Goal: Task Accomplishment & Management: Complete application form

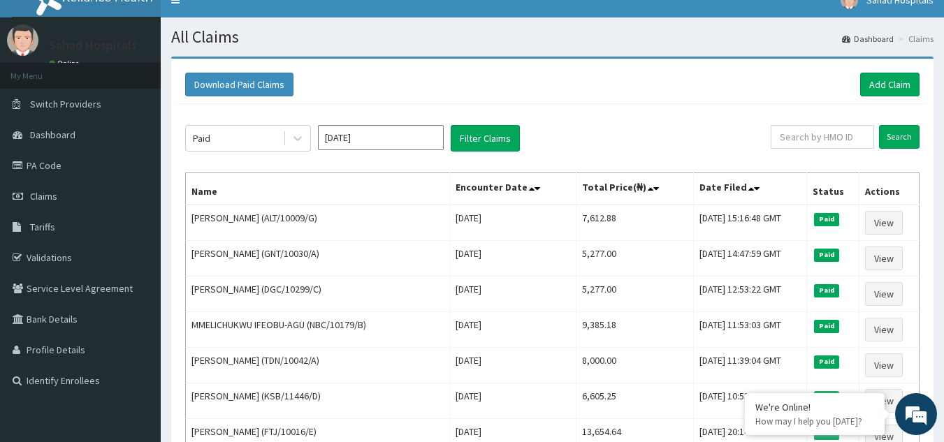
scroll to position [8, 0]
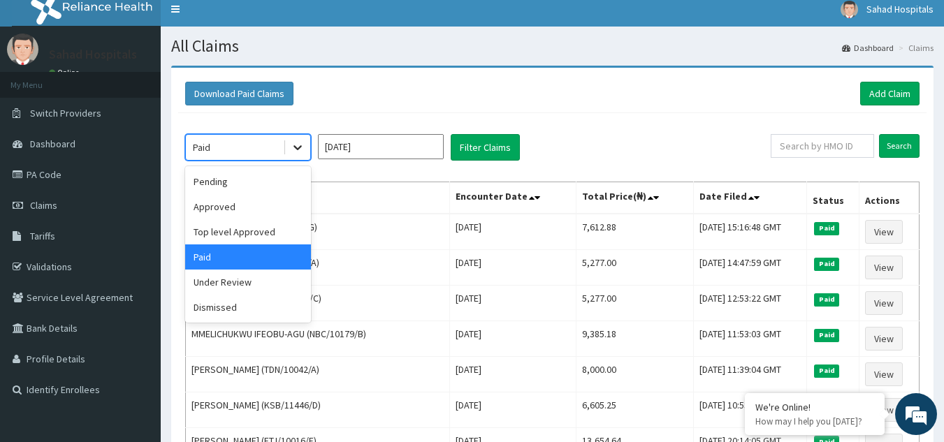
click at [303, 151] on icon at bounding box center [298, 147] width 14 height 14
click at [266, 207] on div "Approved" at bounding box center [248, 206] width 126 height 25
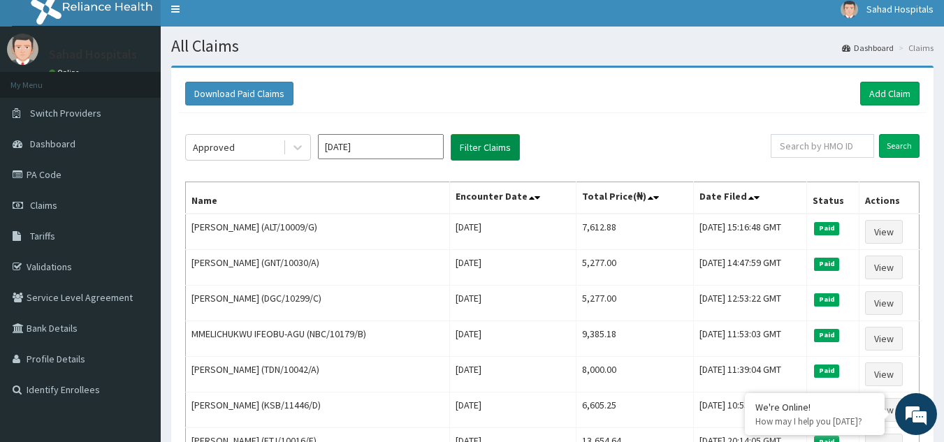
click at [479, 147] on button "Filter Claims" at bounding box center [485, 147] width 69 height 27
click at [476, 140] on button "Filter Claims" at bounding box center [485, 147] width 69 height 27
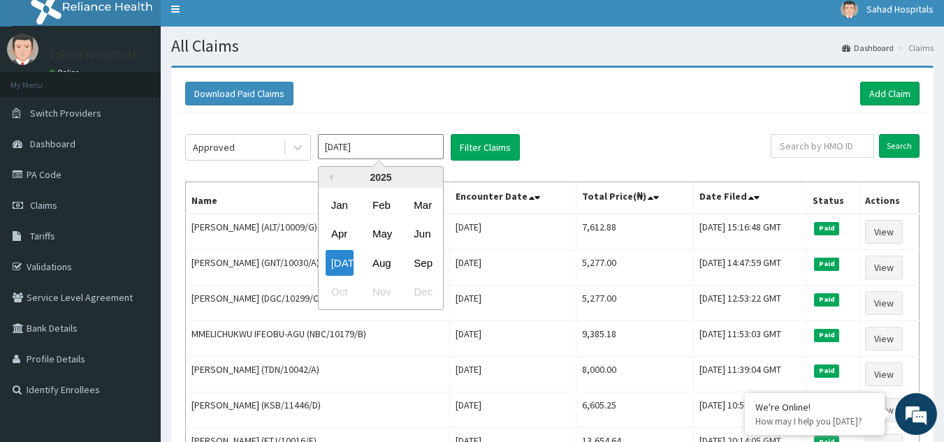
click at [413, 150] on input "Jul 2025" at bounding box center [381, 146] width 126 height 25
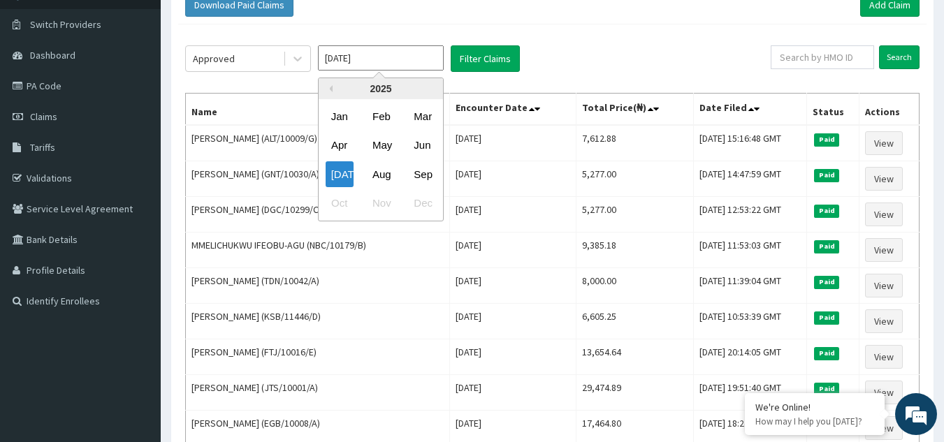
scroll to position [0, 0]
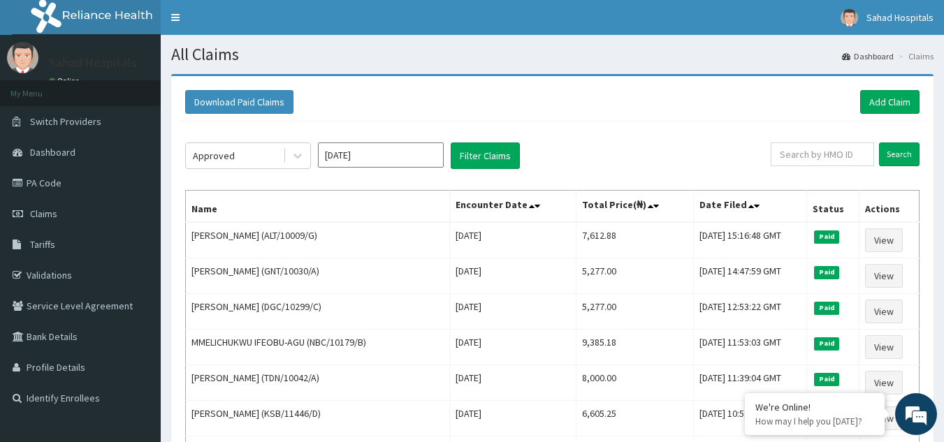
click at [579, 153] on div "Approved Jul 2025 Filter Claims" at bounding box center [478, 156] width 586 height 27
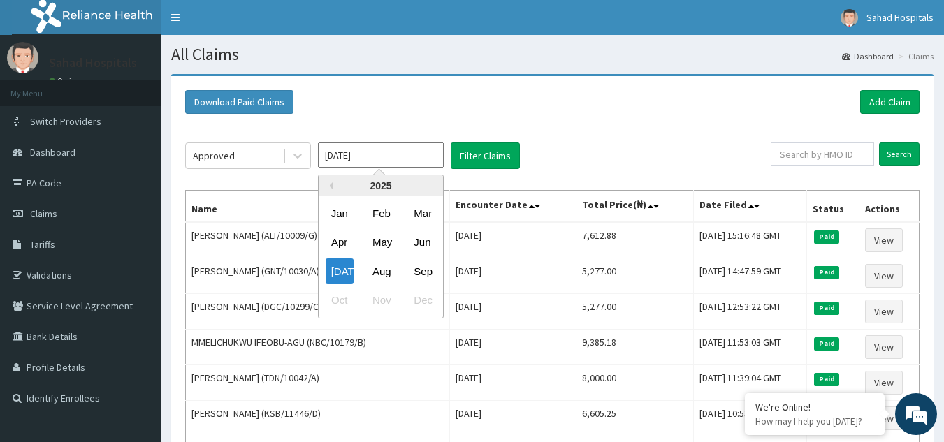
click at [419, 157] on input "Jul 2025" at bounding box center [381, 155] width 126 height 25
click at [381, 273] on div "Aug" at bounding box center [381, 272] width 28 height 26
type input "Aug 2025"
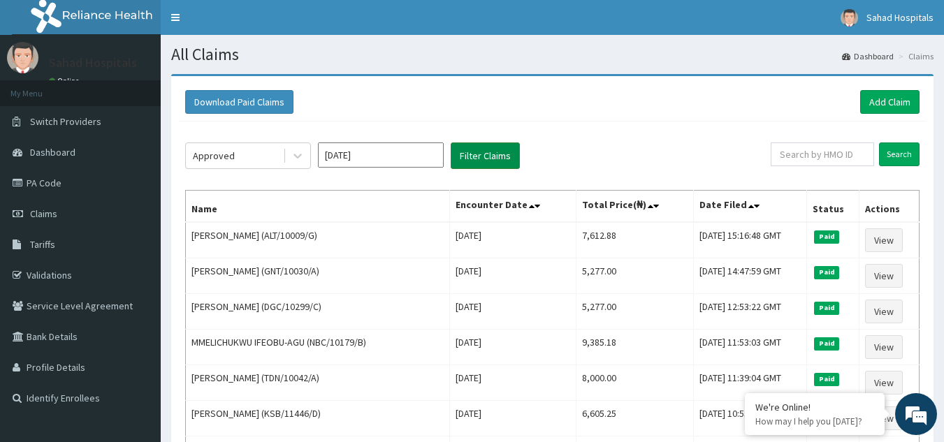
click at [476, 160] on button "Filter Claims" at bounding box center [485, 156] width 69 height 27
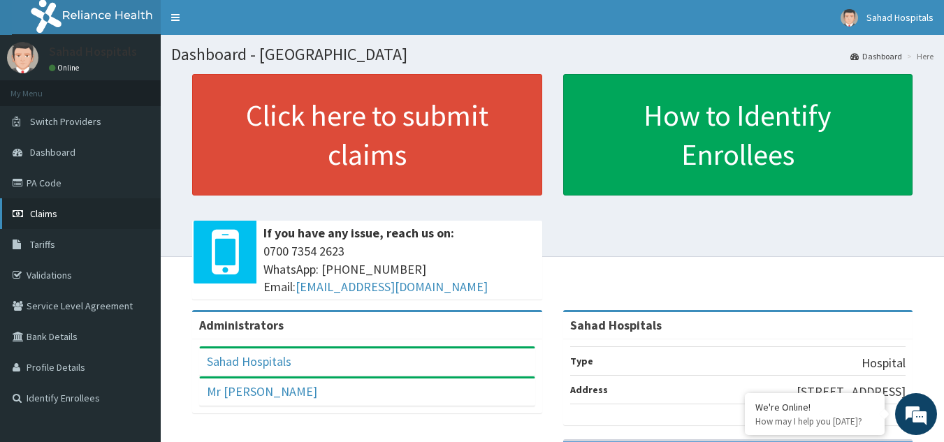
click at [51, 212] on span "Claims" at bounding box center [43, 214] width 27 height 13
click at [59, 182] on link "PA Code" at bounding box center [80, 183] width 161 height 31
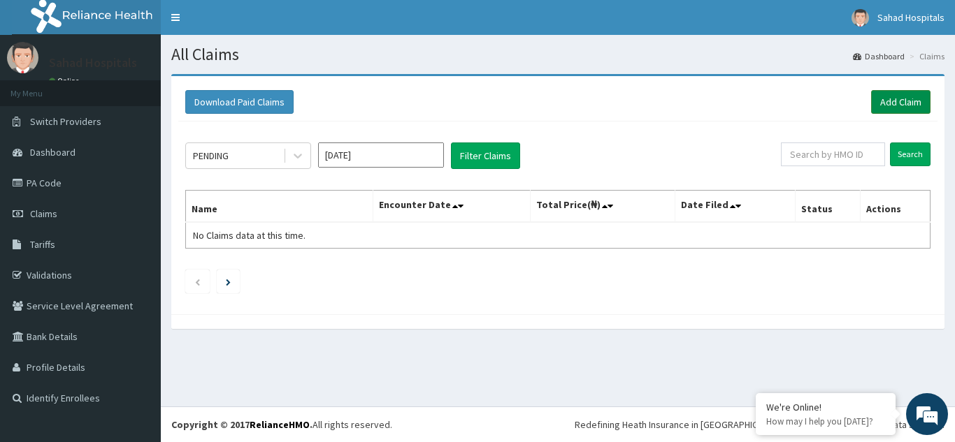
click at [885, 107] on link "Add Claim" at bounding box center [900, 102] width 59 height 24
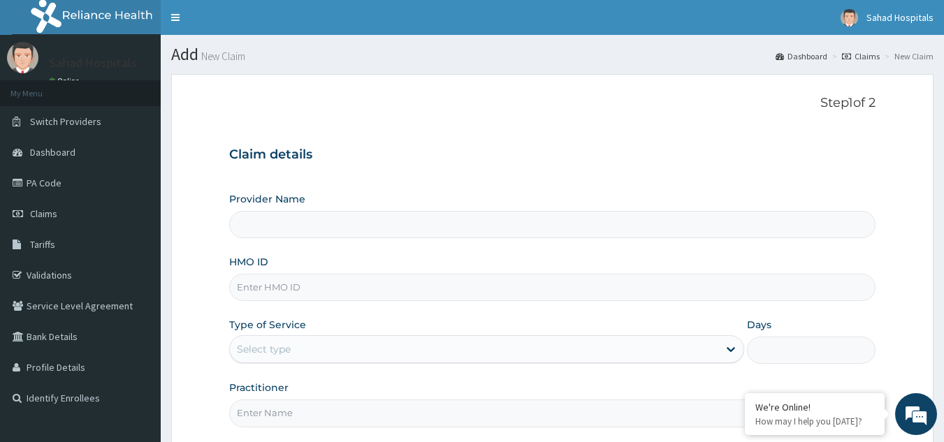
type input "Sahad Hospitals"
click at [562, 280] on input "HMO ID" at bounding box center [552, 287] width 647 height 27
paste input "GNT/10030/A"
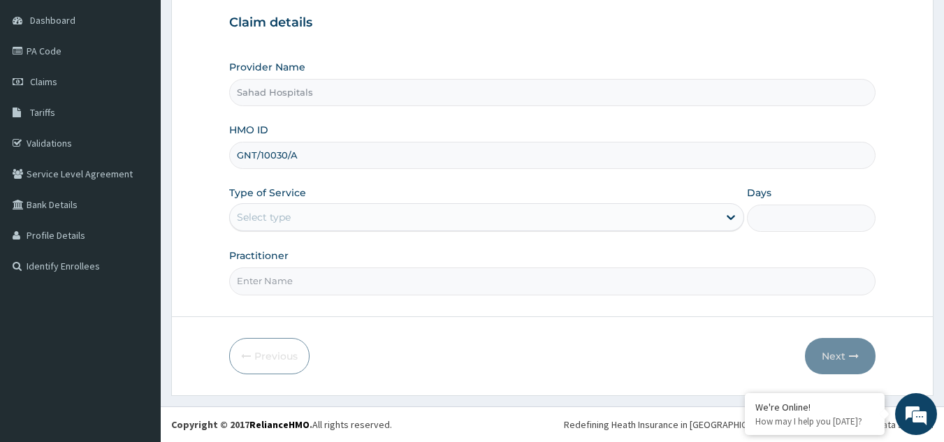
type input "GNT/10030/A"
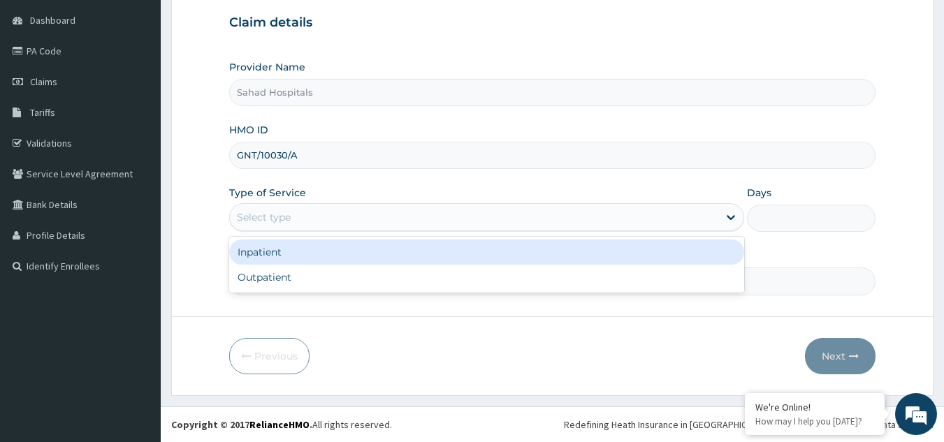
click at [450, 216] on div "Select type" at bounding box center [474, 217] width 489 height 22
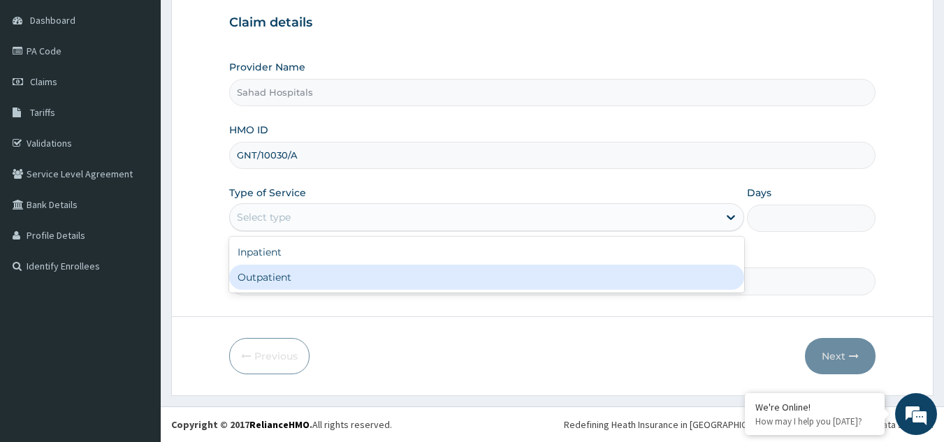
click at [348, 279] on div "Outpatient" at bounding box center [486, 277] width 515 height 25
type input "1"
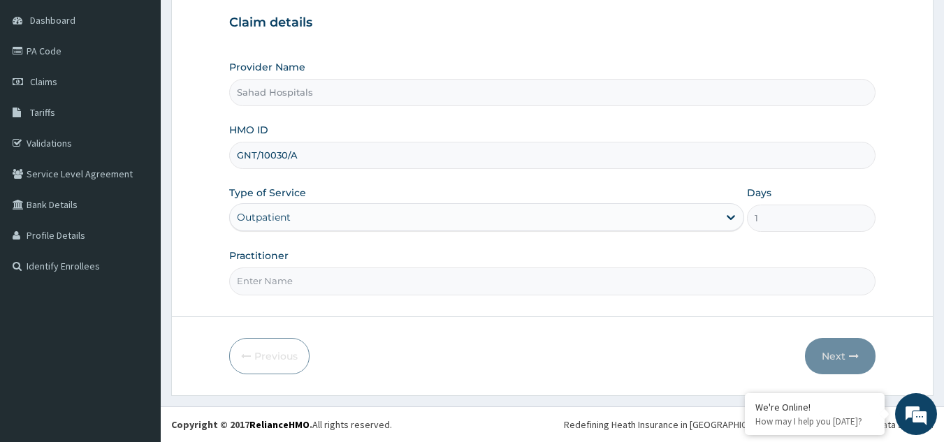
click at [348, 279] on input "Practitioner" at bounding box center [552, 281] width 647 height 27
type input "GP"
click at [833, 362] on button "Next" at bounding box center [840, 356] width 71 height 36
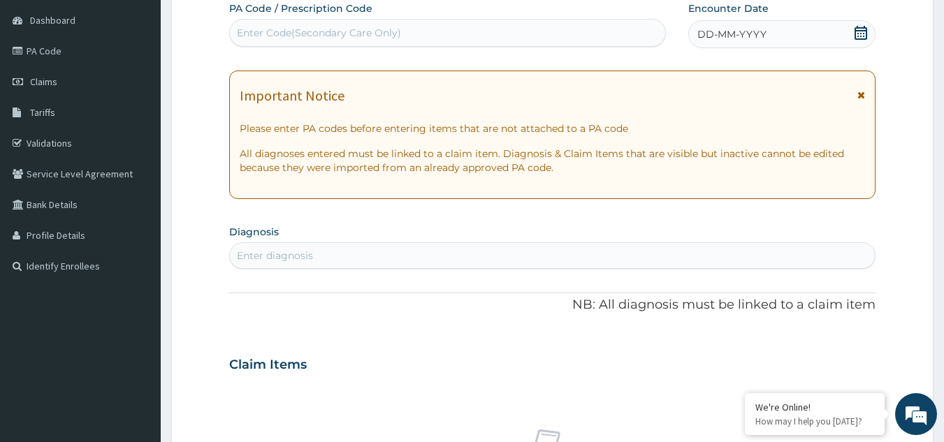
scroll to position [0, 0]
click at [66, 89] on link "Claims" at bounding box center [80, 81] width 161 height 31
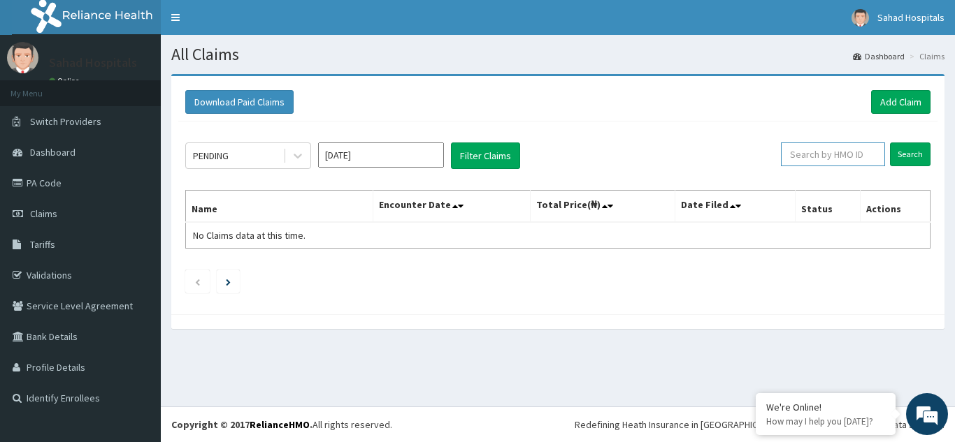
click at [853, 147] on input "text" at bounding box center [833, 155] width 104 height 24
paste input "GNT/10030/A"
type input "GNT/10030/A"
click at [899, 150] on input "Search" at bounding box center [910, 155] width 41 height 24
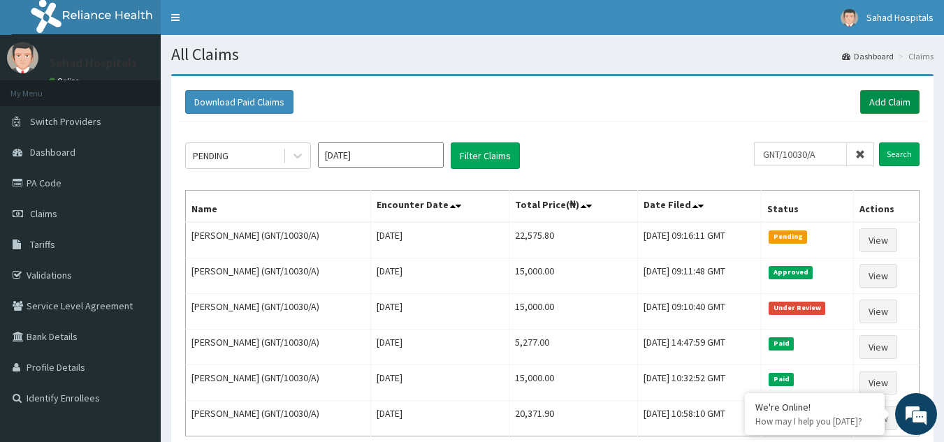
click at [894, 98] on link "Add Claim" at bounding box center [889, 102] width 59 height 24
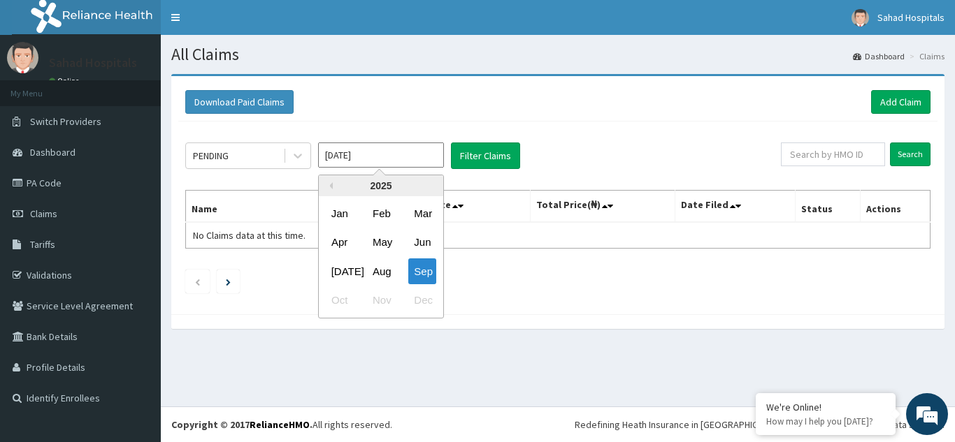
click at [397, 152] on input "Sep 2025" at bounding box center [381, 155] width 126 height 25
click at [384, 263] on div "Aug" at bounding box center [381, 272] width 28 height 26
type input "Aug 2025"
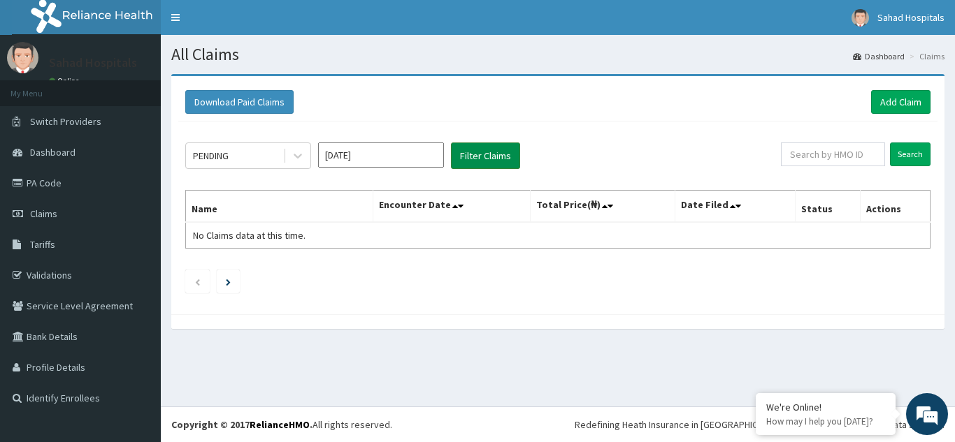
click at [482, 152] on button "Filter Claims" at bounding box center [485, 156] width 69 height 27
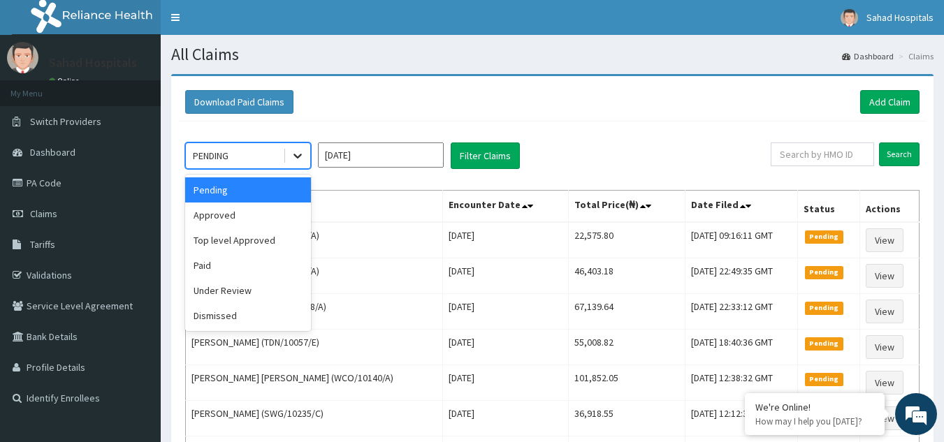
click at [294, 147] on div at bounding box center [297, 155] width 25 height 25
click at [261, 216] on div "Approved" at bounding box center [248, 215] width 126 height 25
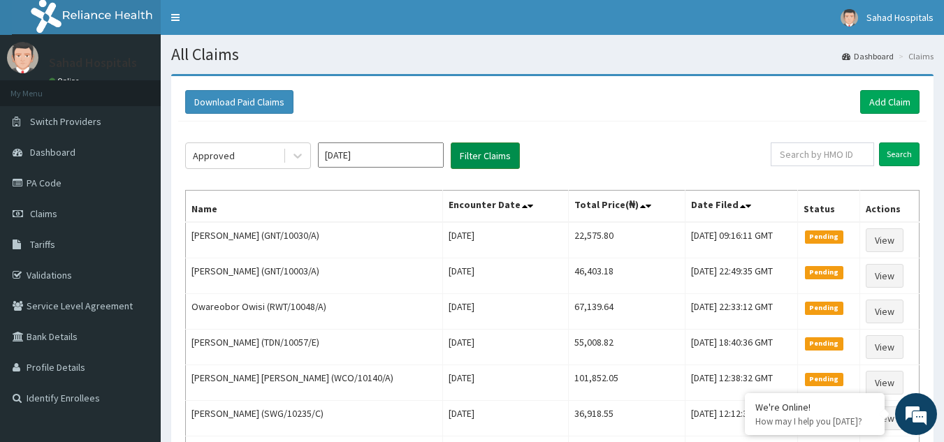
click at [472, 150] on button "Filter Claims" at bounding box center [485, 156] width 69 height 27
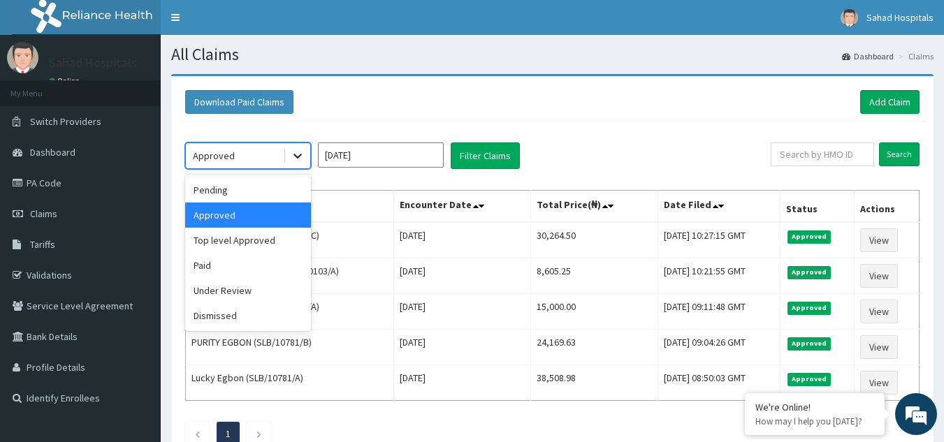
click at [296, 152] on icon at bounding box center [298, 156] width 14 height 14
click at [246, 294] on div "Under Review" at bounding box center [248, 290] width 126 height 25
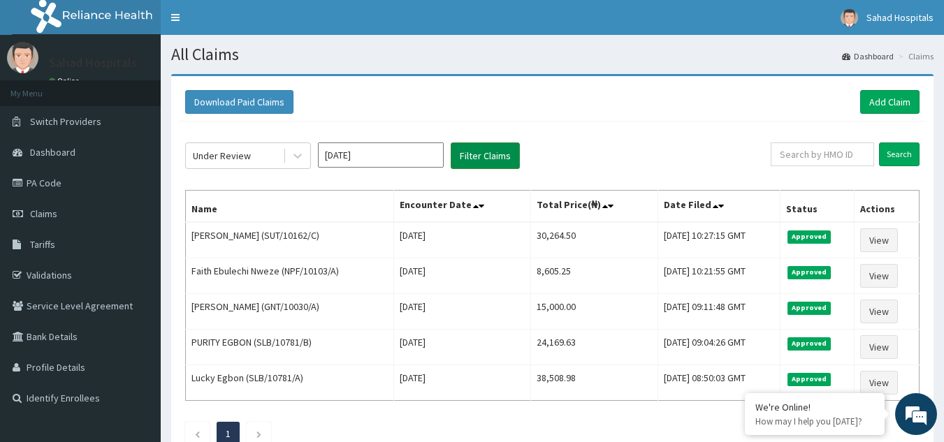
click at [470, 159] on button "Filter Claims" at bounding box center [485, 156] width 69 height 27
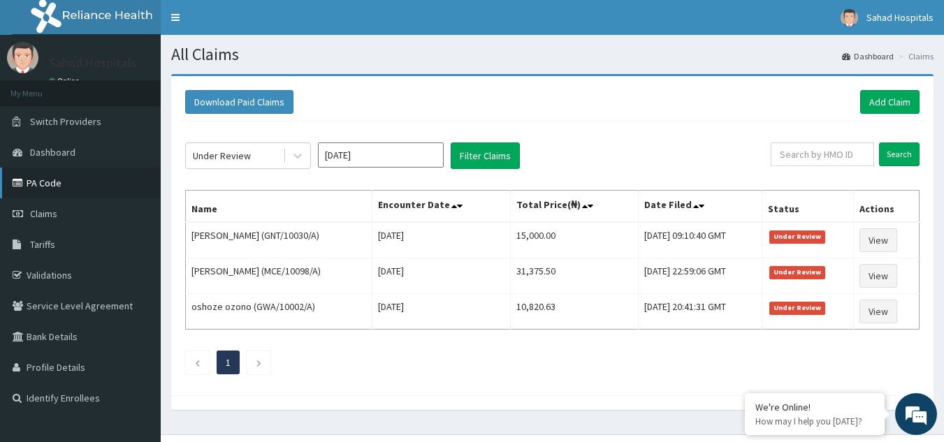
click at [59, 182] on link "PA Code" at bounding box center [80, 183] width 161 height 31
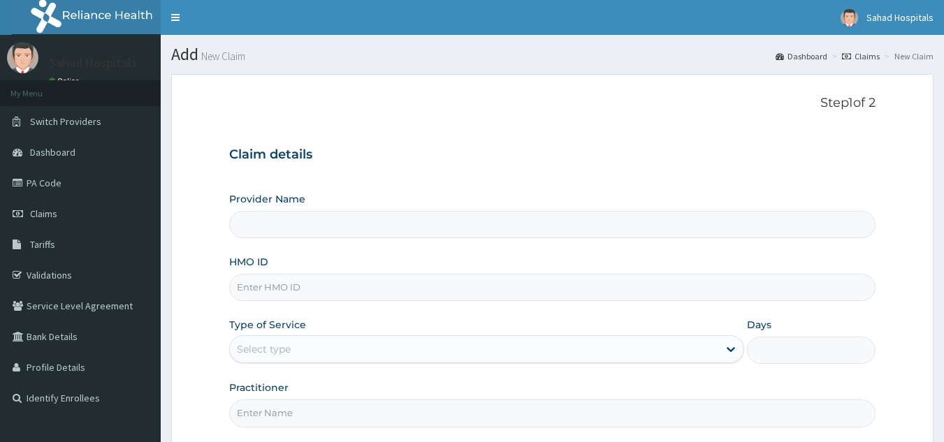
click at [587, 291] on input "HMO ID" at bounding box center [552, 287] width 647 height 27
paste input "NME/10054/B"
type input "NME/10054/B"
type input "Sahad Hospitals"
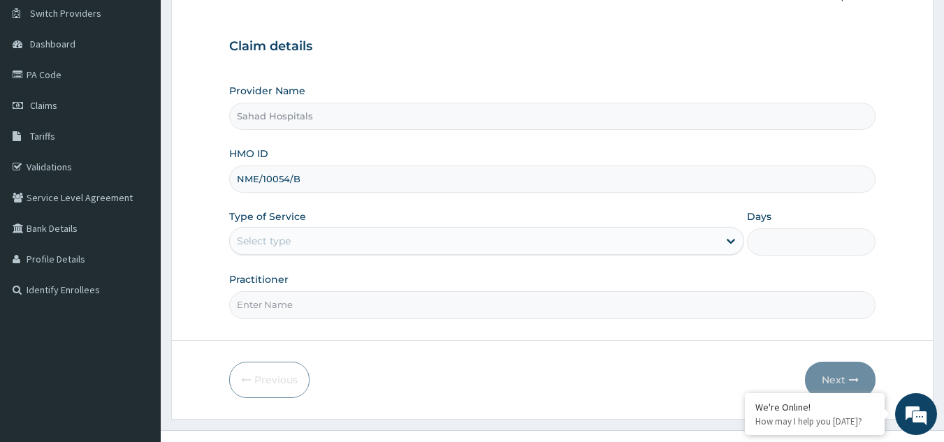
scroll to position [110, 0]
type input "NME/10054/B"
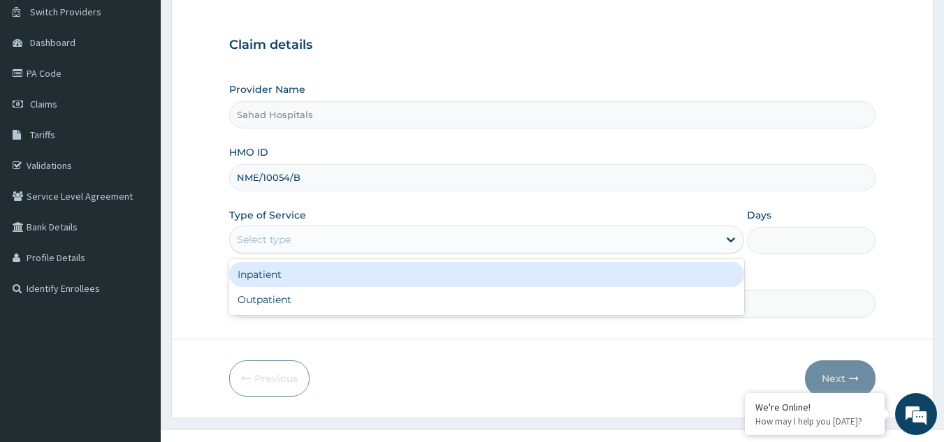
click at [523, 240] on div "Select type" at bounding box center [474, 240] width 489 height 22
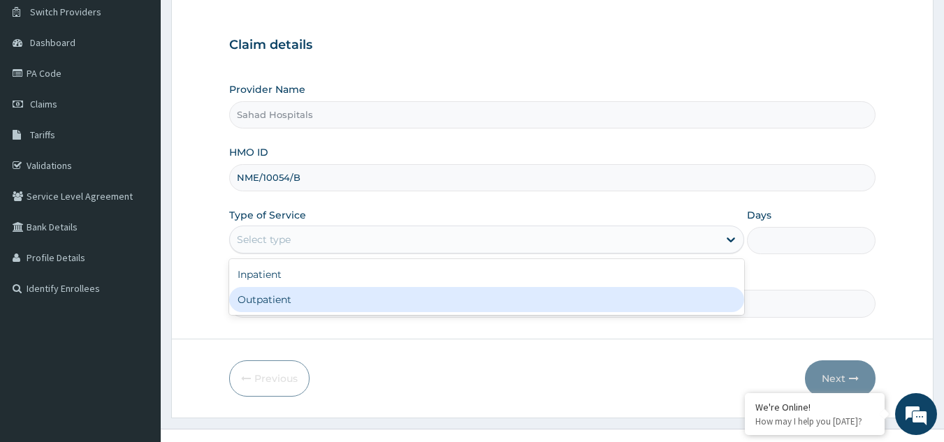
click at [408, 302] on div "Outpatient" at bounding box center [486, 299] width 515 height 25
type input "1"
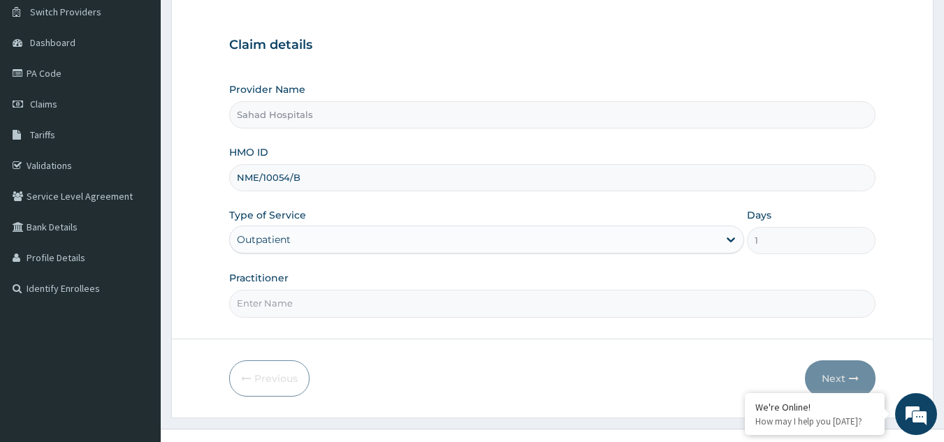
click at [408, 302] on input "Practitioner" at bounding box center [552, 303] width 647 height 27
type input "GP"
click at [841, 373] on button "Next" at bounding box center [840, 379] width 71 height 36
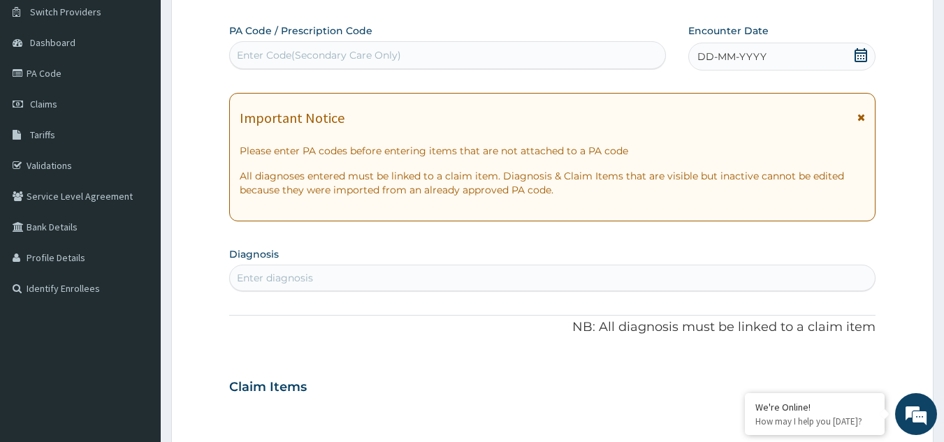
click at [600, 55] on div "Enter Code(Secondary Care Only)" at bounding box center [448, 55] width 436 height 22
paste input "PA/EC661E"
type input "PA/EC661E"
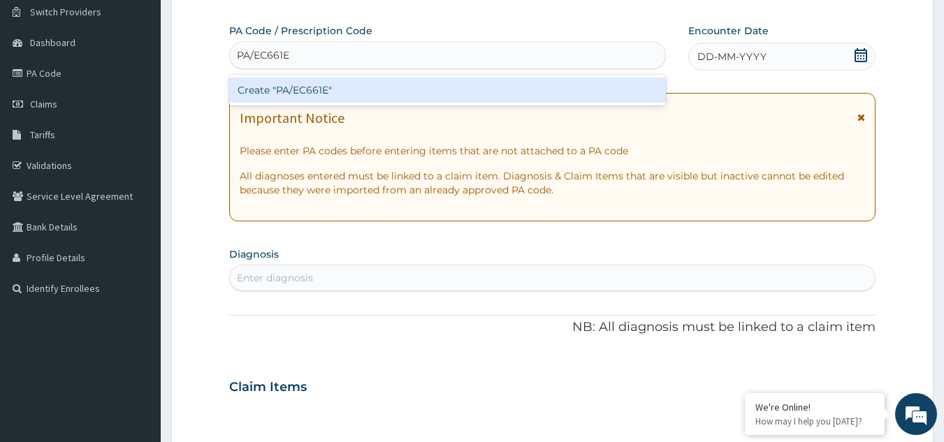
click at [324, 93] on div "Create "PA/EC661E"" at bounding box center [448, 90] width 438 height 25
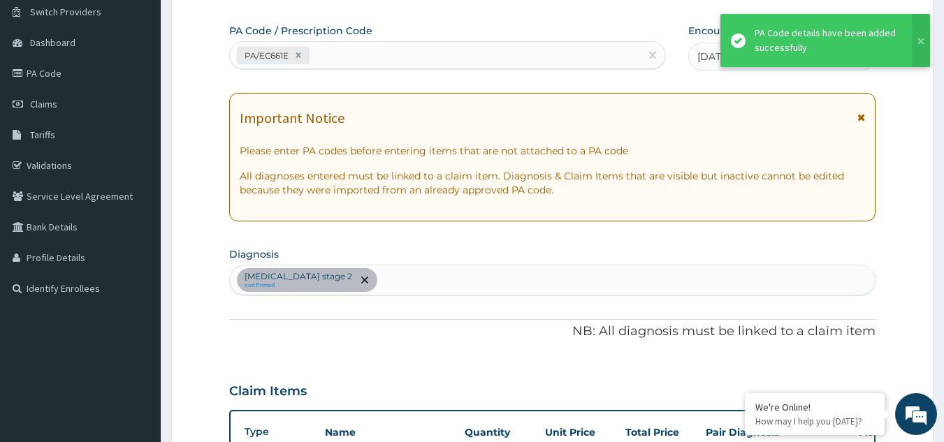
scroll to position [361, 0]
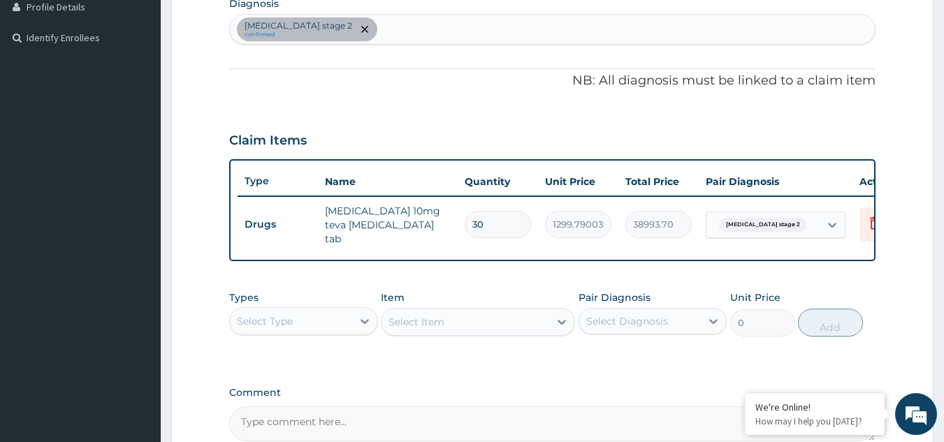
click at [488, 219] on input "30" at bounding box center [498, 224] width 66 height 27
type input "3"
type input "3899.37"
type input "0.00"
type input "2"
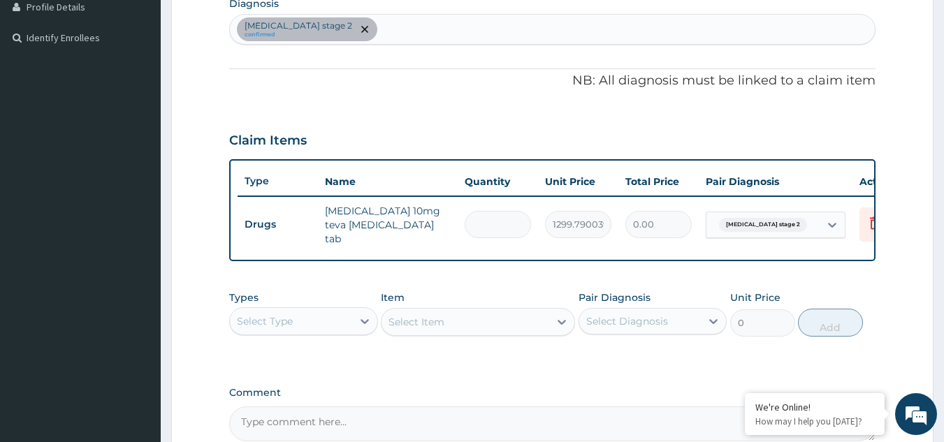
type input "2599.58"
type input "2"
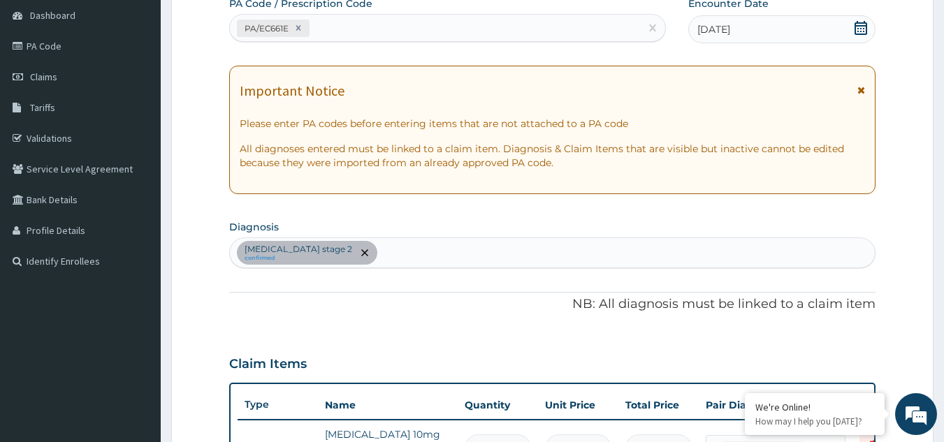
scroll to position [136, 0]
click at [420, 250] on div "Hypertension stage 2 confirmed" at bounding box center [553, 253] width 646 height 29
type input "MALARIA"
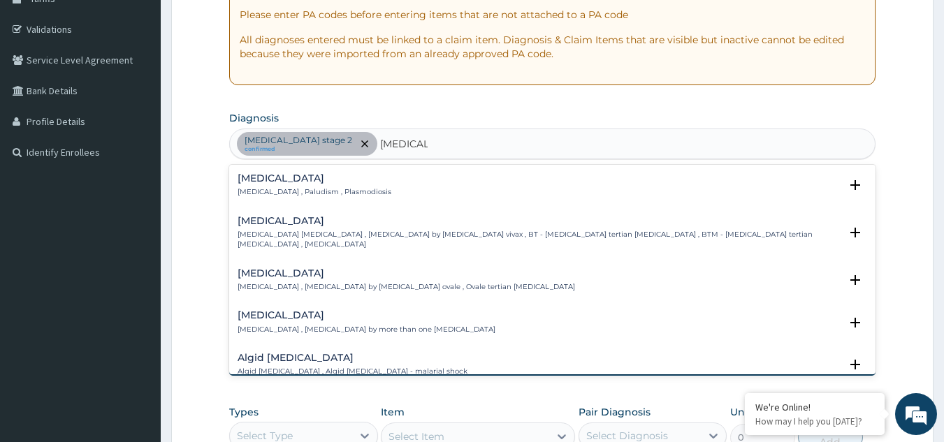
scroll to position [301, 0]
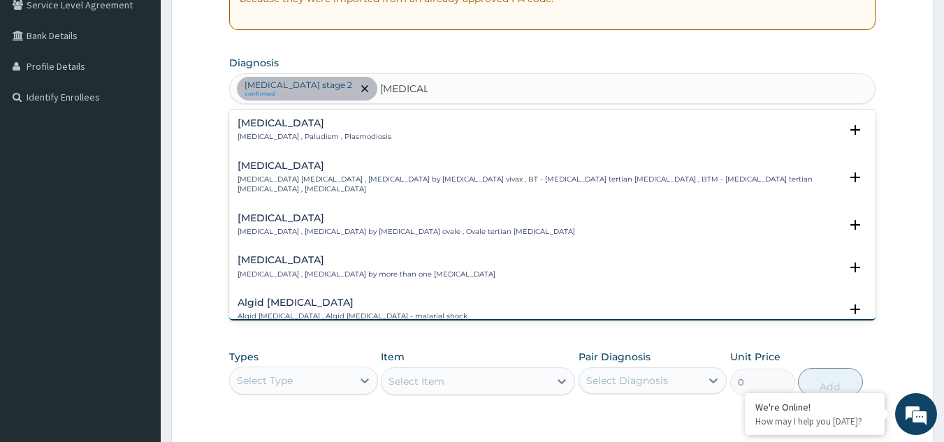
click at [251, 110] on div "Malaria Malaria , Paludism , Plasmodiosis Select Status Query Query covers susp…" at bounding box center [552, 215] width 647 height 210
click at [250, 120] on h4 "[MEDICAL_DATA]" at bounding box center [315, 123] width 154 height 10
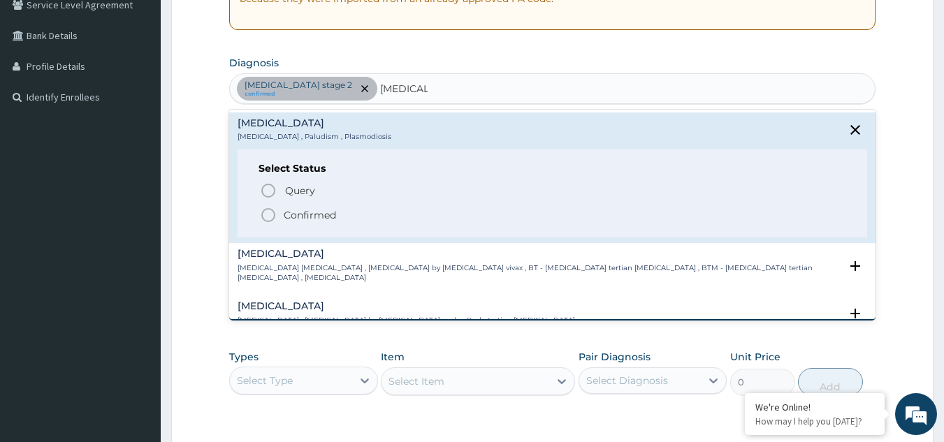
click at [265, 217] on icon "status option filled" at bounding box center [268, 215] width 17 height 17
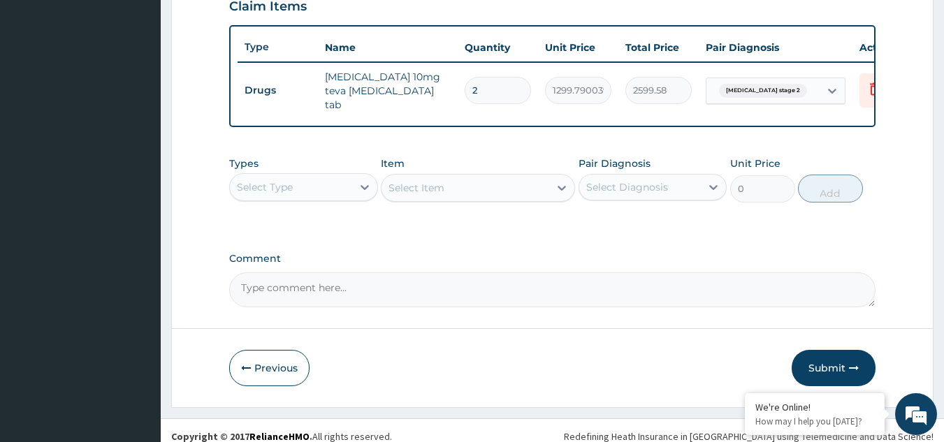
scroll to position [496, 0]
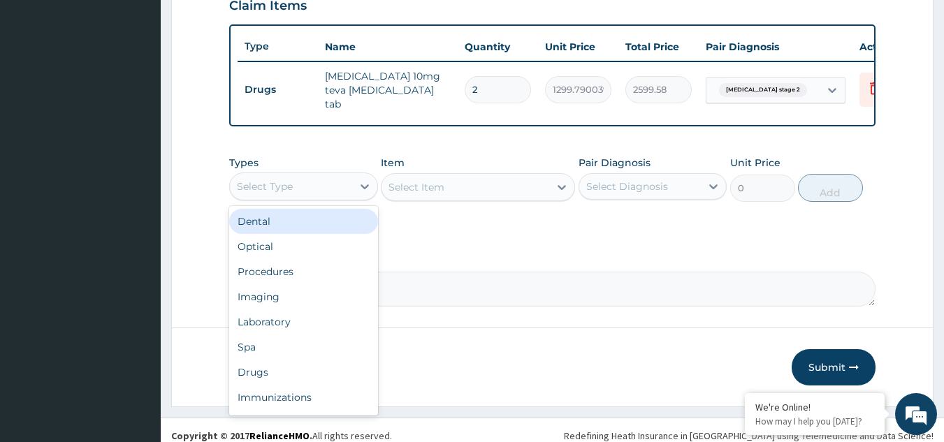
click at [333, 189] on div "Select Type" at bounding box center [291, 186] width 122 height 22
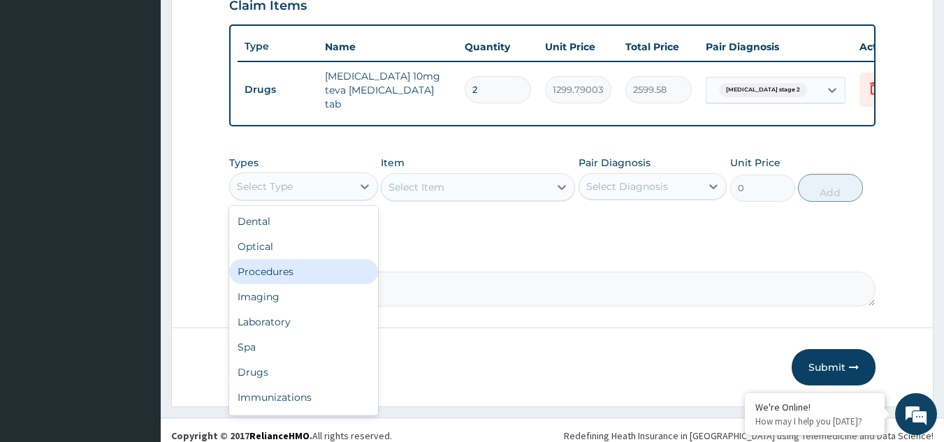
click at [282, 273] on div "Procedures" at bounding box center [303, 271] width 149 height 25
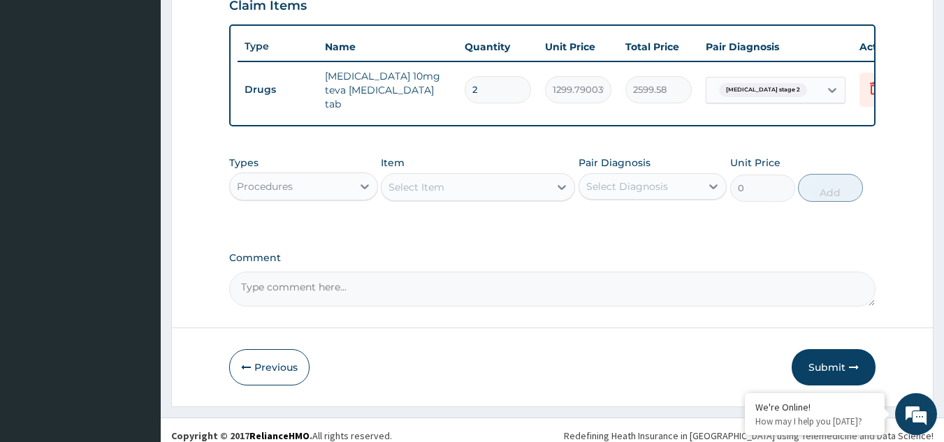
click at [558, 183] on icon at bounding box center [562, 187] width 14 height 14
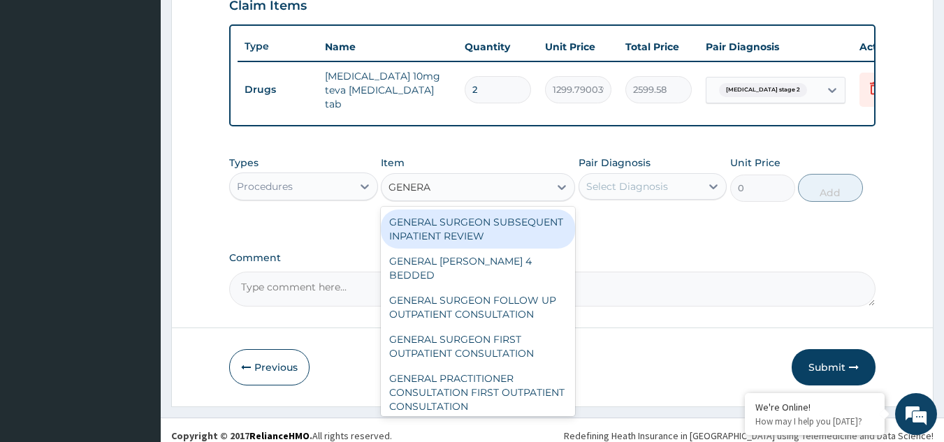
type input "GENERAL"
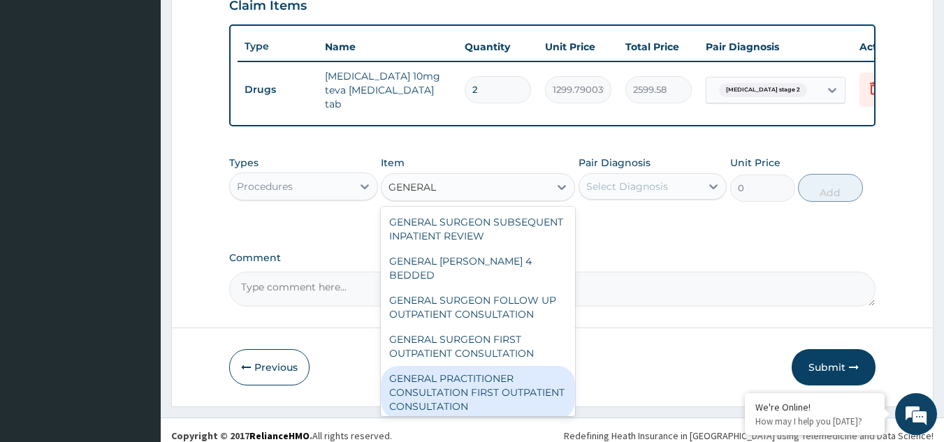
click at [451, 400] on div "GENERAL PRACTITIONER CONSULTATION FIRST OUTPATIENT CONSULTATION" at bounding box center [478, 392] width 194 height 53
type input "3000"
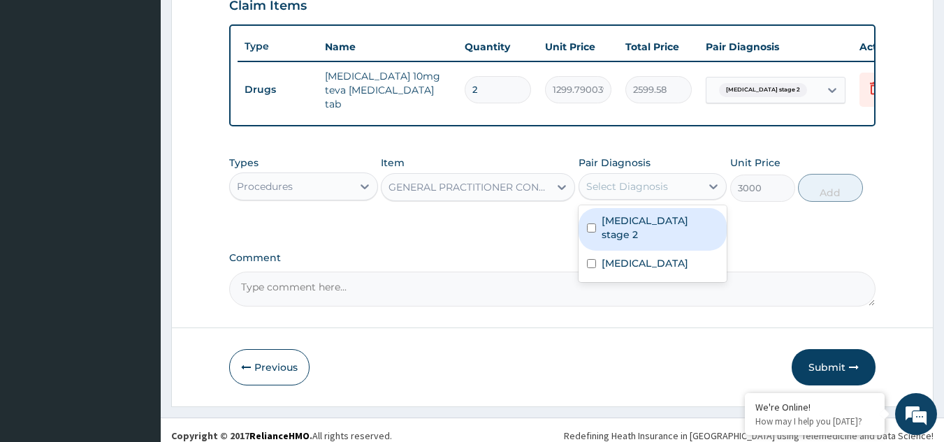
click at [700, 189] on div "Select Diagnosis" at bounding box center [640, 186] width 122 height 22
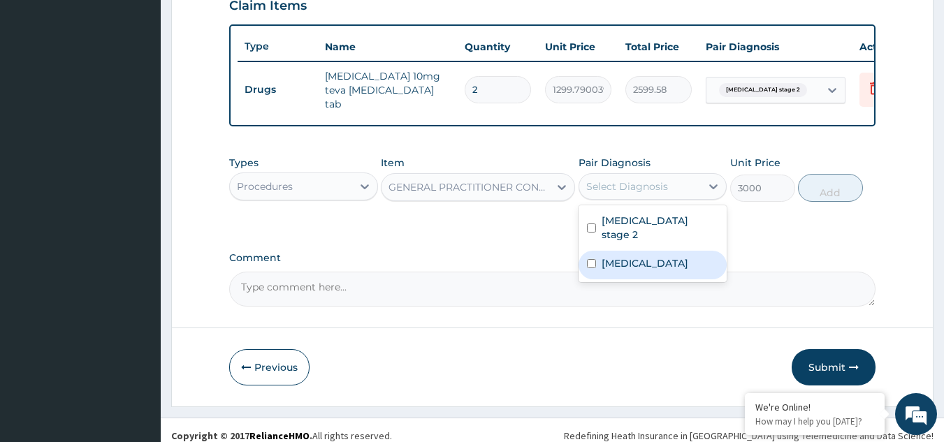
click at [659, 252] on div "Malaria" at bounding box center [653, 265] width 149 height 29
checkbox input "true"
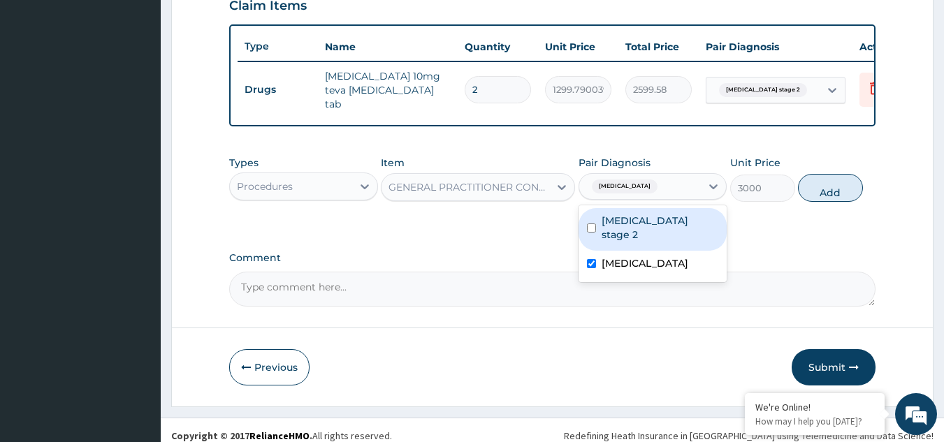
click at [662, 220] on label "Hypertension stage 2" at bounding box center [660, 228] width 117 height 28
checkbox input "true"
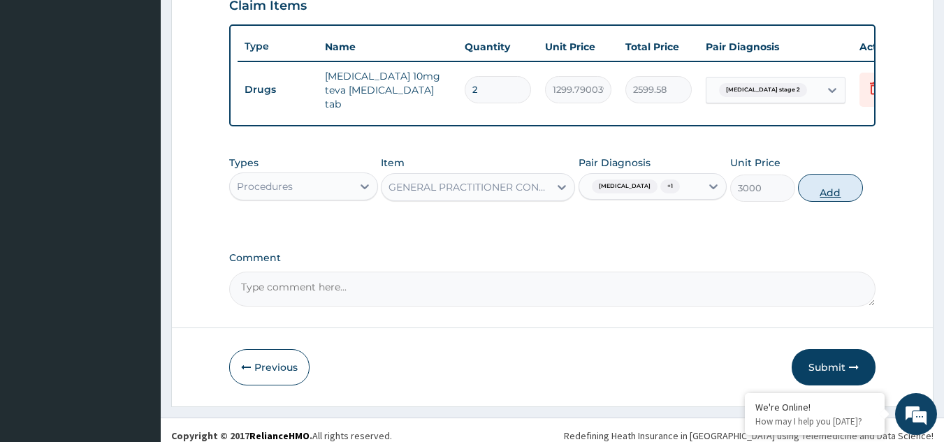
click at [832, 184] on button "Add" at bounding box center [830, 188] width 65 height 28
type input "0"
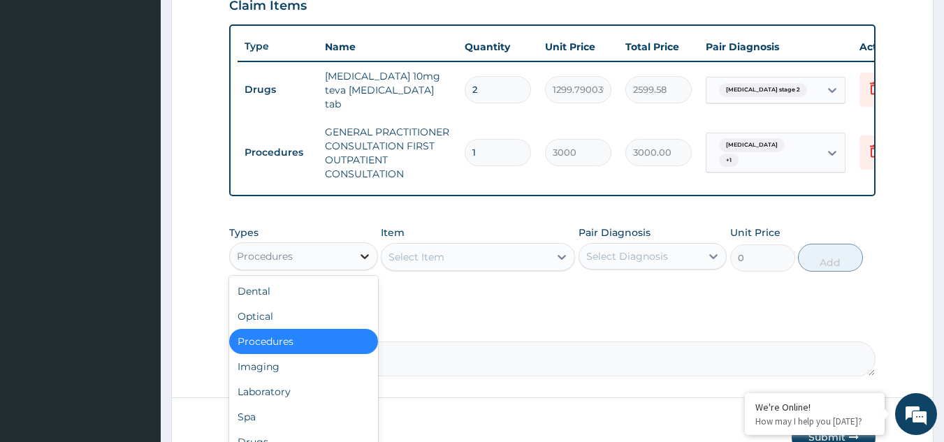
click at [367, 256] on icon at bounding box center [365, 257] width 14 height 14
click at [287, 390] on div "Laboratory" at bounding box center [303, 392] width 149 height 25
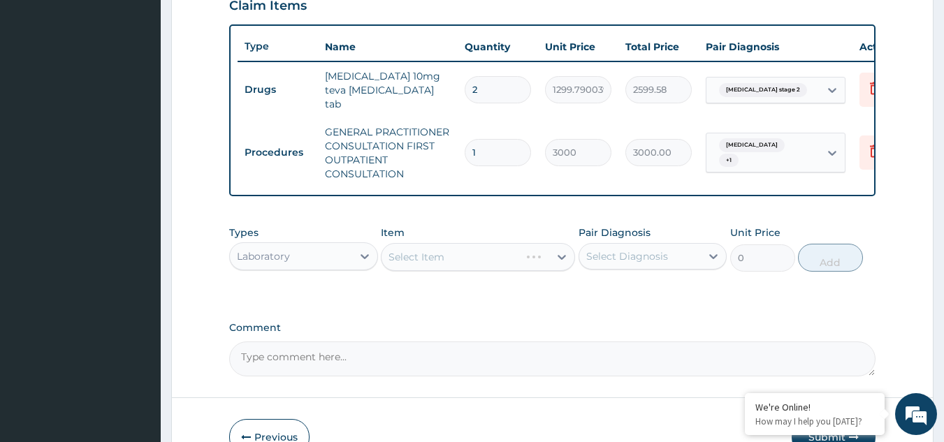
click at [542, 260] on div "Select Item" at bounding box center [478, 257] width 194 height 28
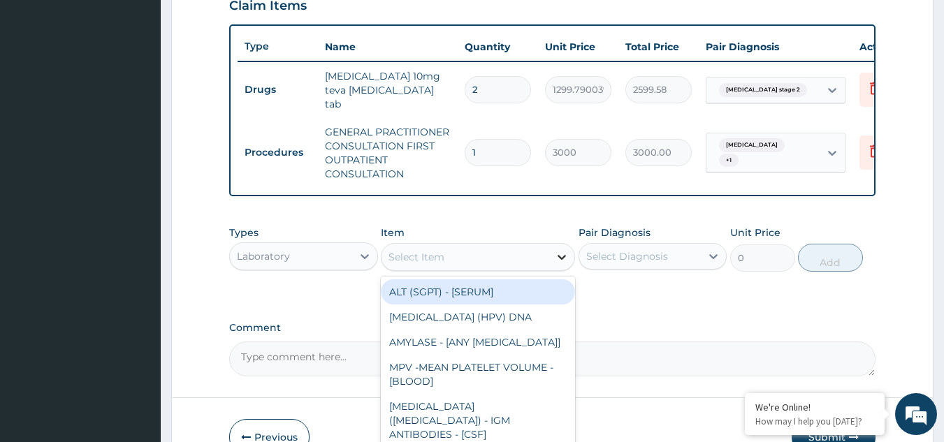
click at [560, 260] on icon at bounding box center [562, 257] width 8 height 5
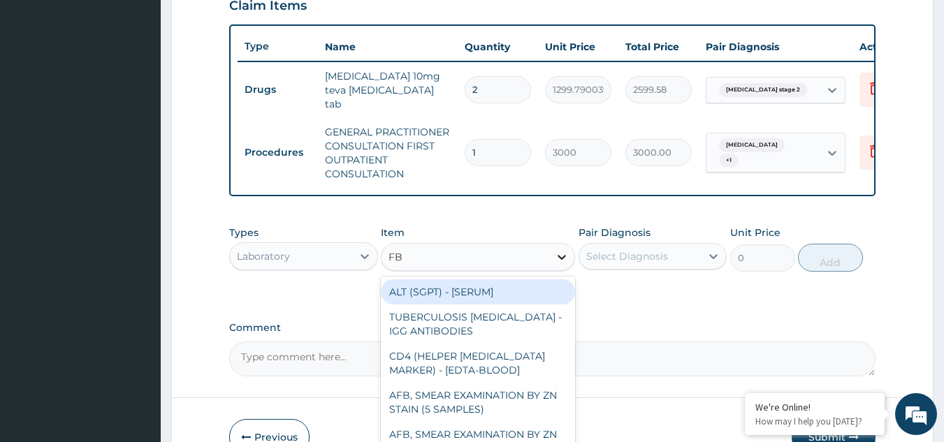
type input "FBC"
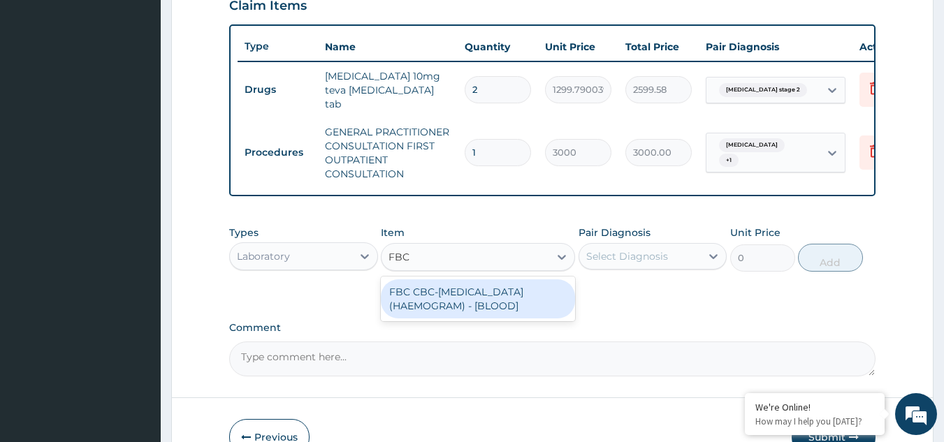
click at [517, 302] on div "FBC CBC-COMPLETE BLOOD COUNT (HAEMOGRAM) - [BLOOD]" at bounding box center [478, 299] width 194 height 39
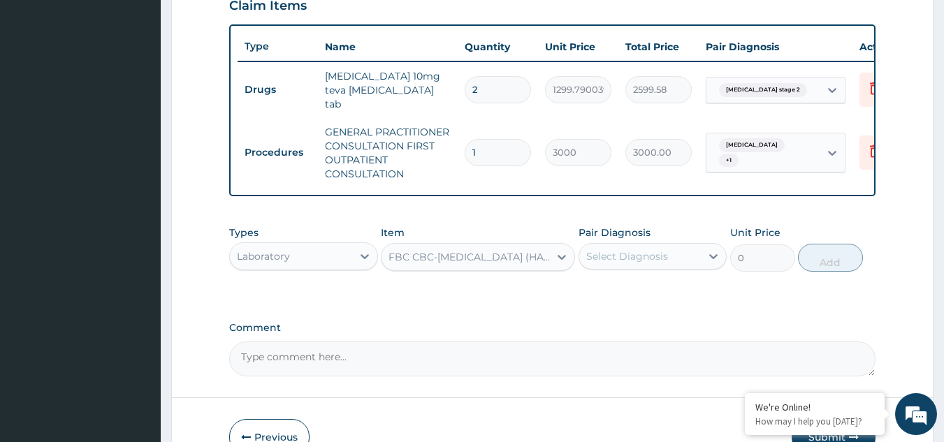
type input "3000"
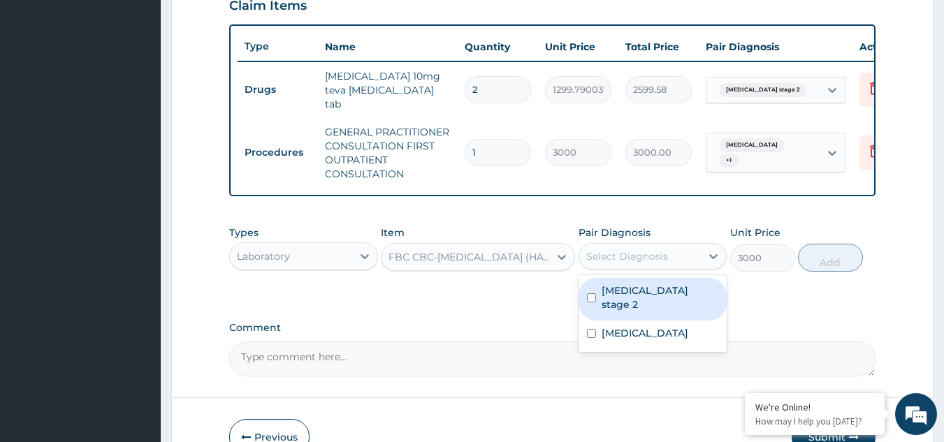
click at [637, 255] on div "Select Diagnosis" at bounding box center [627, 257] width 82 height 14
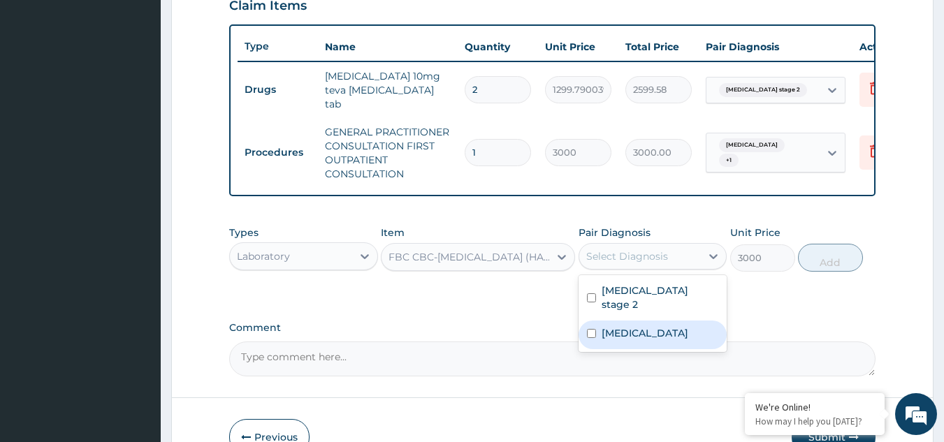
click at [611, 326] on label "Malaria" at bounding box center [645, 333] width 87 height 14
checkbox input "true"
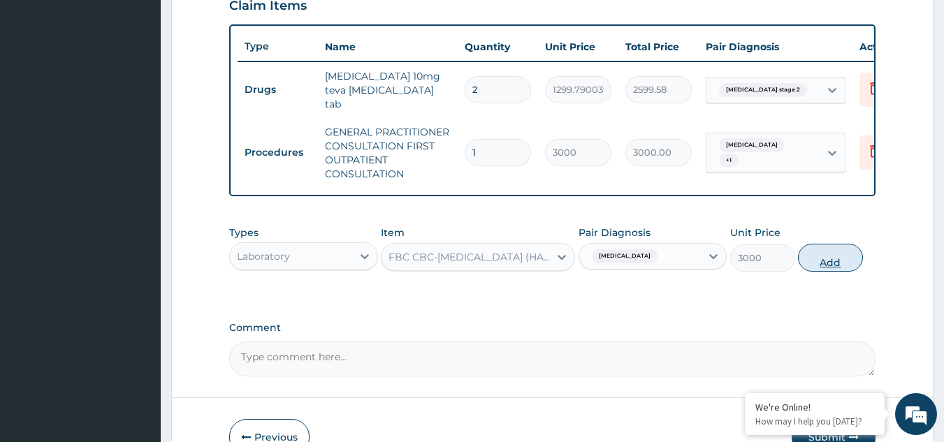
click at [811, 262] on button "Add" at bounding box center [830, 258] width 65 height 28
type input "0"
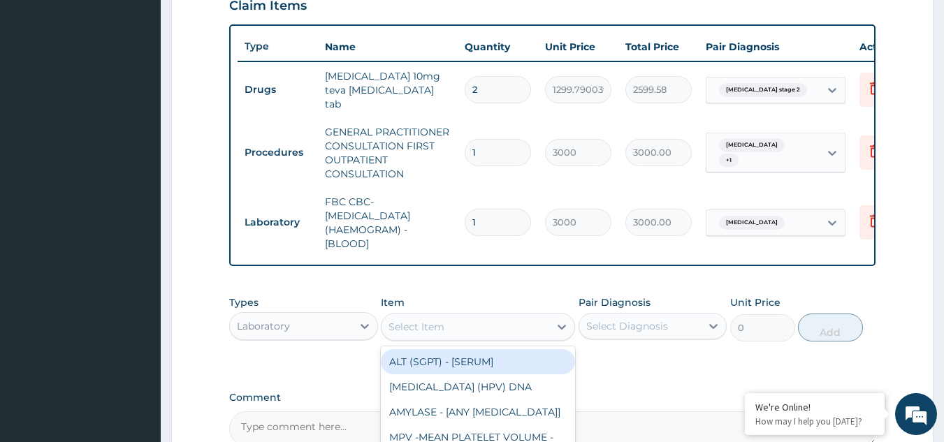
click at [539, 333] on div "Select Item" at bounding box center [466, 327] width 168 height 22
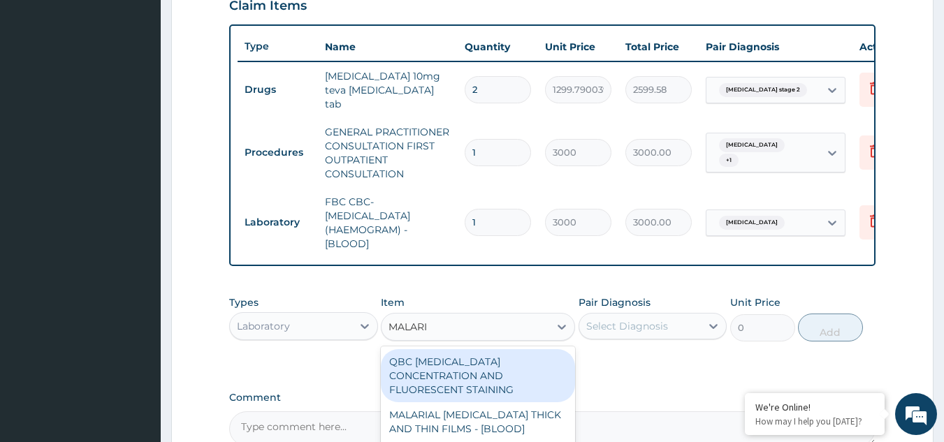
type input "MALARIA"
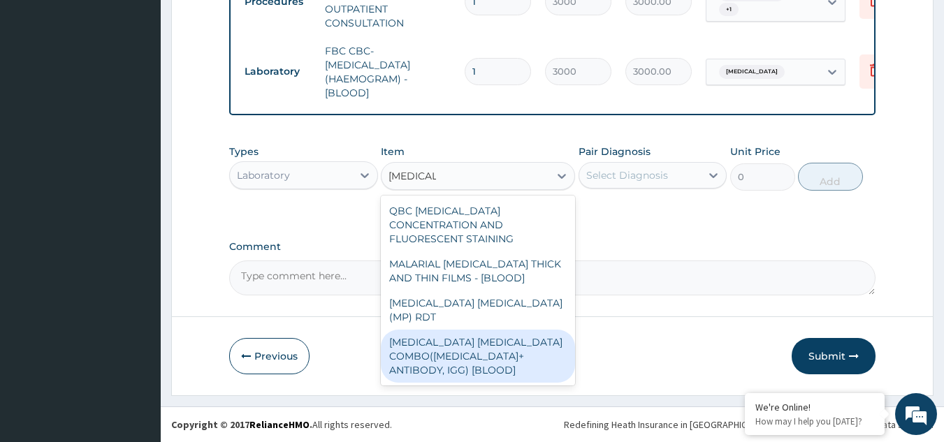
click at [474, 330] on div "MALARIA PARASITE COMBO(BLOOD FILM+ ANTIBODY, IGG) [BLOOD]" at bounding box center [478, 356] width 194 height 53
type input "2000"
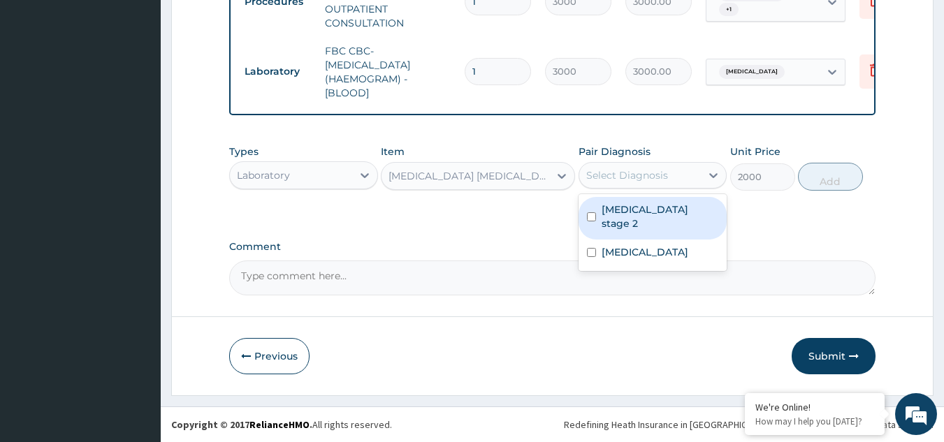
click at [658, 175] on div "Select Diagnosis" at bounding box center [627, 175] width 82 height 14
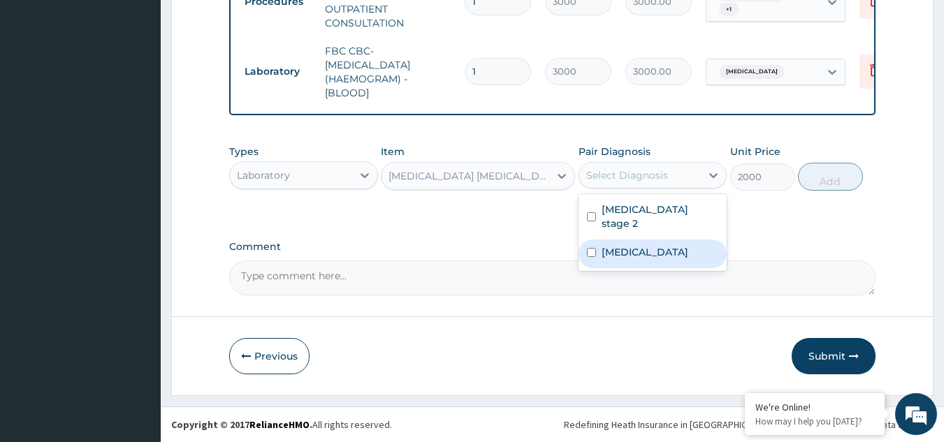
click at [623, 245] on label "Malaria" at bounding box center [645, 252] width 87 height 14
checkbox input "true"
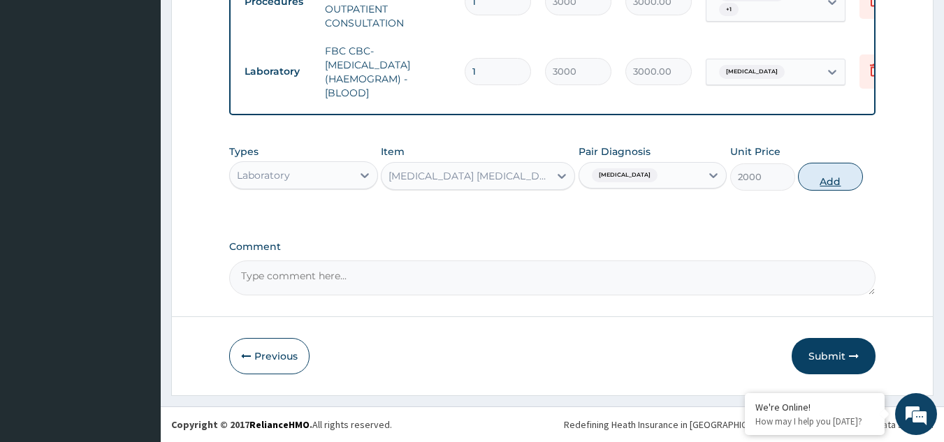
click at [826, 171] on button "Add" at bounding box center [830, 177] width 65 height 28
type input "0"
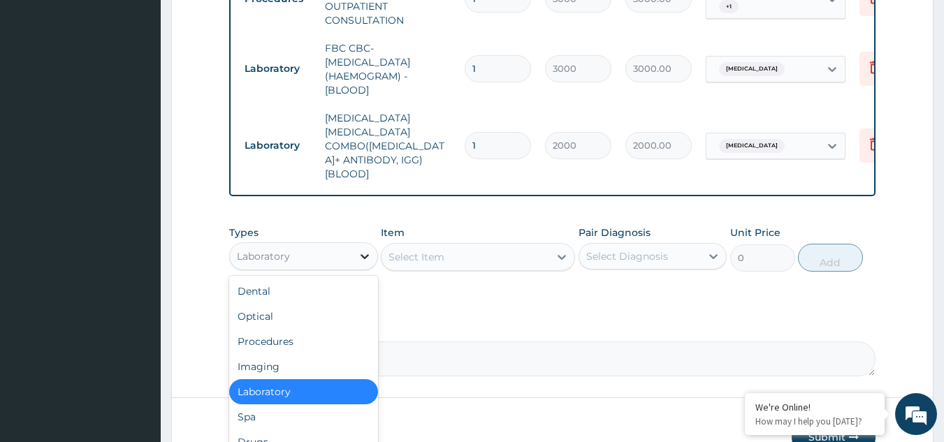
click at [363, 250] on icon at bounding box center [365, 257] width 14 height 14
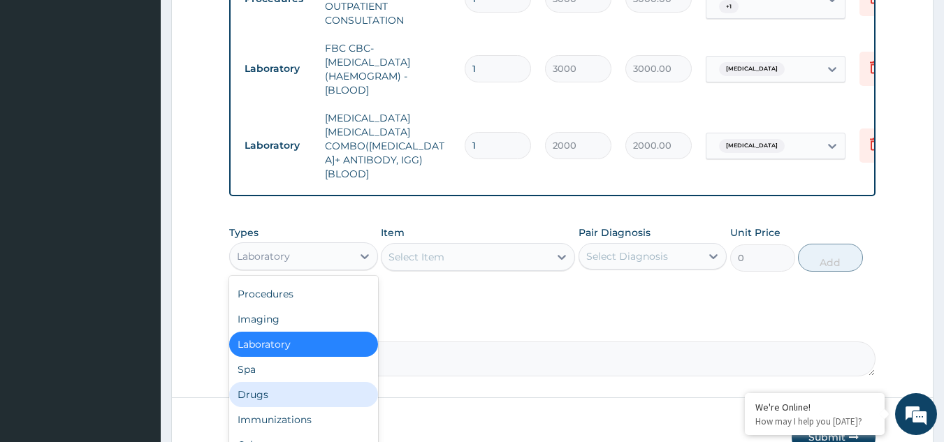
click at [269, 382] on div "Drugs" at bounding box center [303, 394] width 149 height 25
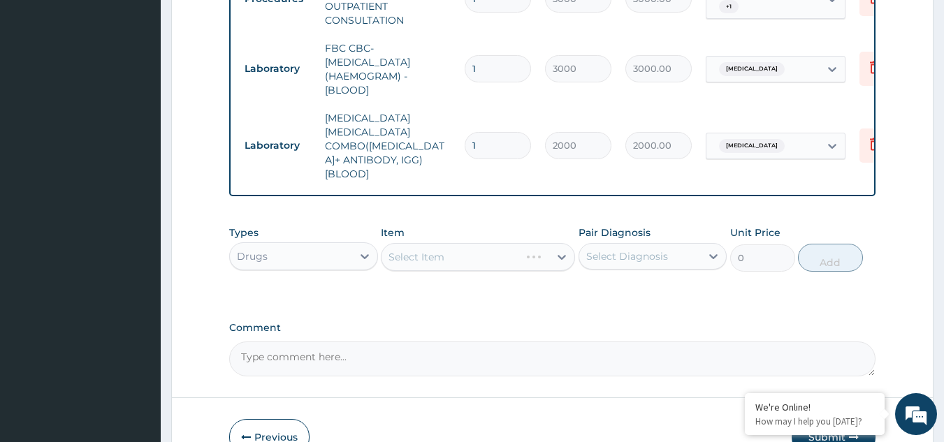
click at [458, 243] on div "Select Item" at bounding box center [478, 257] width 194 height 28
click at [562, 250] on icon at bounding box center [562, 257] width 14 height 14
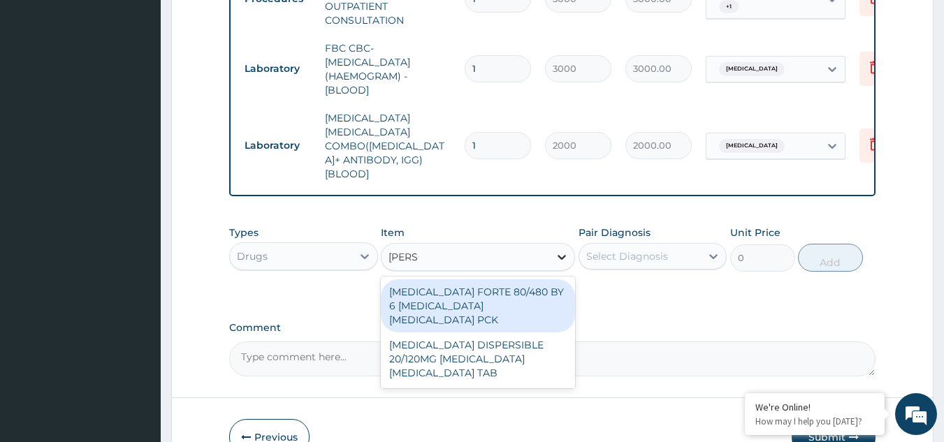
type input "COART"
click at [496, 280] on div "COARTEM FORTE 80/480 BY 6 ARTEMETHER LUMEFANTRINE PCK" at bounding box center [478, 306] width 194 height 53
type input "5313"
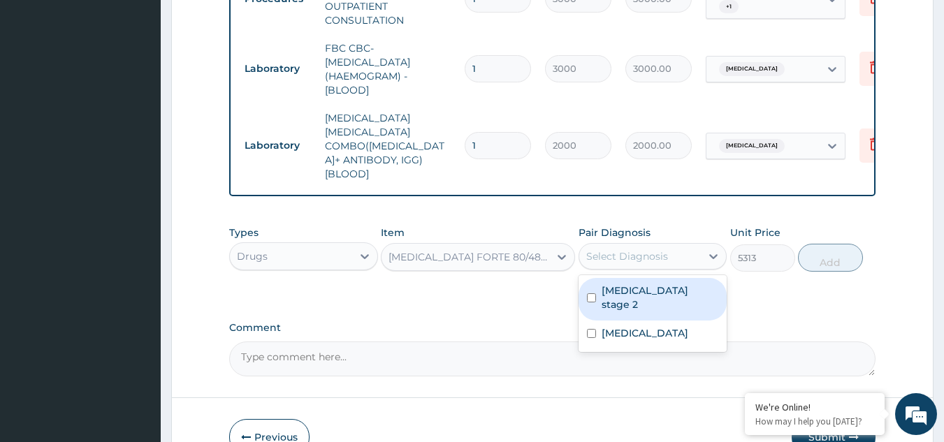
click at [623, 250] on div "Select Diagnosis" at bounding box center [627, 257] width 82 height 14
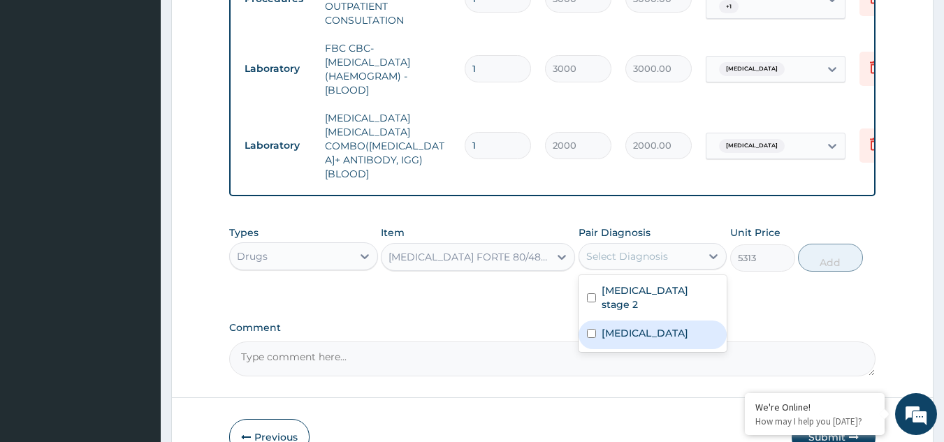
click at [609, 326] on label "Malaria" at bounding box center [645, 333] width 87 height 14
checkbox input "true"
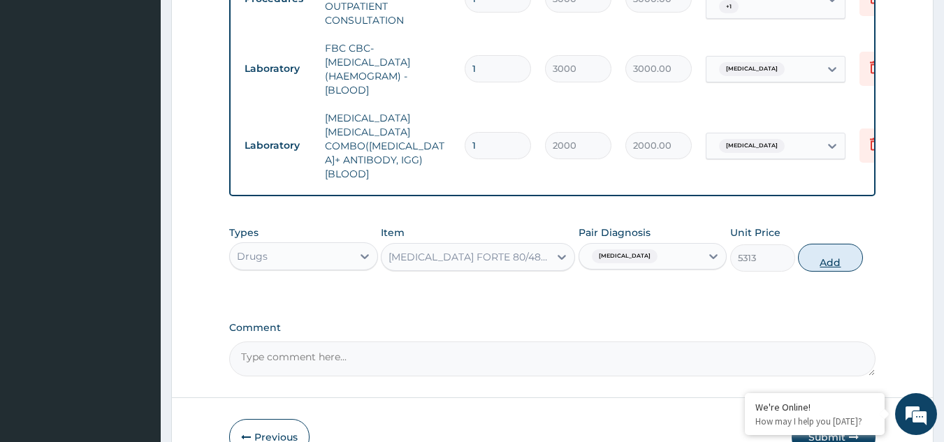
click at [829, 244] on button "Add" at bounding box center [830, 258] width 65 height 28
type input "0"
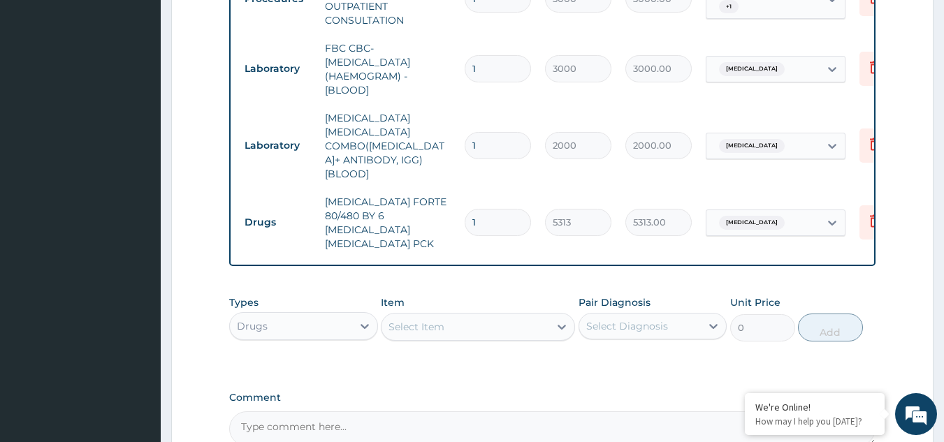
click at [503, 316] on div "Select Item" at bounding box center [466, 327] width 168 height 22
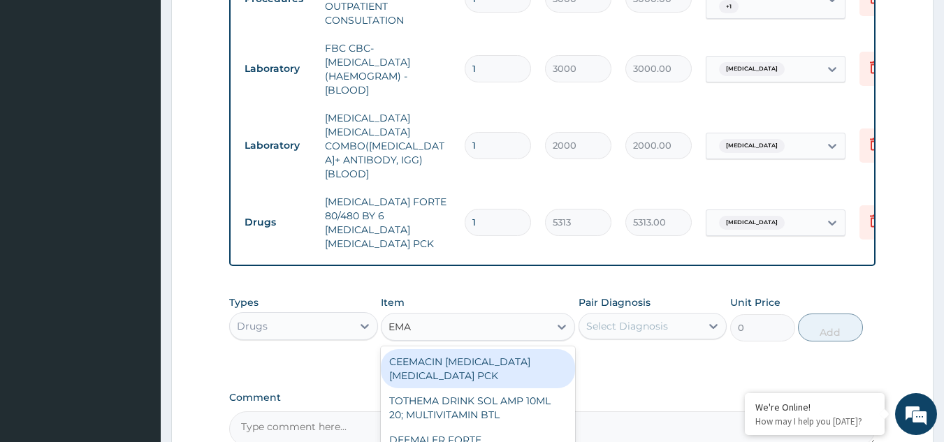
type input "EMAL"
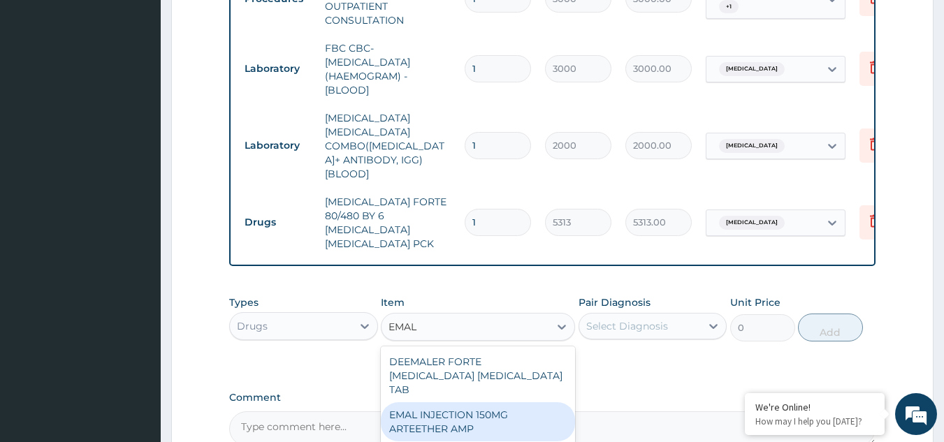
click at [440, 403] on div "EMAL INJECTION 150MG ARTEETHER AMP" at bounding box center [478, 422] width 194 height 39
type input "4685.18017578125"
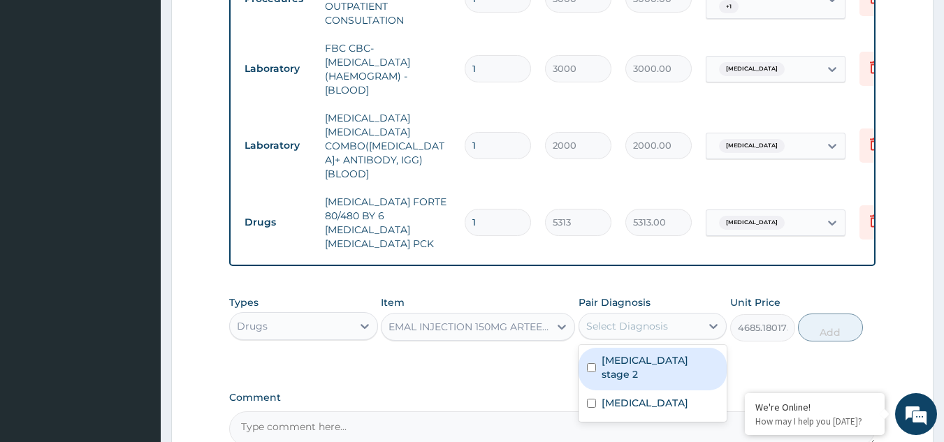
click at [674, 315] on div "Select Diagnosis" at bounding box center [640, 326] width 122 height 22
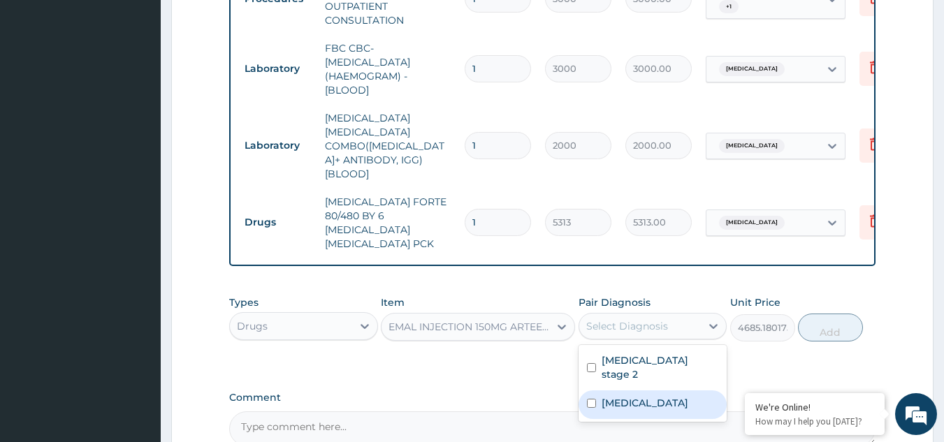
click at [613, 396] on label "Malaria" at bounding box center [645, 403] width 87 height 14
checkbox input "true"
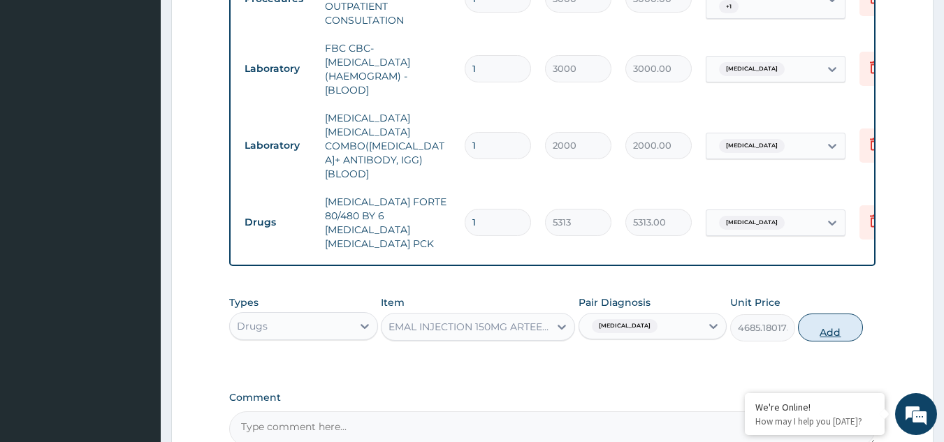
click at [841, 314] on button "Add" at bounding box center [830, 328] width 65 height 28
type input "0"
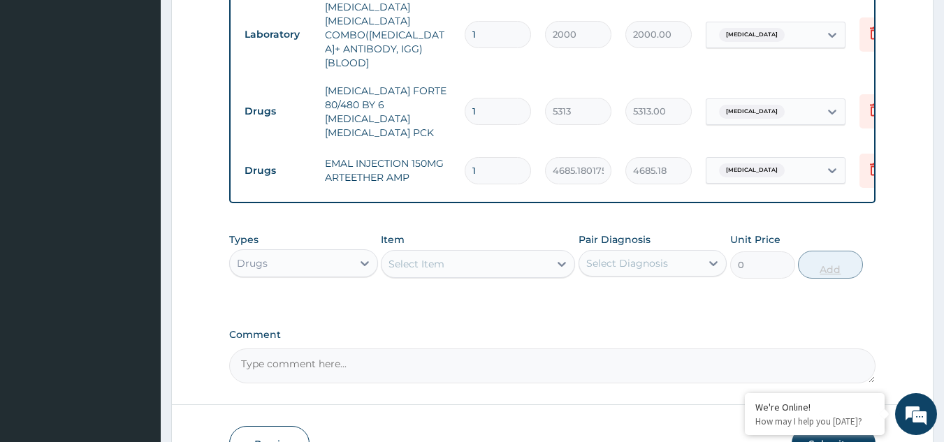
scroll to position [809, 0]
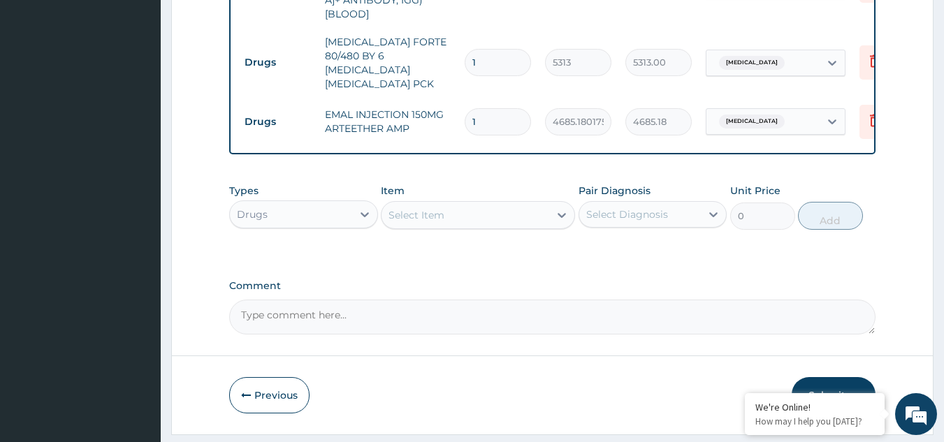
click at [830, 377] on button "Submit" at bounding box center [834, 395] width 84 height 36
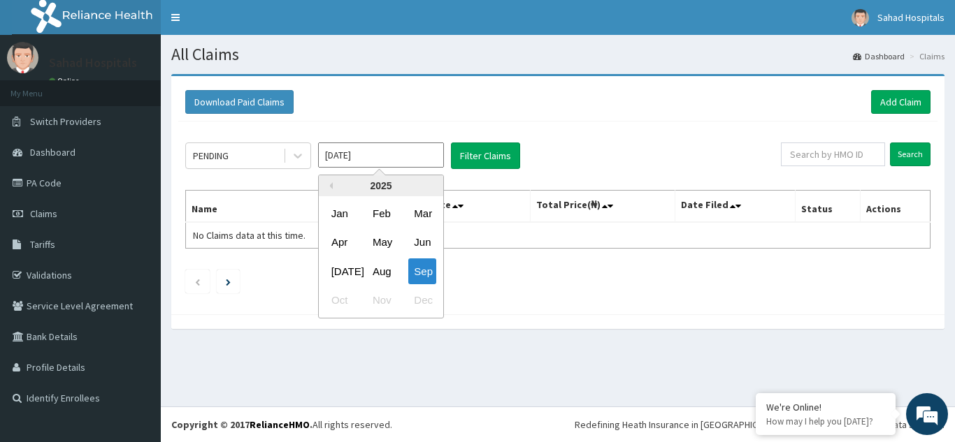
click at [380, 157] on input "[DATE]" at bounding box center [381, 155] width 126 height 25
click at [386, 270] on div "Aug" at bounding box center [381, 272] width 28 height 26
type input "Aug 2025"
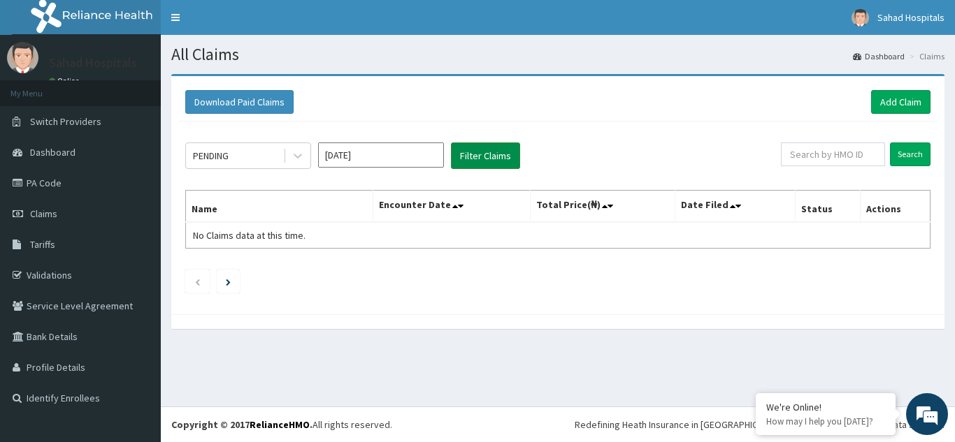
click at [472, 155] on button "Filter Claims" at bounding box center [485, 156] width 69 height 27
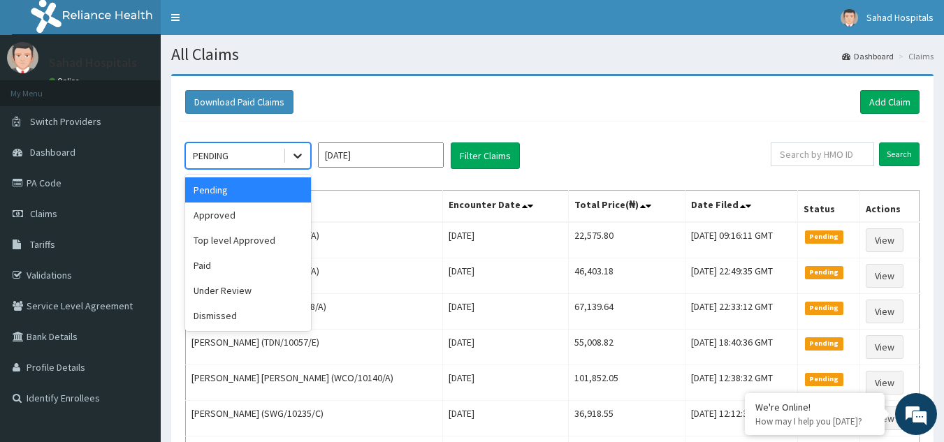
click at [301, 161] on icon at bounding box center [298, 156] width 14 height 14
click at [260, 215] on div "Approved" at bounding box center [248, 215] width 126 height 25
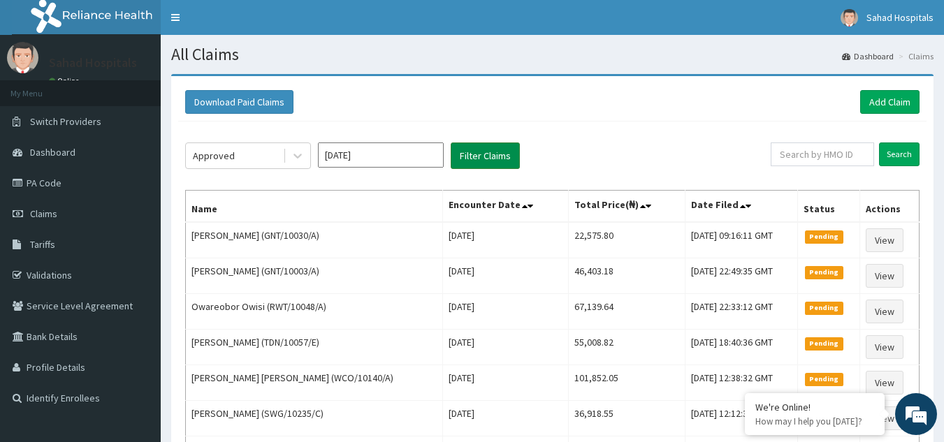
click at [482, 150] on button "Filter Claims" at bounding box center [485, 156] width 69 height 27
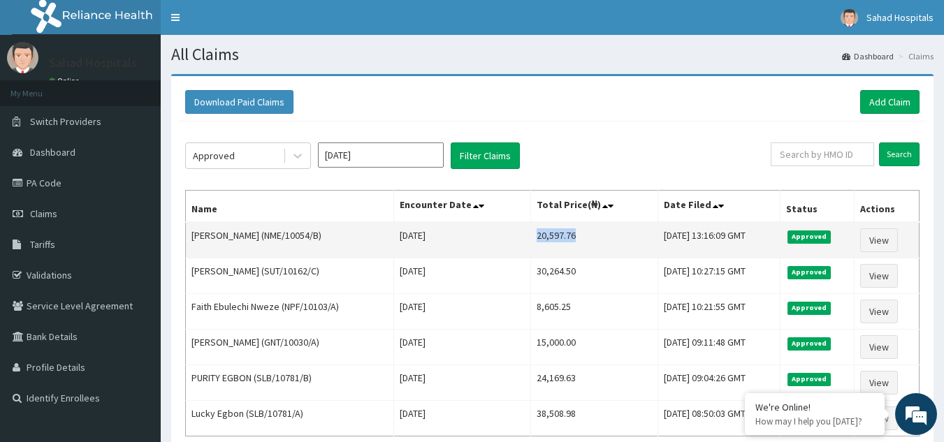
drag, startPoint x: 516, startPoint y: 237, endPoint x: 567, endPoint y: 236, distance: 51.0
click at [567, 236] on td "20,597.76" at bounding box center [593, 240] width 127 height 36
copy td "20,597.76"
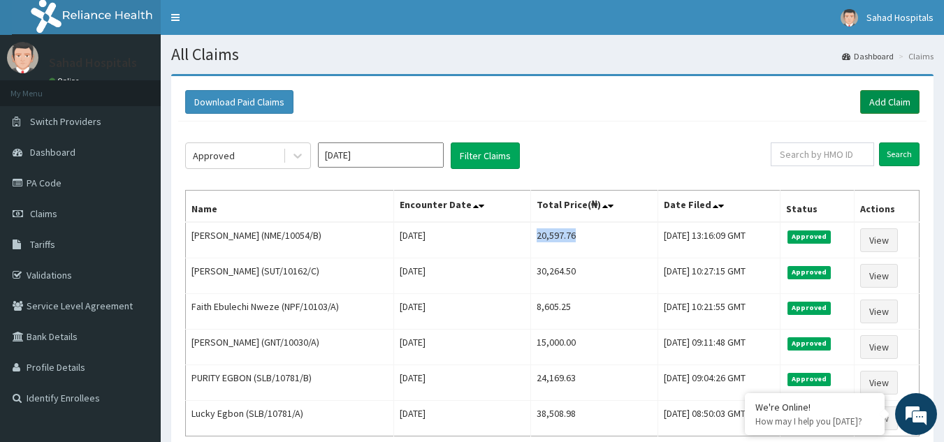
click at [879, 101] on link "Add Claim" at bounding box center [889, 102] width 59 height 24
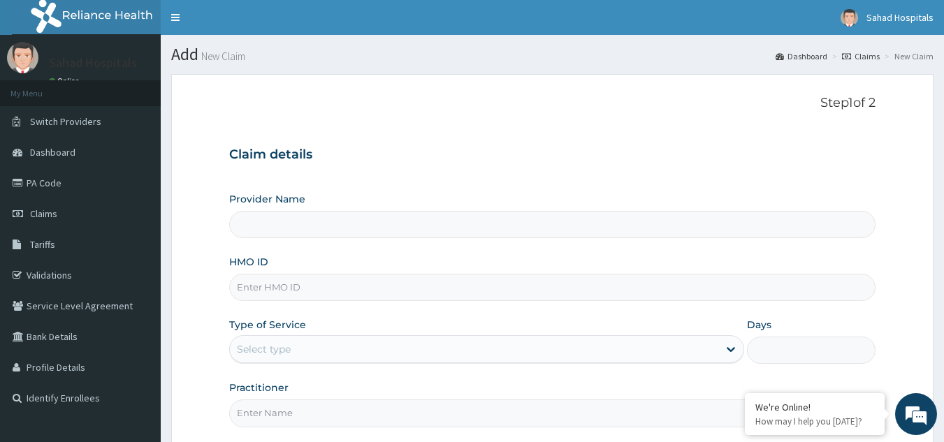
click at [472, 294] on input "HMO ID" at bounding box center [552, 287] width 647 height 27
type input "Sahad Hospitals"
paste input "CVY/10001/A"
type input "CVY/10001/A"
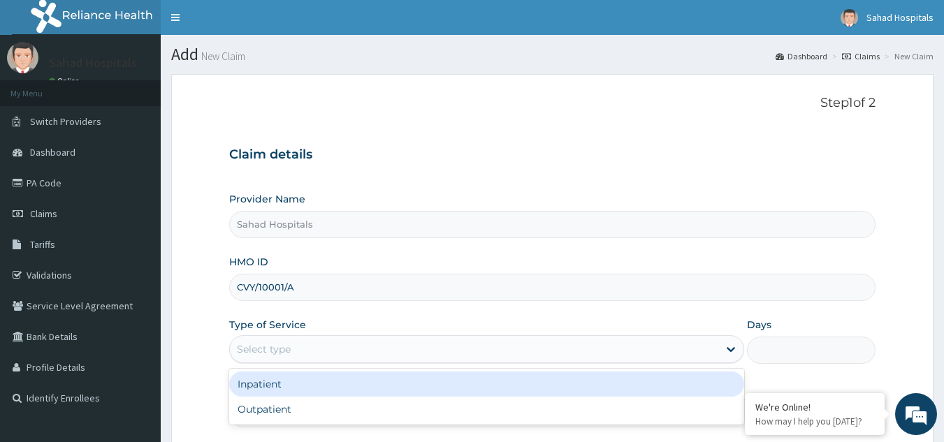
click at [333, 351] on div "Select type" at bounding box center [474, 349] width 489 height 22
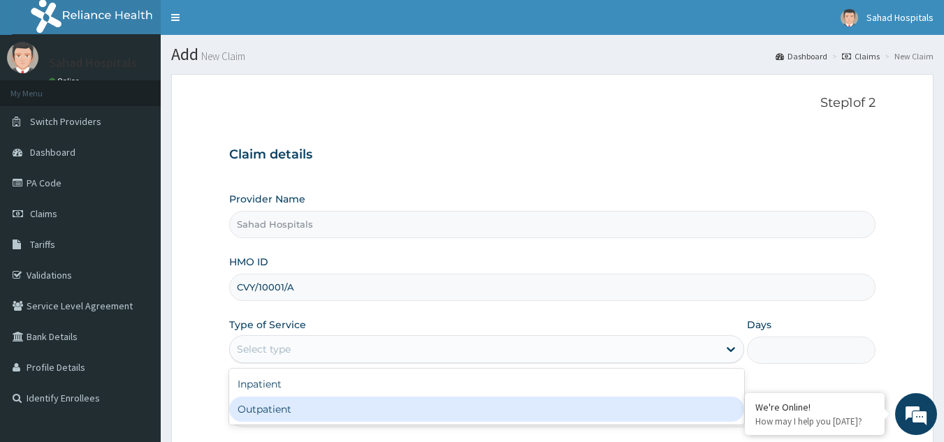
click at [275, 412] on div "Outpatient" at bounding box center [486, 409] width 515 height 25
type input "1"
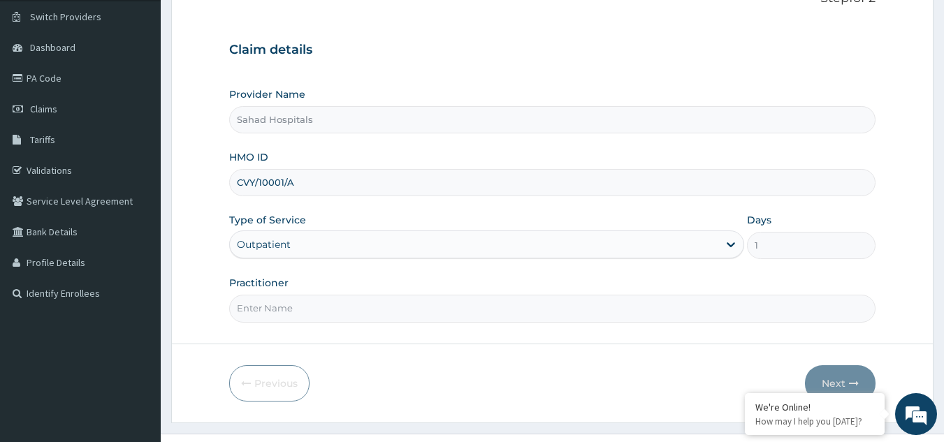
scroll to position [111, 0]
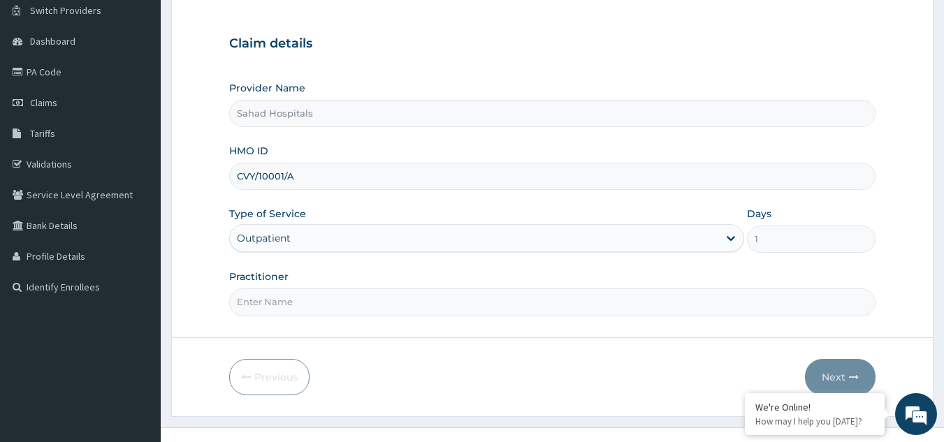
drag, startPoint x: 314, startPoint y: 298, endPoint x: 317, endPoint y: 338, distance: 40.6
click at [317, 338] on form "Step 1 of 2 Claim details Provider Name [GEOGRAPHIC_DATA] HMO ID CVY/10001/A Ty…" at bounding box center [552, 190] width 763 height 454
type input "GP"
click at [828, 370] on button "Next" at bounding box center [840, 377] width 71 height 36
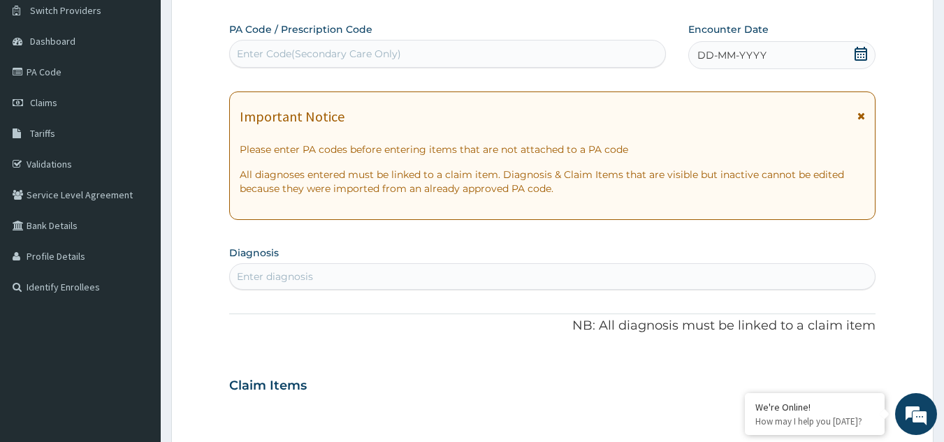
scroll to position [0, 0]
click at [543, 55] on div "Enter Code(Secondary Care Only)" at bounding box center [448, 54] width 436 height 22
paste input "PA/2CCE4F"
type input "PA/2CCE4F"
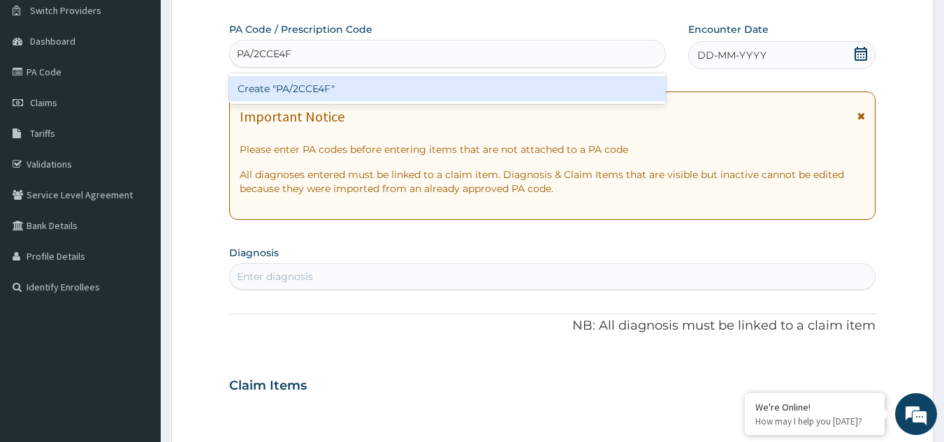
click at [340, 92] on div "Create "PA/2CCE4F"" at bounding box center [448, 88] width 438 height 25
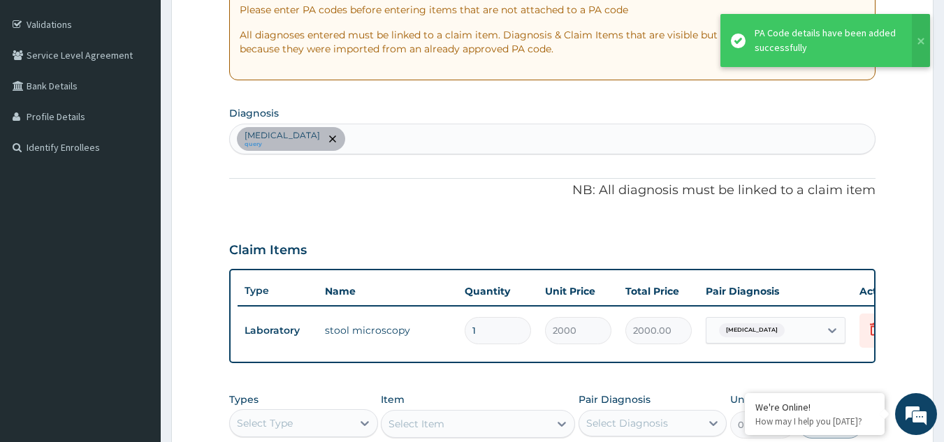
scroll to position [250, 0]
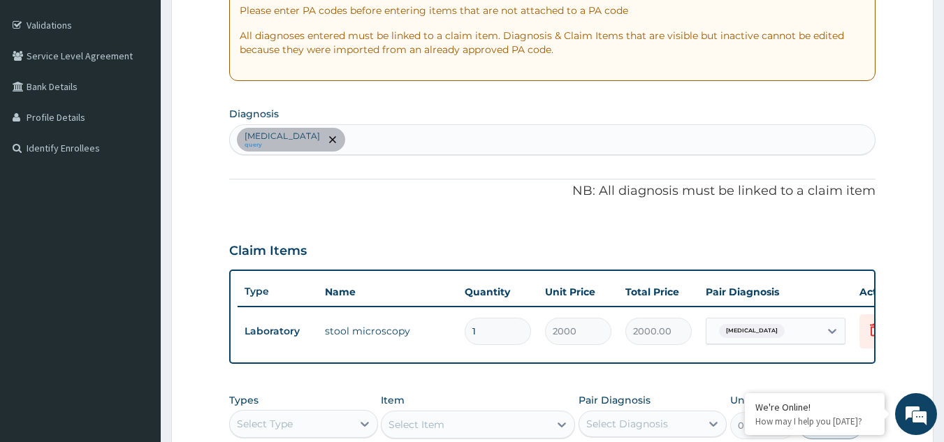
click at [354, 137] on div "Gastroenteritis query" at bounding box center [553, 139] width 646 height 29
type input "MALARIA"
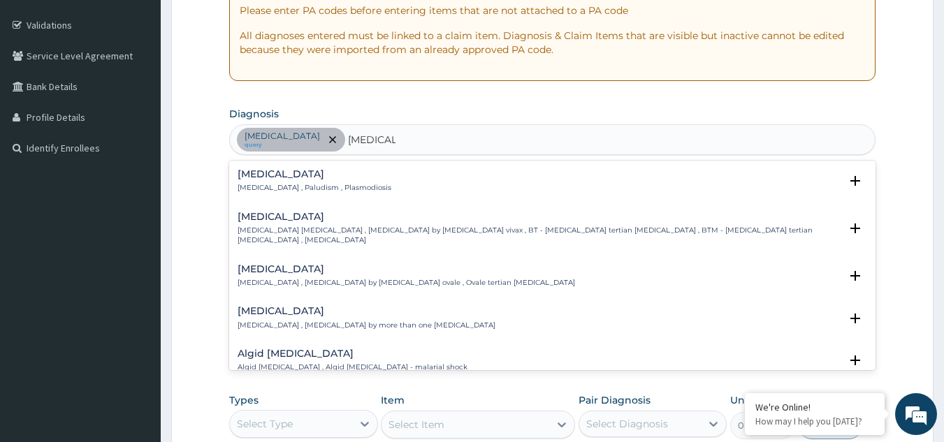
click at [254, 171] on h4 "Malaria" at bounding box center [315, 174] width 154 height 10
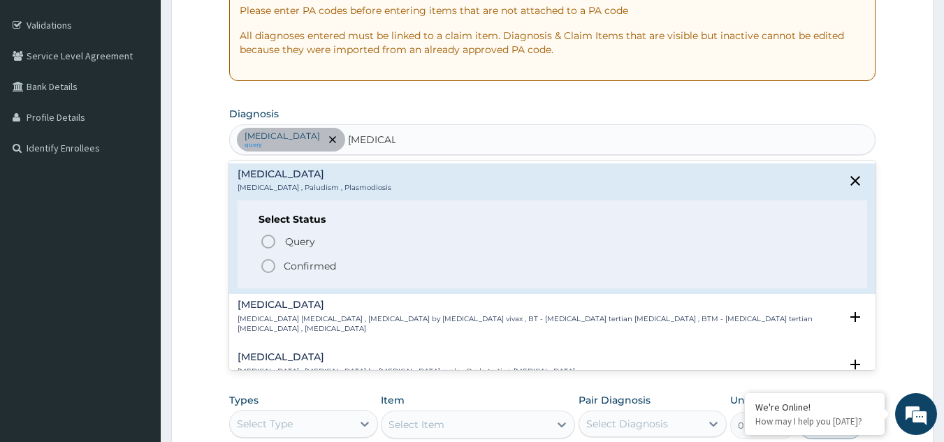
click at [269, 269] on icon "status option filled" at bounding box center [268, 266] width 17 height 17
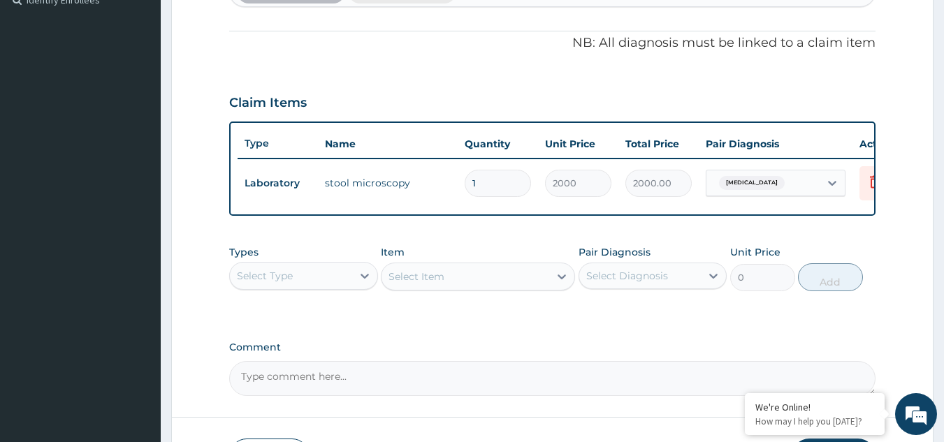
scroll to position [510, 0]
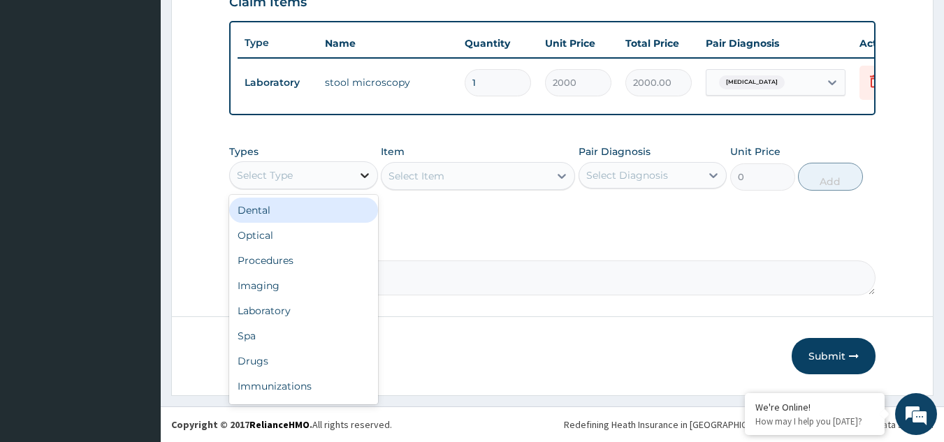
click at [358, 180] on icon at bounding box center [365, 175] width 14 height 14
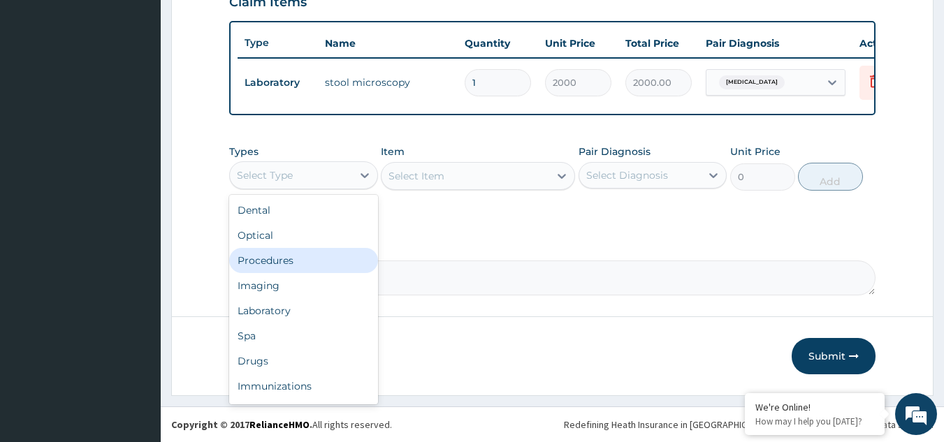
click at [296, 259] on div "Procedures" at bounding box center [303, 260] width 149 height 25
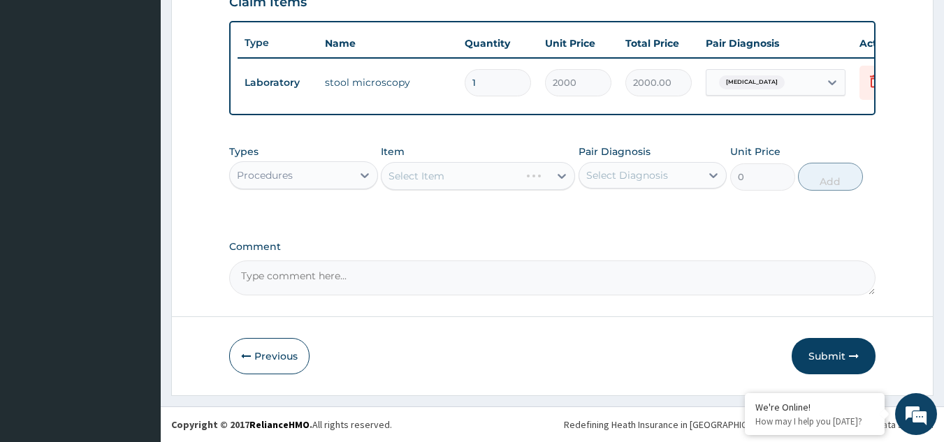
click at [562, 171] on div "Select Item" at bounding box center [478, 176] width 194 height 28
click at [562, 171] on icon at bounding box center [562, 176] width 14 height 14
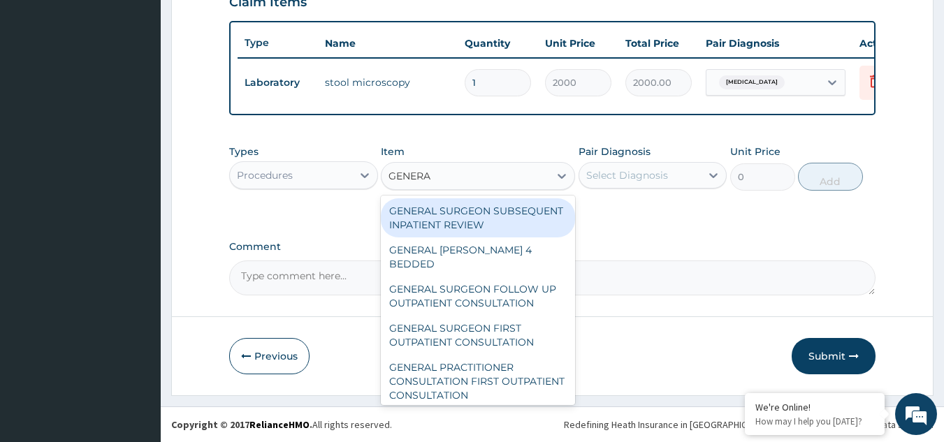
type input "GENERAL"
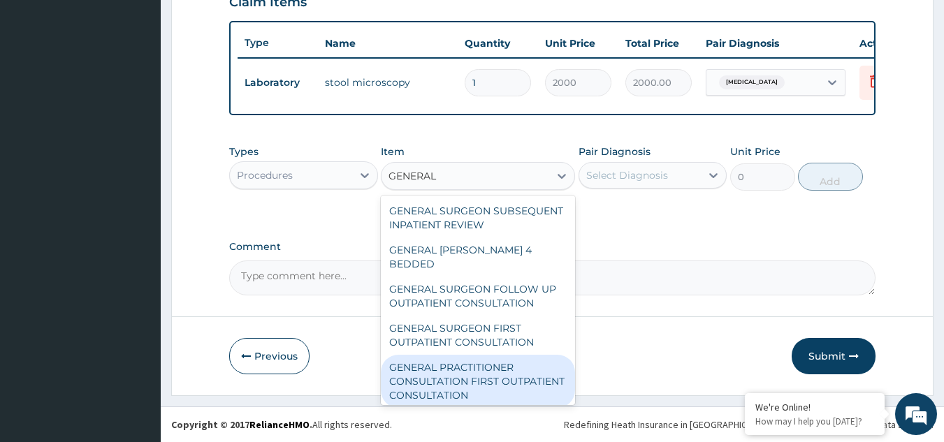
click at [442, 374] on div "GENERAL PRACTITIONER CONSULTATION FIRST OUTPATIENT CONSULTATION" at bounding box center [478, 381] width 194 height 53
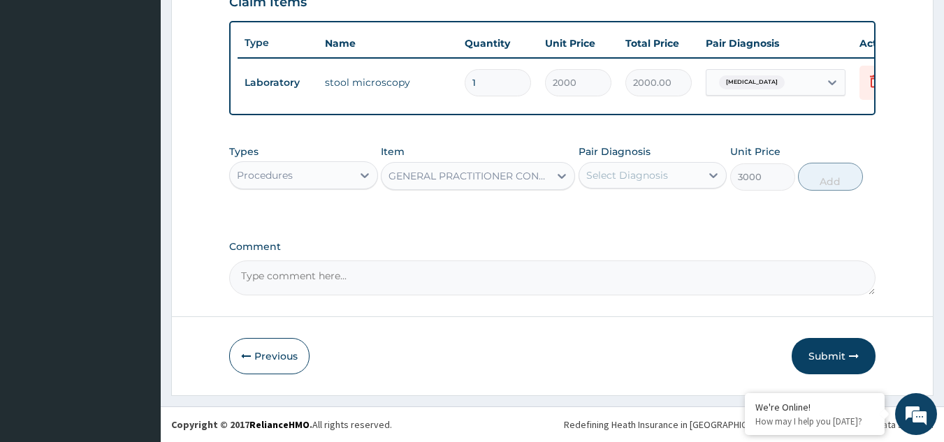
type input "3000"
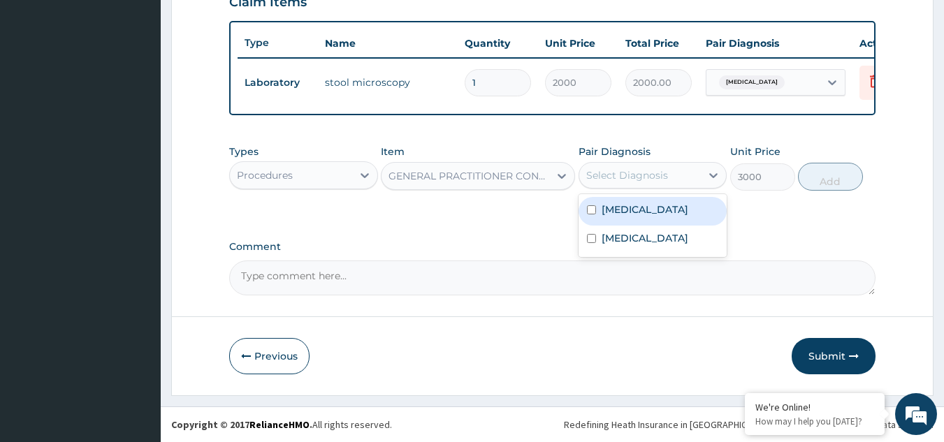
click at [632, 174] on div "Select Diagnosis" at bounding box center [627, 175] width 82 height 14
click at [620, 215] on label "Gastroenteritis" at bounding box center [645, 210] width 87 height 14
checkbox input "true"
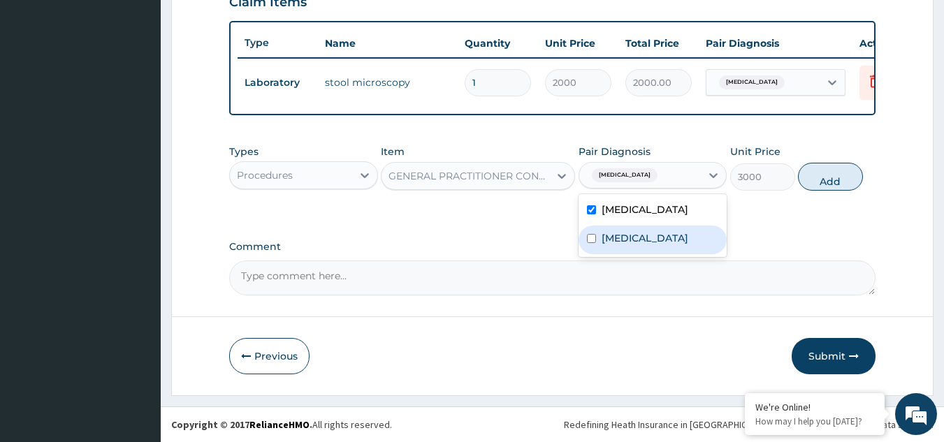
click at [609, 234] on label "[MEDICAL_DATA]" at bounding box center [645, 238] width 87 height 14
checkbox input "true"
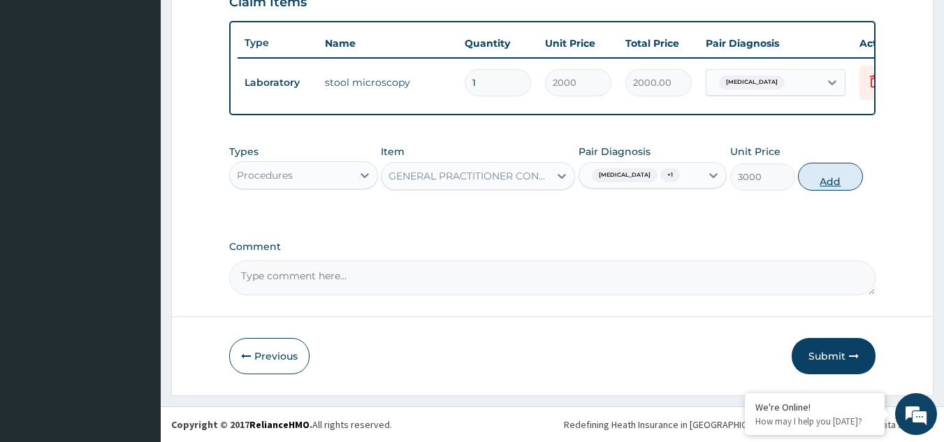
click at [822, 168] on button "Add" at bounding box center [830, 177] width 65 height 28
type input "0"
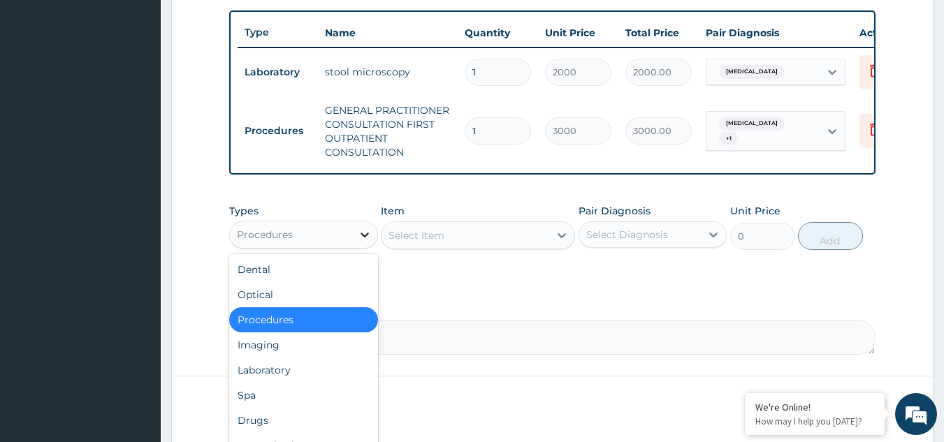
click at [365, 240] on icon at bounding box center [365, 235] width 14 height 14
click at [268, 383] on div "Laboratory" at bounding box center [303, 370] width 149 height 25
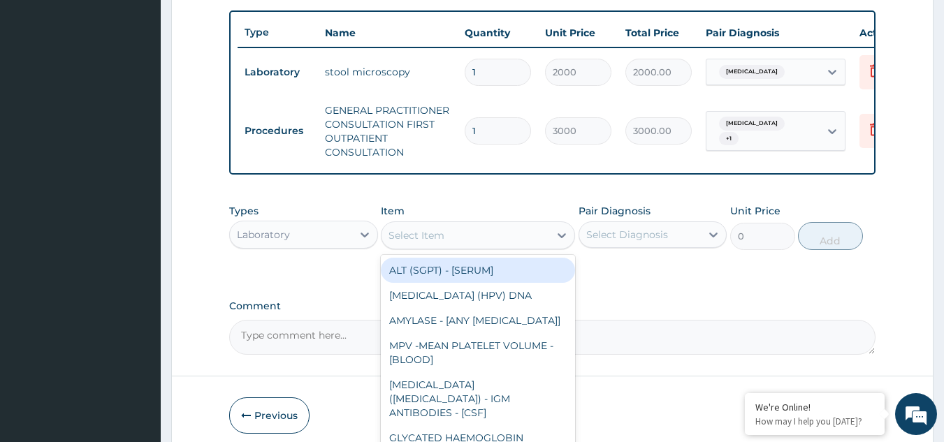
click at [556, 241] on icon at bounding box center [562, 236] width 14 height 14
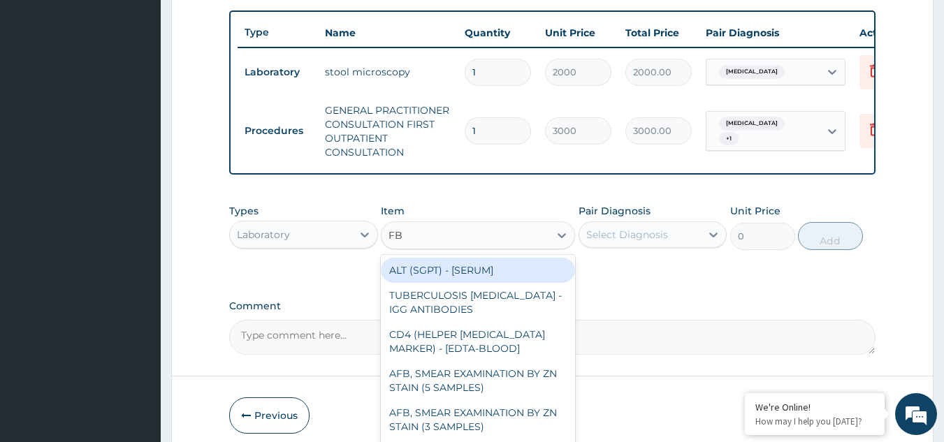
type input "FBC"
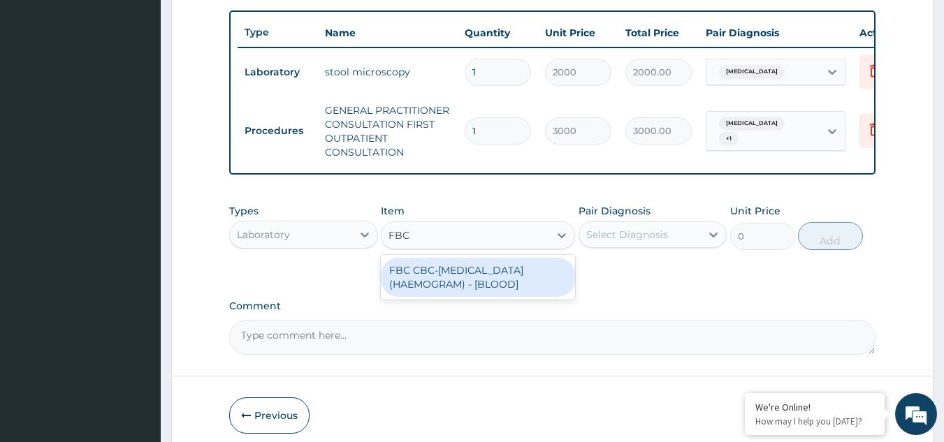
click at [516, 288] on div "FBC CBC-[MEDICAL_DATA] (HAEMOGRAM) - [BLOOD]" at bounding box center [478, 277] width 194 height 39
type input "3000"
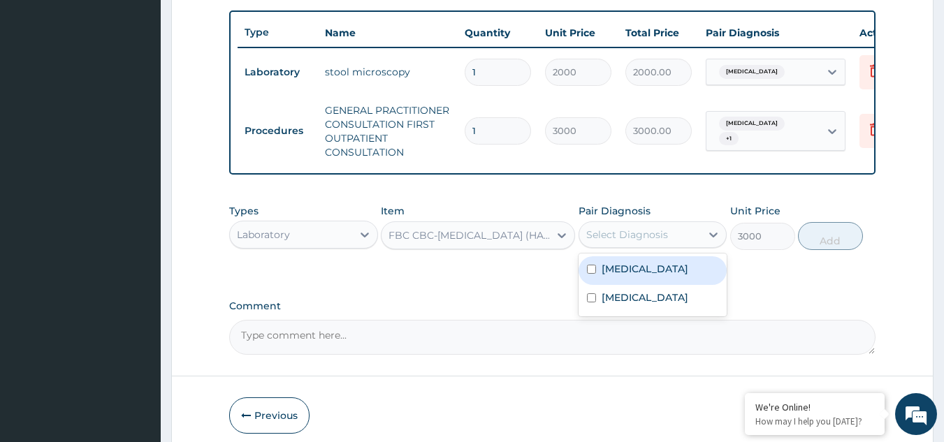
click at [646, 241] on div "Select Diagnosis" at bounding box center [627, 235] width 82 height 14
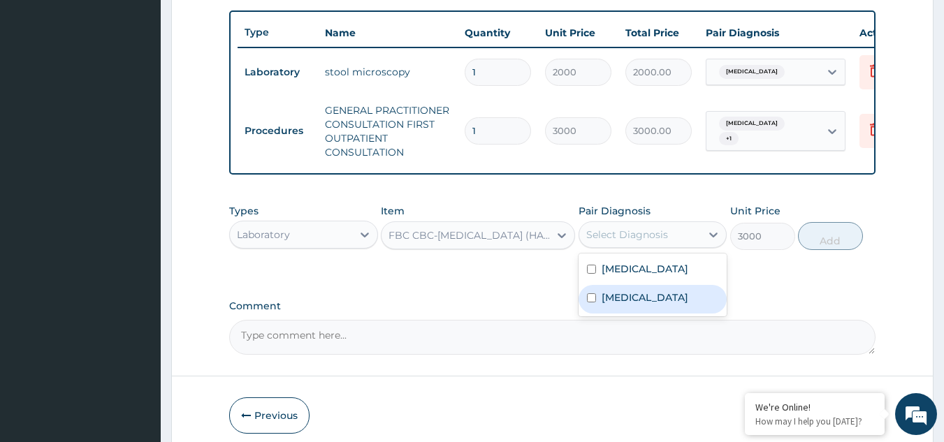
click at [623, 305] on label "[MEDICAL_DATA]" at bounding box center [645, 298] width 87 height 14
checkbox input "true"
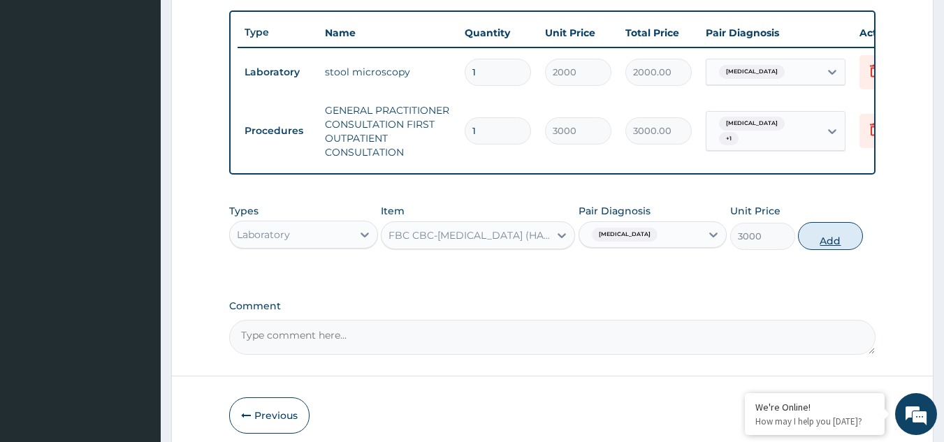
click at [841, 240] on button "Add" at bounding box center [830, 236] width 65 height 28
type input "0"
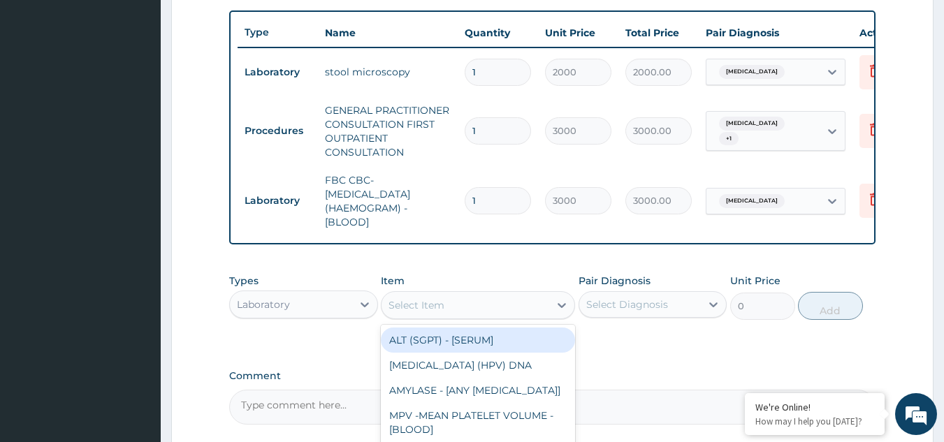
click at [439, 310] on div "Select Item" at bounding box center [417, 305] width 56 height 14
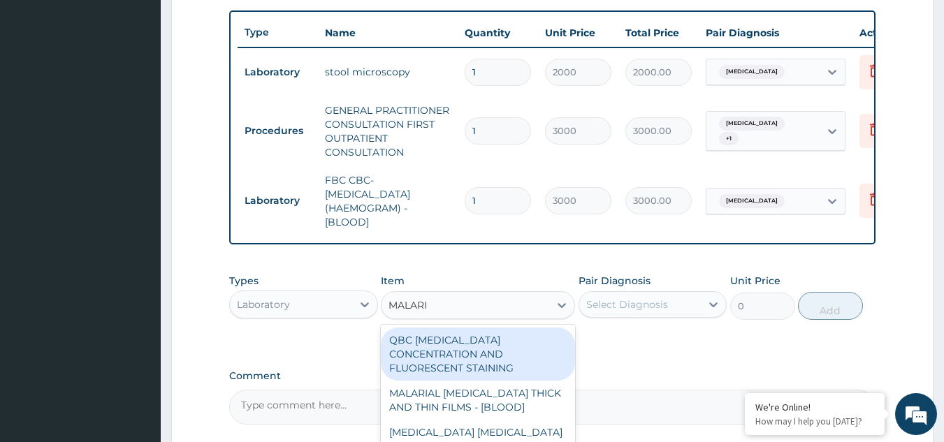
type input "MALARIA"
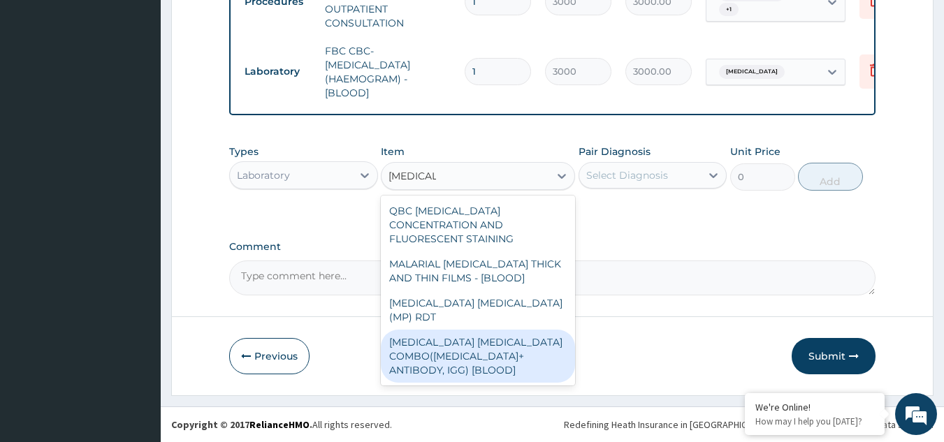
click at [432, 330] on div "[MEDICAL_DATA] [MEDICAL_DATA] COMBO([MEDICAL_DATA]+ ANTIBODY, IGG) [BLOOD]" at bounding box center [478, 356] width 194 height 53
type input "2000"
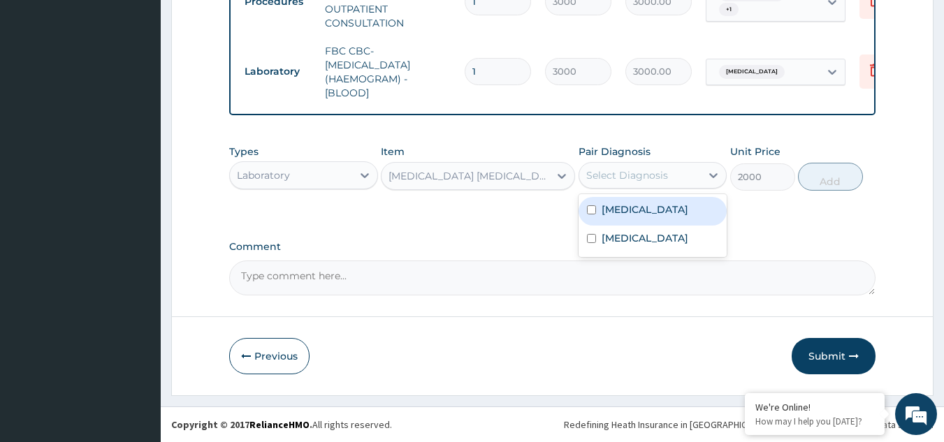
click at [618, 169] on div "Select Diagnosis" at bounding box center [627, 175] width 82 height 14
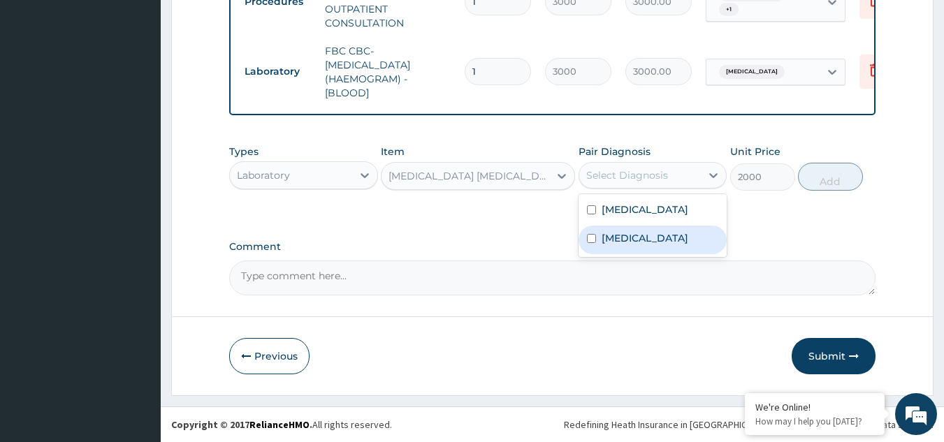
click at [617, 245] on div "[MEDICAL_DATA]" at bounding box center [653, 240] width 149 height 29
checkbox input "true"
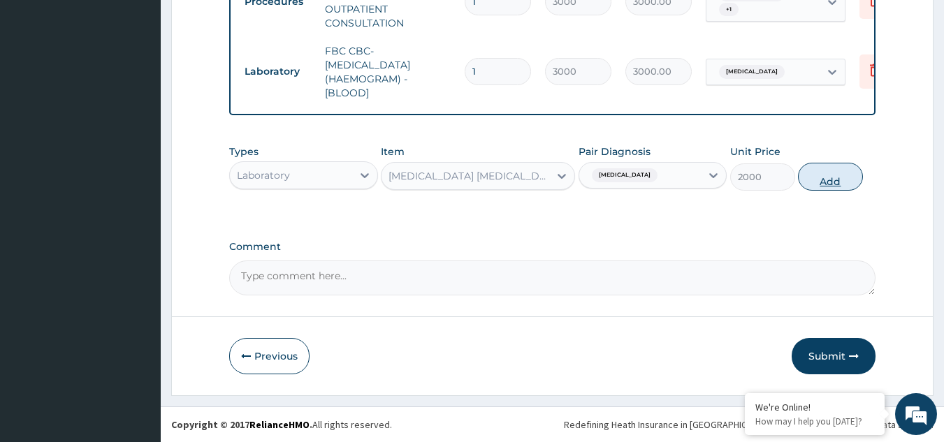
click at [834, 175] on button "Add" at bounding box center [830, 177] width 65 height 28
type input "0"
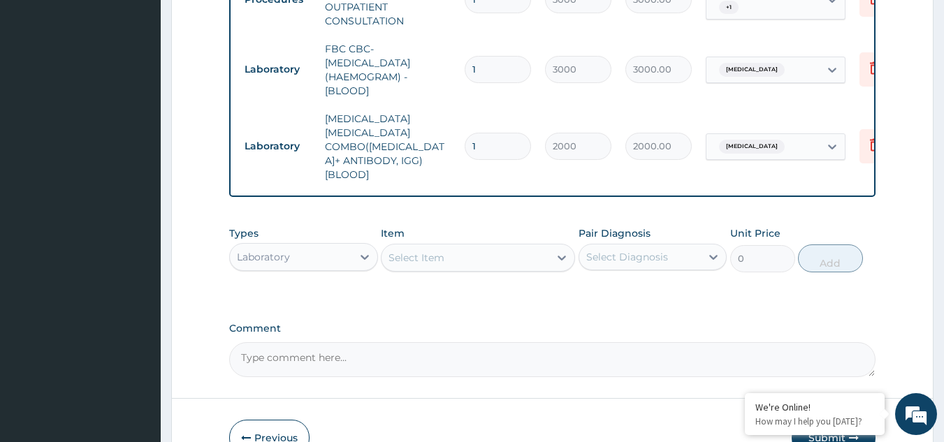
scroll to position [705, 0]
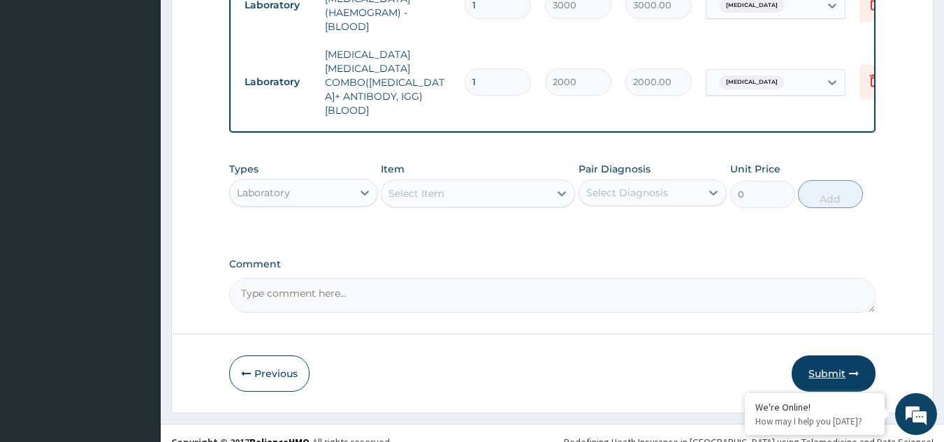
click at [837, 360] on button "Submit" at bounding box center [834, 374] width 84 height 36
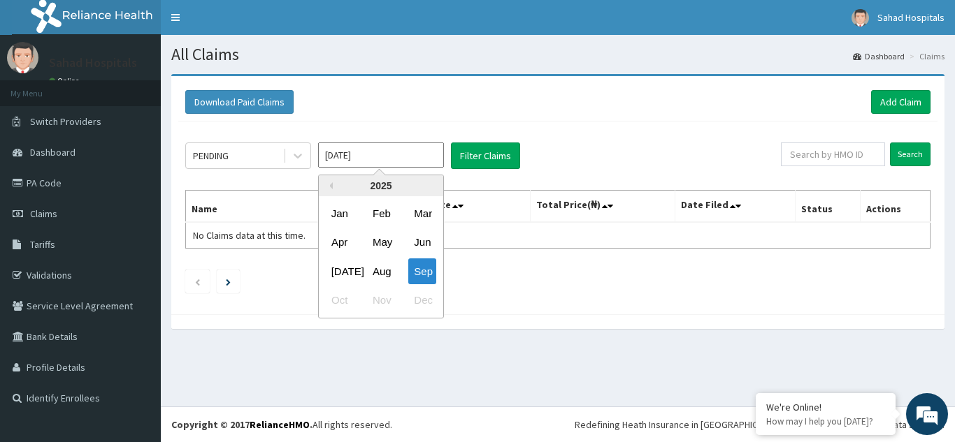
click at [370, 145] on input "[DATE]" at bounding box center [381, 155] width 126 height 25
click at [391, 275] on div "Aug" at bounding box center [381, 272] width 28 height 26
type input "[DATE]"
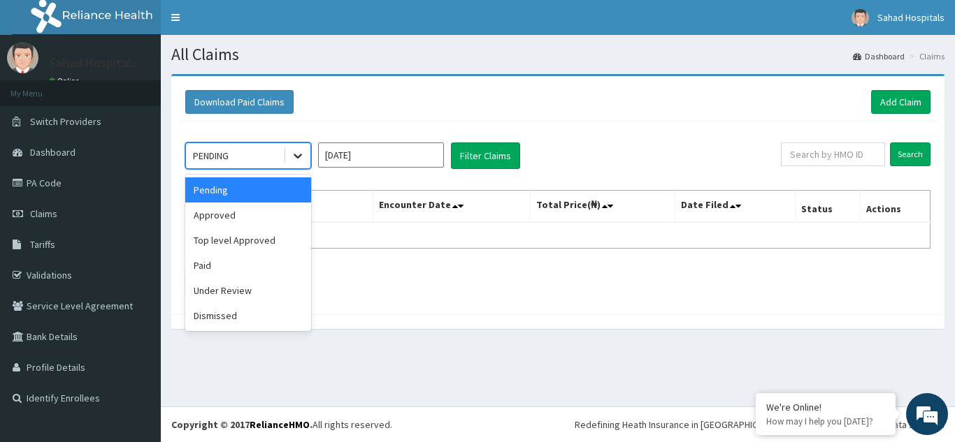
click at [294, 156] on icon at bounding box center [298, 156] width 8 height 5
click at [247, 216] on div "Approved" at bounding box center [248, 215] width 126 height 25
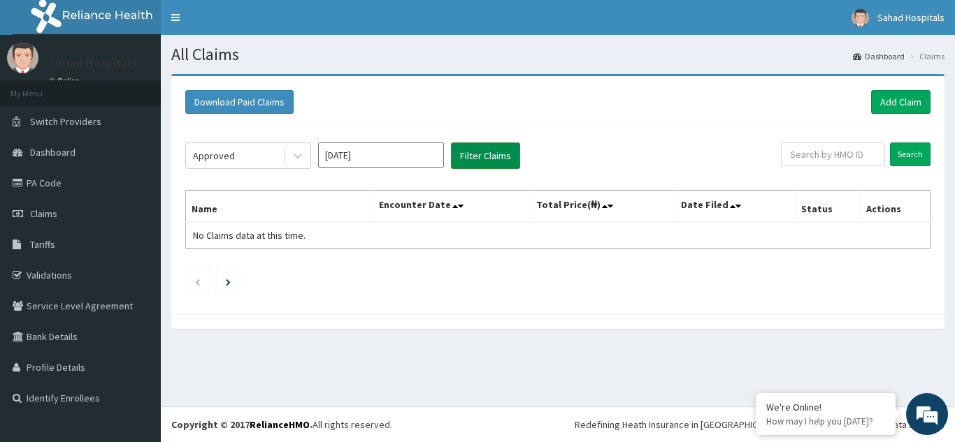
click at [497, 153] on button "Filter Claims" at bounding box center [485, 156] width 69 height 27
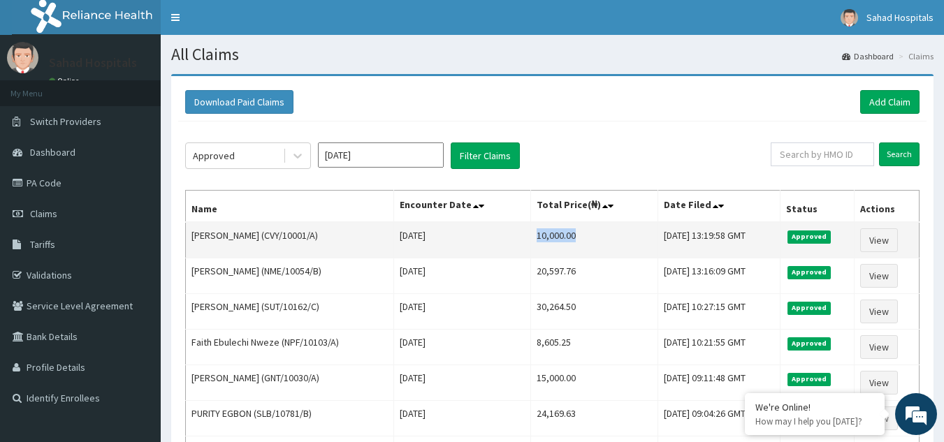
drag, startPoint x: 518, startPoint y: 238, endPoint x: 612, endPoint y: 232, distance: 94.6
click at [612, 232] on td "10,000.00" at bounding box center [593, 240] width 127 height 36
copy td "10,000.00"
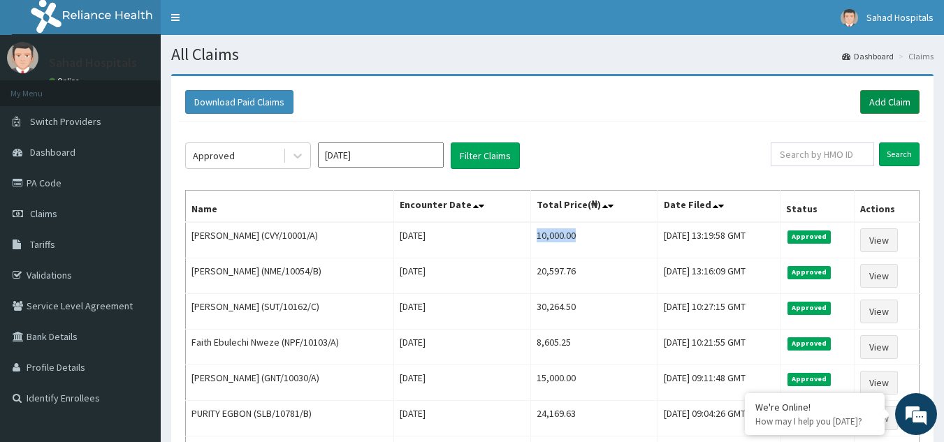
click at [894, 99] on link "Add Claim" at bounding box center [889, 102] width 59 height 24
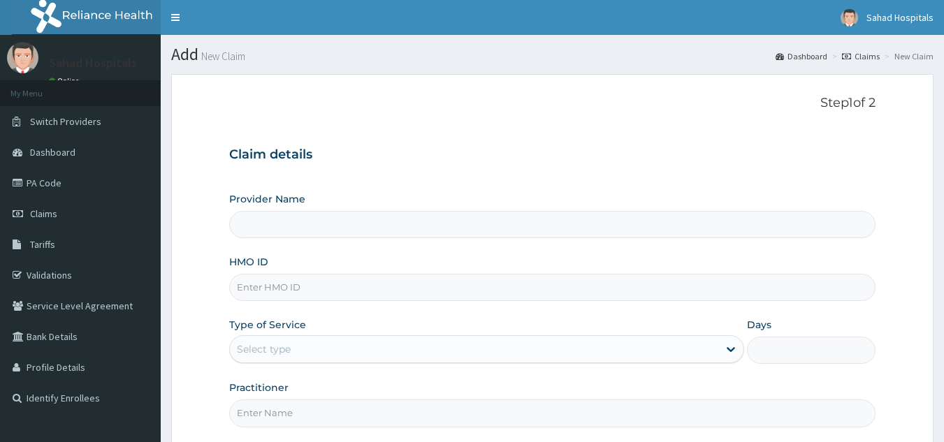
type input "Sahad Hospitals"
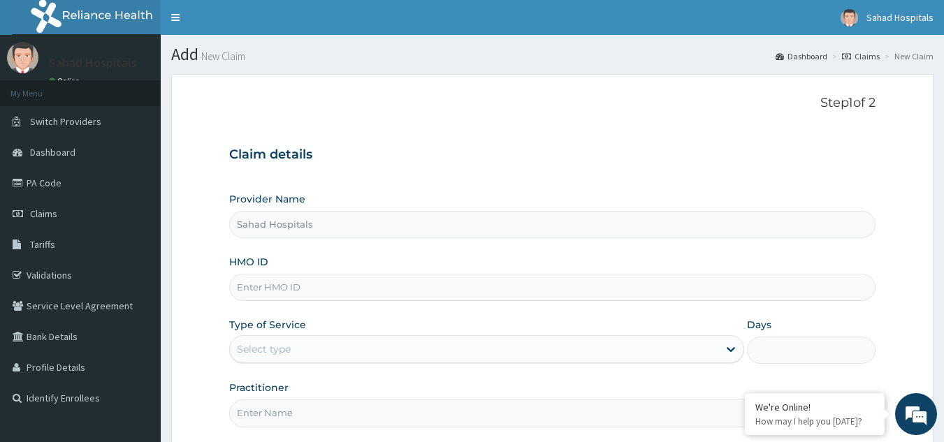
click at [727, 296] on input "HMO ID" at bounding box center [552, 287] width 647 height 27
paste input "EGB/10025/B"
click at [727, 296] on input "EGB/10025/B" at bounding box center [552, 287] width 647 height 27
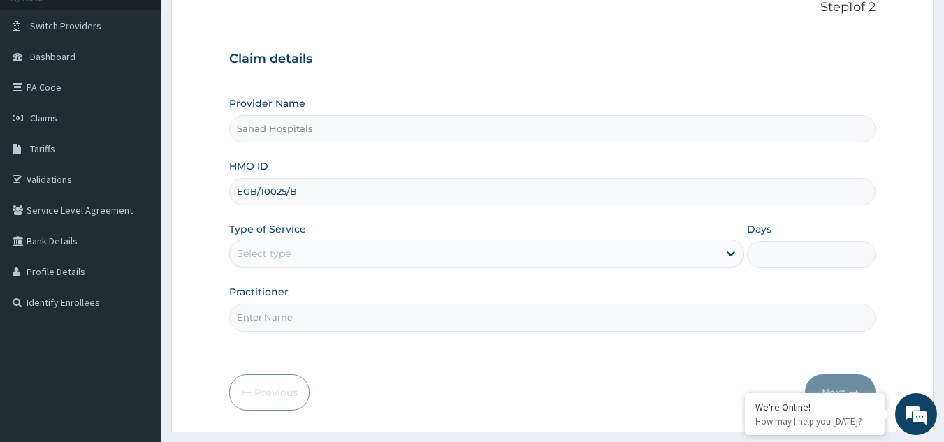
scroll to position [98, 0]
type input "EGB/10025/B"
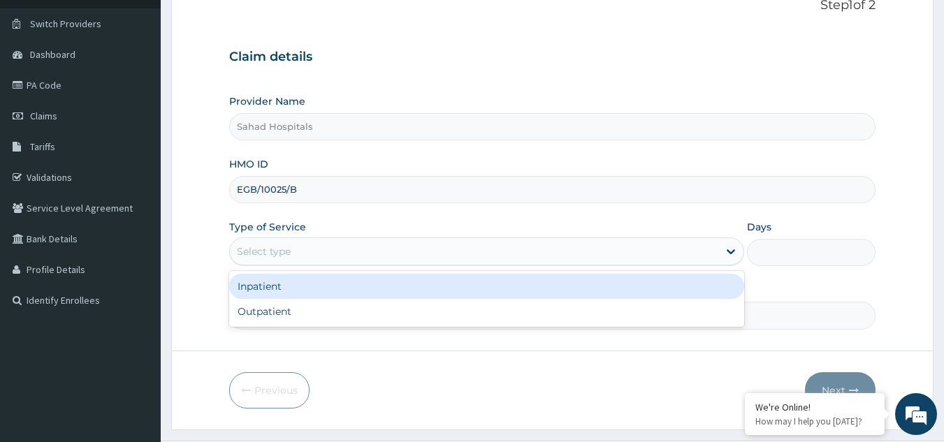
click at [564, 256] on div "Select type" at bounding box center [474, 251] width 489 height 22
click at [424, 290] on div "Inpatient" at bounding box center [486, 286] width 515 height 25
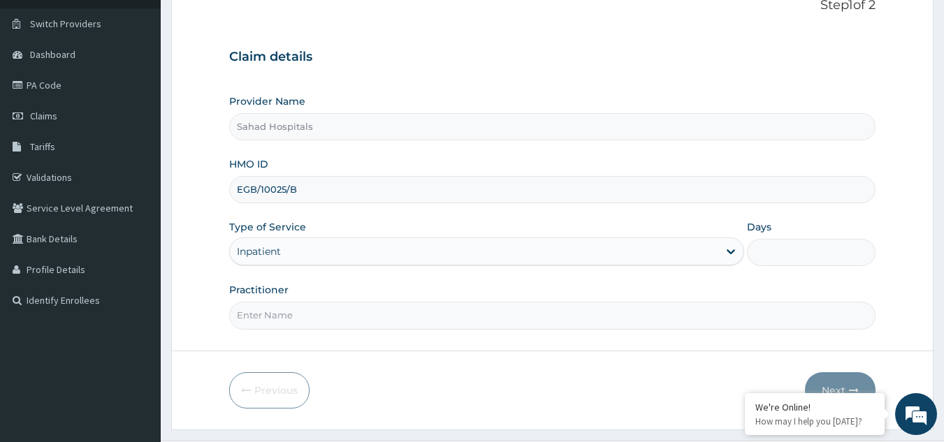
scroll to position [0, 0]
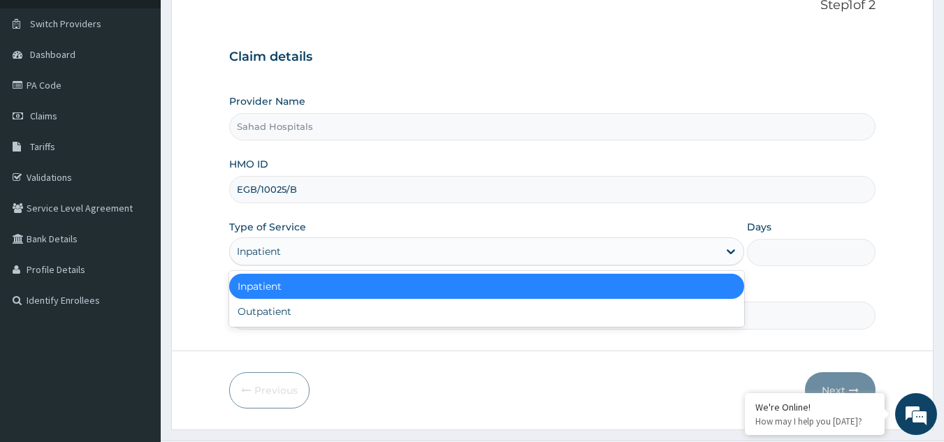
click at [383, 247] on div "Inpatient" at bounding box center [474, 251] width 489 height 22
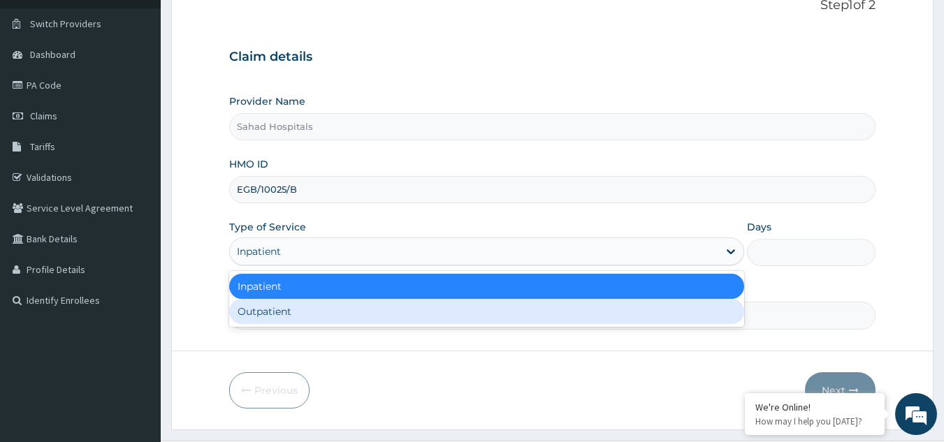
click at [327, 316] on div "Outpatient" at bounding box center [486, 311] width 515 height 25
type input "1"
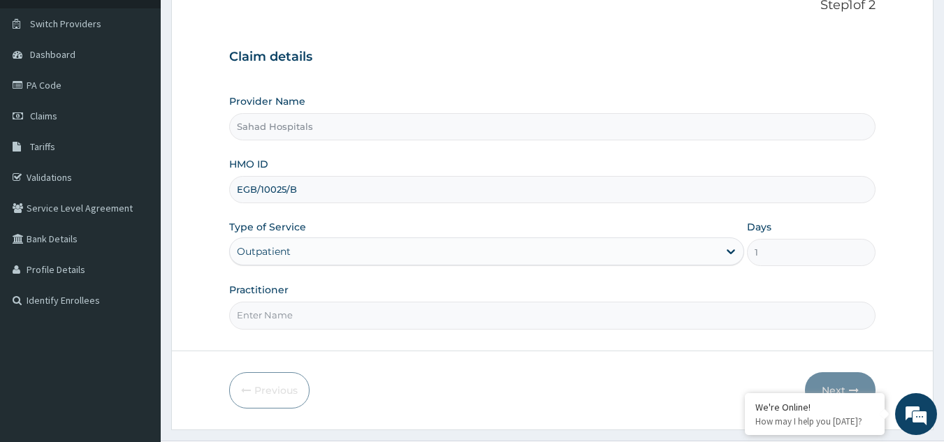
click at [327, 316] on input "Practitioner" at bounding box center [552, 315] width 647 height 27
type input "GP"
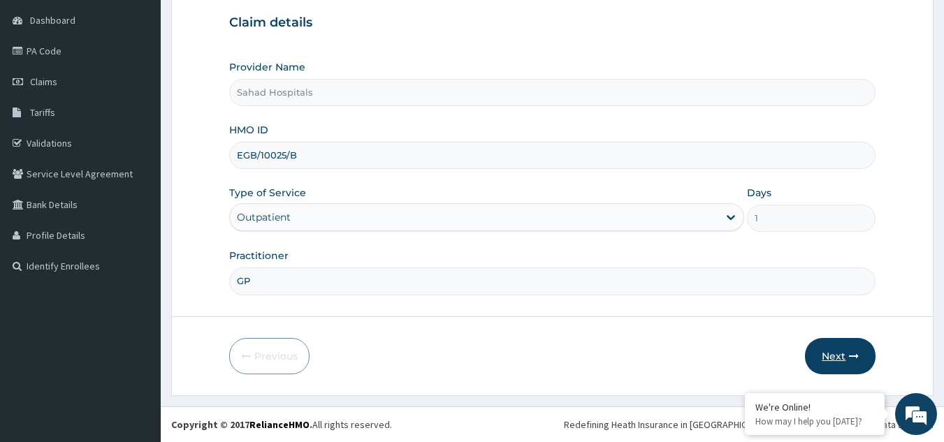
click at [831, 354] on button "Next" at bounding box center [840, 356] width 71 height 36
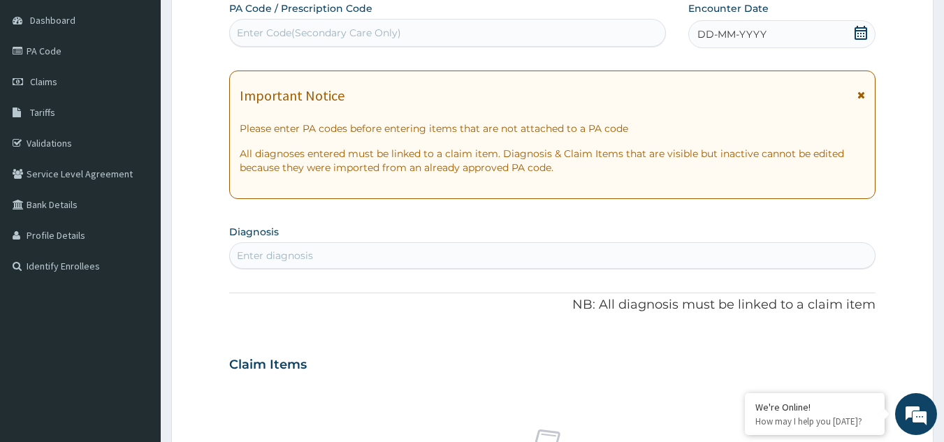
click at [562, 34] on div "Enter Code(Secondary Care Only)" at bounding box center [448, 33] width 436 height 22
paste input "PA/9818DC"
type input "PA/9818DC"
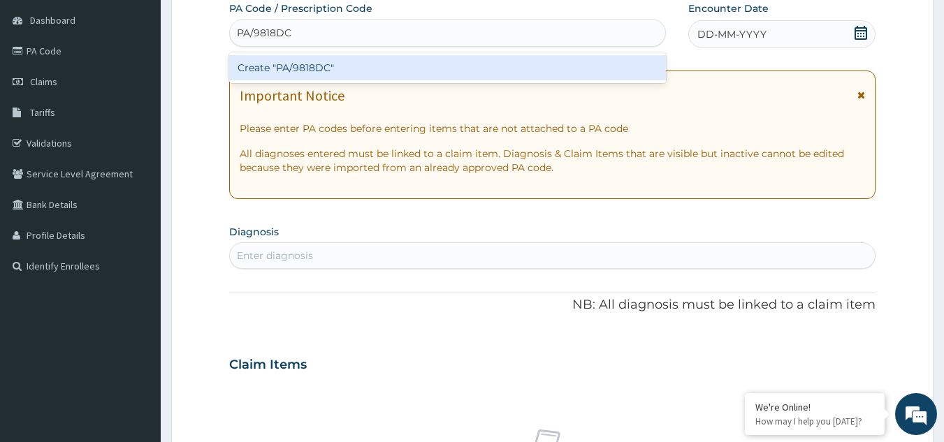
click at [327, 66] on div "Create "PA/9818DC"" at bounding box center [448, 67] width 438 height 25
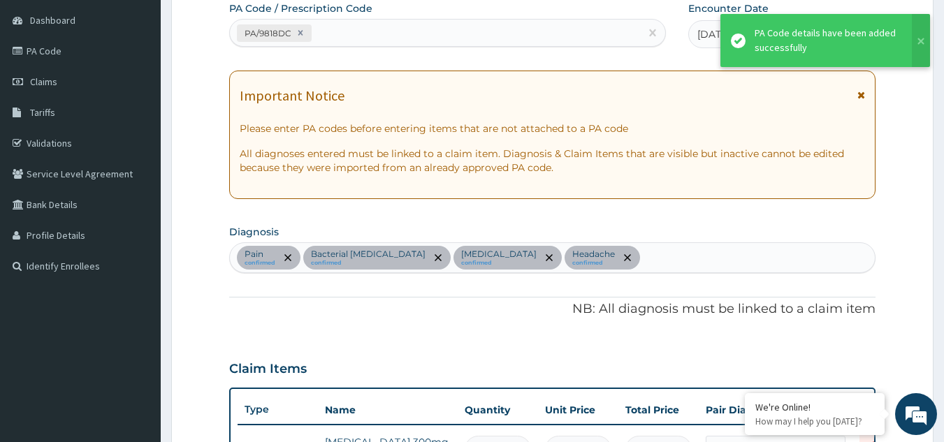
scroll to position [513, 0]
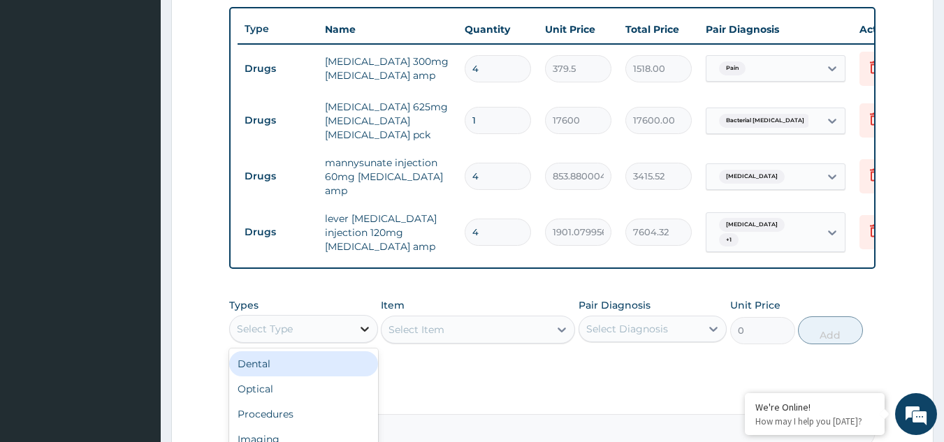
click at [354, 319] on div at bounding box center [364, 329] width 25 height 25
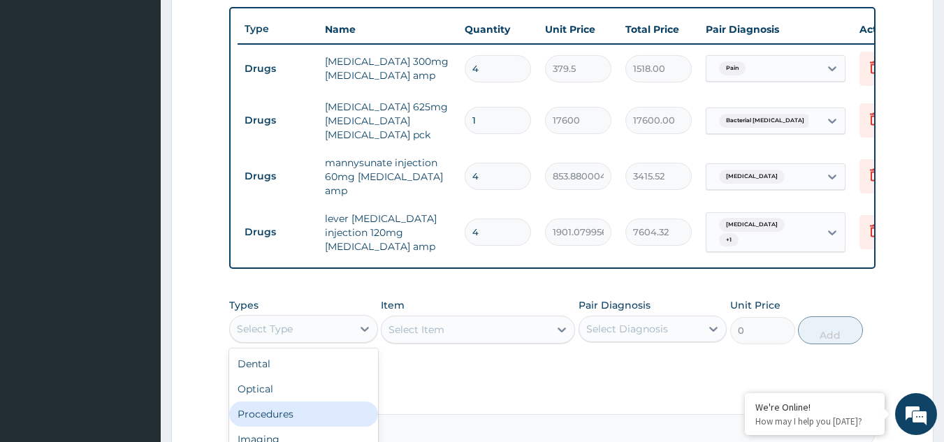
click at [315, 412] on div "Procedures" at bounding box center [303, 414] width 149 height 25
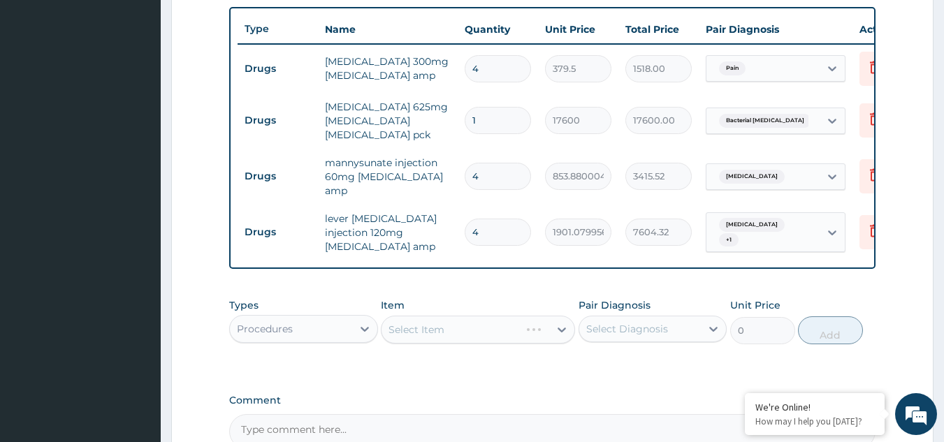
click at [556, 326] on div "Select Item" at bounding box center [478, 330] width 194 height 28
click at [561, 328] on icon at bounding box center [562, 330] width 14 height 14
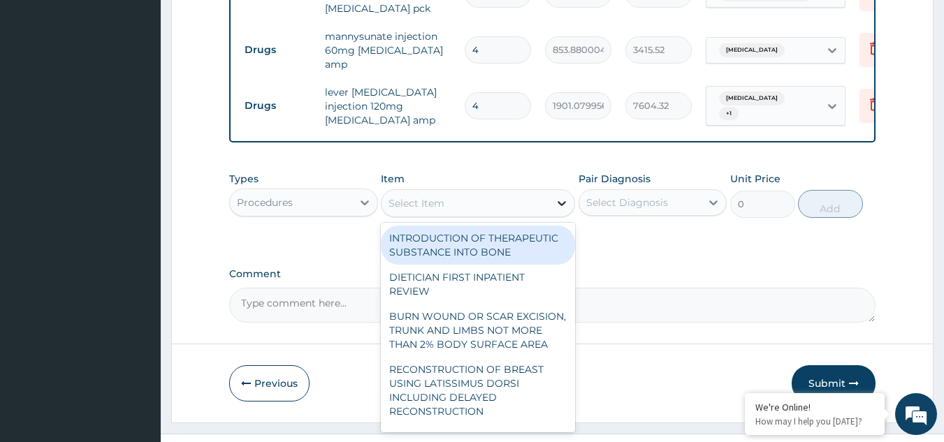
scroll to position [662, 0]
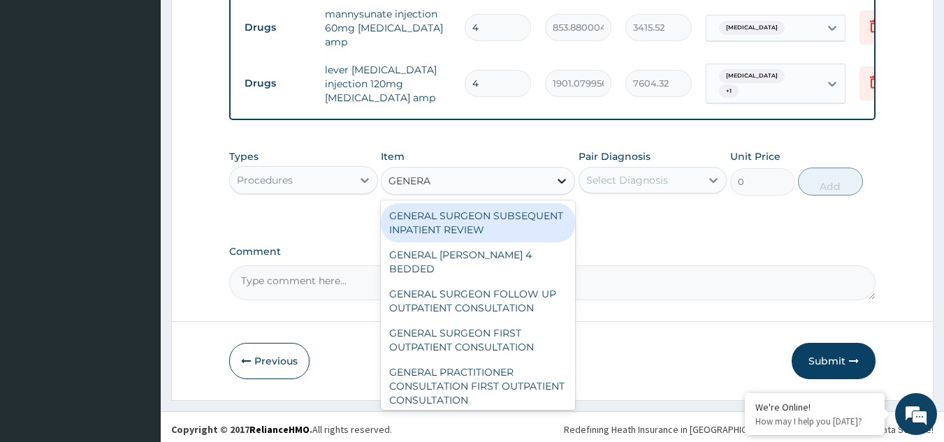
type input "GENERAL"
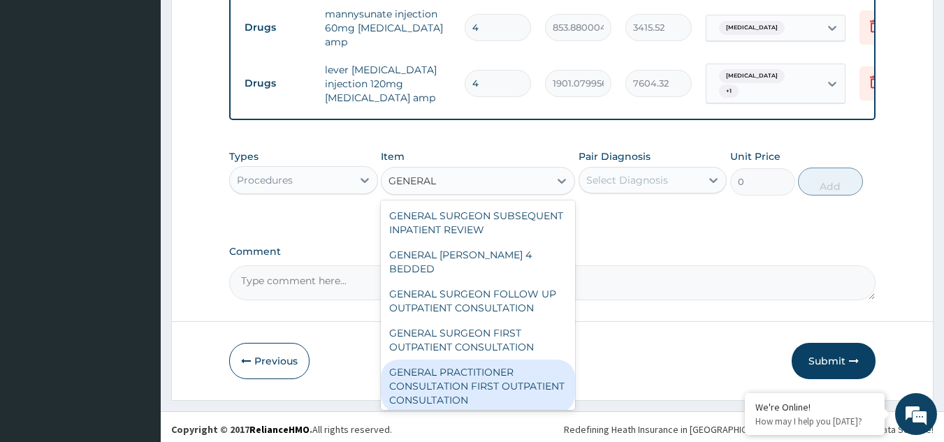
click at [479, 369] on div "GENERAL PRACTITIONER CONSULTATION FIRST OUTPATIENT CONSULTATION" at bounding box center [478, 386] width 194 height 53
type input "3000"
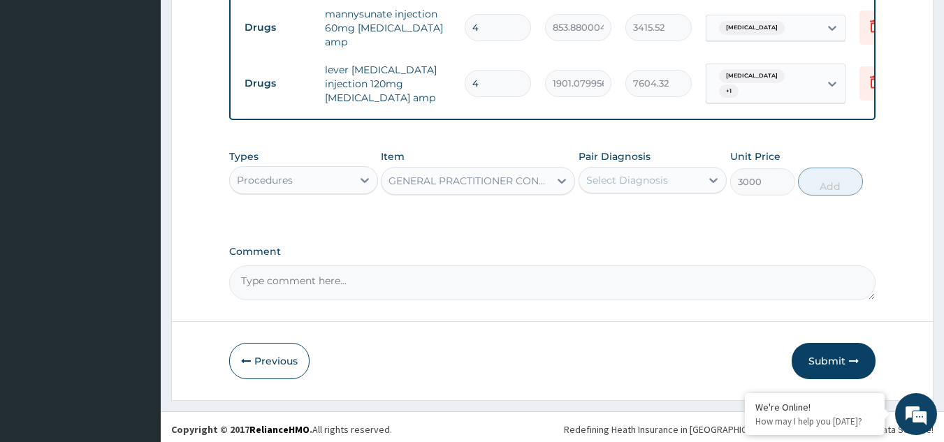
click at [670, 169] on div "Select Diagnosis" at bounding box center [640, 180] width 122 height 22
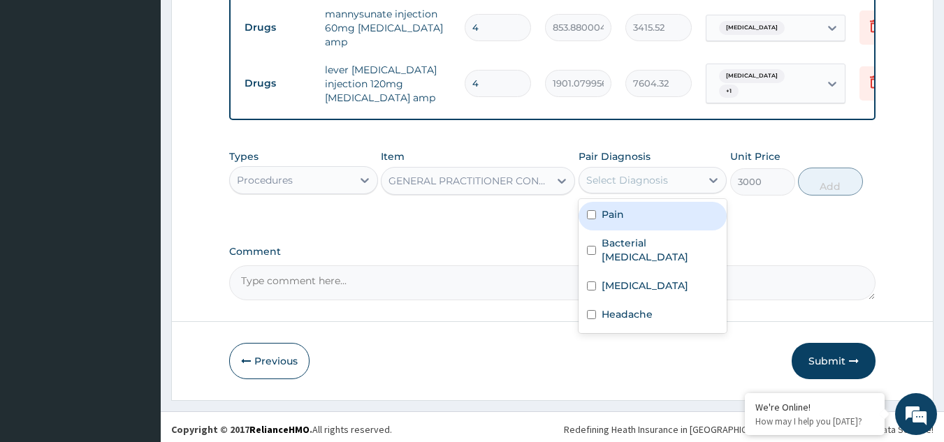
click at [646, 208] on div "Pain" at bounding box center [653, 216] width 149 height 29
checkbox input "true"
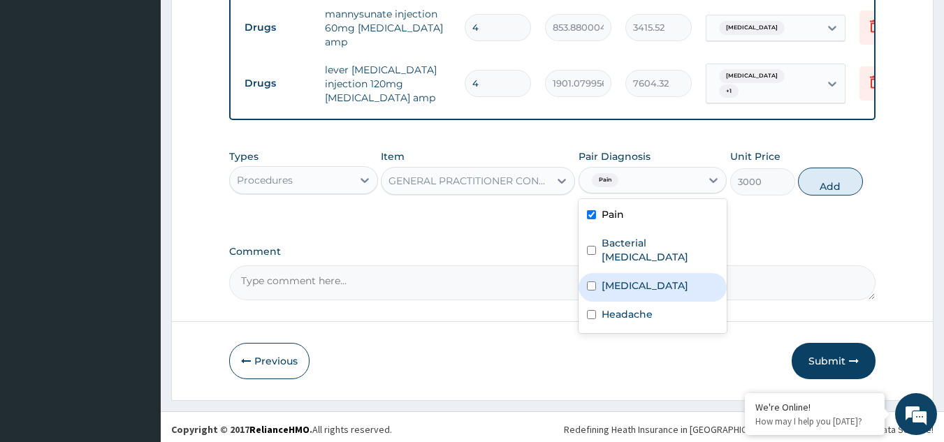
drag, startPoint x: 632, startPoint y: 236, endPoint x: 614, endPoint y: 277, distance: 44.1
click at [614, 277] on div "Pain Bacterial pyuria Malaria Headache" at bounding box center [653, 266] width 149 height 134
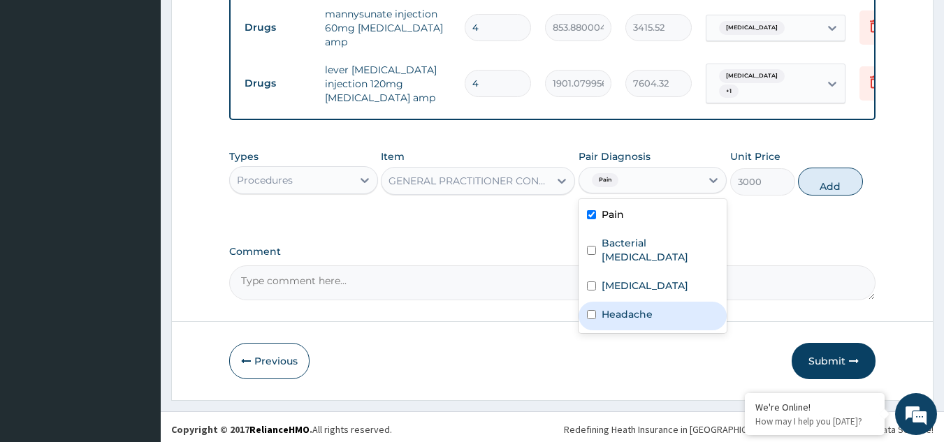
drag, startPoint x: 614, startPoint y: 277, endPoint x: 606, endPoint y: 310, distance: 34.6
click at [606, 310] on div "Pain Bacterial pyuria Malaria Headache" at bounding box center [653, 266] width 149 height 134
click at [606, 310] on div "Headache" at bounding box center [653, 316] width 149 height 29
checkbox input "true"
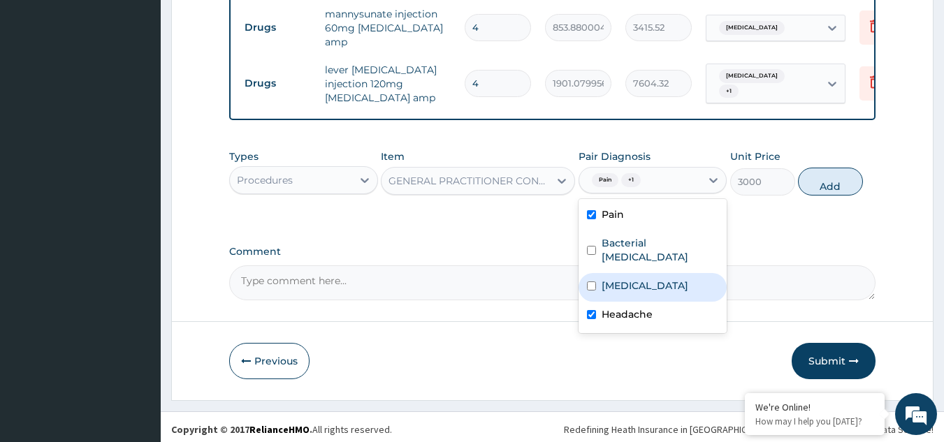
click at [594, 282] on input "checkbox" at bounding box center [591, 286] width 9 height 9
checkbox input "true"
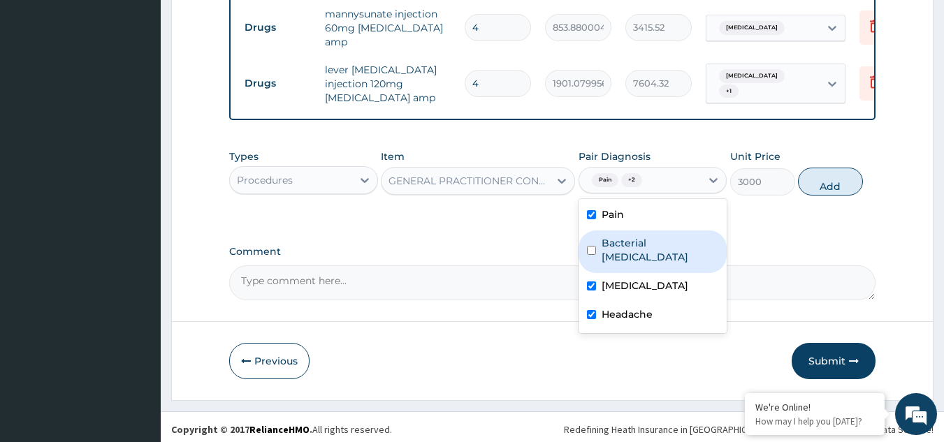
click at [595, 246] on input "checkbox" at bounding box center [591, 250] width 9 height 9
checkbox input "true"
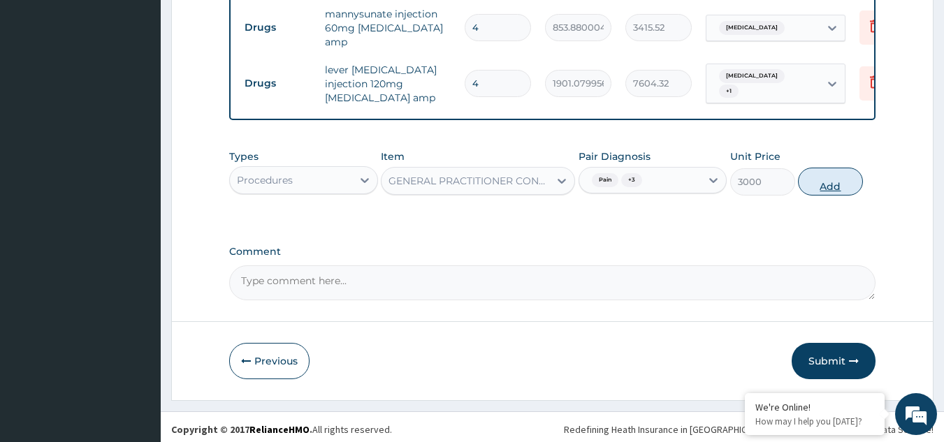
click at [837, 175] on button "Add" at bounding box center [830, 182] width 65 height 28
type input "0"
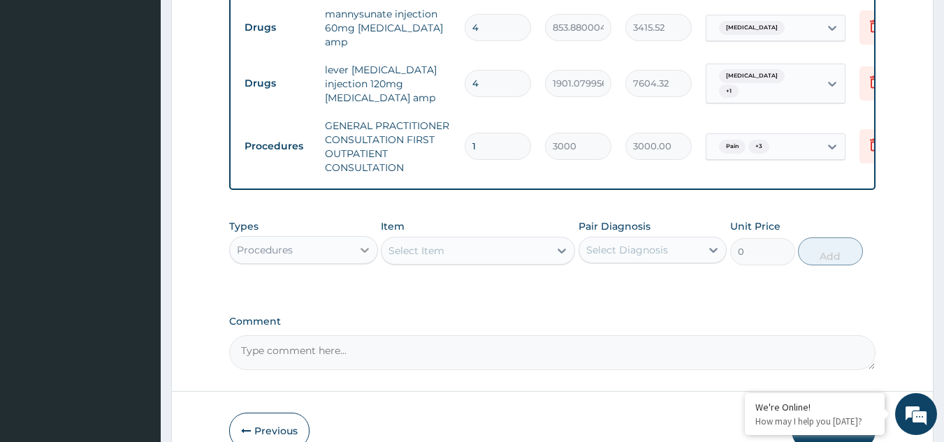
click at [367, 247] on icon at bounding box center [365, 250] width 14 height 14
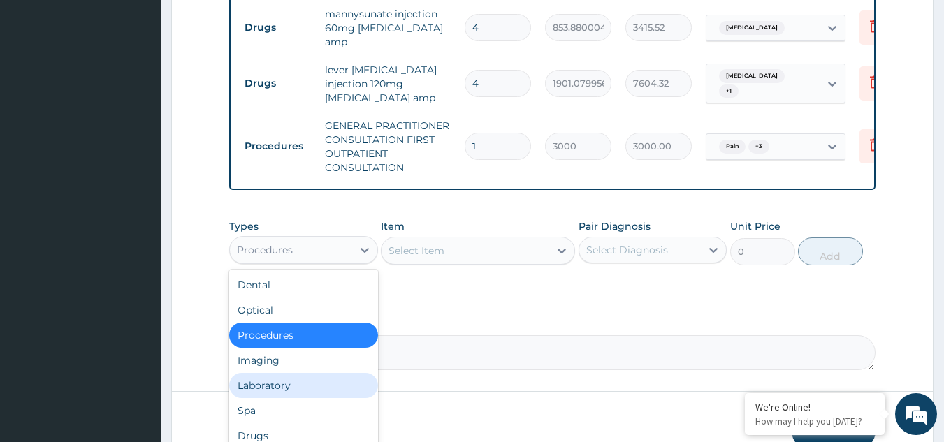
click at [323, 377] on div "Laboratory" at bounding box center [303, 385] width 149 height 25
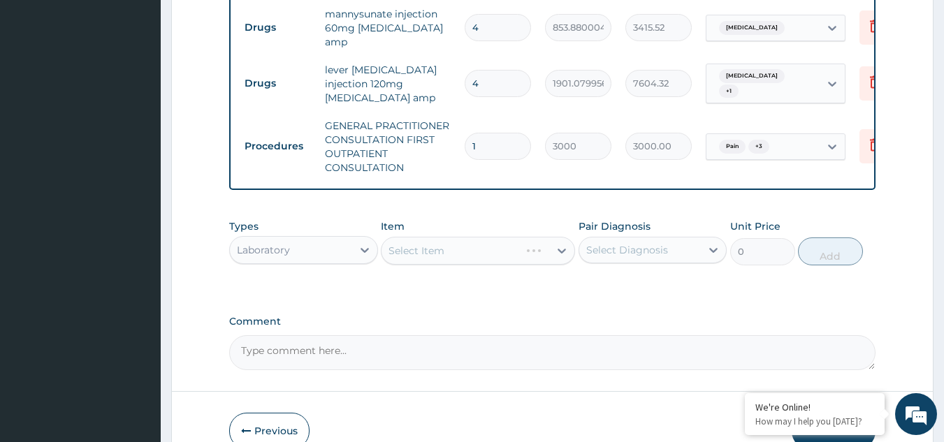
click at [553, 245] on div "Select Item" at bounding box center [478, 251] width 194 height 28
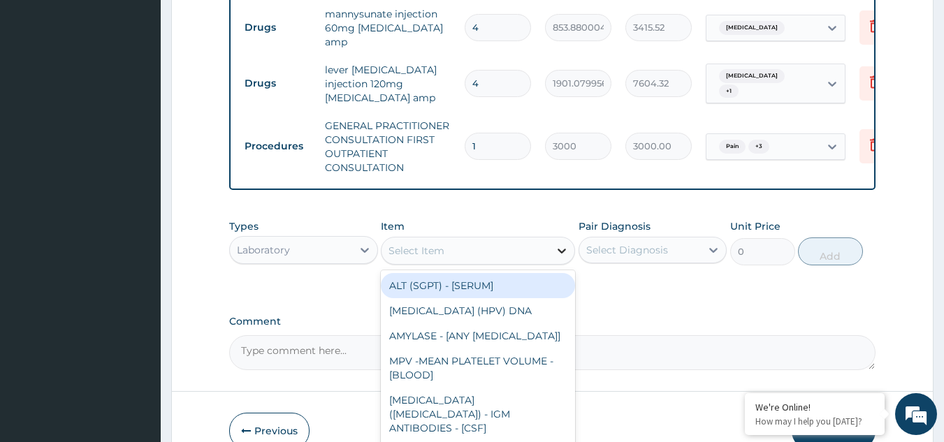
click at [562, 249] on icon at bounding box center [562, 251] width 8 height 5
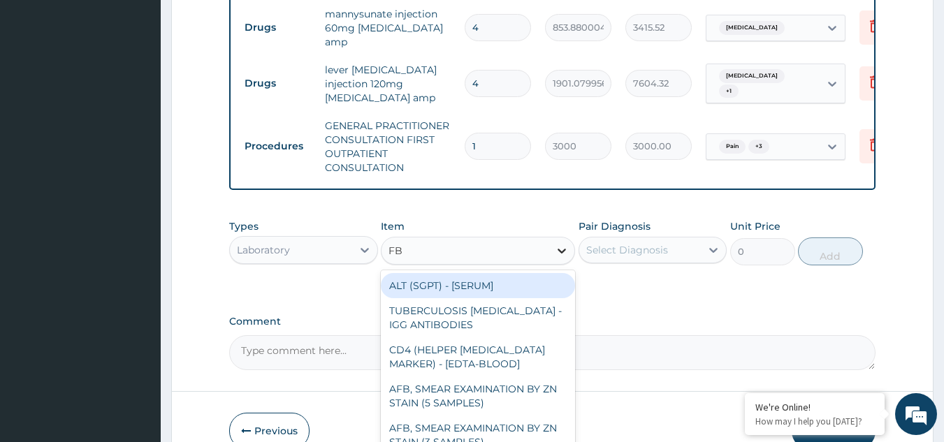
type input "FBC"
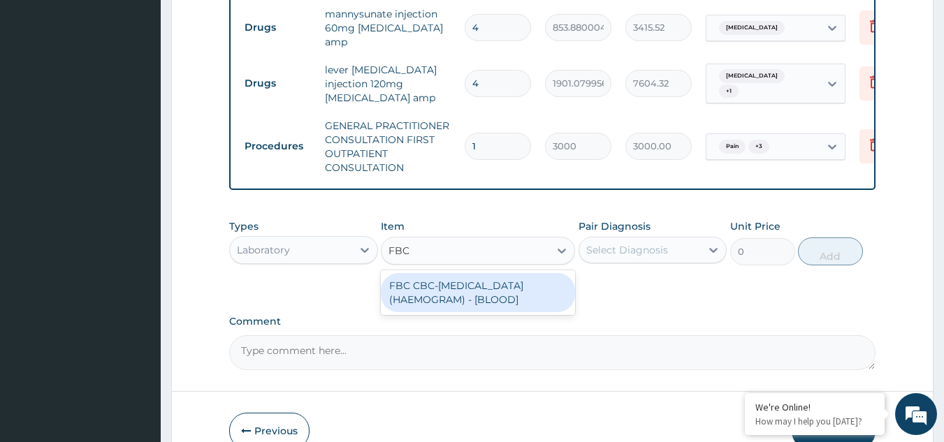
click at [526, 285] on div "FBC CBC-COMPLETE BLOOD COUNT (HAEMOGRAM) - [BLOOD]" at bounding box center [478, 292] width 194 height 39
type input "3000"
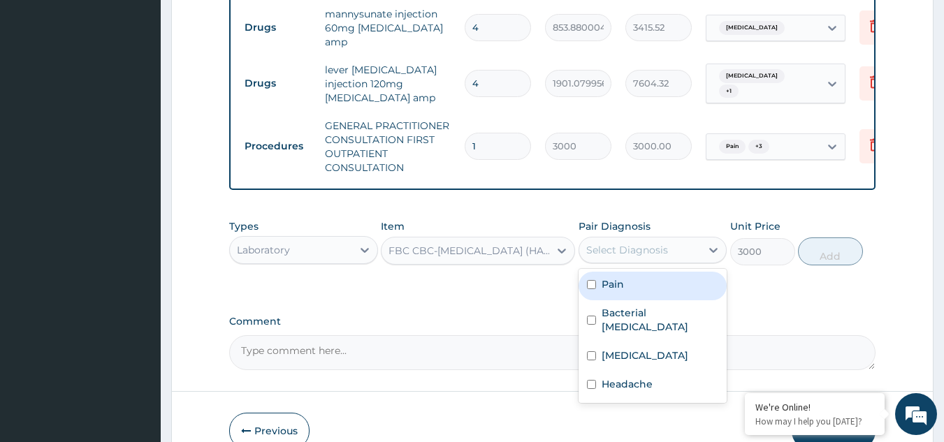
click at [677, 249] on div "Select Diagnosis" at bounding box center [640, 250] width 122 height 22
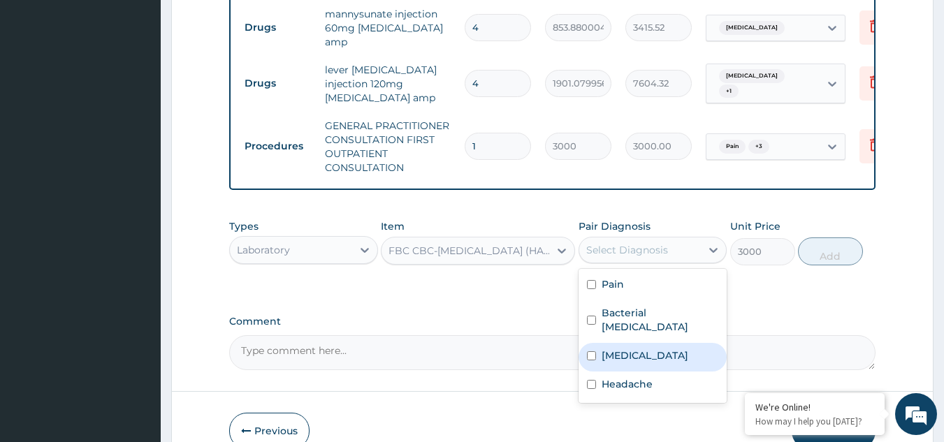
drag, startPoint x: 619, startPoint y: 345, endPoint x: 653, endPoint y: 339, distance: 34.1
click at [653, 343] on div "[MEDICAL_DATA]" at bounding box center [653, 357] width 149 height 29
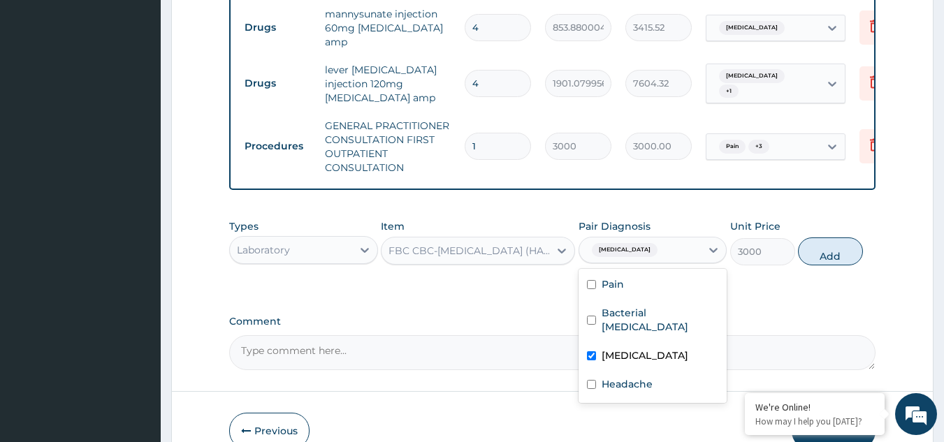
click at [653, 343] on div "[MEDICAL_DATA]" at bounding box center [653, 357] width 149 height 29
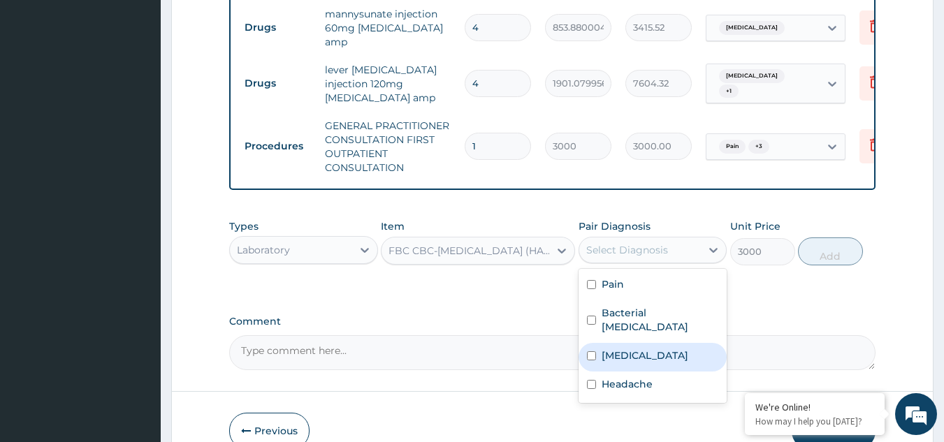
click at [653, 343] on div "[MEDICAL_DATA]" at bounding box center [653, 357] width 149 height 29
checkbox input "true"
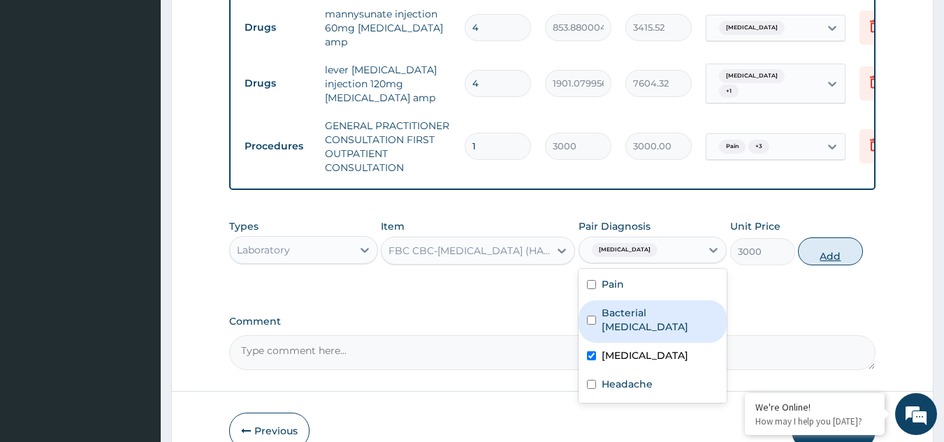
click at [827, 240] on button "Add" at bounding box center [830, 252] width 65 height 28
type input "0"
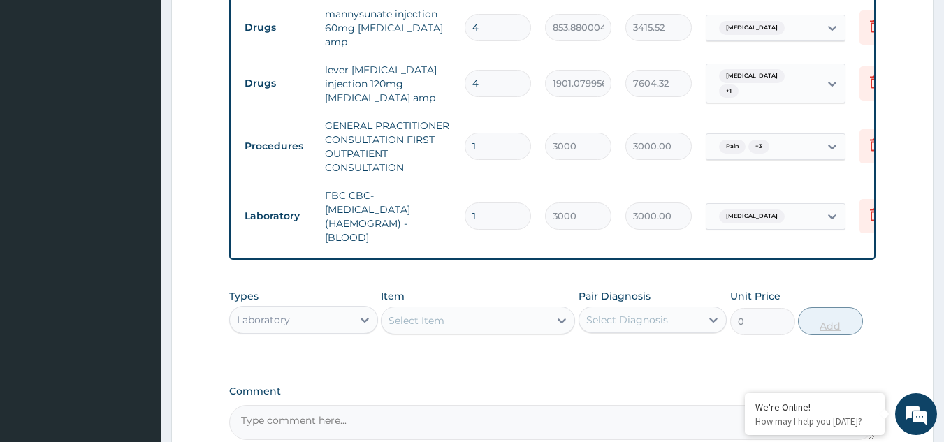
click at [827, 240] on div "Type Name Quantity Unit Price Total Price Pair Diagnosis Actions Drugs paraceta…" at bounding box center [552, 59] width 647 height 402
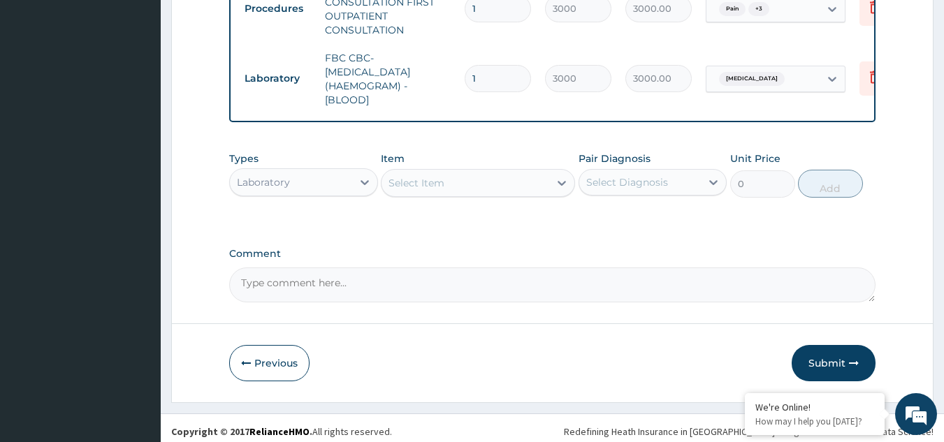
scroll to position [802, 0]
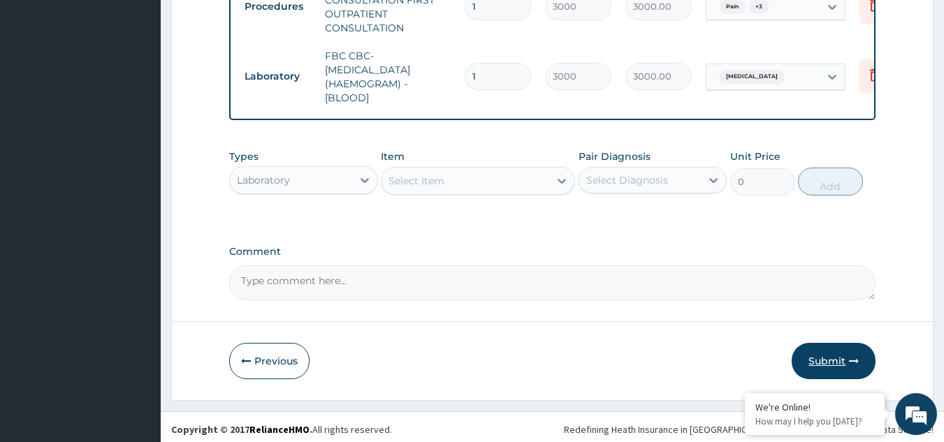
click at [828, 347] on button "Submit" at bounding box center [834, 361] width 84 height 36
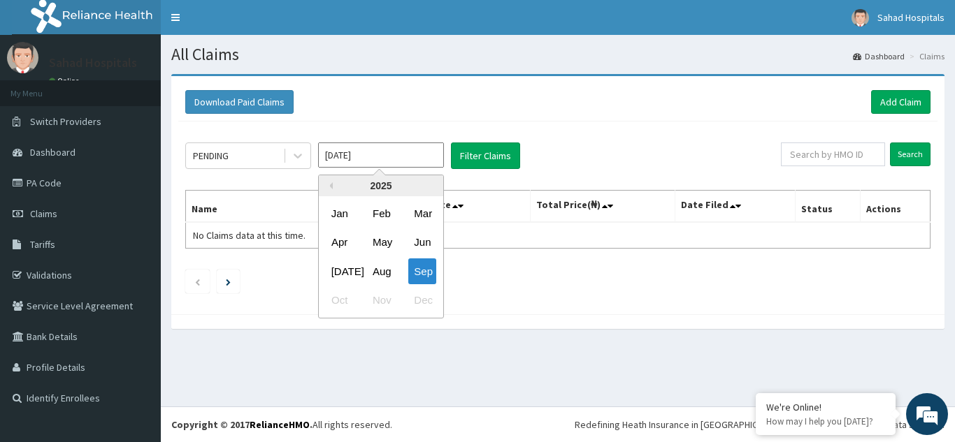
click at [380, 159] on input "[DATE]" at bounding box center [381, 155] width 126 height 25
click at [384, 270] on div "Aug" at bounding box center [381, 272] width 28 height 26
type input "[DATE]"
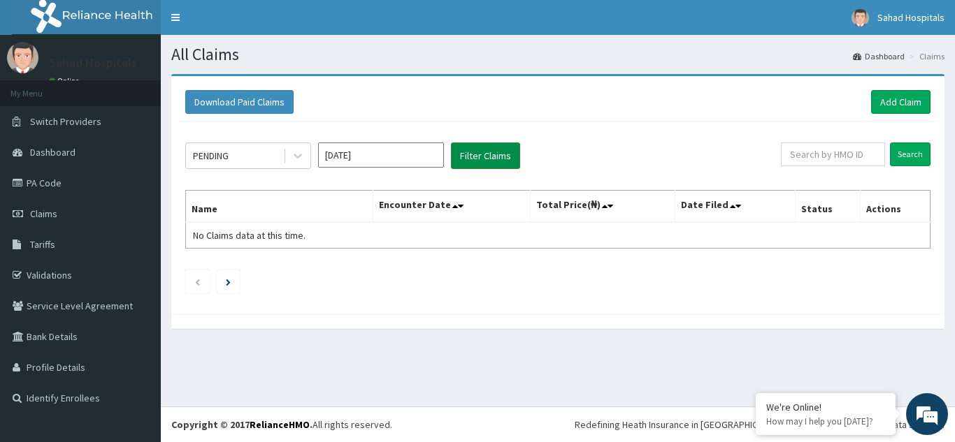
click at [485, 147] on button "Filter Claims" at bounding box center [485, 156] width 69 height 27
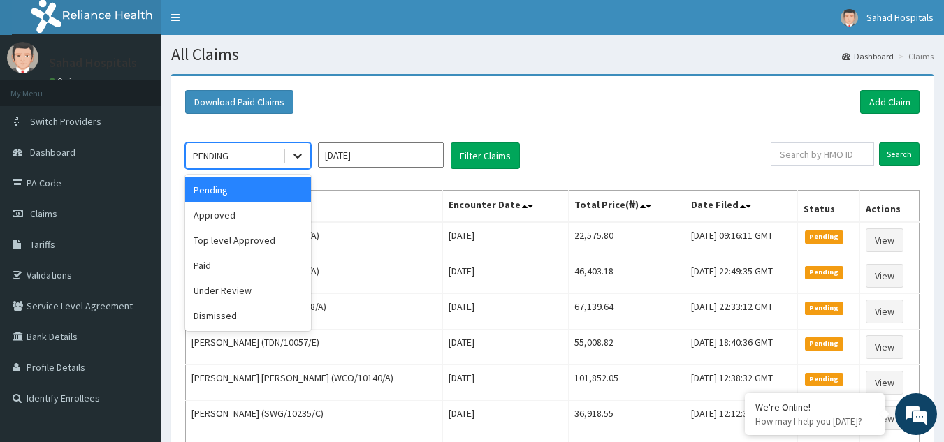
click at [292, 159] on icon at bounding box center [298, 156] width 14 height 14
click at [243, 215] on div "Approved" at bounding box center [248, 215] width 126 height 25
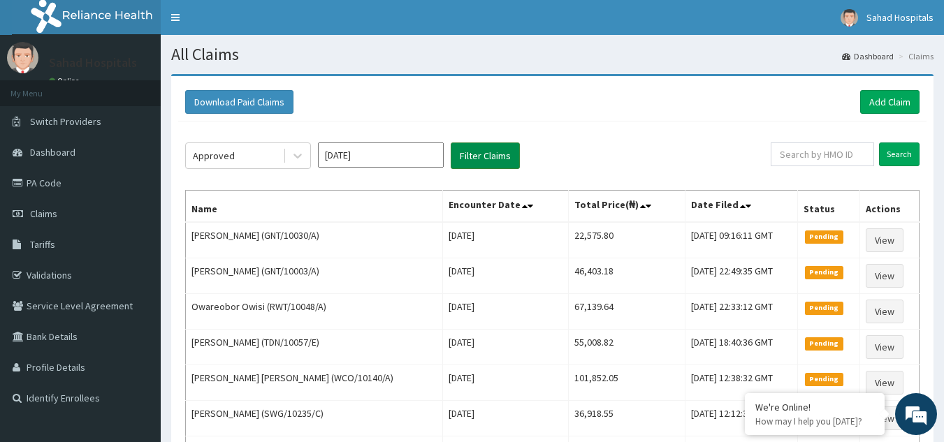
click at [475, 152] on button "Filter Claims" at bounding box center [485, 156] width 69 height 27
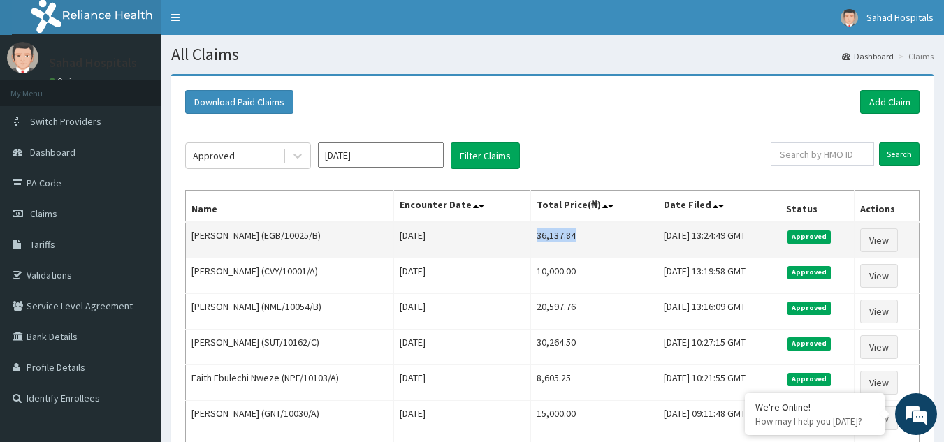
drag, startPoint x: 520, startPoint y: 232, endPoint x: 583, endPoint y: 243, distance: 63.8
click at [583, 243] on td "36,137.84" at bounding box center [593, 240] width 127 height 36
copy td "36,137.84"
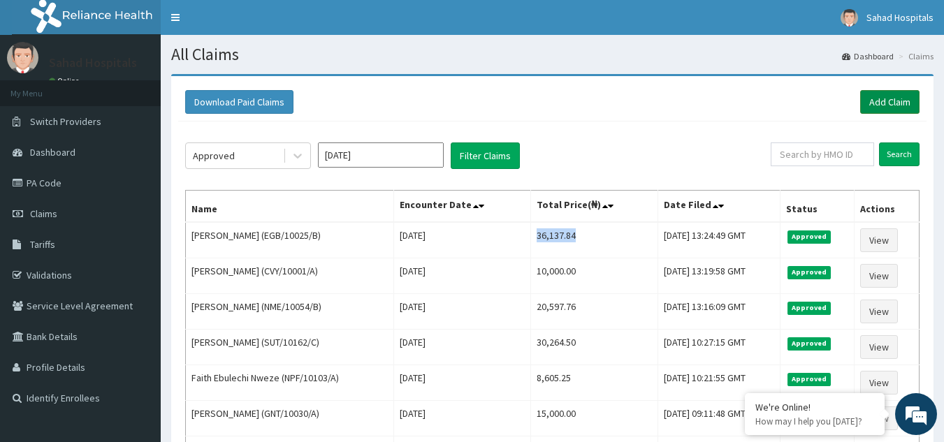
click at [877, 97] on link "Add Claim" at bounding box center [889, 102] width 59 height 24
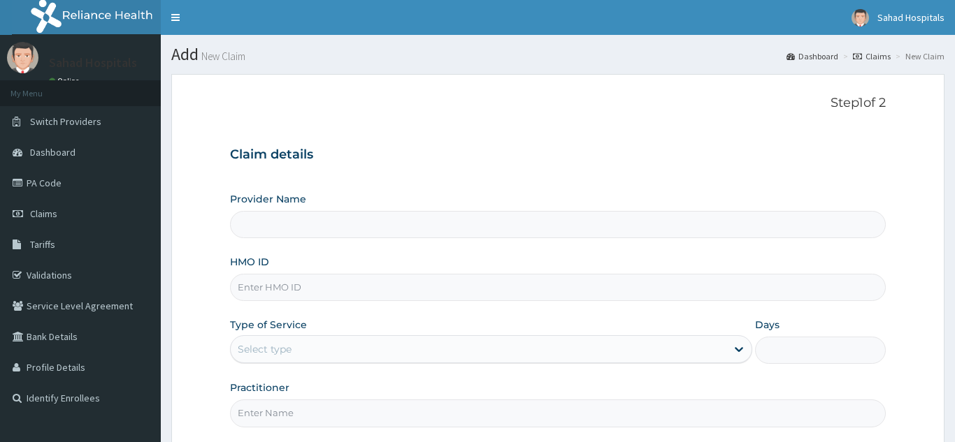
click at [601, 286] on input "HMO ID" at bounding box center [558, 287] width 656 height 27
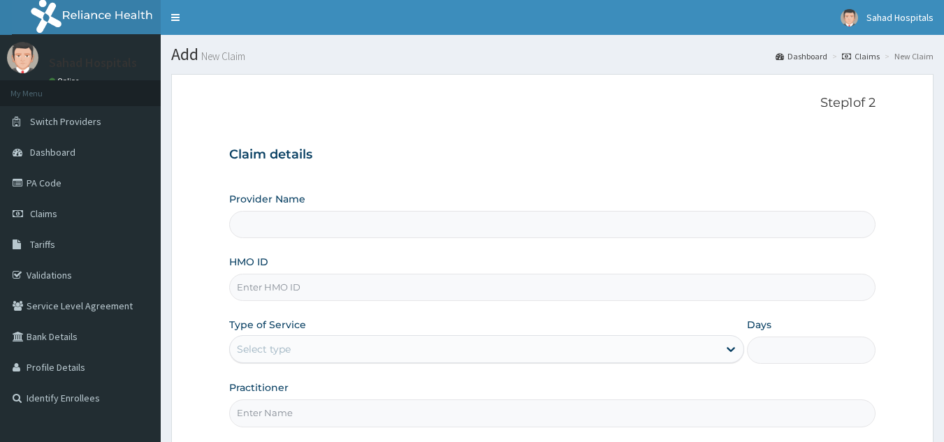
paste input "QAO/10610/A"
type input "QAO/10610/A"
type input "Sahad Hospitals"
type input "QAO/10610/A"
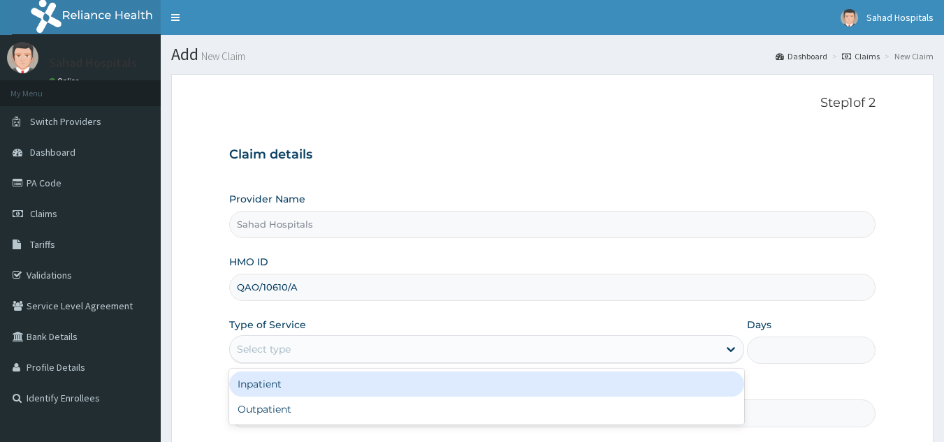
click at [468, 352] on div "Select type" at bounding box center [474, 349] width 489 height 22
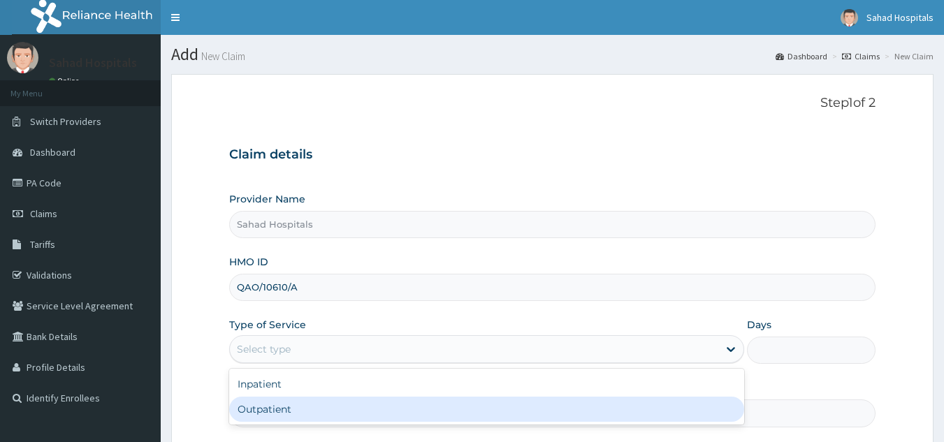
click at [386, 405] on div "Outpatient" at bounding box center [486, 409] width 515 height 25
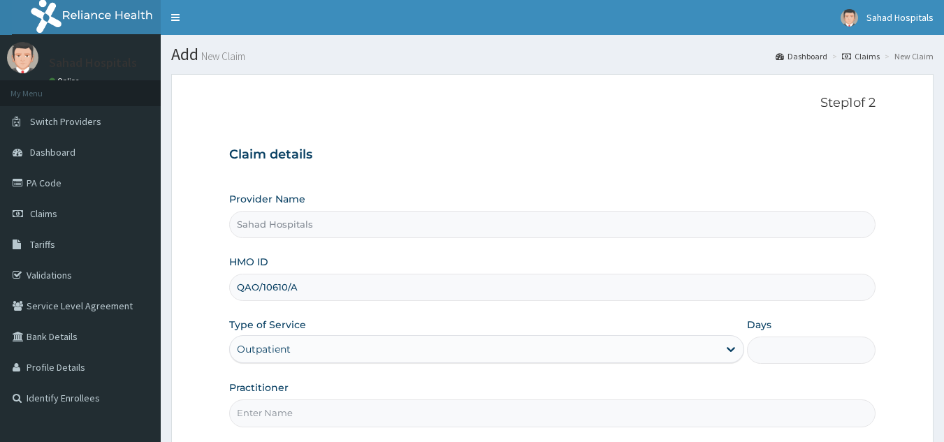
type input "1"
click at [384, 403] on input "Practitioner" at bounding box center [552, 413] width 647 height 27
type input "GP"
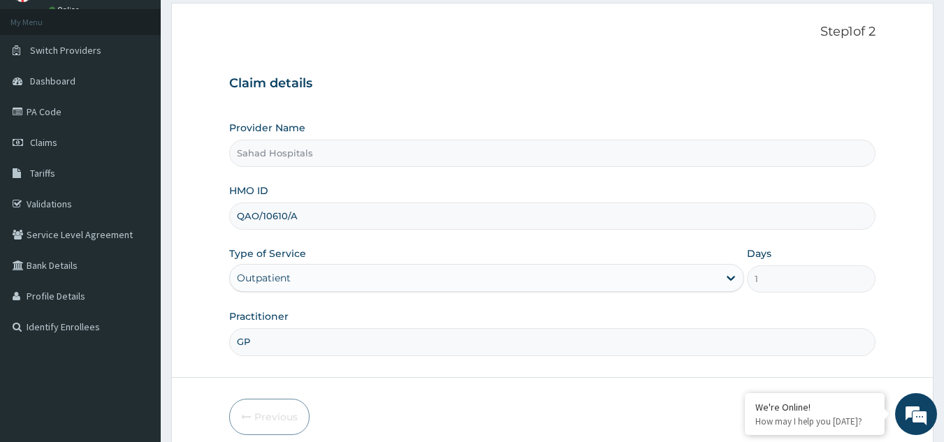
scroll to position [132, 0]
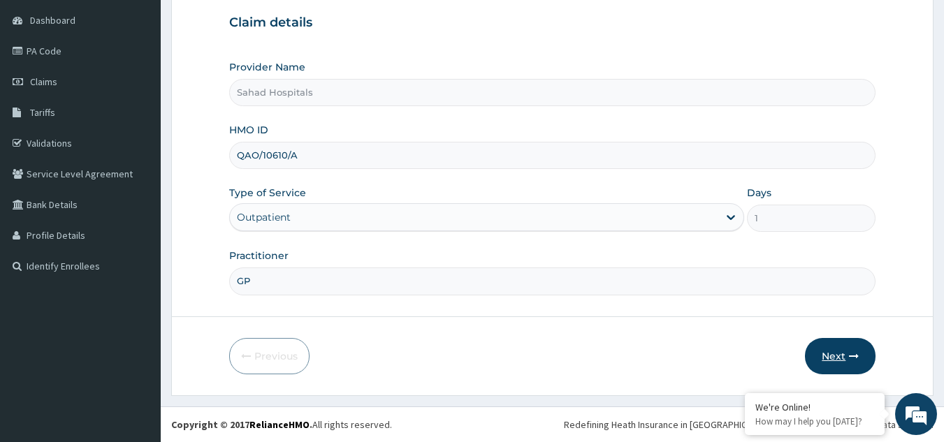
click at [837, 359] on button "Next" at bounding box center [840, 356] width 71 height 36
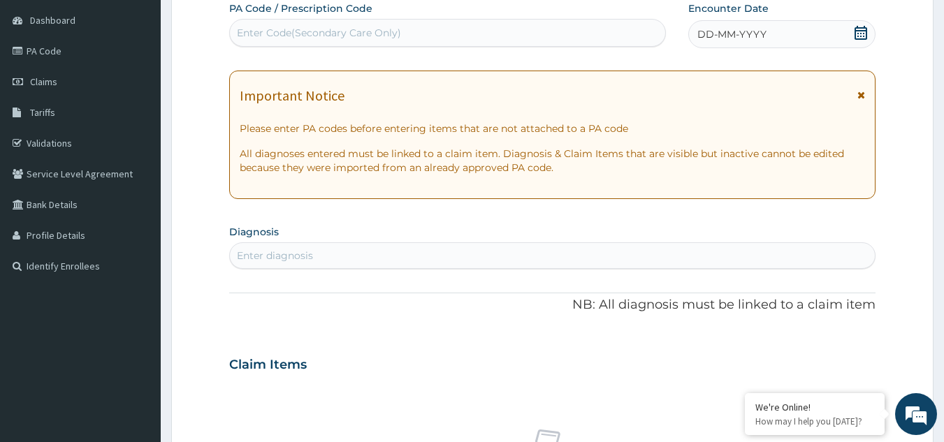
click at [862, 30] on icon at bounding box center [861, 33] width 13 height 14
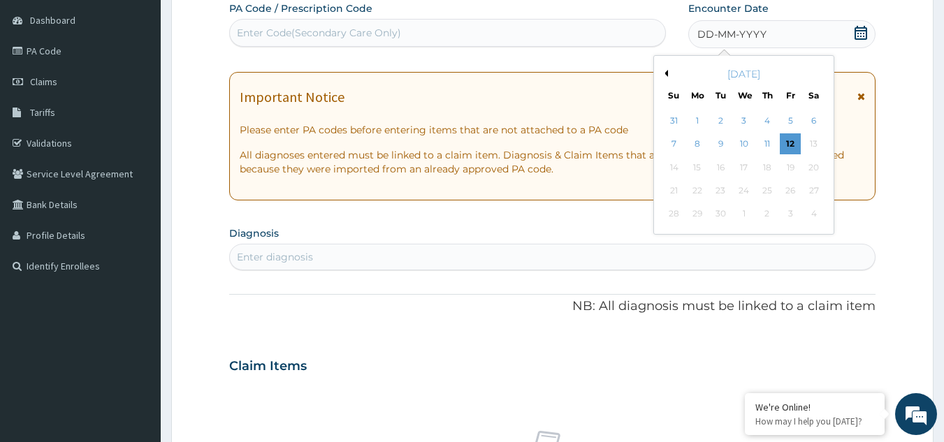
click at [667, 74] on button "Previous Month" at bounding box center [664, 73] width 7 height 7
click at [767, 165] on div "14" at bounding box center [767, 167] width 21 height 21
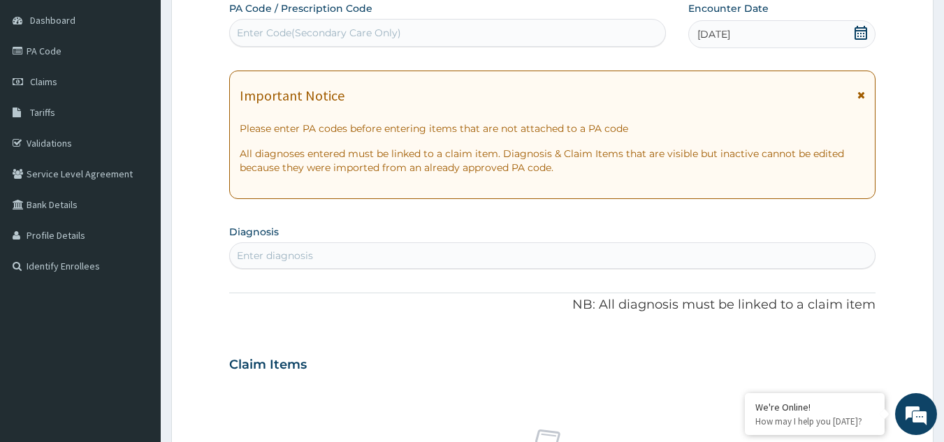
click at [455, 261] on div "Enter diagnosis" at bounding box center [553, 256] width 646 height 22
type input "[MEDICAL_DATA]"
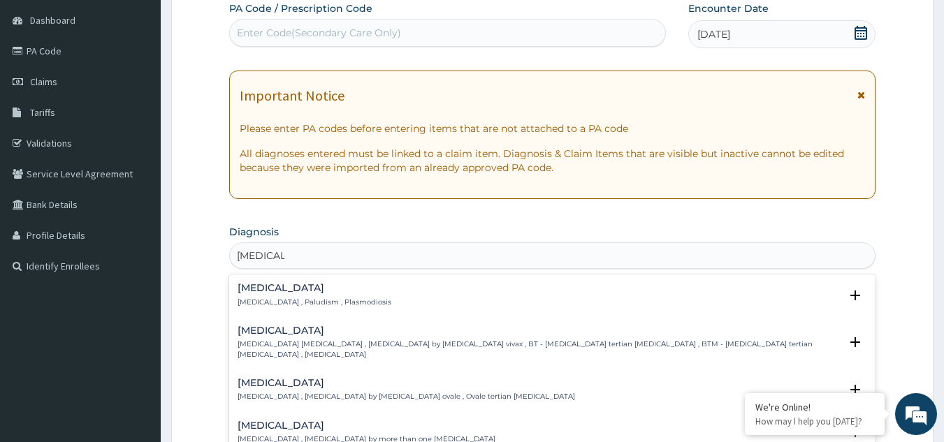
click at [257, 298] on p "[MEDICAL_DATA] , Paludism , Plasmodiosis" at bounding box center [315, 303] width 154 height 10
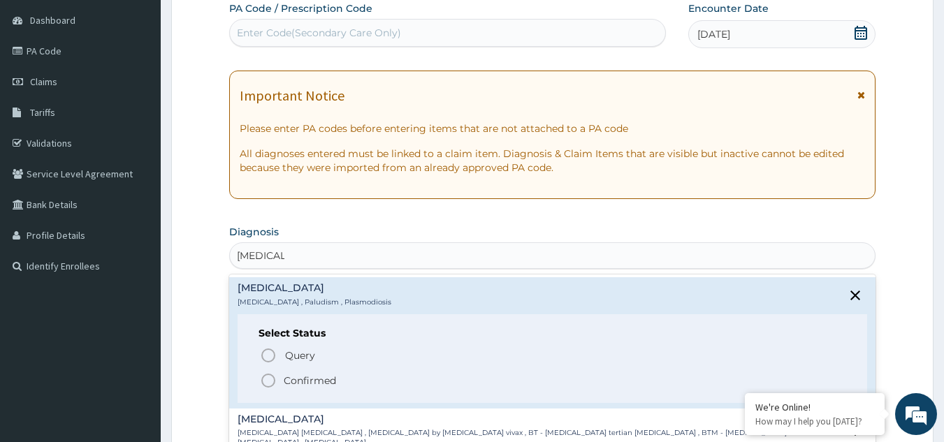
click at [268, 377] on icon "status option filled" at bounding box center [268, 381] width 17 height 17
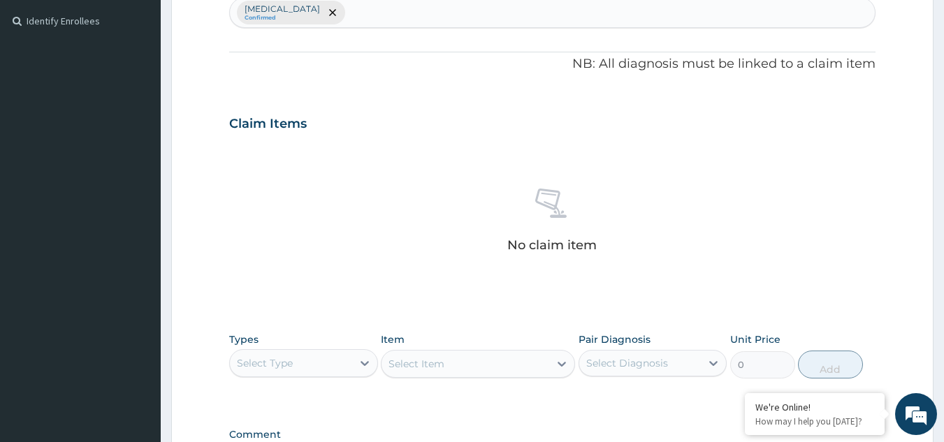
scroll to position [565, 0]
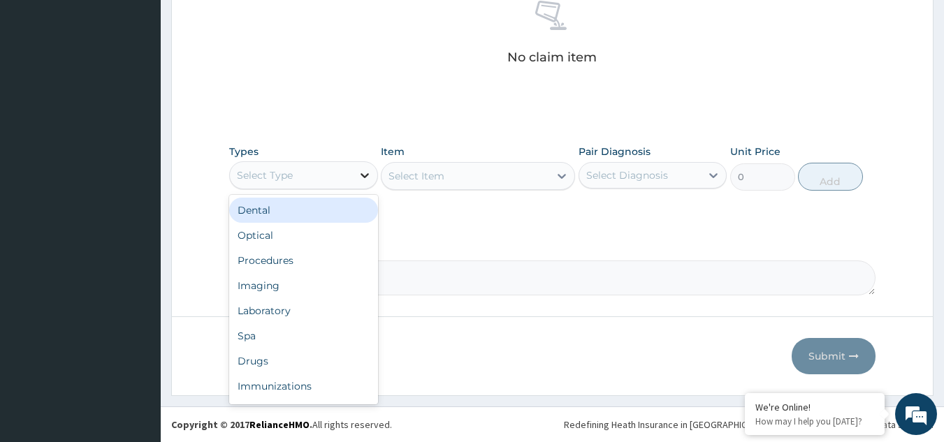
click at [363, 178] on icon at bounding box center [365, 175] width 14 height 14
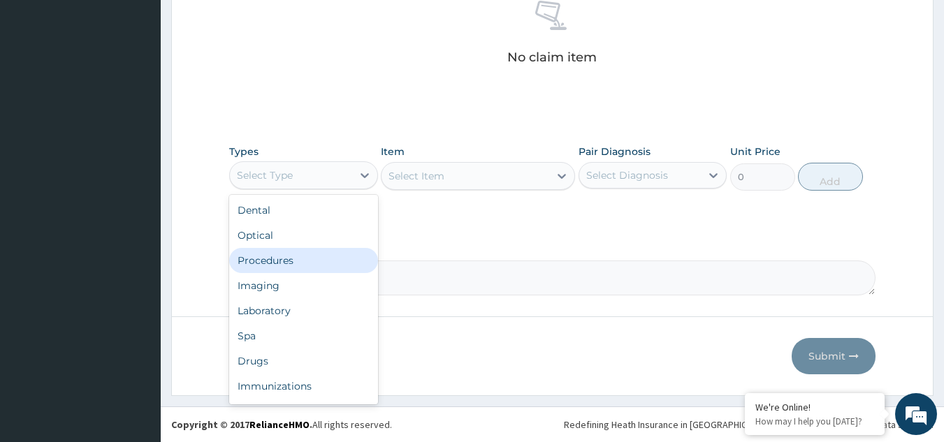
click at [281, 261] on div "Procedures" at bounding box center [303, 260] width 149 height 25
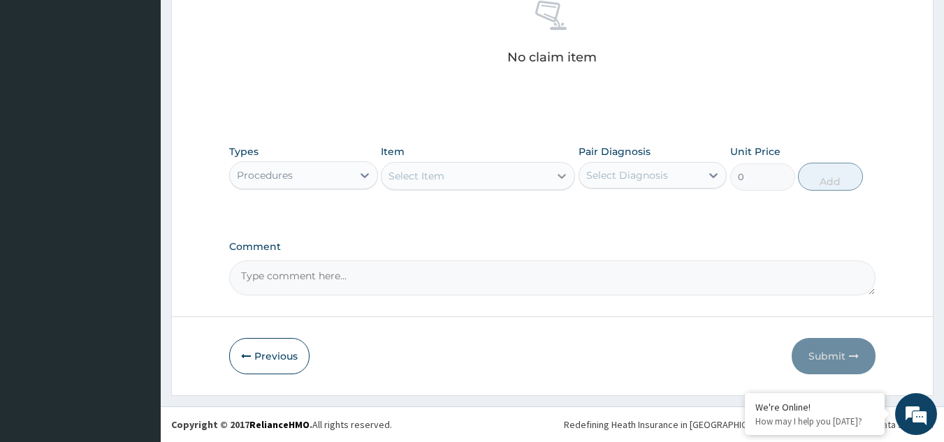
click at [563, 172] on icon at bounding box center [562, 176] width 14 height 14
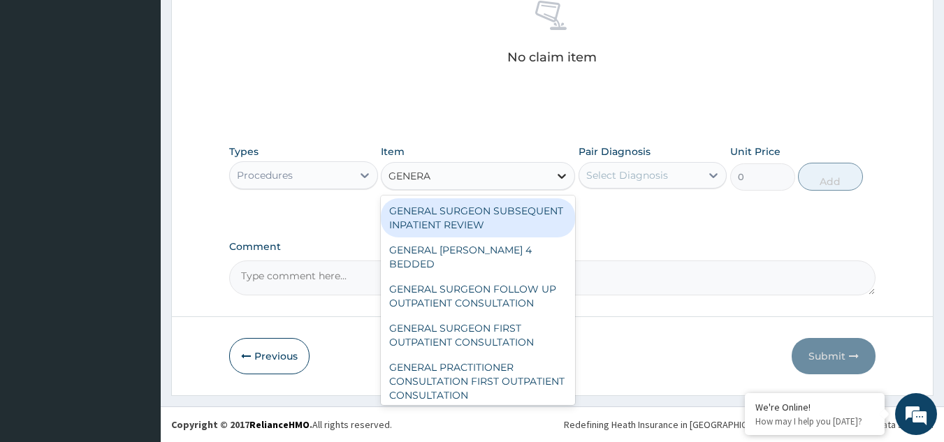
type input "GENERAL"
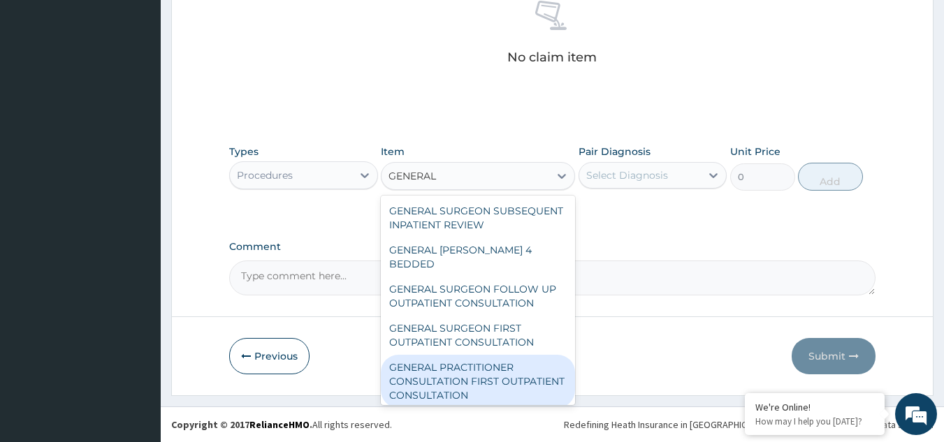
click at [465, 378] on div "GENERAL PRACTITIONER CONSULTATION FIRST OUTPATIENT CONSULTATION" at bounding box center [478, 381] width 194 height 53
type input "3000"
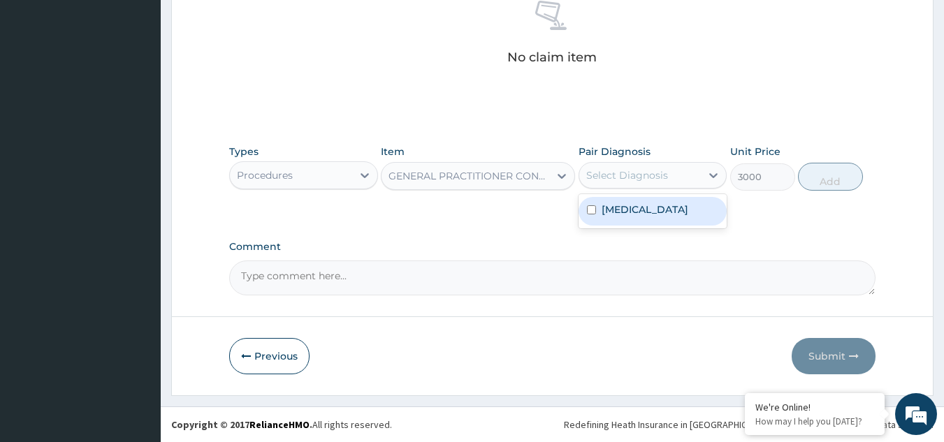
click at [646, 185] on div "Select Diagnosis" at bounding box center [640, 175] width 122 height 22
click at [626, 210] on label "[MEDICAL_DATA]" at bounding box center [645, 210] width 87 height 14
checkbox input "true"
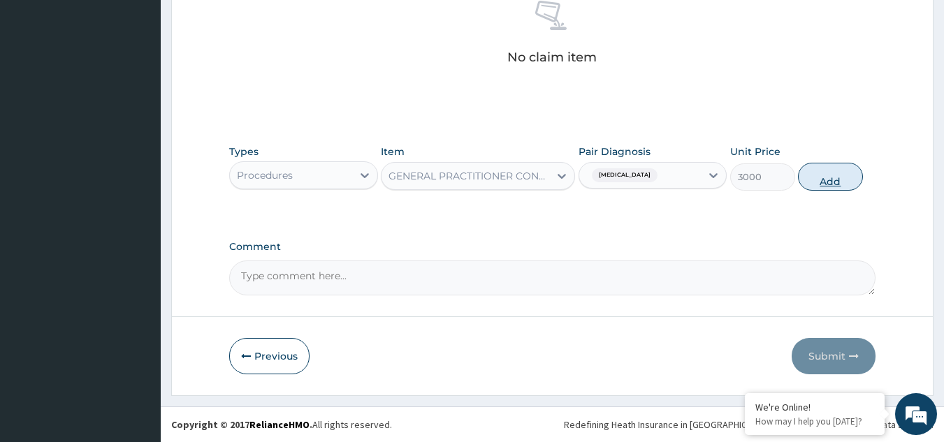
click at [824, 171] on button "Add" at bounding box center [830, 177] width 65 height 28
type input "0"
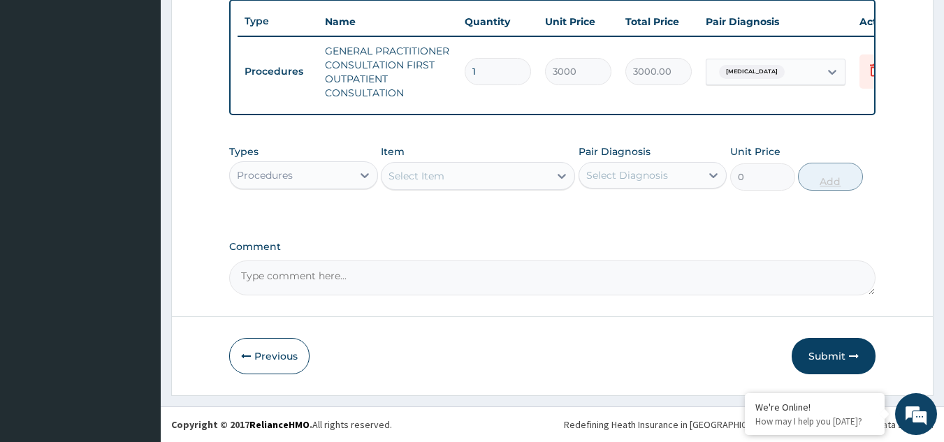
scroll to position [531, 0]
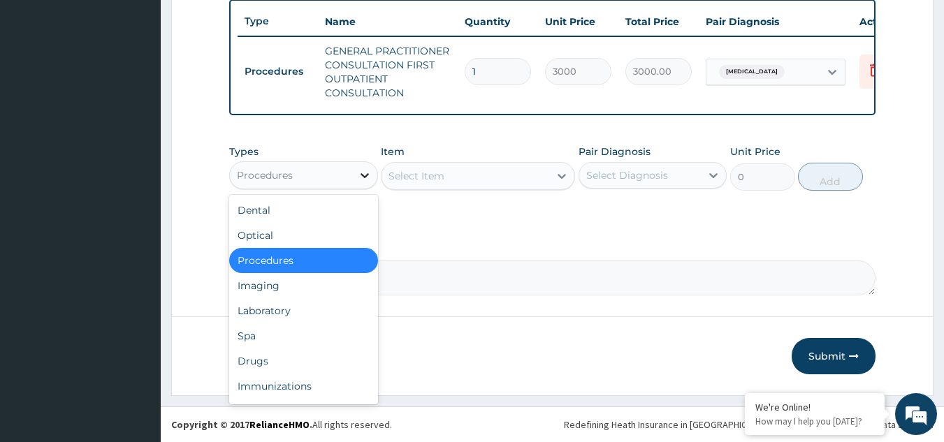
click at [358, 173] on icon at bounding box center [365, 175] width 14 height 14
click at [272, 357] on div "Drugs" at bounding box center [303, 361] width 149 height 25
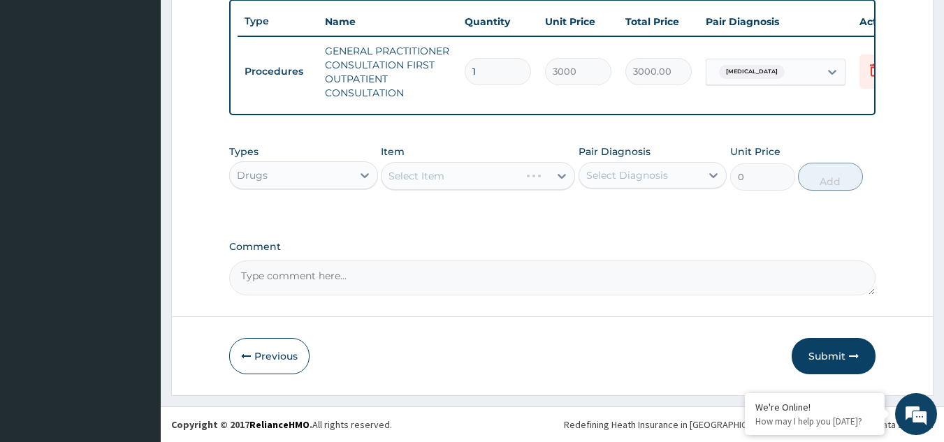
click at [544, 176] on div "Select Item" at bounding box center [478, 176] width 194 height 28
click at [559, 177] on icon at bounding box center [562, 176] width 14 height 14
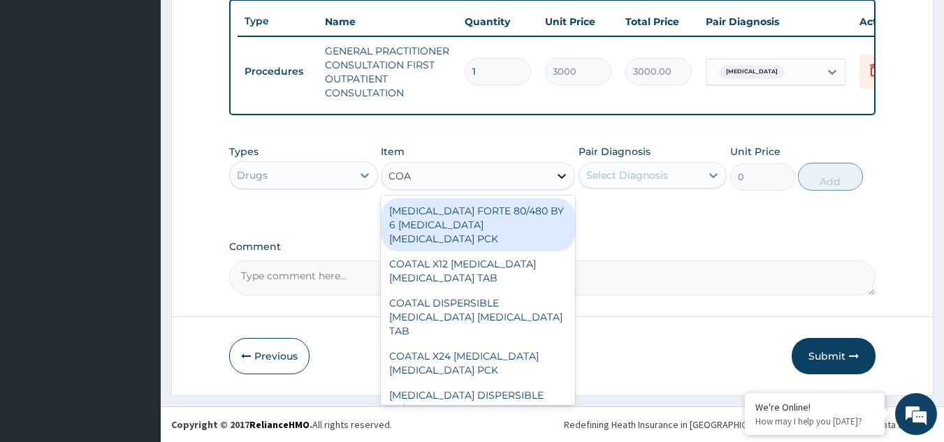
type input "COAR"
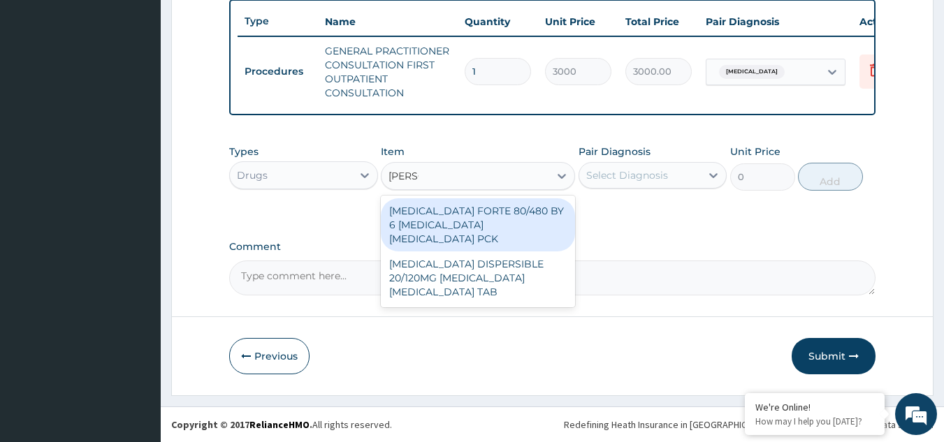
click at [525, 222] on div "[MEDICAL_DATA] FORTE 80/480 BY 6 [MEDICAL_DATA] [MEDICAL_DATA] PCK" at bounding box center [478, 224] width 194 height 53
type input "5313"
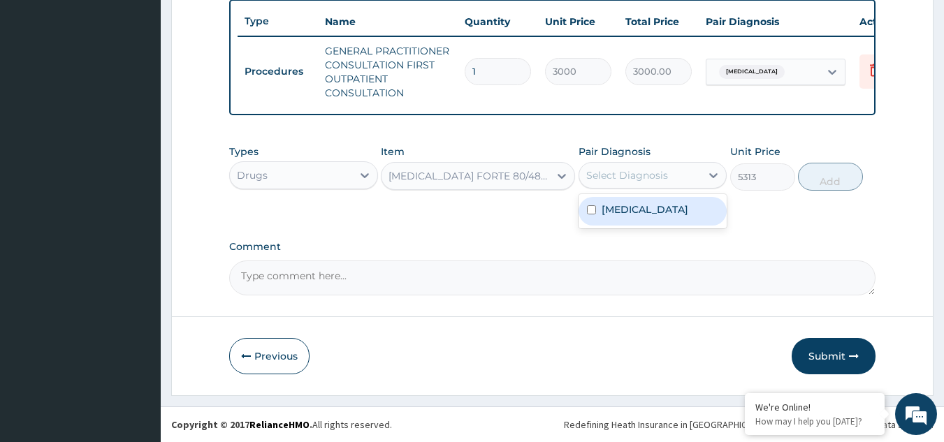
click at [681, 175] on div "Select Diagnosis" at bounding box center [640, 175] width 122 height 22
click at [646, 211] on div "[MEDICAL_DATA]" at bounding box center [653, 211] width 149 height 29
checkbox input "true"
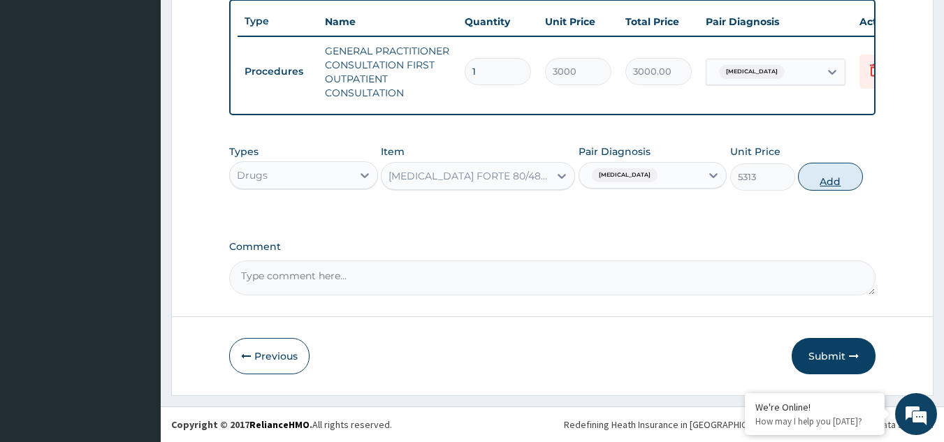
click at [827, 170] on button "Add" at bounding box center [830, 177] width 65 height 28
type input "0"
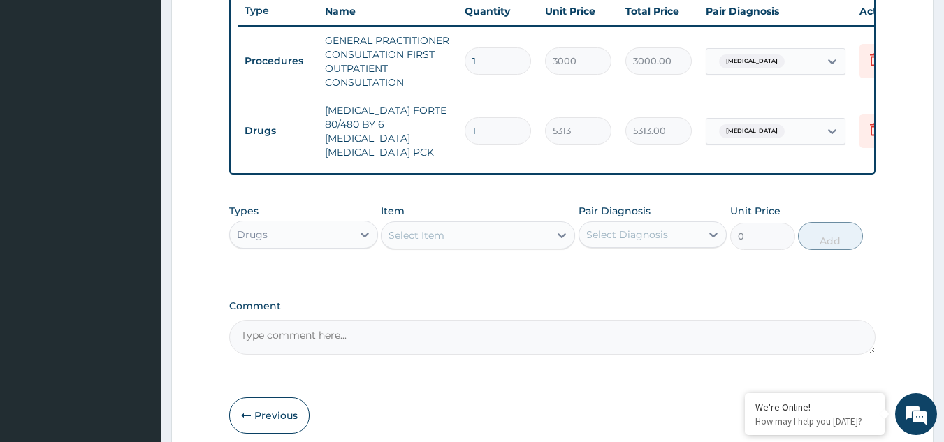
click at [531, 231] on div "Select Item" at bounding box center [466, 235] width 168 height 22
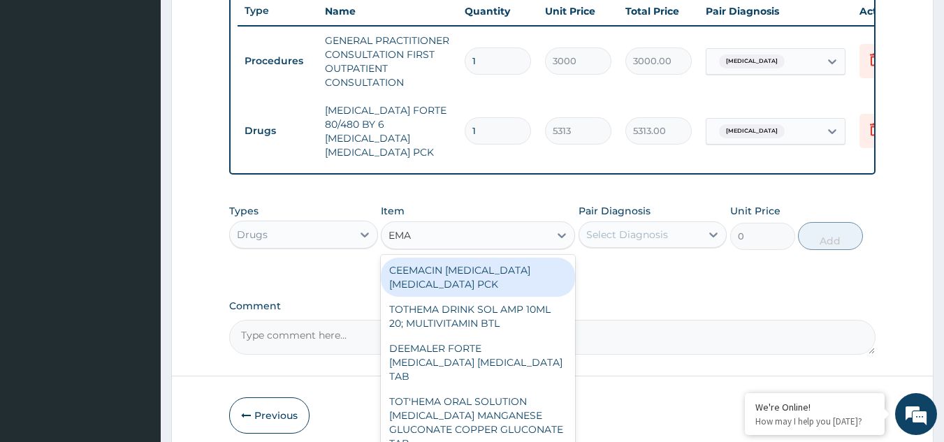
type input "EMAL"
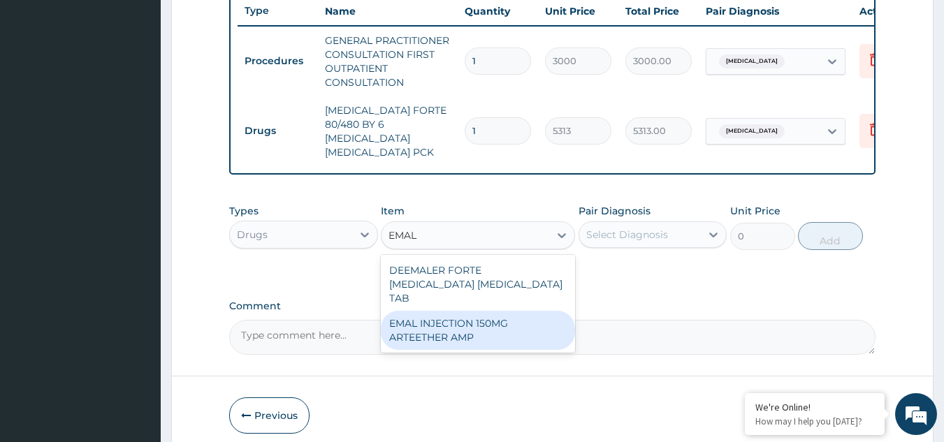
click at [452, 326] on div "EMAL INJECTION 150MG ARTEETHER AMP" at bounding box center [478, 330] width 194 height 39
type input "4685.18017578125"
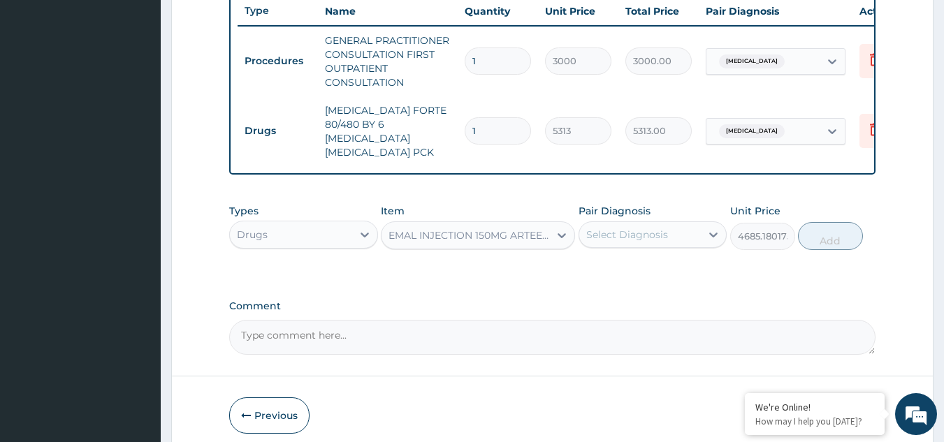
click at [642, 234] on div "Select Diagnosis" at bounding box center [627, 235] width 82 height 14
click at [618, 272] on label "[MEDICAL_DATA]" at bounding box center [645, 269] width 87 height 14
checkbox input "true"
click at [838, 233] on button "Add" at bounding box center [830, 236] width 65 height 28
type input "0"
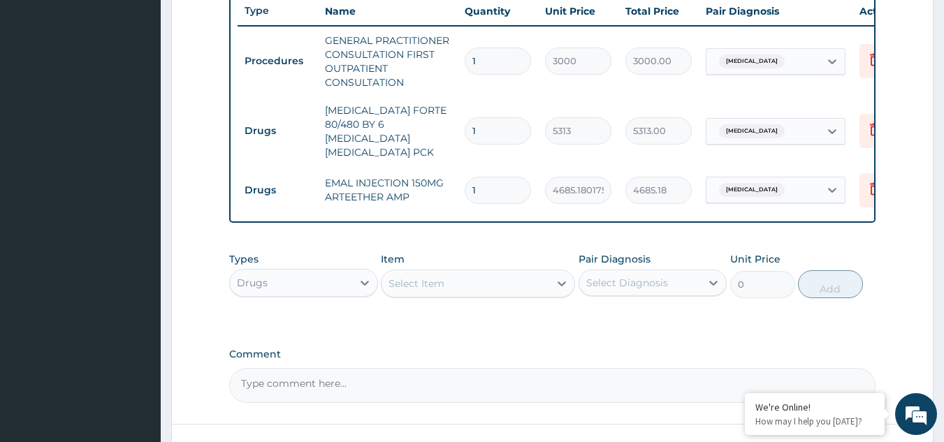
click at [535, 282] on div "Select Item" at bounding box center [466, 284] width 168 height 22
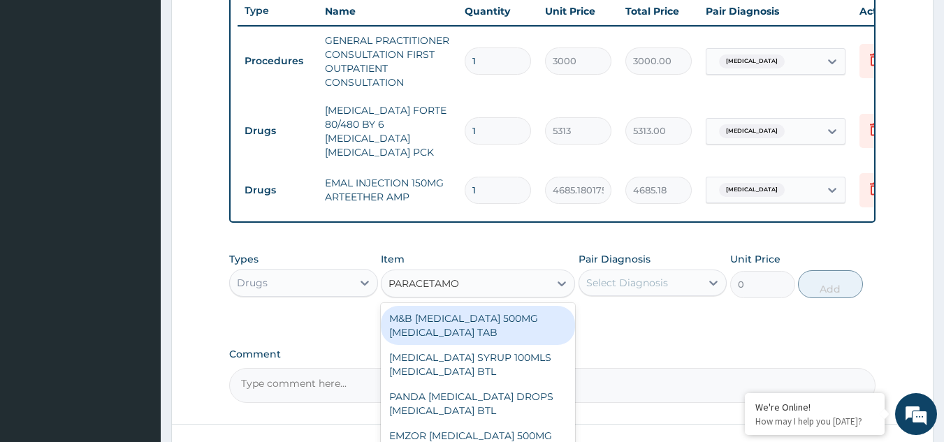
type input "[MEDICAL_DATA]"
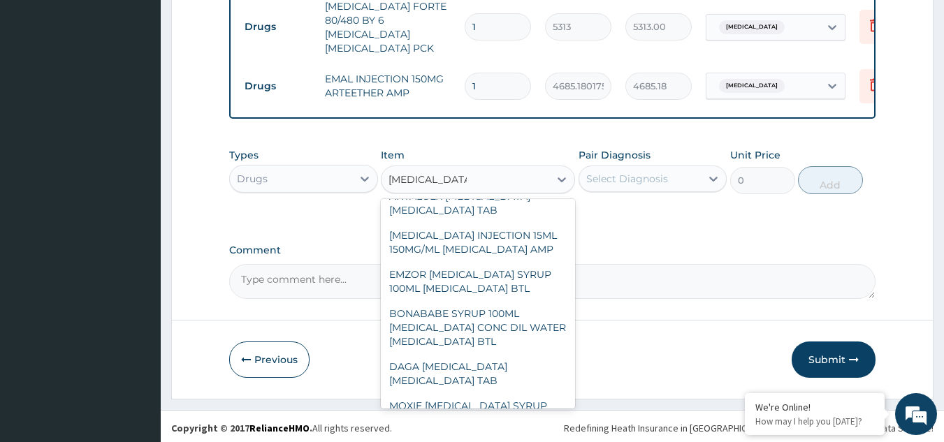
scroll to position [517, 0]
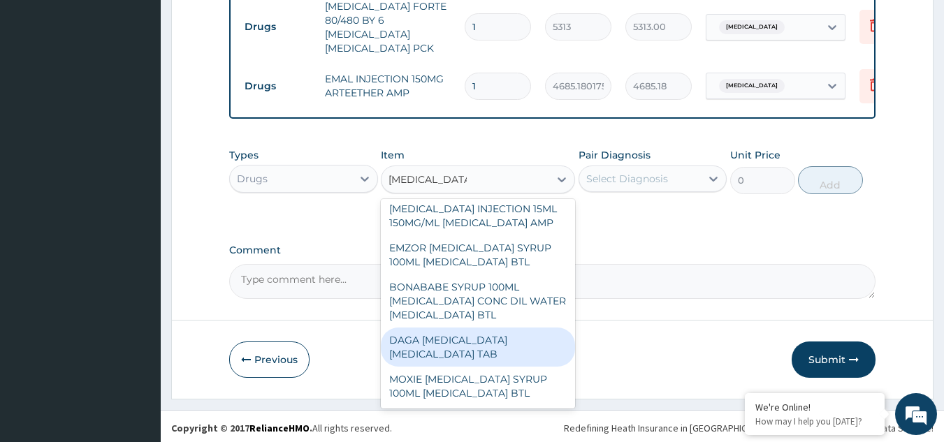
click at [426, 347] on div "DAGA [MEDICAL_DATA] [MEDICAL_DATA] TAB" at bounding box center [478, 347] width 194 height 39
type input "37.95000076293945"
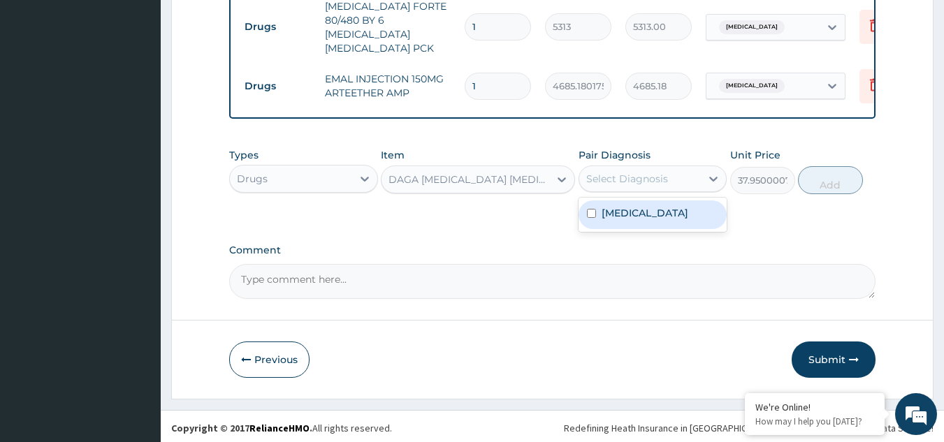
click at [624, 172] on div "Select Diagnosis" at bounding box center [627, 179] width 82 height 14
click at [594, 209] on input "checkbox" at bounding box center [591, 213] width 9 height 9
checkbox input "true"
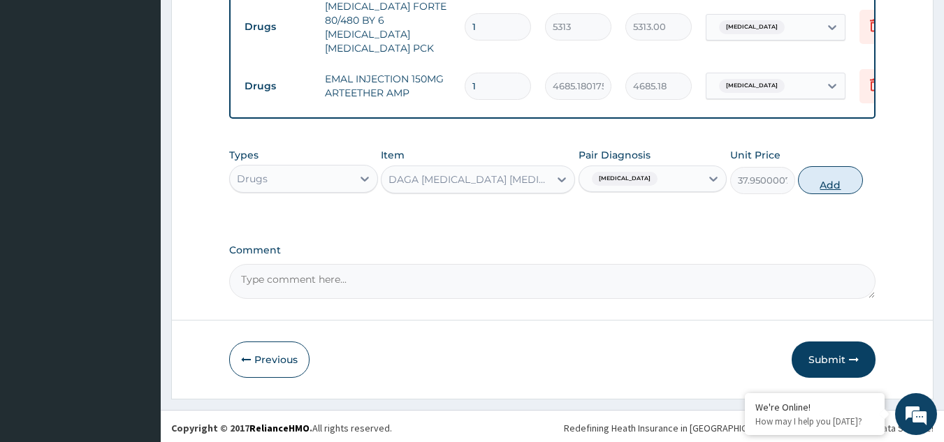
click at [826, 171] on button "Add" at bounding box center [830, 180] width 65 height 28
type input "0"
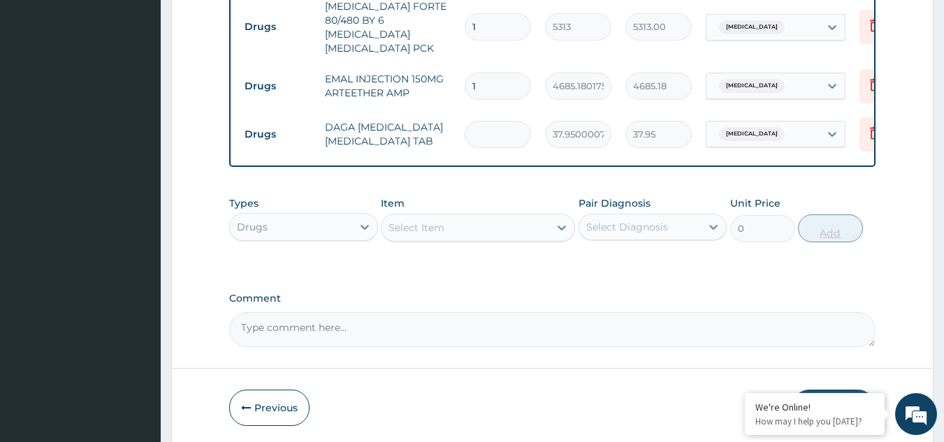
type input "0.00"
type input "2"
type input "75.90"
type input "24"
type input "910.80"
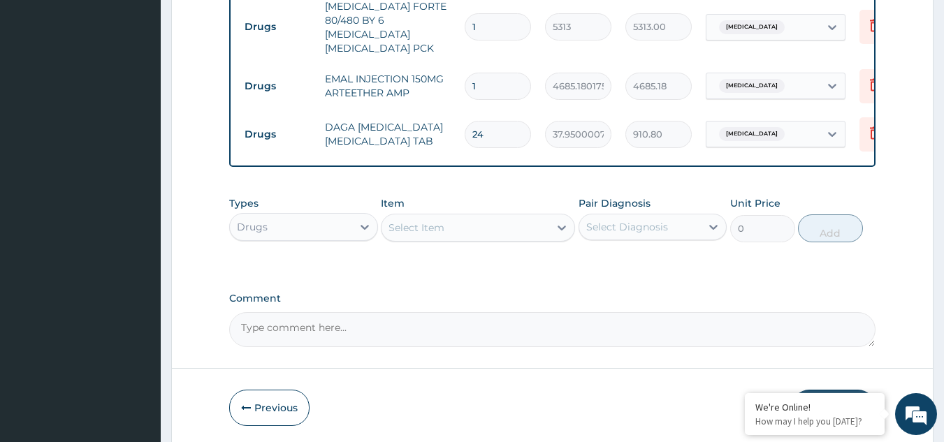
scroll to position [684, 0]
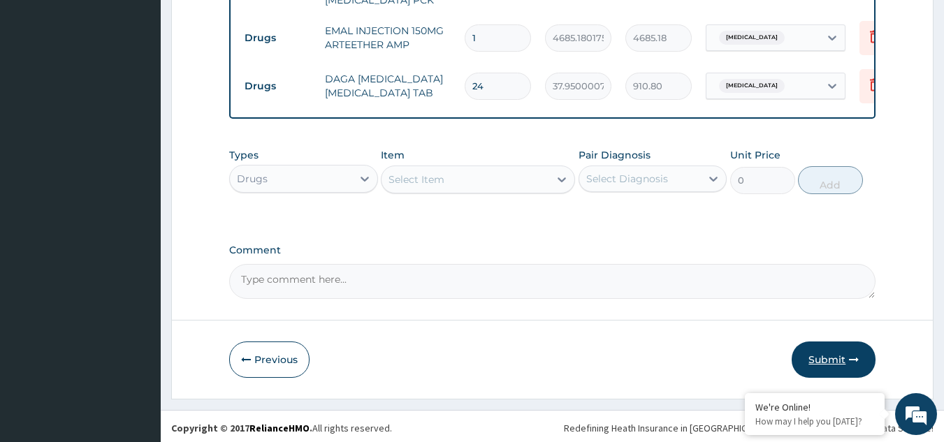
type input "24"
click at [825, 349] on button "Submit" at bounding box center [834, 360] width 84 height 36
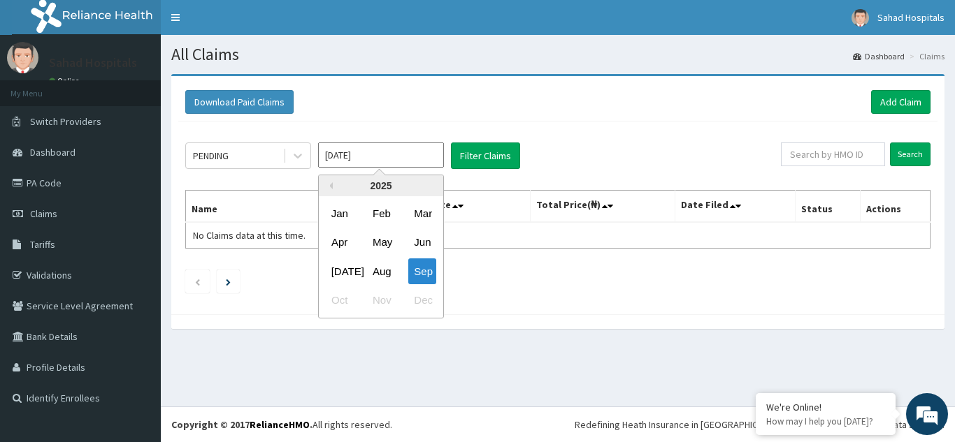
click at [405, 153] on input "[DATE]" at bounding box center [381, 155] width 126 height 25
click at [382, 269] on div "Aug" at bounding box center [381, 272] width 28 height 26
type input "[DATE]"
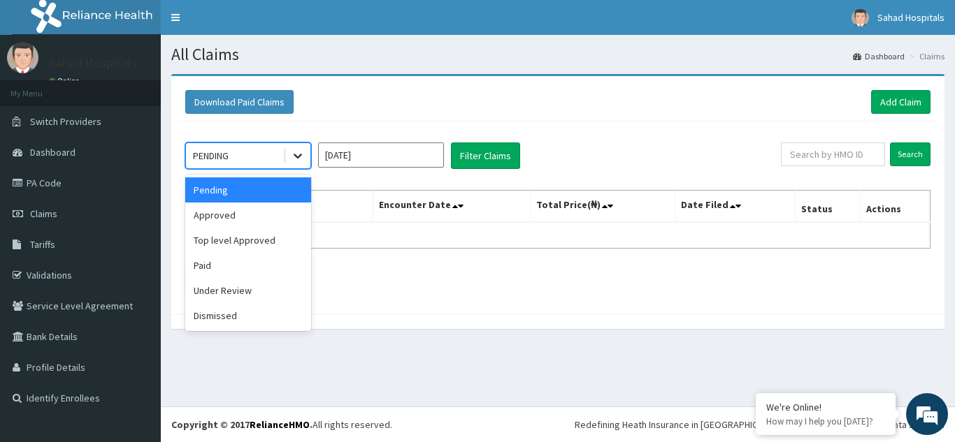
click at [307, 153] on div at bounding box center [297, 155] width 25 height 25
click at [224, 212] on div "Approved" at bounding box center [248, 215] width 126 height 25
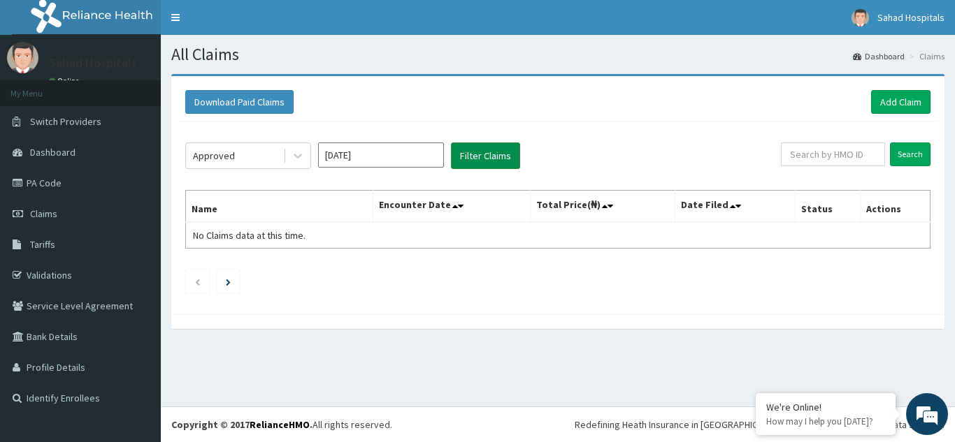
click at [493, 157] on button "Filter Claims" at bounding box center [485, 156] width 69 height 27
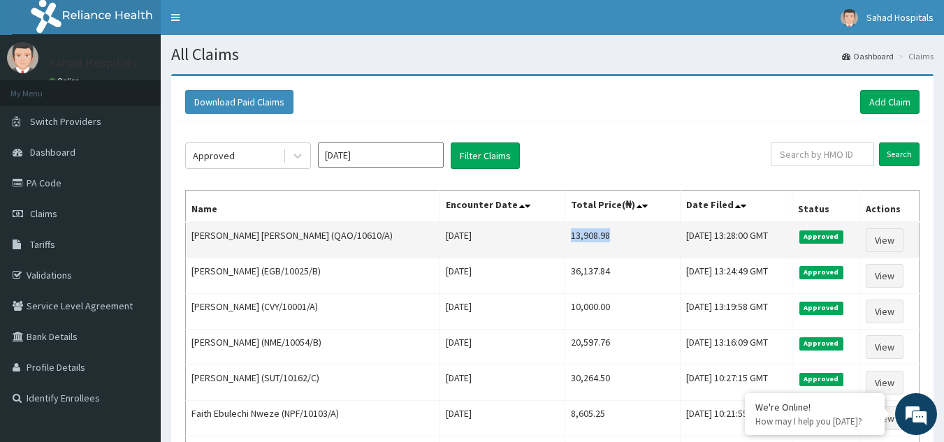
drag, startPoint x: 540, startPoint y: 238, endPoint x: 618, endPoint y: 240, distance: 78.3
click at [618, 240] on td "13,908.98" at bounding box center [623, 240] width 116 height 36
copy td "13,908.98"
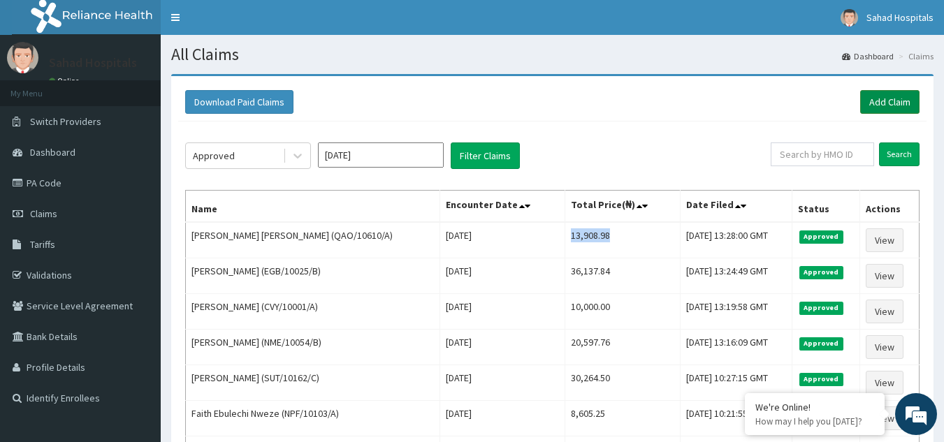
click at [889, 99] on link "Add Claim" at bounding box center [889, 102] width 59 height 24
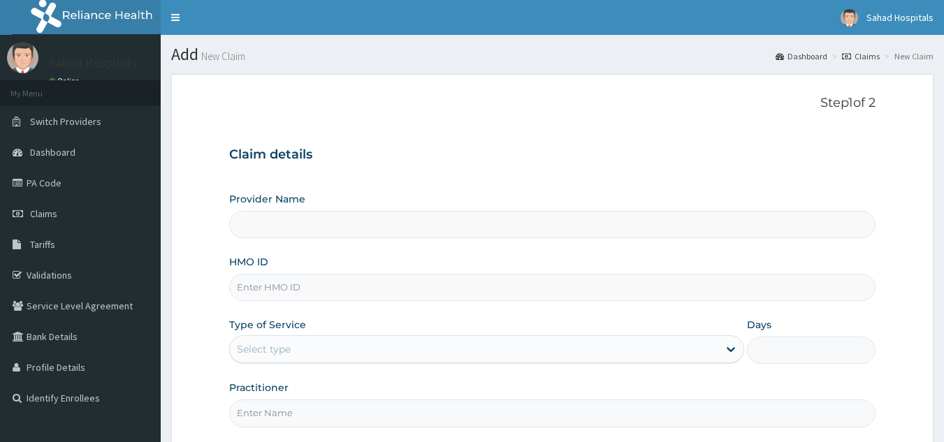
click at [539, 280] on input "HMO ID" at bounding box center [552, 287] width 647 height 27
paste input "QAO/10502/A"
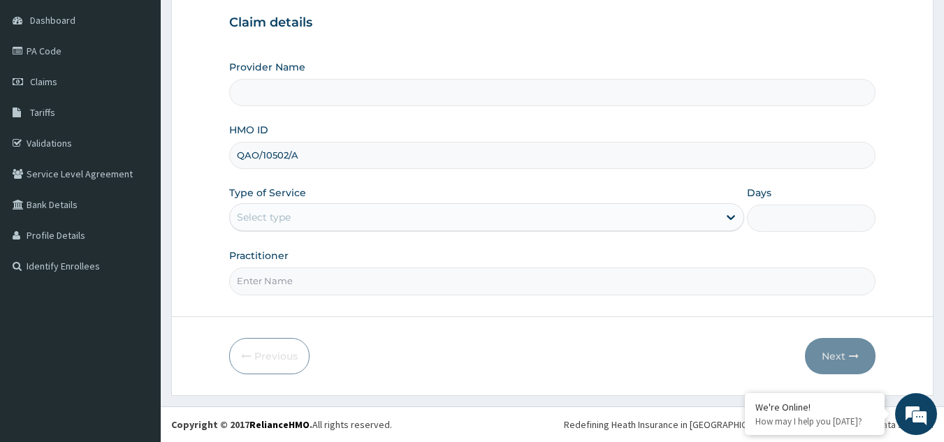
type input "QAO/10502/A"
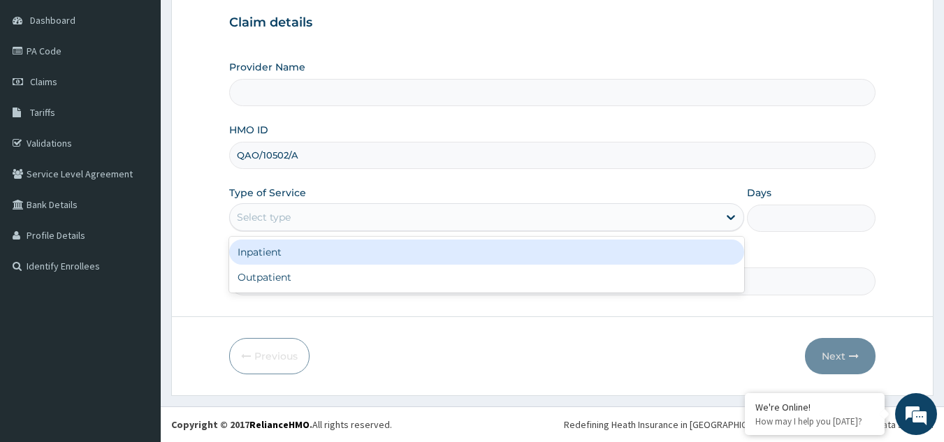
click at [460, 222] on div "Select type" at bounding box center [474, 217] width 489 height 22
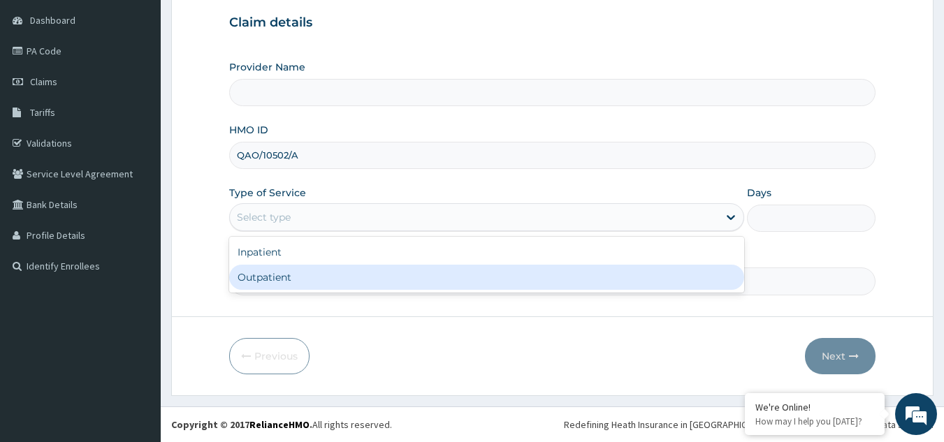
click at [319, 274] on div "Outpatient" at bounding box center [486, 277] width 515 height 25
type input "1"
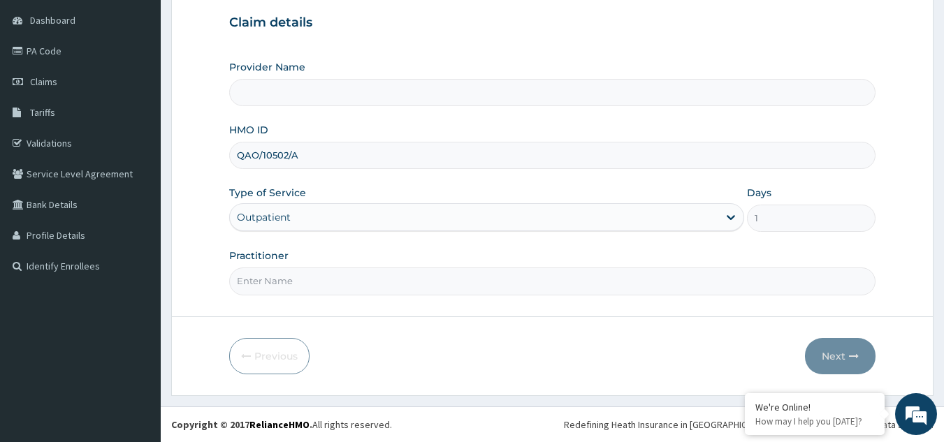
type input "Sahad Hospitals"
click at [319, 274] on input "Practitioner" at bounding box center [552, 281] width 647 height 27
type input "GP"
click at [835, 357] on button "Next" at bounding box center [840, 356] width 71 height 36
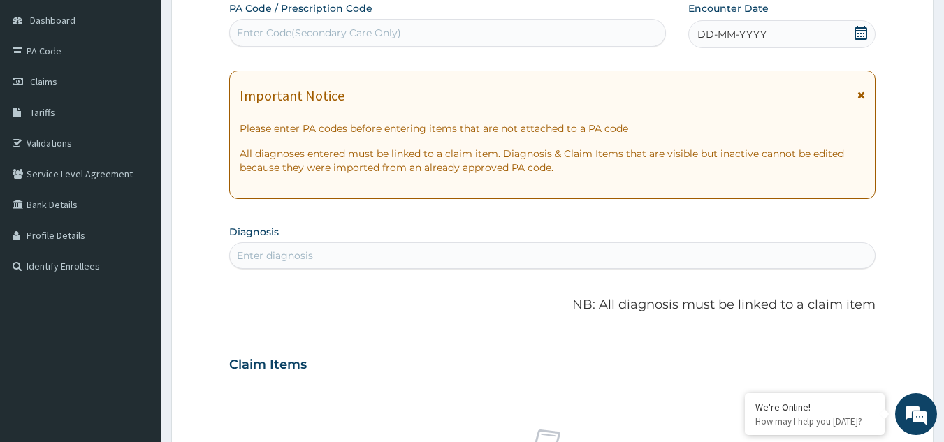
click at [816, 34] on div "DD-MM-YYYY" at bounding box center [781, 34] width 187 height 28
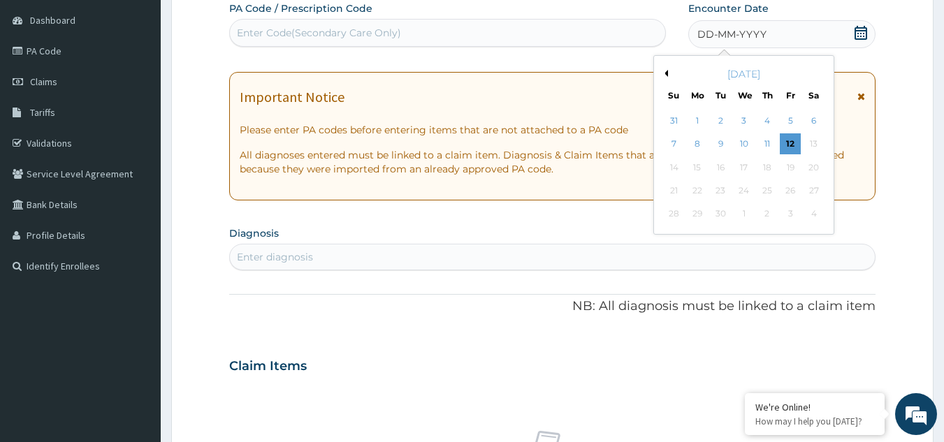
click at [666, 73] on button "Previous Month" at bounding box center [664, 73] width 7 height 7
click at [766, 169] on div "14" at bounding box center [767, 167] width 21 height 21
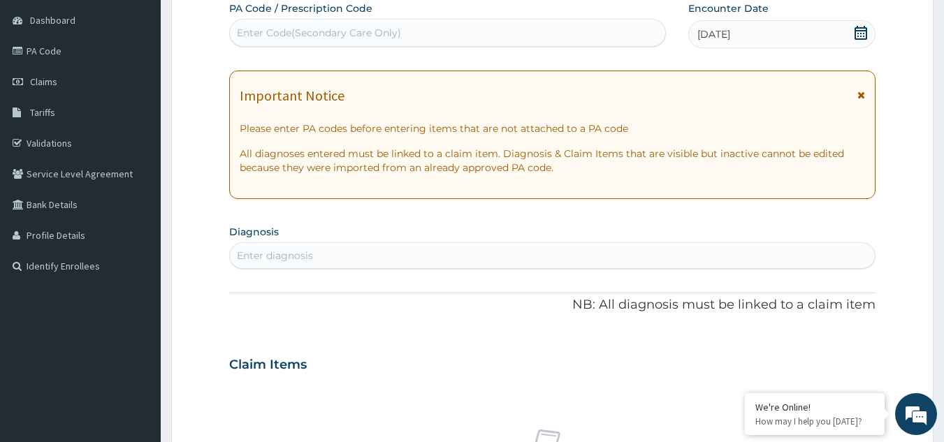
click at [488, 254] on div "Enter diagnosis" at bounding box center [553, 256] width 646 height 22
type input "S"
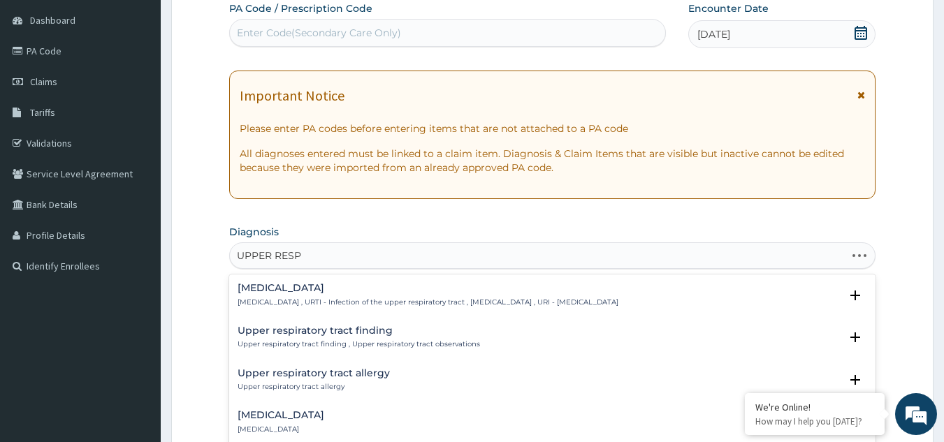
type input "UPPER RESPI"
click at [345, 295] on div "Upper respiratory infection Upper respiratory infection , URTI - Infection of t…" at bounding box center [428, 295] width 381 height 24
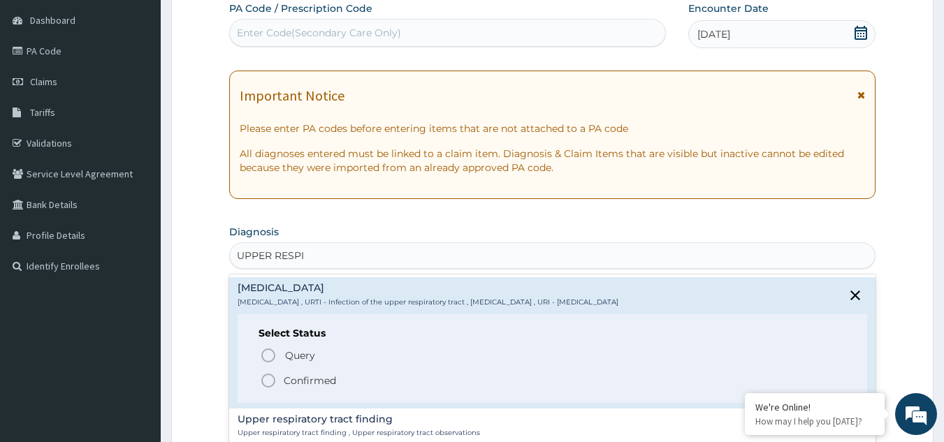
click at [266, 383] on icon "status option filled" at bounding box center [268, 381] width 17 height 17
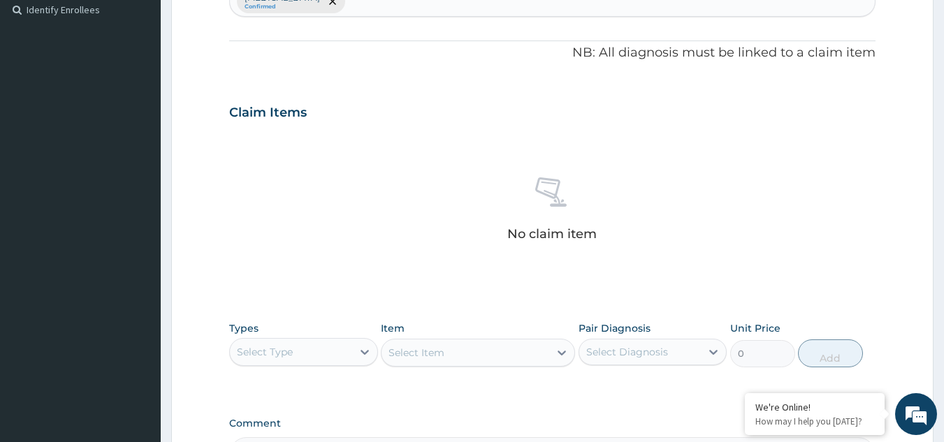
scroll to position [565, 0]
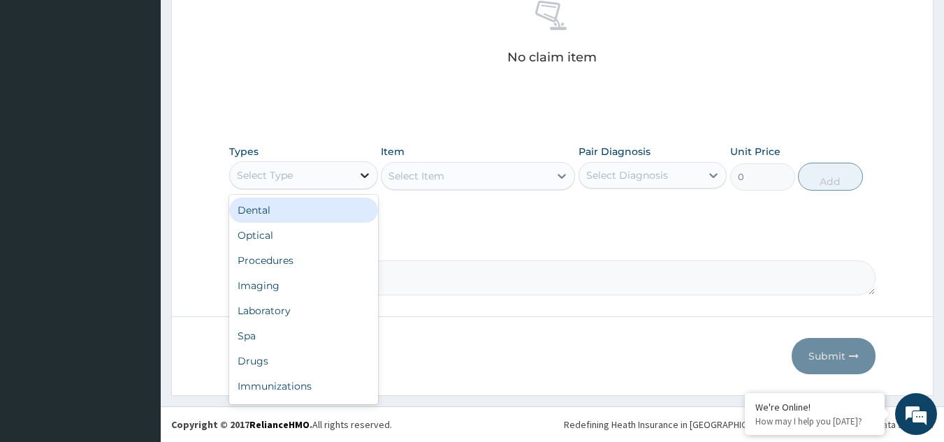
click at [363, 167] on div at bounding box center [364, 175] width 25 height 25
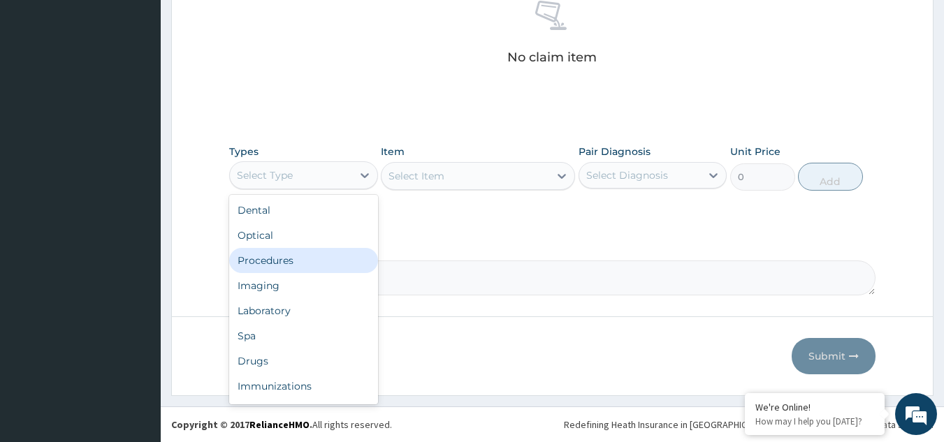
click at [306, 253] on div "Procedures" at bounding box center [303, 260] width 149 height 25
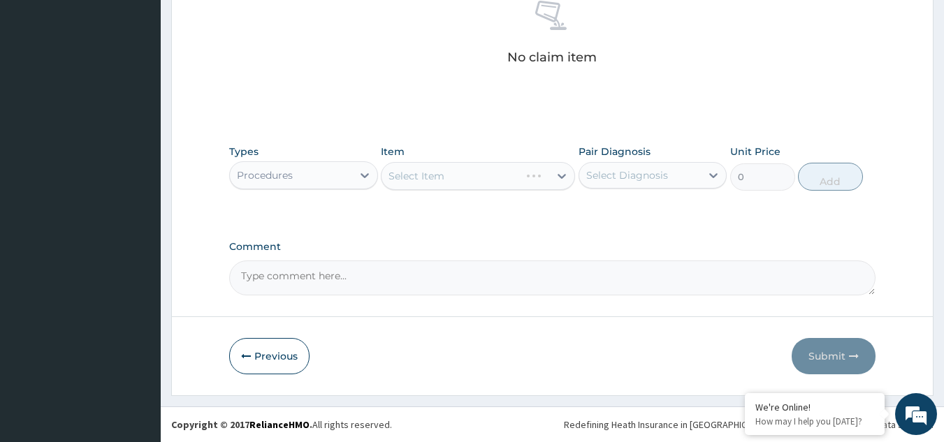
click at [554, 176] on div "Select Item" at bounding box center [478, 176] width 194 height 28
click at [555, 176] on icon at bounding box center [562, 176] width 14 height 14
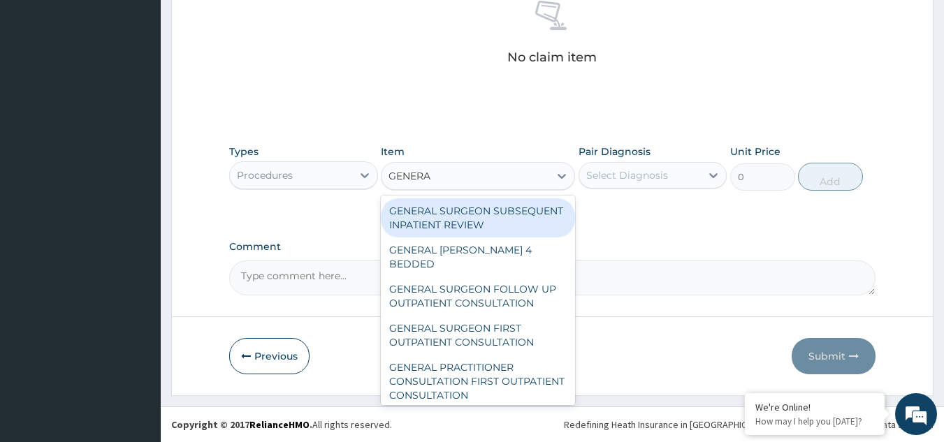
type input "GENERAL"
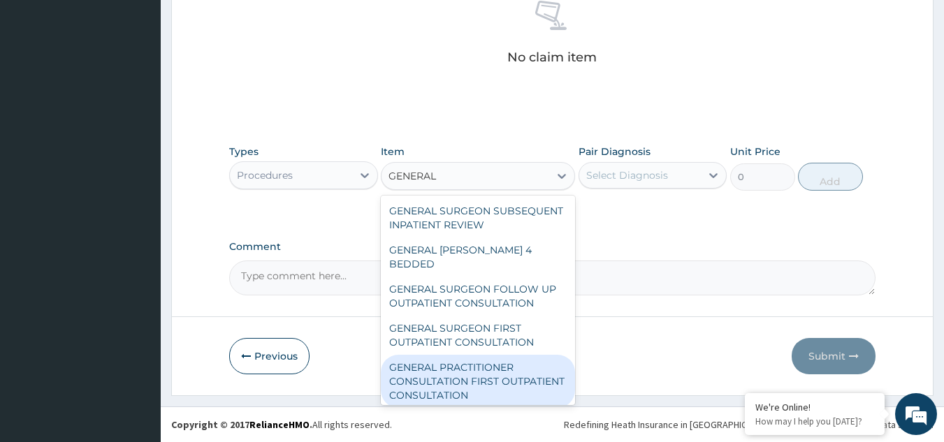
click at [489, 385] on div "GENERAL PRACTITIONER CONSULTATION FIRST OUTPATIENT CONSULTATION" at bounding box center [478, 381] width 194 height 53
type input "3000"
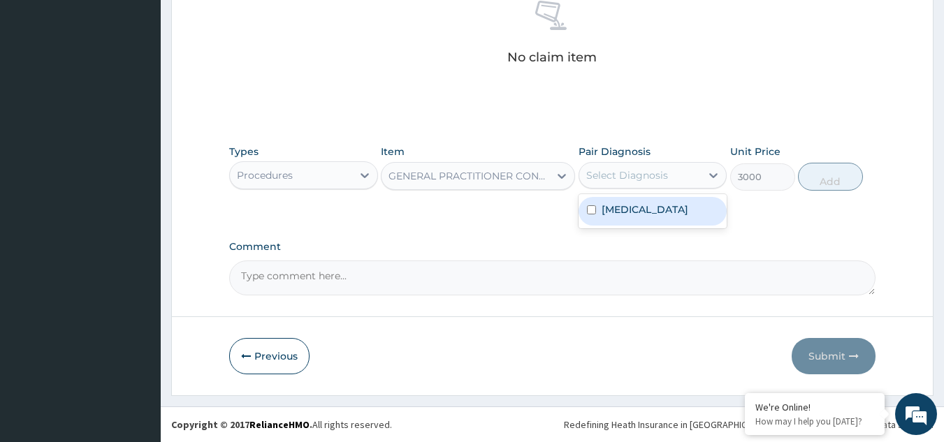
click at [677, 178] on div "Select Diagnosis" at bounding box center [640, 175] width 122 height 22
click at [641, 217] on label "Upper respiratory infection" at bounding box center [645, 210] width 87 height 14
checkbox input "true"
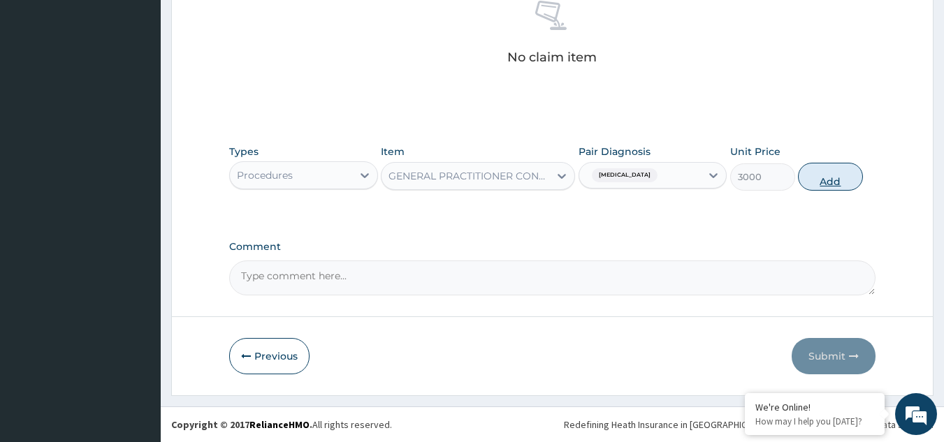
click at [833, 172] on button "Add" at bounding box center [830, 177] width 65 height 28
type input "0"
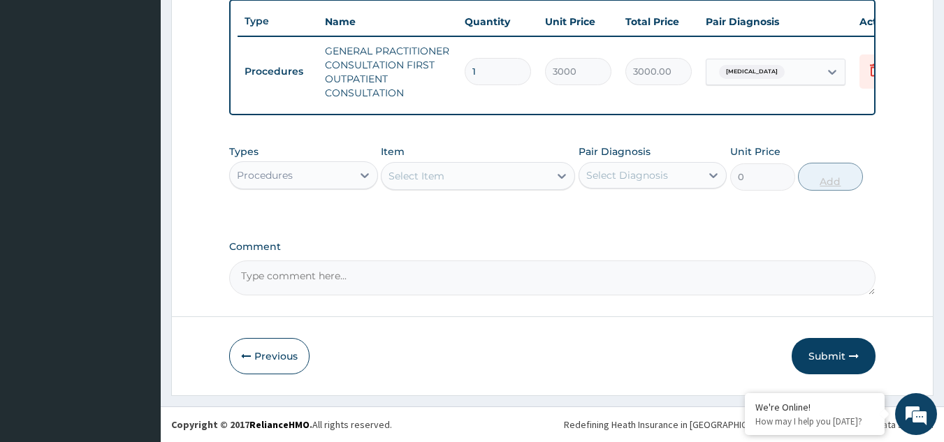
scroll to position [531, 0]
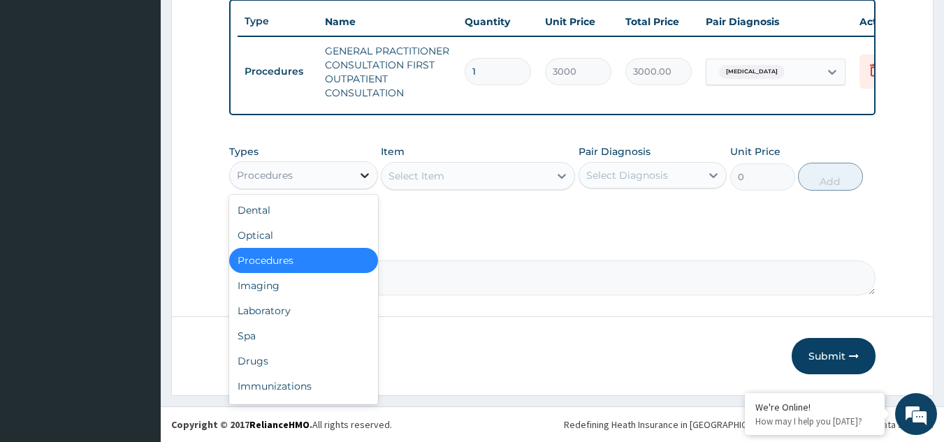
click at [369, 169] on icon at bounding box center [365, 175] width 14 height 14
click at [291, 360] on div "Drugs" at bounding box center [303, 361] width 149 height 25
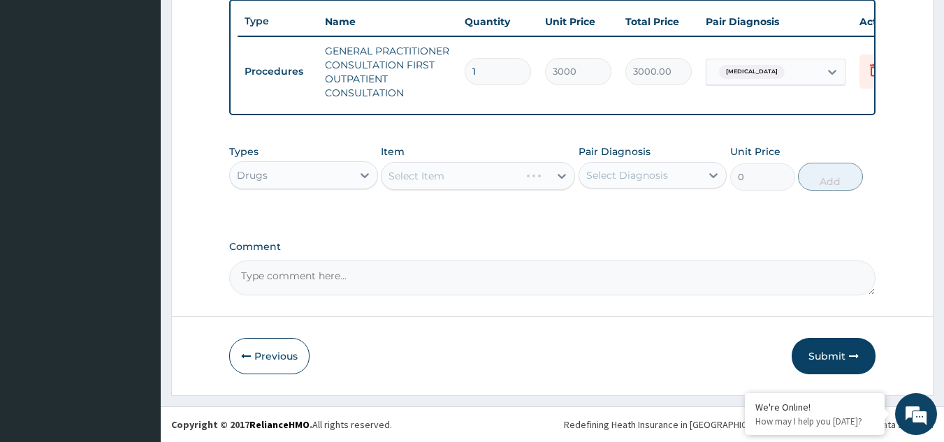
click at [558, 175] on div "Select Item" at bounding box center [478, 176] width 194 height 28
click at [558, 175] on icon at bounding box center [562, 176] width 8 height 5
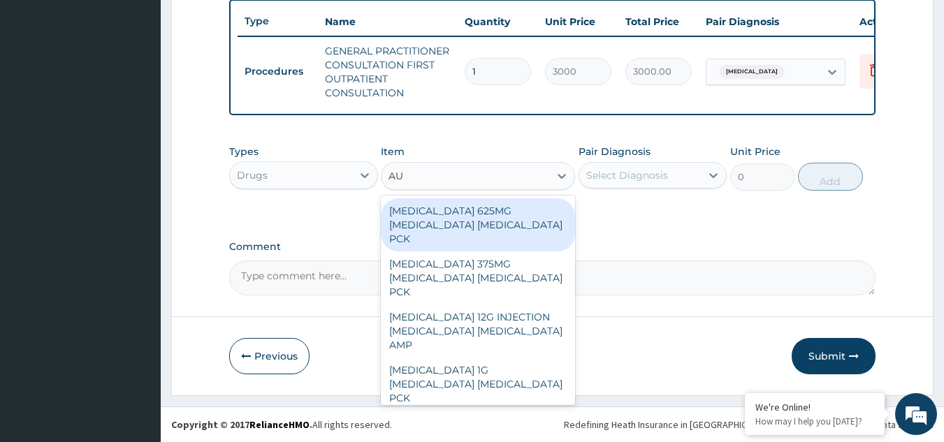
type input "AUG"
click at [458, 222] on div "AUGMENTIN 625MG AMOXICILLIN CLAVULANIC ACID PCK" at bounding box center [478, 224] width 194 height 53
type input "17600"
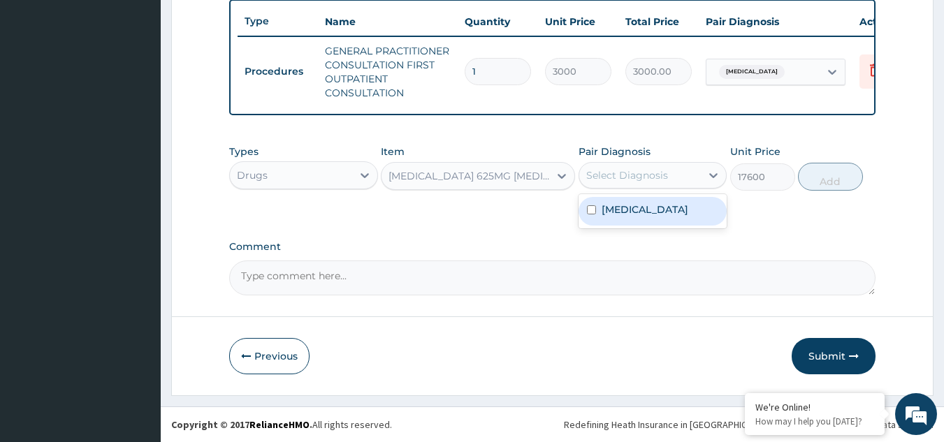
click at [609, 175] on div "Select Diagnosis" at bounding box center [627, 175] width 82 height 14
click at [602, 217] on label "Upper respiratory infection" at bounding box center [645, 210] width 87 height 14
checkbox input "true"
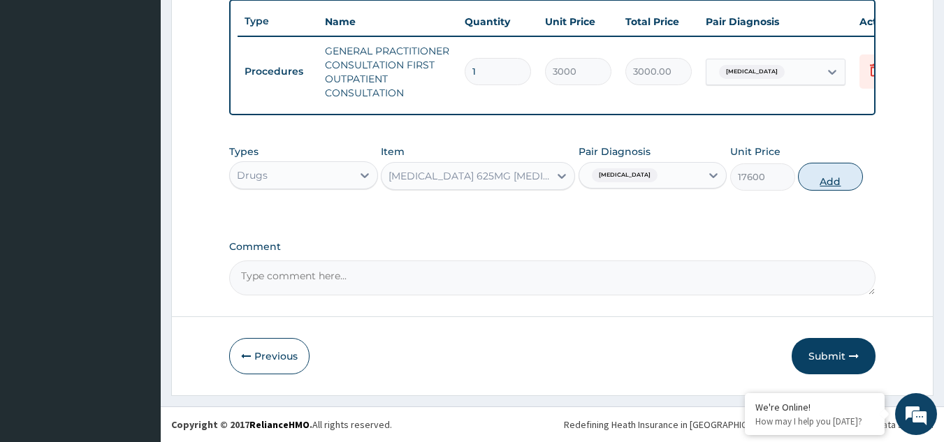
click at [826, 176] on button "Add" at bounding box center [830, 177] width 65 height 28
type input "0"
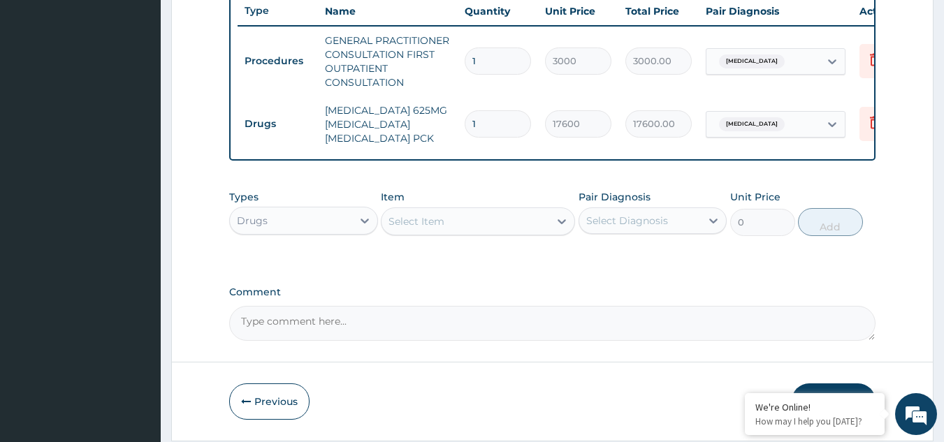
click at [692, 264] on div "Types Drugs Item Select Item Pair Diagnosis Select Diagnosis Unit Price 0 Add" at bounding box center [552, 223] width 647 height 81
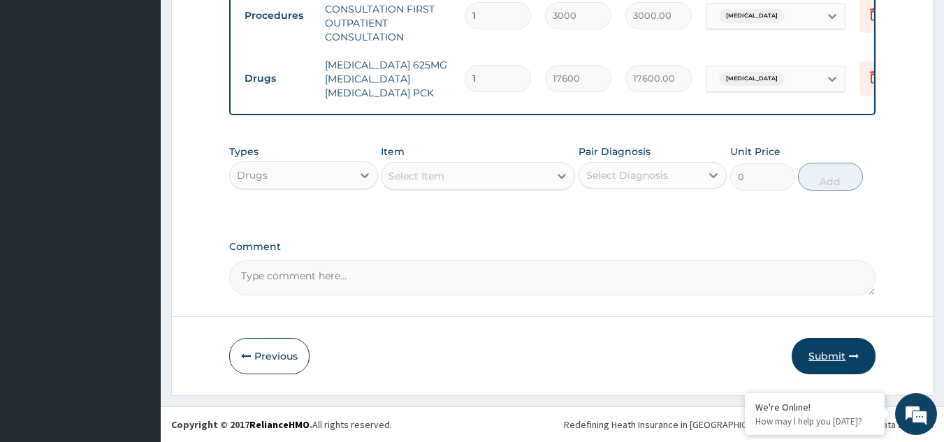
click at [848, 359] on button "Submit" at bounding box center [834, 356] width 84 height 36
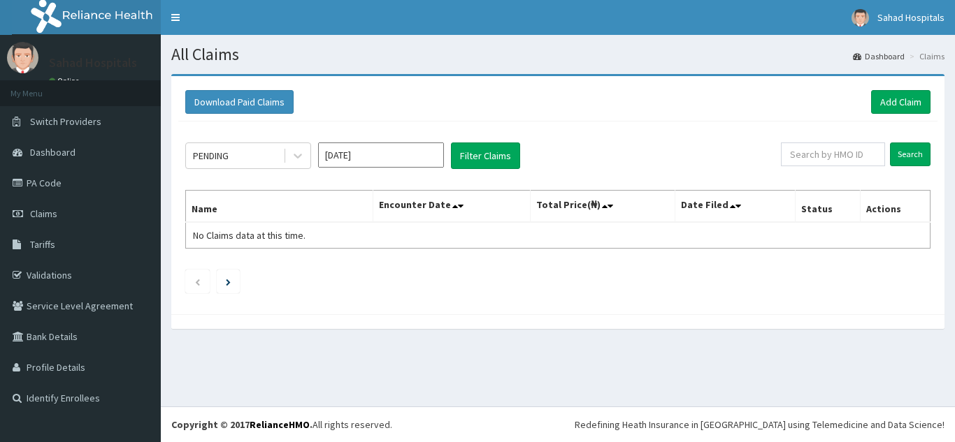
click at [358, 157] on input "[DATE]" at bounding box center [381, 155] width 126 height 25
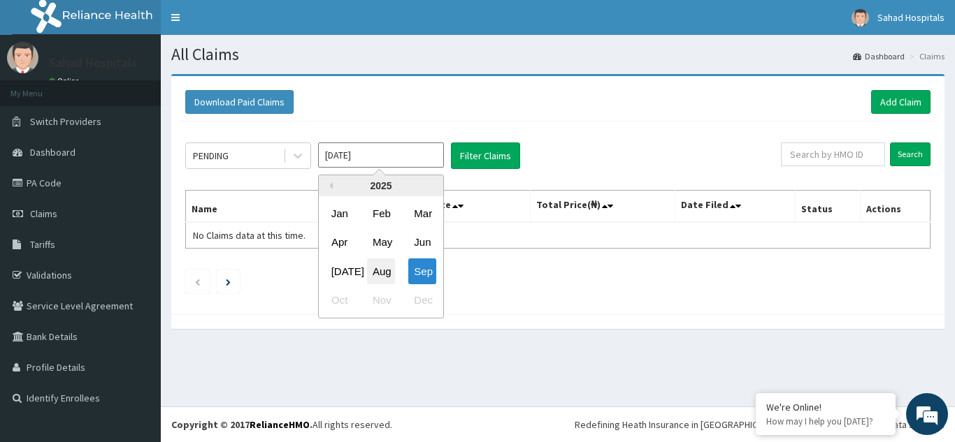
click at [378, 267] on div "Aug" at bounding box center [381, 272] width 28 height 26
type input "[DATE]"
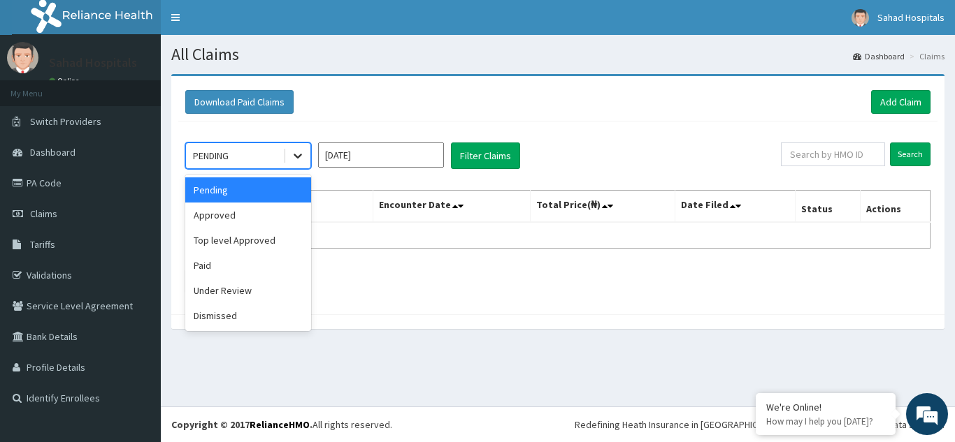
click at [296, 151] on icon at bounding box center [298, 156] width 14 height 14
click at [253, 216] on div "Approved" at bounding box center [248, 215] width 126 height 25
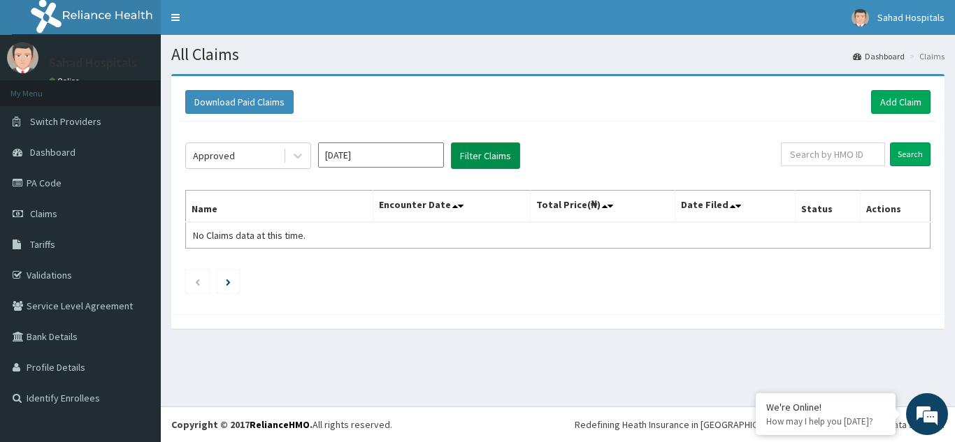
click at [482, 152] on button "Filter Claims" at bounding box center [485, 156] width 69 height 27
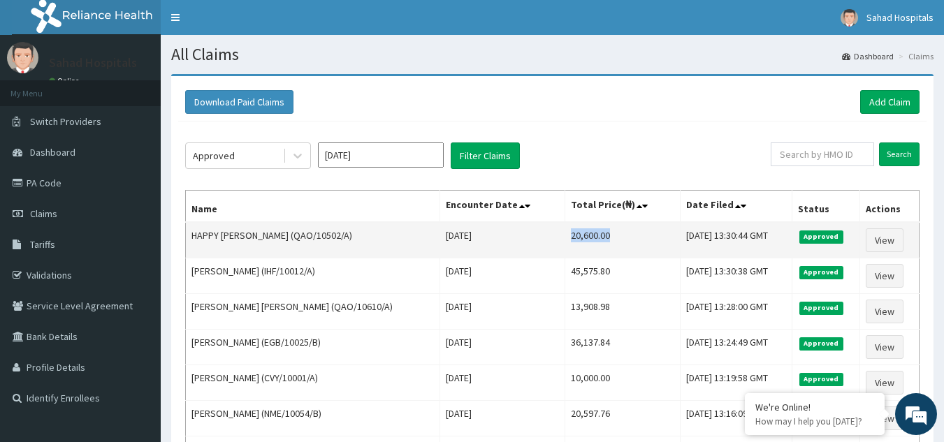
drag, startPoint x: 540, startPoint y: 238, endPoint x: 604, endPoint y: 234, distance: 63.7
click at [604, 234] on td "20,600.00" at bounding box center [623, 240] width 116 height 36
copy td "20,600.00"
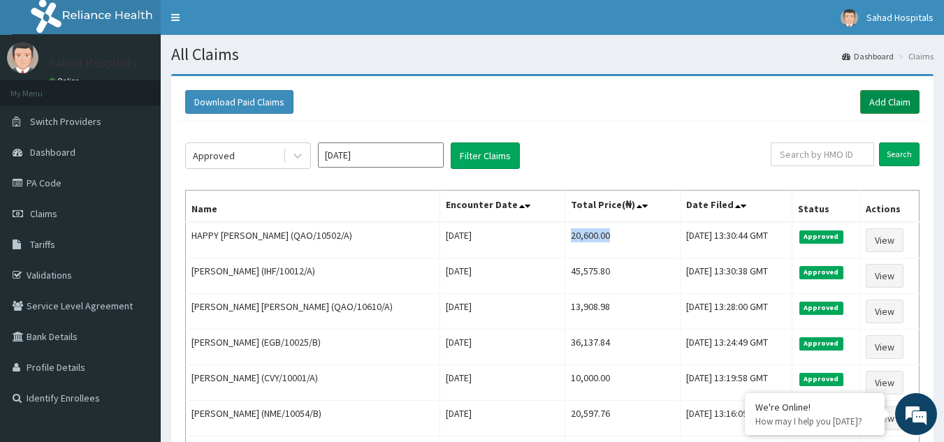
click at [881, 101] on link "Add Claim" at bounding box center [889, 102] width 59 height 24
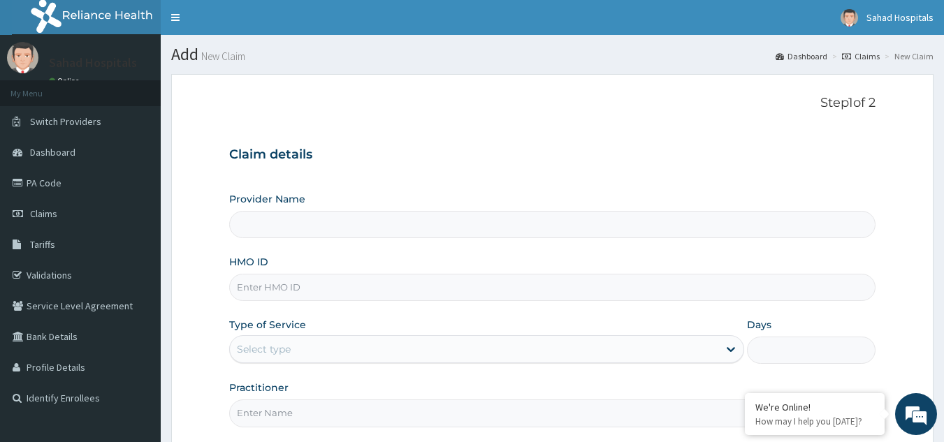
click at [561, 275] on input "HMO ID" at bounding box center [552, 287] width 647 height 27
type input "Sahad Hospitals"
paste input "XGA/10011/A"
type input "XGA/10011/A"
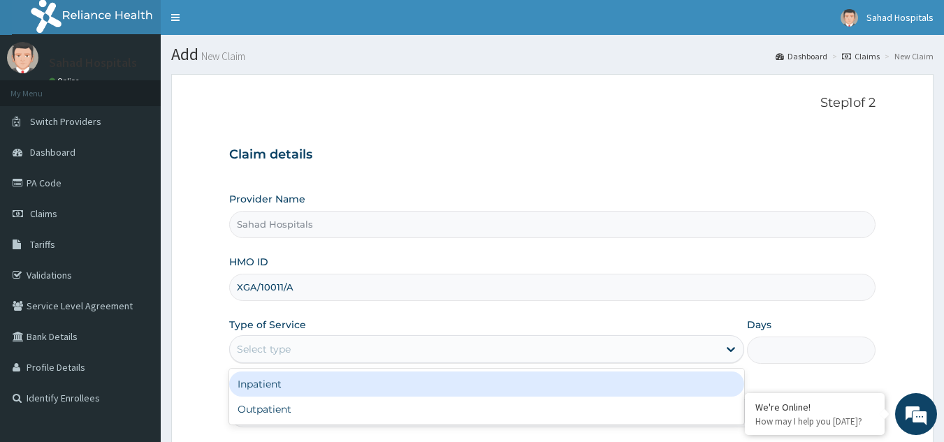
click at [454, 349] on div "Select type" at bounding box center [474, 349] width 489 height 22
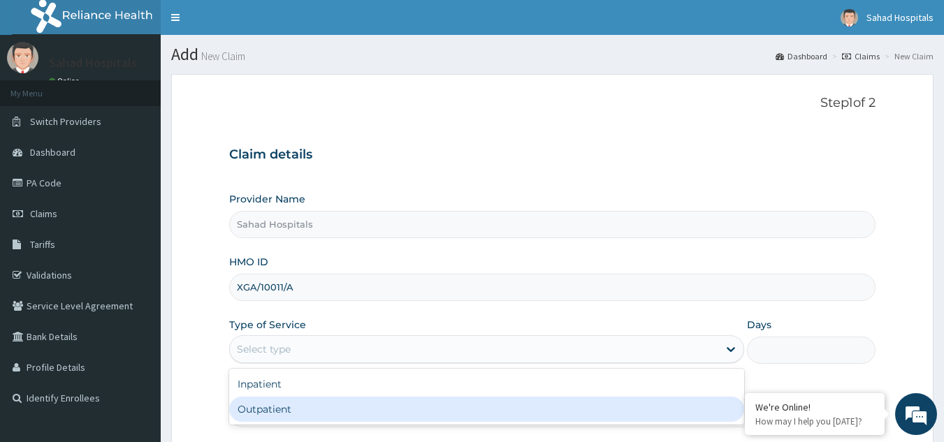
click at [312, 404] on div "Outpatient" at bounding box center [486, 409] width 515 height 25
type input "1"
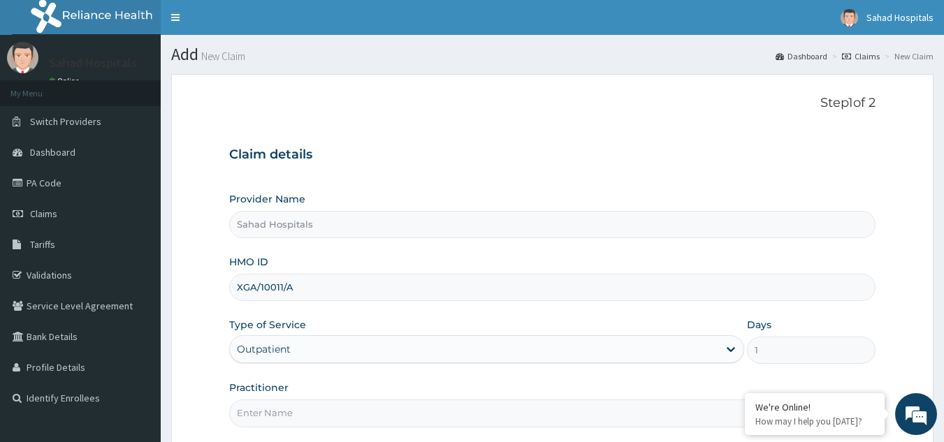
click at [312, 404] on input "Practitioner" at bounding box center [552, 413] width 647 height 27
type input "GP"
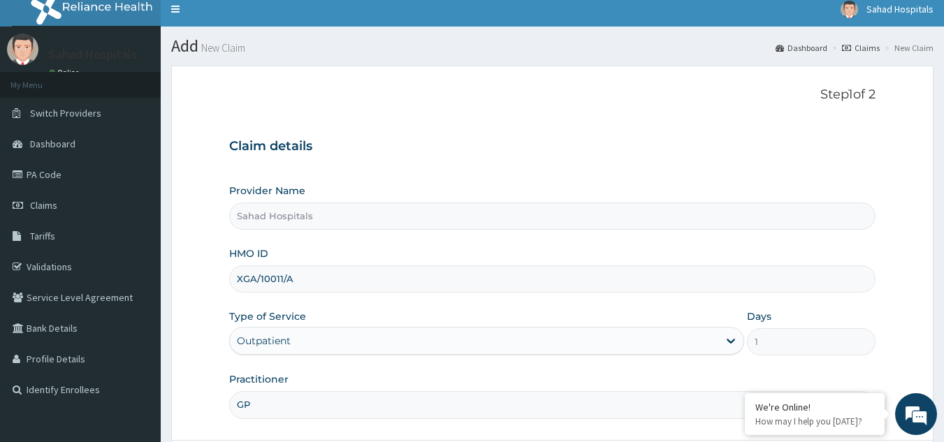
scroll to position [132, 0]
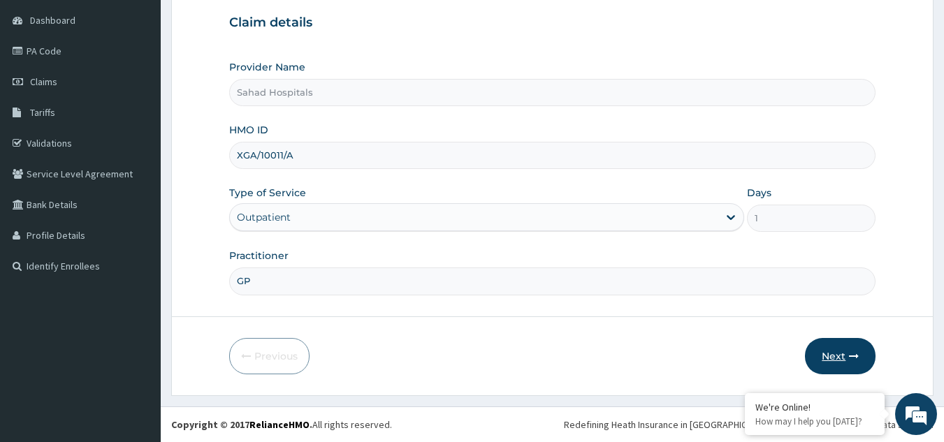
click at [846, 354] on button "Next" at bounding box center [840, 356] width 71 height 36
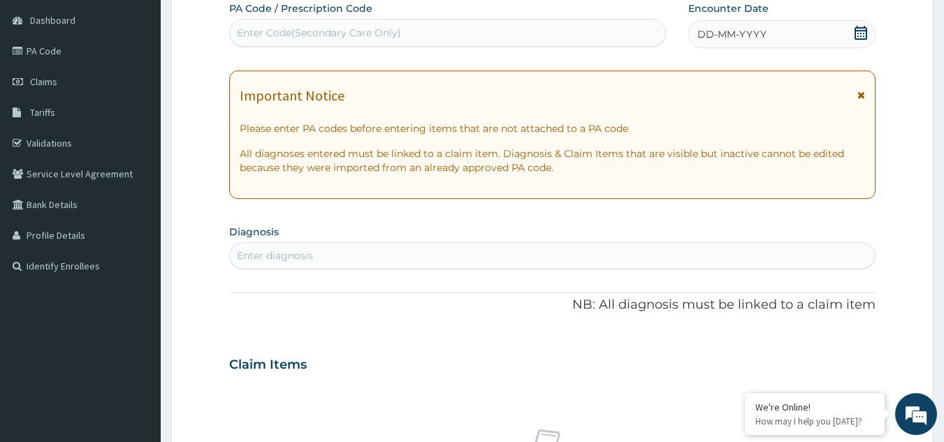
scroll to position [0, 0]
click at [857, 35] on icon at bounding box center [861, 33] width 14 height 14
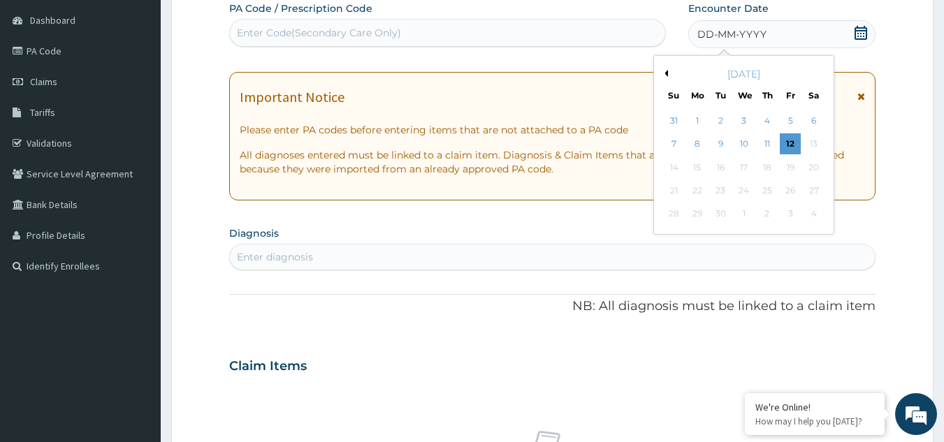
click at [665, 75] on button "Previous Month" at bounding box center [664, 73] width 7 height 7
click at [768, 169] on div "14" at bounding box center [767, 167] width 21 height 21
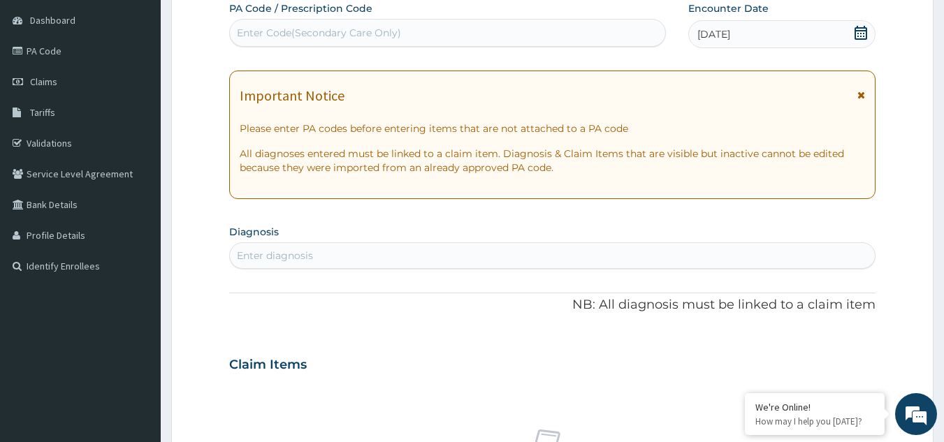
click at [549, 254] on div "Enter diagnosis" at bounding box center [553, 256] width 646 height 22
type input "[MEDICAL_DATA]"
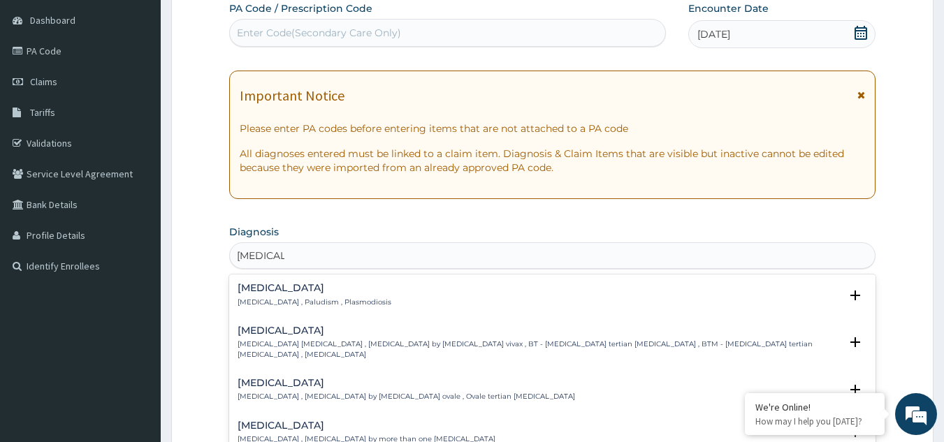
click at [261, 301] on p "[MEDICAL_DATA] , Paludism , Plasmodiosis" at bounding box center [315, 303] width 154 height 10
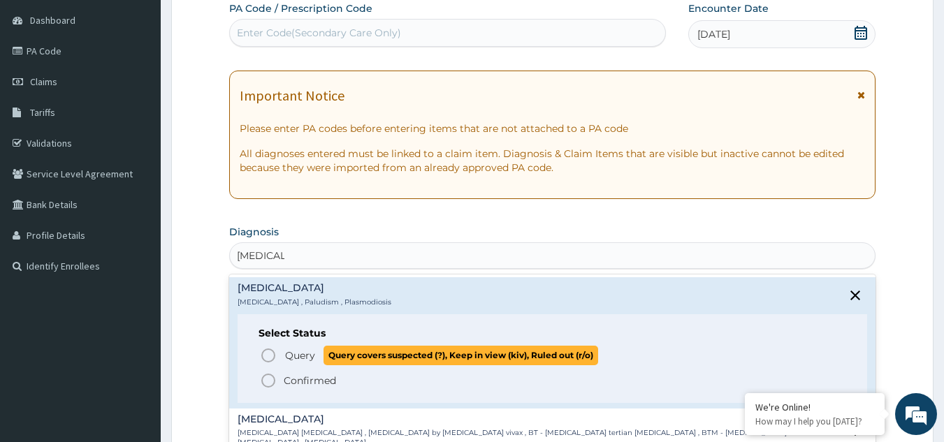
click at [272, 354] on icon "status option query" at bounding box center [268, 355] width 17 height 17
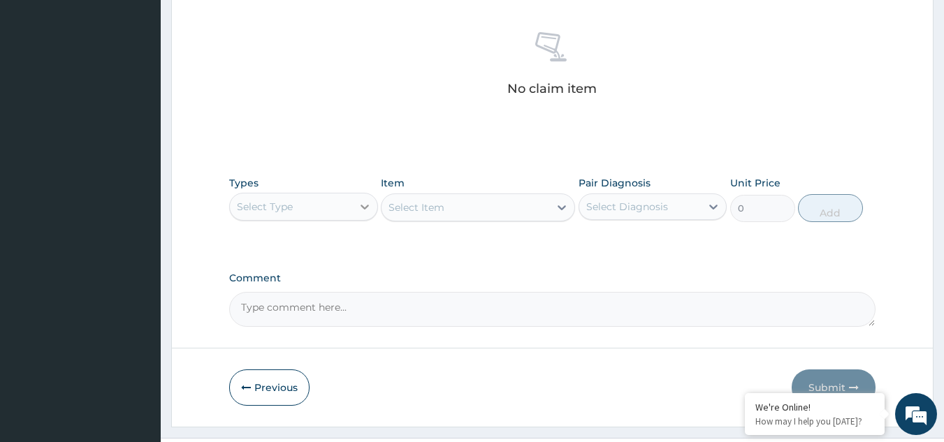
scroll to position [535, 0]
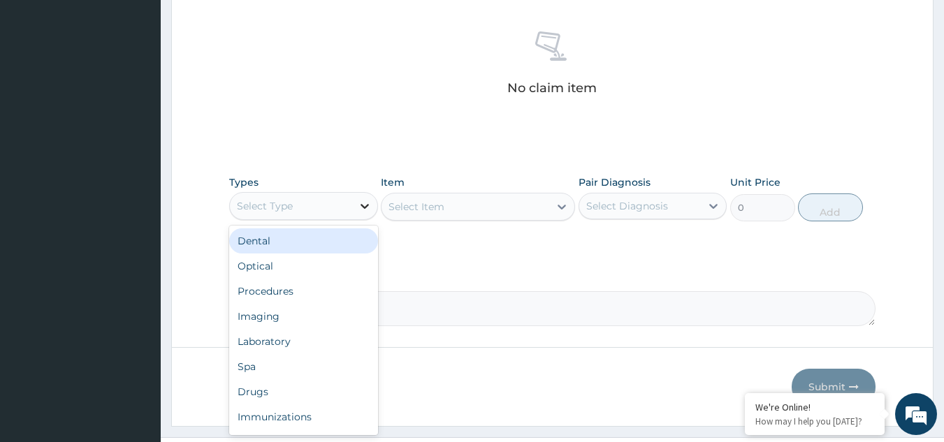
click at [370, 212] on icon at bounding box center [365, 206] width 14 height 14
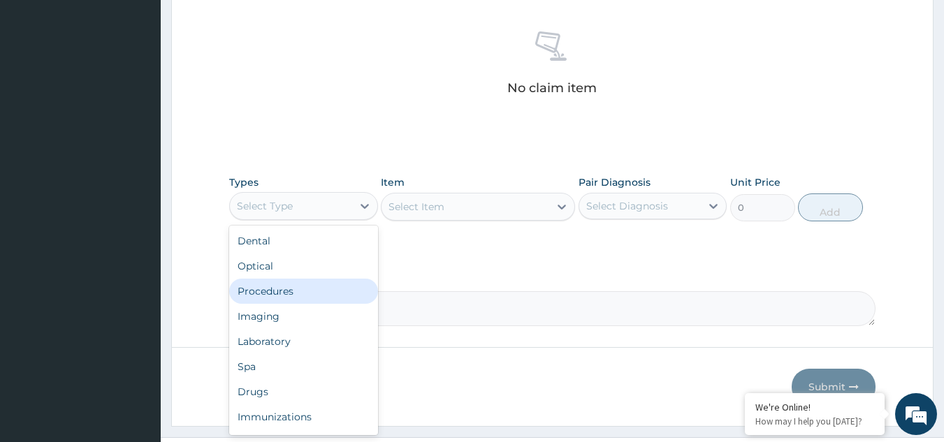
click at [290, 293] on div "Procedures" at bounding box center [303, 291] width 149 height 25
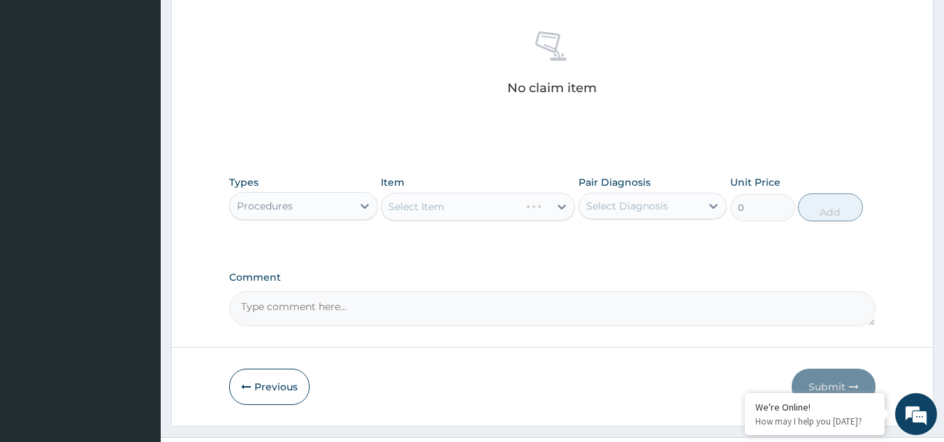
click at [565, 204] on div "Select Item" at bounding box center [478, 207] width 194 height 28
click at [565, 204] on icon at bounding box center [562, 207] width 14 height 14
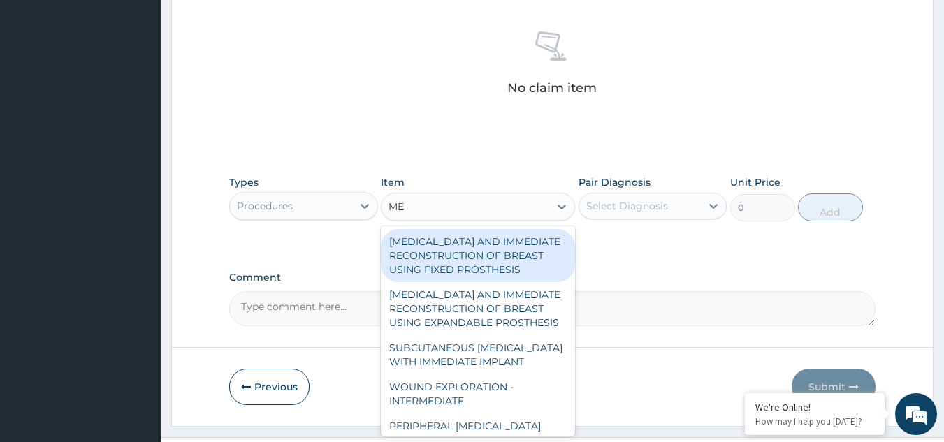
type input "M"
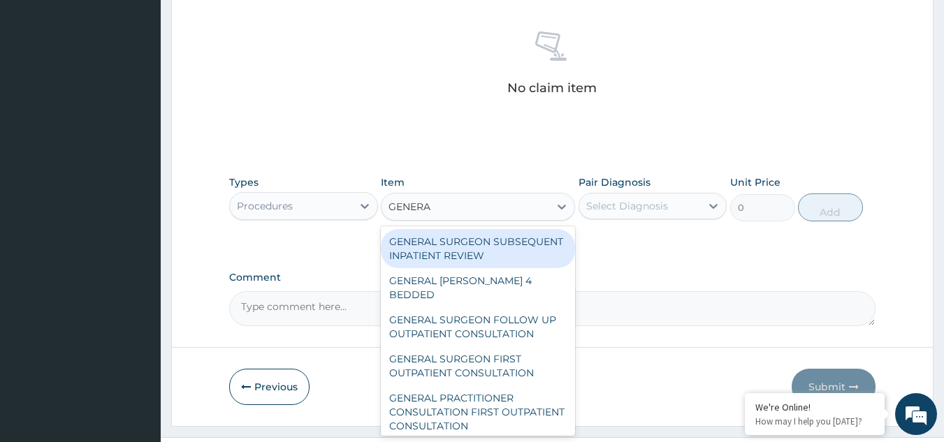
type input "GENERAL"
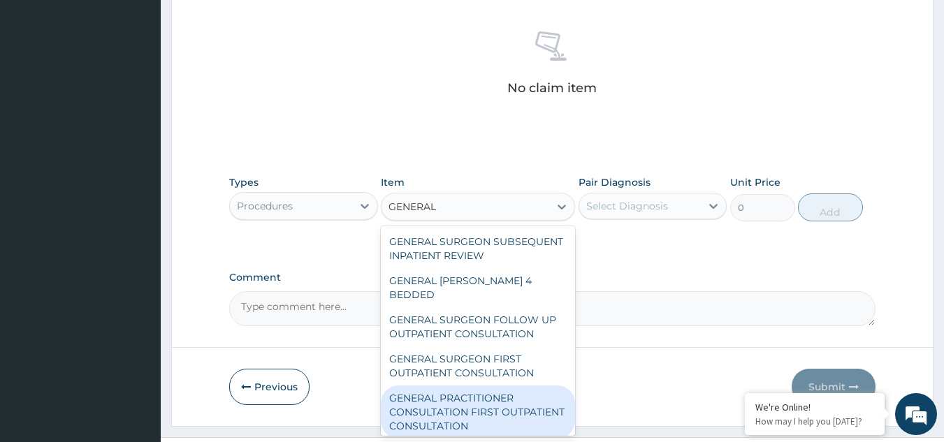
click at [476, 410] on div "GENERAL PRACTITIONER CONSULTATION FIRST OUTPATIENT CONSULTATION" at bounding box center [478, 412] width 194 height 53
type input "3000"
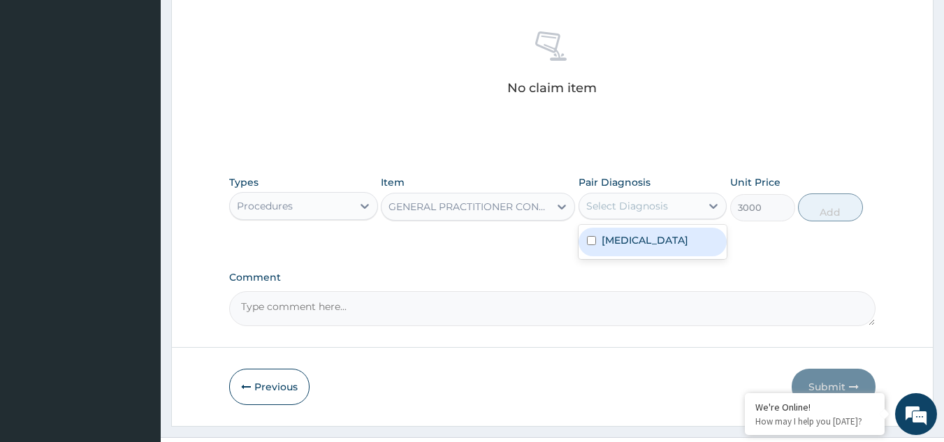
click at [656, 205] on div "Select Diagnosis" at bounding box center [627, 206] width 82 height 14
click at [631, 250] on div "[MEDICAL_DATA]" at bounding box center [653, 242] width 149 height 29
checkbox input "true"
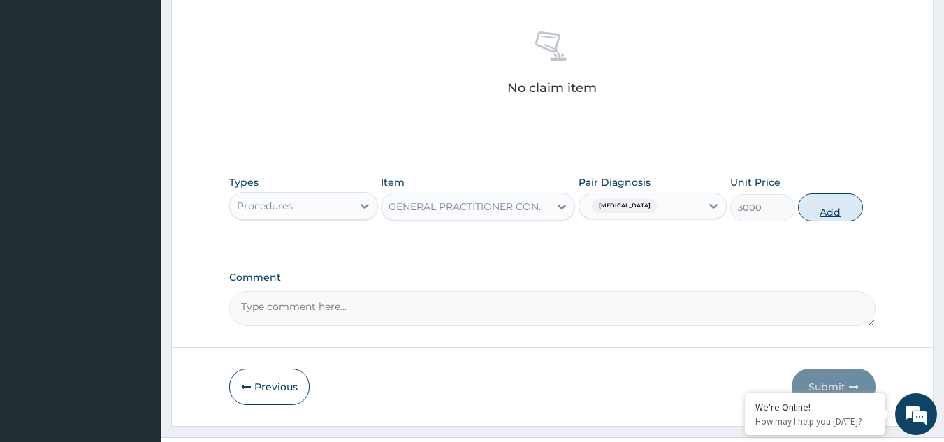
click at [844, 203] on button "Add" at bounding box center [830, 208] width 65 height 28
type input "0"
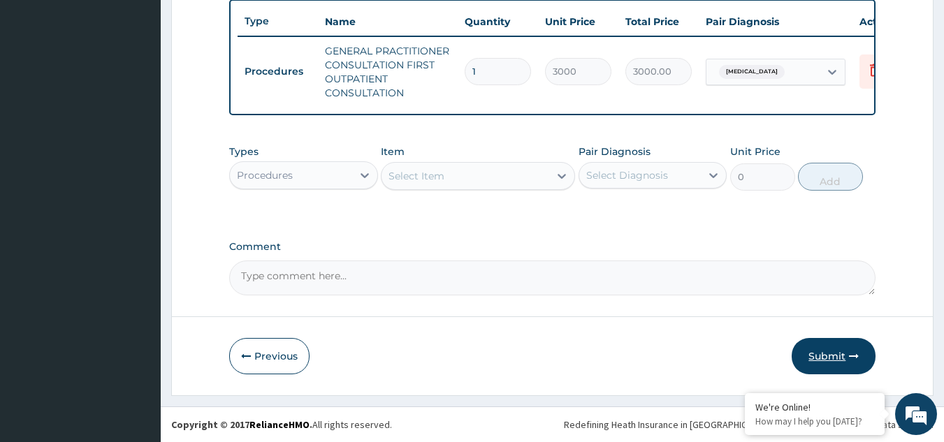
click at [833, 363] on button "Submit" at bounding box center [834, 356] width 84 height 36
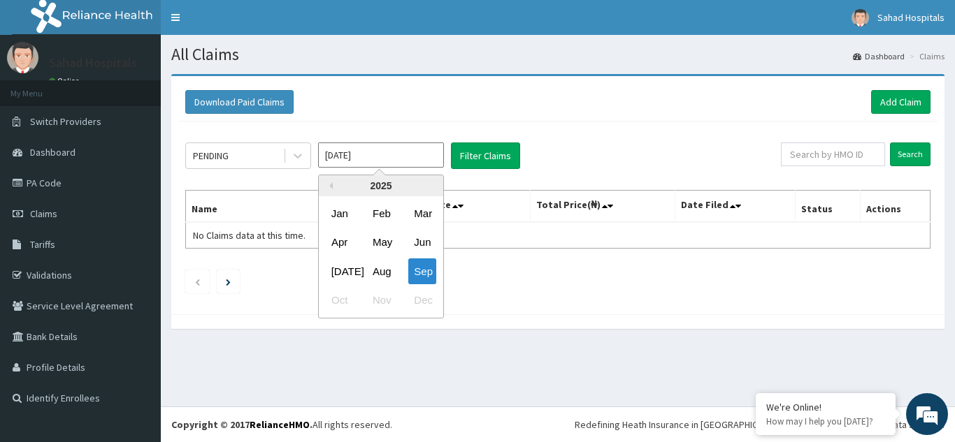
click at [410, 157] on input "[DATE]" at bounding box center [381, 155] width 126 height 25
click at [382, 270] on div "Aug" at bounding box center [381, 272] width 28 height 26
type input "Aug 2025"
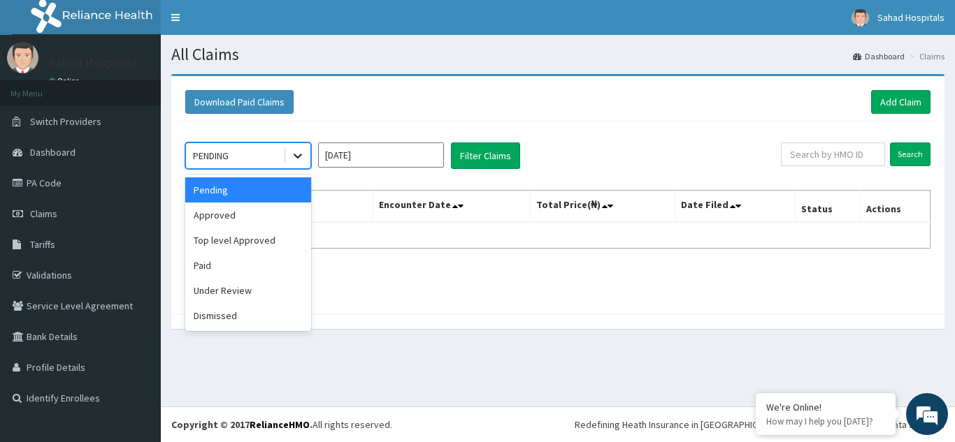
click at [293, 158] on icon at bounding box center [298, 156] width 14 height 14
click at [251, 219] on div "Approved" at bounding box center [248, 215] width 126 height 25
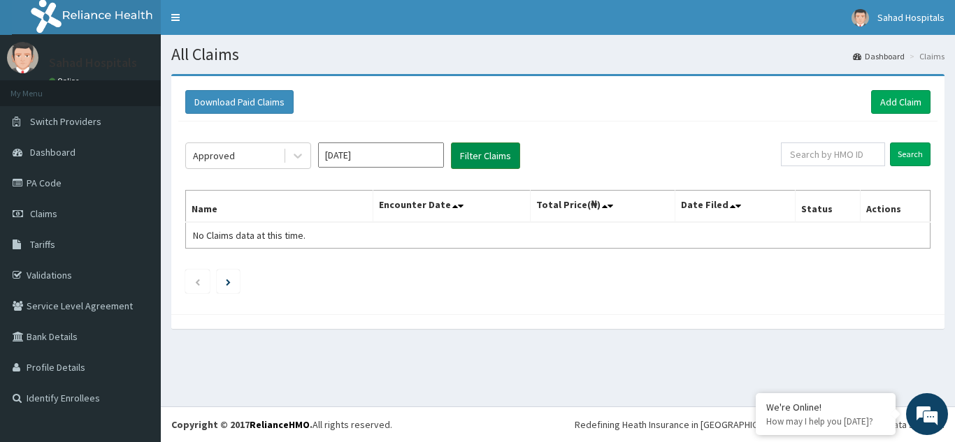
click at [476, 155] on button "Filter Claims" at bounding box center [485, 156] width 69 height 27
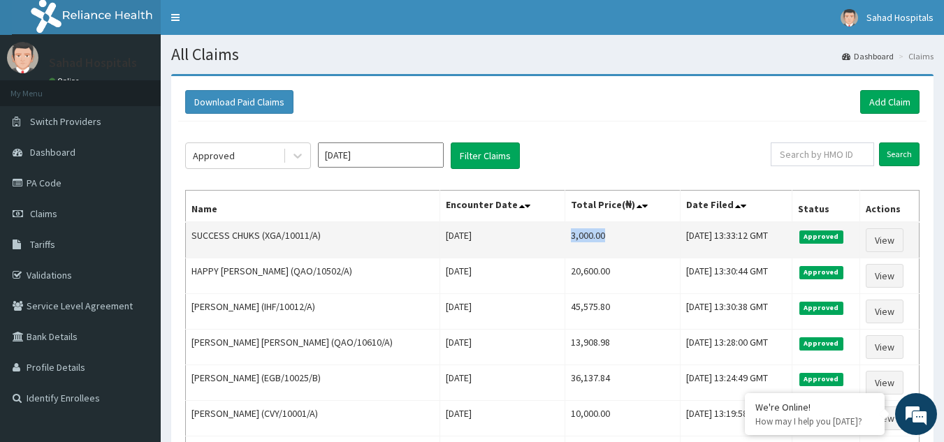
drag, startPoint x: 539, startPoint y: 234, endPoint x: 598, endPoint y: 226, distance: 59.2
click at [598, 226] on td "3,000.00" at bounding box center [623, 240] width 116 height 36
copy td "3,000.00"
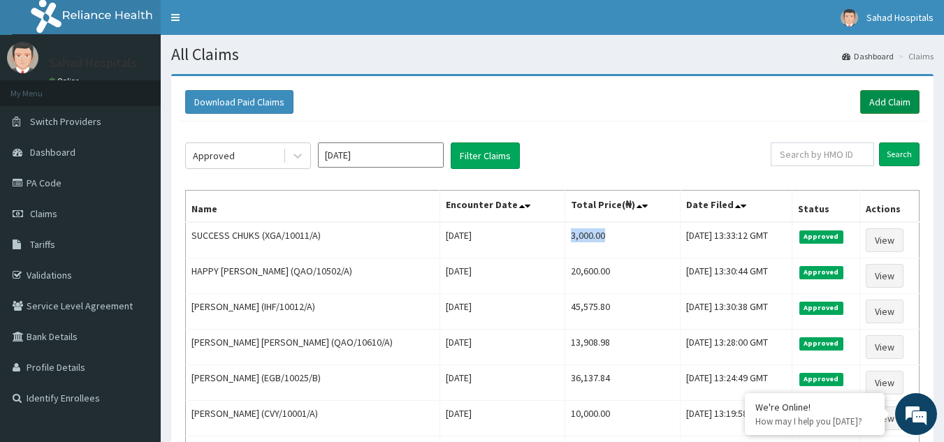
click at [891, 101] on link "Add Claim" at bounding box center [889, 102] width 59 height 24
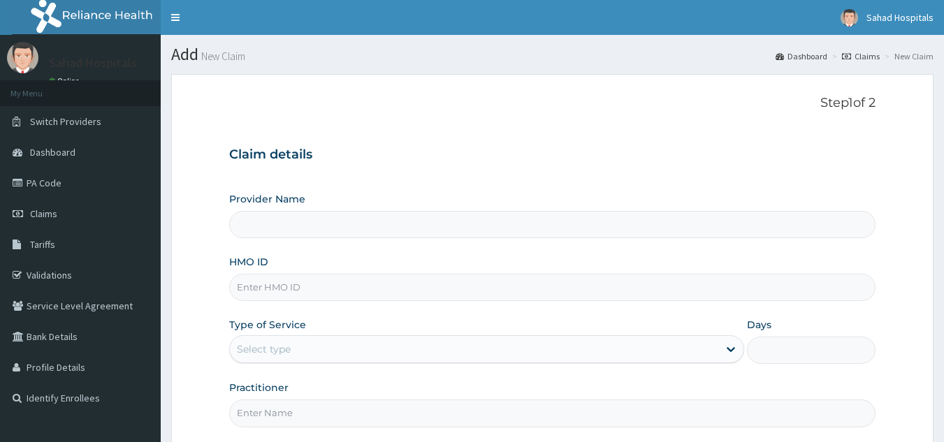
click at [323, 277] on input "HMO ID" at bounding box center [552, 287] width 647 height 27
type input "IBE/10214/A"
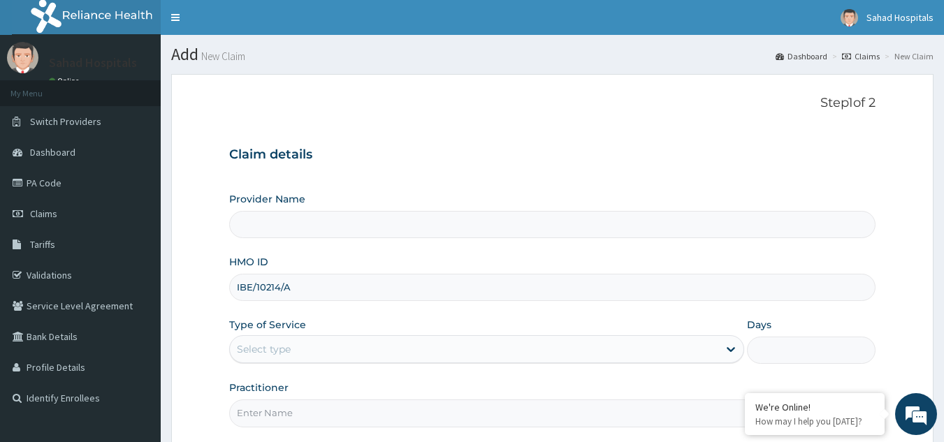
type input "Sahad Hospitals"
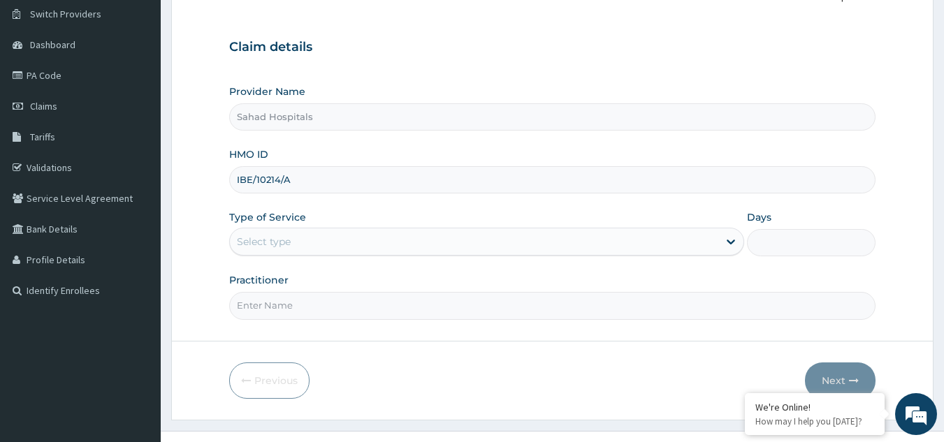
scroll to position [108, 0]
type input "IBE/10214/A"
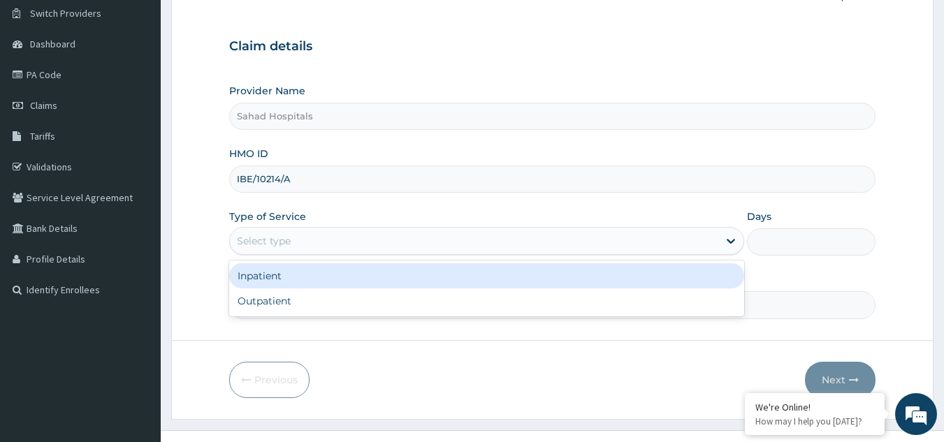
click at [342, 233] on div "Select type" at bounding box center [474, 241] width 489 height 22
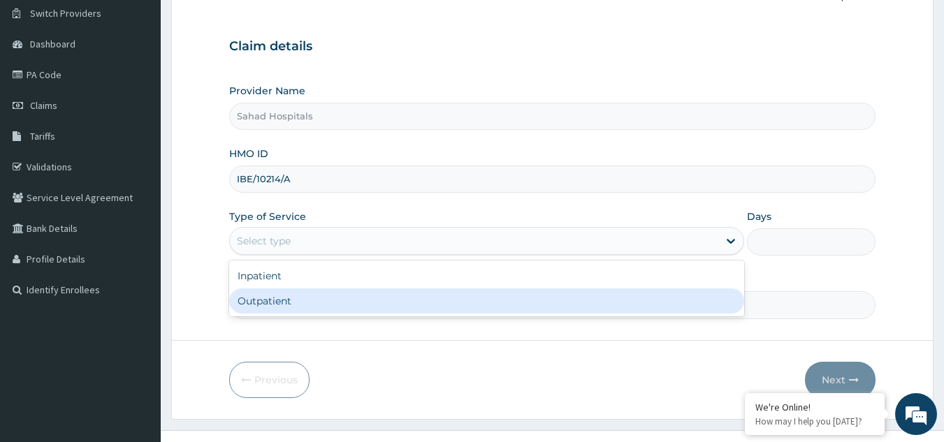
click at [305, 293] on div "Outpatient" at bounding box center [486, 301] width 515 height 25
type input "1"
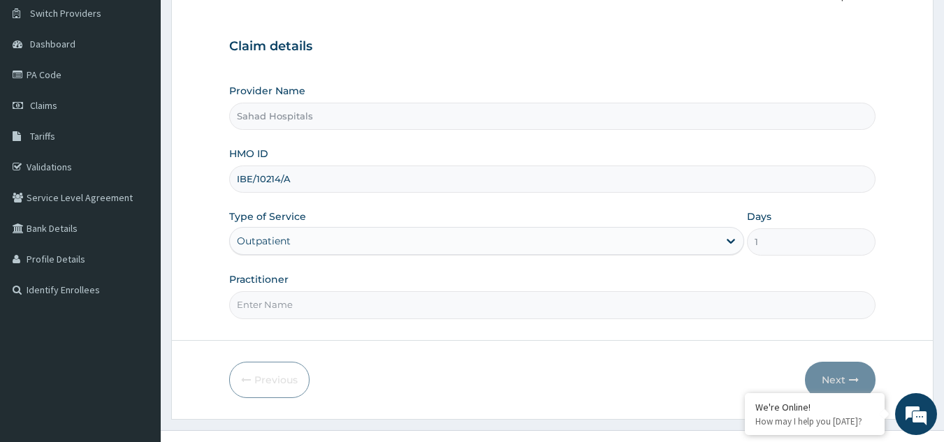
click at [305, 293] on input "Practitioner" at bounding box center [552, 304] width 647 height 27
type input "GP"
click at [834, 373] on button "Next" at bounding box center [840, 380] width 71 height 36
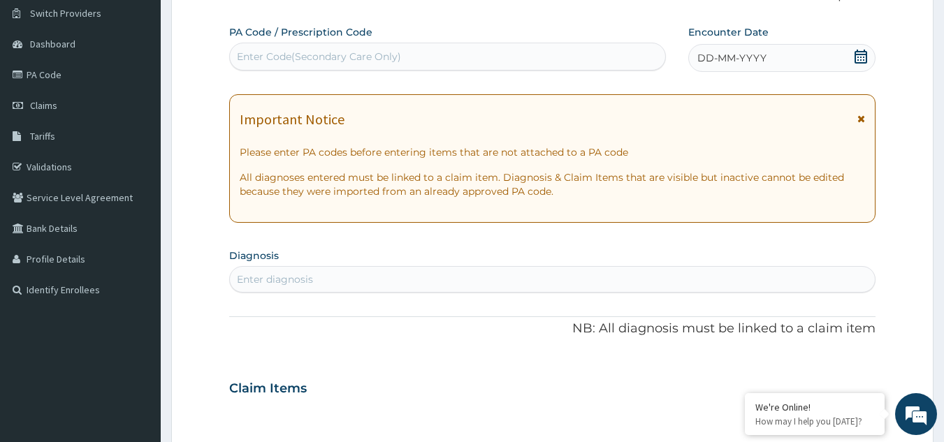
scroll to position [0, 0]
click at [342, 61] on div "Enter Code(Secondary Care Only)" at bounding box center [319, 57] width 164 height 14
paste input "PA/22217F"
type input "PA/22217F"
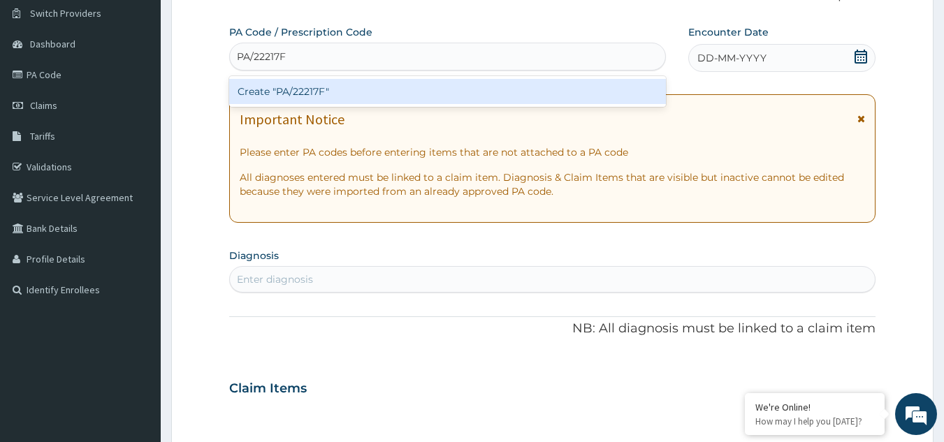
click at [280, 103] on div "Create "PA/22217F"" at bounding box center [448, 91] width 438 height 25
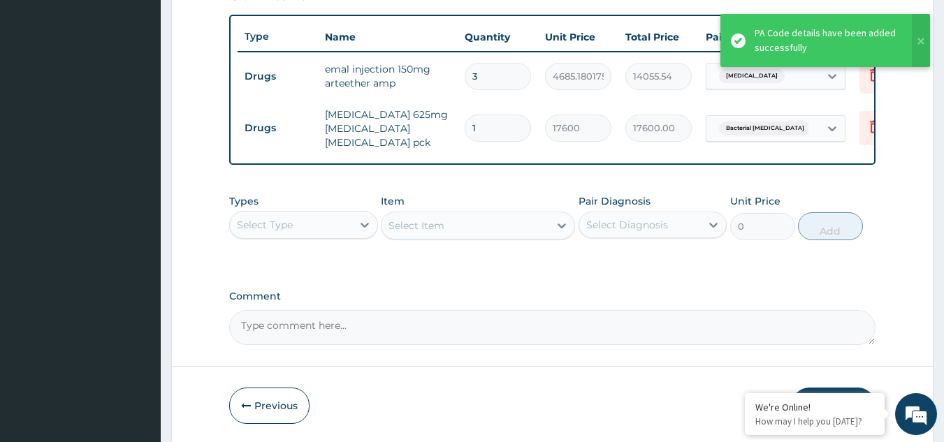
scroll to position [565, 0]
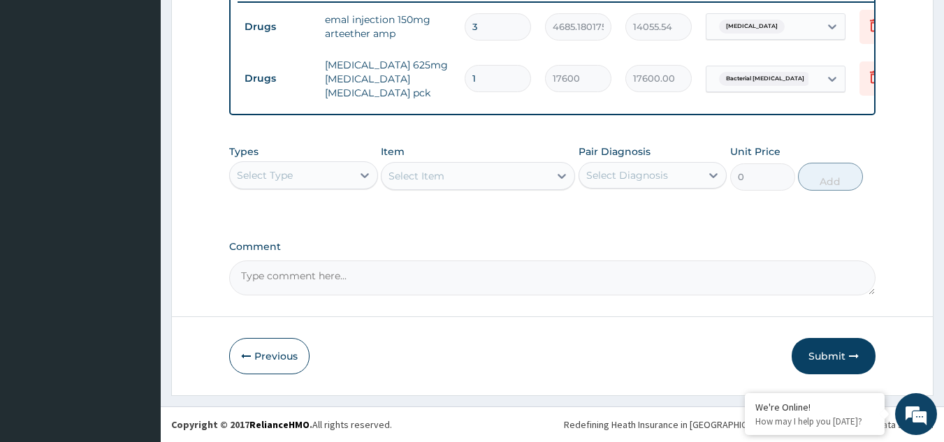
click at [500, 17] on input "3" at bounding box center [498, 26] width 66 height 27
type input "0.00"
type input "1"
type input "4685.18"
type input "1"
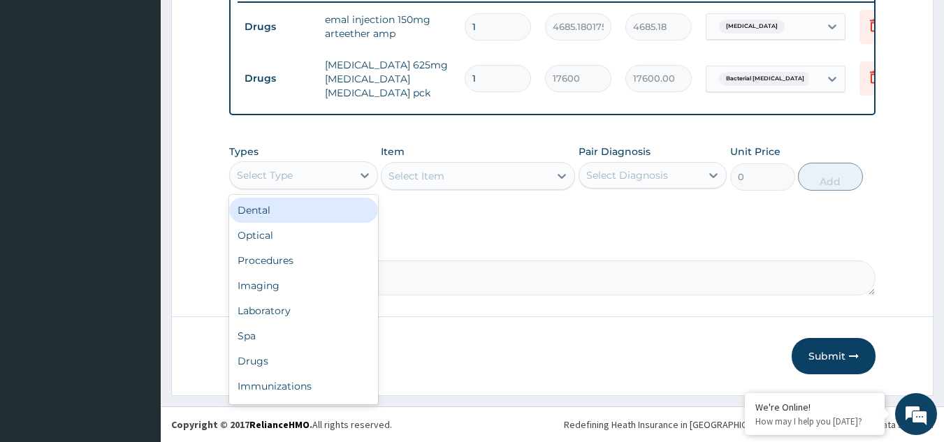
click at [319, 171] on div "Select Type" at bounding box center [291, 175] width 122 height 22
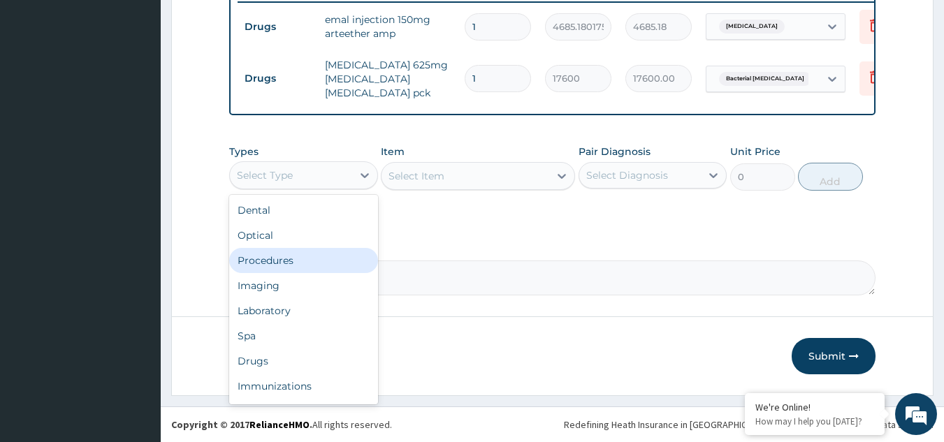
click at [289, 267] on div "Procedures" at bounding box center [303, 260] width 149 height 25
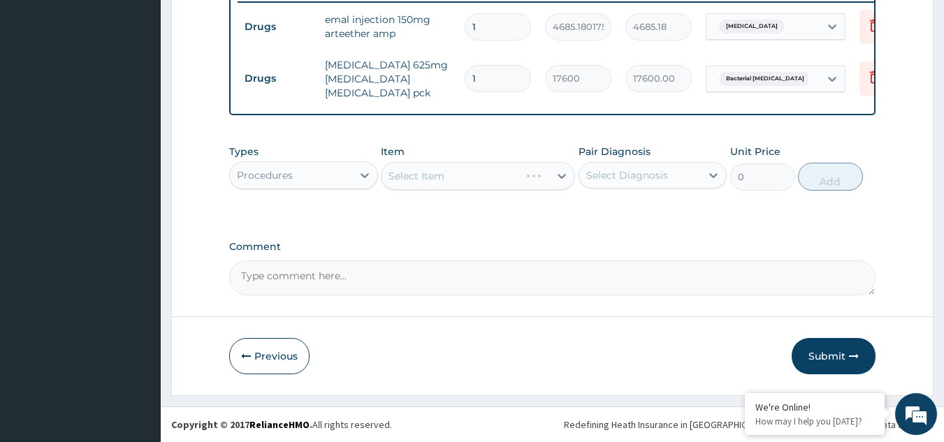
click at [562, 175] on div "Select Item" at bounding box center [478, 176] width 194 height 28
click at [562, 175] on icon at bounding box center [562, 176] width 14 height 14
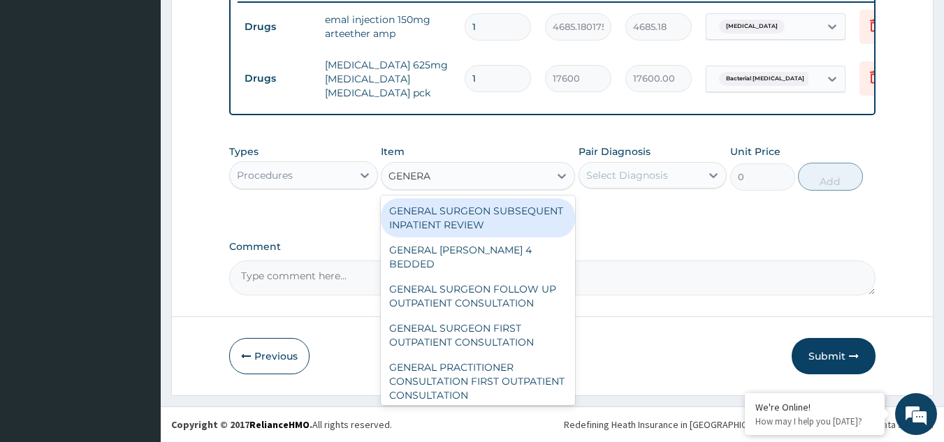
type input "GENERAL"
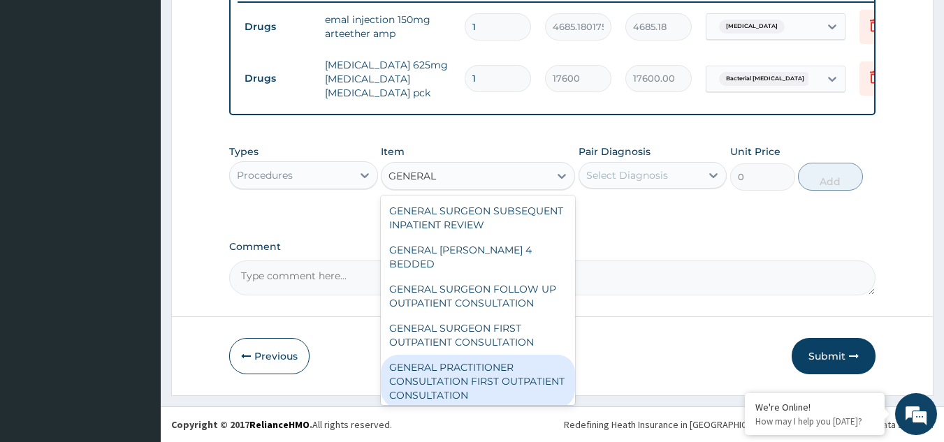
click at [456, 382] on div "GENERAL PRACTITIONER CONSULTATION FIRST OUTPATIENT CONSULTATION" at bounding box center [478, 381] width 194 height 53
type input "3000"
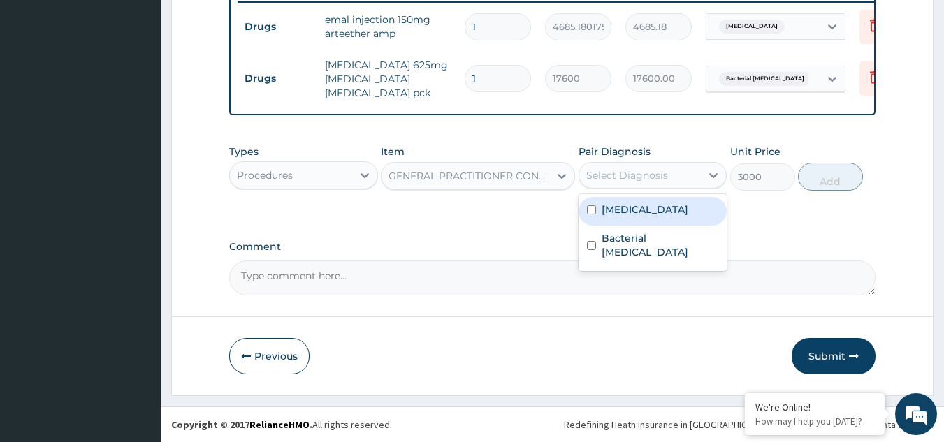
click at [693, 176] on div "Select Diagnosis" at bounding box center [640, 175] width 122 height 22
click at [655, 210] on div "Malaria" at bounding box center [653, 211] width 149 height 29
checkbox input "true"
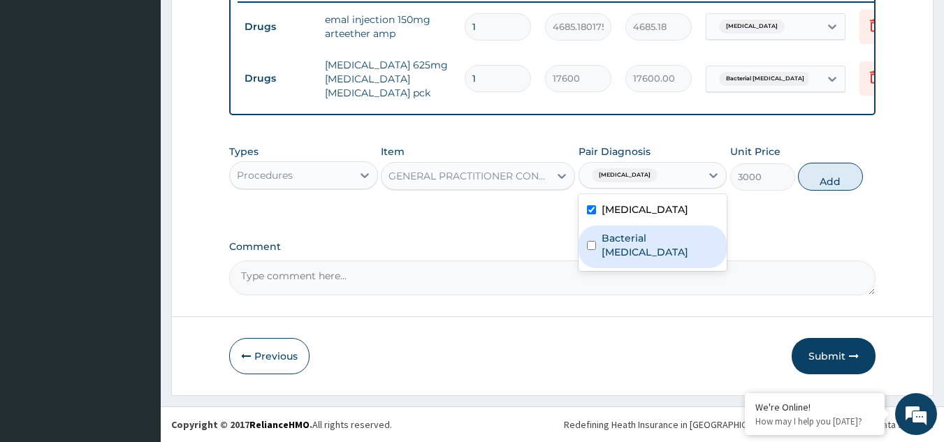
click at [647, 226] on div "Bacterial pyuria" at bounding box center [653, 247] width 149 height 43
checkbox input "true"
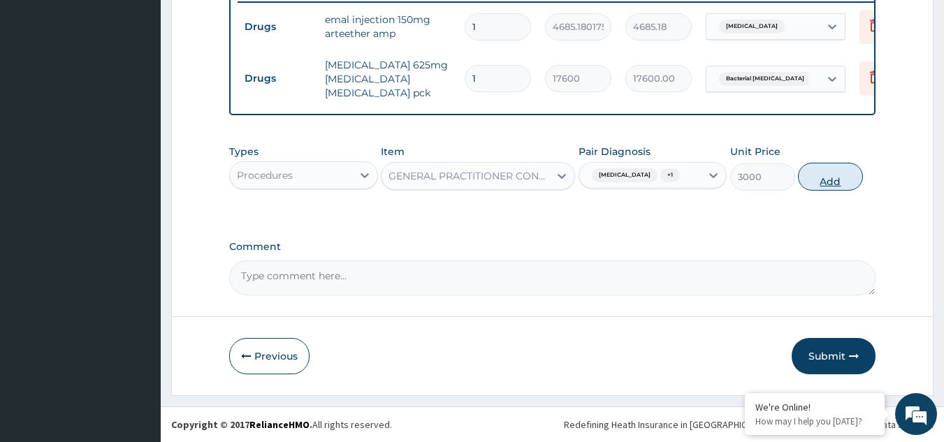
click at [825, 174] on button "Add" at bounding box center [830, 177] width 65 height 28
type input "0"
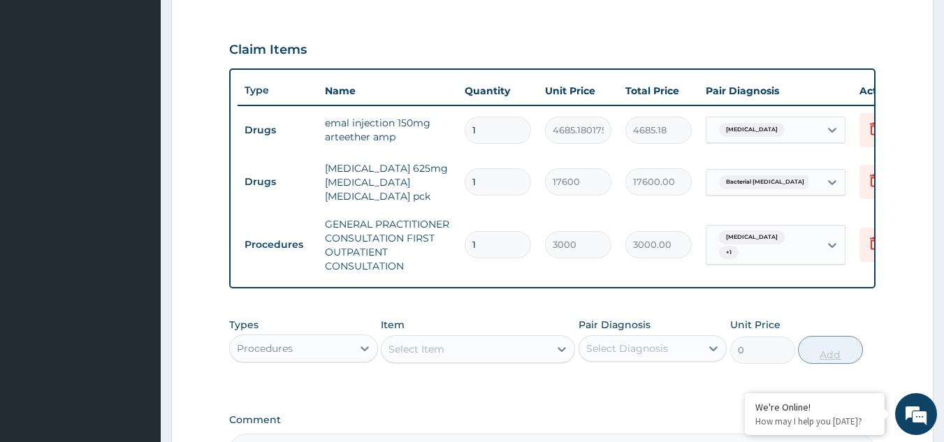
scroll to position [635, 0]
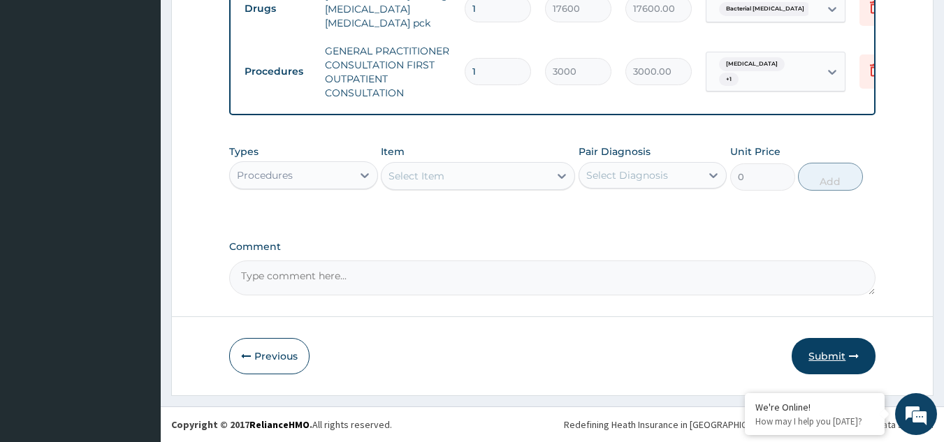
click at [831, 359] on button "Submit" at bounding box center [834, 356] width 84 height 36
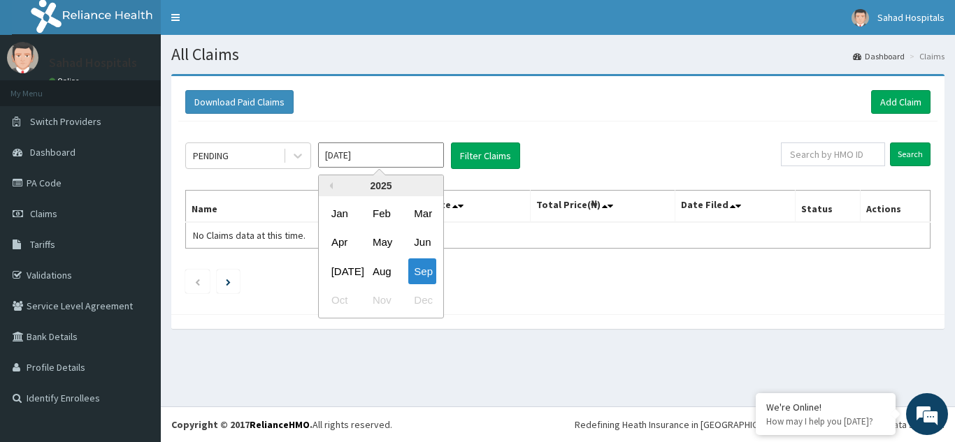
click at [398, 147] on input "[DATE]" at bounding box center [381, 155] width 126 height 25
click at [381, 266] on div "Aug" at bounding box center [381, 272] width 28 height 26
type input "[DATE]"
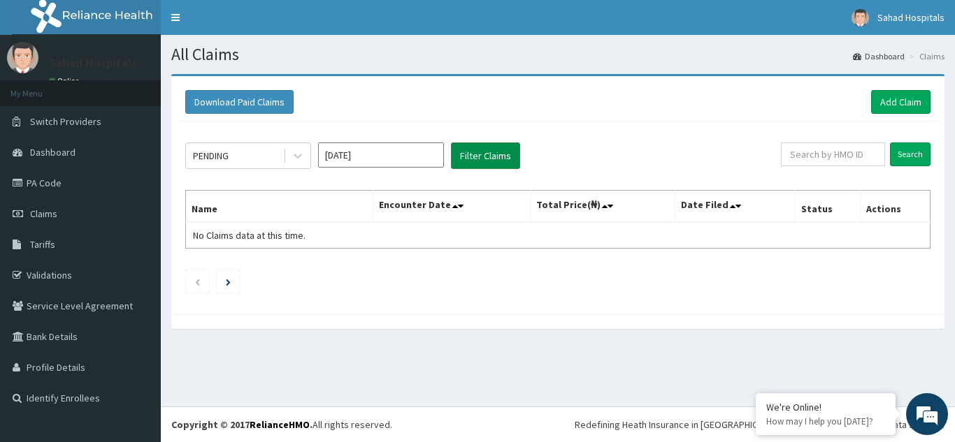
click at [494, 150] on button "Filter Claims" at bounding box center [485, 156] width 69 height 27
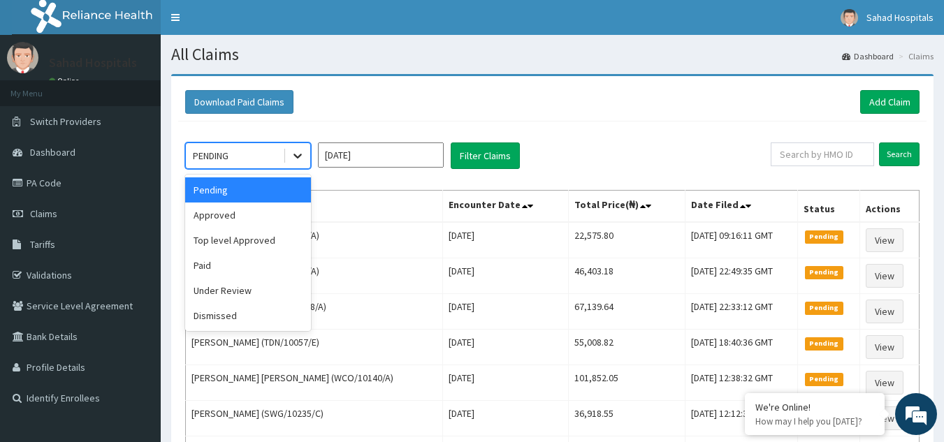
click at [302, 149] on icon at bounding box center [298, 156] width 14 height 14
click at [266, 217] on div "Approved" at bounding box center [248, 215] width 126 height 25
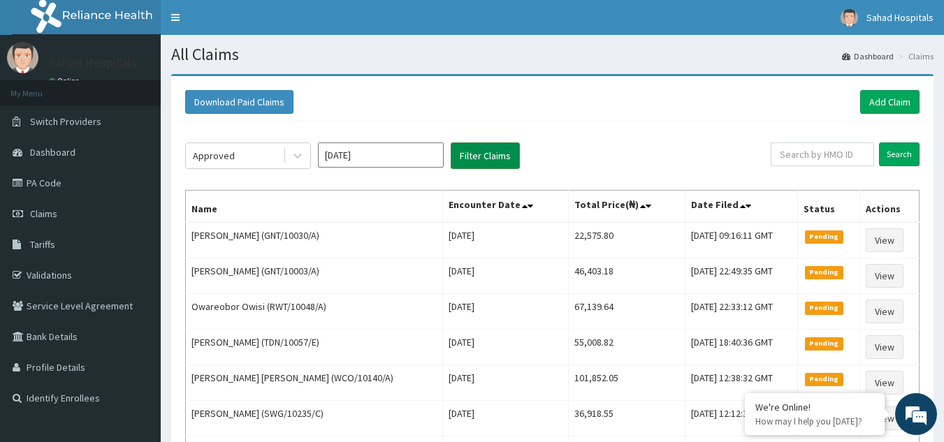
click at [492, 153] on button "Filter Claims" at bounding box center [485, 156] width 69 height 27
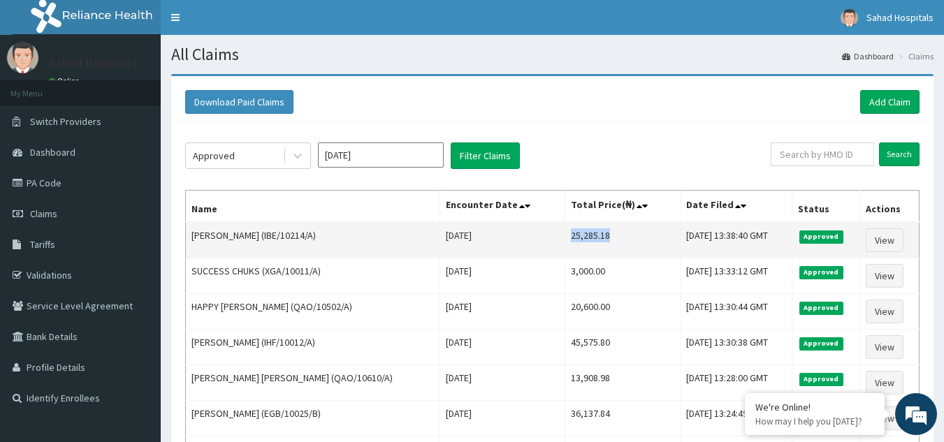
drag, startPoint x: 538, startPoint y: 230, endPoint x: 595, endPoint y: 236, distance: 57.6
click at [595, 236] on td "25,285.18" at bounding box center [623, 240] width 116 height 36
copy td "25,285.18"
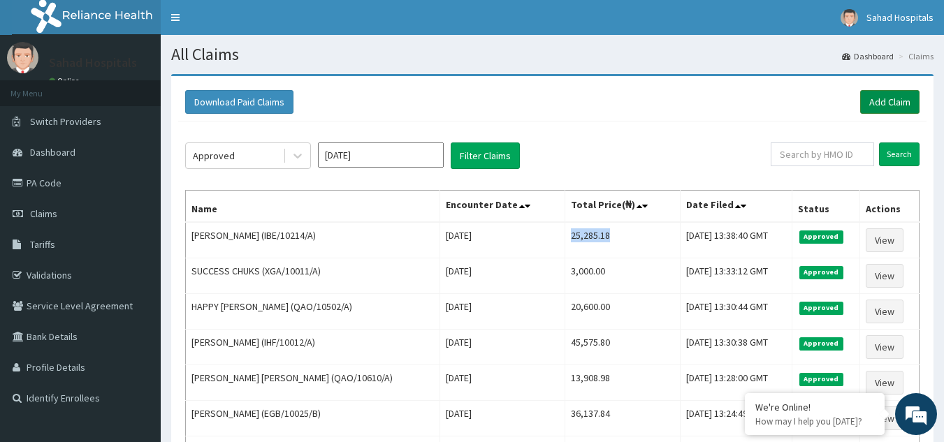
click at [892, 106] on link "Add Claim" at bounding box center [889, 102] width 59 height 24
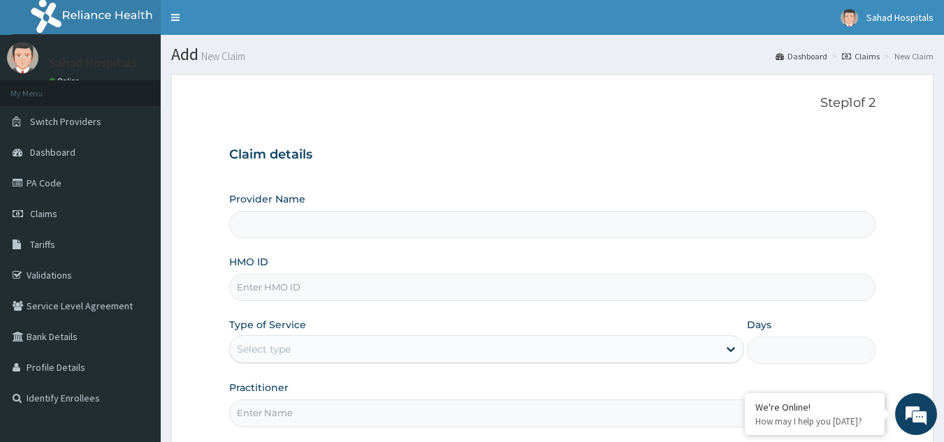
type input "Sahad Hospitals"
click at [762, 280] on input "HMO ID" at bounding box center [552, 287] width 647 height 27
paste input "FTG/10024/A"
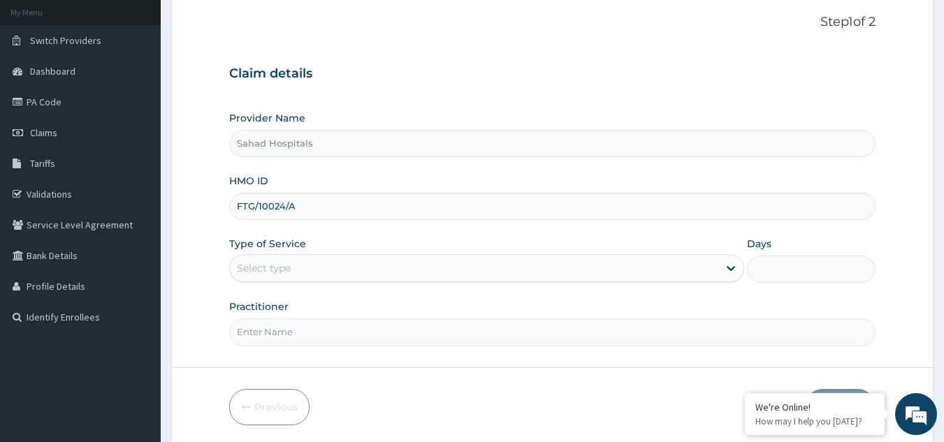
scroll to position [82, 0]
type input "FTG/10024/A"
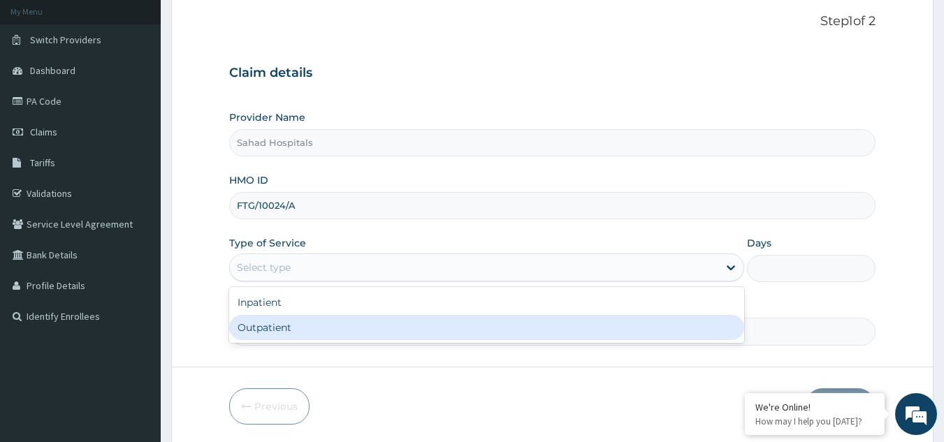
drag, startPoint x: 598, startPoint y: 270, endPoint x: 491, endPoint y: 327, distance: 121.0
click at [491, 282] on div "option Outpatient focused, 2 of 2. 2 results available. Use Up and Down to choo…" at bounding box center [486, 268] width 515 height 28
click at [491, 327] on div "Outpatient" at bounding box center [486, 327] width 515 height 25
type input "1"
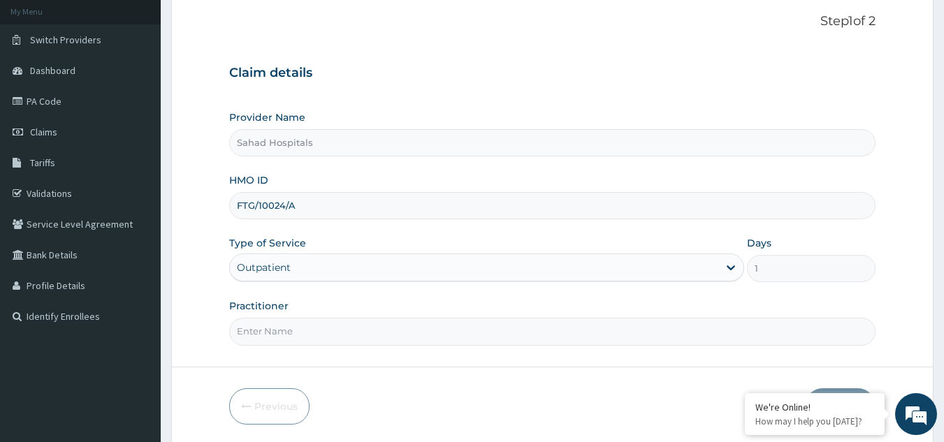
click at [491, 327] on input "Practitioner" at bounding box center [552, 331] width 647 height 27
type input "GP"
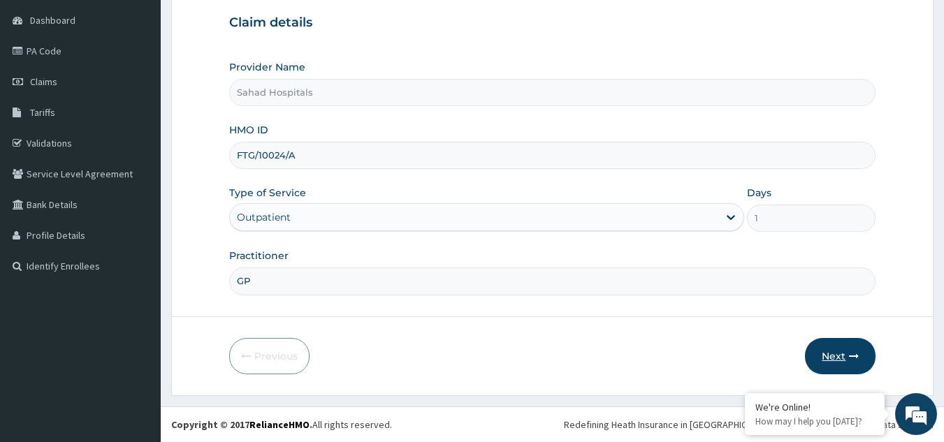
scroll to position [0, 0]
click at [855, 359] on icon "button" at bounding box center [854, 357] width 10 height 10
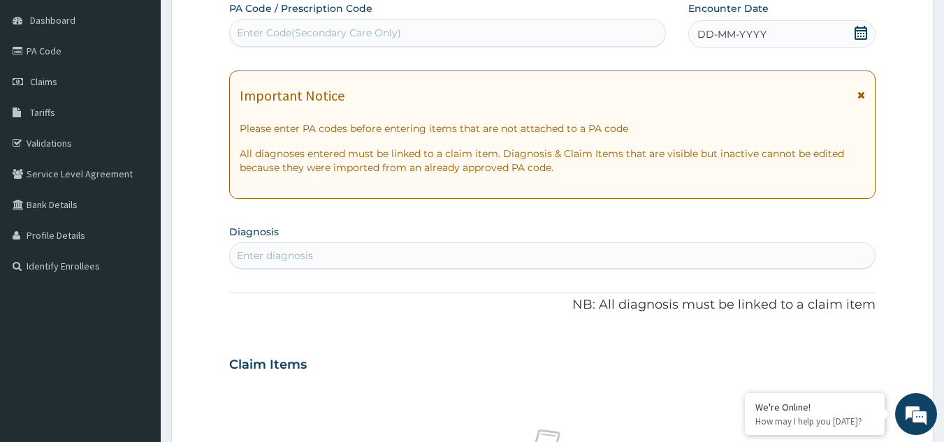
click at [643, 30] on div "Enter Code(Secondary Care Only)" at bounding box center [448, 33] width 436 height 22
paste input "PA/198DA5"
type input "PA/198DA5"
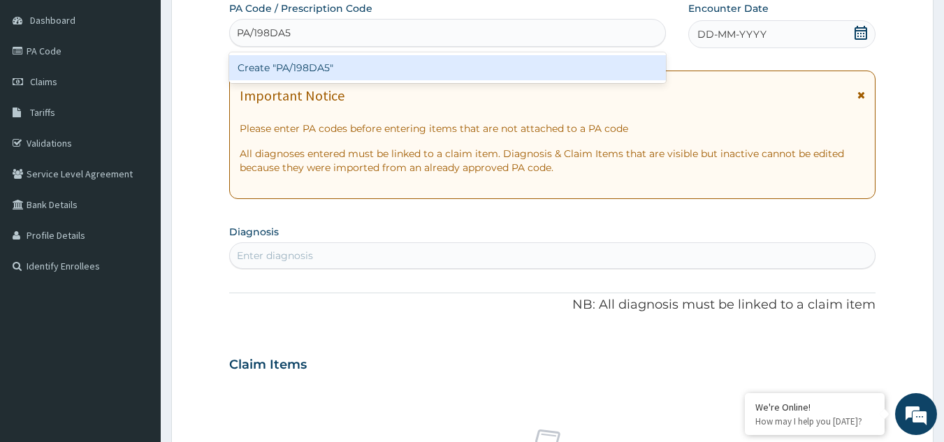
click at [335, 72] on div "Create "PA/198DA5"" at bounding box center [448, 67] width 438 height 25
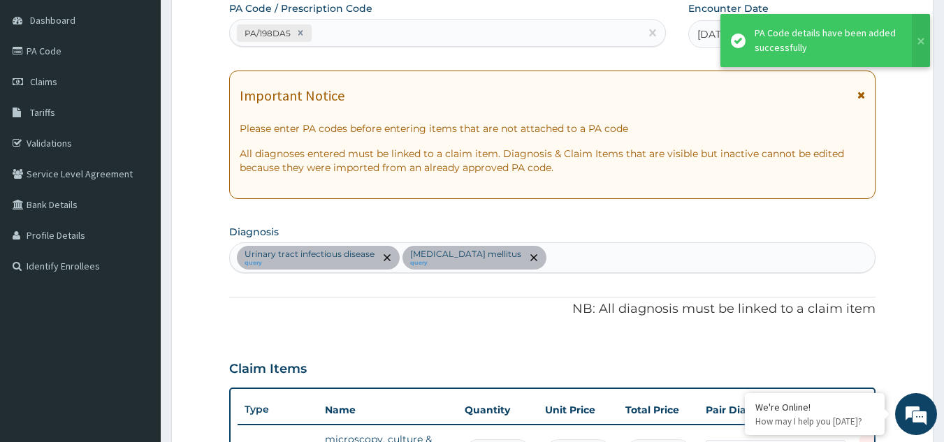
scroll to position [409, 0]
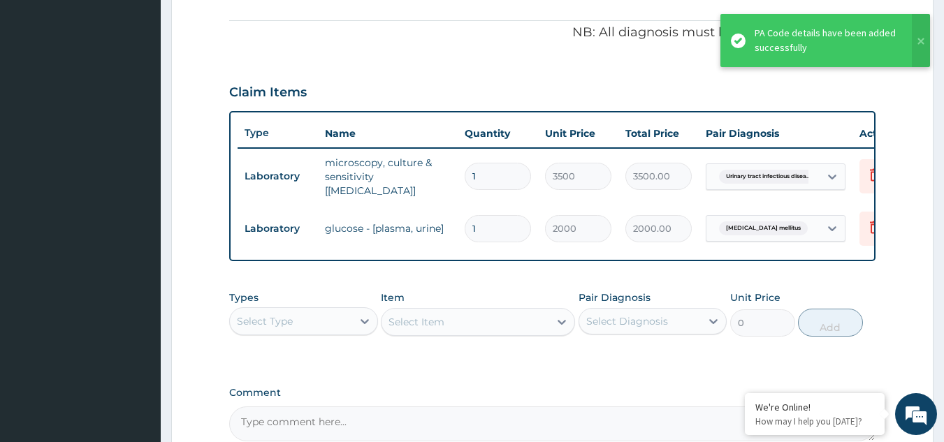
click at [398, 226] on td "glucose - [plasma, urine]" at bounding box center [388, 229] width 140 height 28
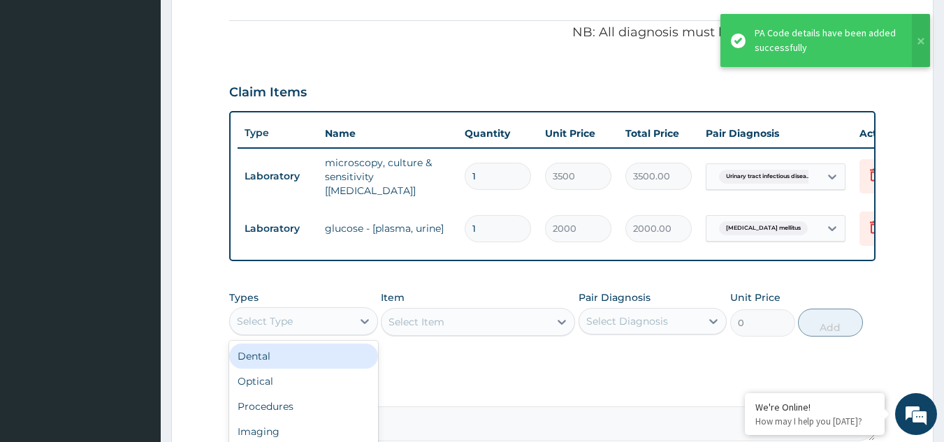
click at [347, 321] on div "Select Type" at bounding box center [291, 321] width 122 height 22
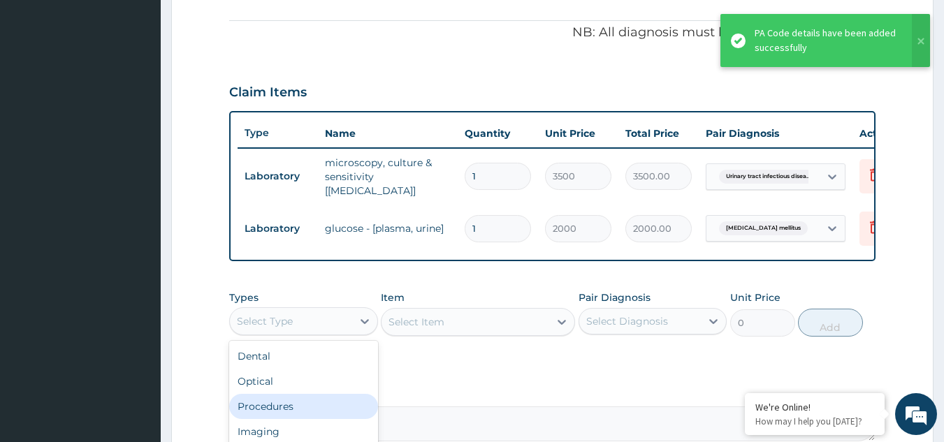
click at [286, 410] on div "Procedures" at bounding box center [303, 406] width 149 height 25
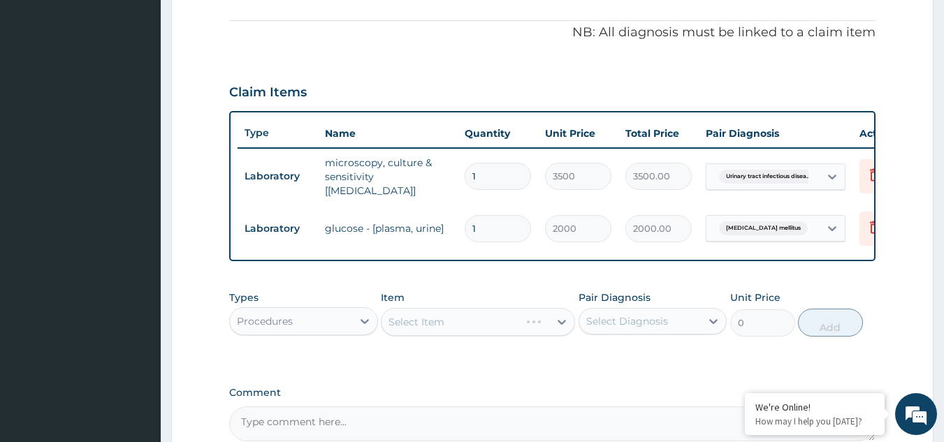
scroll to position [558, 0]
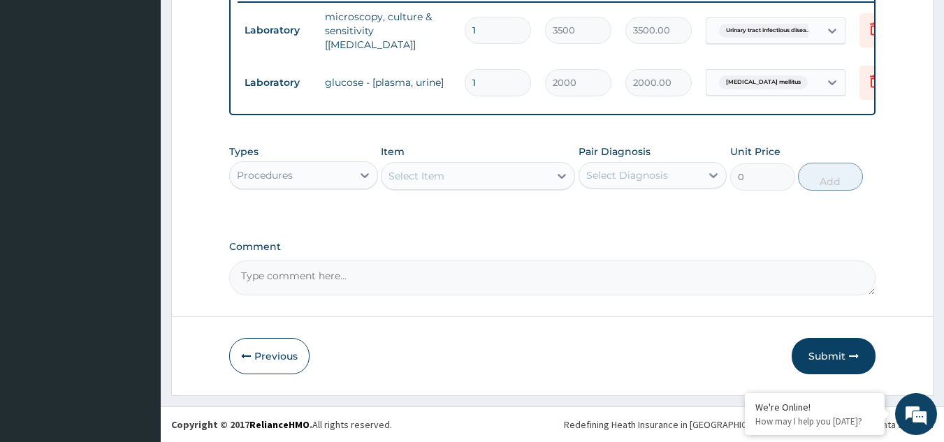
click at [562, 176] on icon at bounding box center [562, 176] width 14 height 14
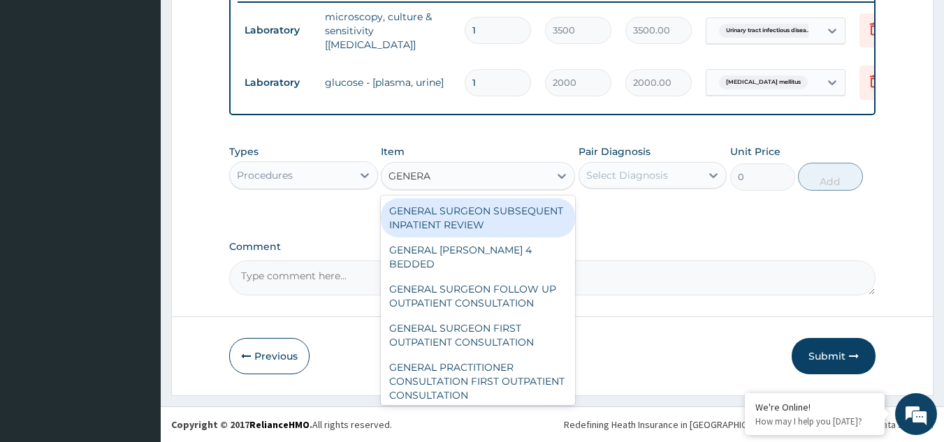
type input "GENERAL"
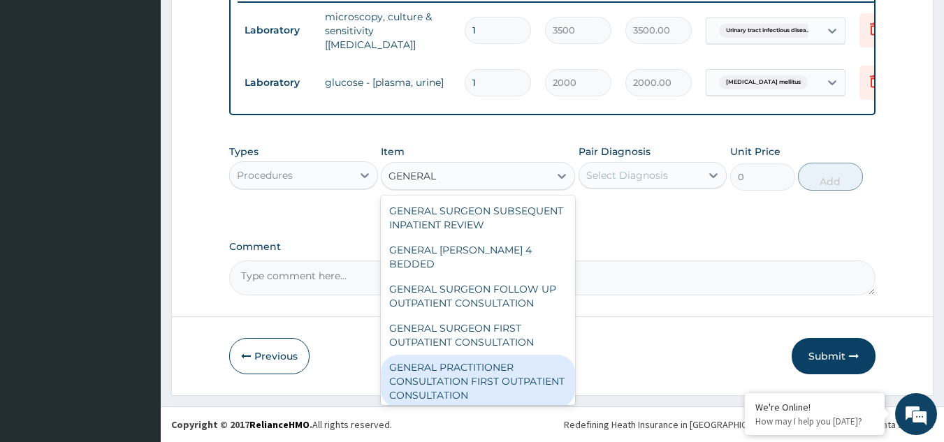
click at [482, 377] on div "GENERAL PRACTITIONER CONSULTATION FIRST OUTPATIENT CONSULTATION" at bounding box center [478, 381] width 194 height 53
type input "3000"
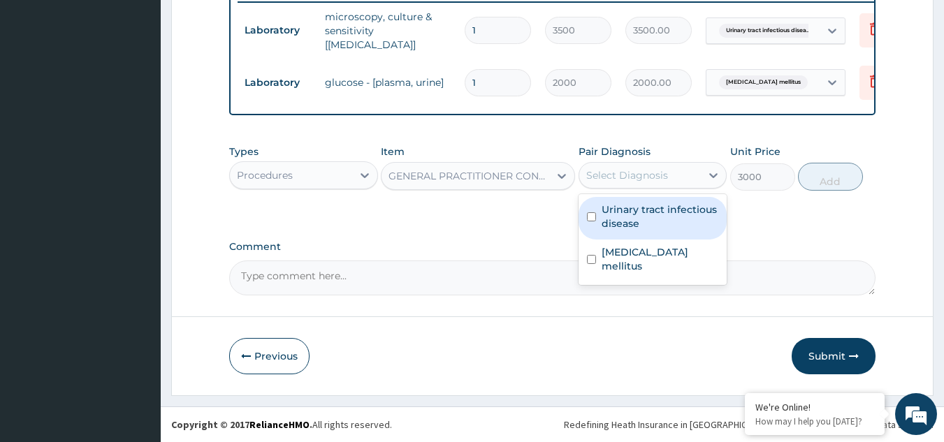
click at [655, 168] on div "Select Diagnosis" at bounding box center [627, 175] width 82 height 14
click at [609, 227] on label "Urinary tract infectious disease" at bounding box center [660, 217] width 117 height 28
checkbox input "true"
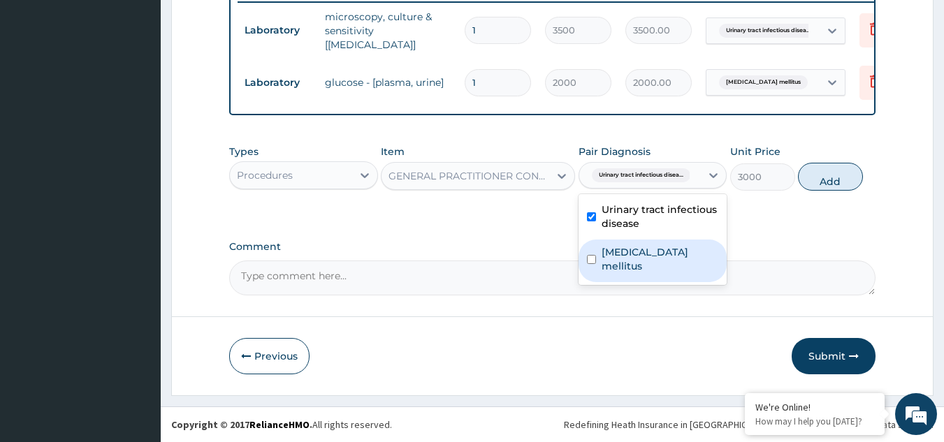
click at [607, 252] on label "Diabetes mellitus" at bounding box center [660, 259] width 117 height 28
checkbox input "true"
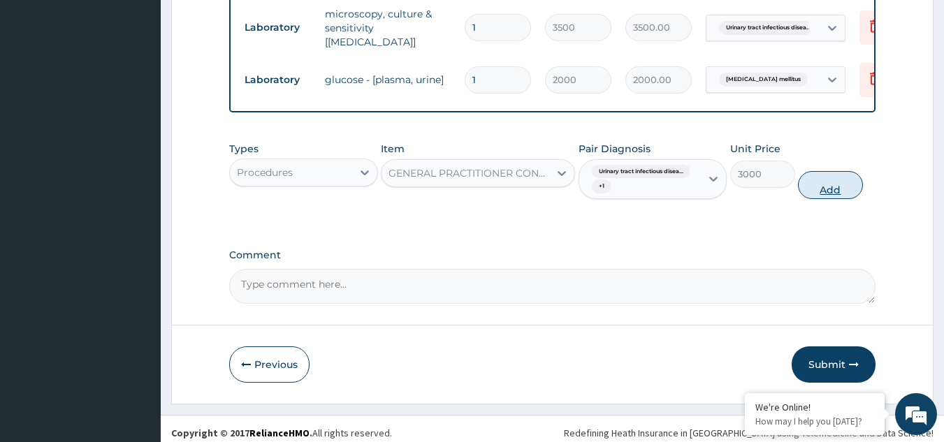
click at [843, 181] on button "Add" at bounding box center [830, 185] width 65 height 28
type input "0"
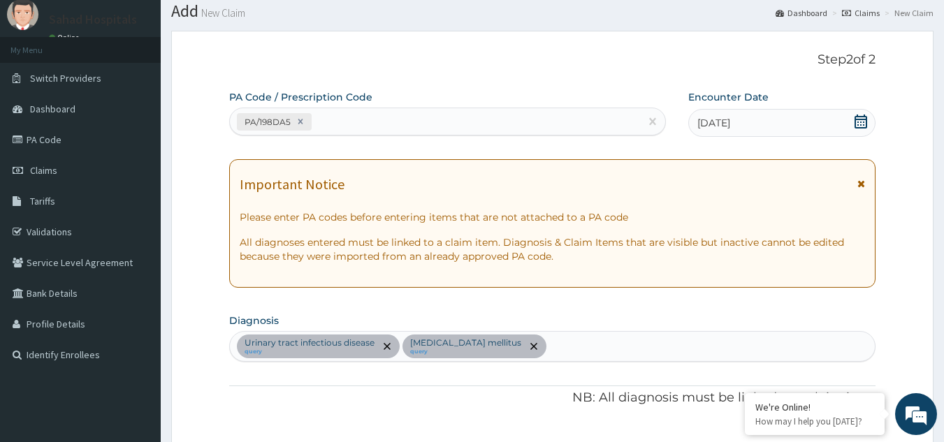
scroll to position [29, 0]
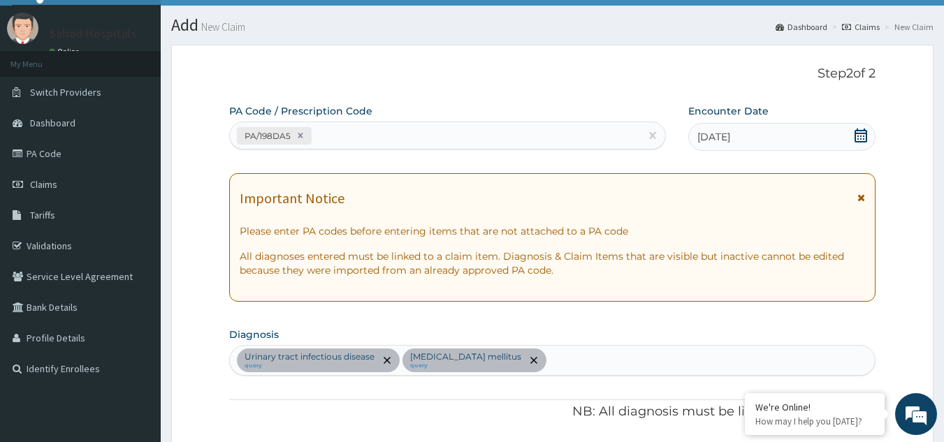
click at [549, 363] on div "Urinary tract infectious disease query Diabetes mellitus query" at bounding box center [553, 360] width 646 height 29
type input "MALARIA"
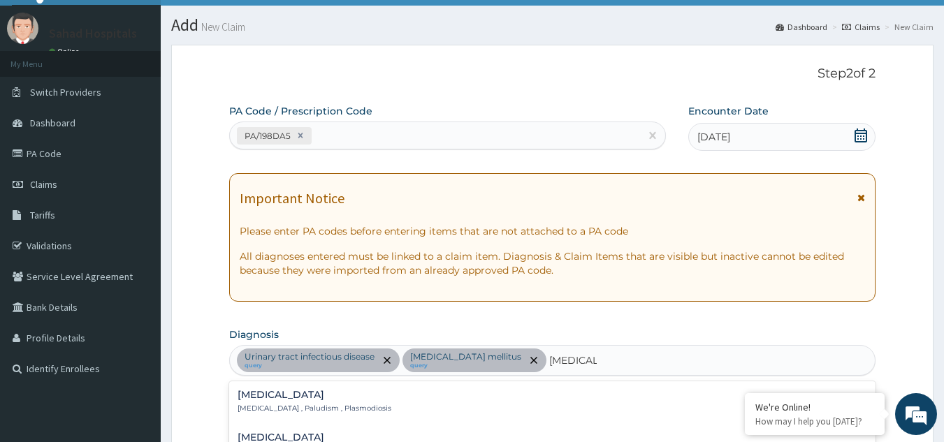
click at [250, 401] on div "Malaria Malaria , Paludism , Plasmodiosis" at bounding box center [315, 402] width 154 height 24
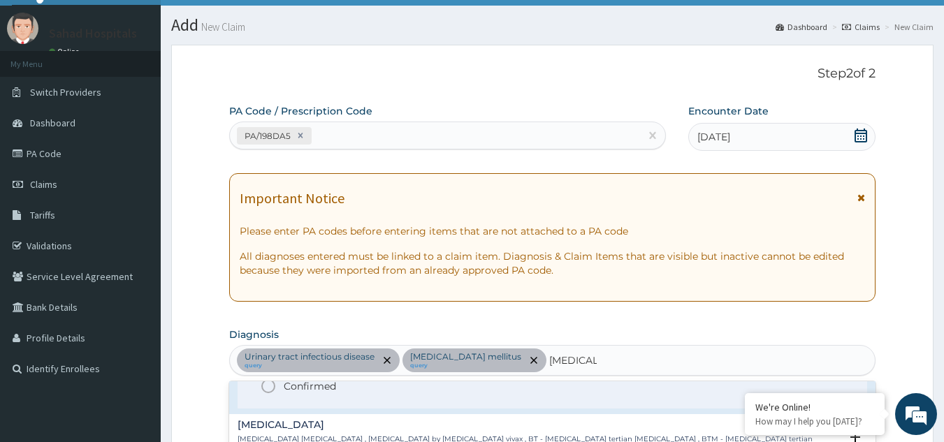
scroll to position [103, 0]
click at [266, 389] on icon "status option filled" at bounding box center [268, 383] width 17 height 17
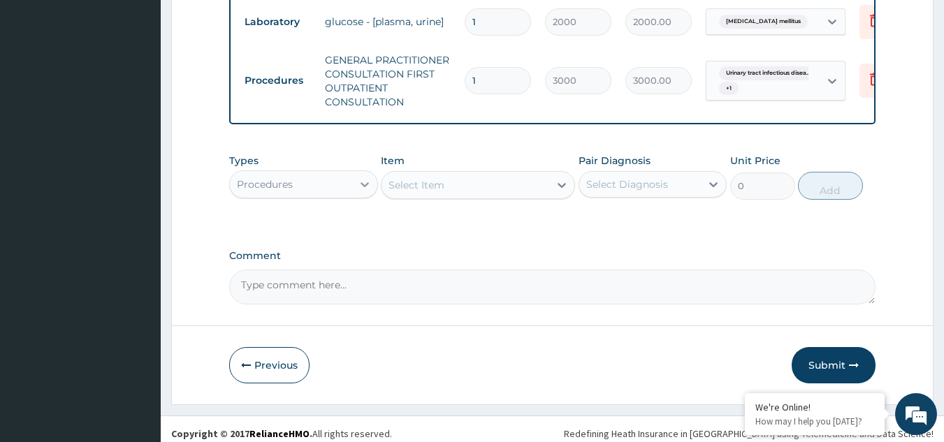
scroll to position [616, 0]
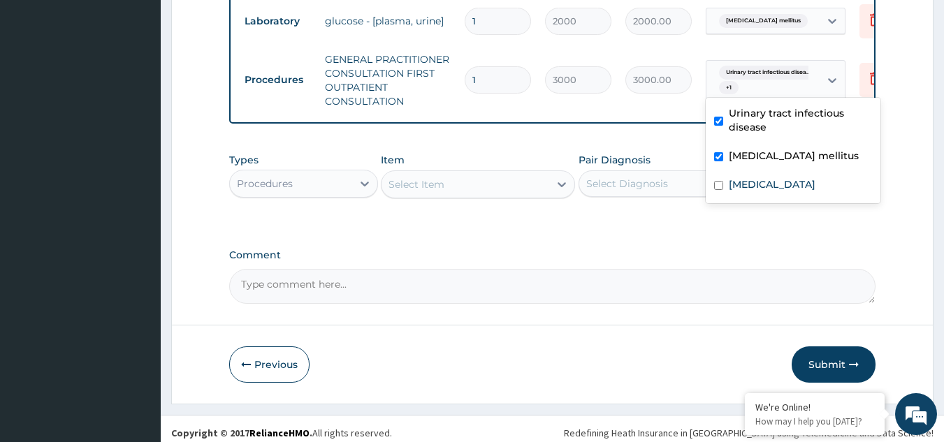
click at [781, 75] on div "Urinary tract infectious disea... + 1" at bounding box center [761, 81] width 95 height 34
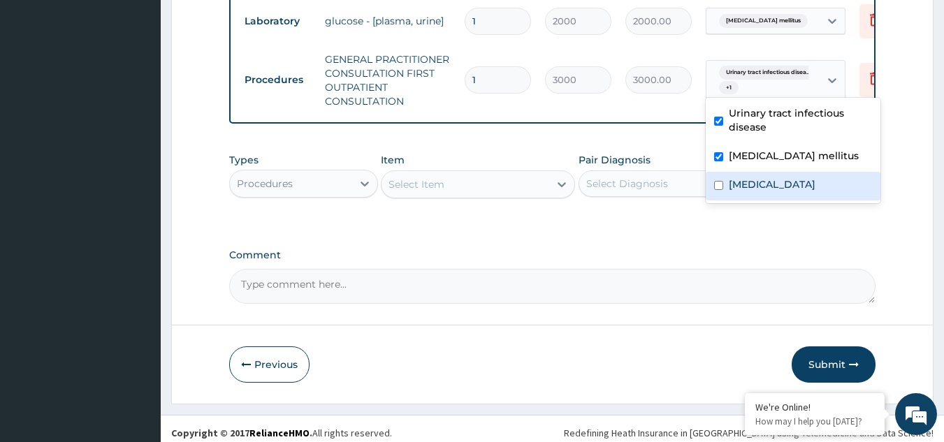
click at [715, 185] on input "checkbox" at bounding box center [718, 185] width 9 height 9
checkbox input "true"
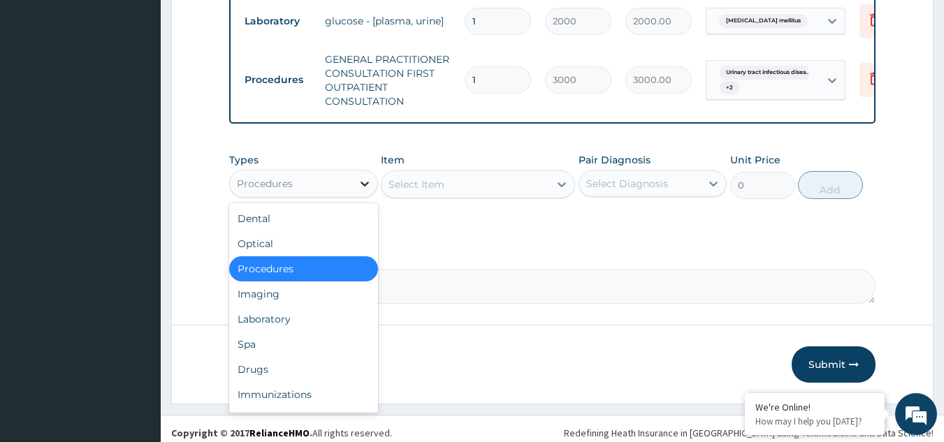
click at [359, 181] on icon at bounding box center [365, 184] width 14 height 14
click at [288, 323] on div "Laboratory" at bounding box center [303, 319] width 149 height 25
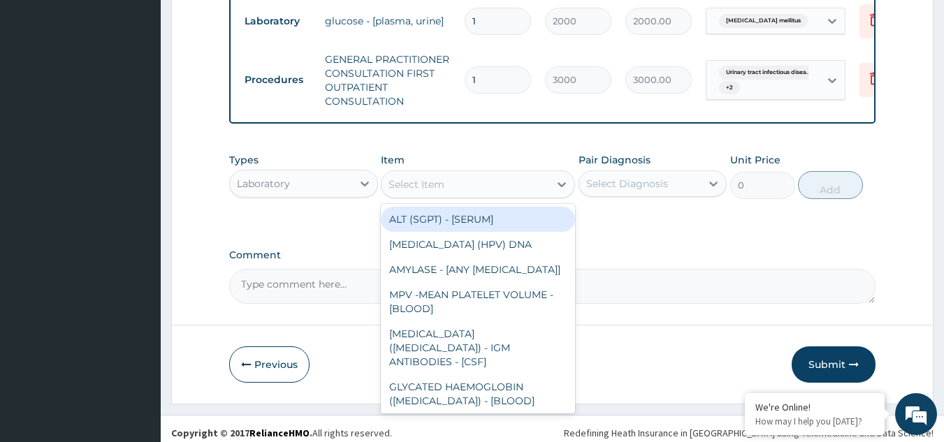
click at [561, 186] on icon at bounding box center [562, 185] width 14 height 14
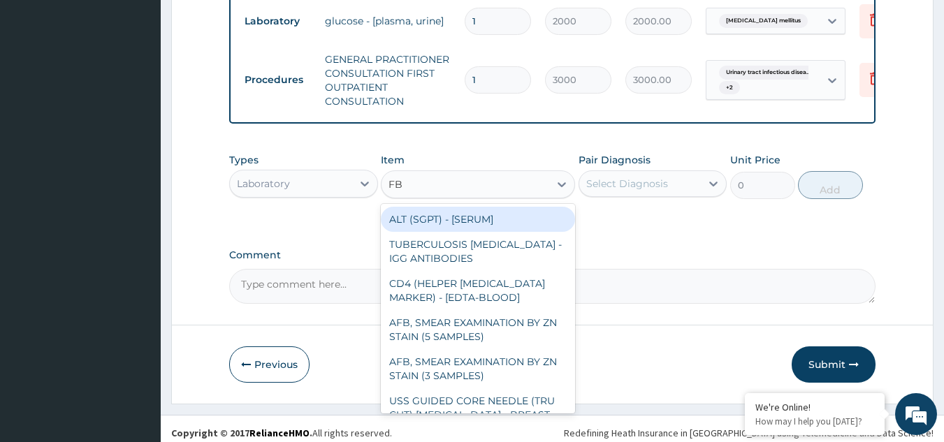
type input "FBC"
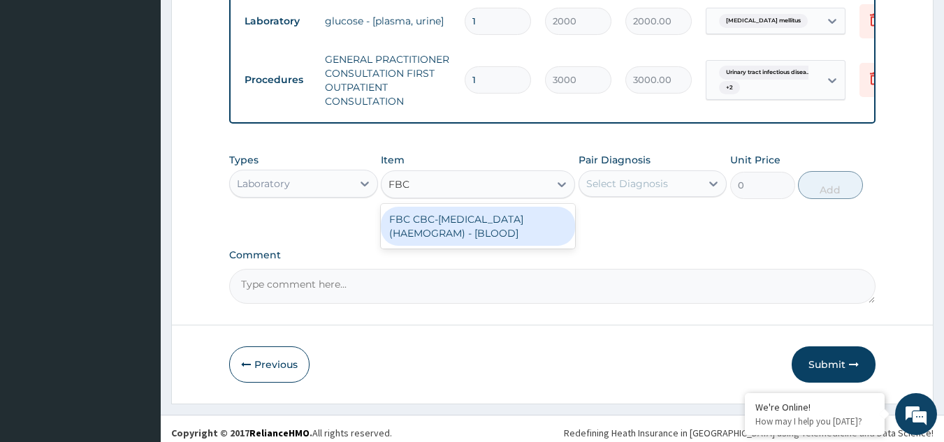
click at [512, 234] on div "FBC CBC-COMPLETE BLOOD COUNT (HAEMOGRAM) - [BLOOD]" at bounding box center [478, 226] width 194 height 39
type input "3000"
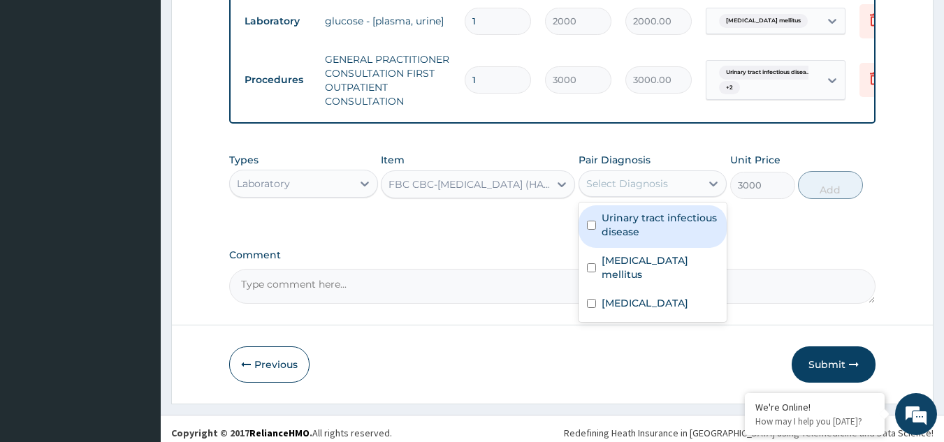
click at [678, 184] on div "Select Diagnosis" at bounding box center [640, 184] width 122 height 22
click at [619, 233] on label "Urinary tract infectious disease" at bounding box center [660, 225] width 117 height 28
checkbox input "true"
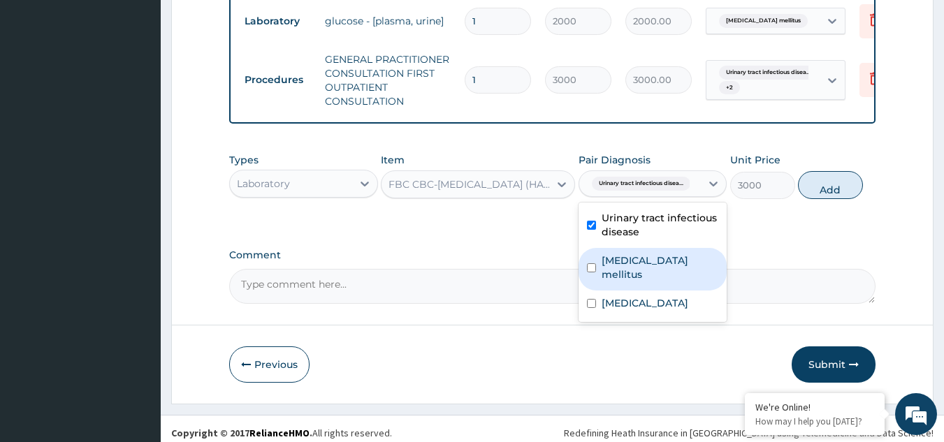
drag, startPoint x: 603, startPoint y: 266, endPoint x: 596, endPoint y: 287, distance: 22.1
click at [596, 287] on div "Urinary tract infectious disease Diabetes mellitus Malaria" at bounding box center [653, 263] width 149 height 120
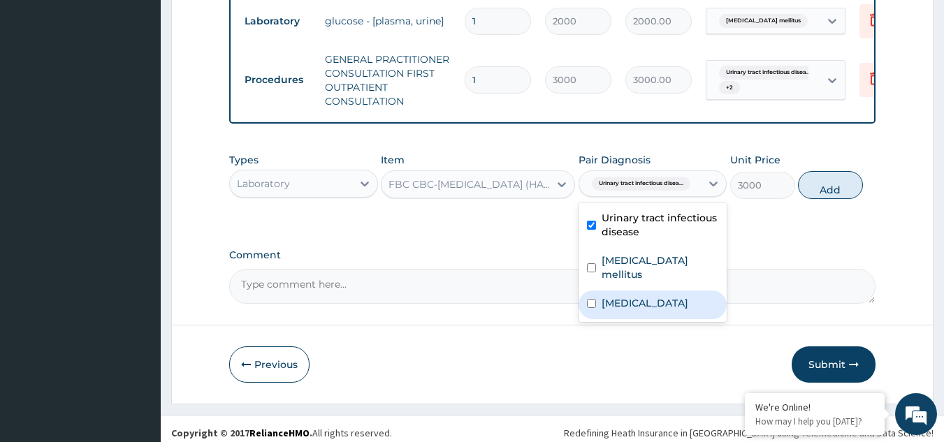
click at [596, 291] on div "Malaria" at bounding box center [653, 305] width 149 height 29
checkbox input "true"
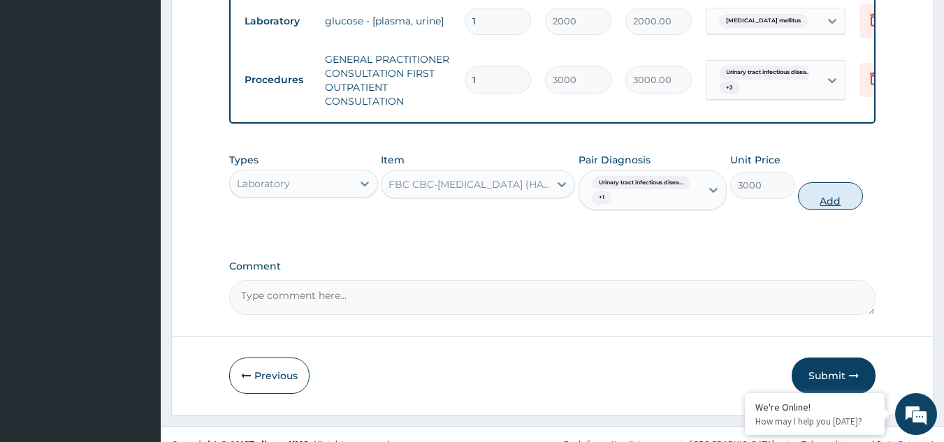
click at [828, 200] on button "Add" at bounding box center [830, 196] width 65 height 28
type input "0"
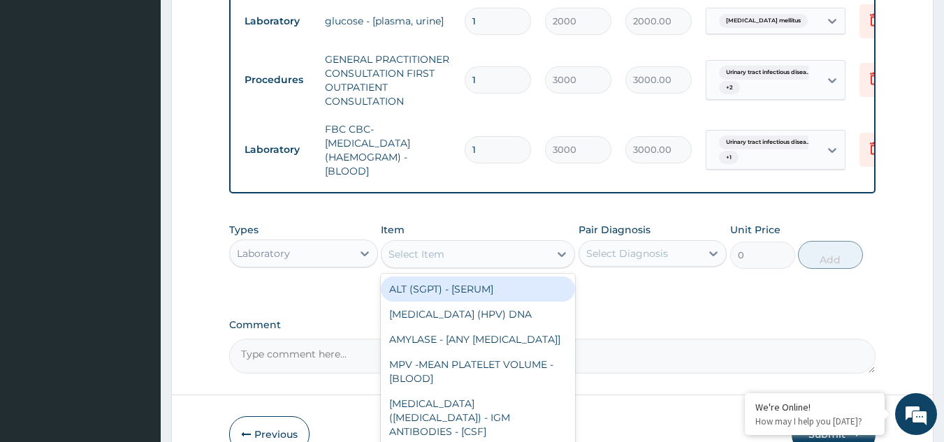
click at [534, 250] on div "Select Item" at bounding box center [466, 254] width 168 height 22
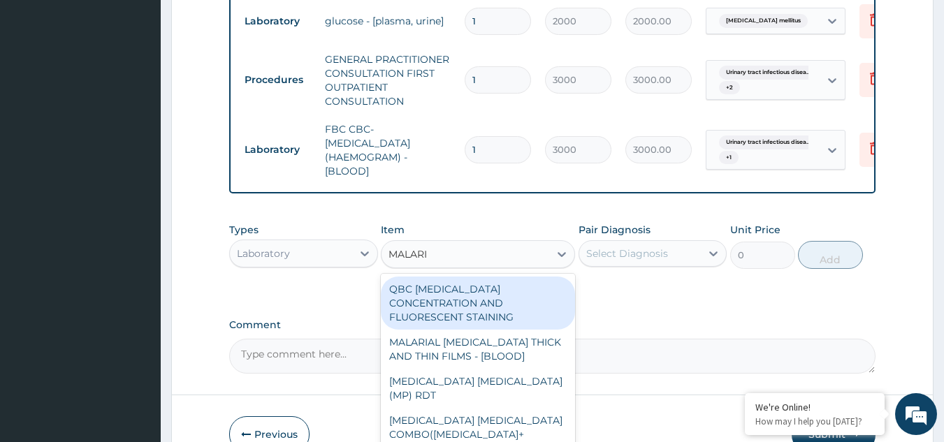
type input "MALARIA"
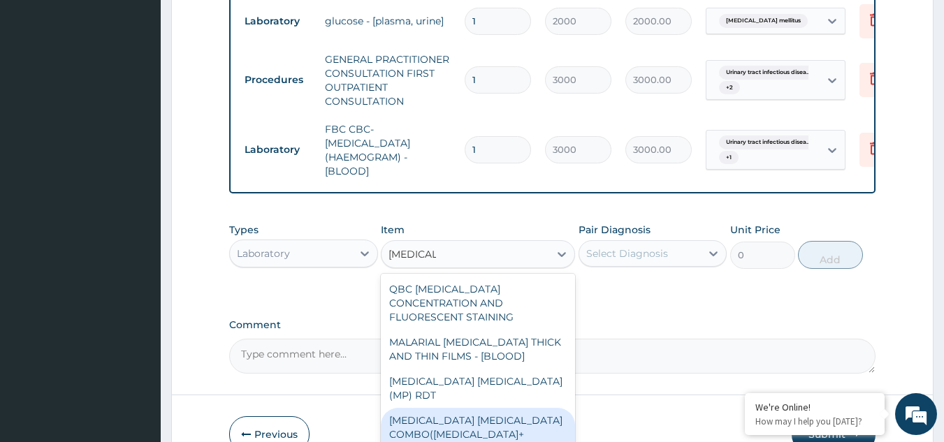
click div "MALARIA PARASITE COMBO(BLOOD FILM+ ANTIBODY, IGG) [BLOOD]"
type input "2000"
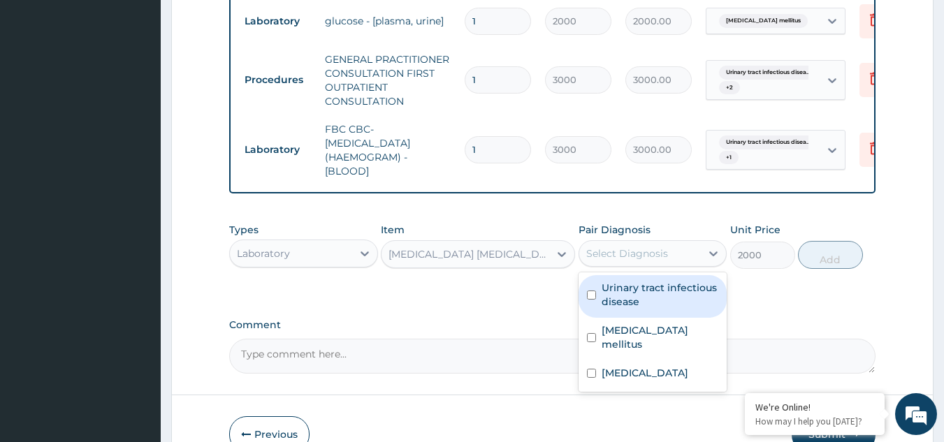
click div "Select Diagnosis"
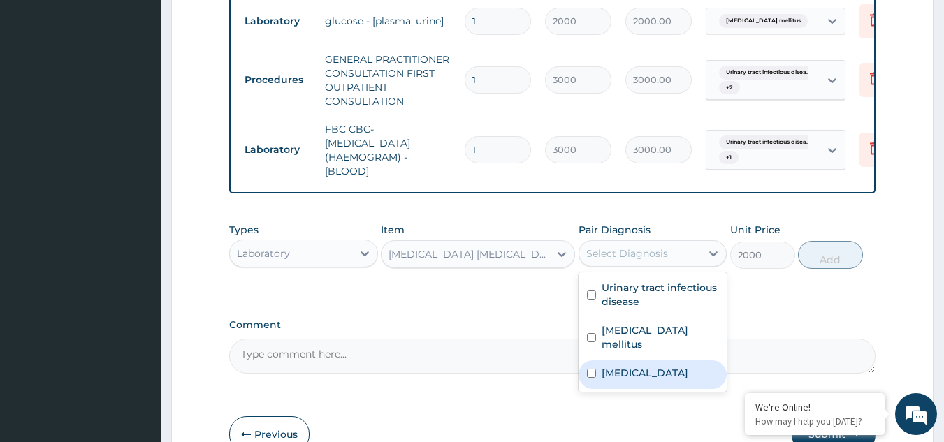
click label "Malaria"
checkbox input "true"
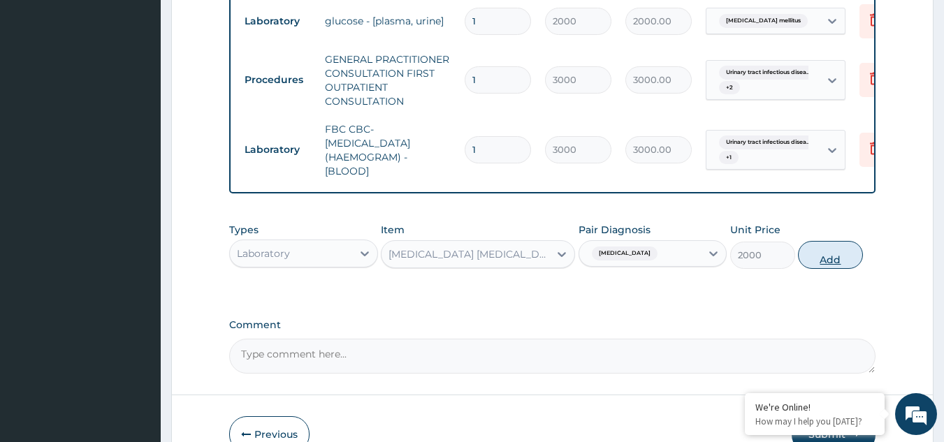
click button "Add"
type input "0"
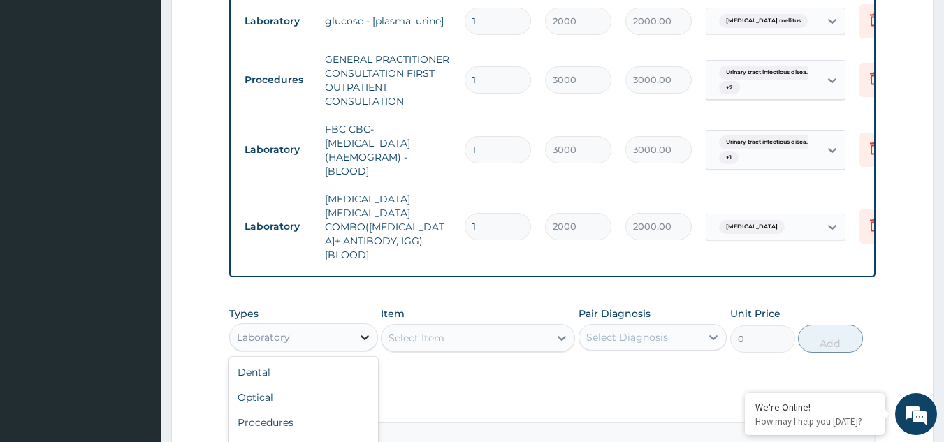
click icon
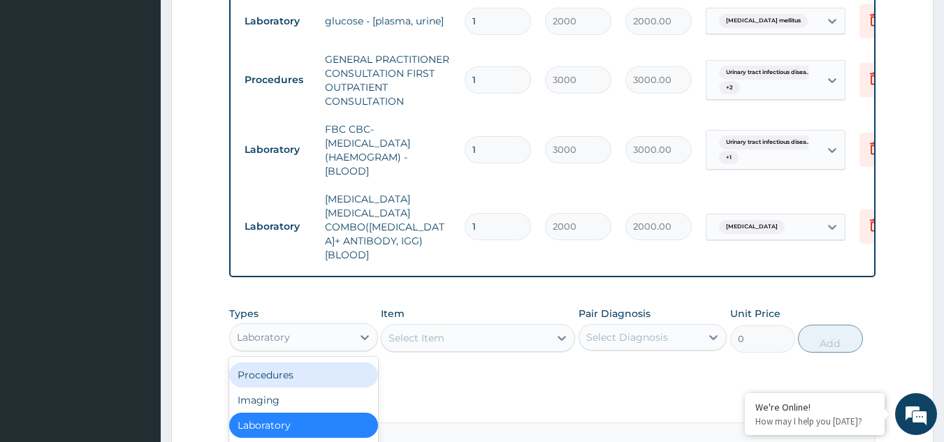
scroll to position [753, 0]
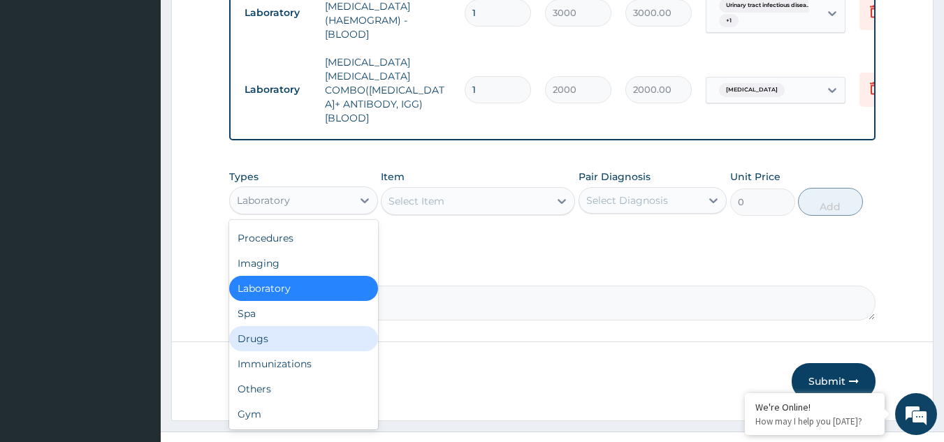
click div "Drugs"
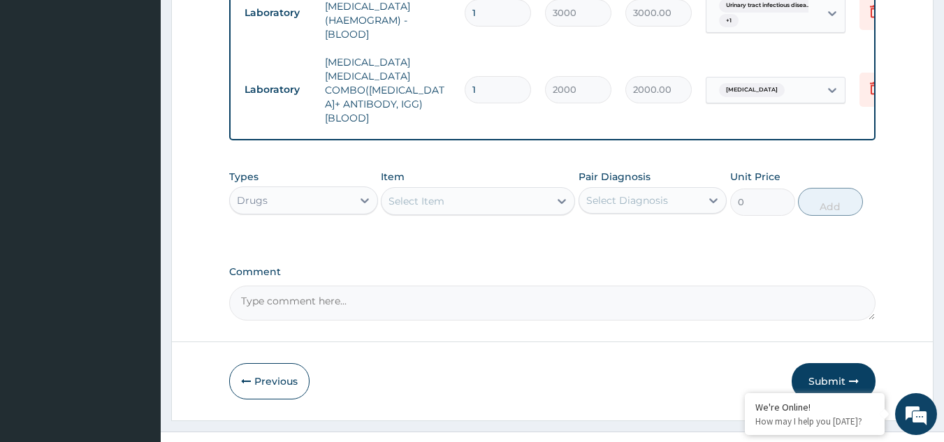
click icon
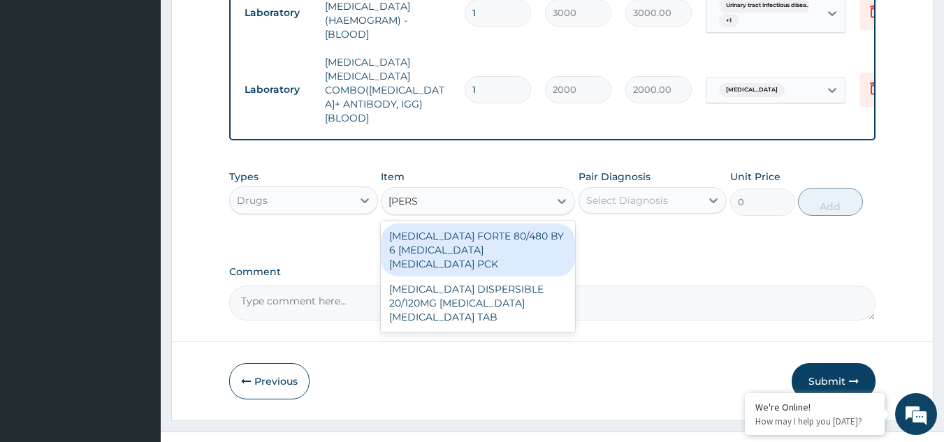
type input "COART"
click div "COARTEM FORTE 80/480 BY 6 ARTEMETHER LUMEFANTRINE PCK"
type input "5313"
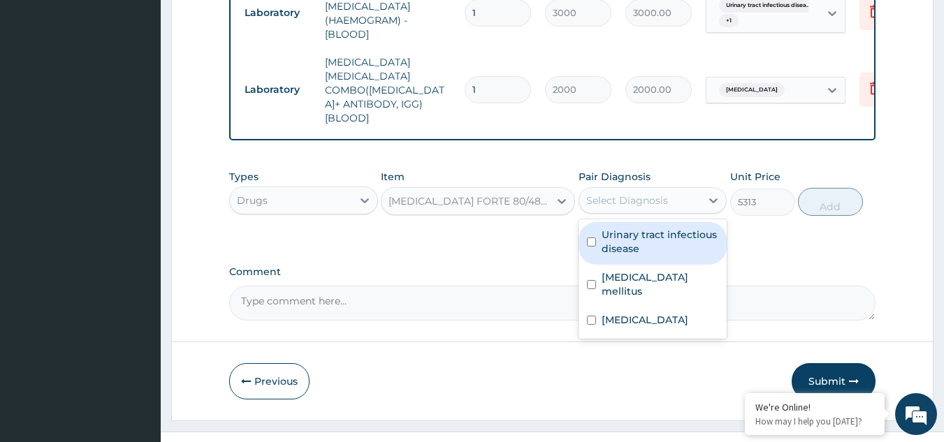
click div "Select Diagnosis"
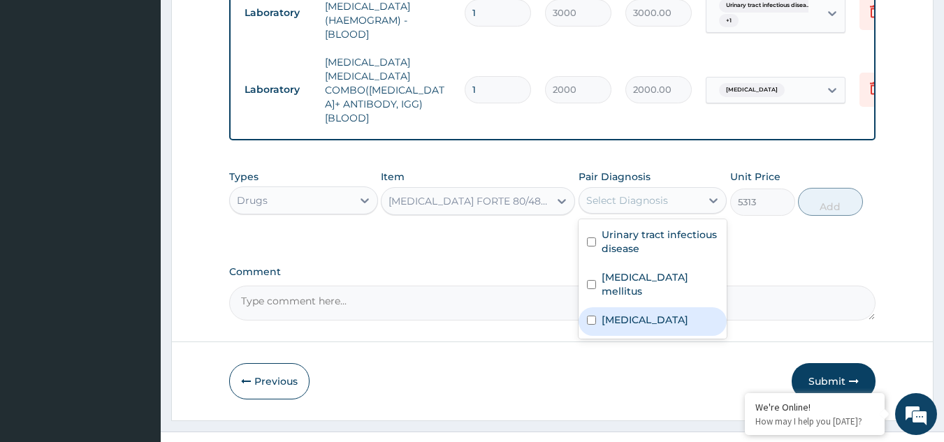
click label "Malaria"
checkbox input "true"
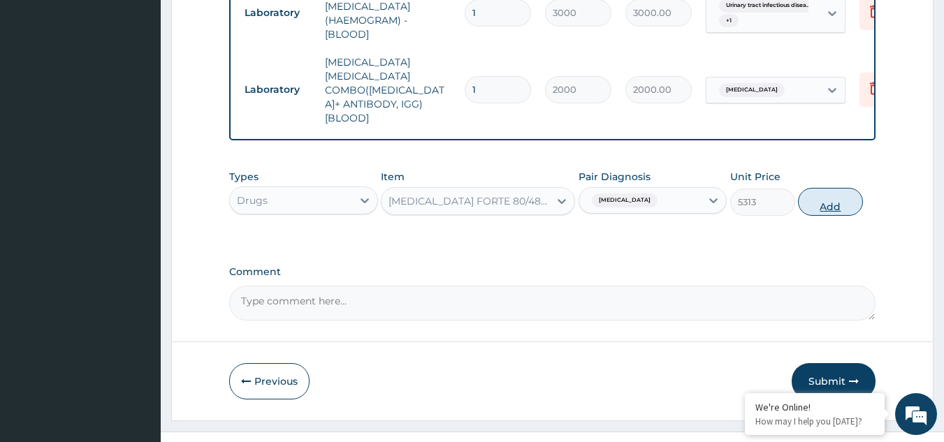
click button "Add"
type input "0"
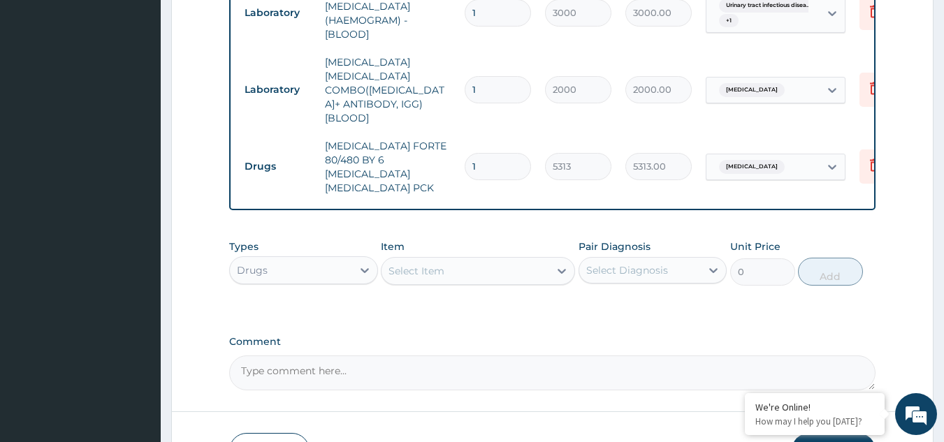
click div "Select Item"
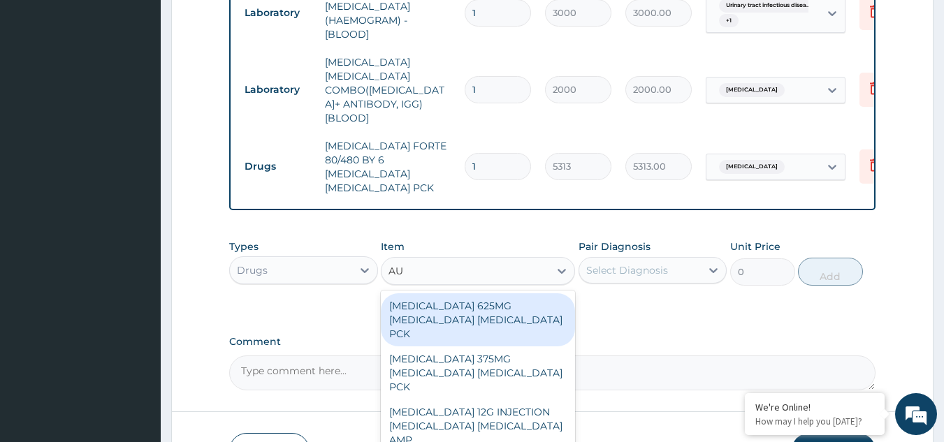
type input "AUG"
click div "AUGMENTIN 625MG AMOXICILLIN CLAVULANIC ACID PCK"
type input "17600"
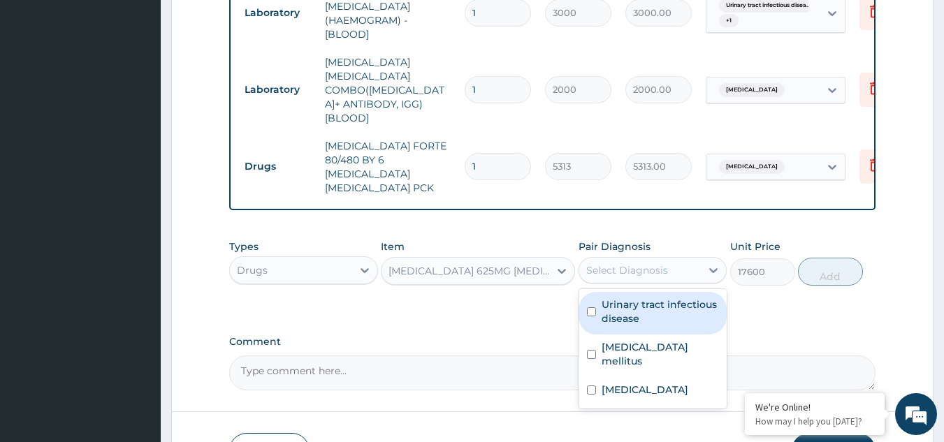
click div "Select Diagnosis"
click label "Urinary tract infectious disease"
checkbox input "true"
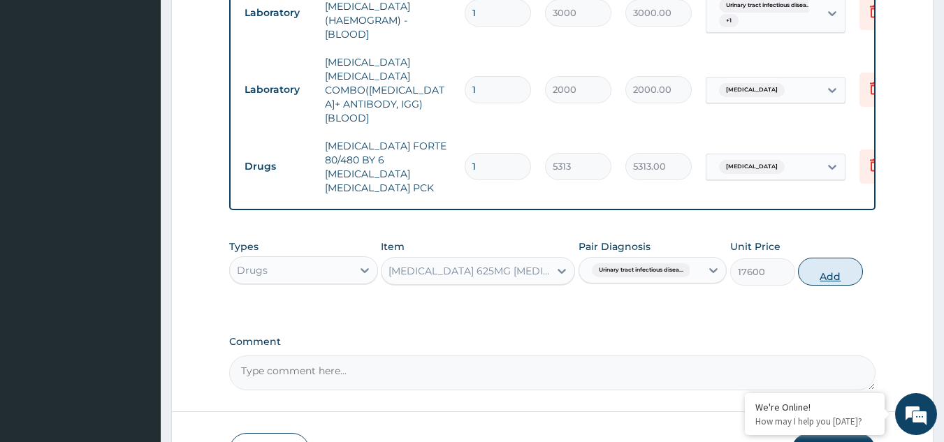
click button "Add"
type input "0"
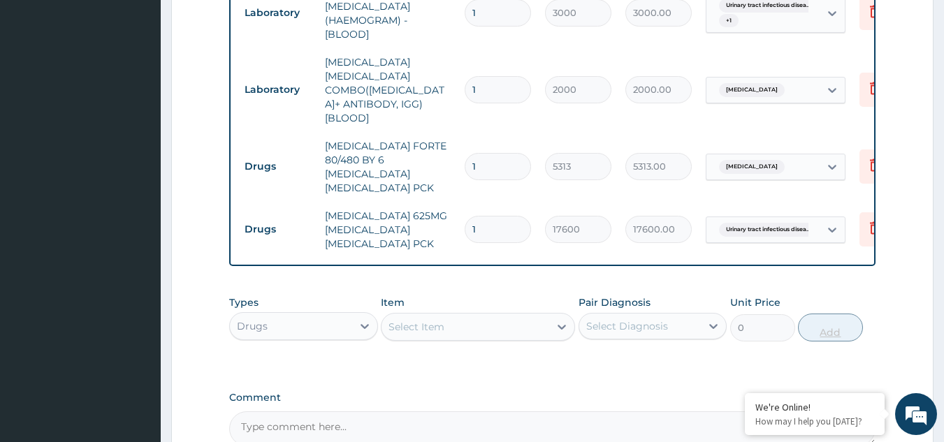
scroll to position [865, 0]
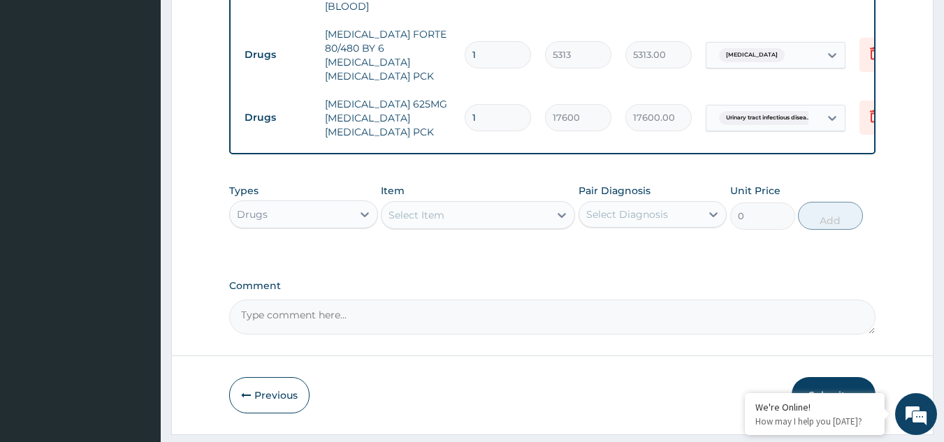
click div "Select Item"
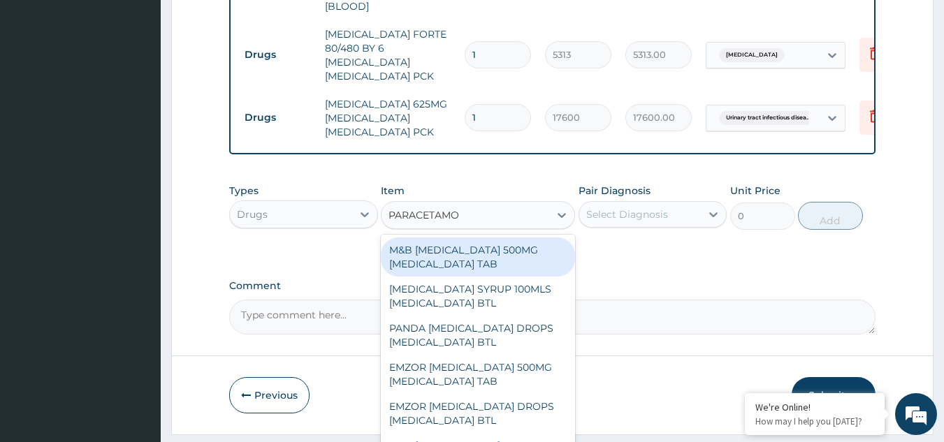
type input "PARACETAMOL"
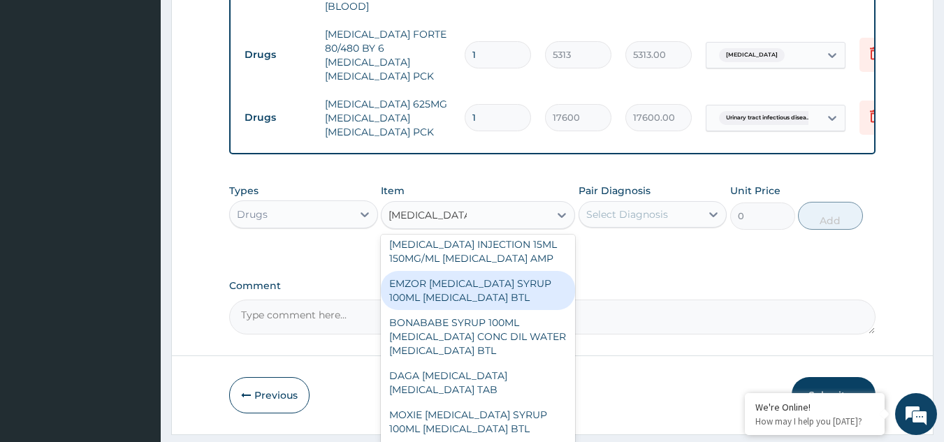
scroll to position [517, 0]
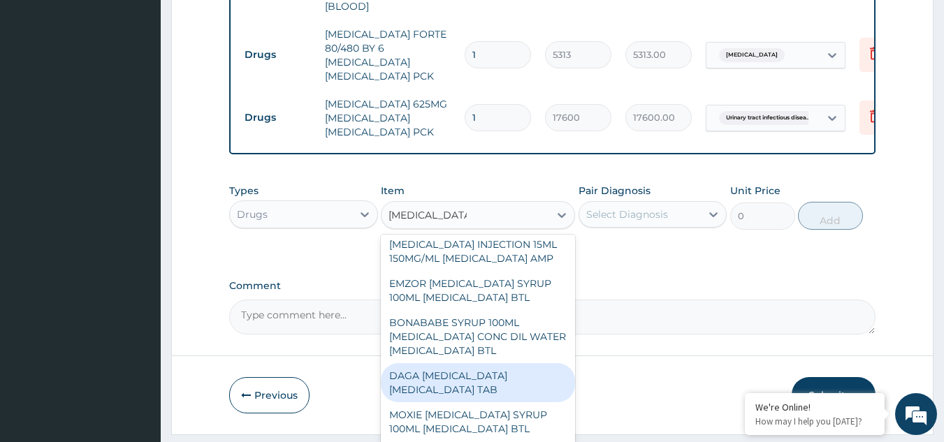
click div "DAGA PARACETAMOL ACETAMINOPHEN TAB"
type input "37.95000076293945"
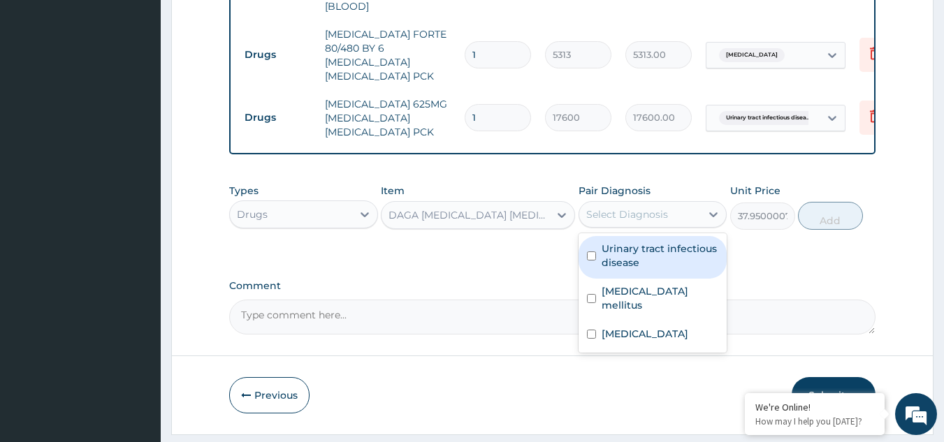
click div "Select Diagnosis"
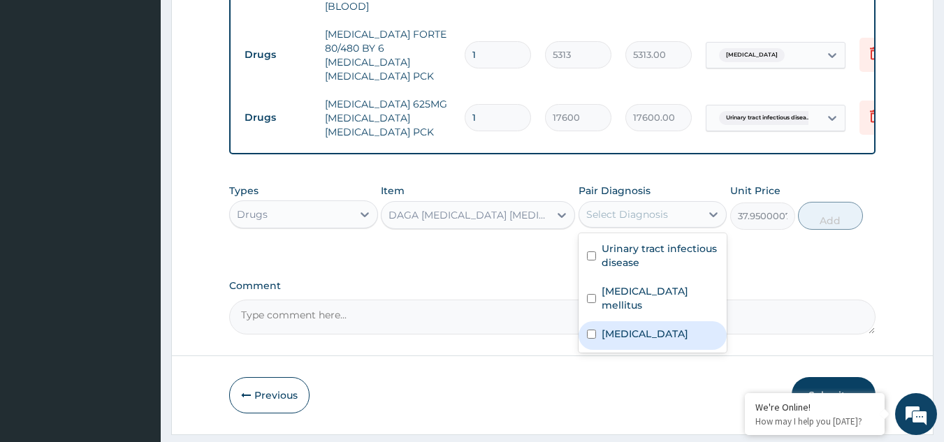
click label "Malaria"
checkbox input "true"
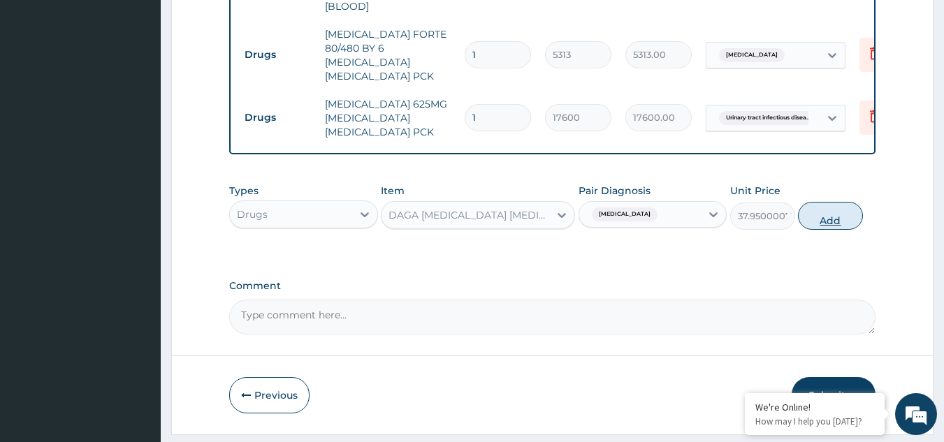
click button "Add"
type input "0"
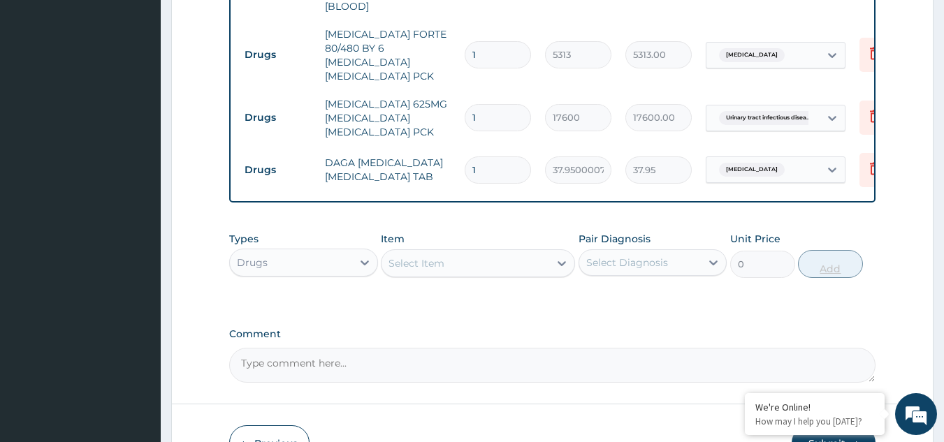
type input "0.00"
type input "2"
type input "75.90"
type input "24"
type input "910.80"
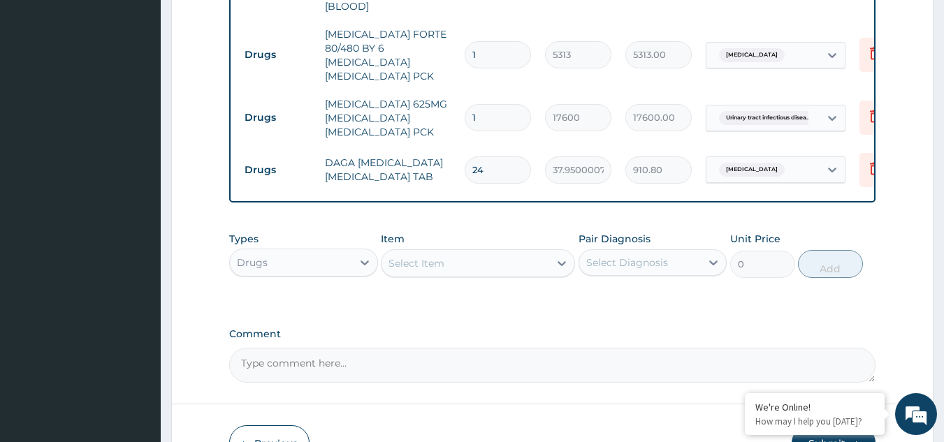
type input "24"
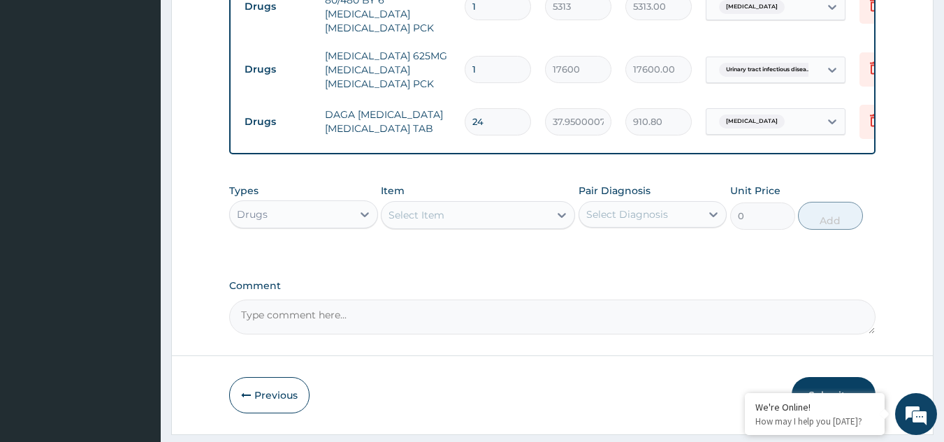
click button "Submit"
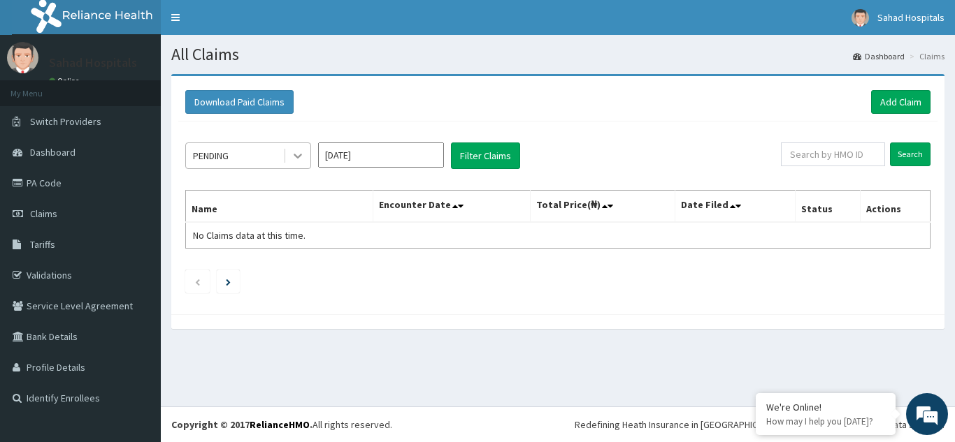
click at [294, 152] on icon at bounding box center [298, 156] width 14 height 14
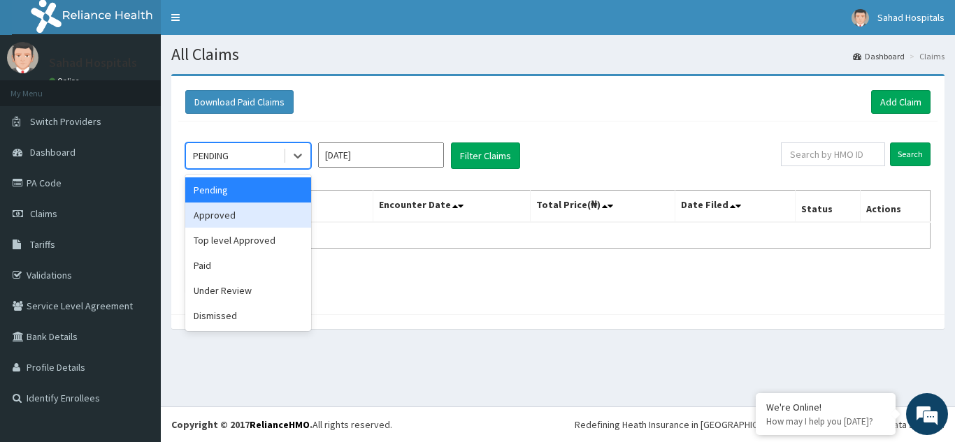
click at [275, 210] on div "Approved" at bounding box center [248, 215] width 126 height 25
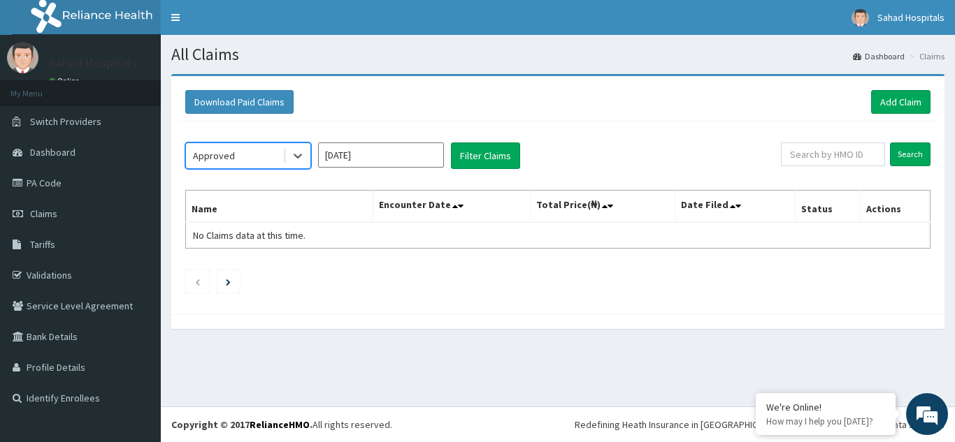
click at [424, 155] on input "[DATE]" at bounding box center [381, 155] width 126 height 25
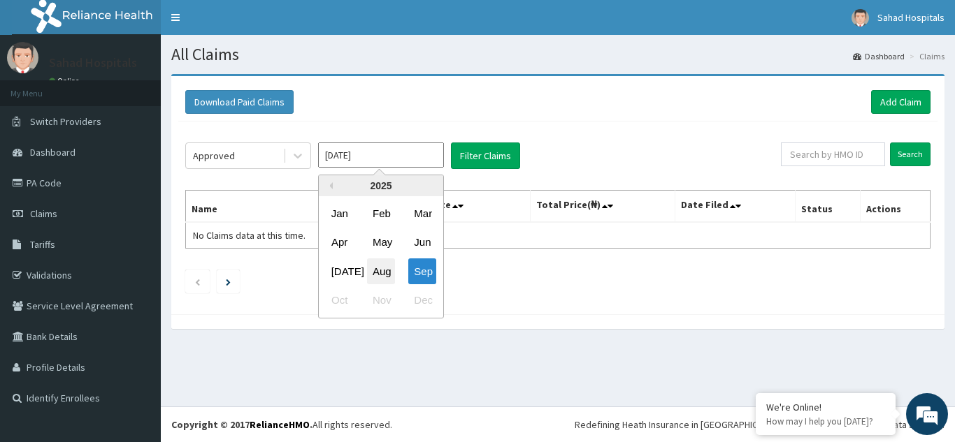
click at [375, 269] on div "Aug" at bounding box center [381, 272] width 28 height 26
type input "[DATE]"
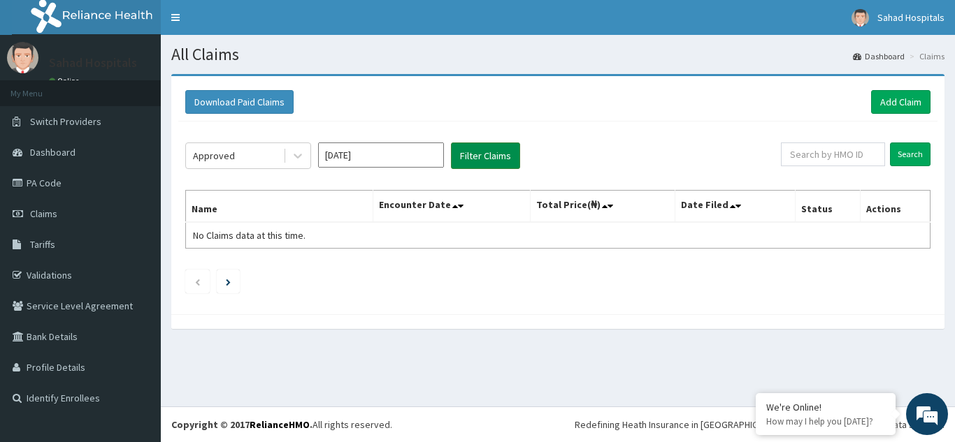
click at [494, 159] on button "Filter Claims" at bounding box center [485, 156] width 69 height 27
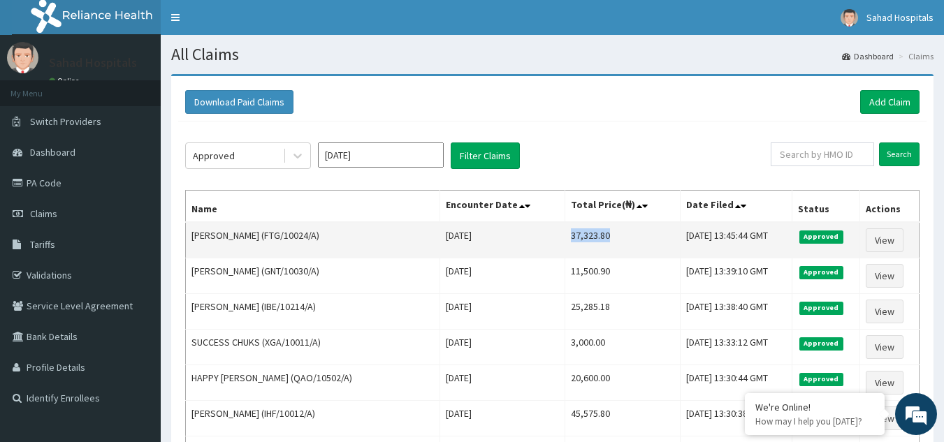
drag, startPoint x: 537, startPoint y: 234, endPoint x: 602, endPoint y: 233, distance: 65.0
click at [602, 233] on td "37,323.80" at bounding box center [623, 240] width 116 height 36
copy td "37,323.80"
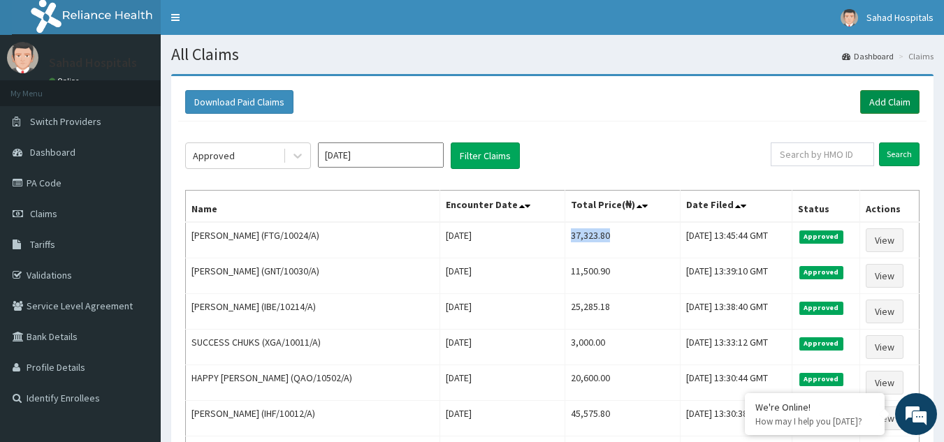
click at [895, 96] on link "Add Claim" at bounding box center [889, 102] width 59 height 24
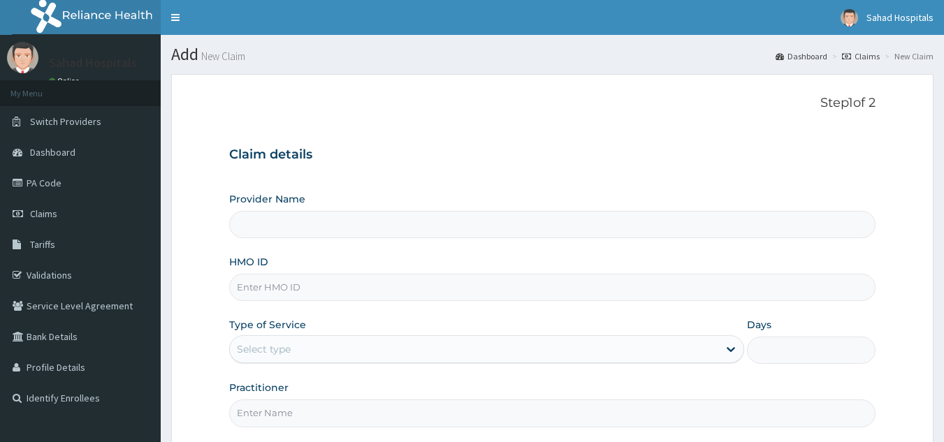
type input "Sahad Hospitals"
click at [491, 294] on input "HMO ID" at bounding box center [552, 287] width 647 height 27
paste input "NBC/10217/F"
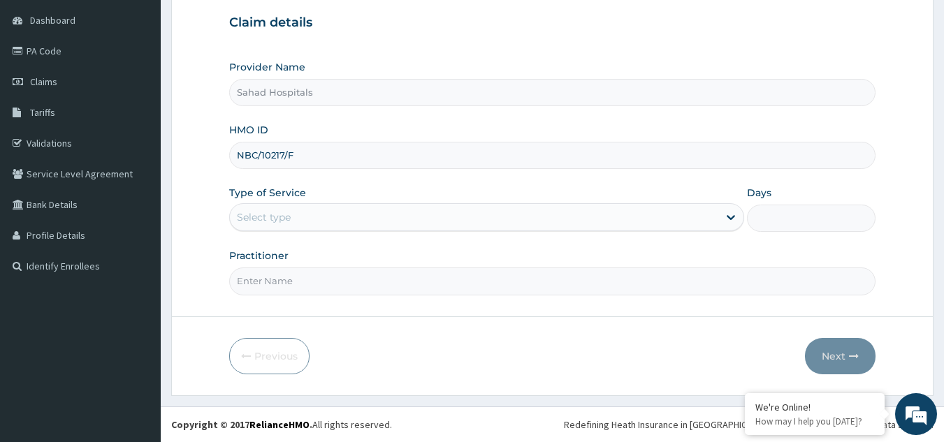
type input "NBC/10217/F"
click at [384, 222] on div "Select type" at bounding box center [474, 217] width 489 height 22
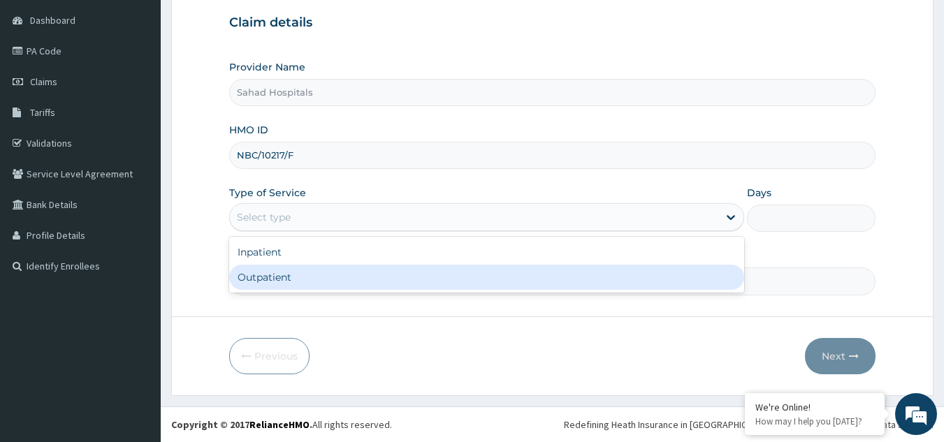
click at [312, 282] on div "Outpatient" at bounding box center [486, 277] width 515 height 25
type input "1"
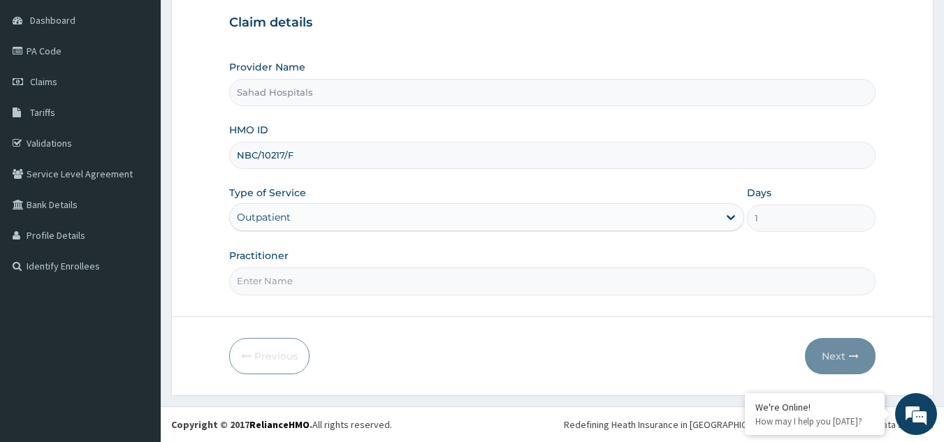
click at [312, 282] on input "Practitioner" at bounding box center [552, 281] width 647 height 27
type input "GP"
click at [844, 364] on button "Next" at bounding box center [840, 356] width 71 height 36
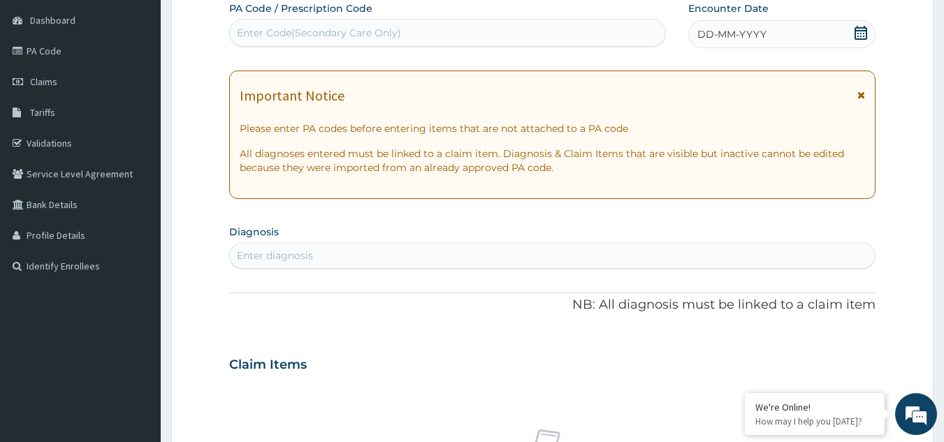
click at [563, 30] on div "Enter Code(Secondary Care Only)" at bounding box center [448, 33] width 436 height 22
paste input "PA/440E49"
type input "PA/440E49"
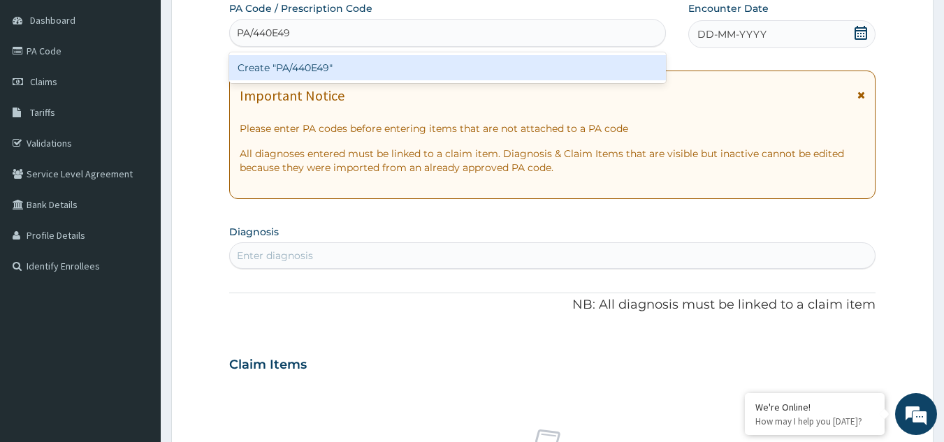
click at [282, 74] on div "Create "PA/440E49"" at bounding box center [448, 67] width 438 height 25
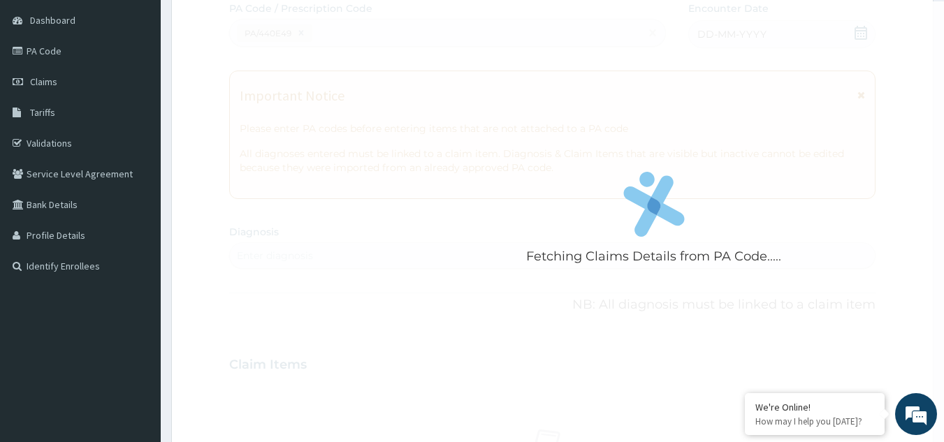
click at [282, 74] on div "Fetching Claims Details from PA Code....." at bounding box center [654, 222] width 850 height 442
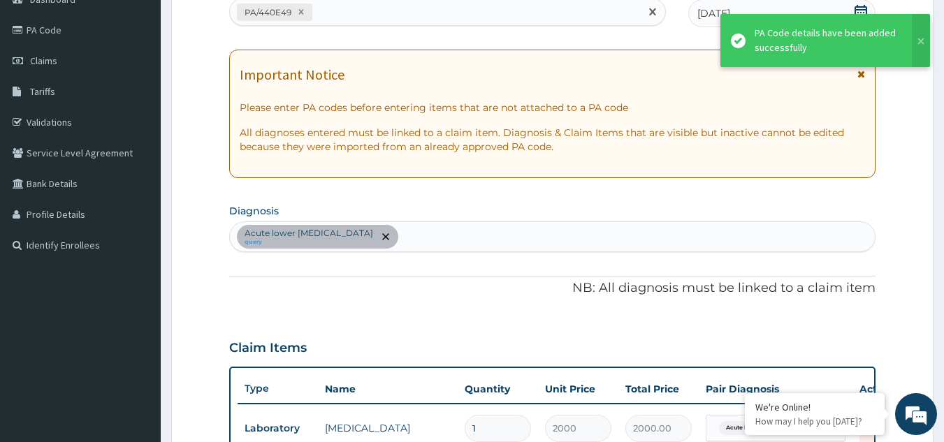
click at [373, 13] on div "PA/440E49" at bounding box center [435, 12] width 411 height 23
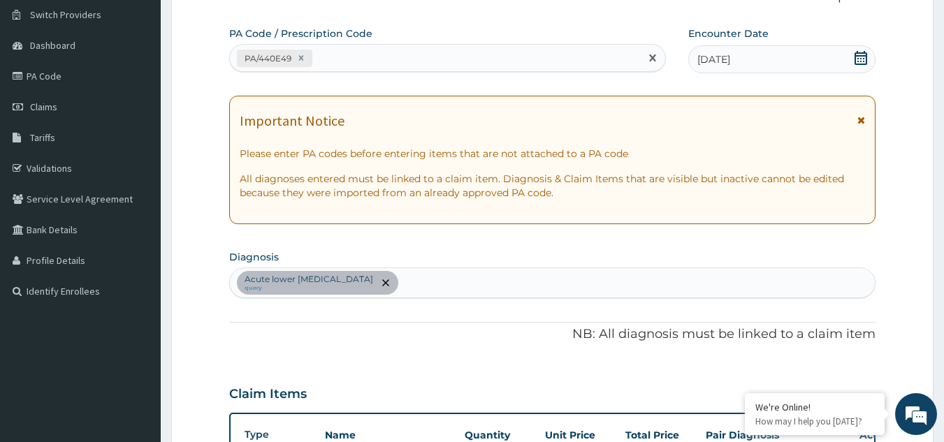
scroll to position [105, 0]
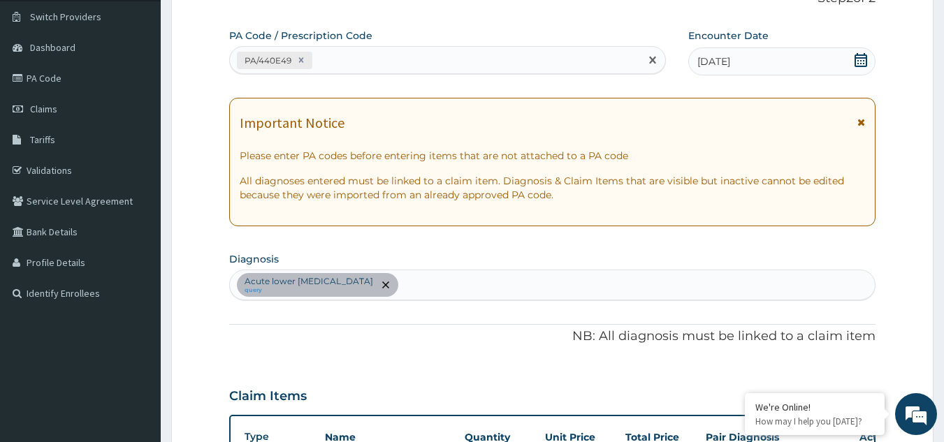
click at [416, 52] on div "PA/440E49" at bounding box center [435, 60] width 411 height 23
paste input "PA/660994"
type input "PA/660994"
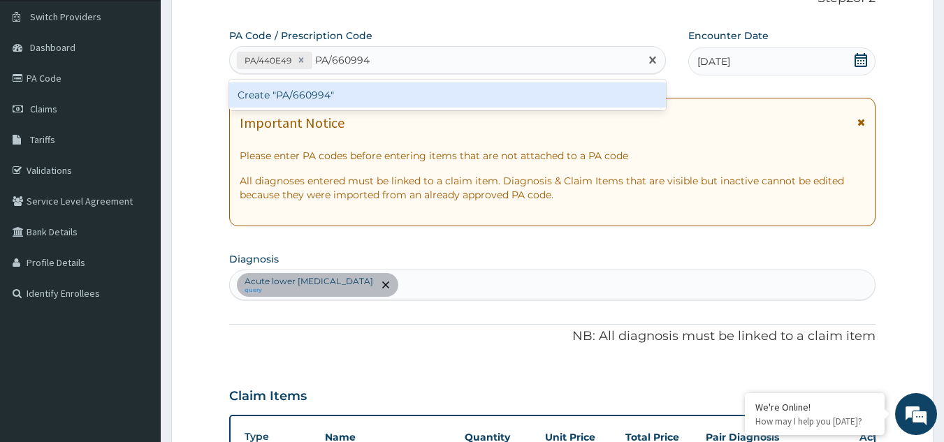
click at [280, 98] on div "Create "PA/660994"" at bounding box center [448, 94] width 438 height 25
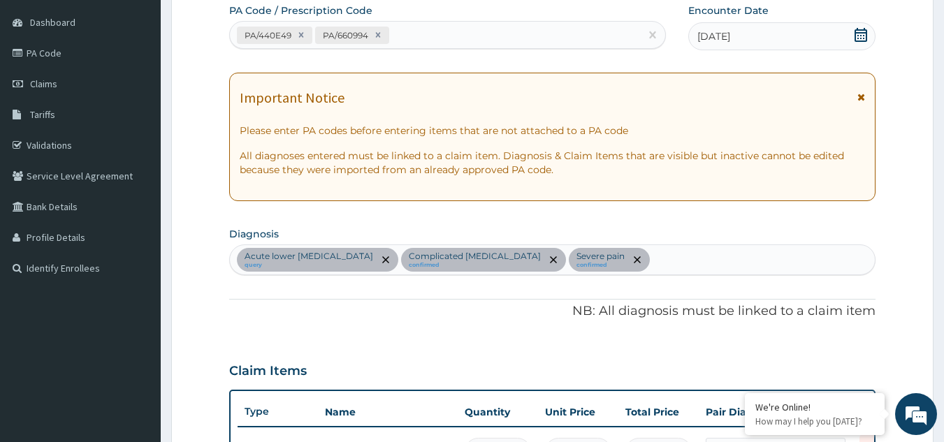
scroll to position [0, 0]
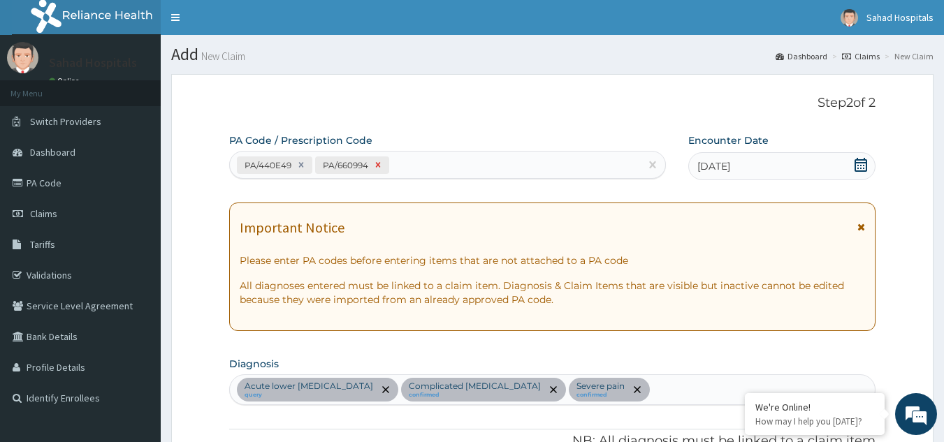
click at [379, 165] on icon at bounding box center [378, 165] width 10 height 10
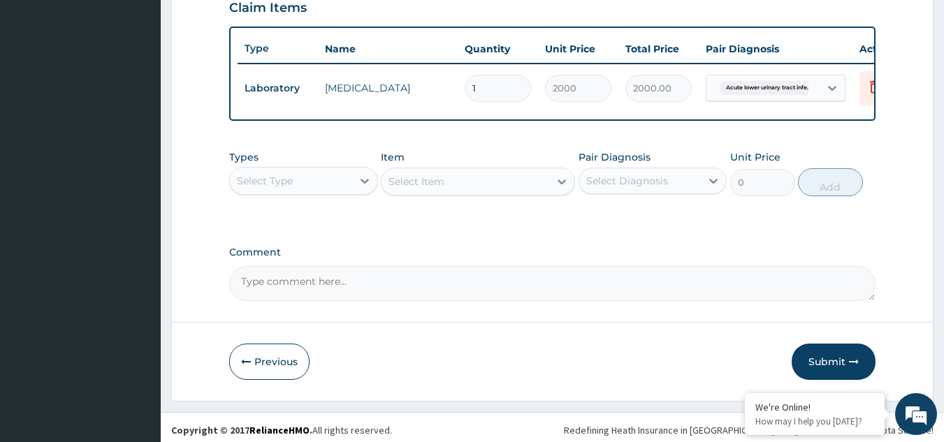
scroll to position [510, 0]
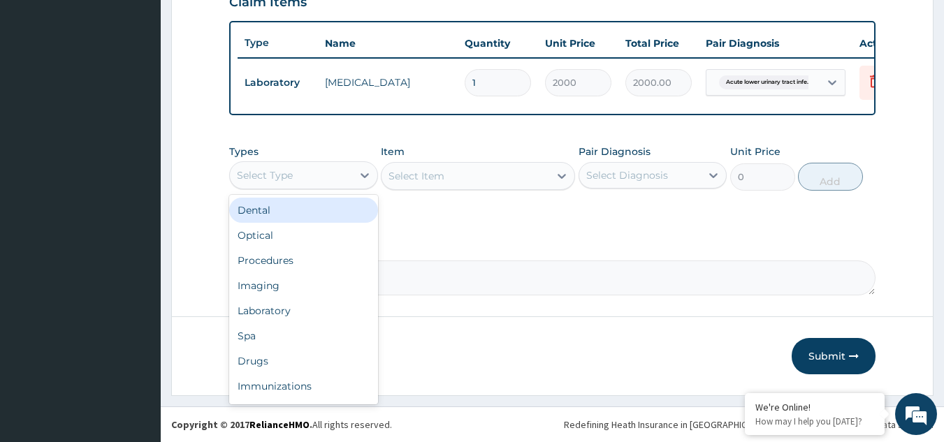
click at [316, 180] on div "Select Type" at bounding box center [291, 175] width 122 height 22
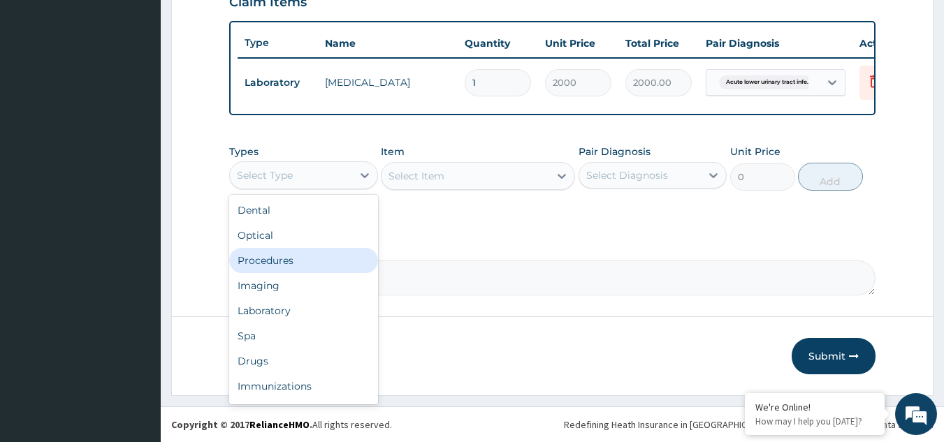
click at [314, 268] on div "Procedures" at bounding box center [303, 260] width 149 height 25
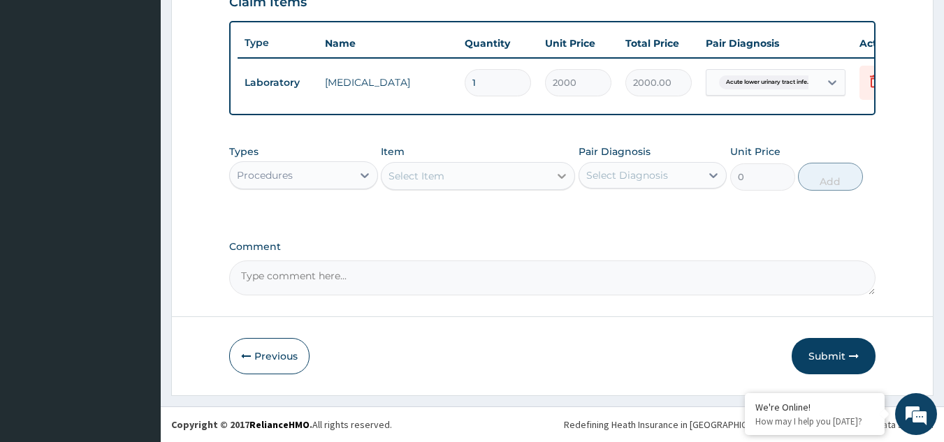
click at [557, 182] on icon at bounding box center [562, 176] width 14 height 14
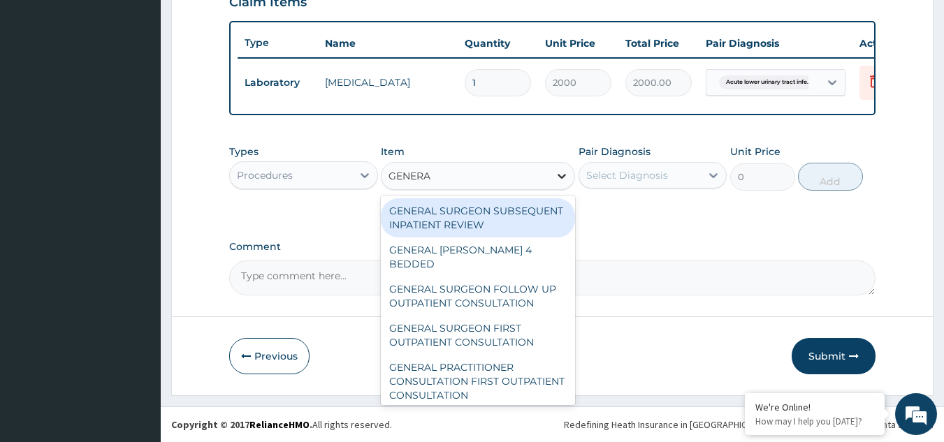
type input "GENERAL"
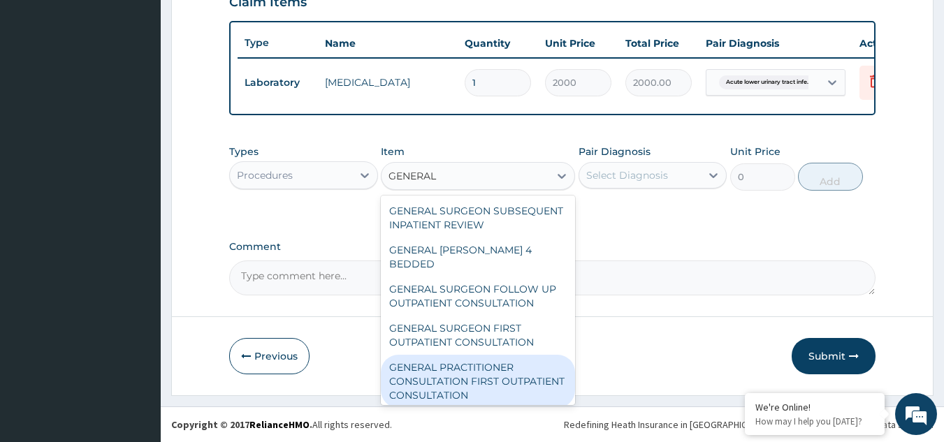
click at [519, 370] on div "GENERAL PRACTITIONER CONSULTATION FIRST OUTPATIENT CONSULTATION" at bounding box center [478, 381] width 194 height 53
type input "3000"
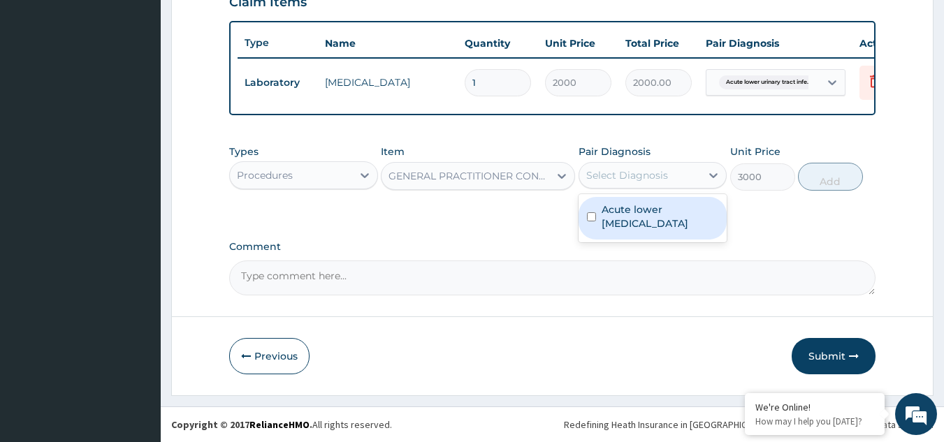
click at [684, 177] on div "Select Diagnosis" at bounding box center [640, 175] width 122 height 22
click at [642, 214] on label "Acute lower [MEDICAL_DATA]" at bounding box center [660, 217] width 117 height 28
checkbox input "true"
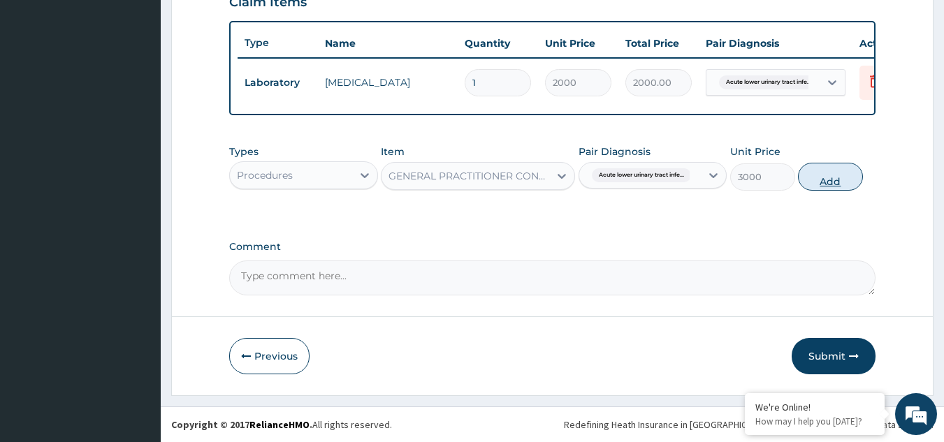
click at [816, 177] on button "Add" at bounding box center [830, 177] width 65 height 28
type input "0"
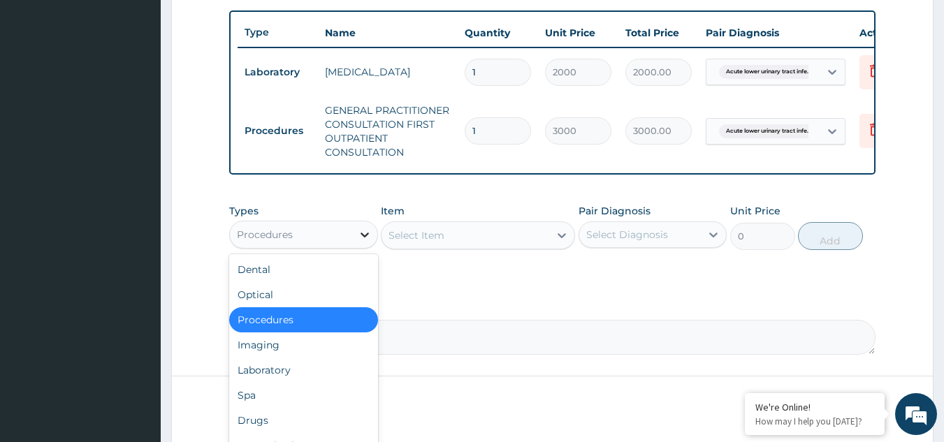
click at [358, 242] on icon at bounding box center [365, 235] width 14 height 14
click at [303, 383] on div "Laboratory" at bounding box center [303, 370] width 149 height 25
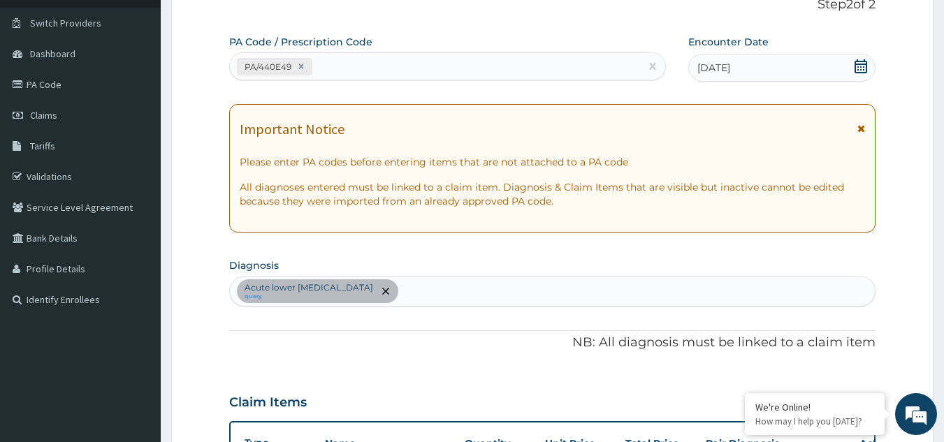
scroll to position [91, 0]
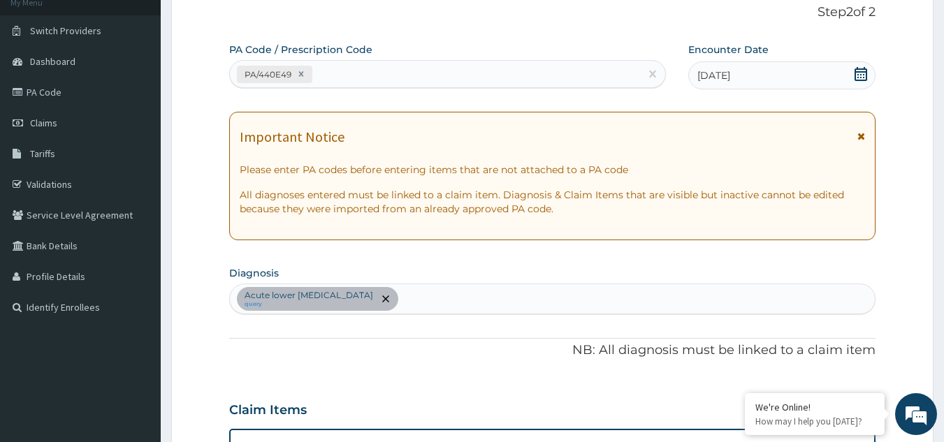
click at [493, 301] on div "Acute lower [MEDICAL_DATA] query" at bounding box center [553, 298] width 646 height 29
type input "[MEDICAL_DATA]"
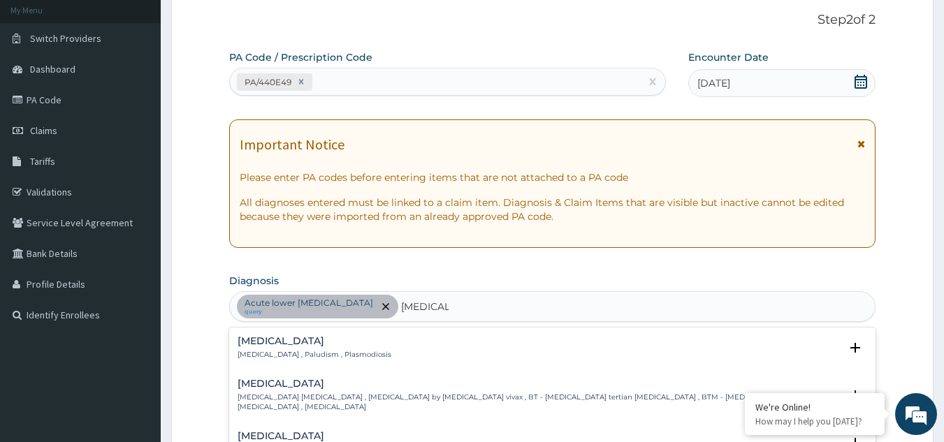
scroll to position [82, 0]
click at [253, 345] on h4 "[MEDICAL_DATA]" at bounding box center [315, 343] width 154 height 10
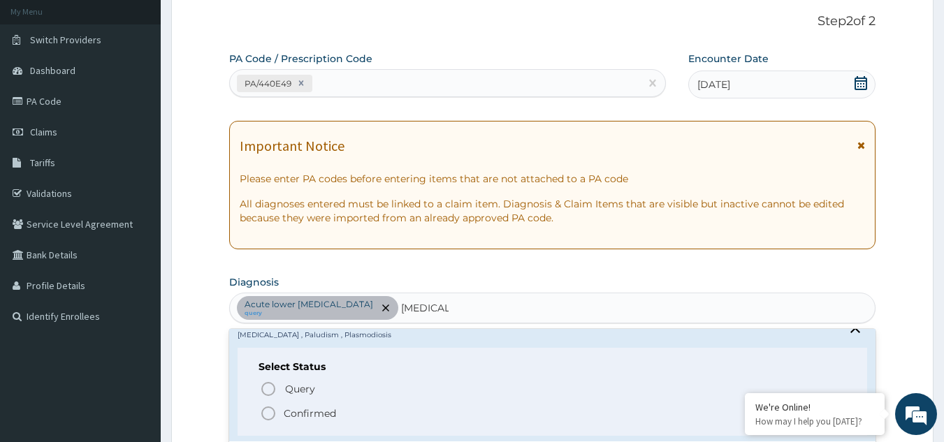
scroll to position [0, 0]
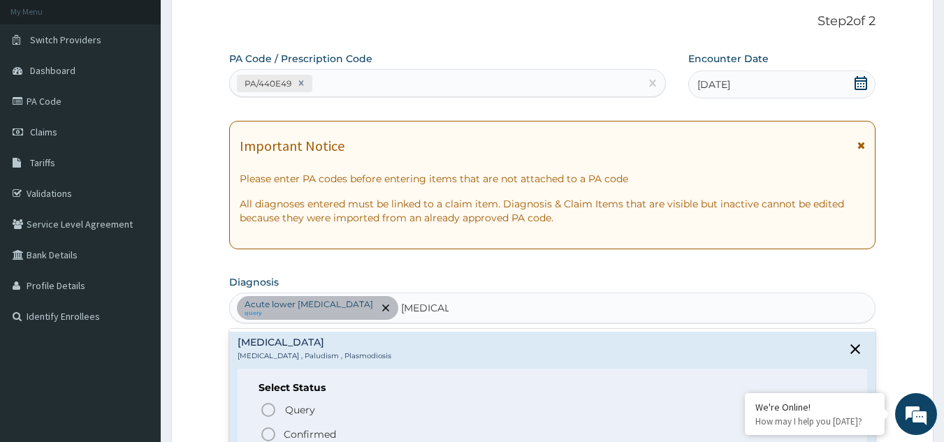
click at [270, 427] on icon "status option filled" at bounding box center [268, 434] width 17 height 17
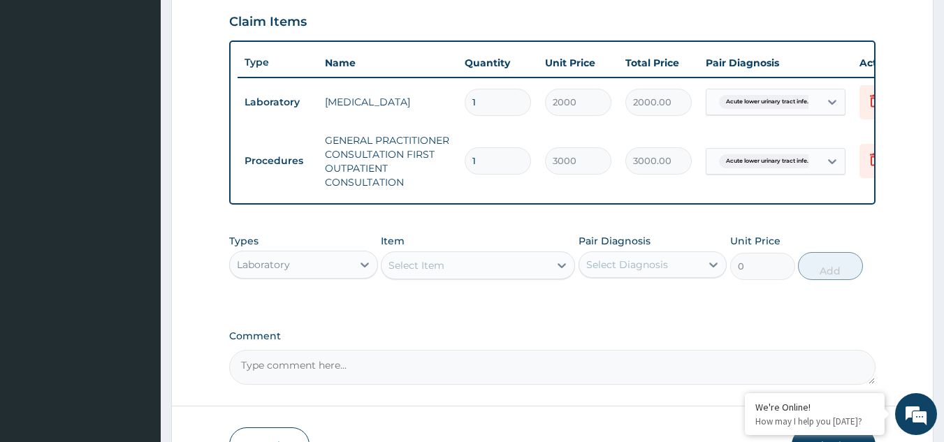
scroll to position [480, 0]
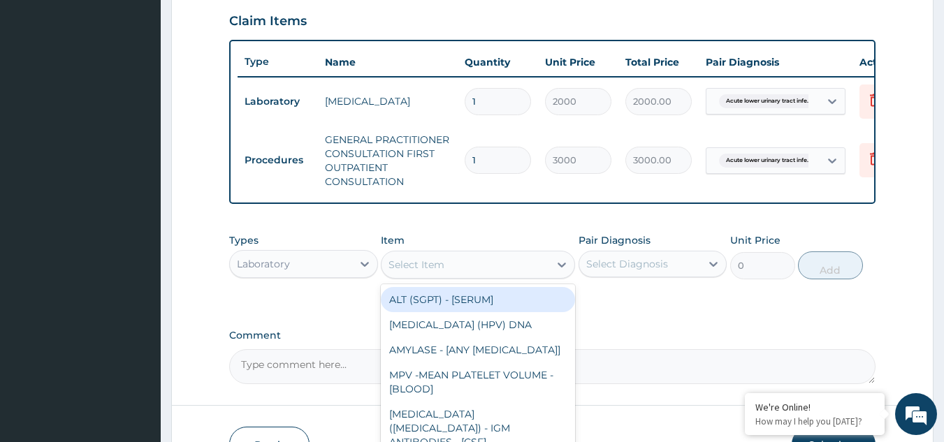
click at [447, 273] on div "Select Item" at bounding box center [466, 265] width 168 height 22
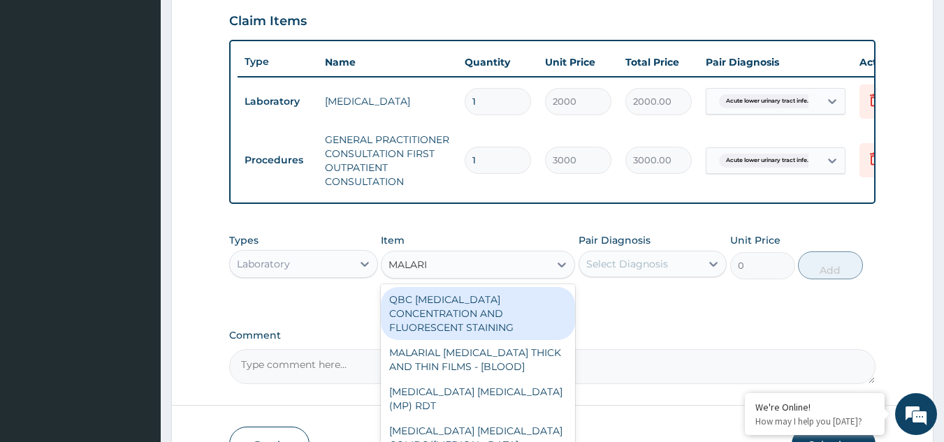
type input "[MEDICAL_DATA]"
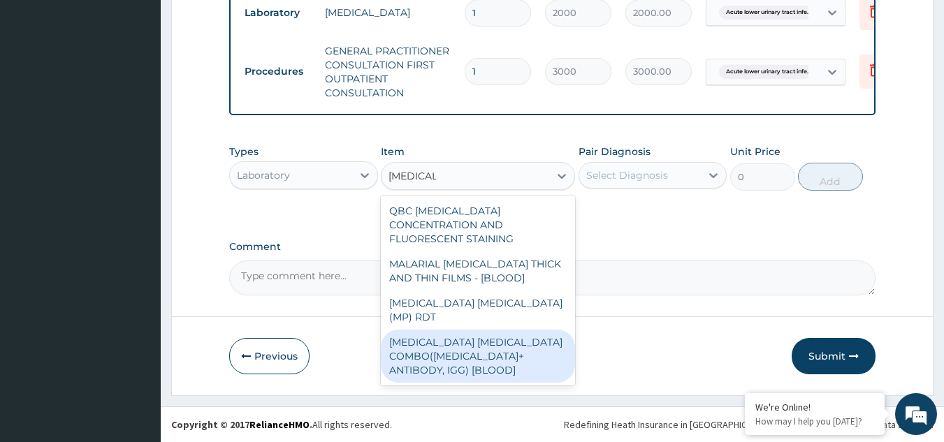
click at [438, 330] on div "[MEDICAL_DATA] [MEDICAL_DATA] COMBO([MEDICAL_DATA]+ ANTIBODY, IGG) [BLOOD]" at bounding box center [478, 356] width 194 height 53
type input "2000"
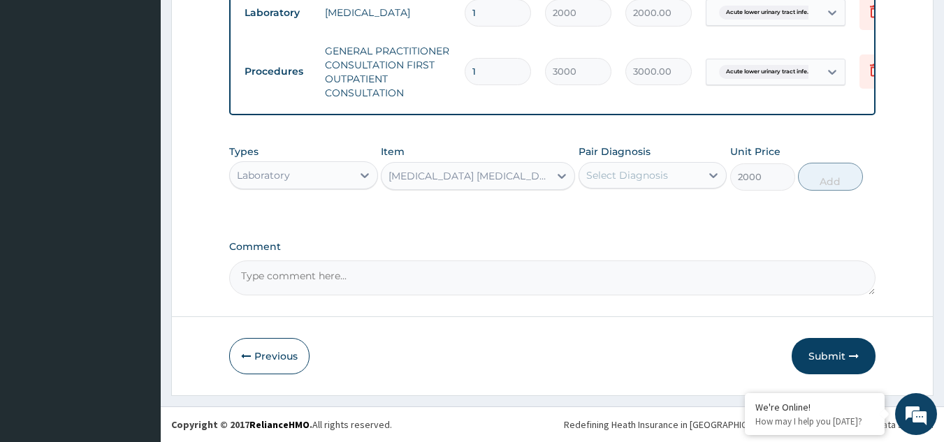
click at [649, 159] on div "Pair Diagnosis Select Diagnosis" at bounding box center [653, 168] width 149 height 46
click at [645, 173] on div "Select Diagnosis" at bounding box center [627, 175] width 82 height 14
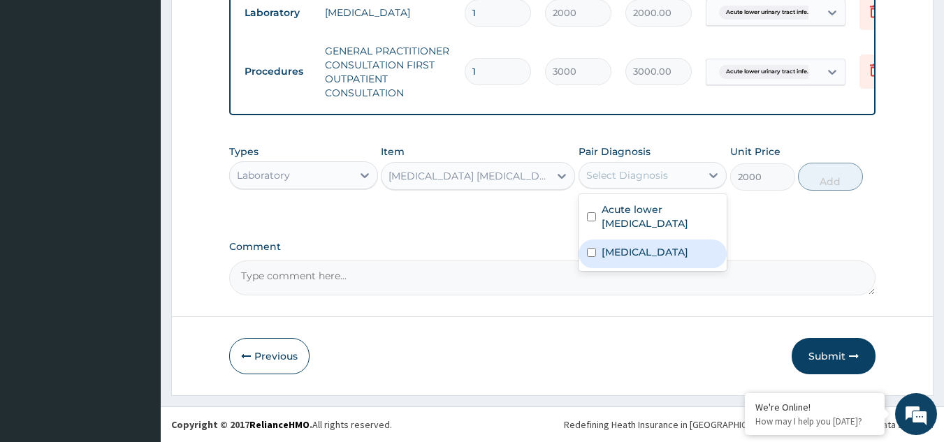
click at [634, 247] on label "[MEDICAL_DATA]" at bounding box center [645, 252] width 87 height 14
checkbox input "true"
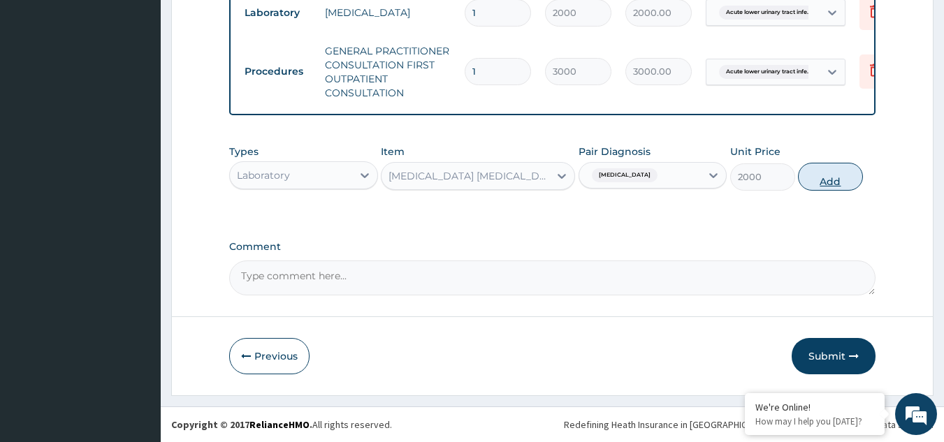
click at [838, 173] on button "Add" at bounding box center [830, 177] width 65 height 28
type input "0"
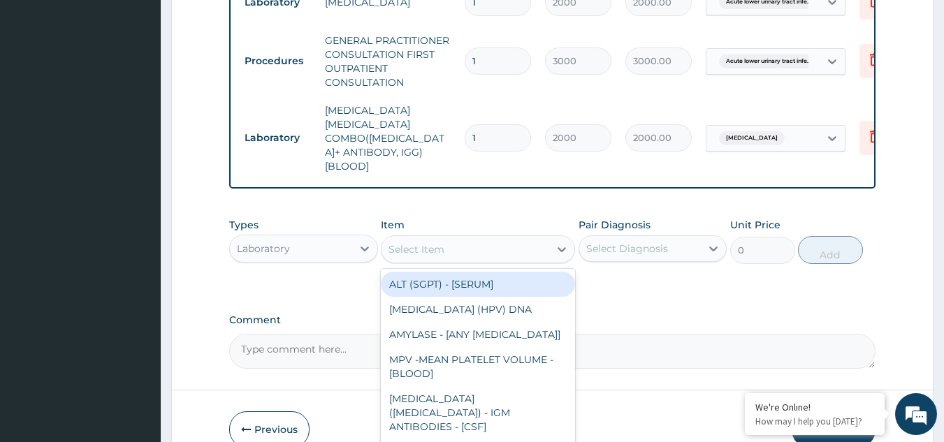
click at [510, 238] on div "Select Item" at bounding box center [466, 249] width 168 height 22
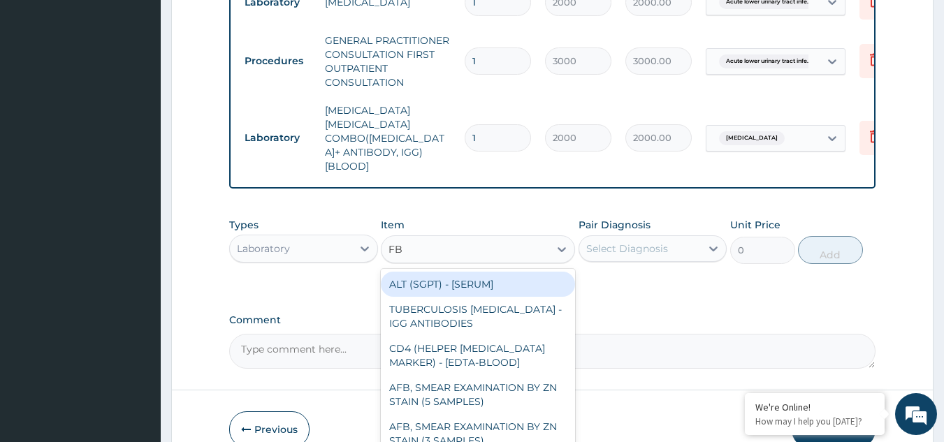
type input "FBC"
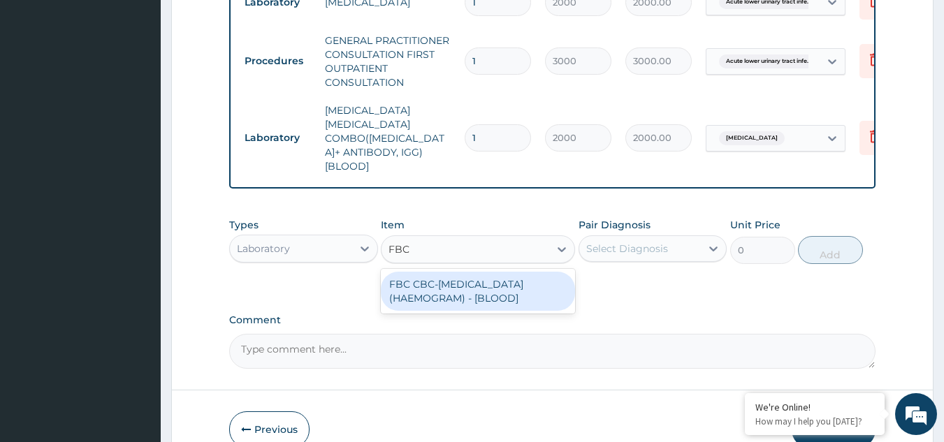
click at [483, 277] on div "FBC CBC-[MEDICAL_DATA] (HAEMOGRAM) - [BLOOD]" at bounding box center [478, 291] width 194 height 39
type input "3000"
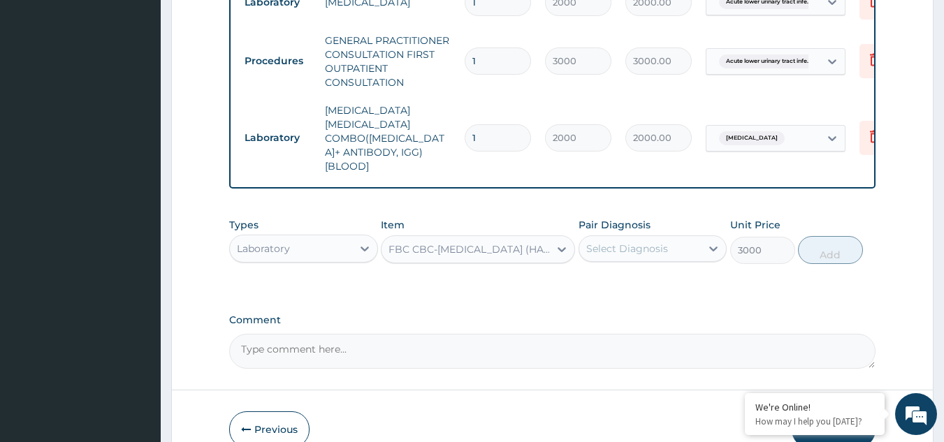
click at [663, 242] on div "Select Diagnosis" at bounding box center [627, 249] width 82 height 14
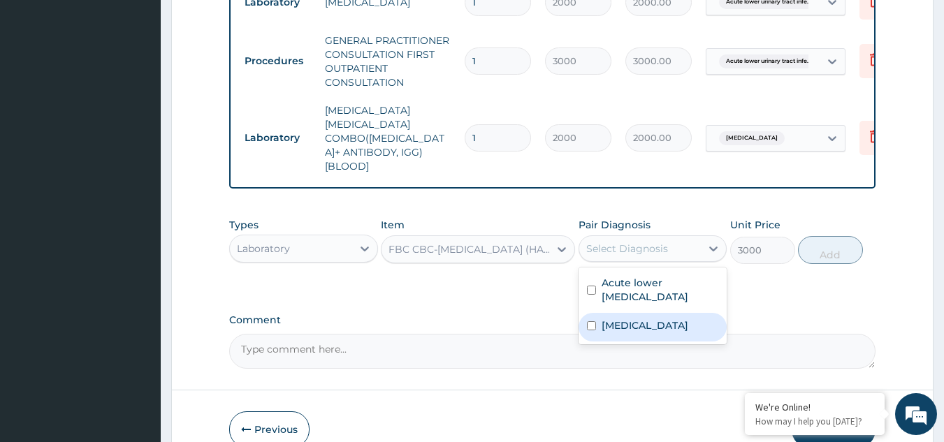
drag, startPoint x: 628, startPoint y: 275, endPoint x: 615, endPoint y: 305, distance: 32.6
click at [615, 305] on div "Acute lower [MEDICAL_DATA] [MEDICAL_DATA]" at bounding box center [653, 306] width 149 height 77
click at [615, 319] on label "[MEDICAL_DATA]" at bounding box center [645, 326] width 87 height 14
checkbox input "true"
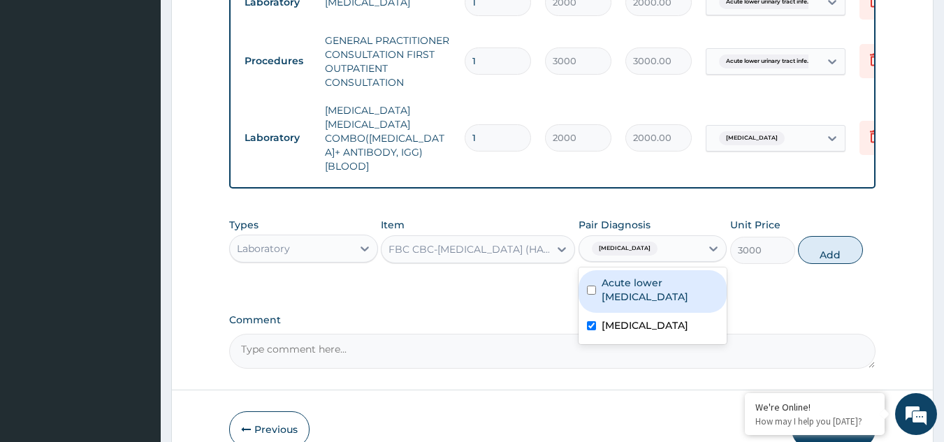
click at [600, 274] on div "Acute lower [MEDICAL_DATA]" at bounding box center [653, 291] width 149 height 43
checkbox input "true"
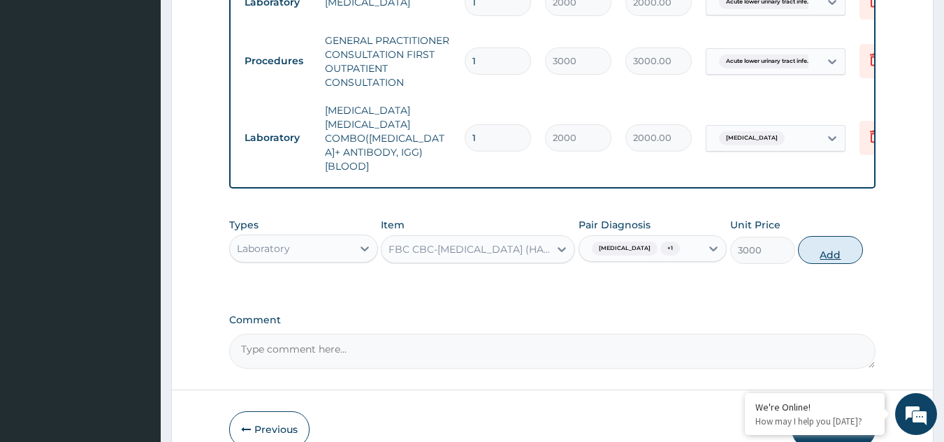
click at [829, 236] on button "Add" at bounding box center [830, 250] width 65 height 28
type input "0"
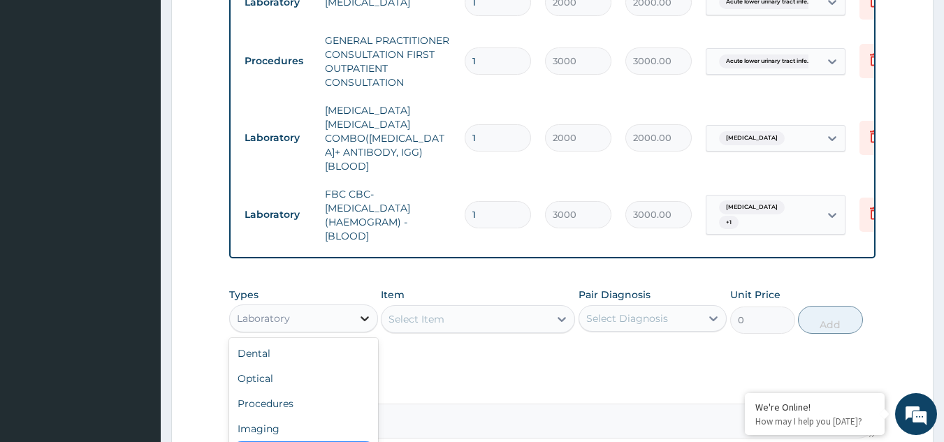
click at [359, 312] on icon at bounding box center [365, 319] width 14 height 14
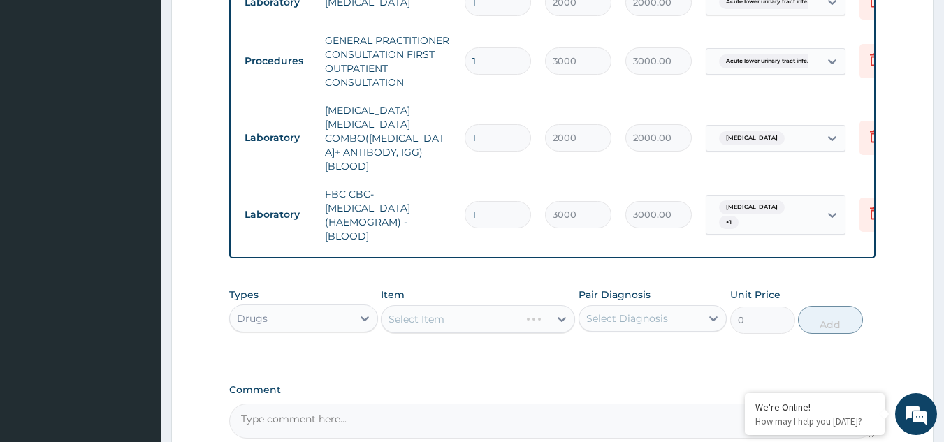
click at [557, 305] on div "Select Item" at bounding box center [478, 319] width 194 height 28
click at [557, 312] on icon at bounding box center [562, 319] width 14 height 14
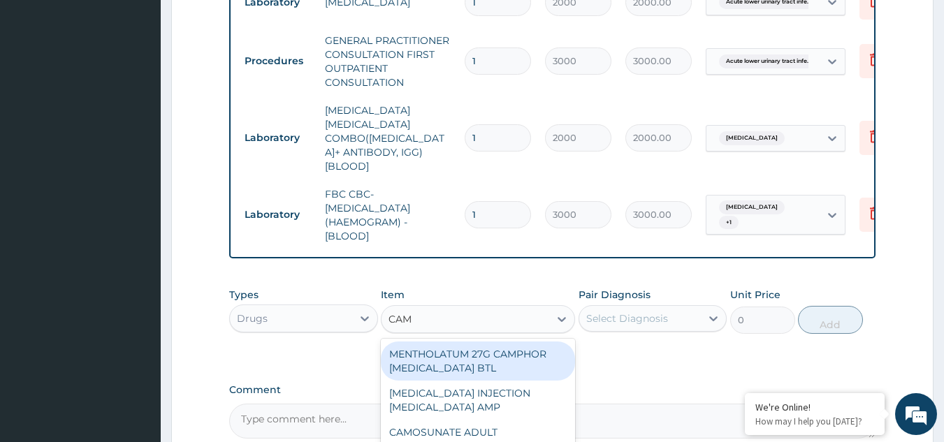
type input "CAMO"
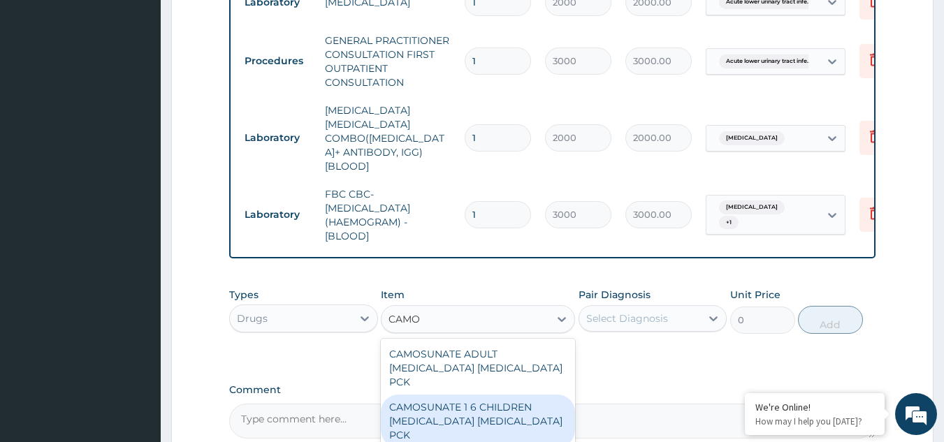
click at [489, 395] on div "CAMOSUNATE 1 6 CHILDREN [MEDICAL_DATA] [MEDICAL_DATA] PCK" at bounding box center [478, 421] width 194 height 53
type input "1518"
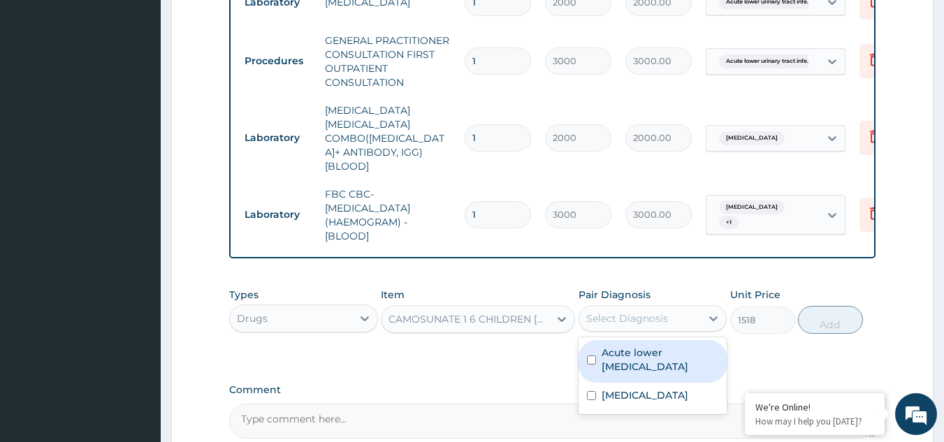
click at [655, 312] on div "Select Diagnosis" at bounding box center [627, 319] width 82 height 14
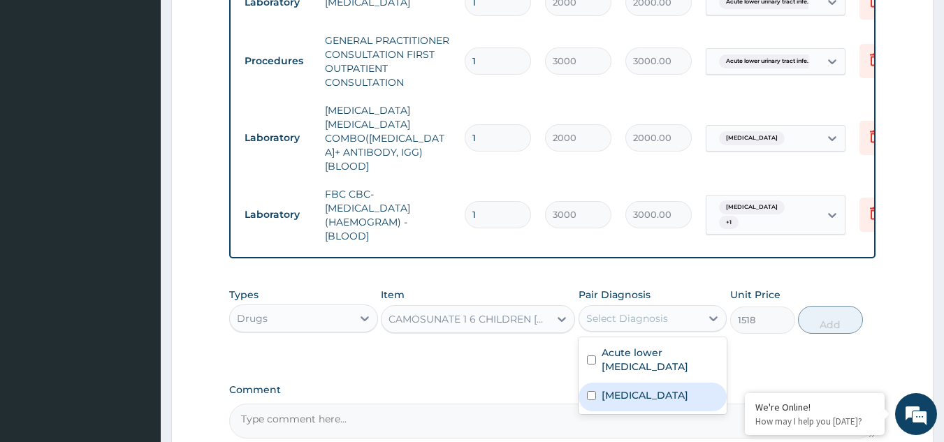
click at [620, 389] on label "[MEDICAL_DATA]" at bounding box center [645, 396] width 87 height 14
checkbox input "true"
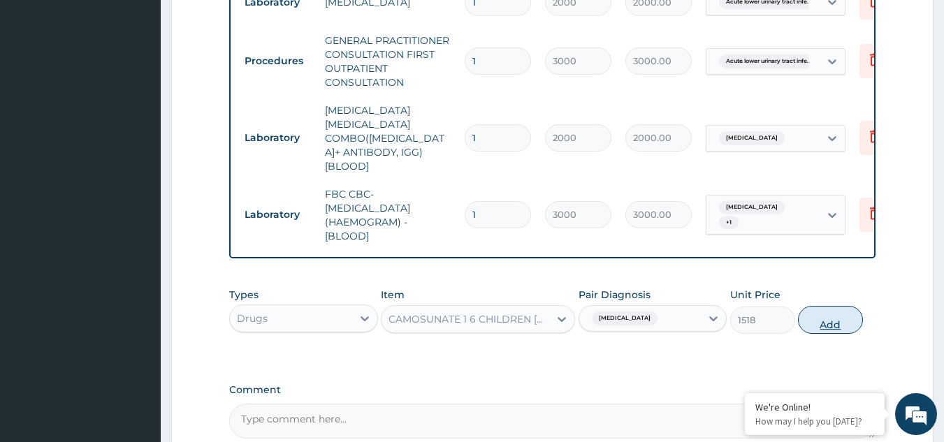
click at [841, 306] on button "Add" at bounding box center [830, 320] width 65 height 28
type input "0"
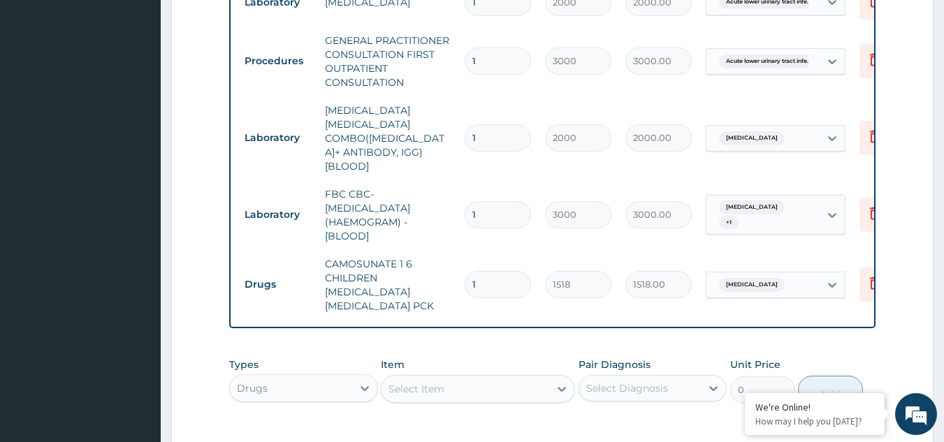
click at [513, 378] on div "Select Item" at bounding box center [466, 389] width 168 height 22
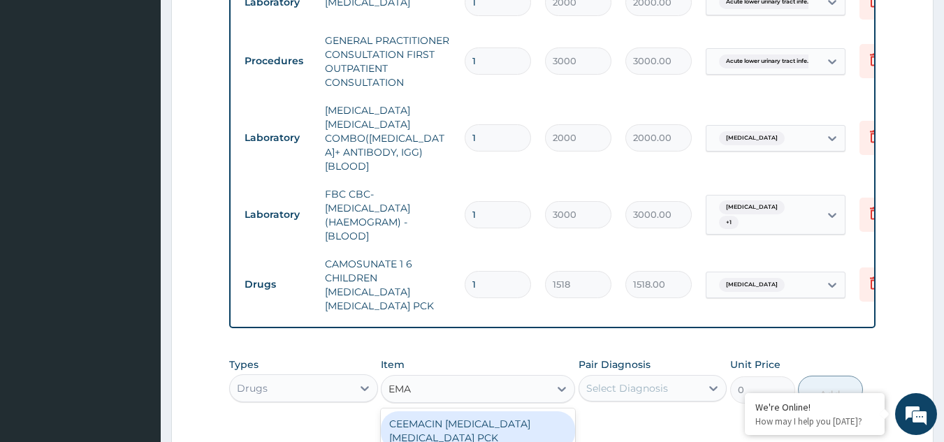
type input "EMAL"
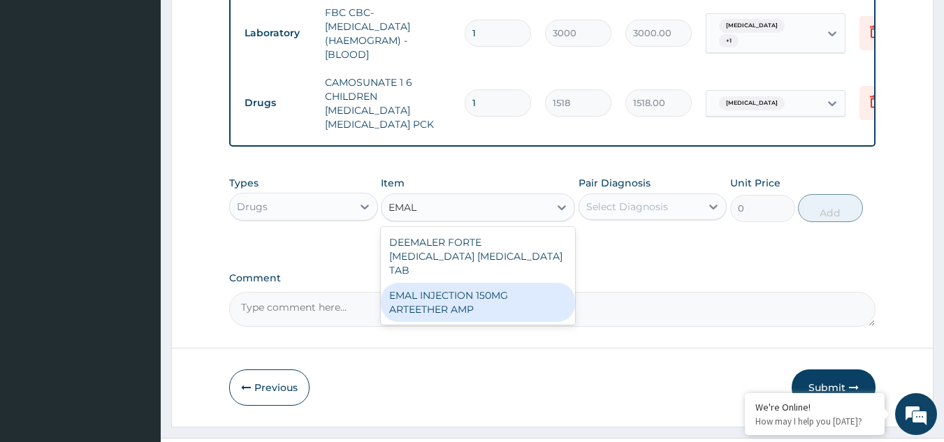
click at [485, 283] on div "EMAL INJECTION 150MG ARTEETHER AMP" at bounding box center [478, 302] width 194 height 39
type input "4685.18017578125"
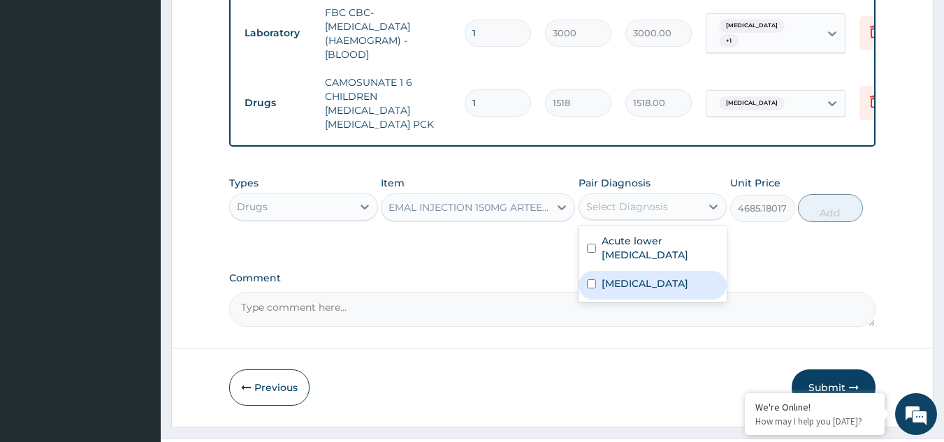
drag, startPoint x: 670, startPoint y: 178, endPoint x: 645, endPoint y: 254, distance: 80.9
click at [645, 220] on div "option [MEDICAL_DATA], selected. option [MEDICAL_DATA] focused, 2 of 2. 2 resul…" at bounding box center [653, 207] width 149 height 27
click at [645, 271] on div "[MEDICAL_DATA]" at bounding box center [653, 285] width 149 height 29
checkbox input "true"
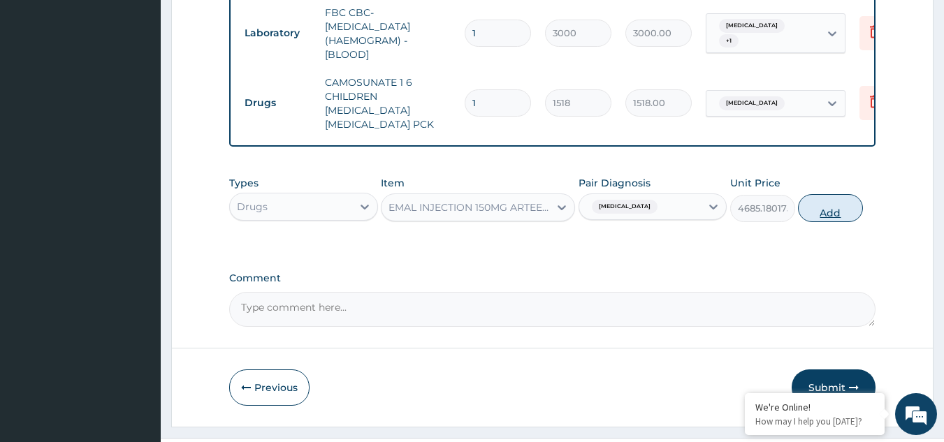
click at [828, 194] on button "Add" at bounding box center [830, 208] width 65 height 28
type input "0"
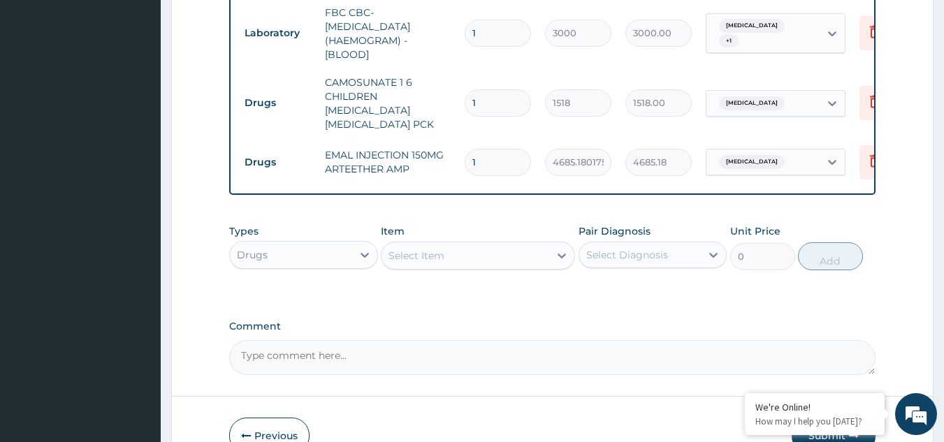
click at [455, 245] on div "Select Item" at bounding box center [466, 256] width 168 height 22
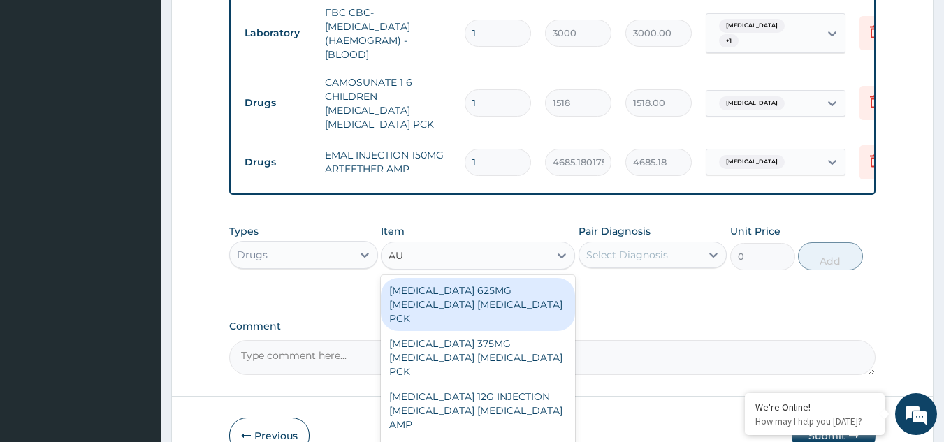
type input "AUG"
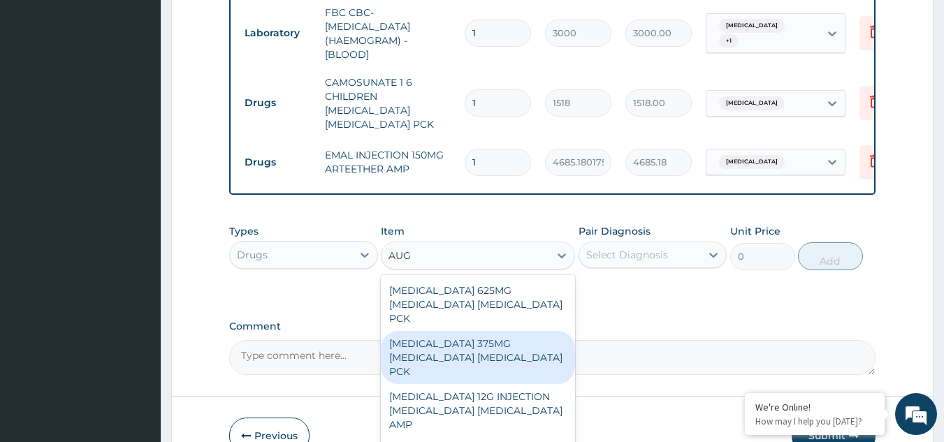
click at [456, 331] on div "[MEDICAL_DATA] 375MG [MEDICAL_DATA] [MEDICAL_DATA] PCK" at bounding box center [478, 357] width 194 height 53
type input "9487.5"
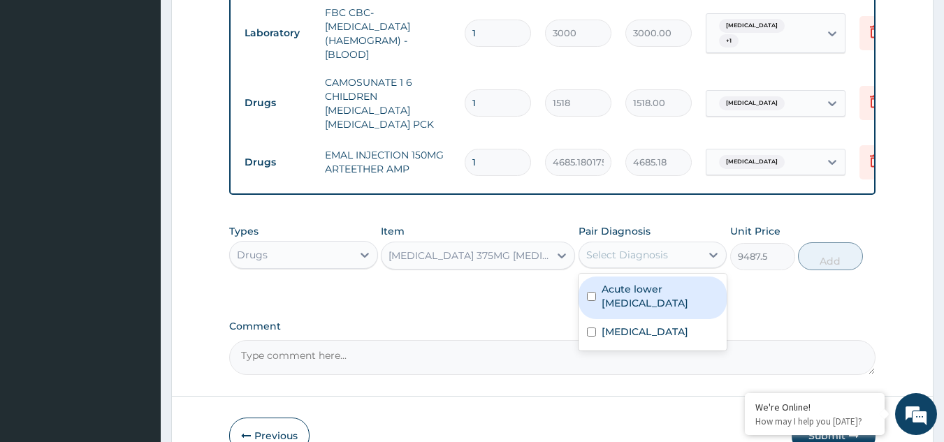
click at [650, 248] on div "Select Diagnosis" at bounding box center [627, 255] width 82 height 14
click at [641, 282] on div "Acute lower [MEDICAL_DATA]" at bounding box center [653, 298] width 149 height 43
checkbox input "true"
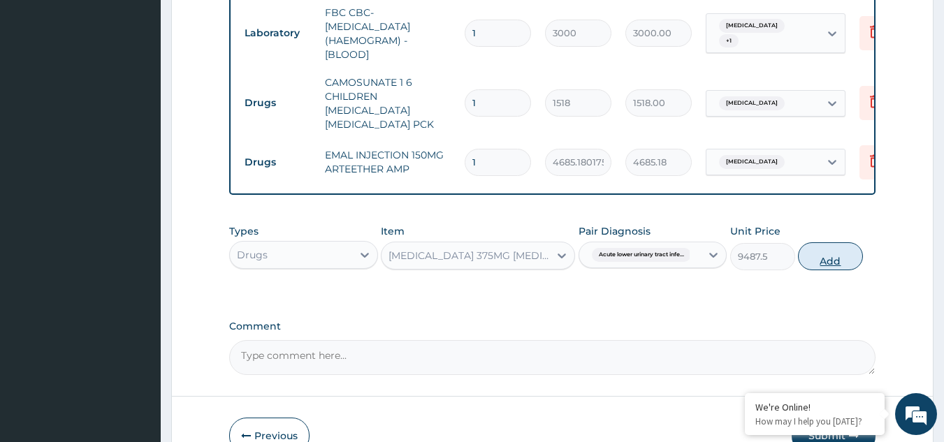
click at [824, 243] on button "Add" at bounding box center [830, 257] width 65 height 28
type input "0"
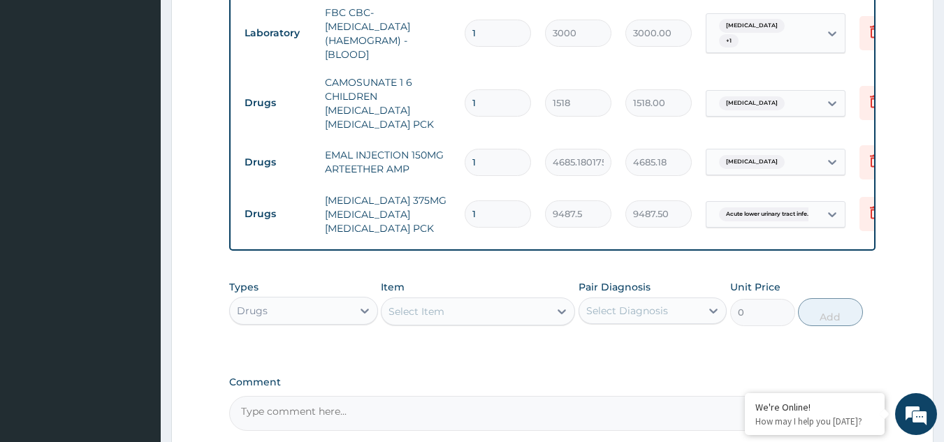
click at [534, 301] on div "Select Item" at bounding box center [466, 312] width 168 height 22
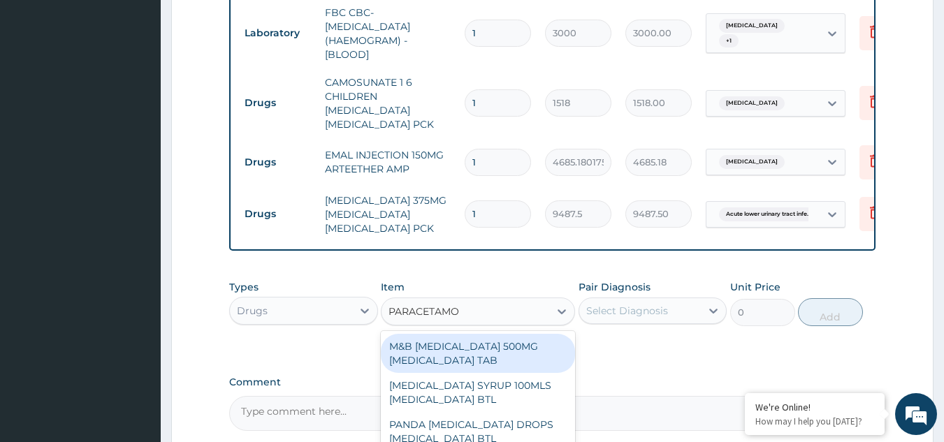
type input "[MEDICAL_DATA]"
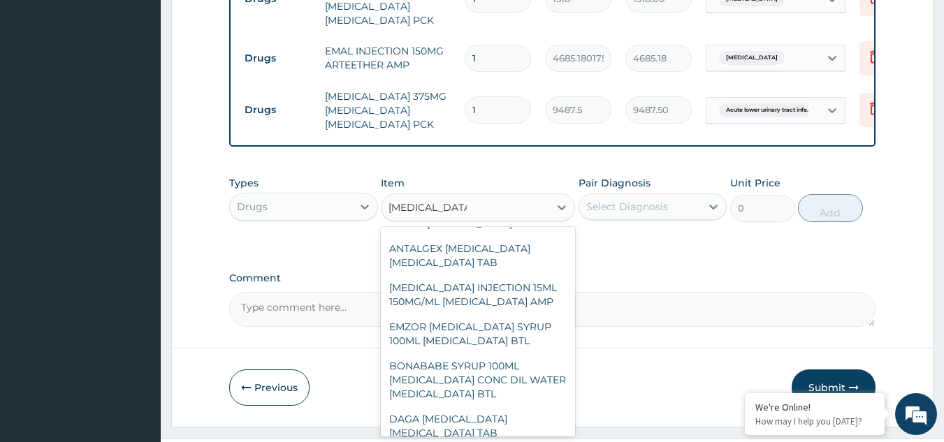
scroll to position [517, 0]
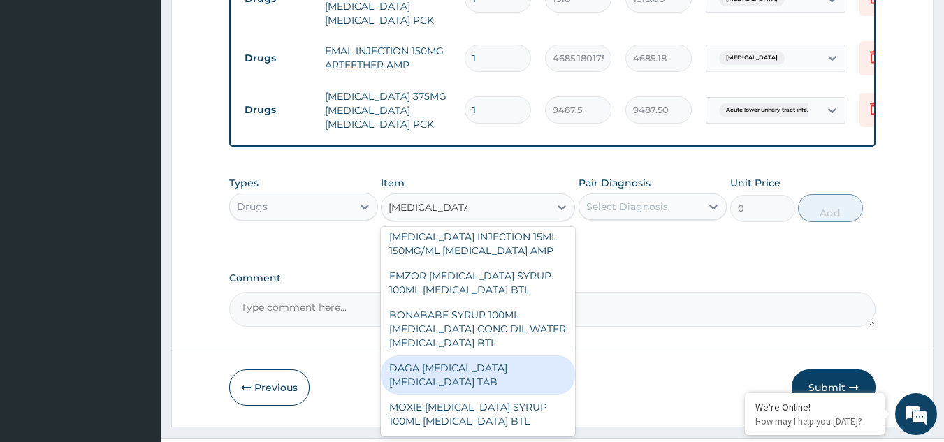
click at [463, 356] on div "DAGA [MEDICAL_DATA] [MEDICAL_DATA] TAB" at bounding box center [478, 375] width 194 height 39
type input "37.95000076293945"
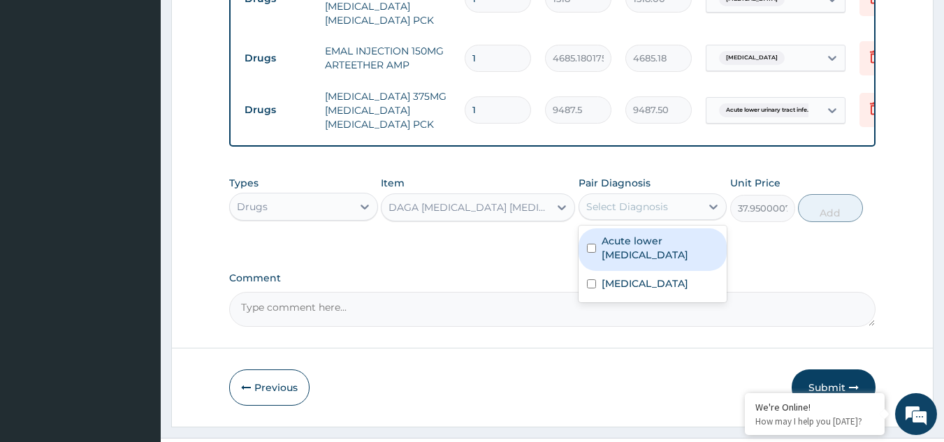
click at [664, 196] on div "Select Diagnosis" at bounding box center [640, 207] width 122 height 22
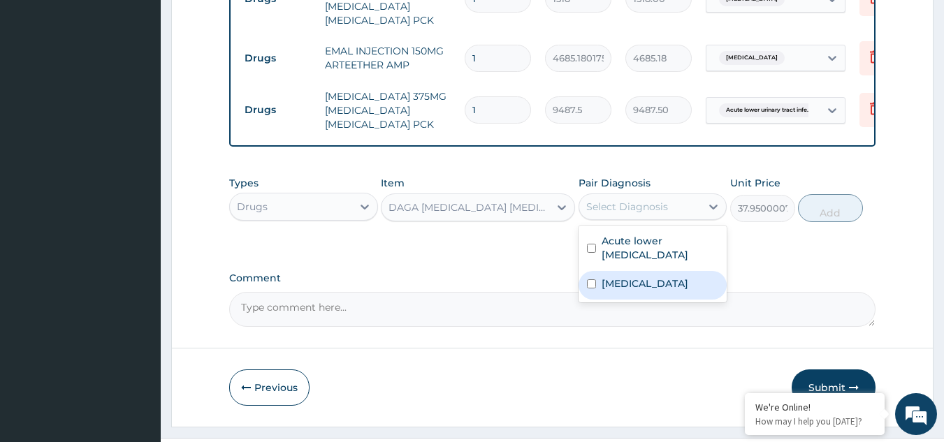
click at [630, 277] on label "[MEDICAL_DATA]" at bounding box center [645, 284] width 87 height 14
checkbox input "true"
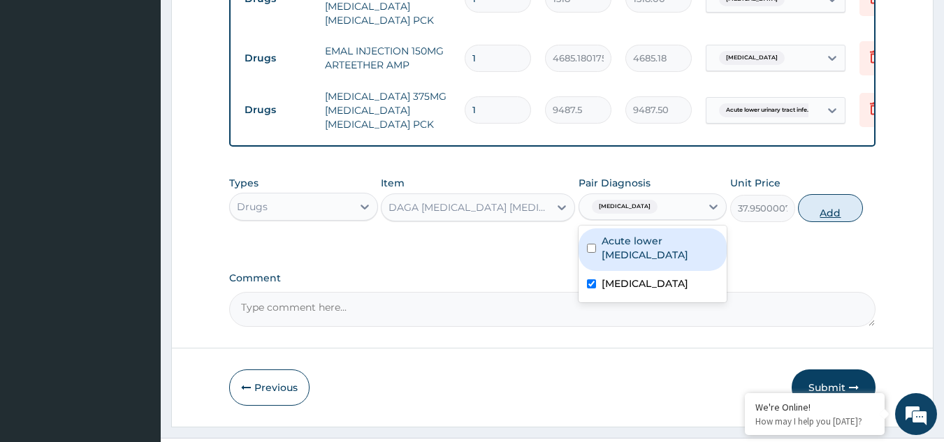
click at [821, 194] on button "Add" at bounding box center [830, 208] width 65 height 28
type input "0"
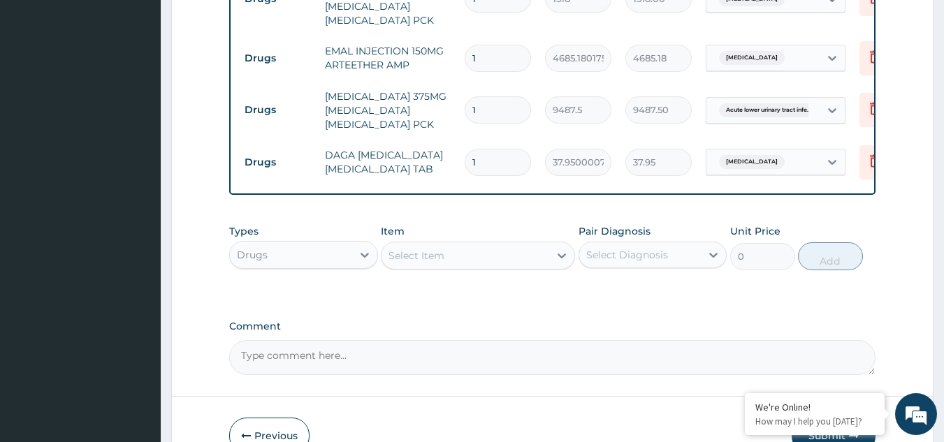
type input "0.00"
type input "2"
type input "75.90"
type input "24"
type input "910.80"
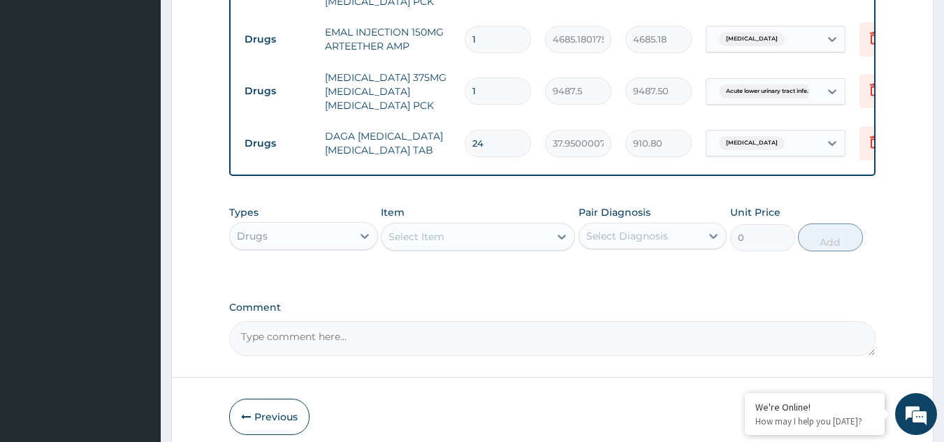
scroll to position [913, 0]
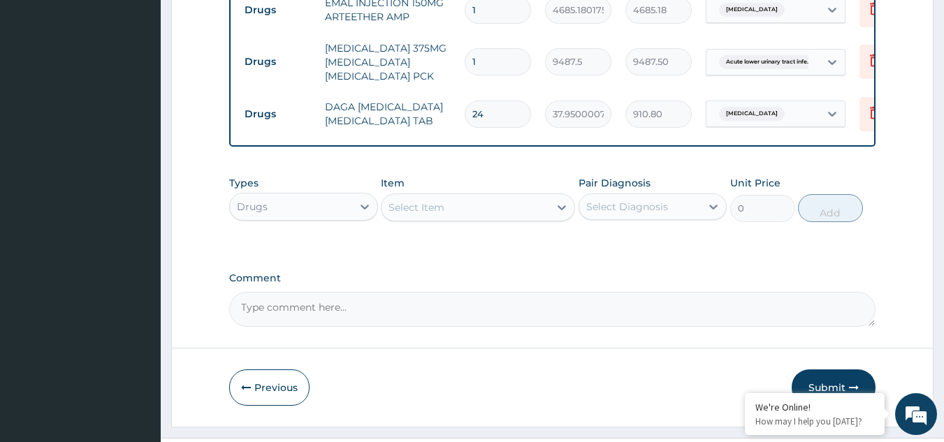
type input "2"
type input "75.90"
type input "0.00"
click at [868, 104] on icon at bounding box center [875, 112] width 17 height 17
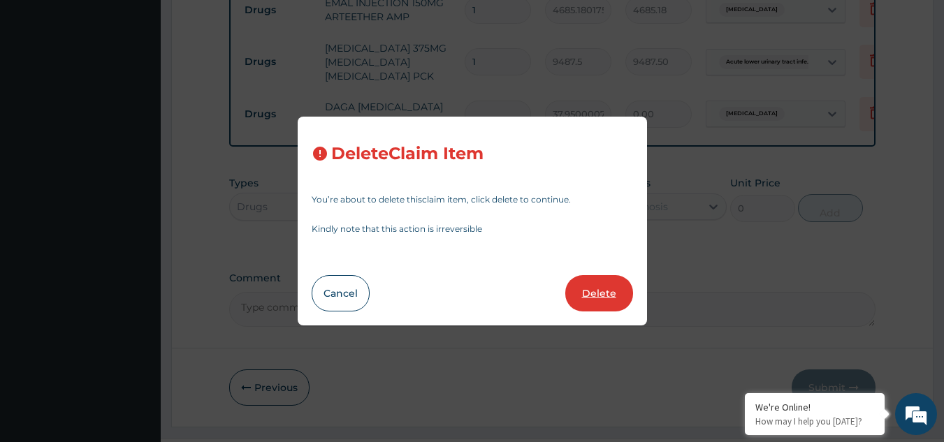
click at [595, 306] on button "Delete" at bounding box center [599, 293] width 68 height 36
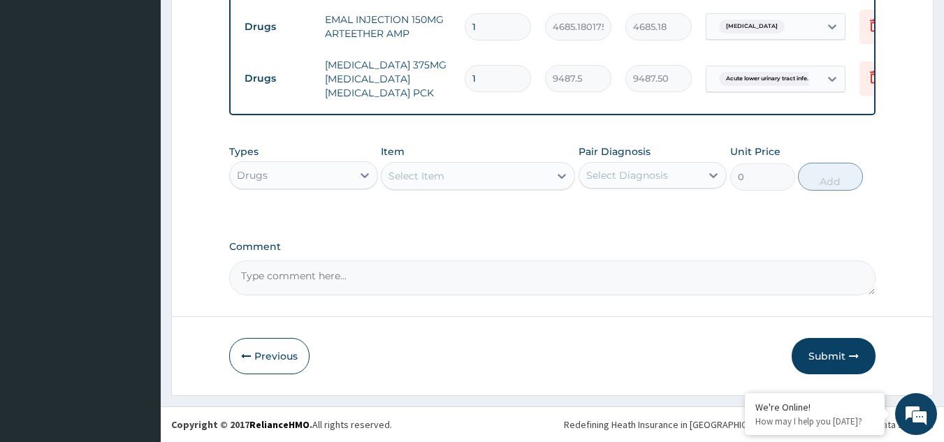
scroll to position [865, 0]
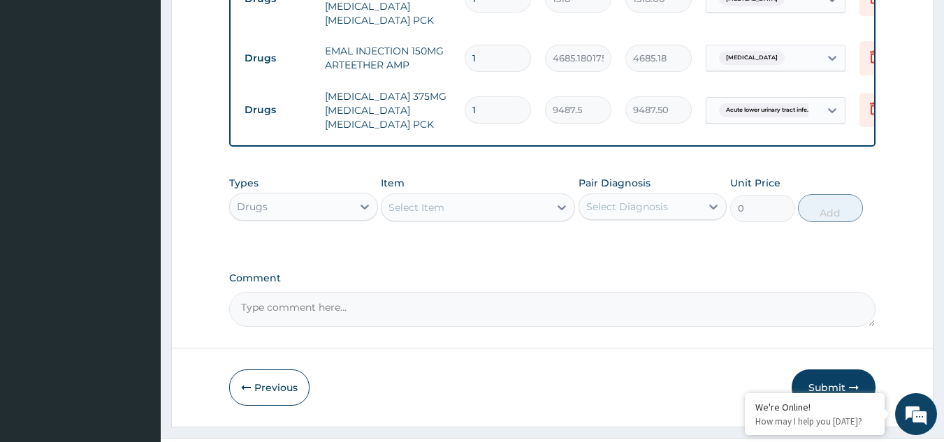
click at [465, 196] on div "Select Item" at bounding box center [466, 207] width 168 height 22
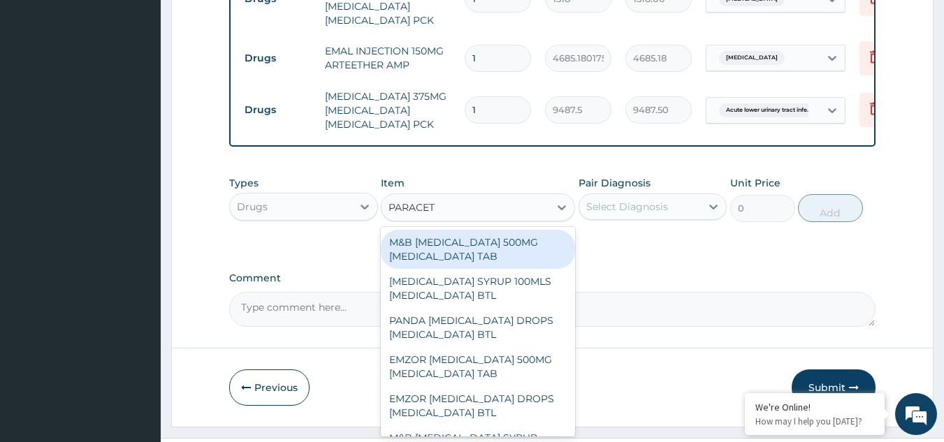
type input "PARACETA"
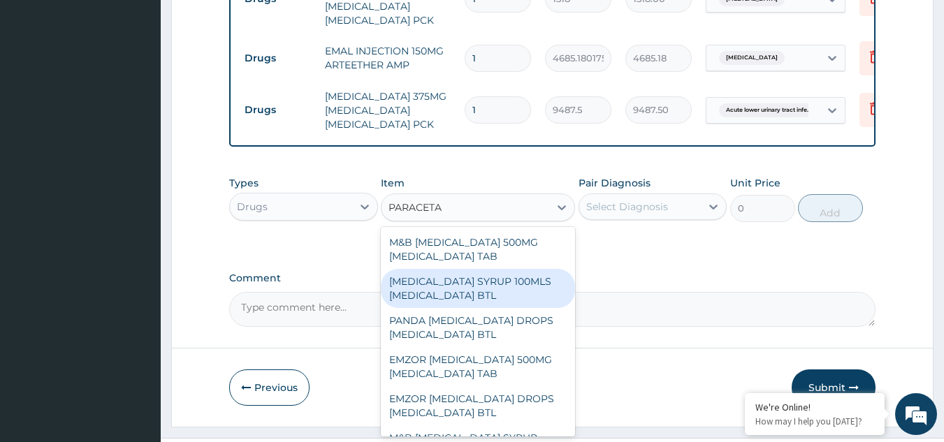
click at [469, 269] on div "[MEDICAL_DATA] SYRUP 100MLS [MEDICAL_DATA] BTL" at bounding box center [478, 288] width 194 height 39
type input "664.1300048828125"
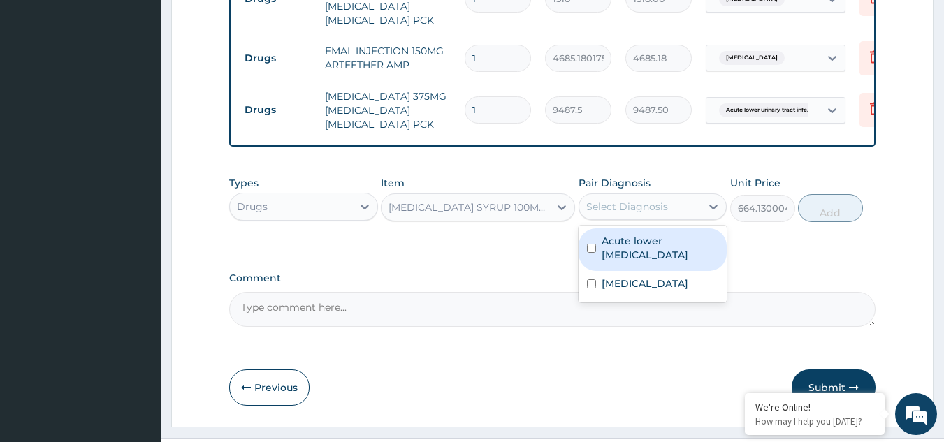
click at [668, 196] on div "Select Diagnosis" at bounding box center [640, 207] width 122 height 22
click at [833, 178] on div "Types Drugs Item [MEDICAL_DATA] SYRUP 100MLS [MEDICAL_DATA] BTL Pair Diagnosis …" at bounding box center [552, 199] width 647 height 60
click at [680, 196] on div "Select Diagnosis" at bounding box center [640, 207] width 122 height 22
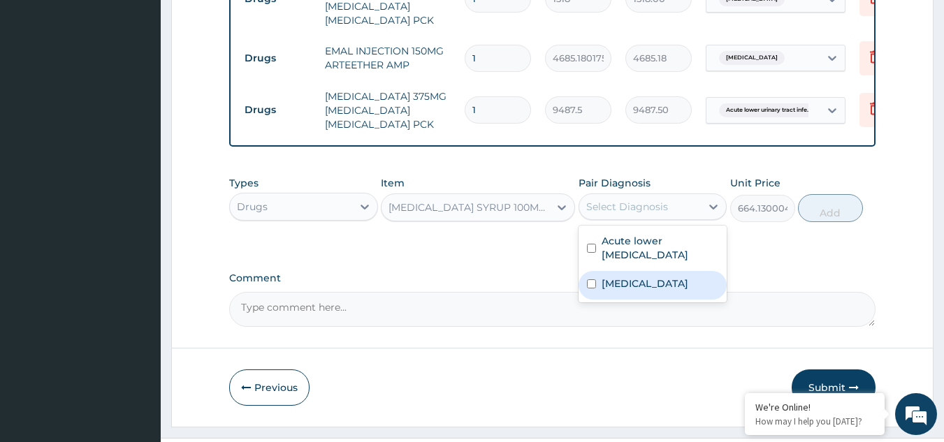
click at [607, 271] on div "[MEDICAL_DATA]" at bounding box center [653, 285] width 149 height 29
checkbox input "true"
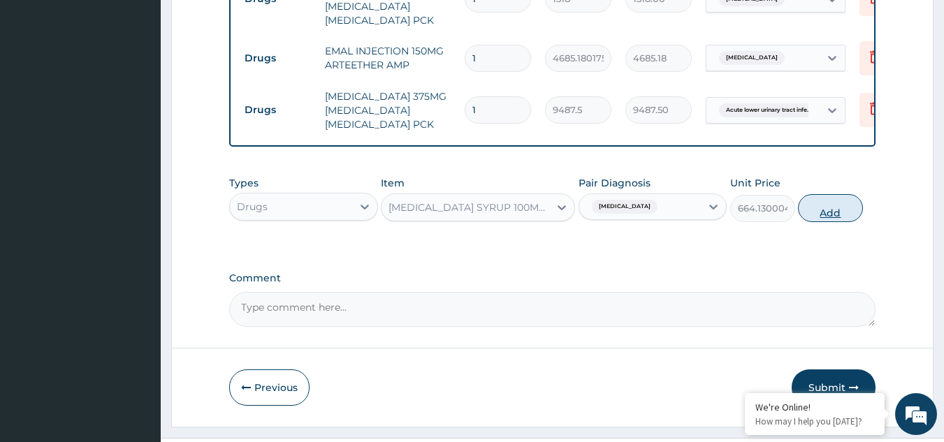
click at [831, 194] on button "Add" at bounding box center [830, 208] width 65 height 28
type input "0"
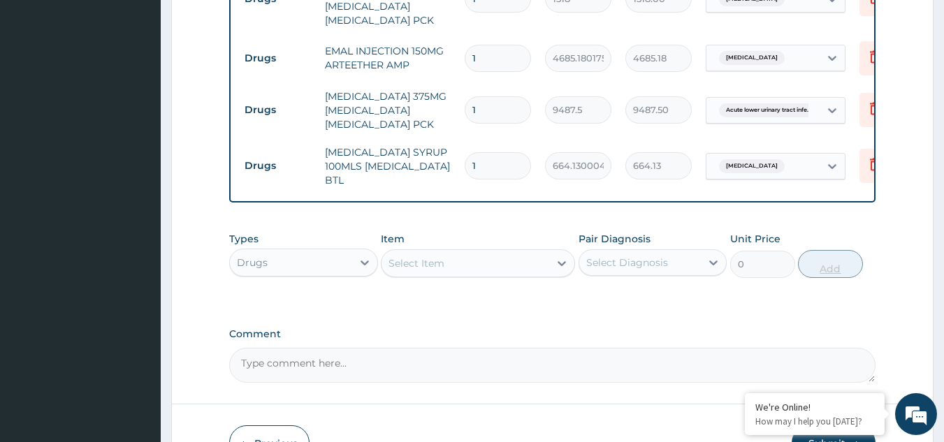
scroll to position [921, 0]
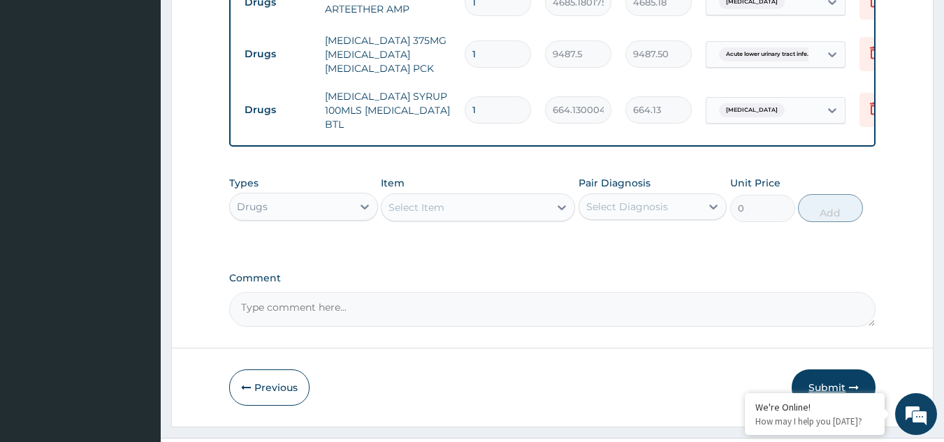
click at [825, 370] on button "Submit" at bounding box center [834, 388] width 84 height 36
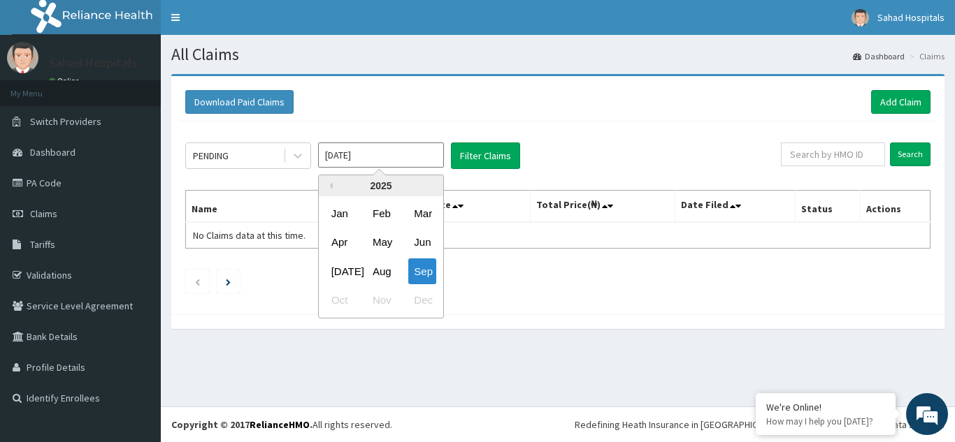
click at [411, 159] on input "[DATE]" at bounding box center [381, 155] width 126 height 25
click at [381, 271] on div "Aug" at bounding box center [381, 272] width 28 height 26
type input "[DATE]"
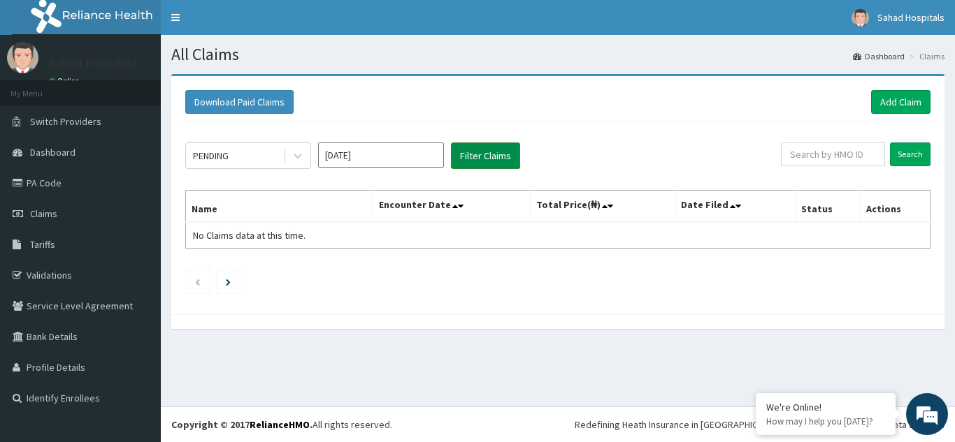
click at [501, 159] on button "Filter Claims" at bounding box center [485, 156] width 69 height 27
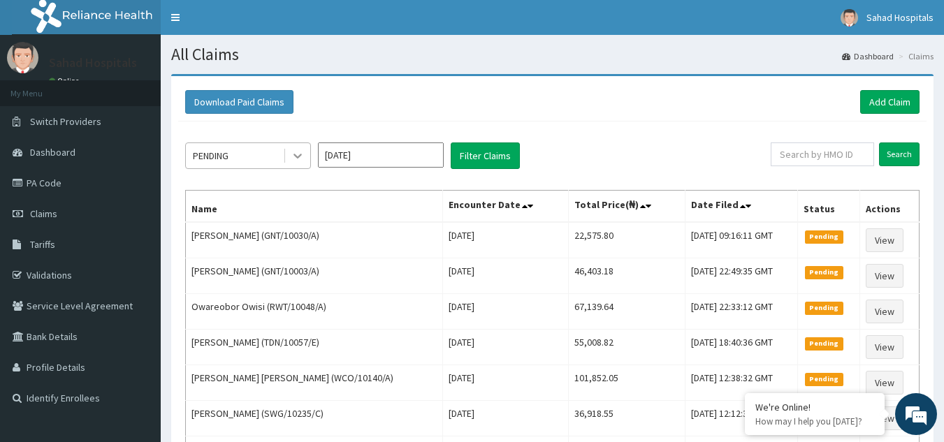
click at [298, 159] on icon at bounding box center [298, 156] width 14 height 14
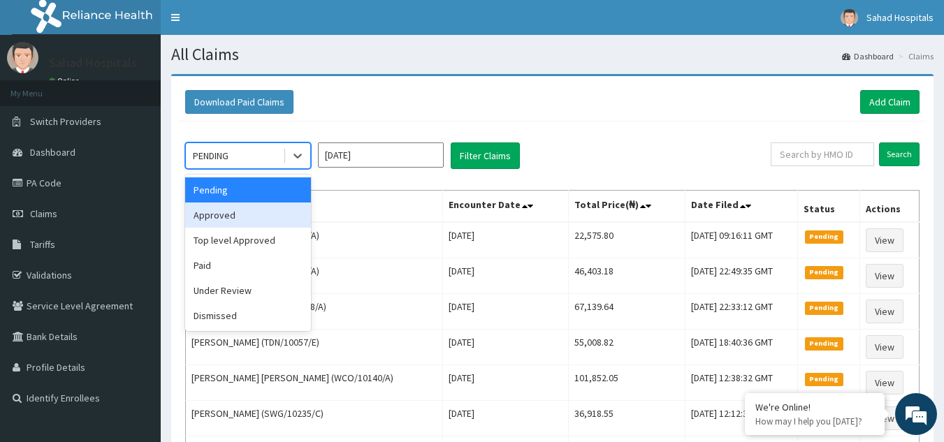
click at [259, 221] on div "Approved" at bounding box center [248, 215] width 126 height 25
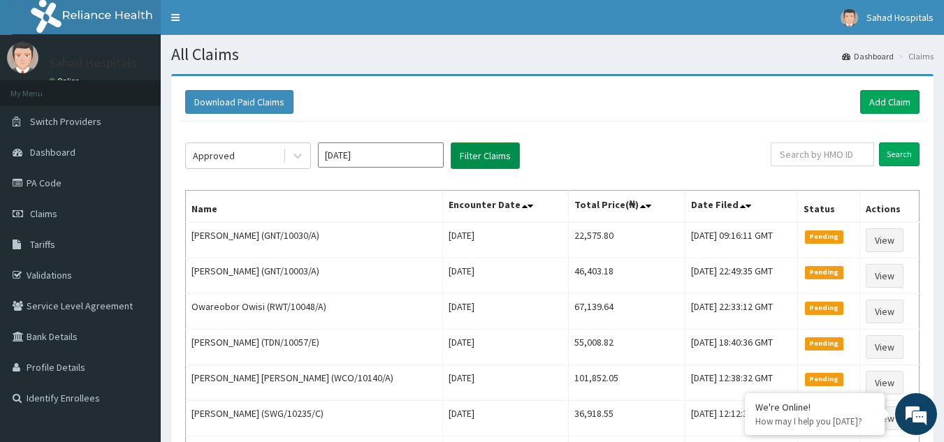
click at [494, 147] on button "Filter Claims" at bounding box center [485, 156] width 69 height 27
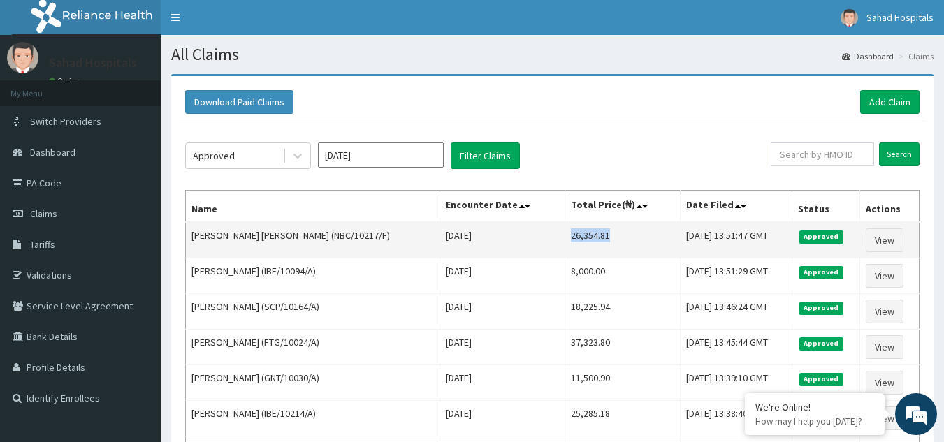
drag, startPoint x: 537, startPoint y: 238, endPoint x: 591, endPoint y: 235, distance: 54.6
click at [591, 235] on td "26,354.81" at bounding box center [623, 240] width 116 height 36
copy td "26,354.81"
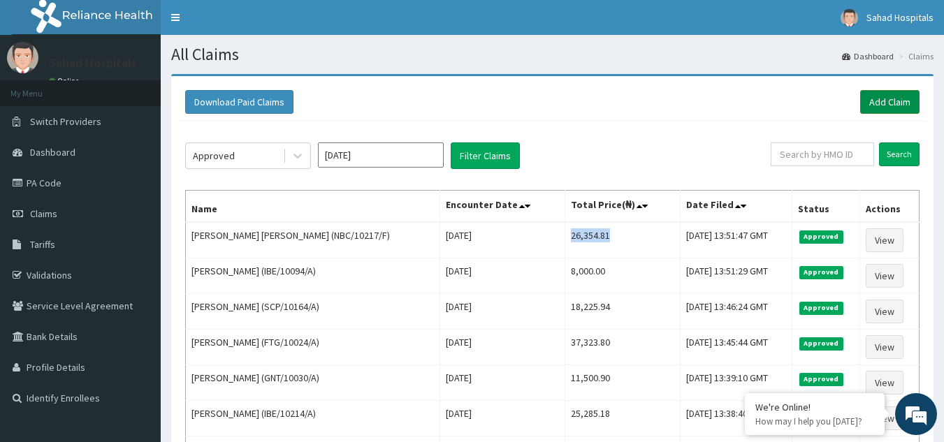
click at [902, 95] on link "Add Claim" at bounding box center [889, 102] width 59 height 24
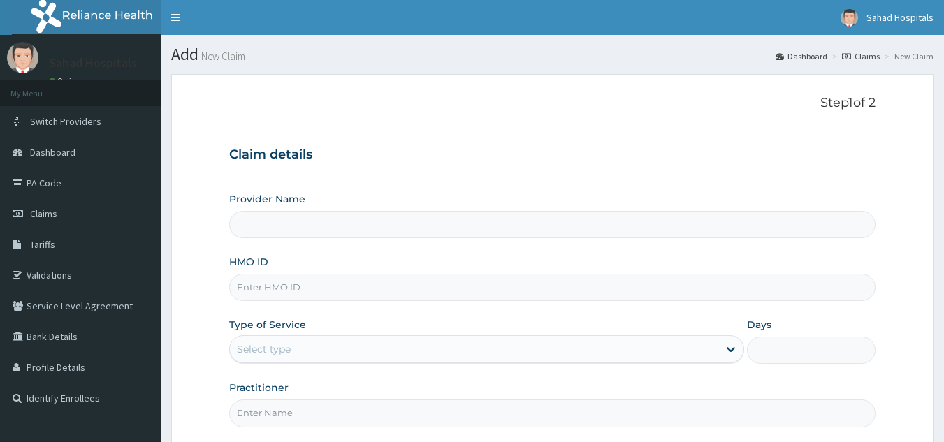
click at [304, 287] on input "HMO ID" at bounding box center [552, 287] width 647 height 27
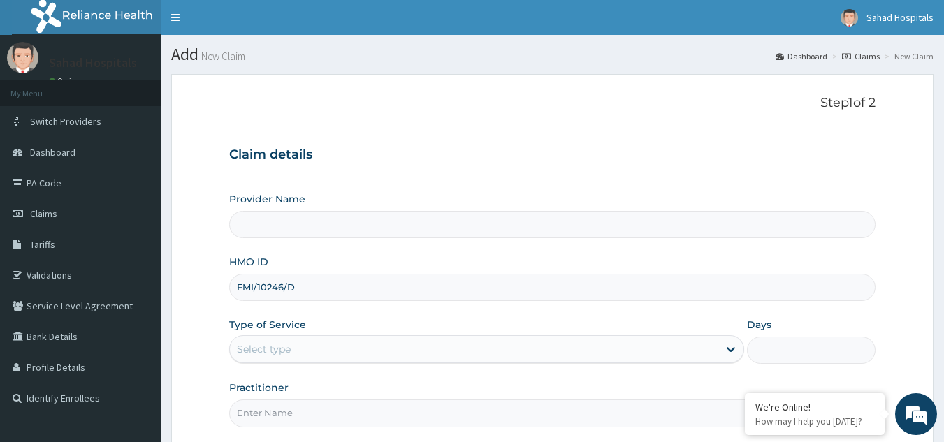
scroll to position [132, 0]
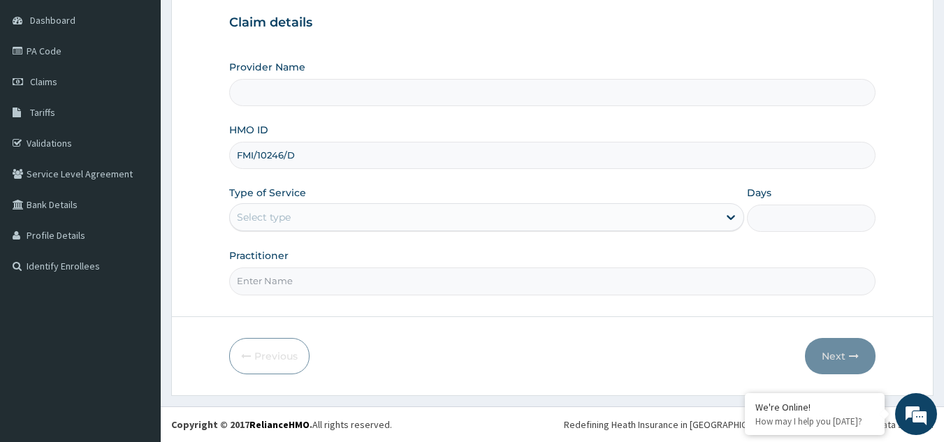
type input "FMI/10246/D"
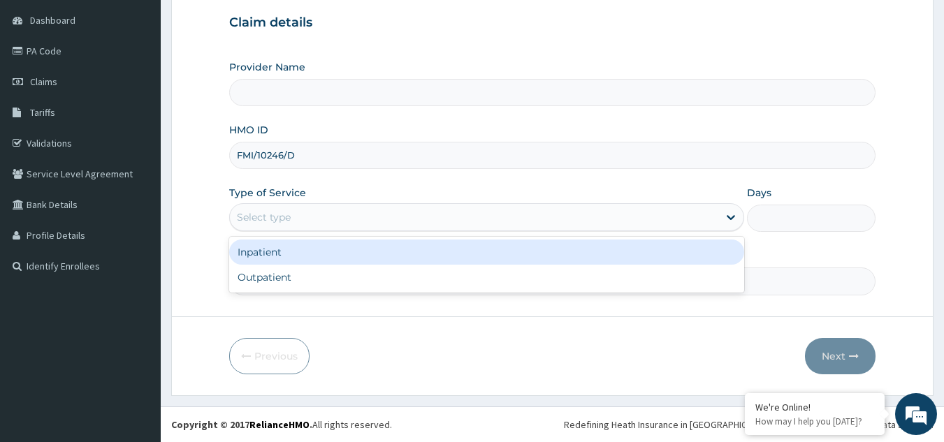
click at [312, 215] on div "Select type" at bounding box center [474, 217] width 489 height 22
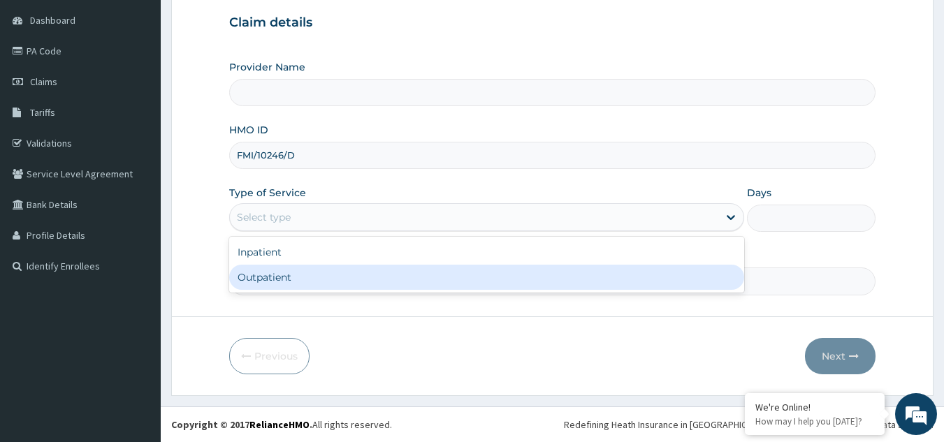
click at [287, 280] on div "Outpatient" at bounding box center [486, 277] width 515 height 25
type input "1"
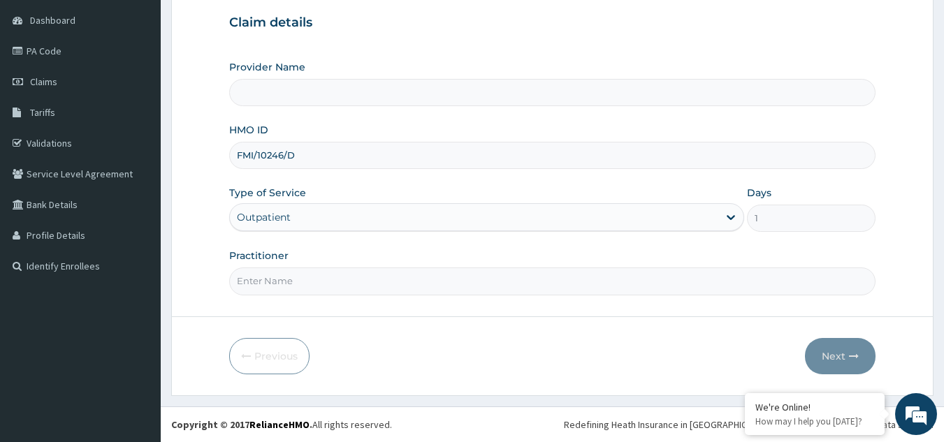
click at [287, 280] on input "Practitioner" at bounding box center [552, 281] width 647 height 27
type input "GP"
type input "Sahad Hospitals"
click at [828, 345] on button "Next" at bounding box center [840, 356] width 71 height 36
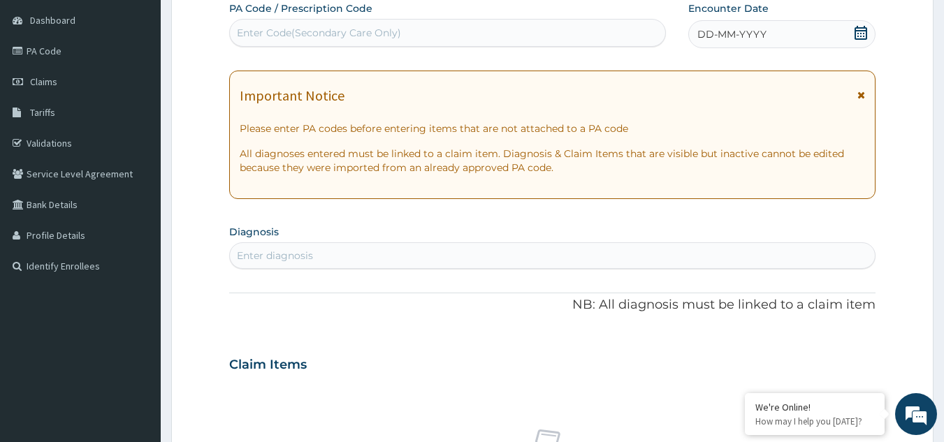
click at [860, 29] on icon at bounding box center [861, 33] width 14 height 14
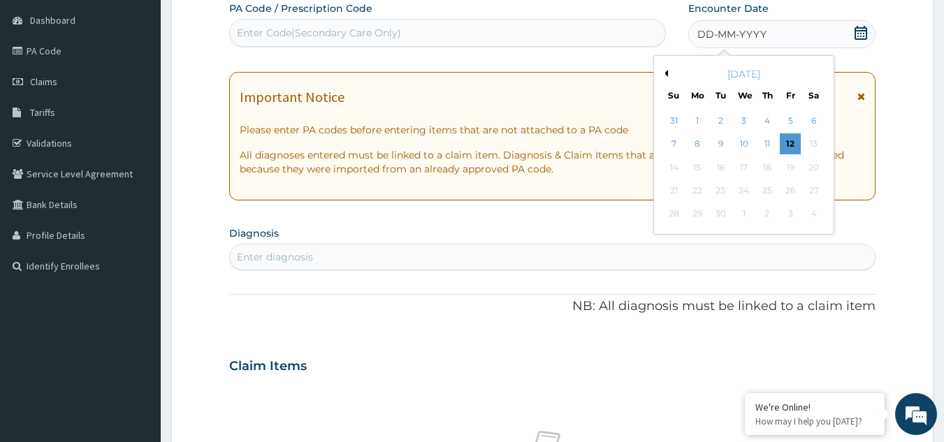
click at [667, 74] on button "Previous Month" at bounding box center [664, 73] width 7 height 7
click at [790, 163] on div "15" at bounding box center [790, 167] width 21 height 21
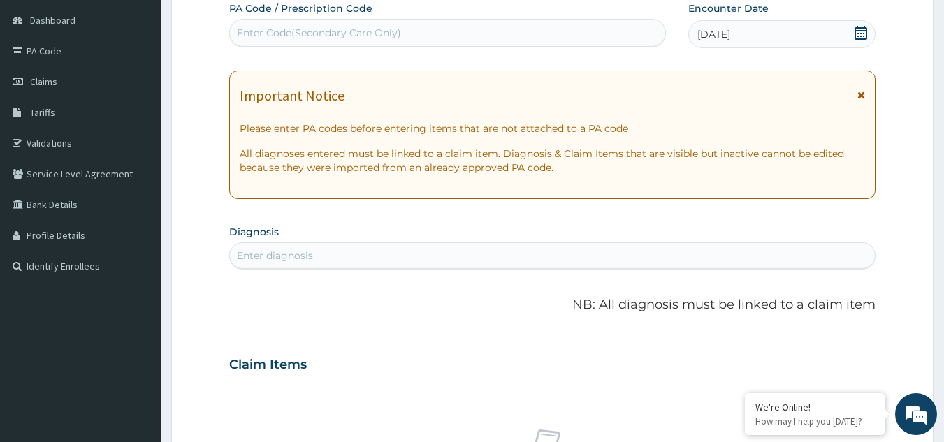
click at [333, 259] on div "Enter diagnosis" at bounding box center [553, 256] width 646 height 22
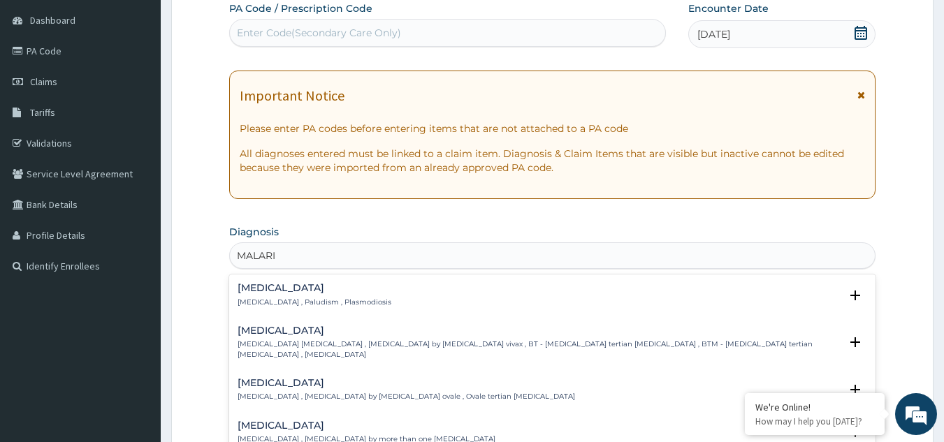
type input "[MEDICAL_DATA]"
click at [266, 294] on h4 "[MEDICAL_DATA]" at bounding box center [315, 288] width 154 height 10
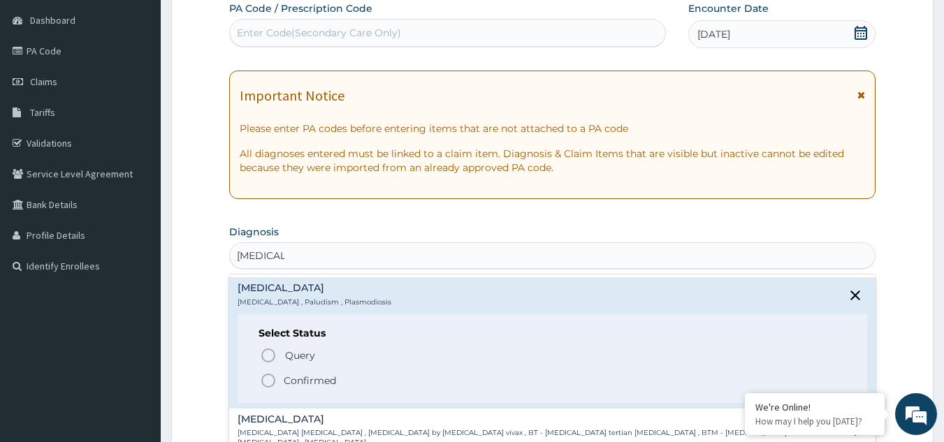
click at [264, 380] on icon "status option filled" at bounding box center [268, 381] width 17 height 17
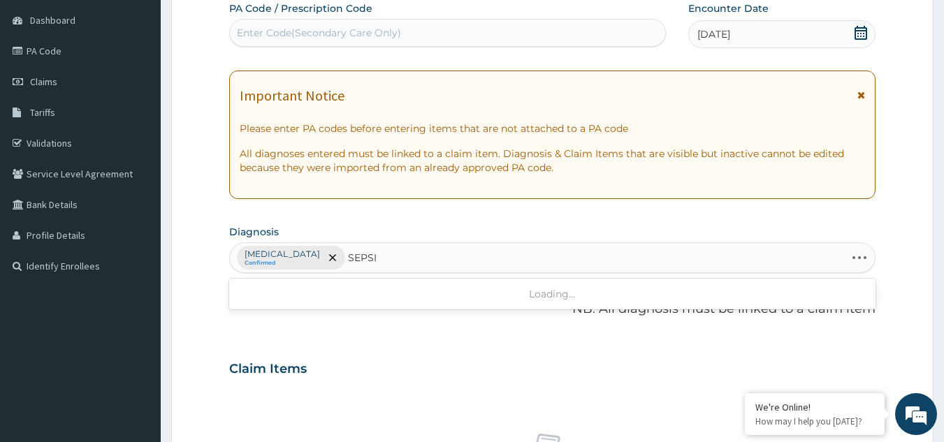
type input "[MEDICAL_DATA]"
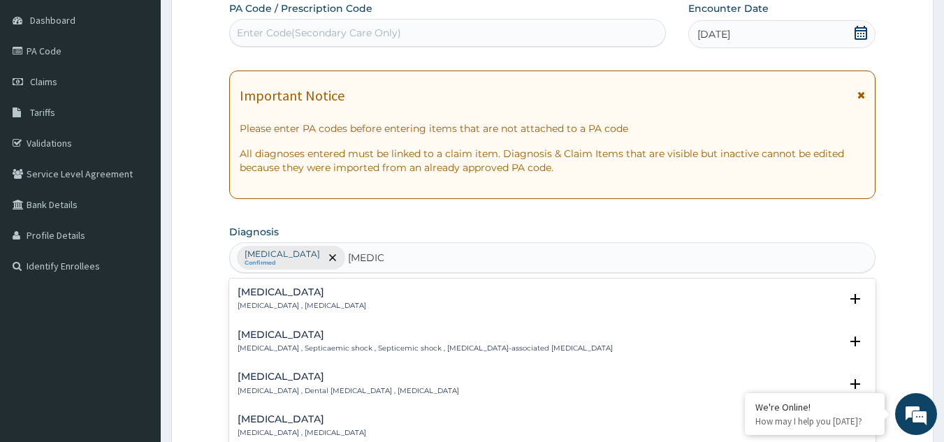
click at [255, 297] on h4 "[MEDICAL_DATA]" at bounding box center [302, 292] width 129 height 10
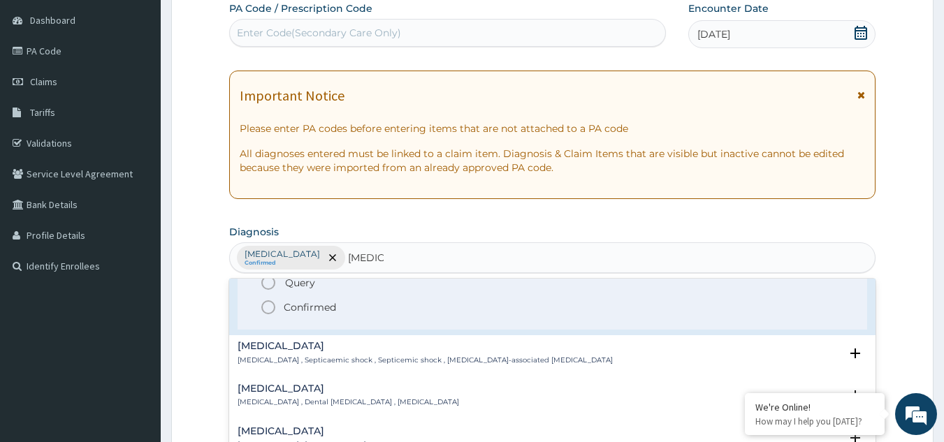
scroll to position [92, 0]
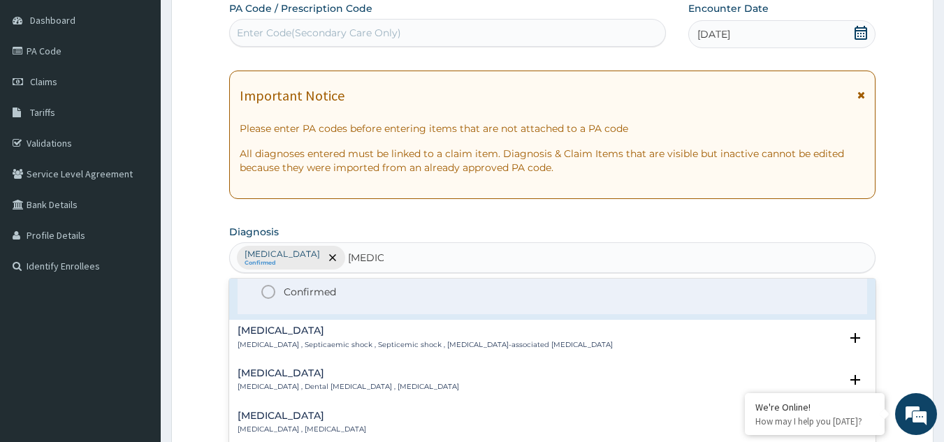
click at [268, 291] on icon "status option filled" at bounding box center [268, 292] width 17 height 17
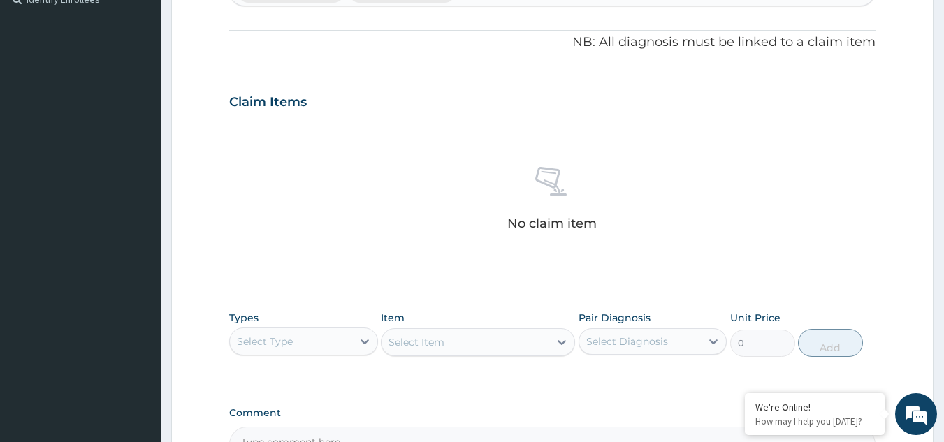
scroll to position [565, 0]
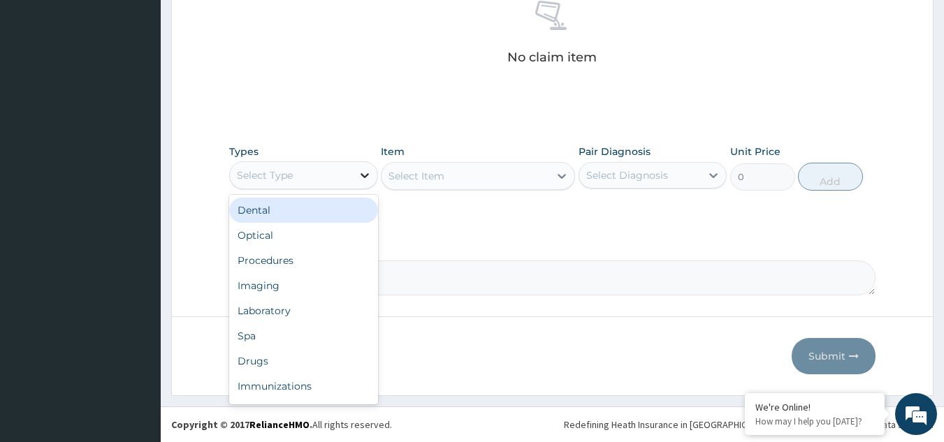
click at [366, 172] on icon at bounding box center [365, 175] width 14 height 14
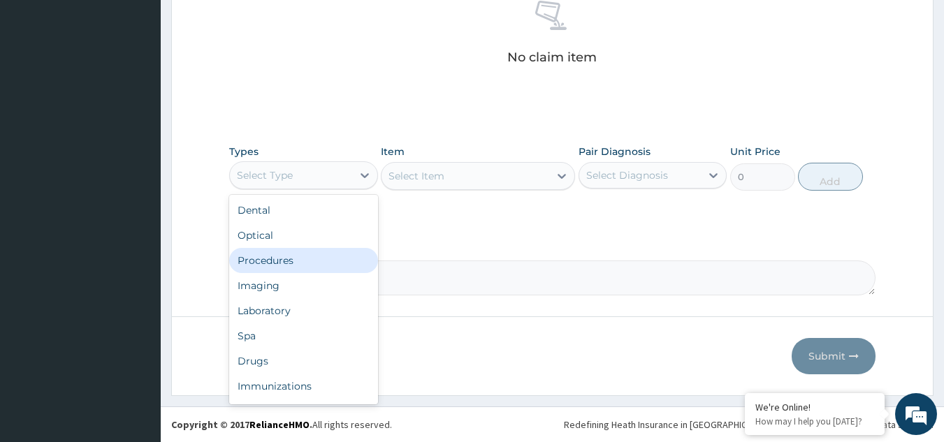
click at [294, 266] on div "Procedures" at bounding box center [303, 260] width 149 height 25
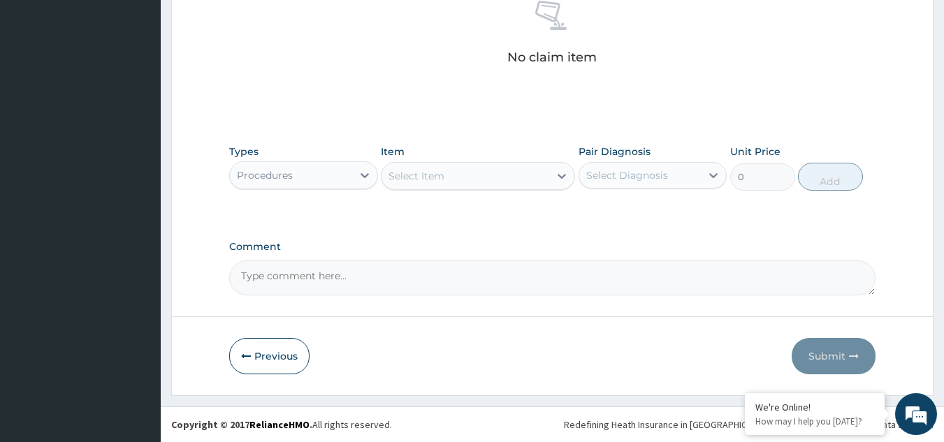
click at [562, 173] on icon at bounding box center [562, 176] width 14 height 14
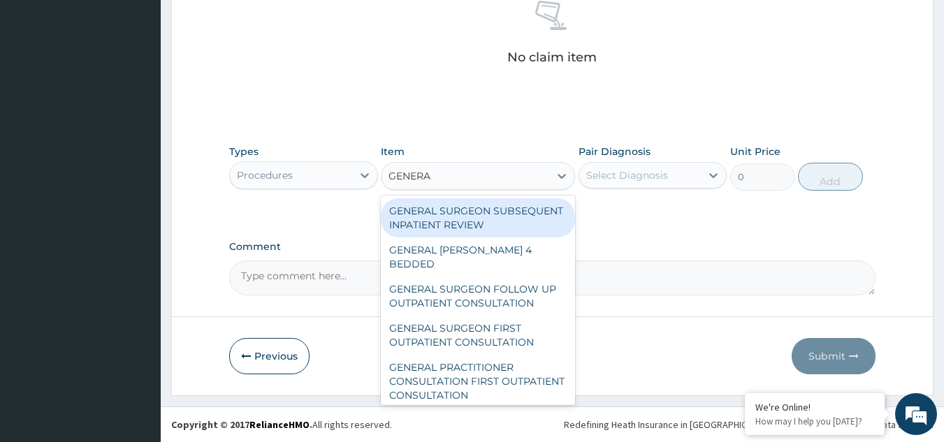
type input "GENERAL"
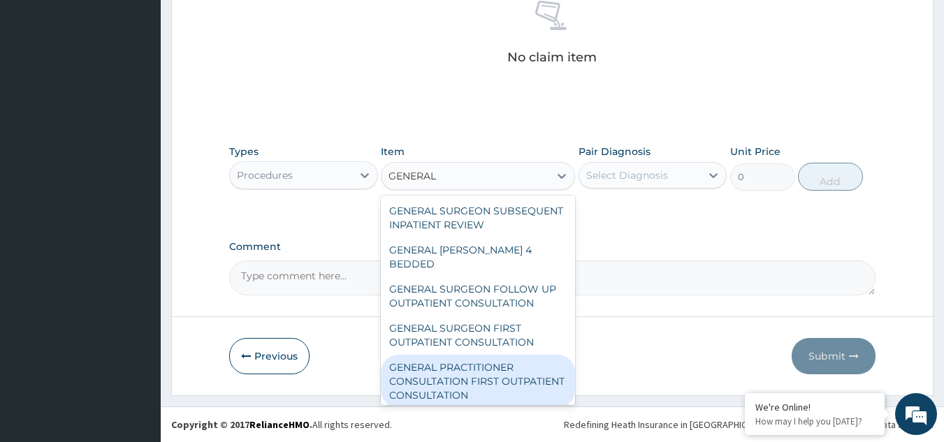
click at [501, 366] on div "GENERAL PRACTITIONER CONSULTATION FIRST OUTPATIENT CONSULTATION" at bounding box center [478, 381] width 194 height 53
type input "3000"
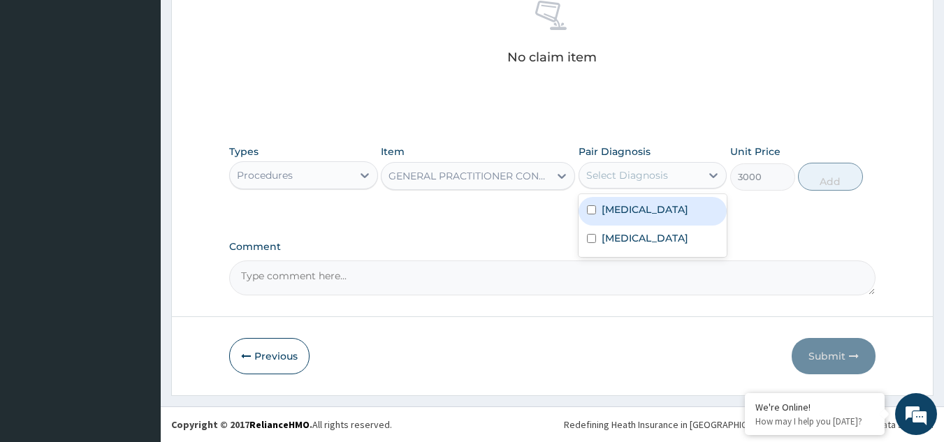
click at [656, 168] on div "Select Diagnosis" at bounding box center [627, 175] width 82 height 14
click at [612, 210] on label "[MEDICAL_DATA]" at bounding box center [645, 210] width 87 height 14
checkbox input "true"
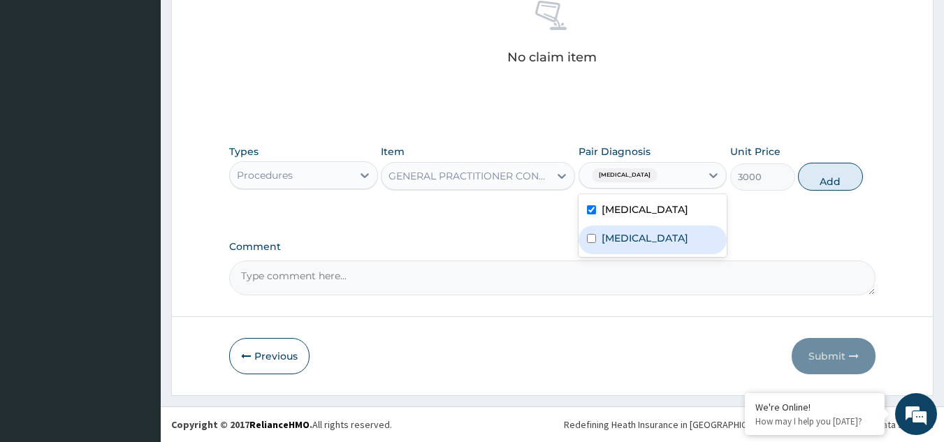
click at [597, 240] on div "[MEDICAL_DATA]" at bounding box center [653, 240] width 149 height 29
checkbox input "true"
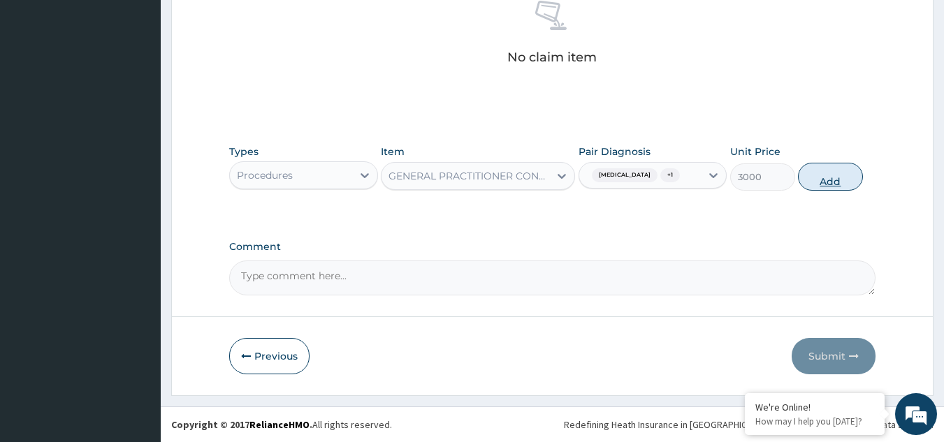
click at [829, 168] on button "Add" at bounding box center [830, 177] width 65 height 28
type input "0"
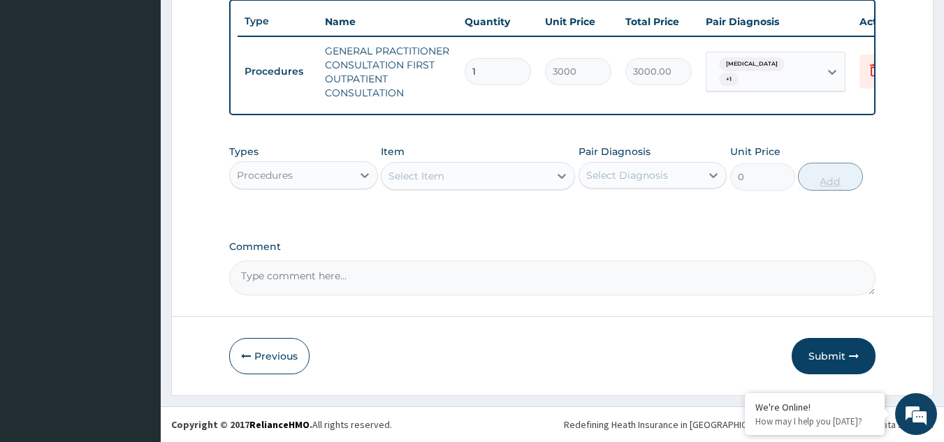
scroll to position [531, 0]
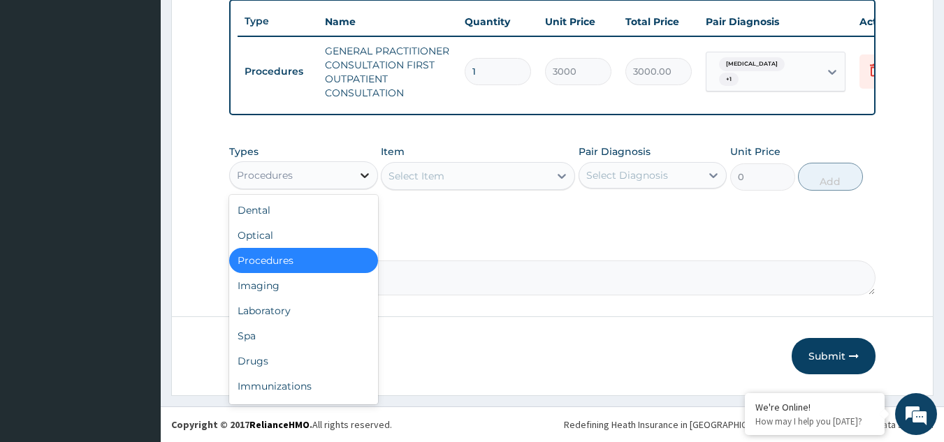
click at [363, 179] on icon at bounding box center [365, 175] width 14 height 14
click at [294, 313] on div "Laboratory" at bounding box center [303, 310] width 149 height 25
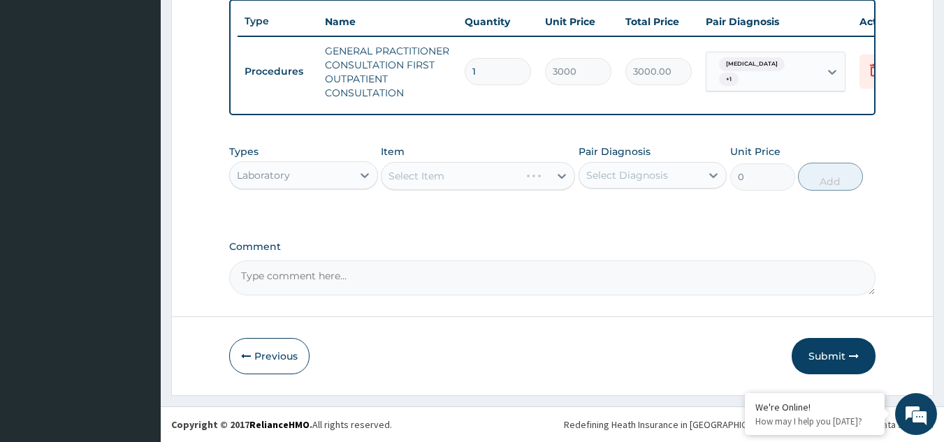
click at [558, 175] on div "Select Item" at bounding box center [478, 176] width 194 height 28
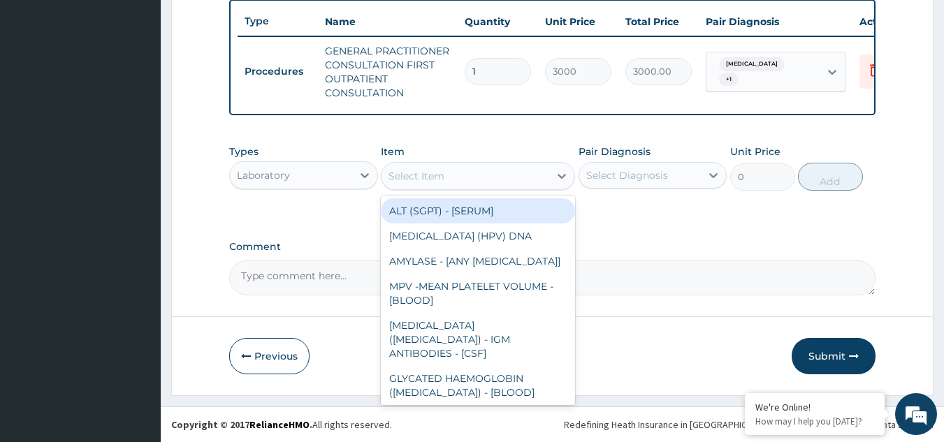
click at [558, 175] on icon at bounding box center [562, 176] width 8 height 5
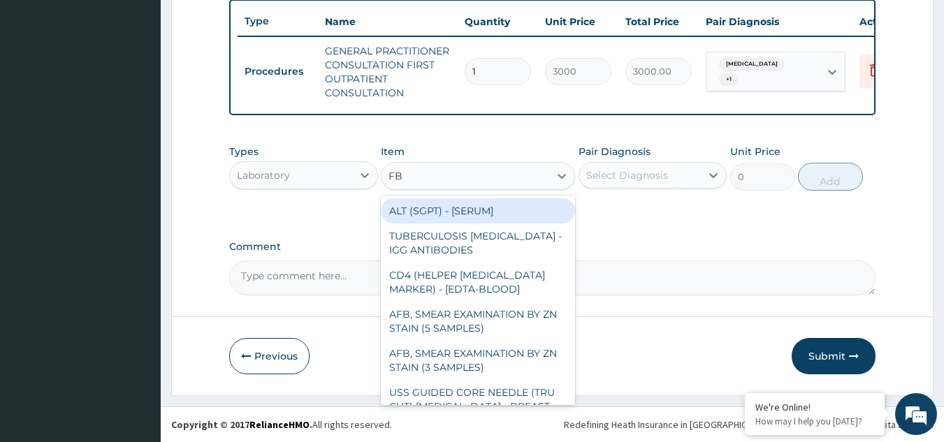
type input "FBC"
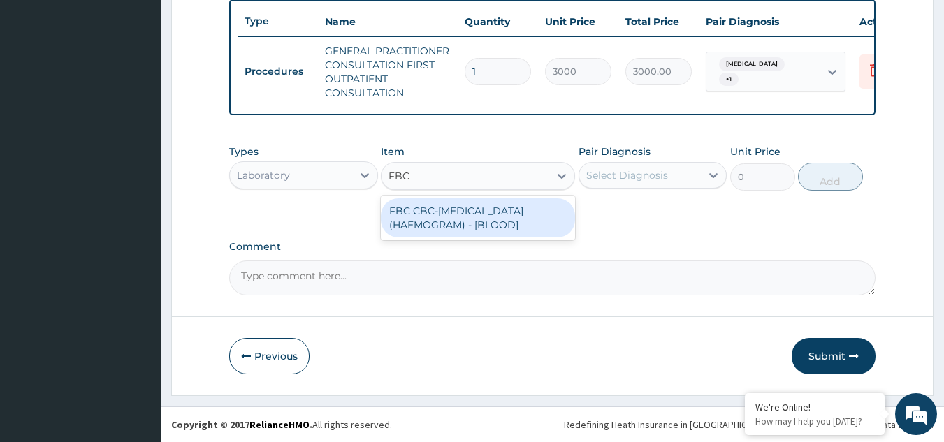
click at [535, 217] on div "FBC CBC-[MEDICAL_DATA] (HAEMOGRAM) - [BLOOD]" at bounding box center [478, 217] width 194 height 39
type input "3000"
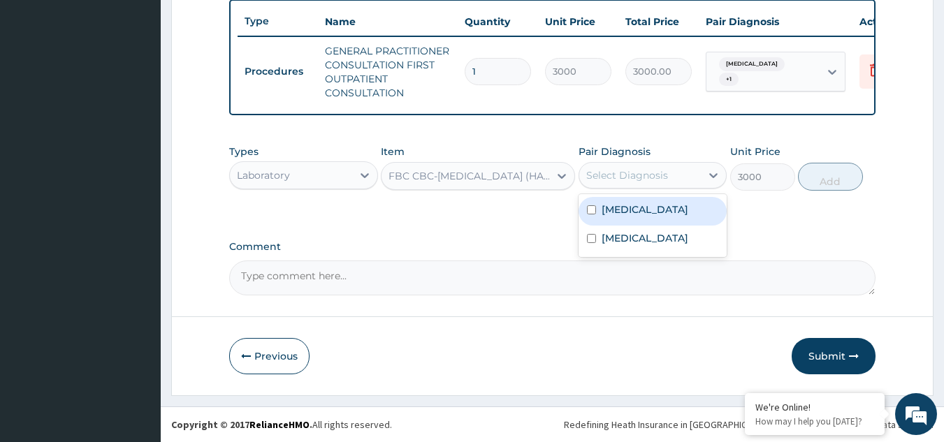
drag, startPoint x: 653, startPoint y: 171, endPoint x: 619, endPoint y: 210, distance: 52.0
click at [619, 189] on div "option [MEDICAL_DATA], selected. option [MEDICAL_DATA] focused, 1 of 2. 2 resul…" at bounding box center [653, 175] width 149 height 27
click at [619, 210] on label "[MEDICAL_DATA]" at bounding box center [645, 210] width 87 height 14
checkbox input "true"
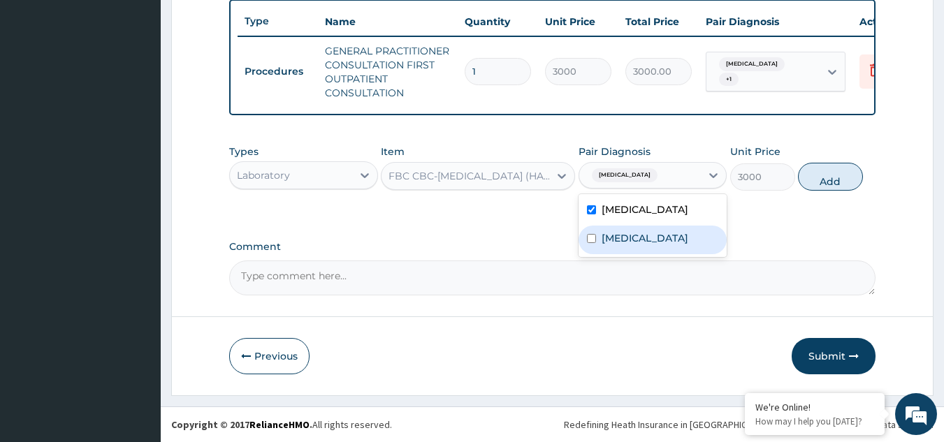
click at [613, 234] on label "[MEDICAL_DATA]" at bounding box center [645, 238] width 87 height 14
checkbox input "true"
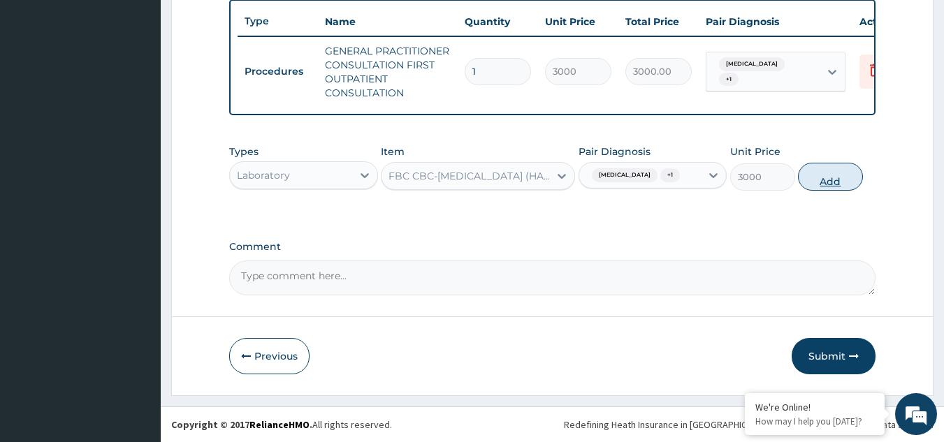
click at [848, 173] on button "Add" at bounding box center [830, 177] width 65 height 28
type input "0"
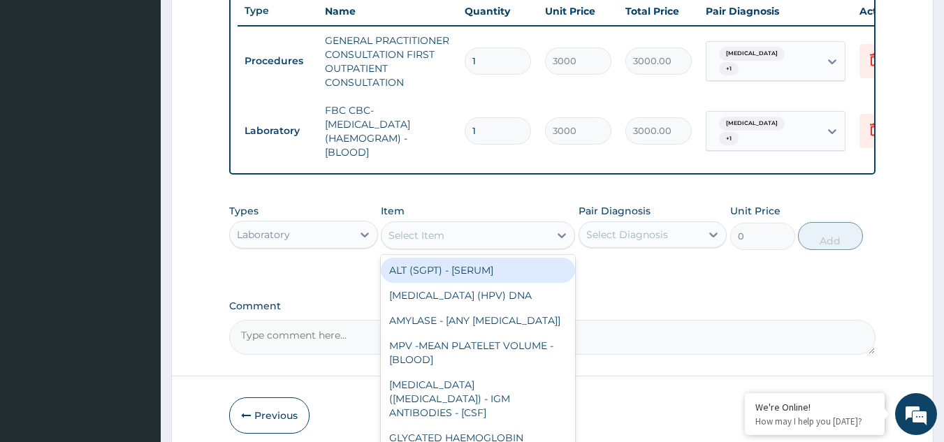
click at [468, 245] on div "Select Item" at bounding box center [466, 235] width 168 height 22
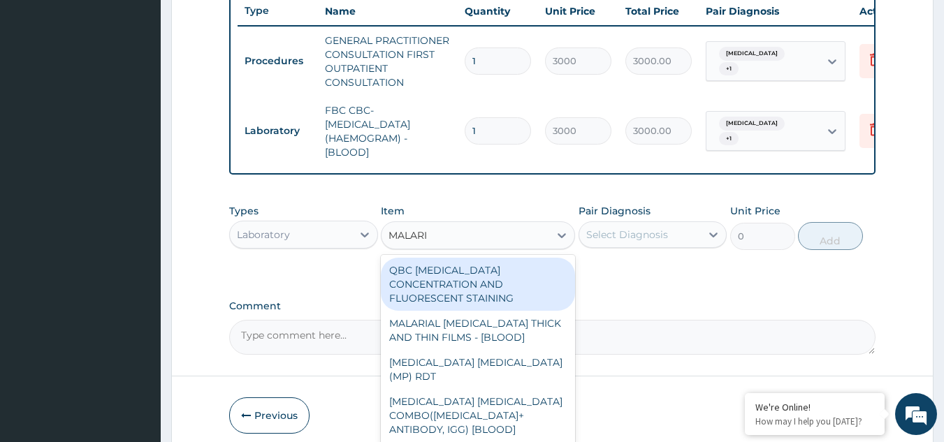
type input "[MEDICAL_DATA]"
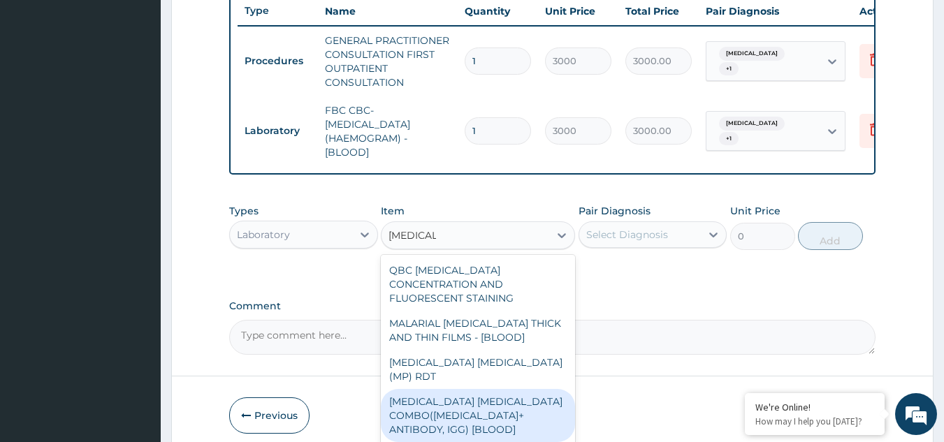
click at [489, 389] on div "[MEDICAL_DATA] [MEDICAL_DATA] COMBO([MEDICAL_DATA]+ ANTIBODY, IGG) [BLOOD]" at bounding box center [478, 415] width 194 height 53
type input "2000"
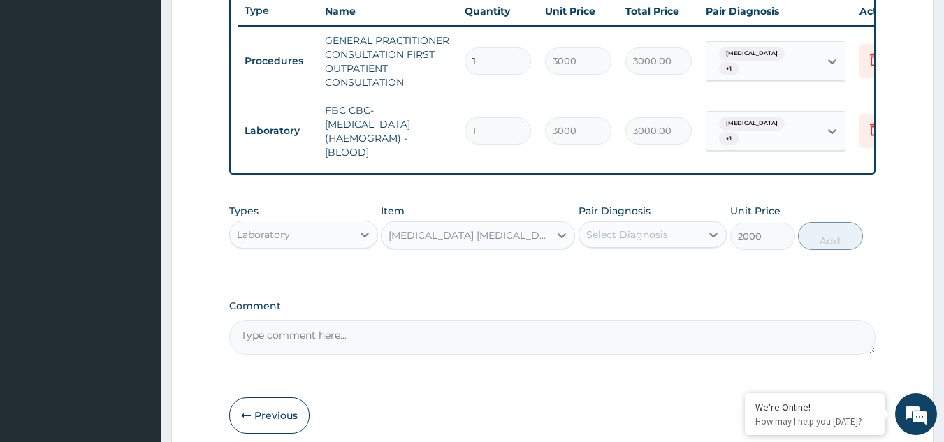
click at [681, 242] on div "Select Diagnosis" at bounding box center [640, 235] width 122 height 22
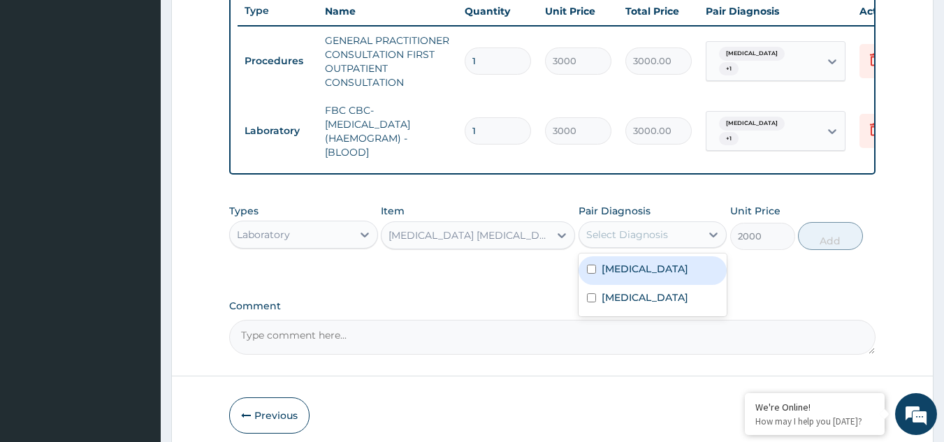
click at [639, 269] on div "[MEDICAL_DATA]" at bounding box center [653, 270] width 149 height 29
checkbox input "true"
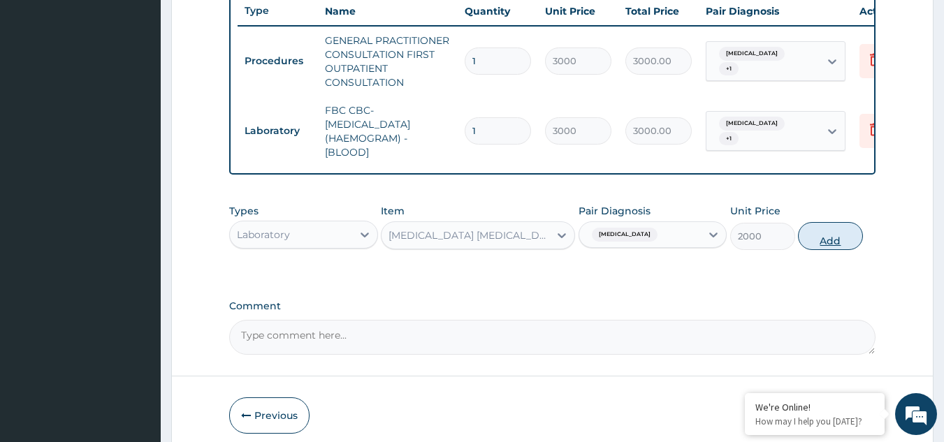
click at [827, 235] on button "Add" at bounding box center [830, 236] width 65 height 28
type input "0"
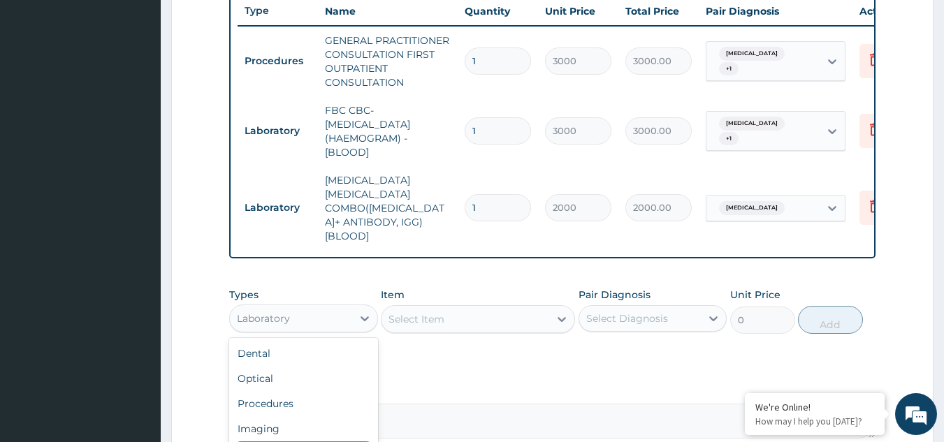
click at [343, 308] on div "Laboratory" at bounding box center [291, 319] width 122 height 22
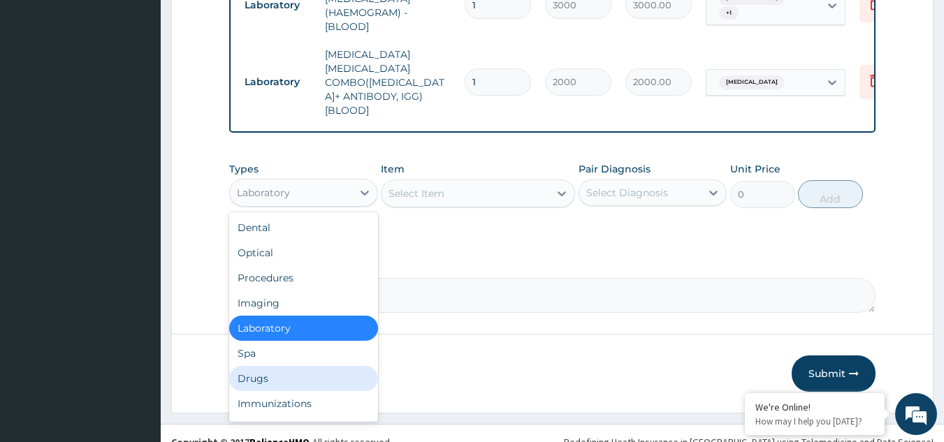
click at [293, 366] on div "Drugs" at bounding box center [303, 378] width 149 height 25
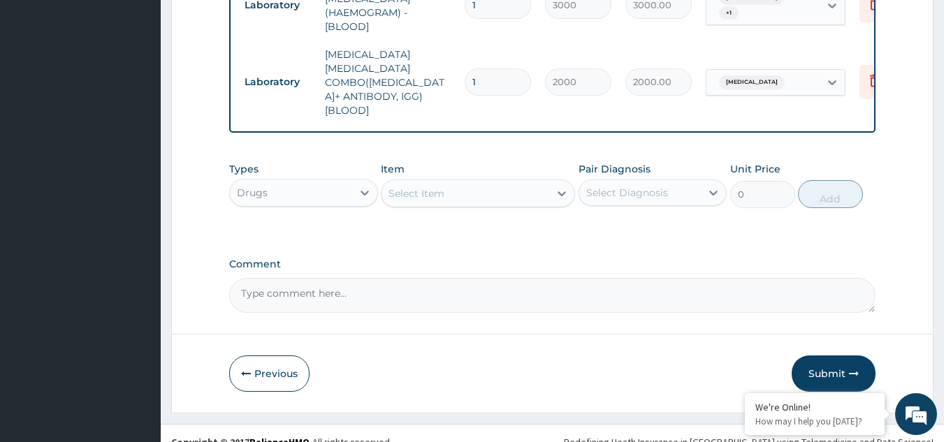
click at [555, 187] on icon at bounding box center [562, 194] width 14 height 14
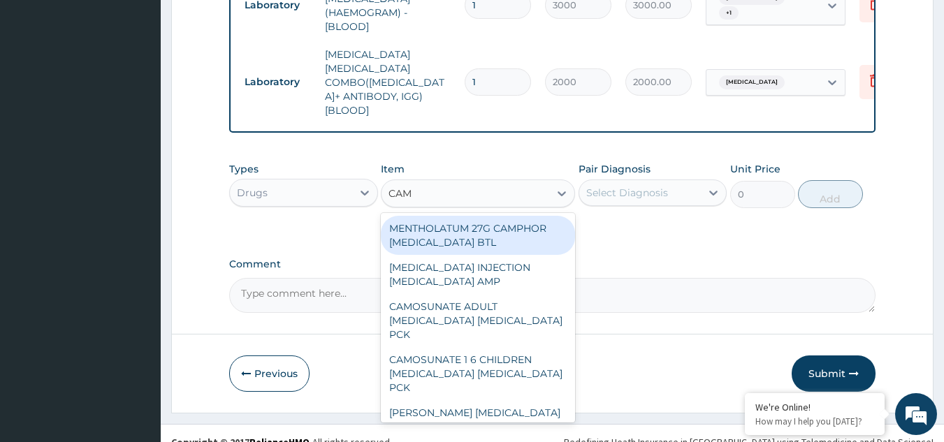
type input "CAMO"
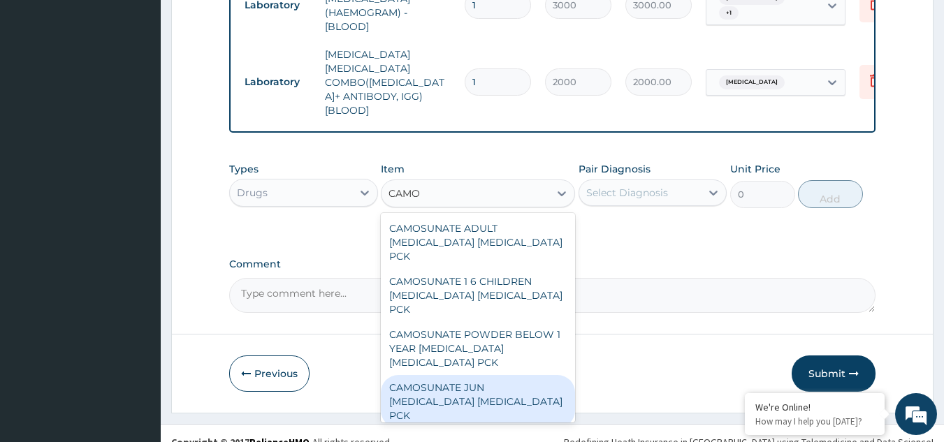
click at [514, 375] on div "CAMOSUNATE JUN [MEDICAL_DATA] [MEDICAL_DATA] PCK" at bounding box center [478, 401] width 194 height 53
type input "1366.199951171875"
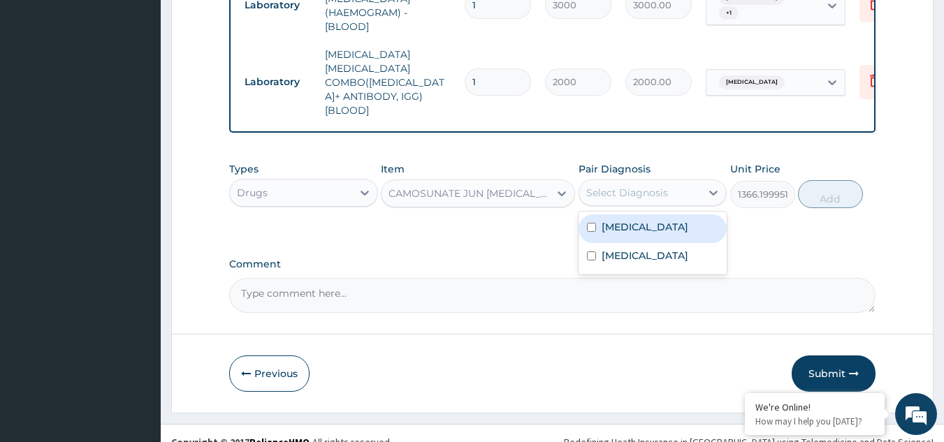
click at [654, 186] on div "Select Diagnosis" at bounding box center [627, 193] width 82 height 14
click at [626, 218] on div "[MEDICAL_DATA]" at bounding box center [653, 229] width 149 height 29
checkbox input "true"
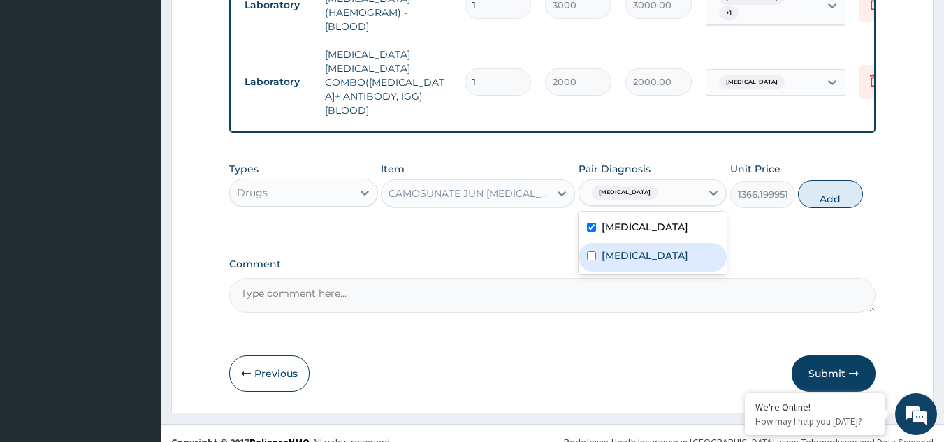
click at [620, 249] on label "[MEDICAL_DATA]" at bounding box center [645, 256] width 87 height 14
checkbox input "true"
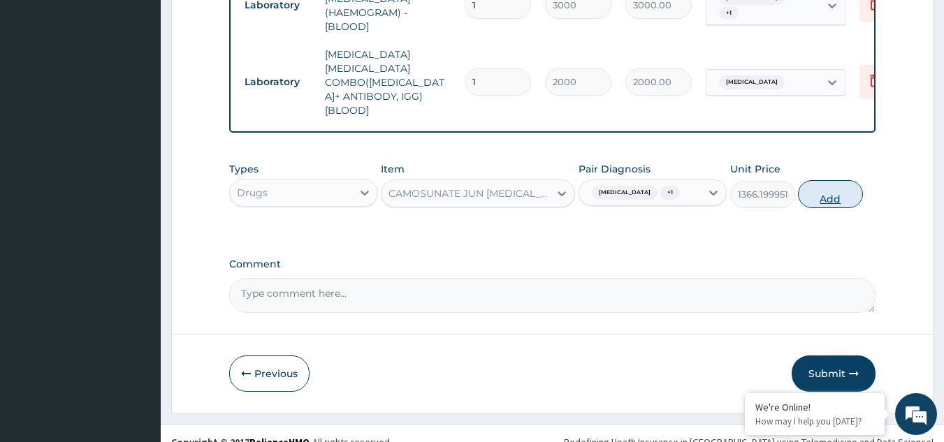
click at [816, 180] on button "Add" at bounding box center [830, 194] width 65 height 28
type input "0"
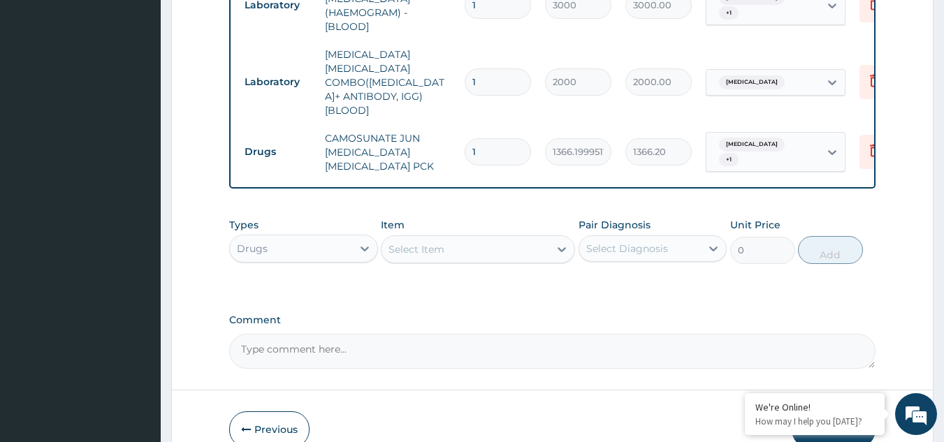
click at [445, 238] on div "Select Item" at bounding box center [466, 249] width 168 height 22
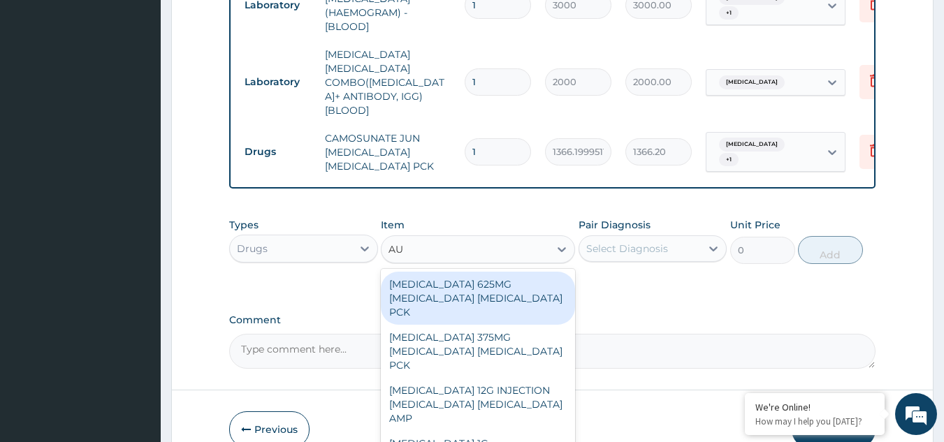
type input "AUG"
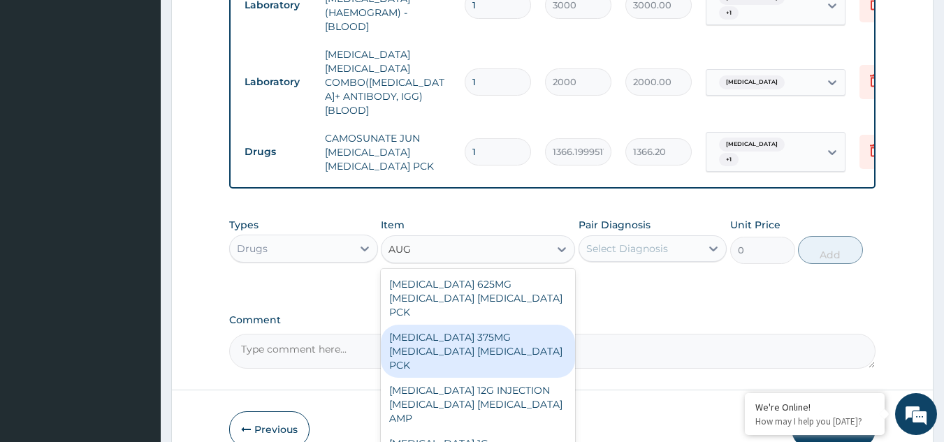
click at [491, 328] on div "[MEDICAL_DATA] 375MG [MEDICAL_DATA] [MEDICAL_DATA] PCK" at bounding box center [478, 351] width 194 height 53
type input "9487.5"
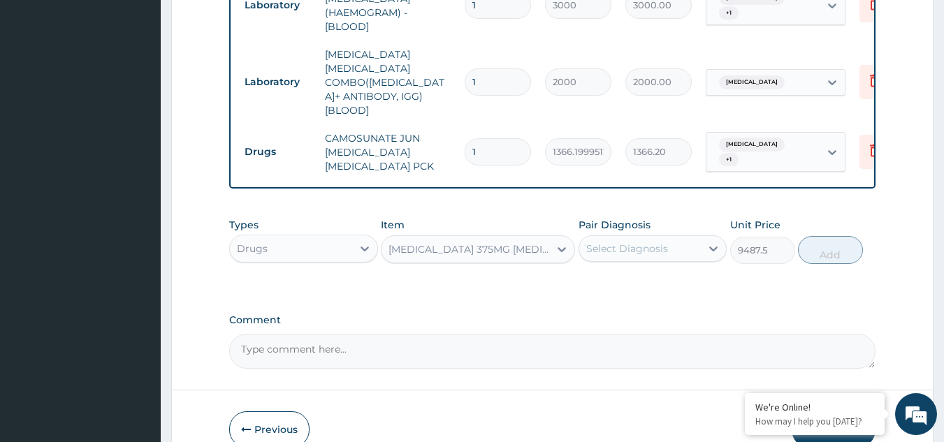
click at [656, 218] on div "Pair Diagnosis Select Diagnosis" at bounding box center [653, 241] width 149 height 46
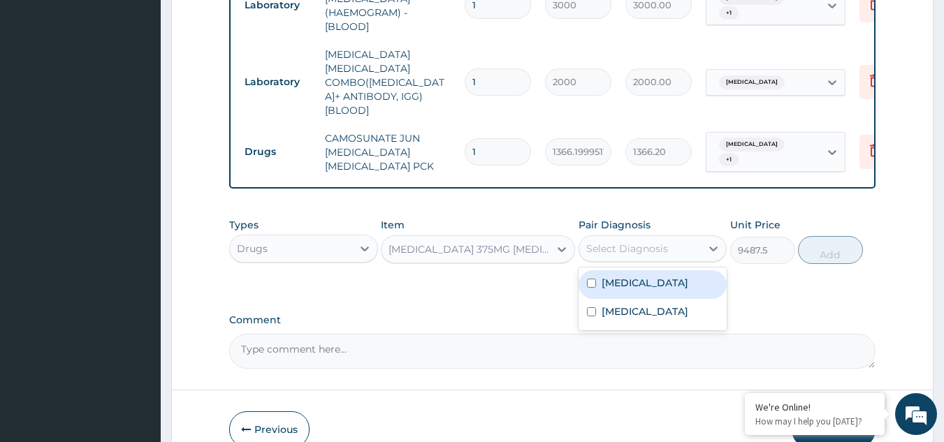
click at [651, 242] on div "Select Diagnosis" at bounding box center [627, 249] width 82 height 14
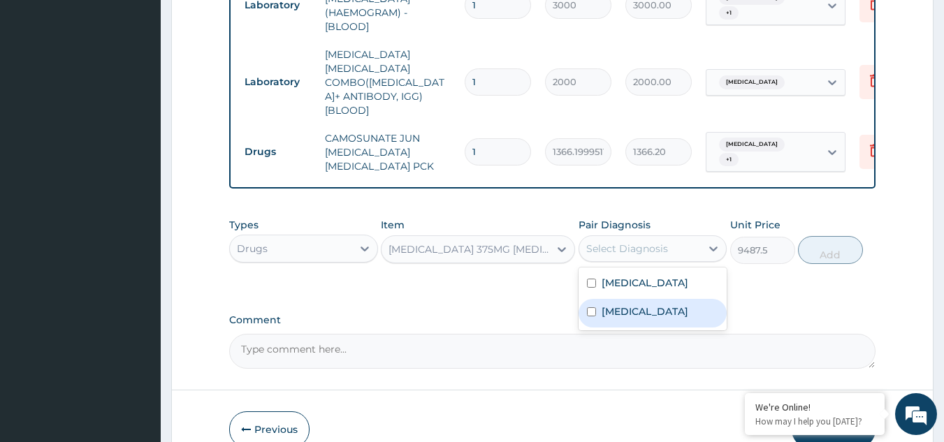
click at [619, 305] on label "[MEDICAL_DATA]" at bounding box center [645, 312] width 87 height 14
checkbox input "true"
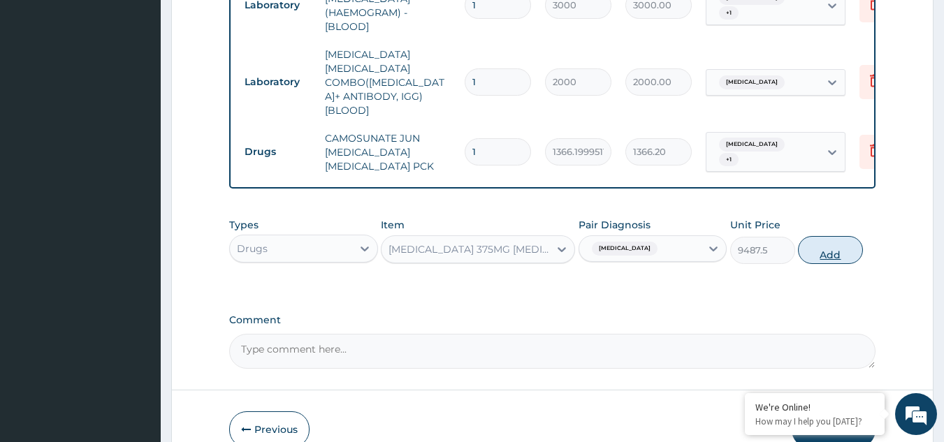
click at [836, 236] on button "Add" at bounding box center [830, 250] width 65 height 28
type input "0"
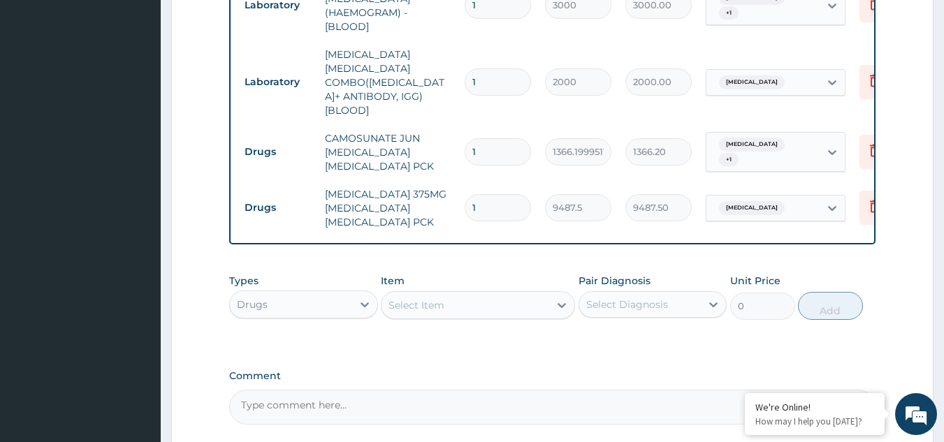
click at [492, 295] on div "Select Item" at bounding box center [466, 305] width 168 height 22
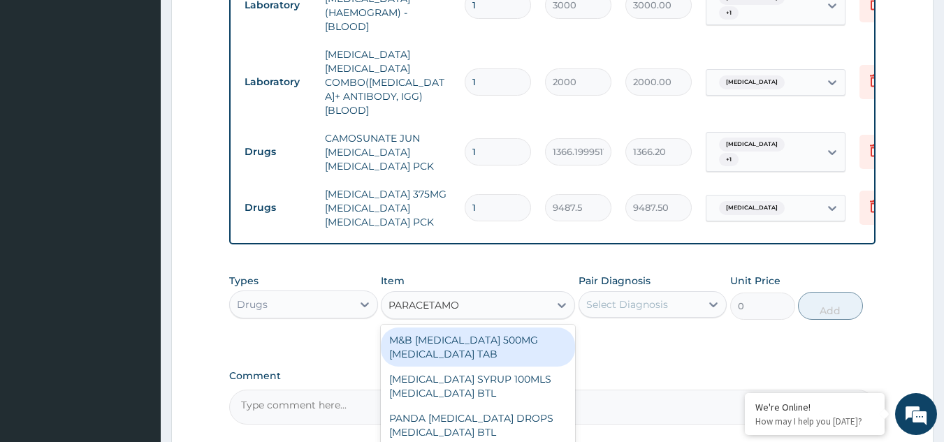
type input "[MEDICAL_DATA]"
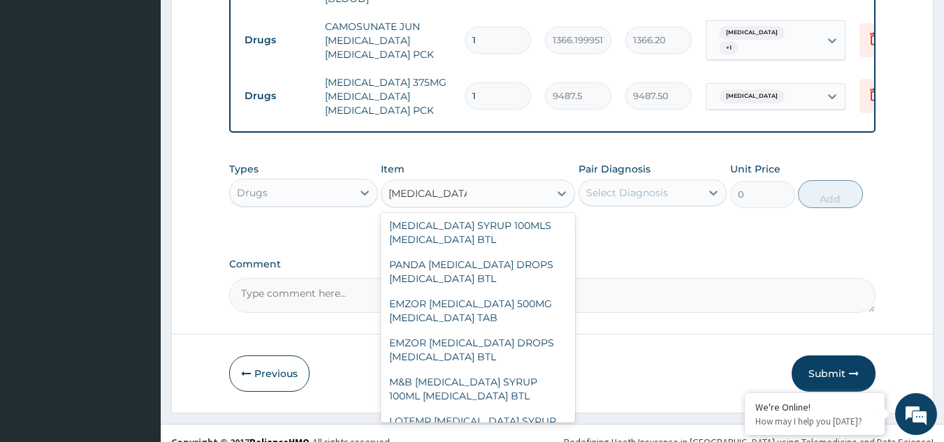
scroll to position [0, 0]
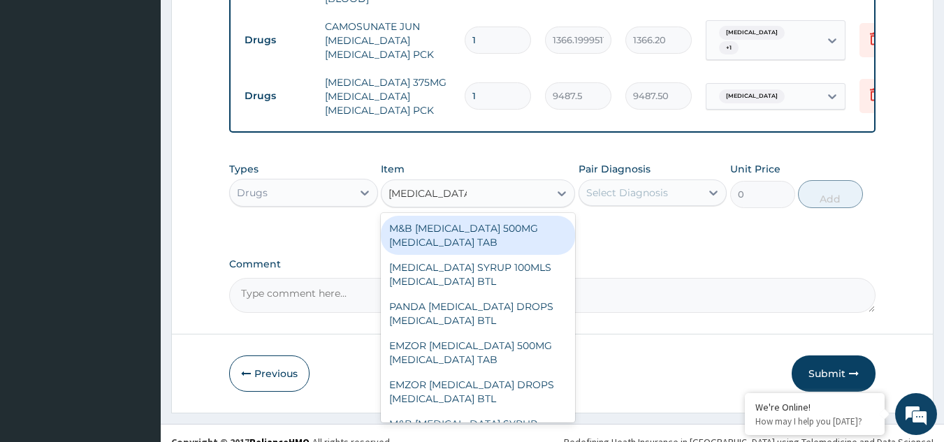
click at [493, 224] on div "M&B [MEDICAL_DATA] 500MG [MEDICAL_DATA] TAB" at bounding box center [478, 235] width 194 height 39
type input "18.97999954223633"
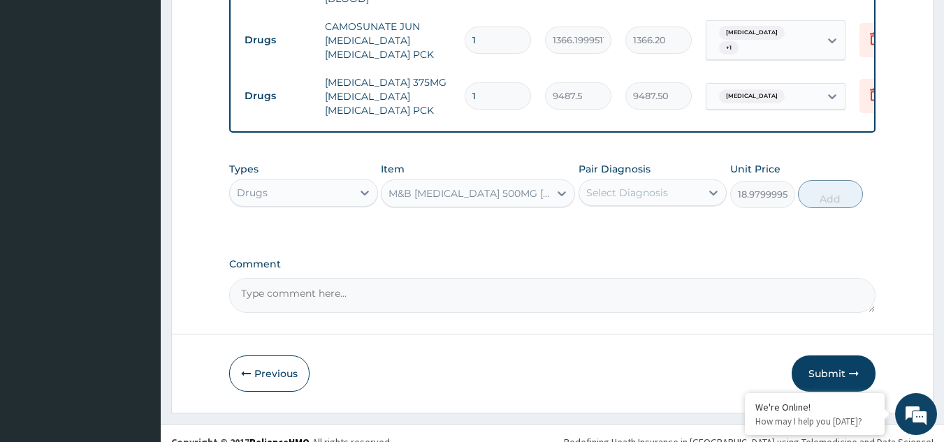
click at [500, 187] on div "M&B [MEDICAL_DATA] 500MG [MEDICAL_DATA] TAB" at bounding box center [470, 194] width 162 height 14
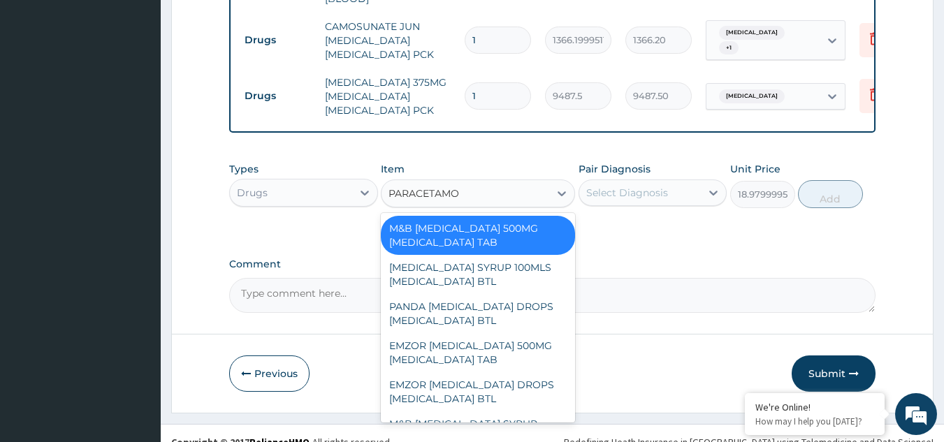
type input "[MEDICAL_DATA]"
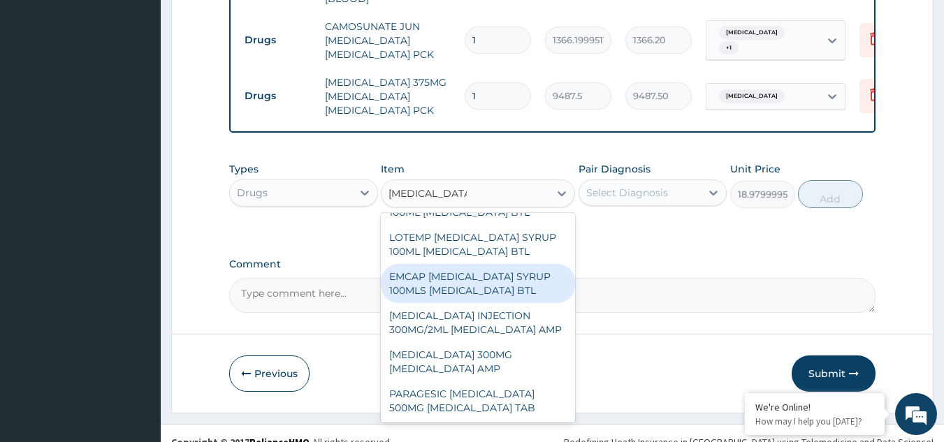
scroll to position [517, 0]
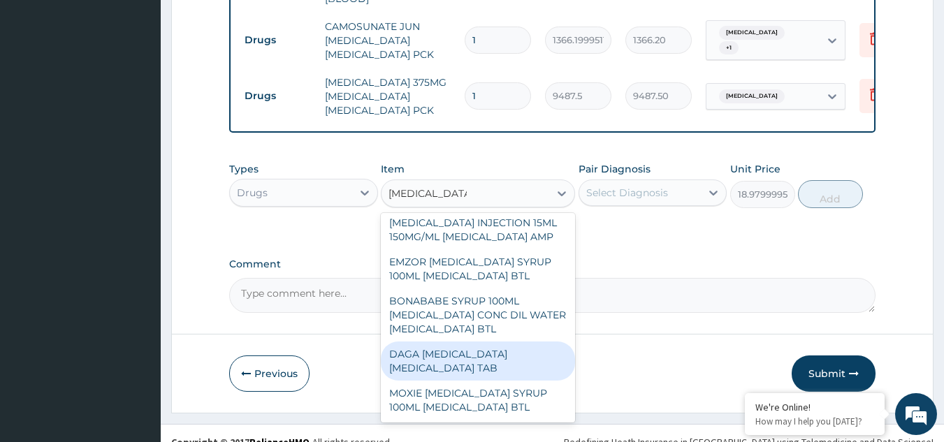
click at [443, 342] on div "DAGA [MEDICAL_DATA] [MEDICAL_DATA] TAB" at bounding box center [478, 361] width 194 height 39
type input "37.95000076293945"
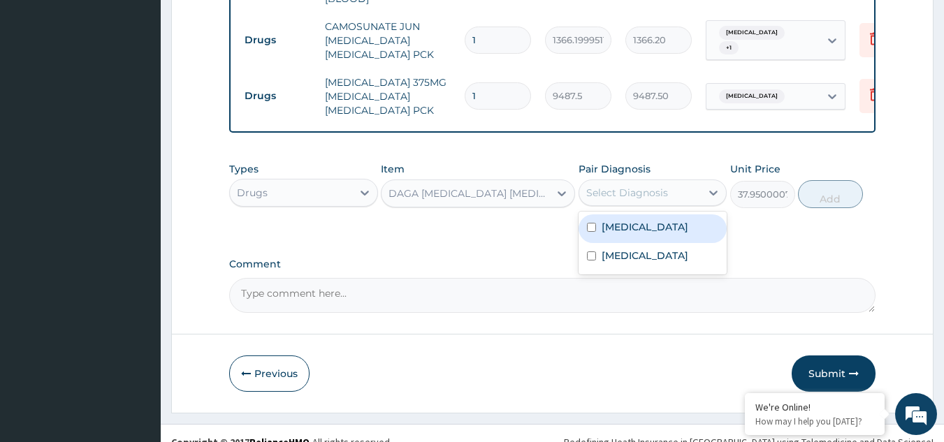
click at [676, 182] on div "Select Diagnosis" at bounding box center [640, 193] width 122 height 22
click at [635, 220] on label "[MEDICAL_DATA]" at bounding box center [645, 227] width 87 height 14
checkbox input "true"
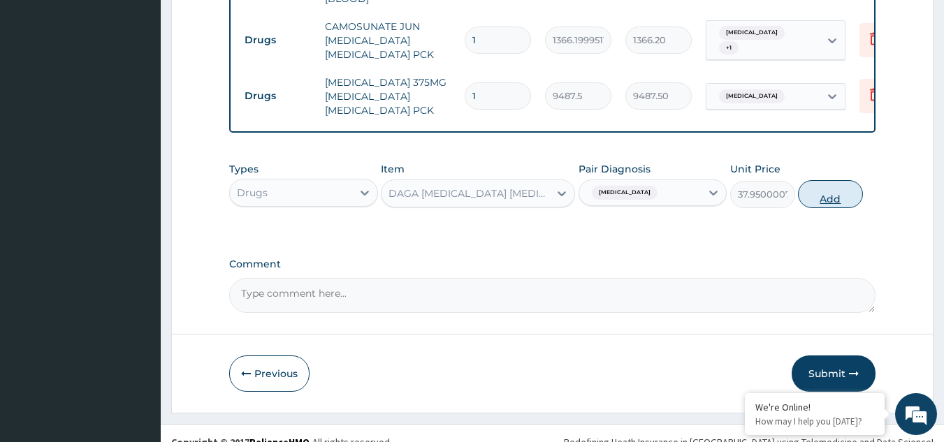
click at [825, 180] on button "Add" at bounding box center [830, 194] width 65 height 28
type input "0"
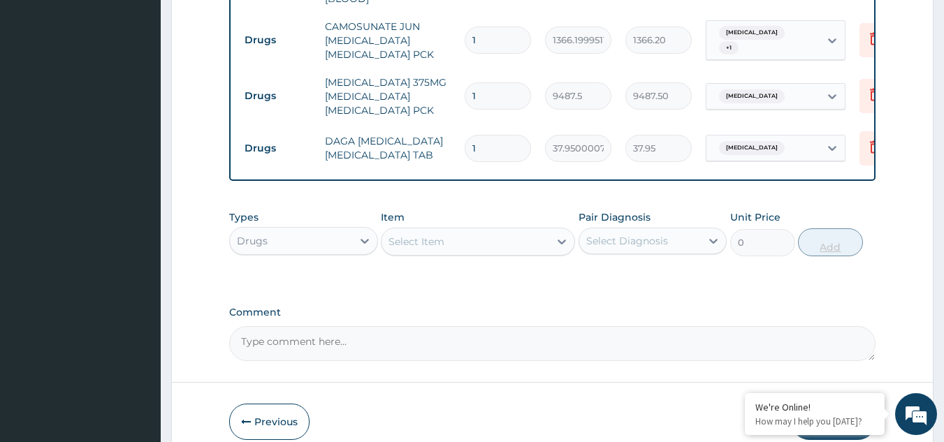
type input "0.00"
type input "2"
type input "75.90"
type input "24"
type input "910.80"
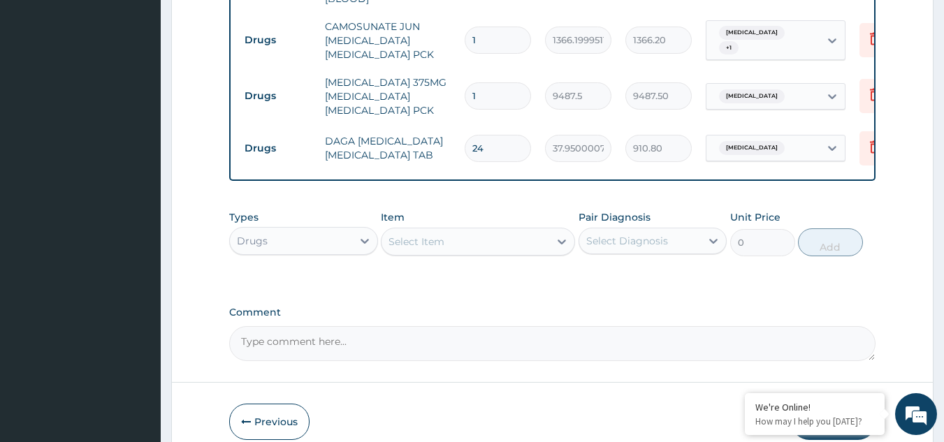
scroll to position [817, 0]
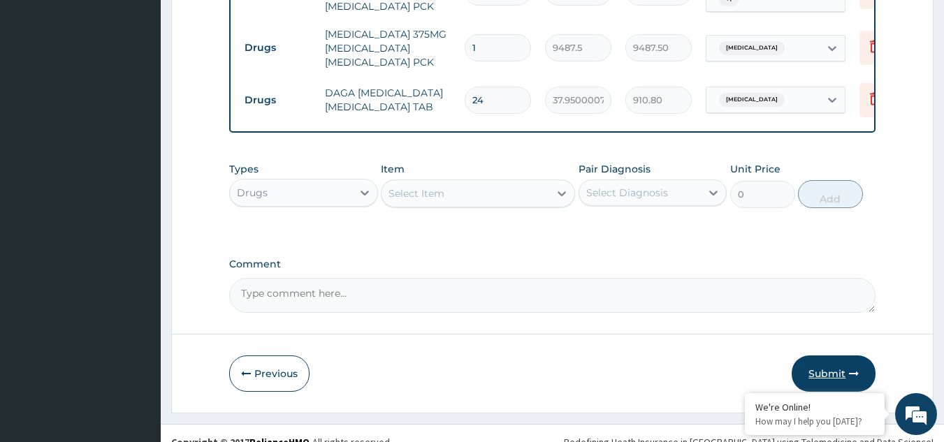
type input "24"
click at [818, 361] on button "Submit" at bounding box center [834, 374] width 84 height 36
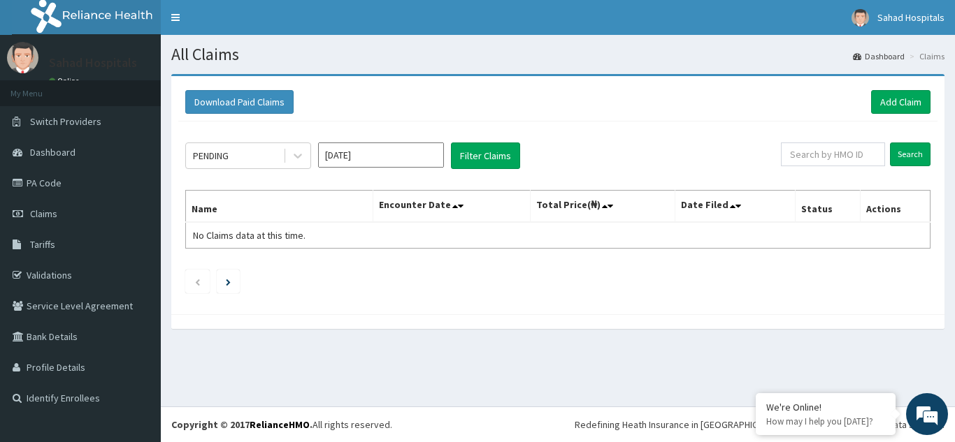
click at [375, 159] on input "Sep 2025" at bounding box center [381, 155] width 126 height 25
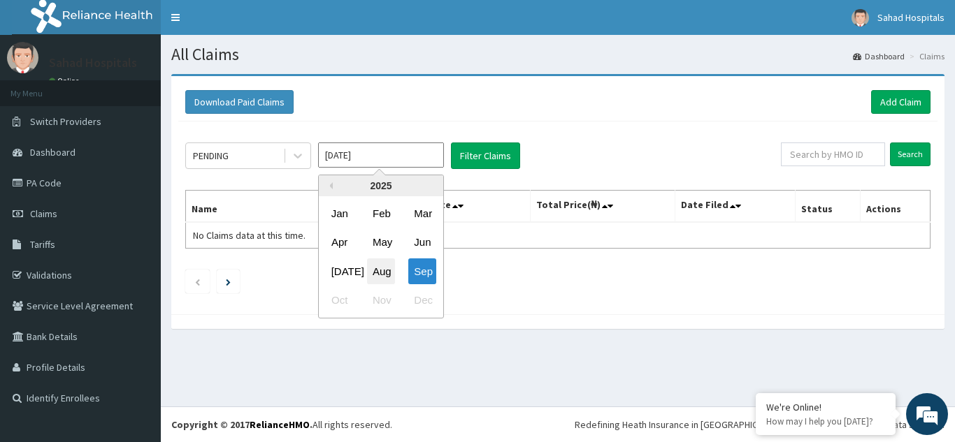
click at [384, 273] on div "Aug" at bounding box center [381, 272] width 28 height 26
type input "Aug 2025"
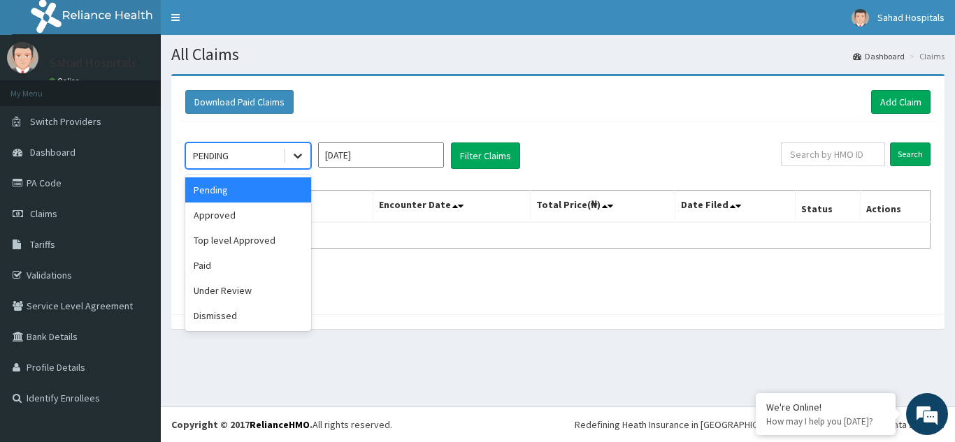
click at [293, 152] on icon at bounding box center [298, 156] width 14 height 14
click at [240, 212] on div "Approved" at bounding box center [248, 215] width 126 height 25
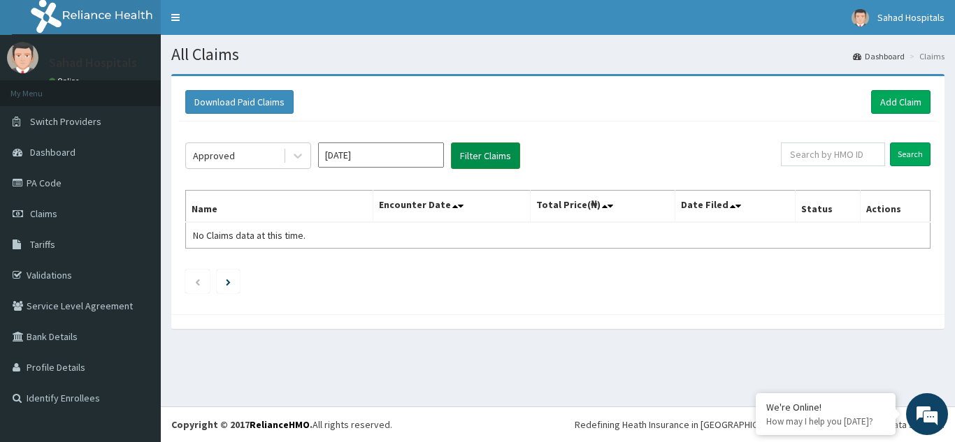
click at [491, 146] on button "Filter Claims" at bounding box center [485, 156] width 69 height 27
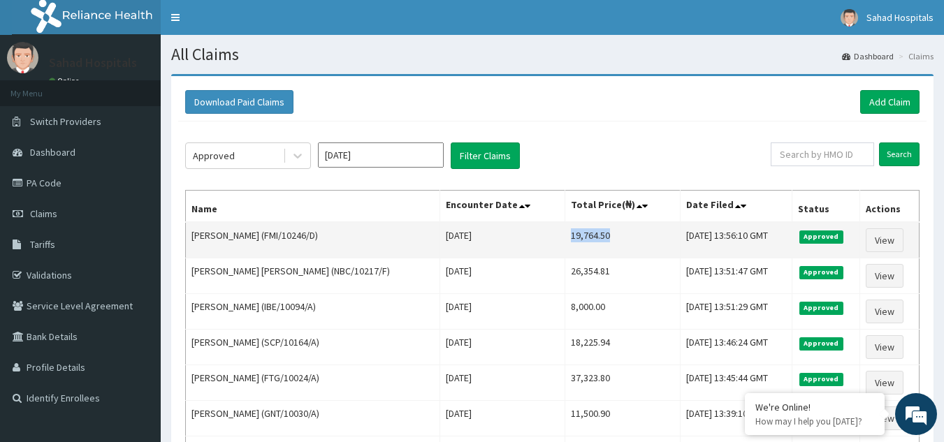
drag, startPoint x: 538, startPoint y: 231, endPoint x: 611, endPoint y: 251, distance: 75.3
click at [611, 251] on td "19,764.50" at bounding box center [623, 240] width 116 height 36
copy td "19,764.50"
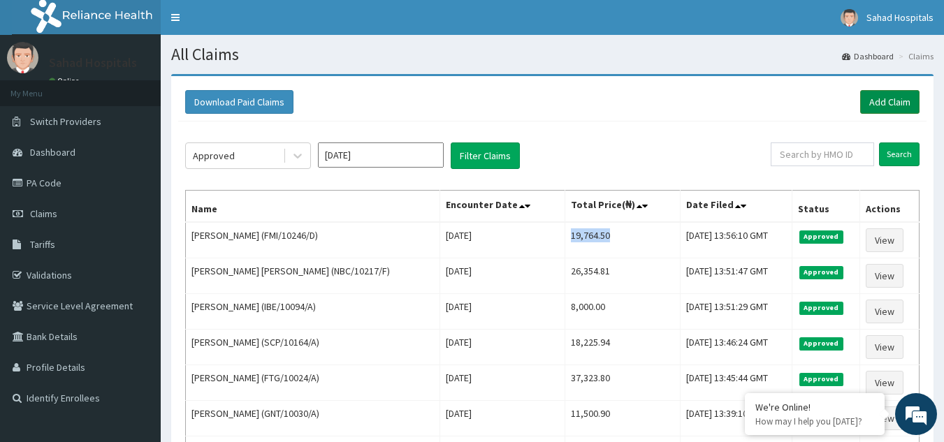
click at [889, 107] on link "Add Claim" at bounding box center [889, 102] width 59 height 24
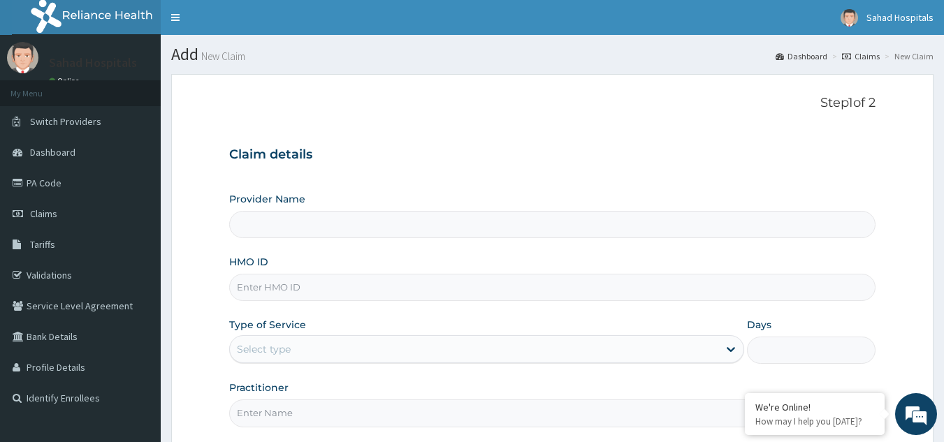
type input "Sahad Hospitals"
click at [534, 280] on input "HMO ID" at bounding box center [552, 287] width 647 height 27
paste input "DOO/10001/A"
type input "DOO/10001/A"
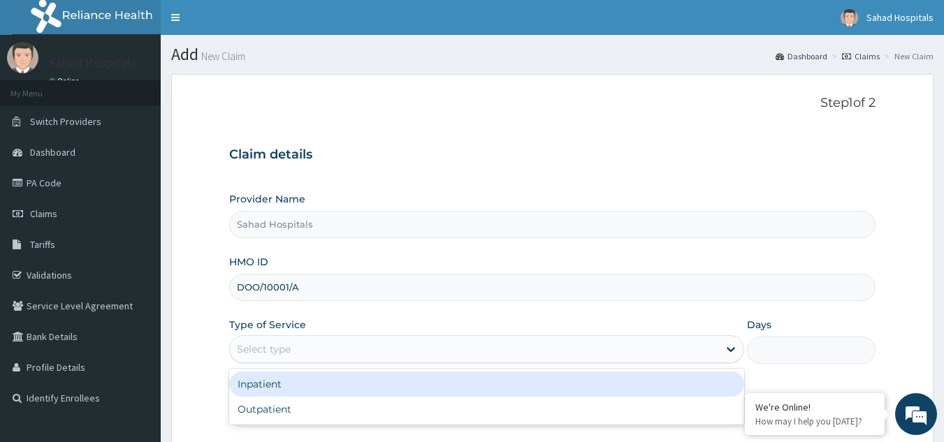
click at [405, 356] on div "Select type" at bounding box center [474, 349] width 489 height 22
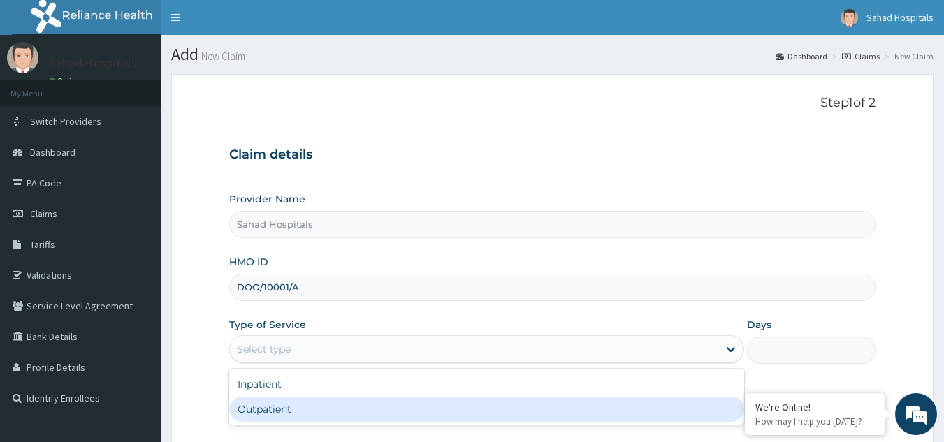
click at [349, 417] on div "Outpatient" at bounding box center [486, 409] width 515 height 25
type input "1"
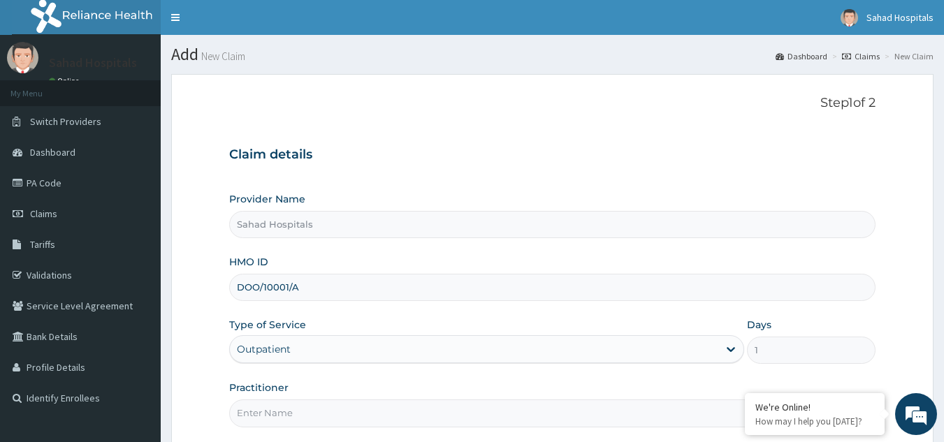
scroll to position [132, 0]
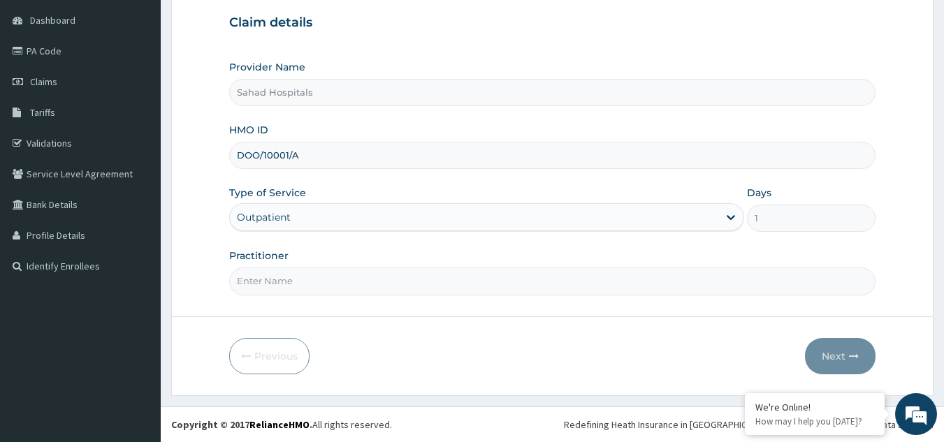
click at [343, 280] on input "Practitioner" at bounding box center [552, 281] width 647 height 27
type input "GP"
click at [840, 345] on button "Next" at bounding box center [840, 356] width 71 height 36
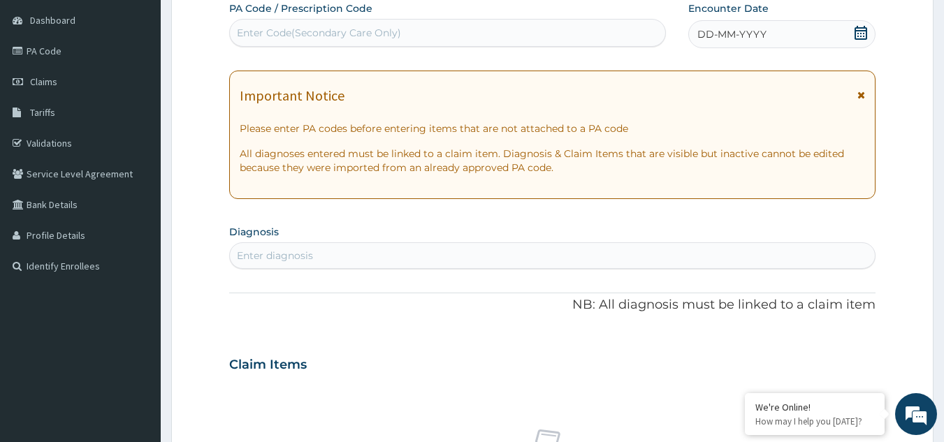
scroll to position [0, 0]
click at [580, 34] on div "Enter Code(Secondary Care Only)" at bounding box center [448, 33] width 436 height 22
paste input "PA/0DEB5F"
type input "PA/0DEB5F"
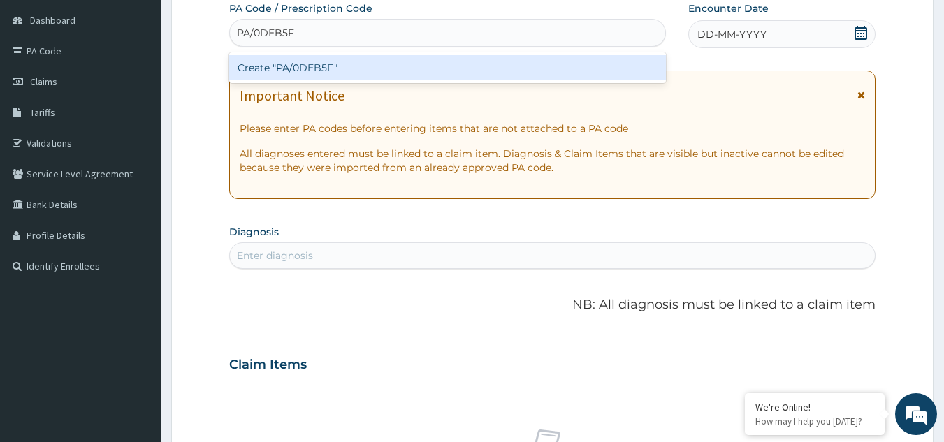
click at [326, 64] on div "Create "PA/0DEB5F"" at bounding box center [448, 67] width 438 height 25
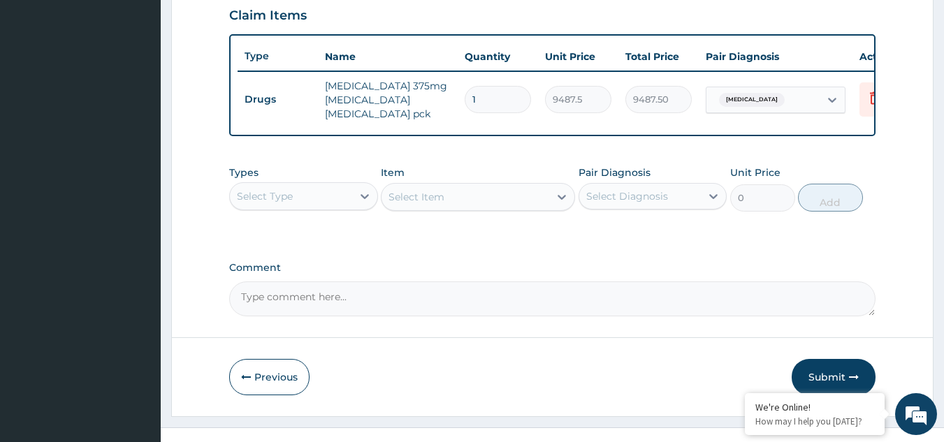
scroll to position [517, 0]
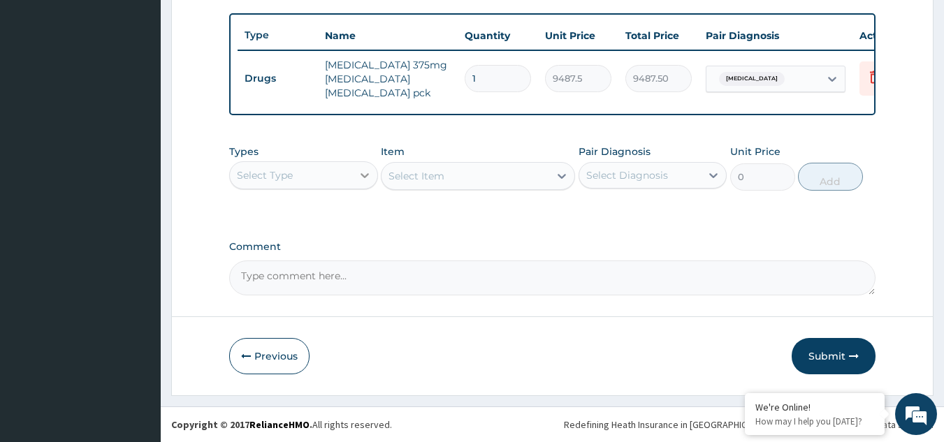
click at [363, 178] on icon at bounding box center [365, 175] width 14 height 14
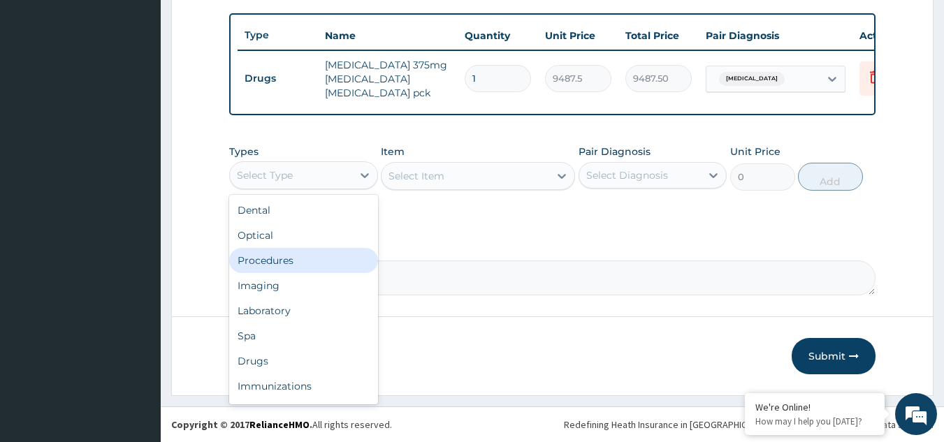
click at [254, 263] on div "Procedures" at bounding box center [303, 260] width 149 height 25
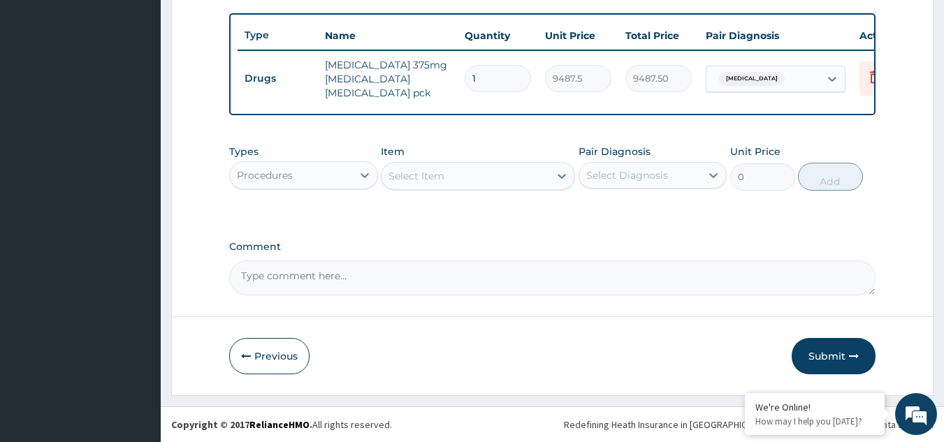
click at [563, 174] on icon at bounding box center [562, 176] width 14 height 14
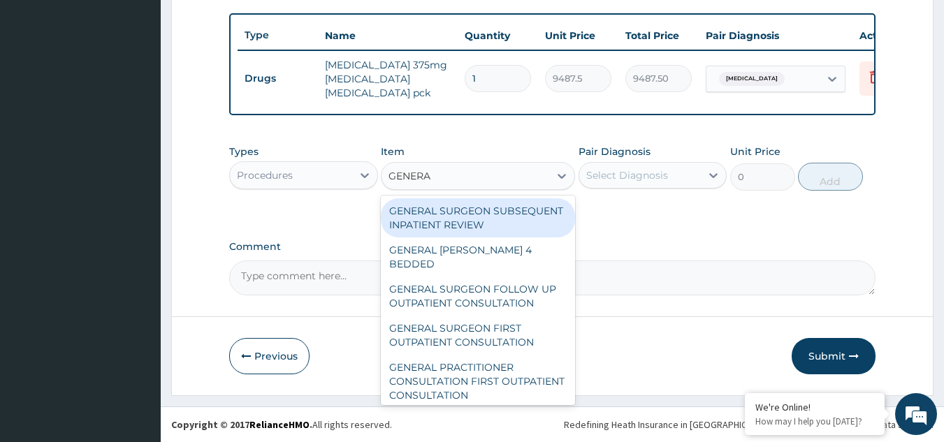
type input "GENERAL"
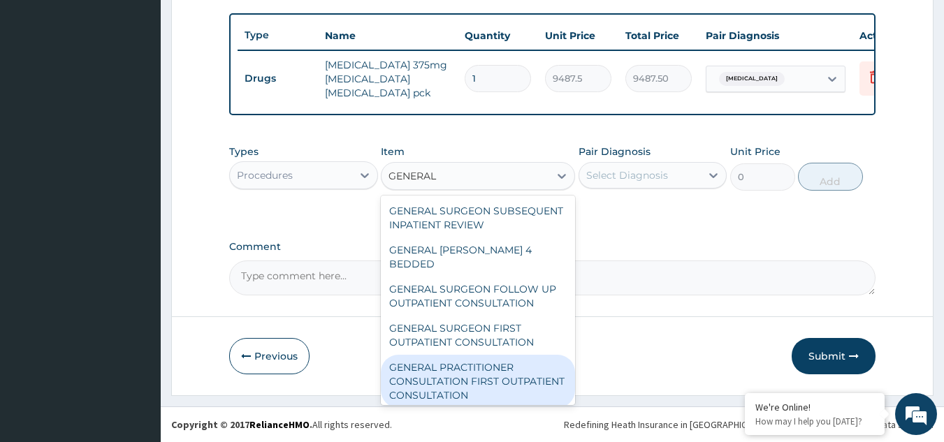
click at [426, 384] on div "GENERAL PRACTITIONER CONSULTATION FIRST OUTPATIENT CONSULTATION" at bounding box center [478, 381] width 194 height 53
type input "3000"
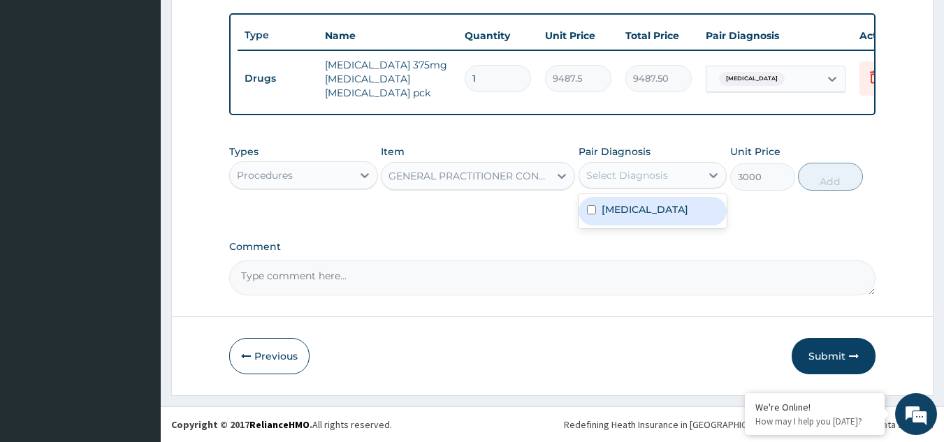
click at [660, 169] on div "Select Diagnosis" at bounding box center [627, 175] width 82 height 14
click at [621, 213] on label "[MEDICAL_DATA]" at bounding box center [645, 210] width 87 height 14
checkbox input "true"
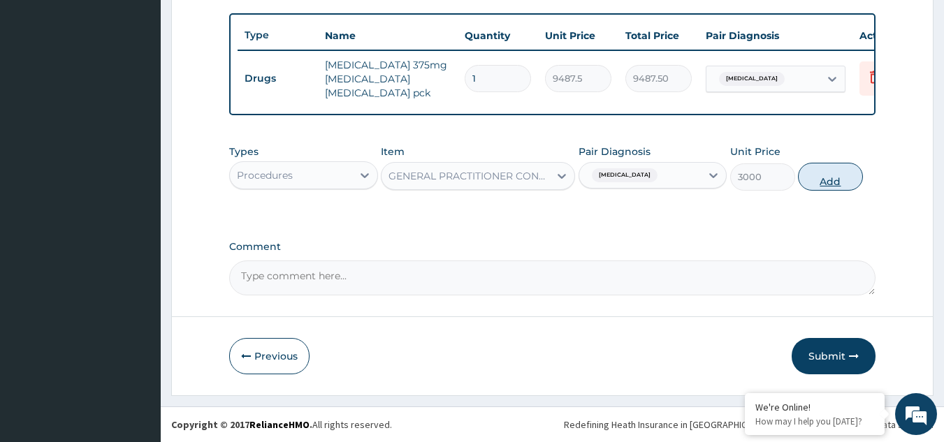
click at [822, 183] on button "Add" at bounding box center [830, 177] width 65 height 28
type input "0"
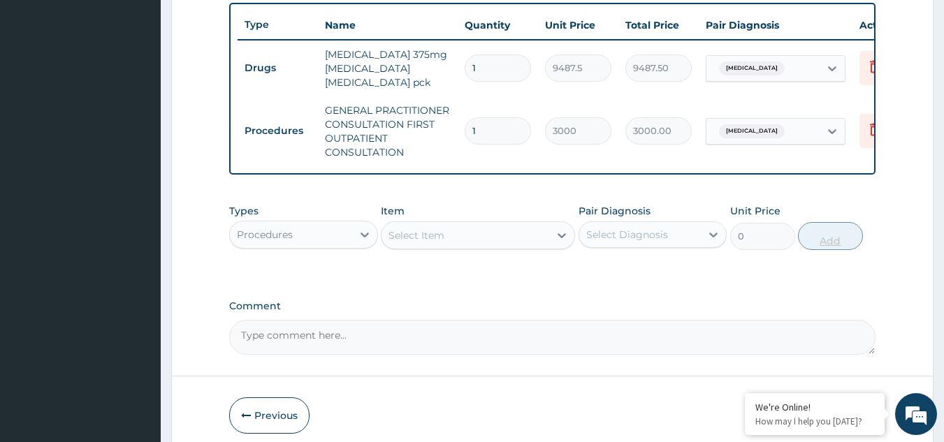
scroll to position [587, 0]
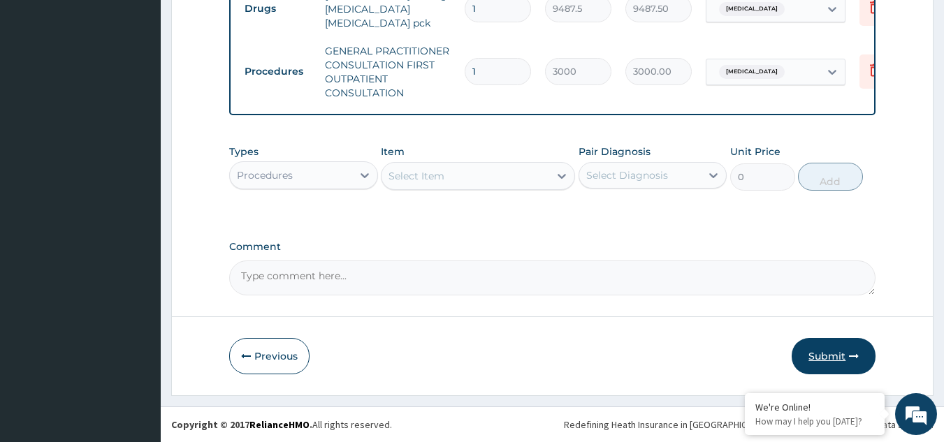
click at [831, 347] on button "Submit" at bounding box center [834, 356] width 84 height 36
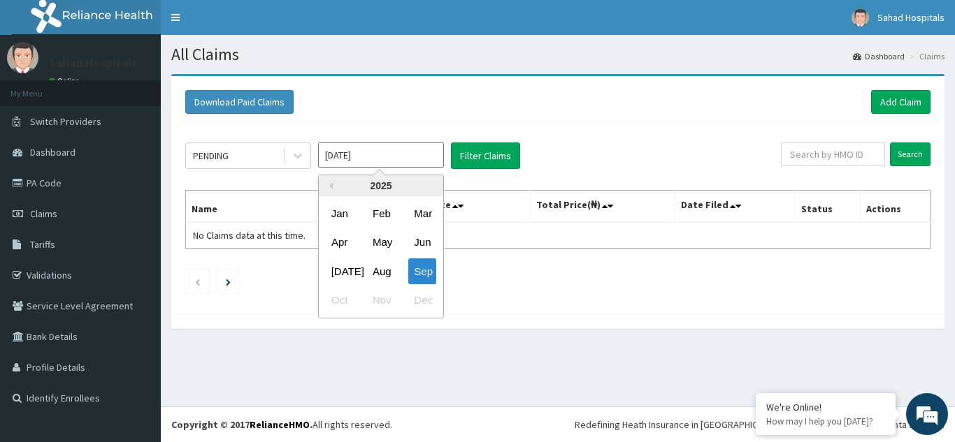
click at [424, 157] on input "[DATE]" at bounding box center [381, 155] width 126 height 25
click at [375, 262] on div "Aug" at bounding box center [381, 272] width 28 height 26
type input "[DATE]"
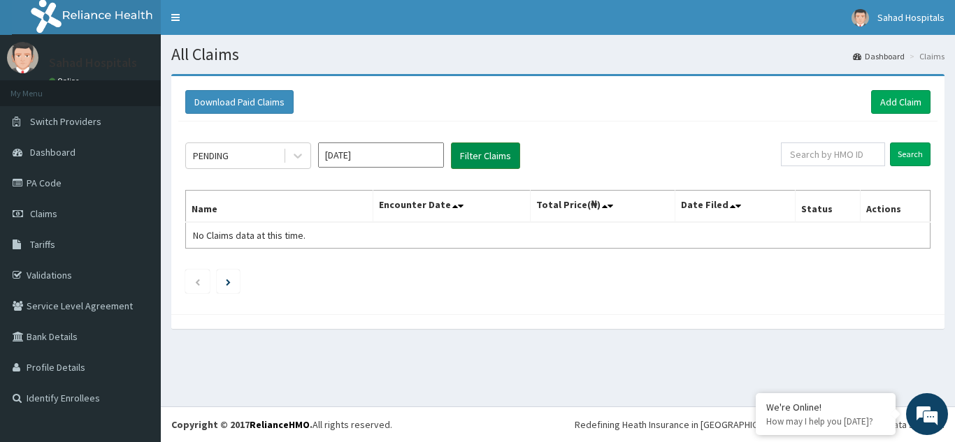
click at [479, 154] on button "Filter Claims" at bounding box center [485, 156] width 69 height 27
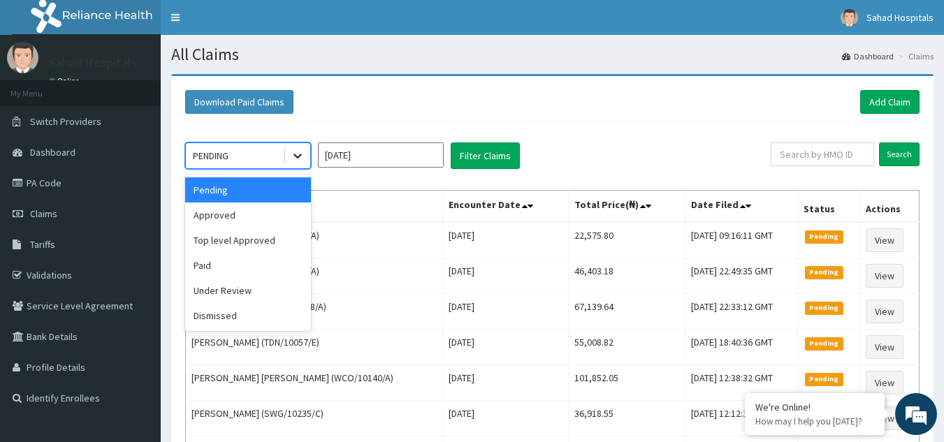
click at [294, 158] on icon at bounding box center [298, 156] width 14 height 14
click at [252, 209] on div "Approved" at bounding box center [248, 215] width 126 height 25
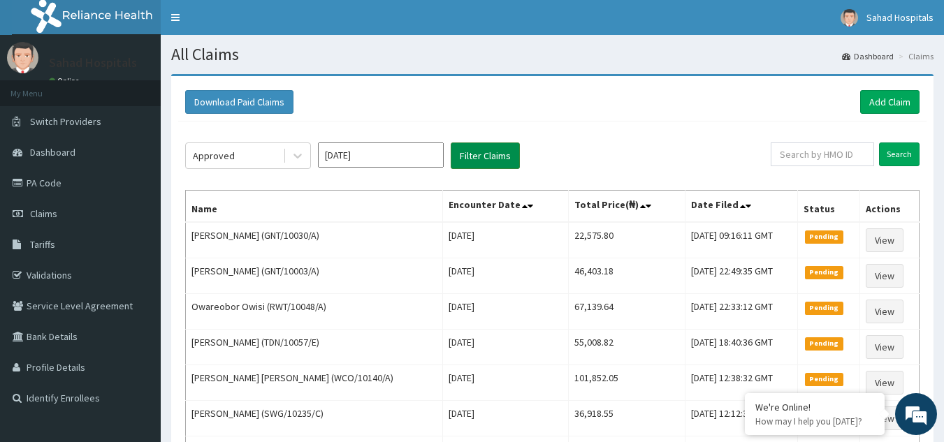
click at [489, 152] on button "Filter Claims" at bounding box center [485, 156] width 69 height 27
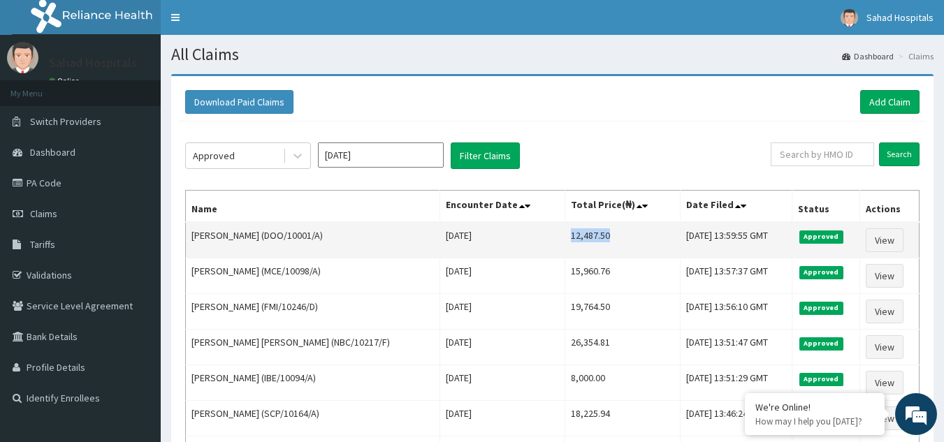
drag, startPoint x: 534, startPoint y: 236, endPoint x: 593, endPoint y: 236, distance: 58.7
click at [593, 236] on td "12,487.50" at bounding box center [623, 240] width 116 height 36
copy td "12,487.50"
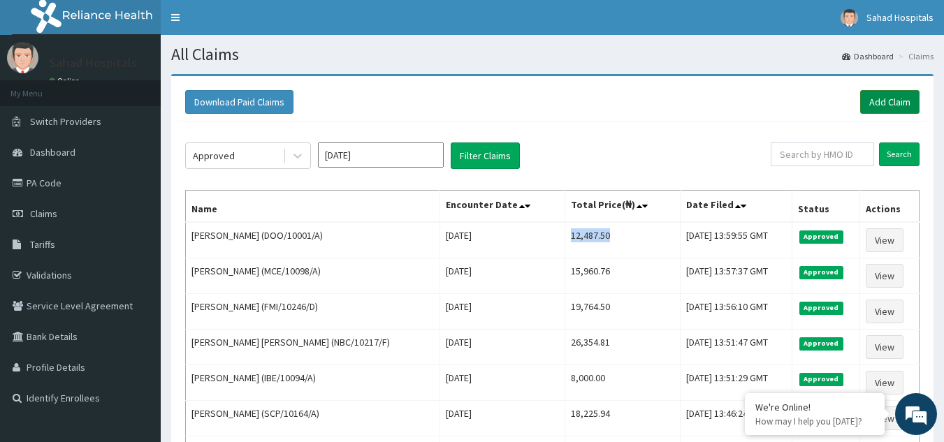
click at [886, 93] on link "Add Claim" at bounding box center [889, 102] width 59 height 24
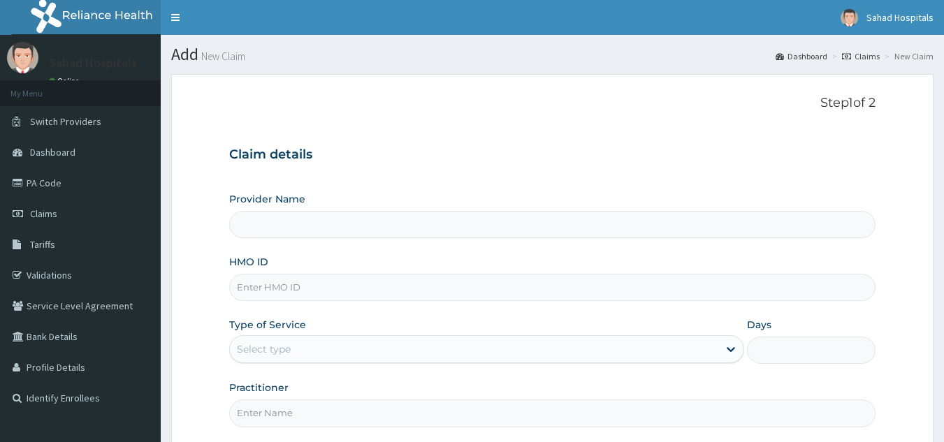
click at [567, 290] on input "HMO ID" at bounding box center [552, 287] width 647 height 27
paste input "OET/10005/A"
type input "OET/10005/A"
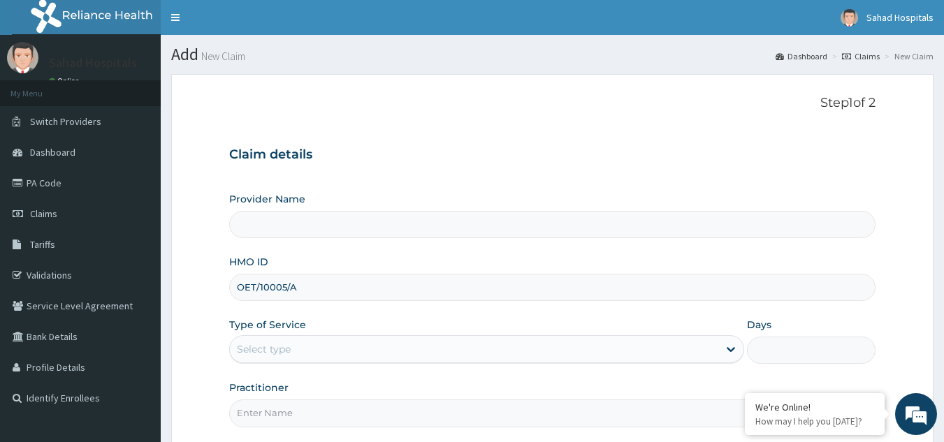
type input "Sahad Hospitals"
type input "OET/10005/A"
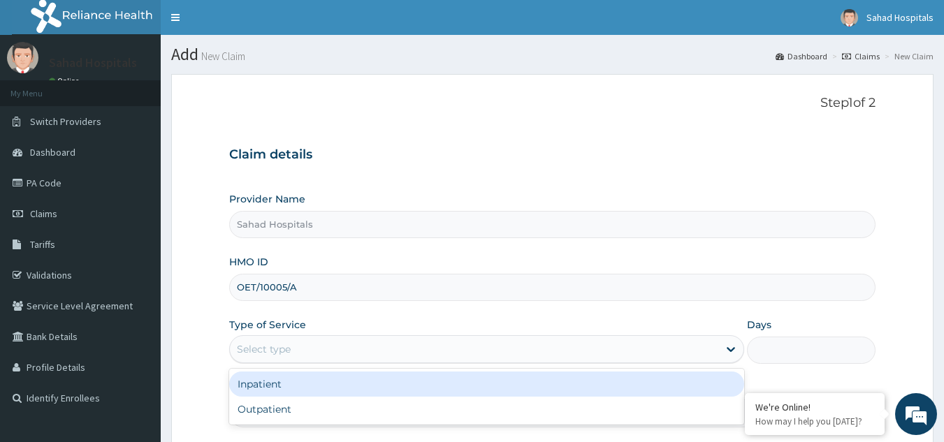
click at [447, 348] on div "Select type" at bounding box center [474, 349] width 489 height 22
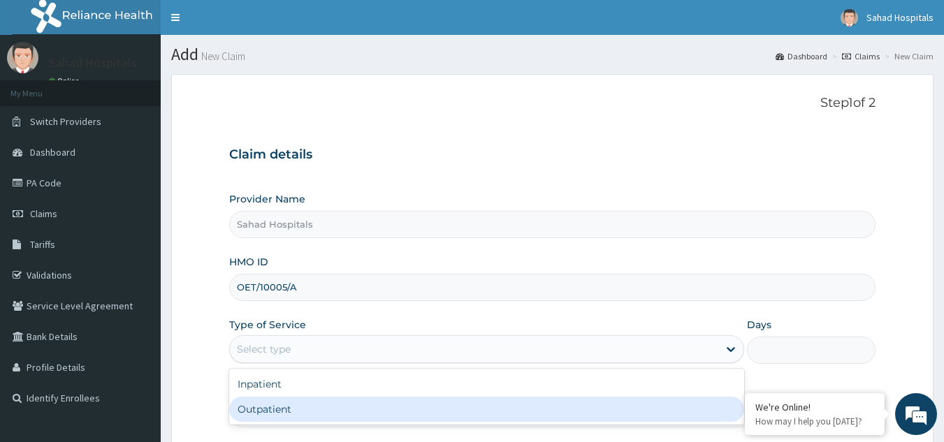
click at [374, 408] on div "Outpatient" at bounding box center [486, 409] width 515 height 25
type input "1"
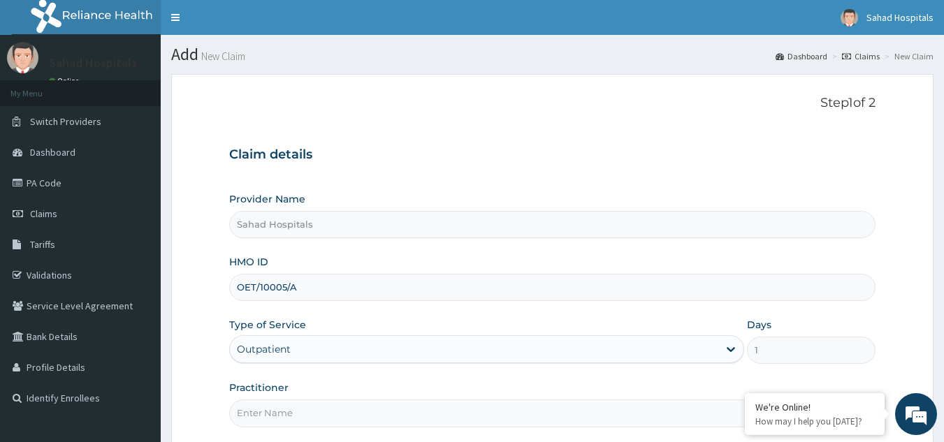
scroll to position [132, 0]
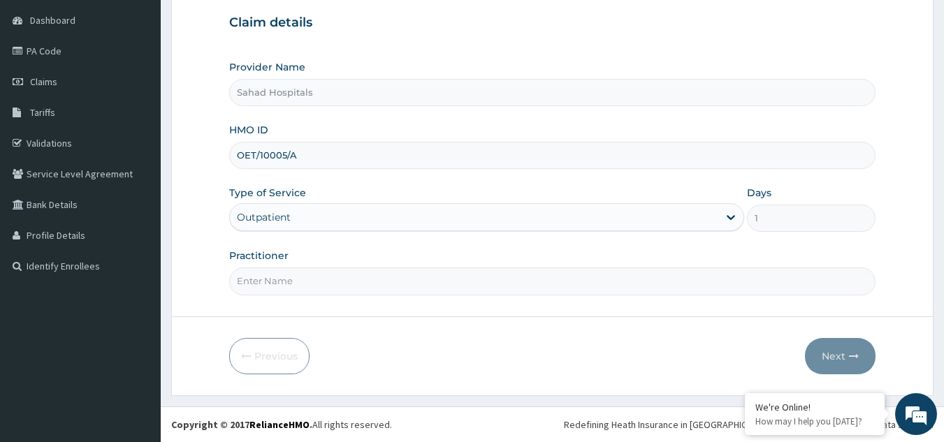
click at [375, 278] on input "Practitioner" at bounding box center [552, 281] width 647 height 27
type input "GP"
click at [827, 349] on button "Next" at bounding box center [840, 356] width 71 height 36
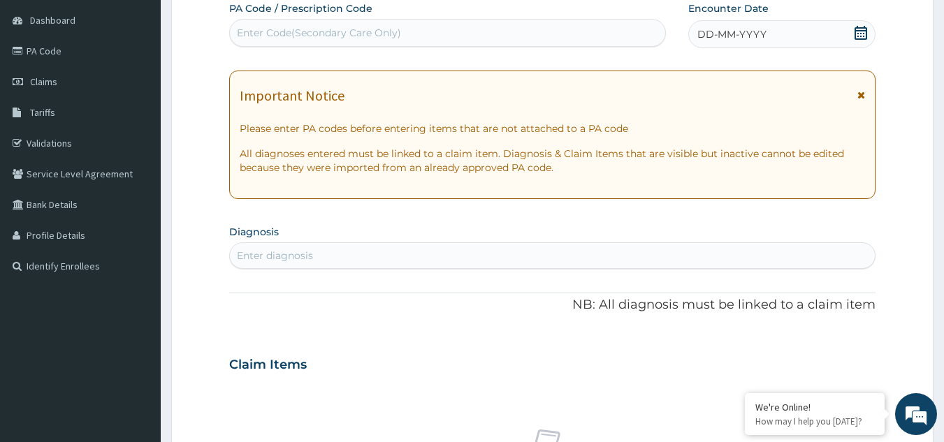
click at [619, 36] on div "Enter Code(Secondary Care Only)" at bounding box center [448, 33] width 436 height 22
paste input "PA/702839"
type input "PA/702839"
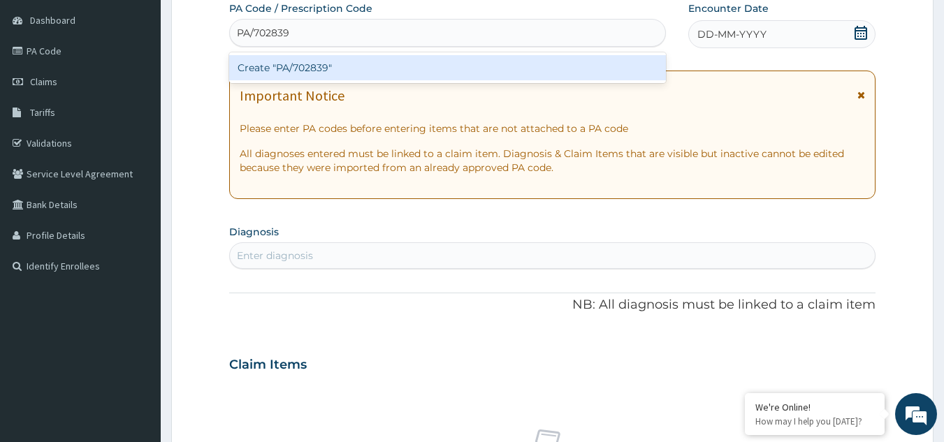
click at [330, 73] on div "Create "PA/702839"" at bounding box center [448, 67] width 438 height 25
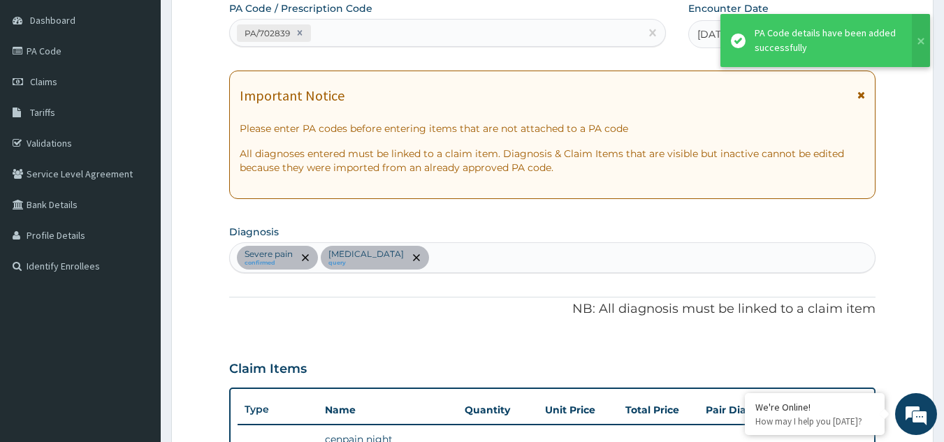
scroll to position [417, 0]
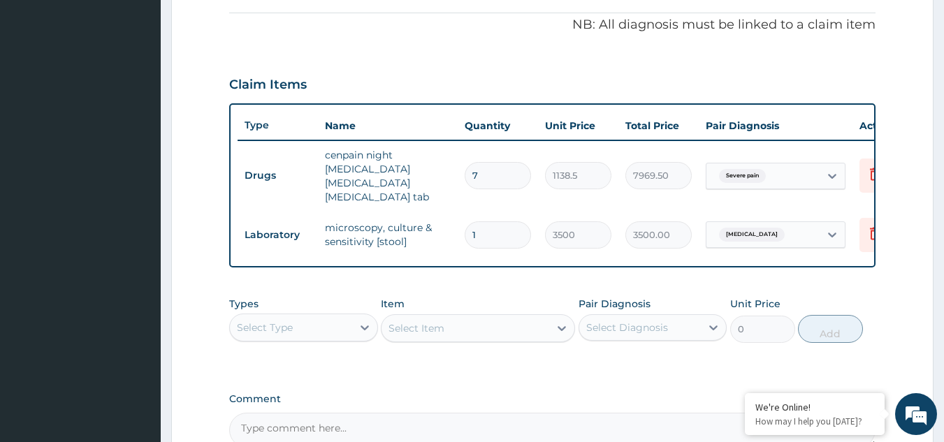
click at [497, 168] on input "7" at bounding box center [498, 175] width 66 height 27
type input "0.00"
type input "2"
type input "2277.00"
type input "0"
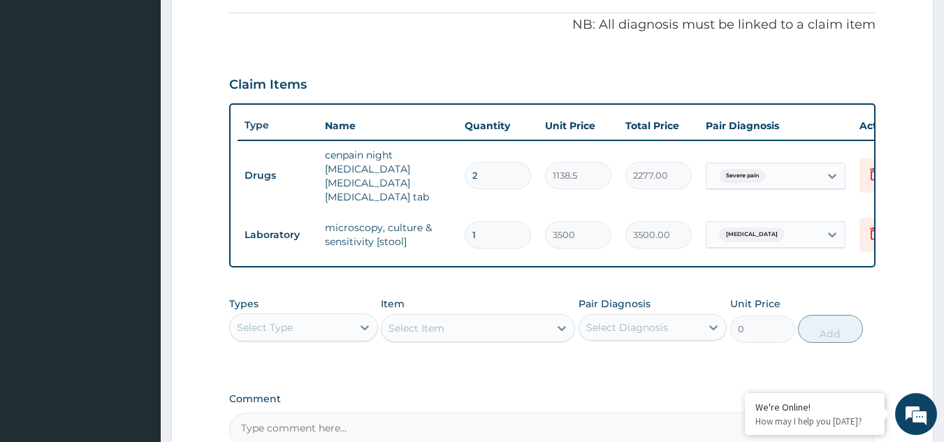
type input "0.00"
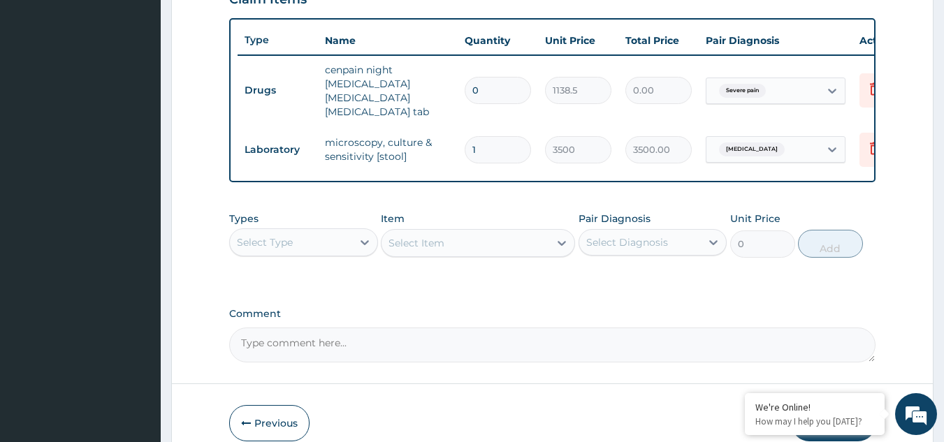
scroll to position [507, 0]
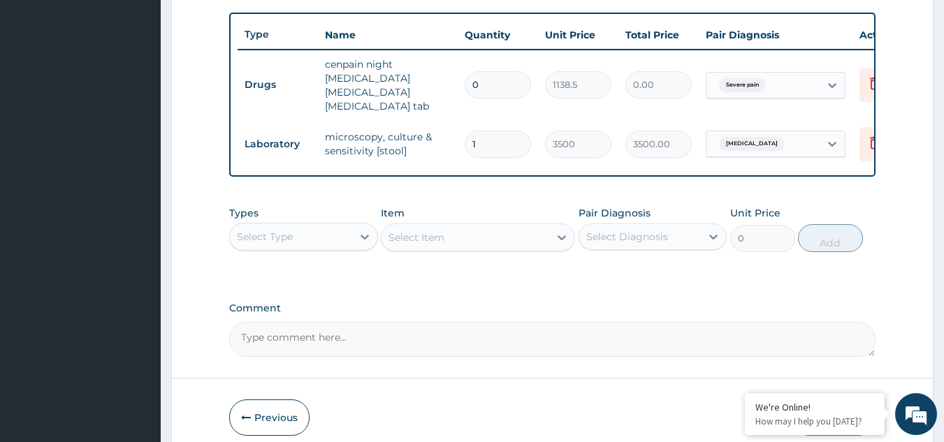
type input "0"
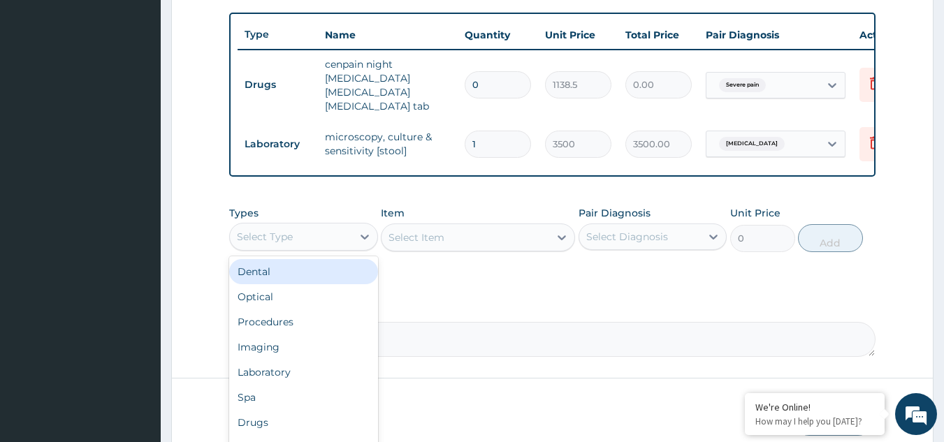
click at [352, 227] on div "Select Type" at bounding box center [291, 237] width 122 height 22
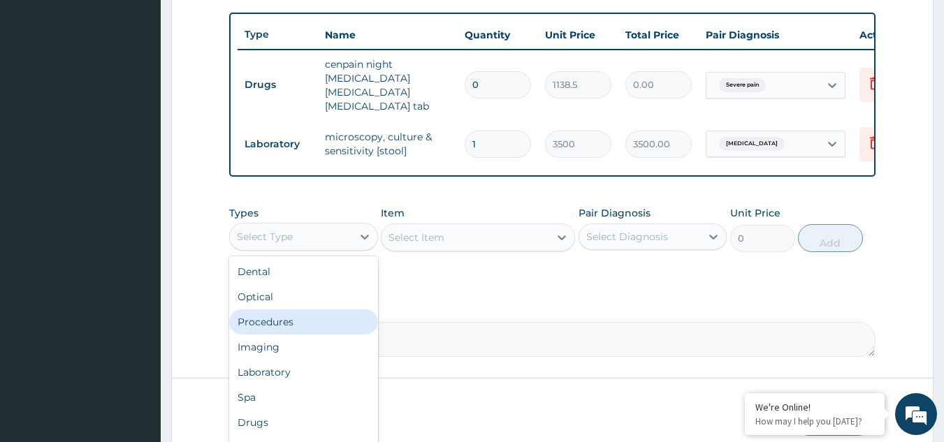
click at [299, 325] on div "Procedures" at bounding box center [303, 322] width 149 height 25
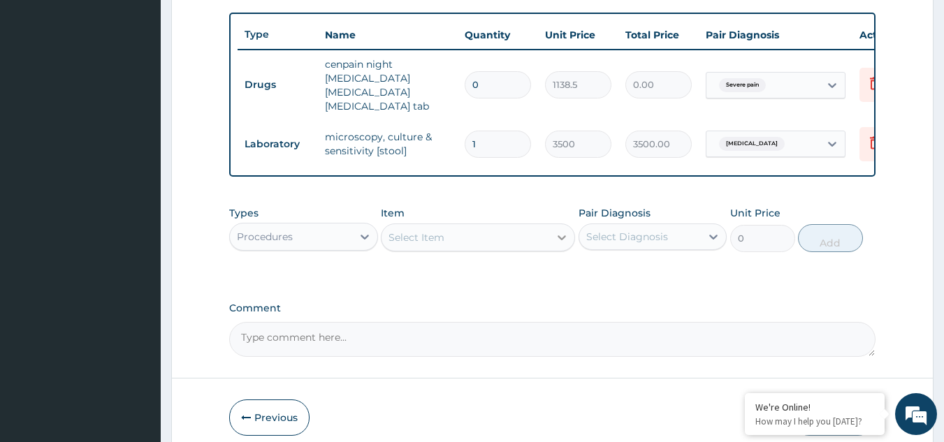
click at [558, 237] on icon at bounding box center [562, 238] width 14 height 14
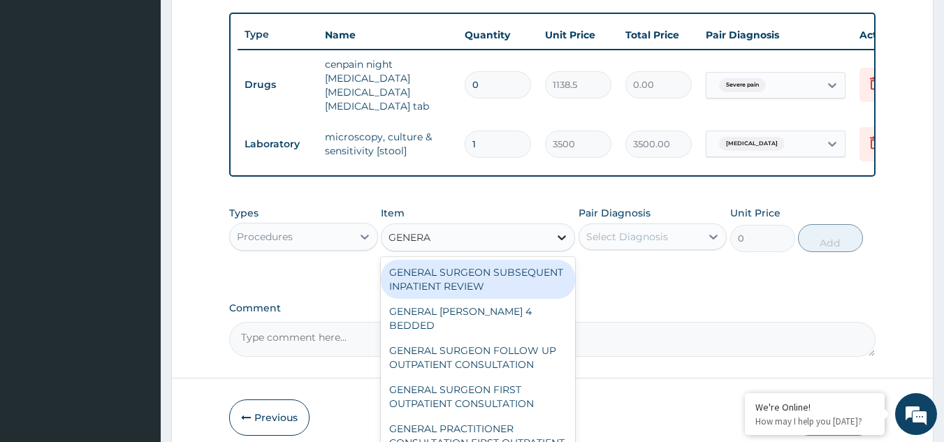
type input "GENERAL"
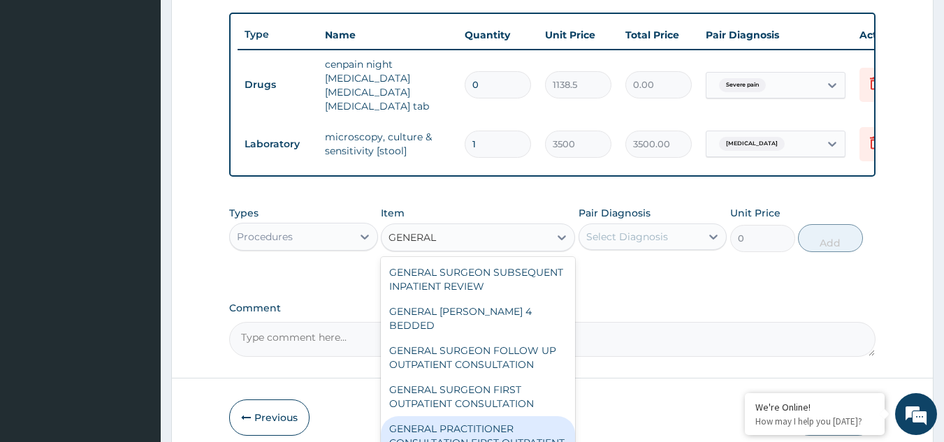
click at [468, 431] on div "GENERAL PRACTITIONER CONSULTATION FIRST OUTPATIENT CONSULTATION" at bounding box center [478, 443] width 194 height 53
type input "3000"
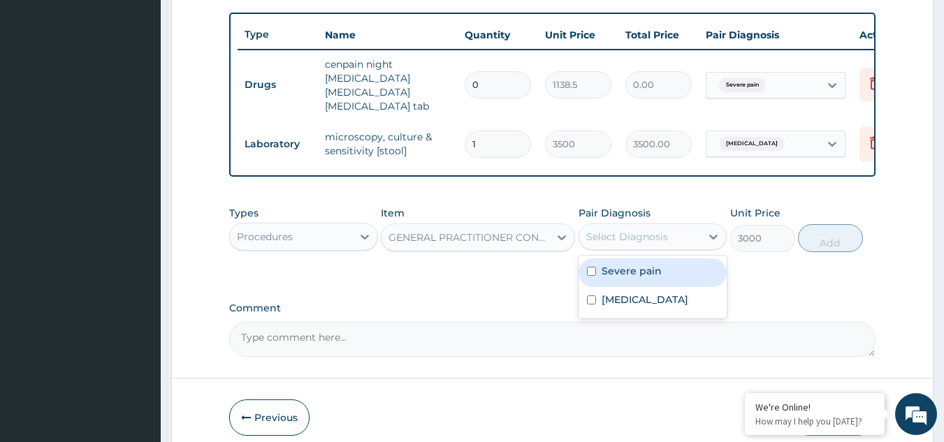
click at [618, 230] on div "Select Diagnosis" at bounding box center [627, 237] width 82 height 14
click at [598, 270] on div "Severe pain" at bounding box center [653, 273] width 149 height 29
checkbox input "true"
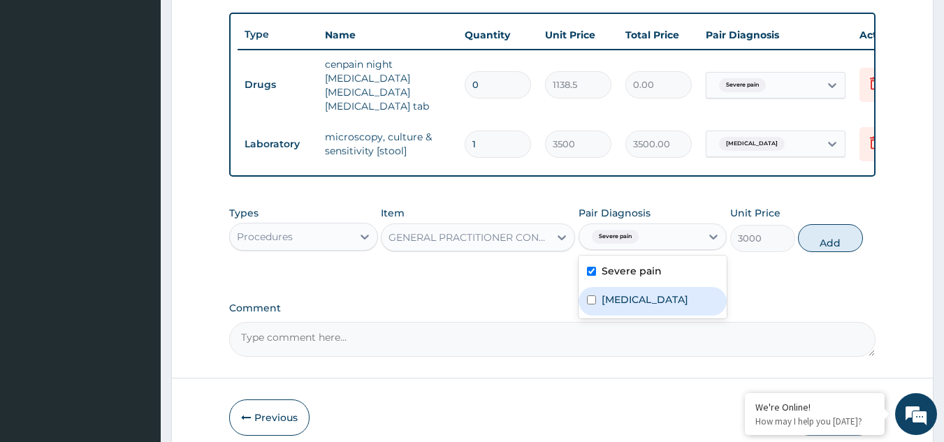
click at [595, 296] on input "checkbox" at bounding box center [591, 300] width 9 height 9
checkbox input "true"
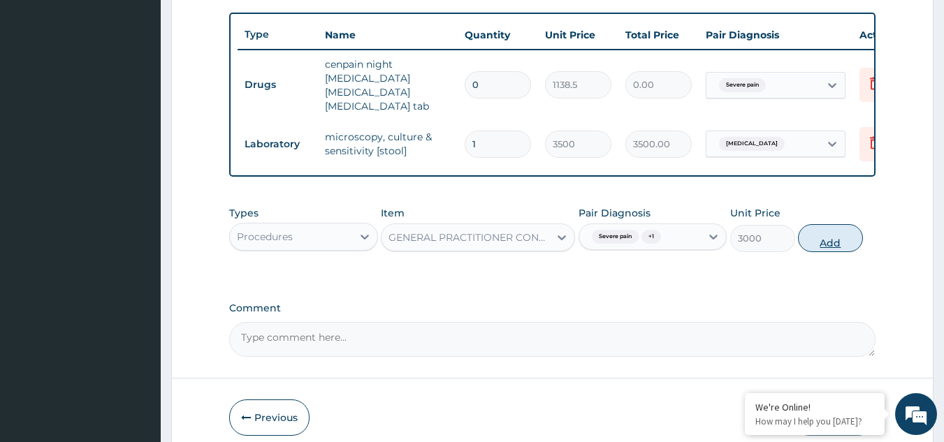
click at [847, 226] on button "Add" at bounding box center [830, 238] width 65 height 28
type input "0"
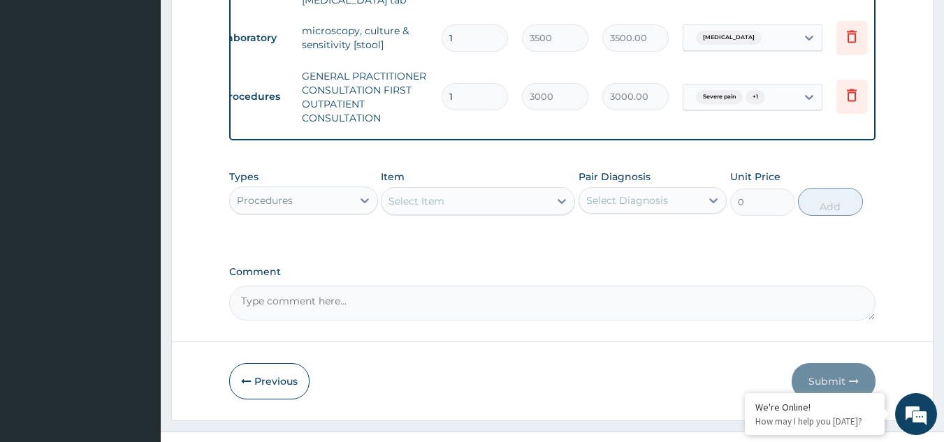
scroll to position [614, 0]
click at [767, 89] on div "Severe pain + 1" at bounding box center [729, 96] width 77 height 18
click at [272, 375] on button "Previous" at bounding box center [269, 381] width 80 height 36
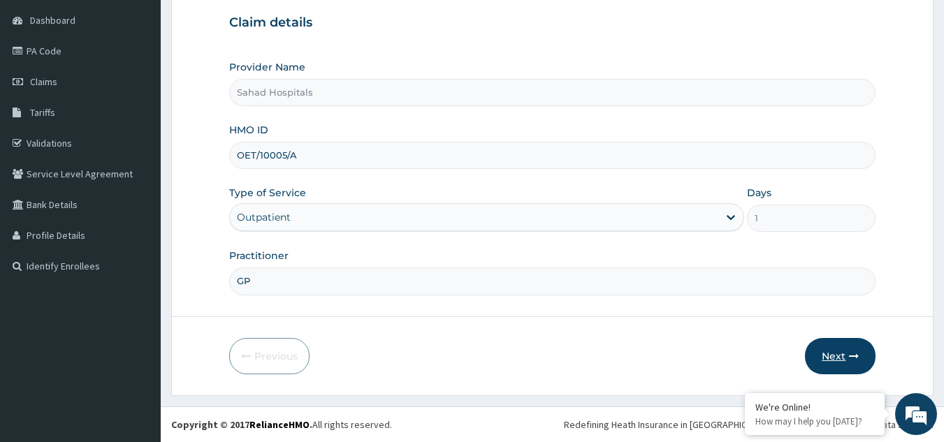
click at [823, 351] on button "Next" at bounding box center [840, 356] width 71 height 36
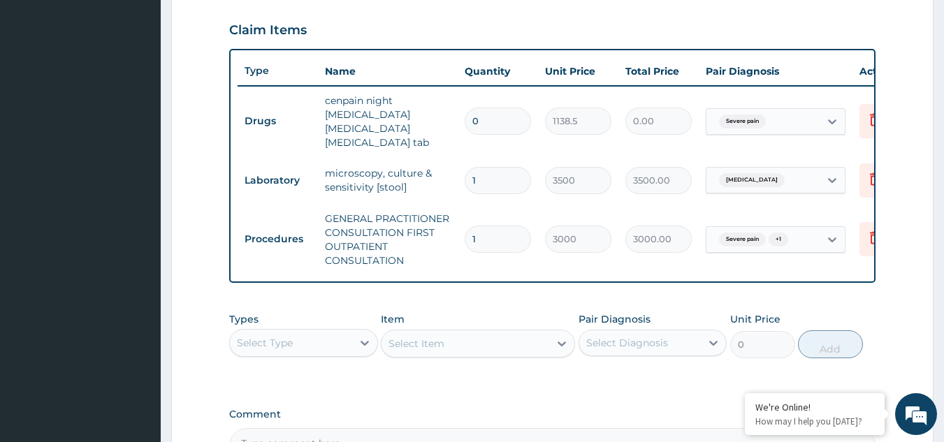
scroll to position [470, 0]
click at [505, 115] on input "0" at bounding box center [498, 121] width 66 height 27
type input "1"
type input "1138.50"
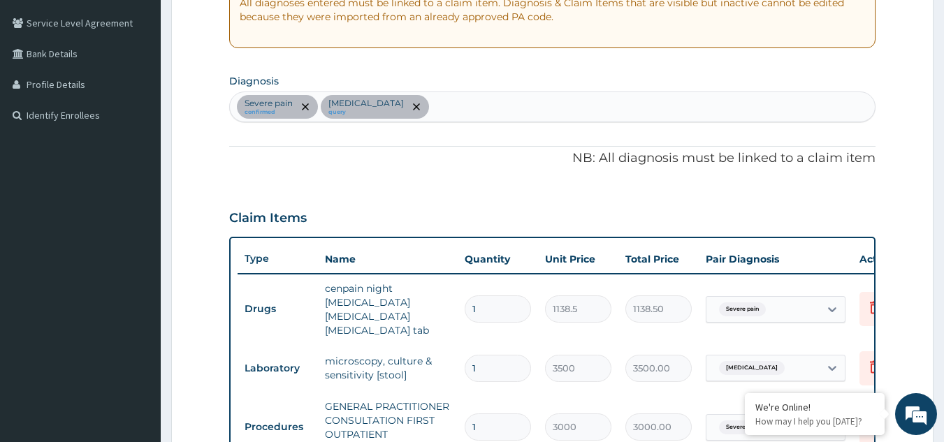
scroll to position [280, 0]
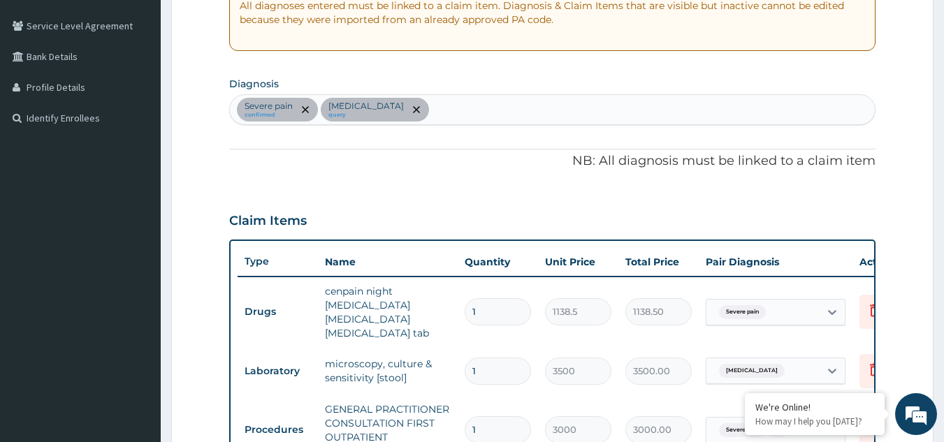
type input "1"
click at [436, 106] on div "Severe pain confirmed Typhoid fever query" at bounding box center [553, 109] width 646 height 29
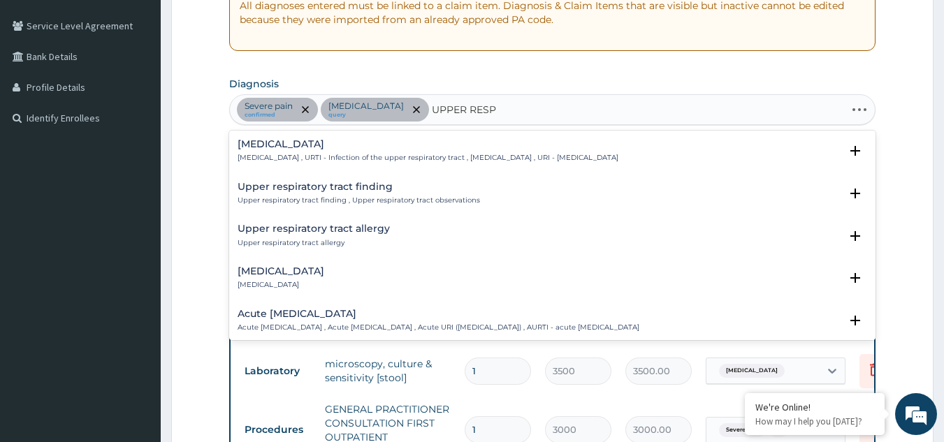
type input "UPPER RESPI"
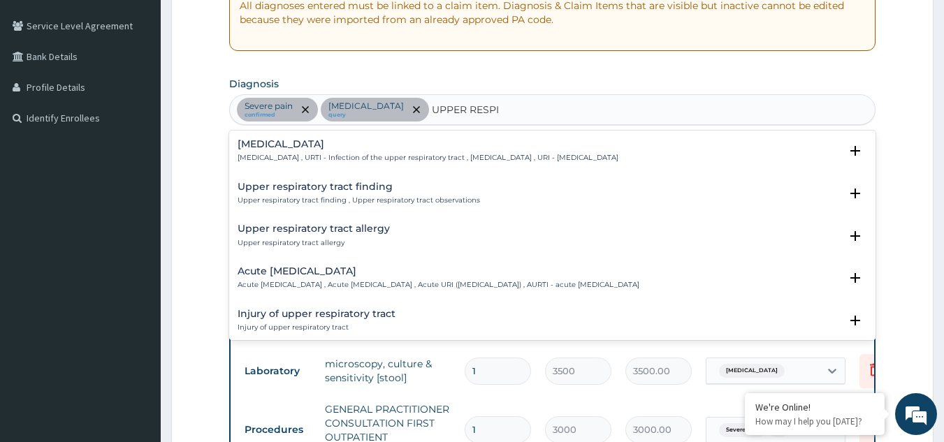
click at [265, 145] on h4 "Upper respiratory infection" at bounding box center [428, 144] width 381 height 10
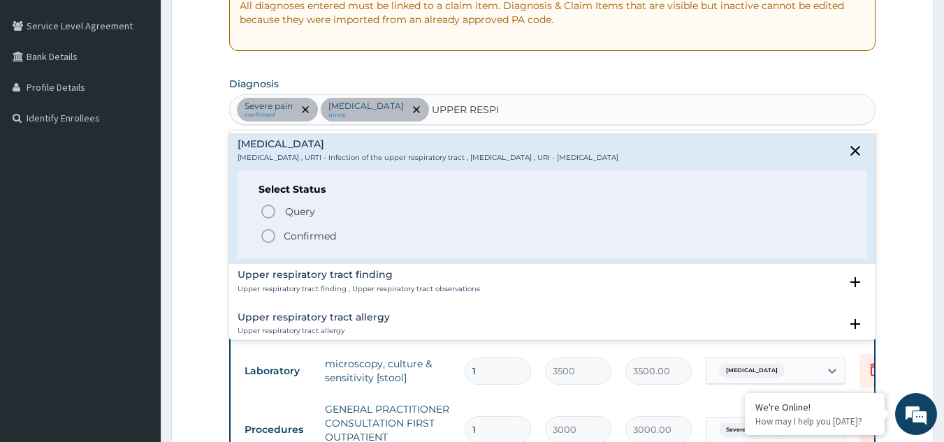
click at [270, 233] on icon "status option filled" at bounding box center [268, 236] width 17 height 17
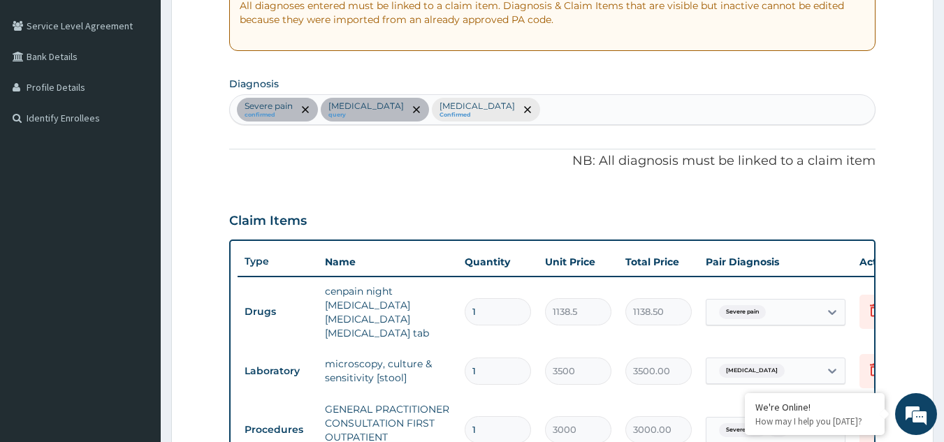
scroll to position [635, 0]
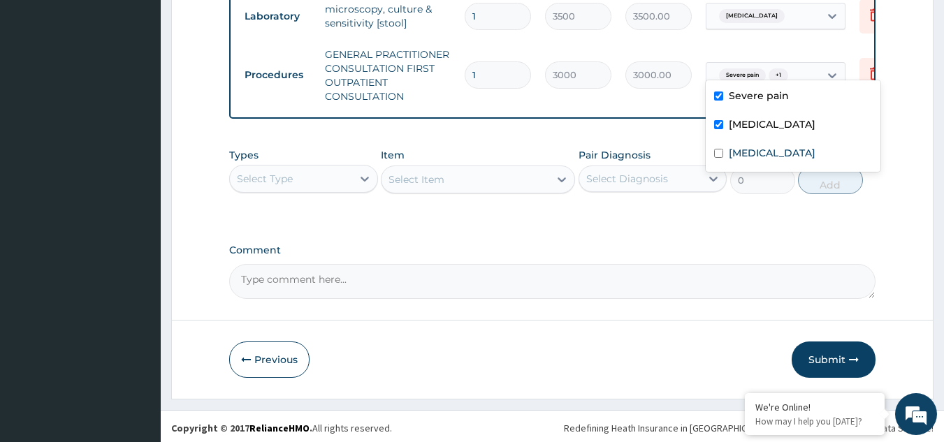
click at [756, 68] on span "Severe pain" at bounding box center [742, 75] width 47 height 14
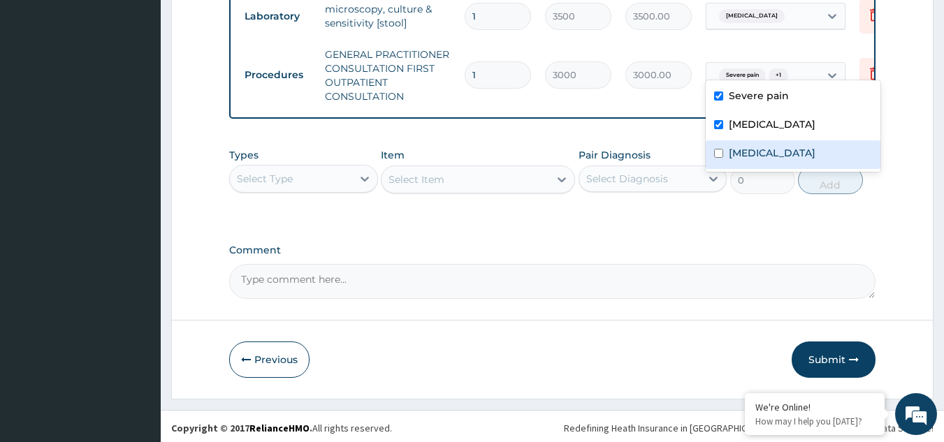
click at [719, 157] on input "checkbox" at bounding box center [718, 153] width 9 height 9
checkbox input "true"
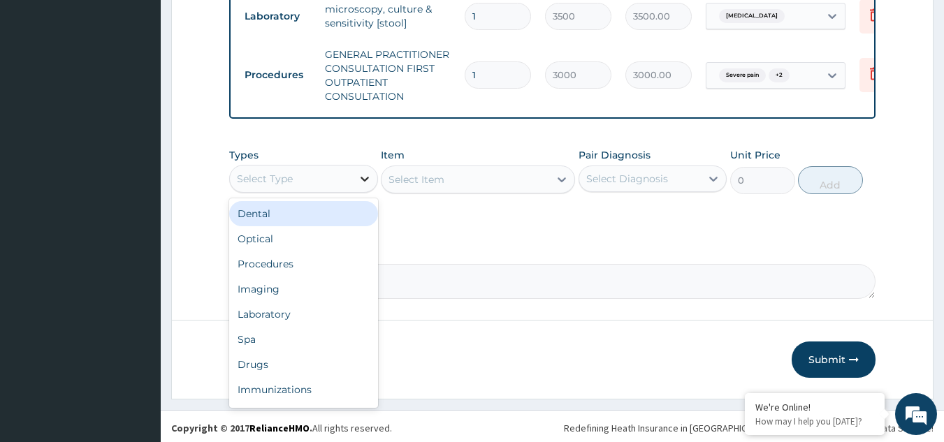
click at [363, 174] on icon at bounding box center [365, 179] width 14 height 14
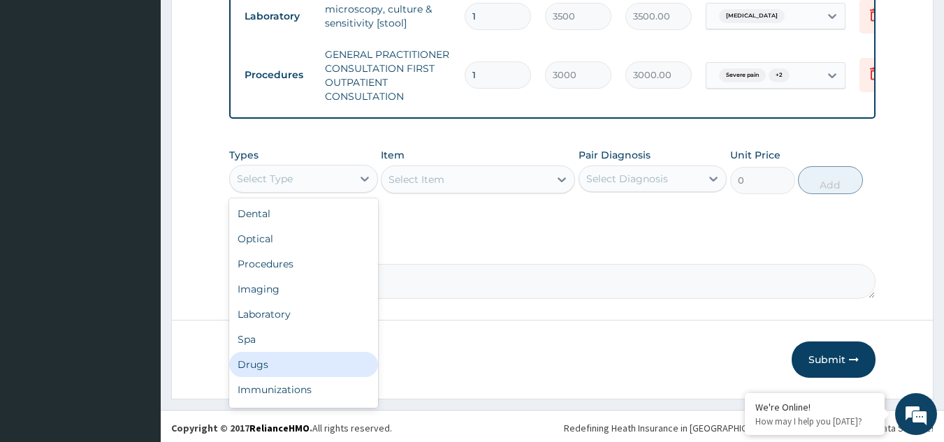
click at [279, 363] on div "Drugs" at bounding box center [303, 364] width 149 height 25
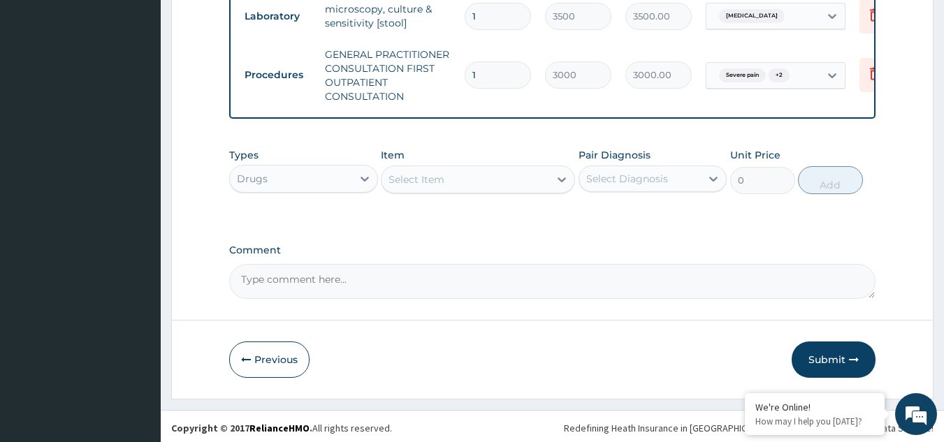
click at [561, 179] on icon at bounding box center [562, 180] width 14 height 14
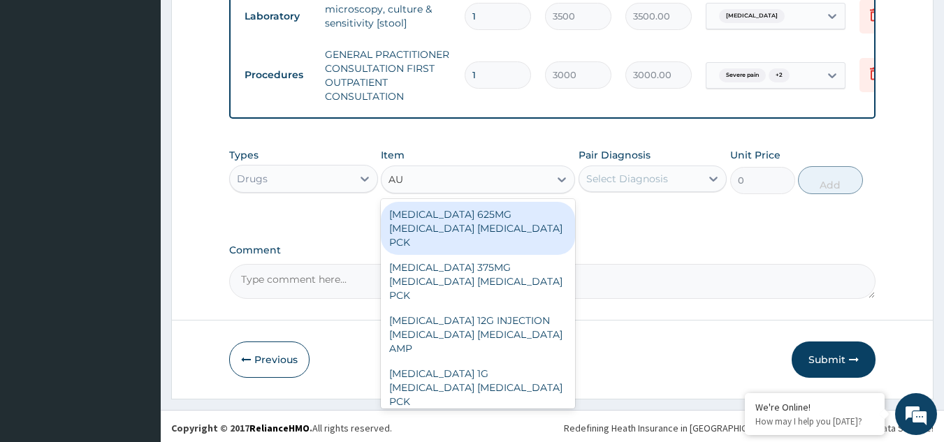
type input "AUG"
click at [476, 209] on div "AUGMENTIN 625MG AMOXICILLIN CLAVULANIC ACID PCK" at bounding box center [478, 228] width 194 height 53
type input "17600"
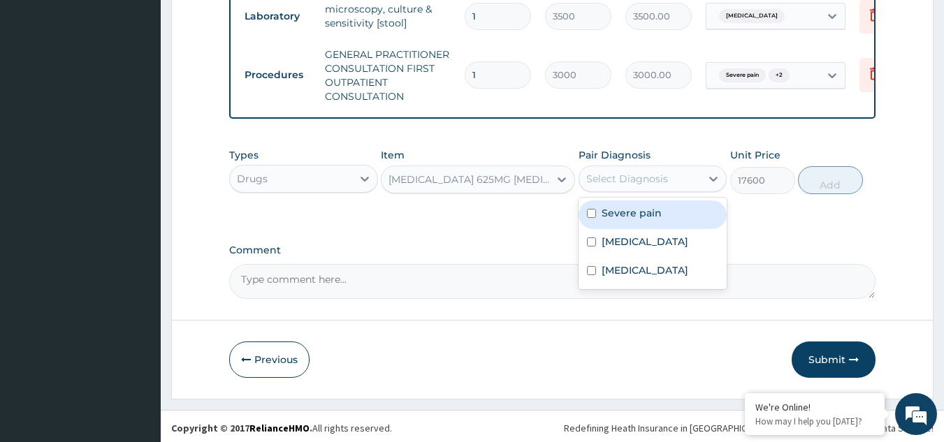
click at [637, 174] on div "Select Diagnosis" at bounding box center [627, 179] width 82 height 14
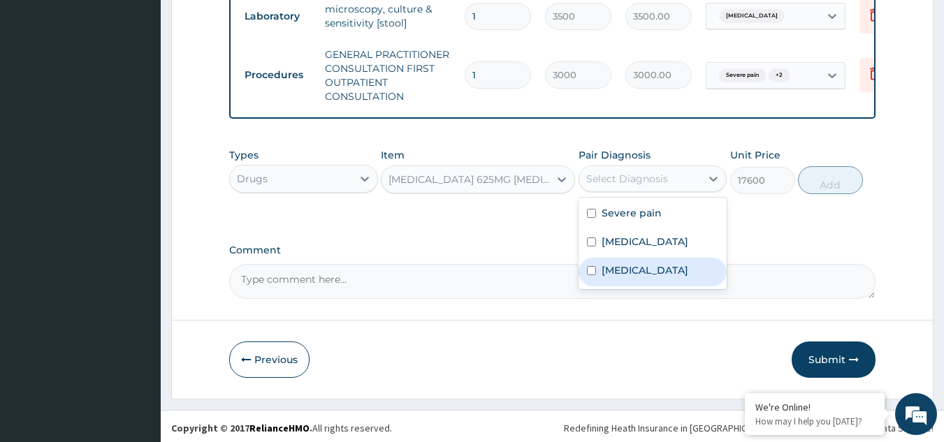
click at [607, 277] on label "Upper respiratory infection" at bounding box center [645, 270] width 87 height 14
checkbox input "true"
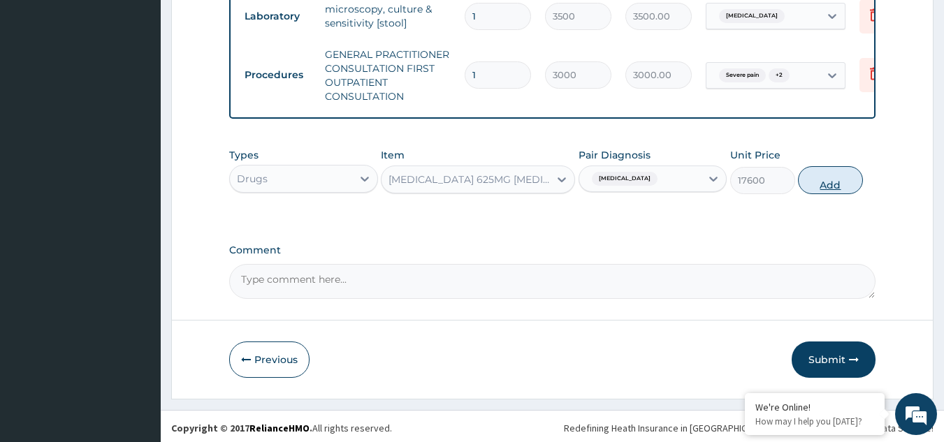
click at [810, 175] on button "Add" at bounding box center [830, 180] width 65 height 28
type input "0"
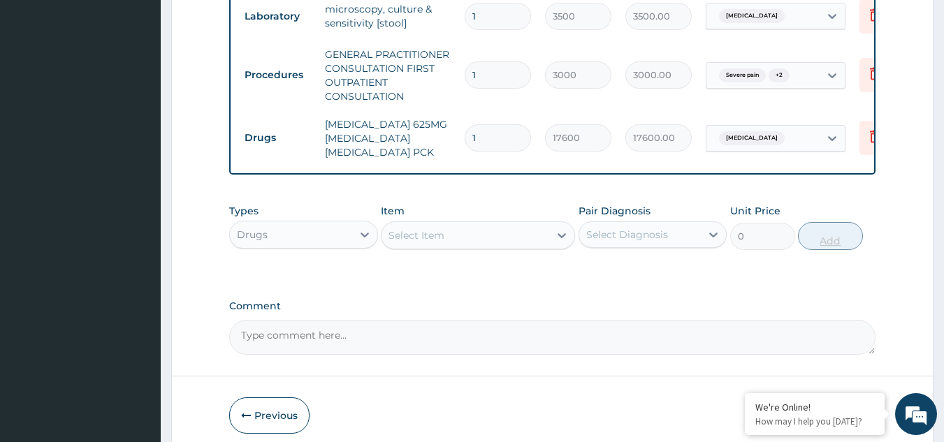
scroll to position [691, 0]
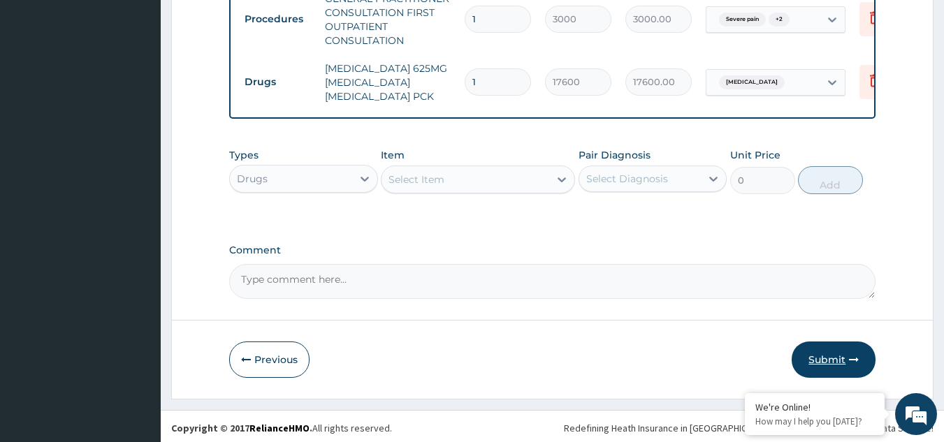
click at [824, 369] on button "Submit" at bounding box center [834, 360] width 84 height 36
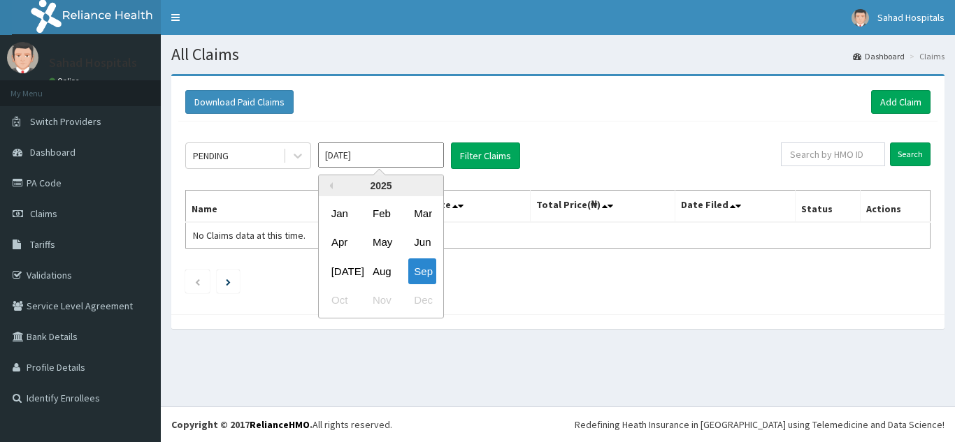
click at [397, 154] on input "[DATE]" at bounding box center [381, 155] width 126 height 25
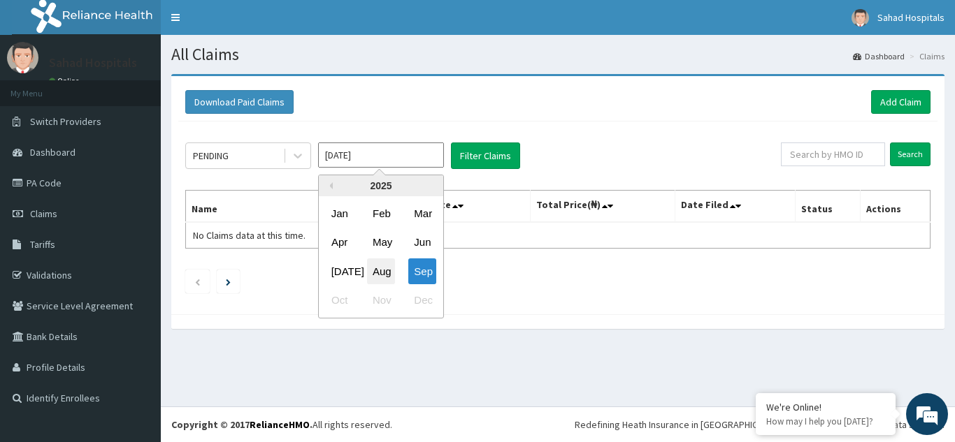
click at [379, 280] on div "Aug" at bounding box center [381, 272] width 28 height 26
type input "[DATE]"
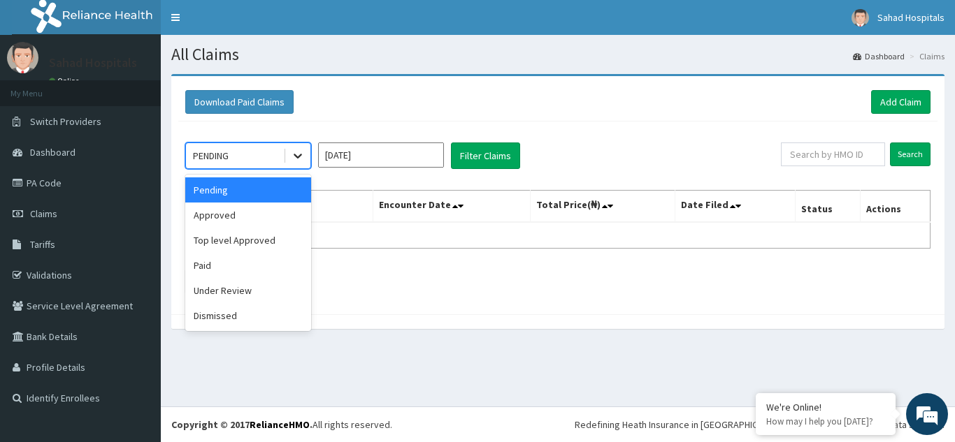
click at [294, 154] on icon at bounding box center [298, 156] width 14 height 14
click at [242, 221] on div "Approved" at bounding box center [248, 215] width 126 height 25
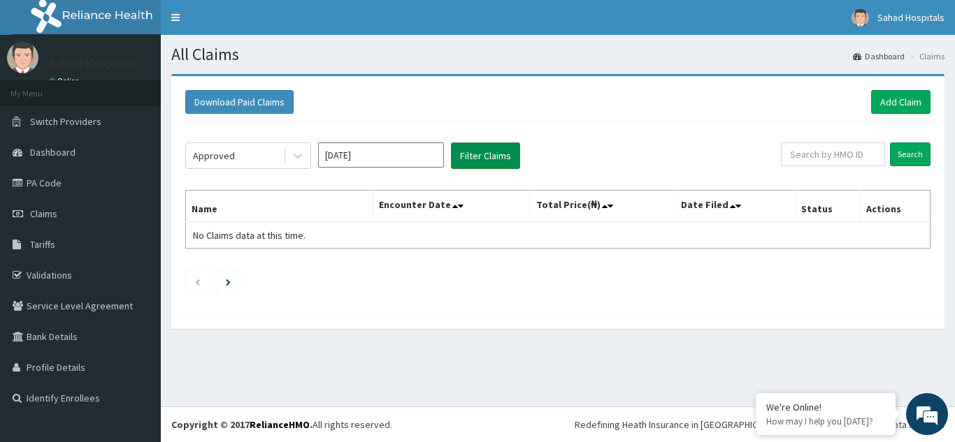
click at [489, 153] on button "Filter Claims" at bounding box center [485, 156] width 69 height 27
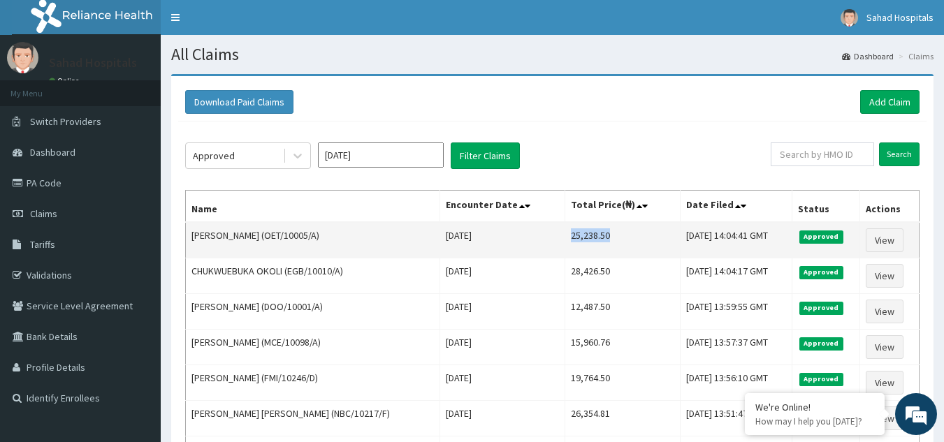
drag, startPoint x: 533, startPoint y: 234, endPoint x: 598, endPoint y: 233, distance: 64.3
click at [598, 233] on td "25,238.50" at bounding box center [623, 240] width 116 height 36
copy td "25,238.50"
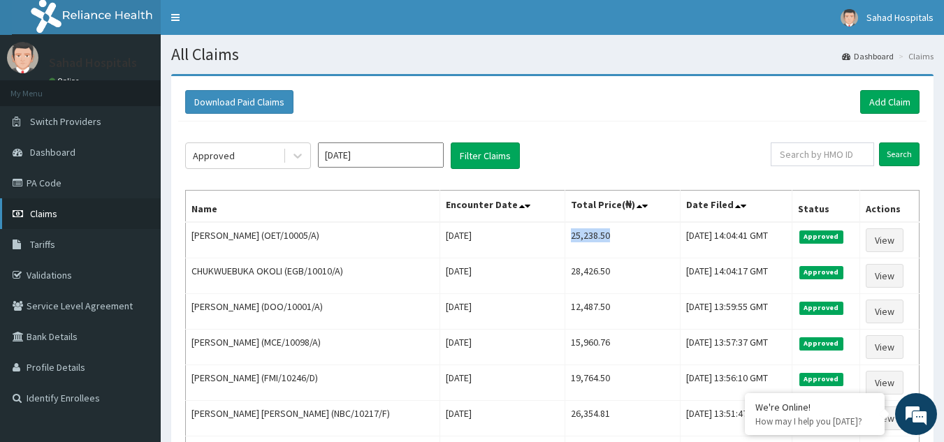
click at [40, 210] on span "Claims" at bounding box center [43, 214] width 27 height 13
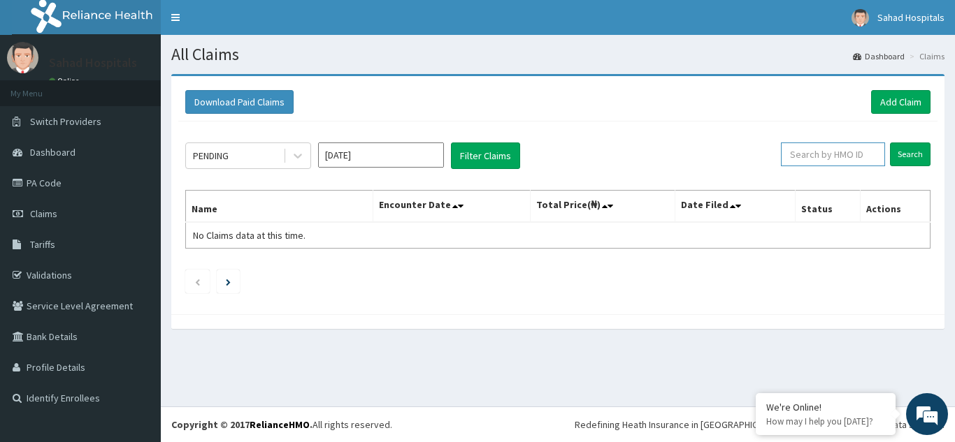
click at [866, 158] on input "text" at bounding box center [833, 155] width 104 height 24
paste input "IHF/10012/A"
type input "IHF/10012/A"
click at [920, 146] on input "Search" at bounding box center [910, 155] width 41 height 24
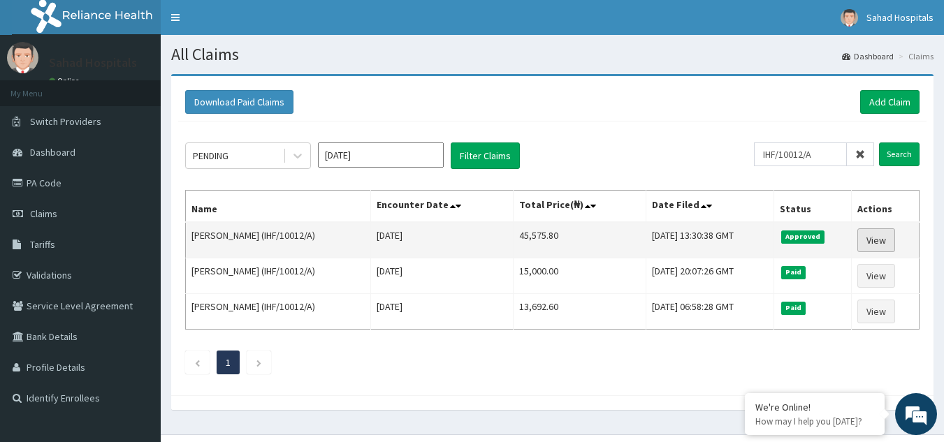
click at [869, 240] on link "View" at bounding box center [877, 241] width 38 height 24
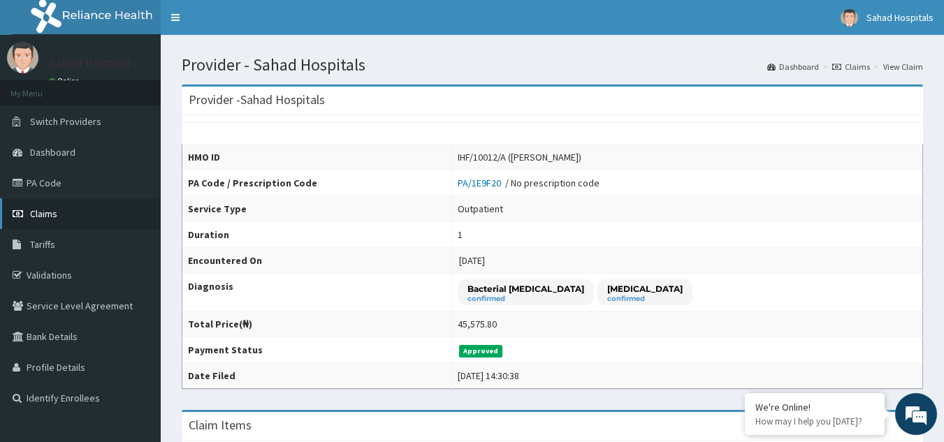
click at [36, 216] on span "Claims" at bounding box center [43, 214] width 27 height 13
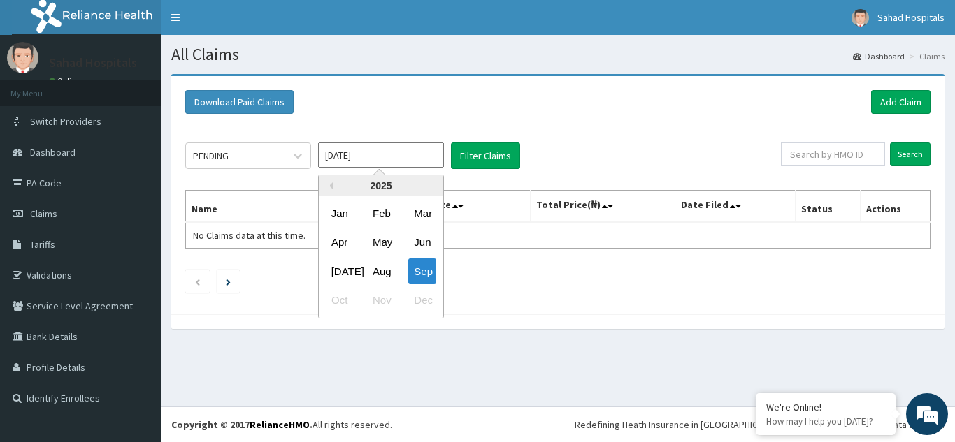
click at [424, 152] on input "[DATE]" at bounding box center [381, 155] width 126 height 25
click at [374, 272] on div "Aug" at bounding box center [381, 272] width 28 height 26
type input "[DATE]"
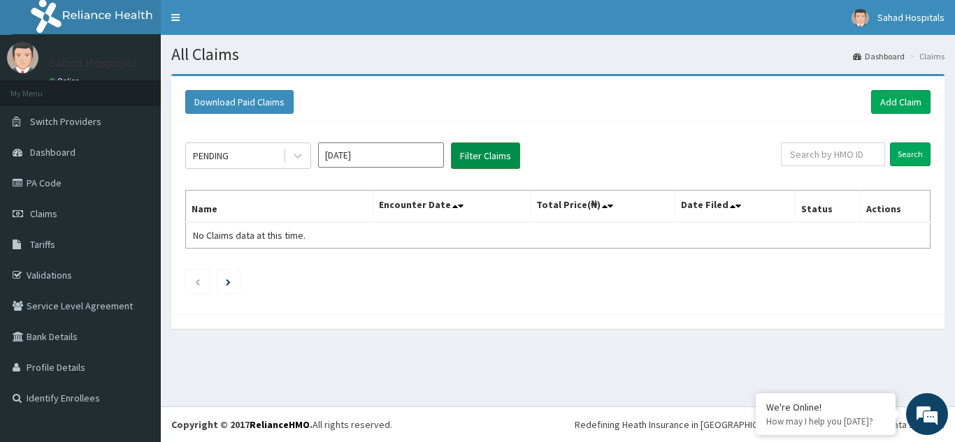
click at [481, 156] on button "Filter Claims" at bounding box center [485, 156] width 69 height 27
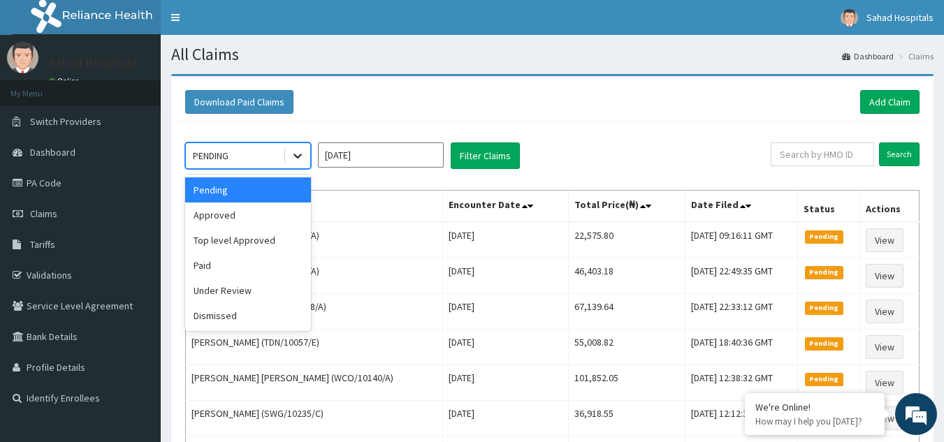
click at [293, 161] on icon at bounding box center [298, 156] width 14 height 14
click at [251, 212] on div "Approved" at bounding box center [248, 215] width 126 height 25
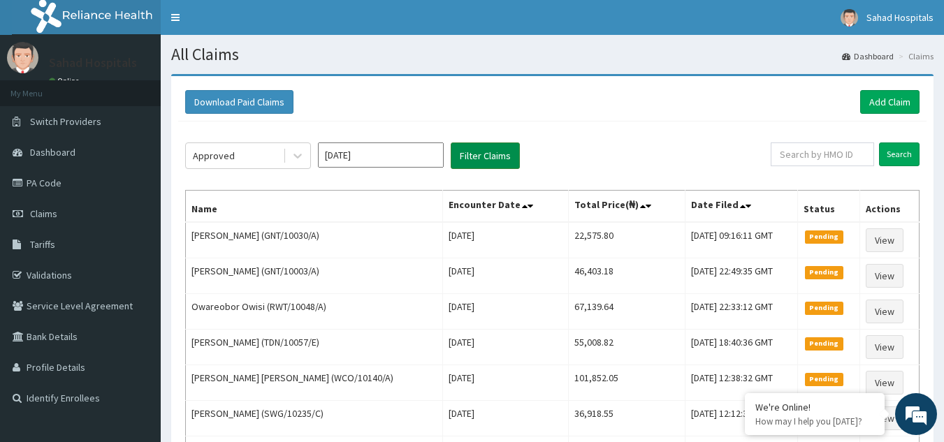
click at [479, 152] on button "Filter Claims" at bounding box center [485, 156] width 69 height 27
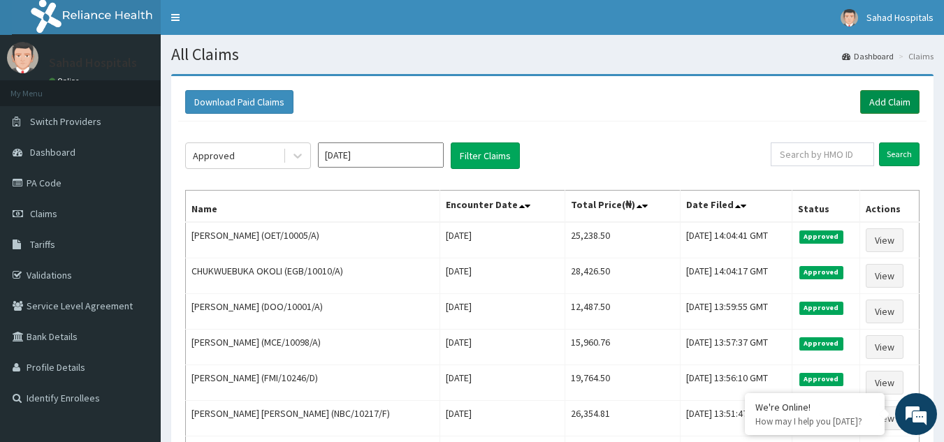
click at [887, 93] on link "Add Claim" at bounding box center [889, 102] width 59 height 24
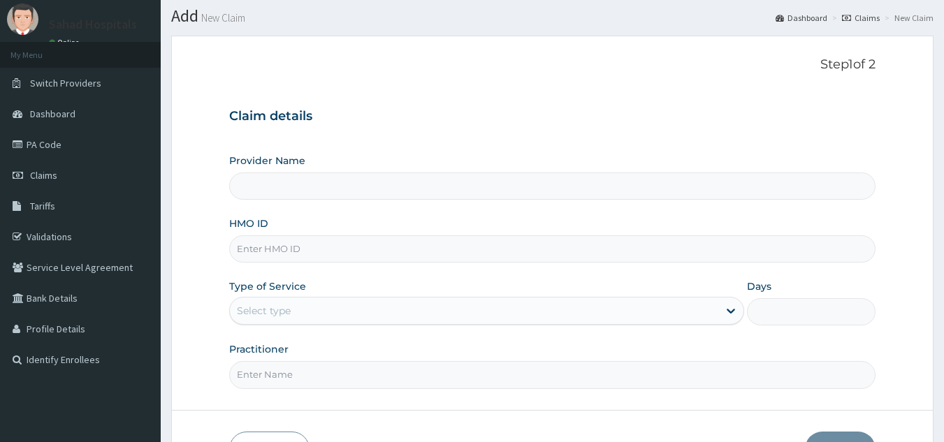
scroll to position [132, 0]
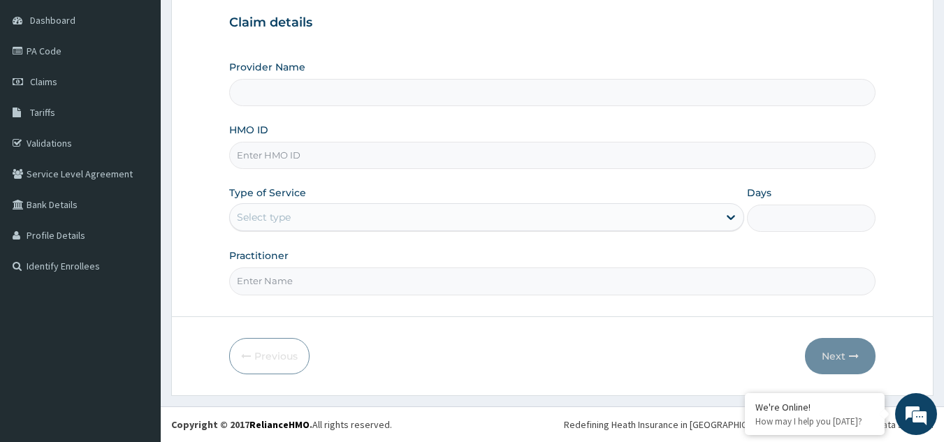
type input "Sahad Hospitals"
click at [549, 150] on input "HMO ID" at bounding box center [552, 155] width 647 height 27
paste input "IHF/10012/A"
type input "IHF/10012/A"
click at [438, 216] on div "Select type" at bounding box center [474, 217] width 489 height 22
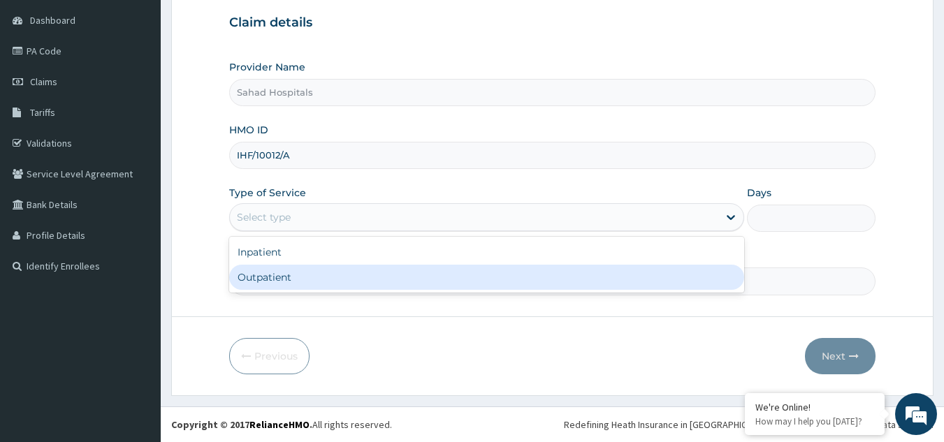
click at [349, 286] on div "Outpatient" at bounding box center [486, 277] width 515 height 25
type input "1"
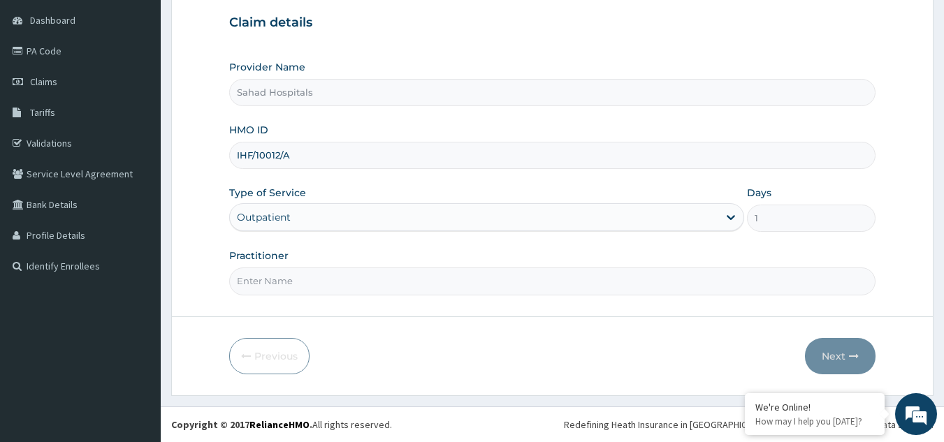
click at [349, 286] on input "Practitioner" at bounding box center [552, 281] width 647 height 27
type input "GP"
click at [825, 349] on button "Next" at bounding box center [840, 356] width 71 height 36
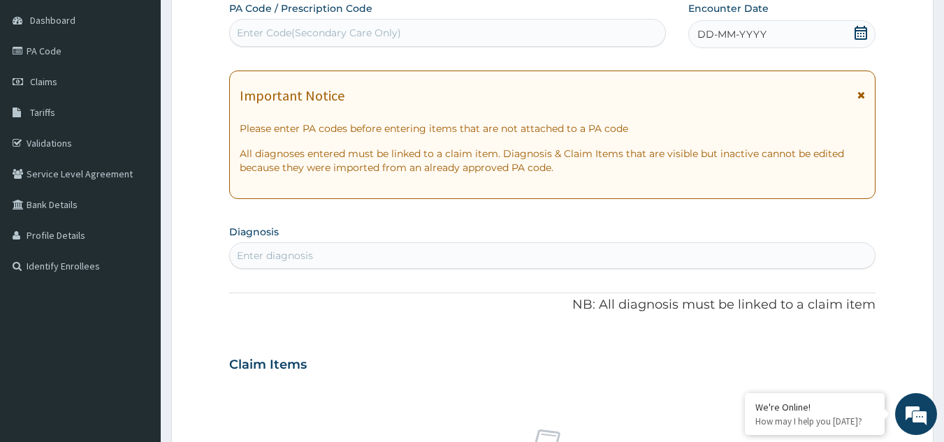
scroll to position [0, 0]
click at [612, 28] on div "Enter Code(Secondary Care Only)" at bounding box center [448, 33] width 436 height 22
paste input "PA/48B9A2"
type input "PA/48B9A2"
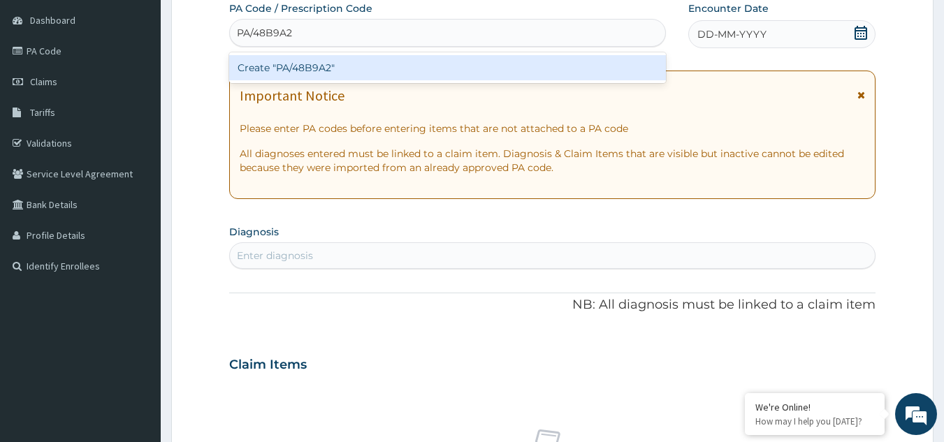
click at [335, 70] on div "Create "PA/48B9A2"" at bounding box center [448, 67] width 438 height 25
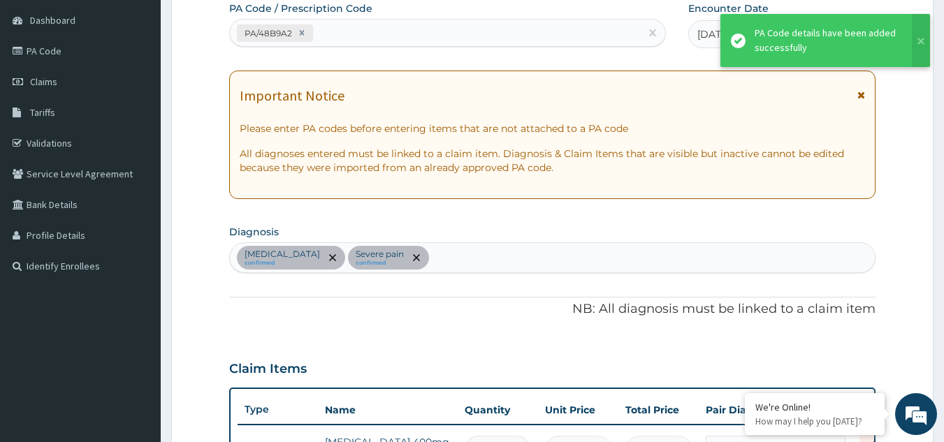
scroll to position [496, 0]
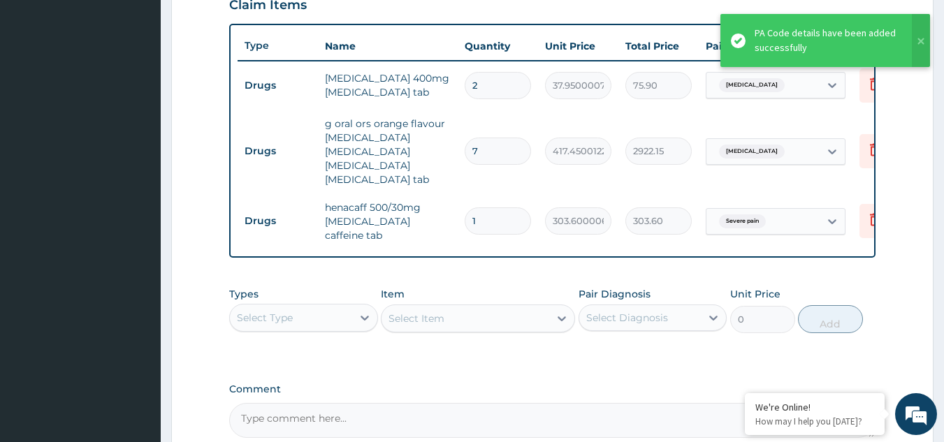
click at [499, 159] on input "7" at bounding box center [498, 151] width 66 height 27
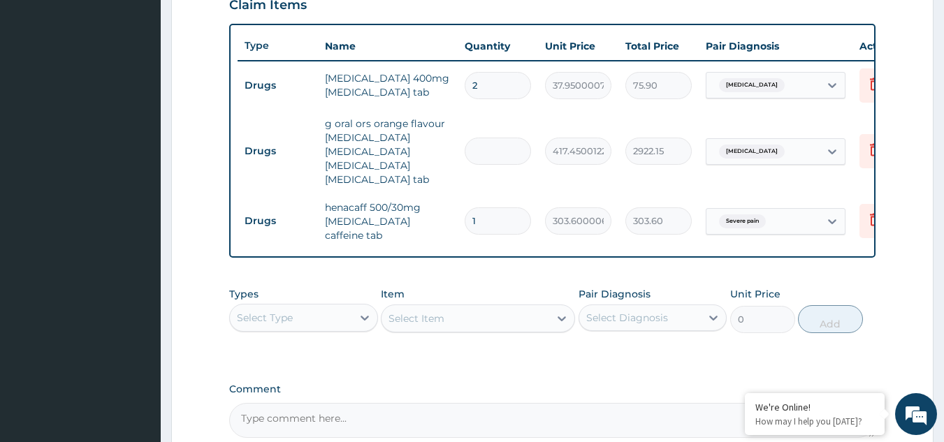
type input "0.00"
type input "2"
type input "834.90"
type input "2"
click at [508, 85] on input "2" at bounding box center [498, 85] width 66 height 27
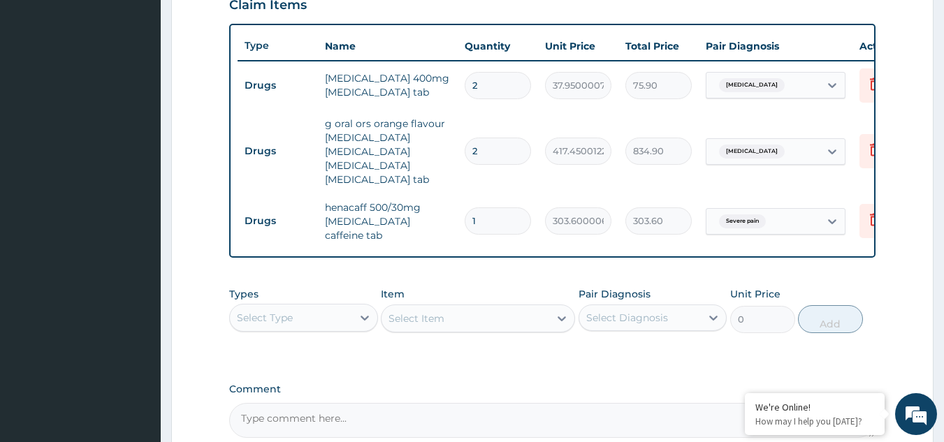
type input "0.00"
type input "1"
type input "37.95"
type input "10"
type input "379.50"
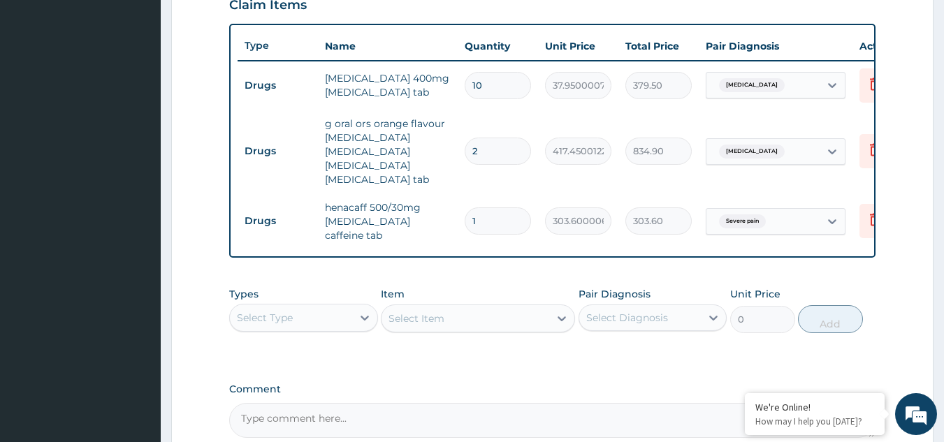
type input "100"
type input "3795.00"
type input "1000"
type input "37950.00"
type input "100"
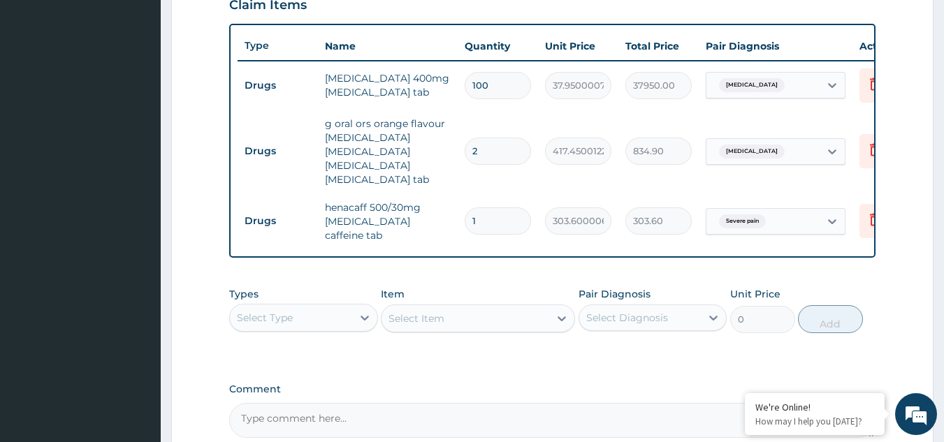
type input "3795.00"
type input "10"
type input "379.50"
type input "1"
type input "37.95"
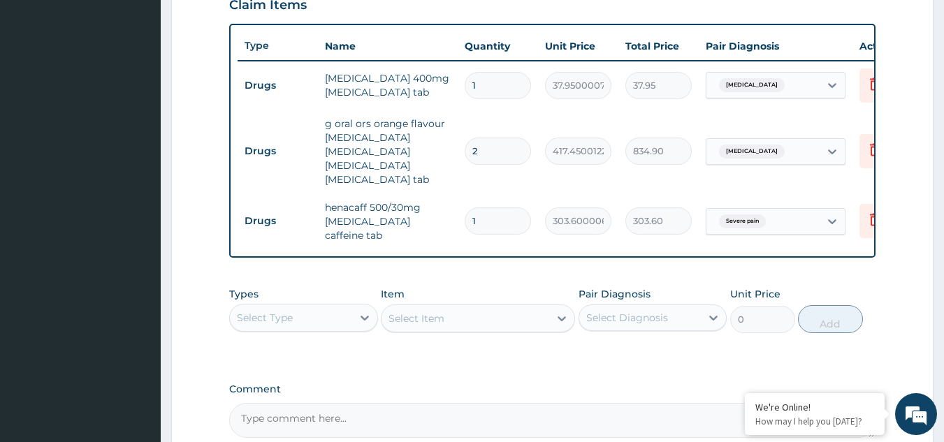
type input "10"
type input "379.50"
click at [486, 222] on input "1" at bounding box center [498, 221] width 66 height 27
type input "10"
type input "3036.00"
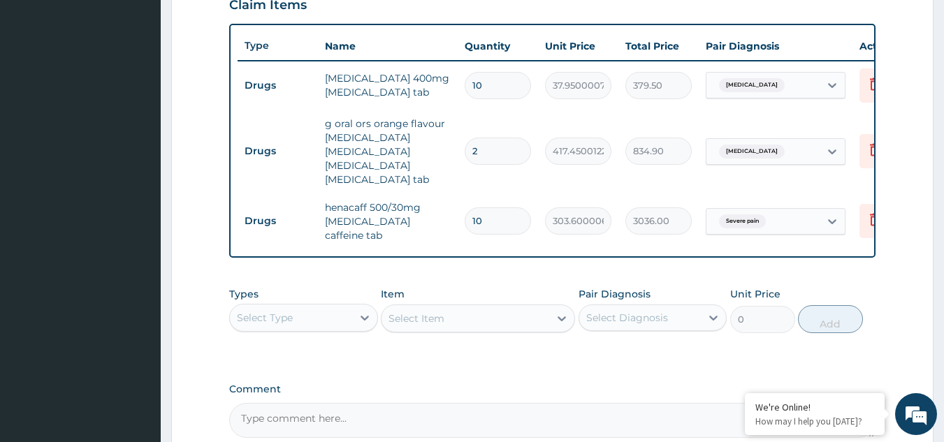
type input "1"
type input "303.60"
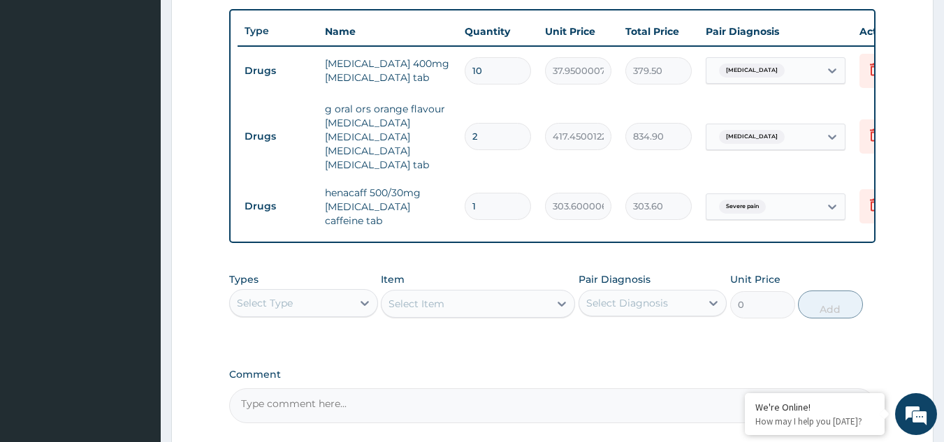
scroll to position [512, 0]
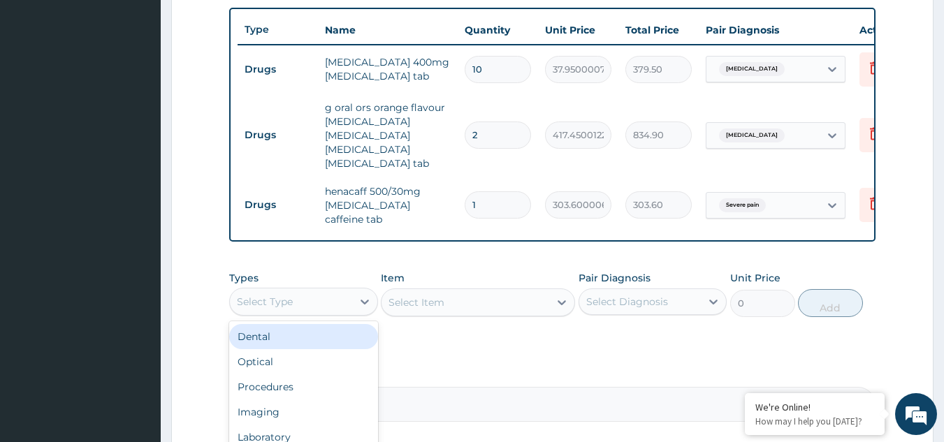
click at [328, 313] on div "Select Type" at bounding box center [291, 302] width 122 height 22
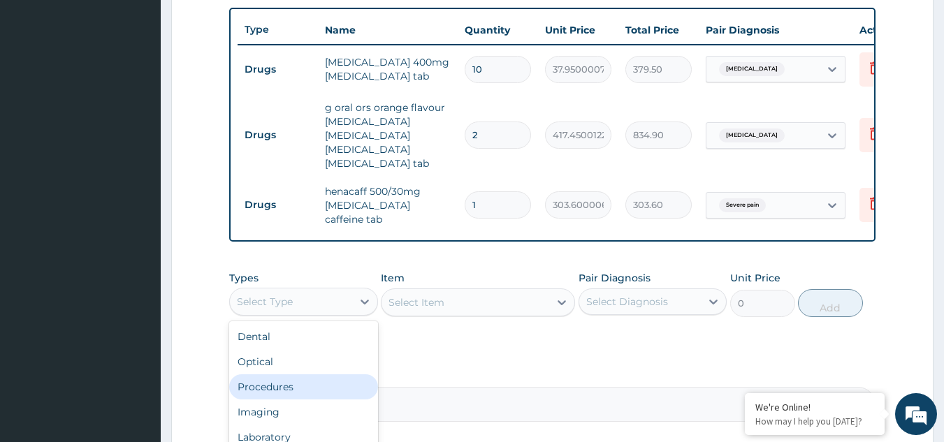
click at [296, 400] on div "Procedures" at bounding box center [303, 387] width 149 height 25
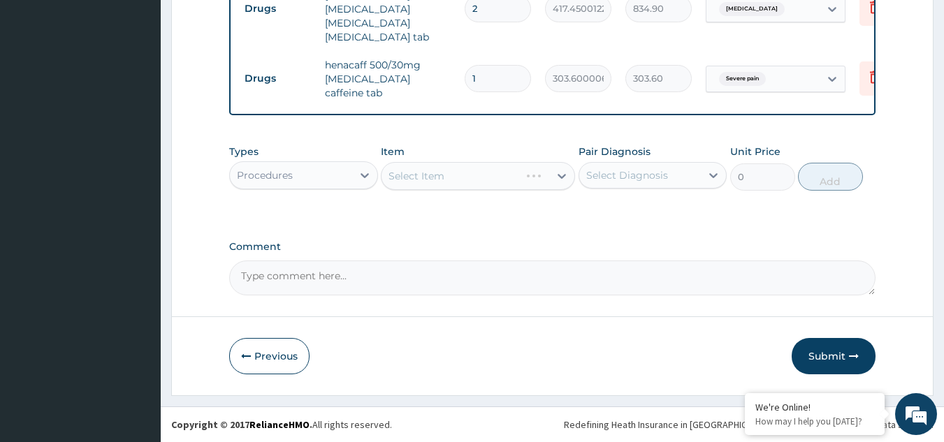
scroll to position [647, 0]
click at [556, 165] on div "Select Item" at bounding box center [478, 176] width 194 height 28
click at [563, 176] on icon at bounding box center [562, 176] width 14 height 14
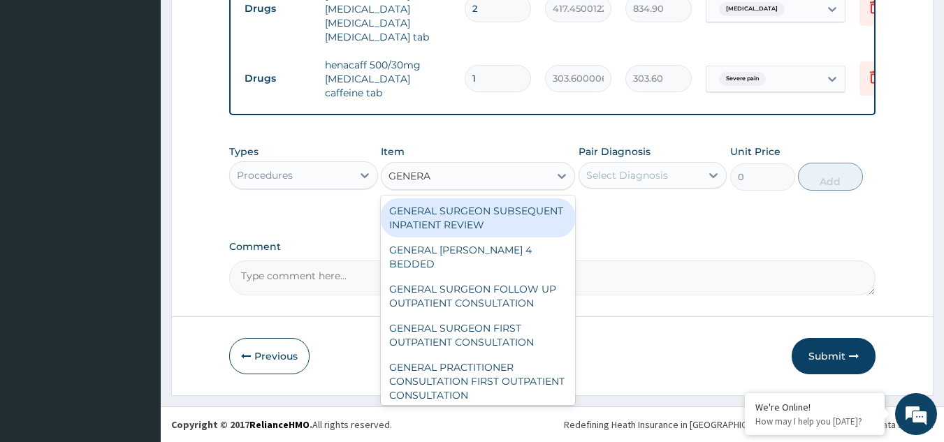
type input "GENERAL"
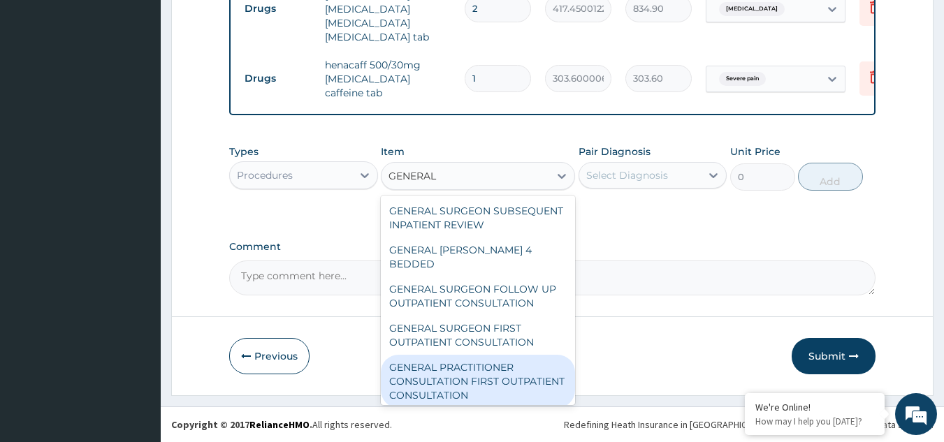
click at [472, 378] on div "GENERAL PRACTITIONER CONSULTATION FIRST OUTPATIENT CONSULTATION" at bounding box center [478, 381] width 194 height 53
type input "3000"
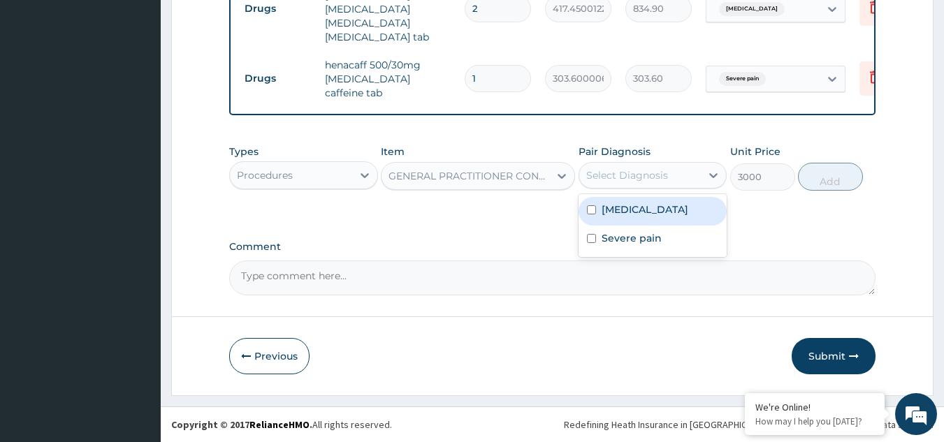
click at [625, 187] on div "Select Diagnosis" at bounding box center [640, 175] width 122 height 22
click at [619, 206] on label "[MEDICAL_DATA]" at bounding box center [645, 210] width 87 height 14
checkbox input "true"
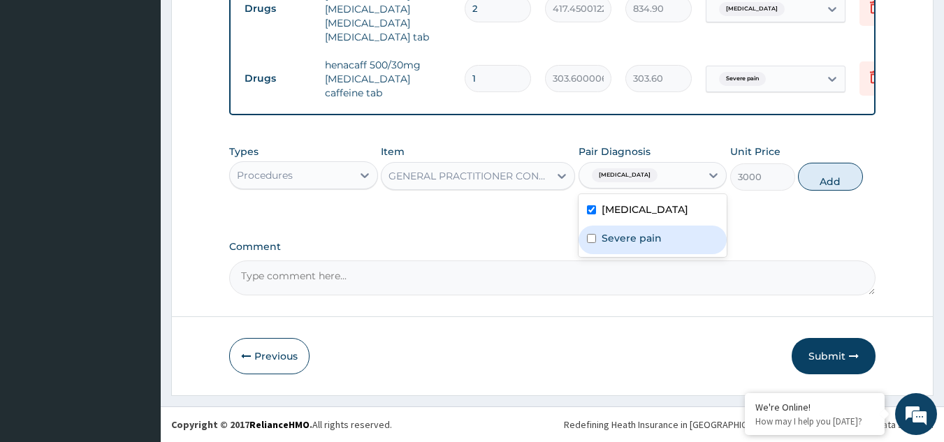
click at [610, 233] on label "Severe pain" at bounding box center [632, 238] width 60 height 14
checkbox input "true"
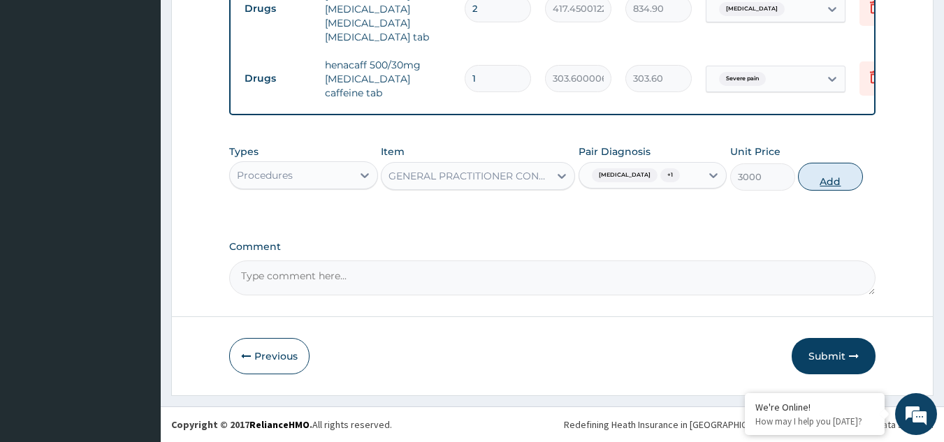
click at [817, 171] on button "Add" at bounding box center [830, 177] width 65 height 28
type input "0"
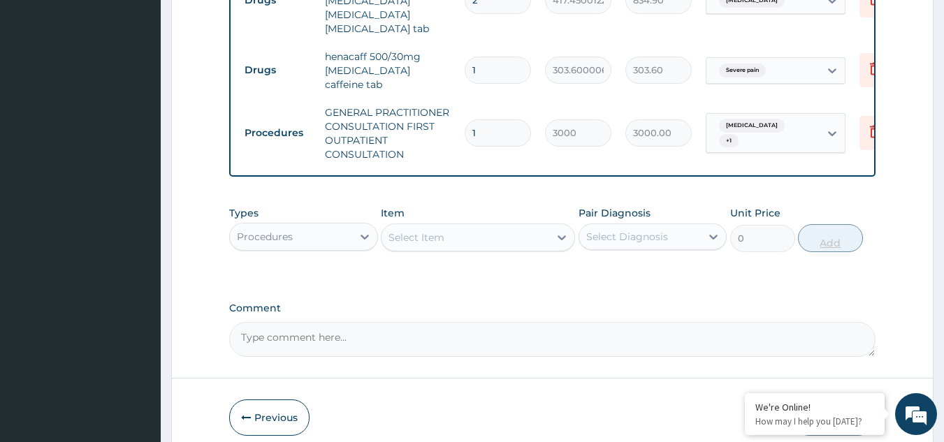
scroll to position [719, 0]
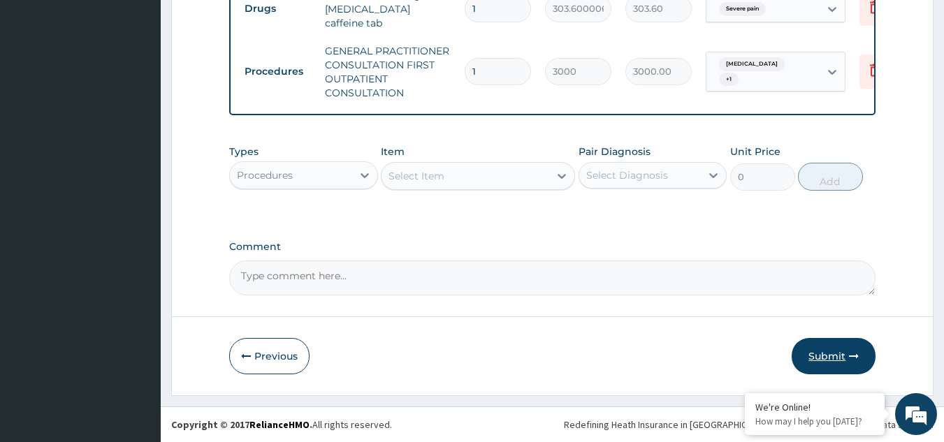
click at [823, 358] on button "Submit" at bounding box center [834, 356] width 84 height 36
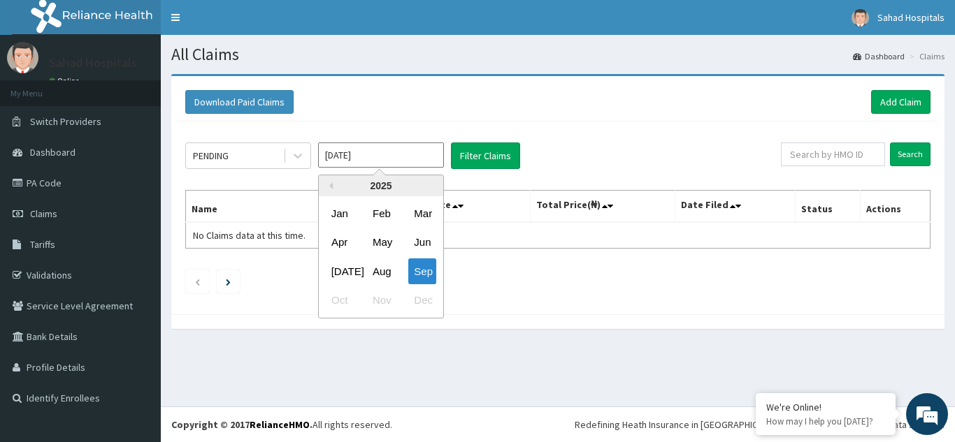
click at [438, 158] on input "[DATE]" at bounding box center [381, 155] width 126 height 25
click at [375, 273] on div "Aug" at bounding box center [381, 272] width 28 height 26
type input "[DATE]"
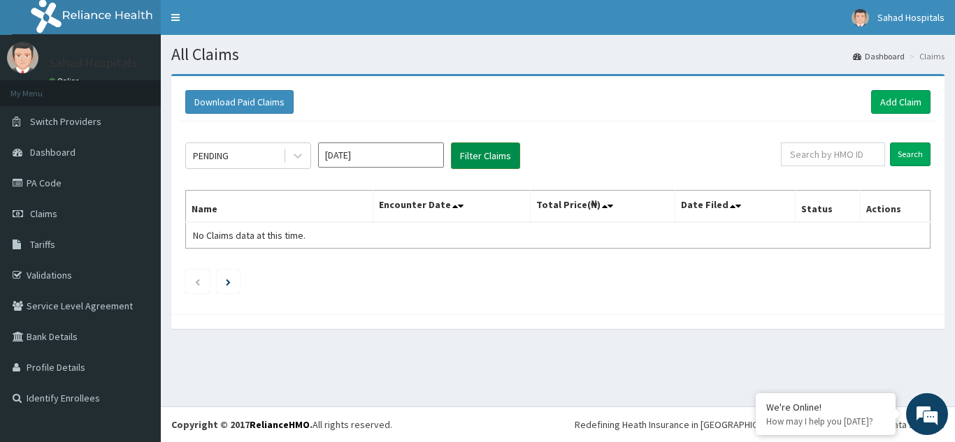
click at [486, 150] on button "Filter Claims" at bounding box center [485, 156] width 69 height 27
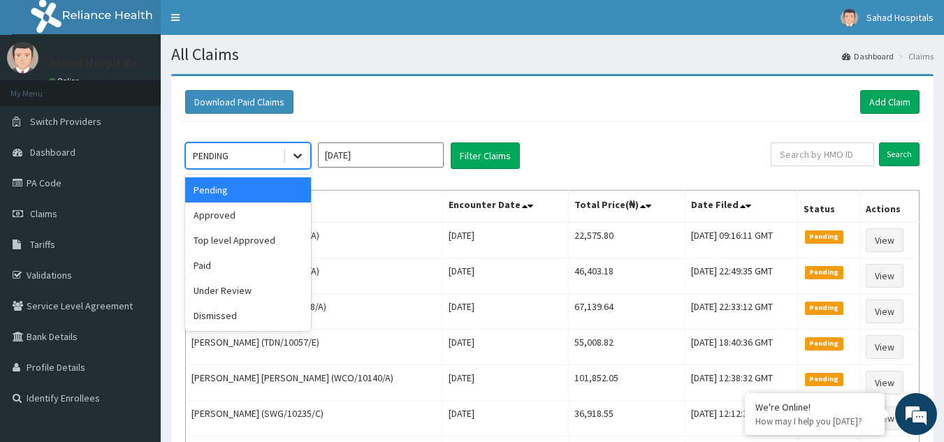
click at [294, 156] on icon at bounding box center [298, 156] width 14 height 14
click at [279, 215] on div "Approved" at bounding box center [248, 215] width 126 height 25
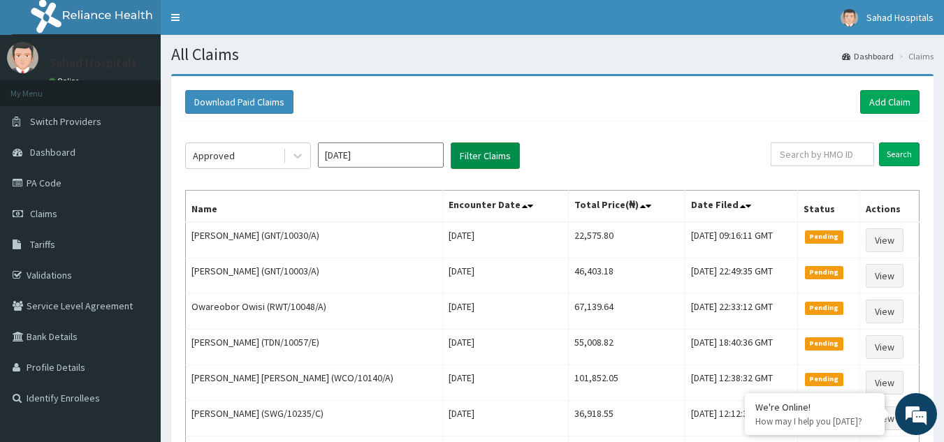
click at [470, 159] on button "Filter Claims" at bounding box center [485, 156] width 69 height 27
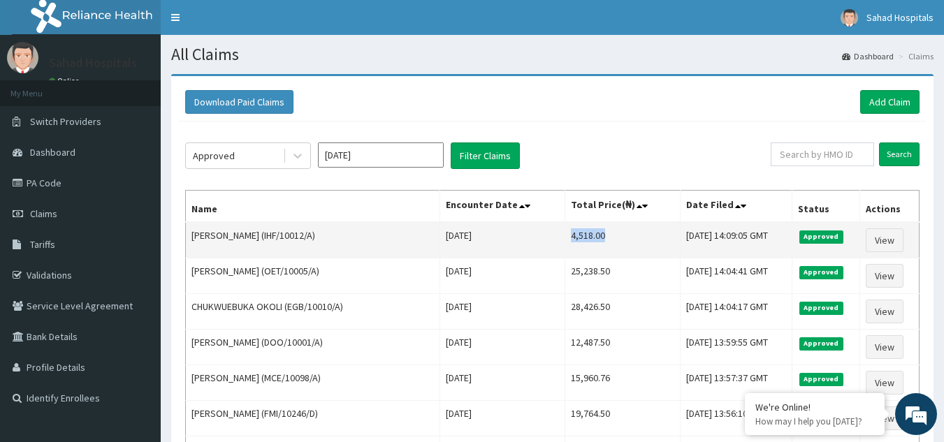
drag, startPoint x: 536, startPoint y: 232, endPoint x: 589, endPoint y: 233, distance: 53.1
click at [589, 233] on td "4,518.00" at bounding box center [623, 240] width 116 height 36
copy td "4,518.00"
